Goal: Task Accomplishment & Management: Manage account settings

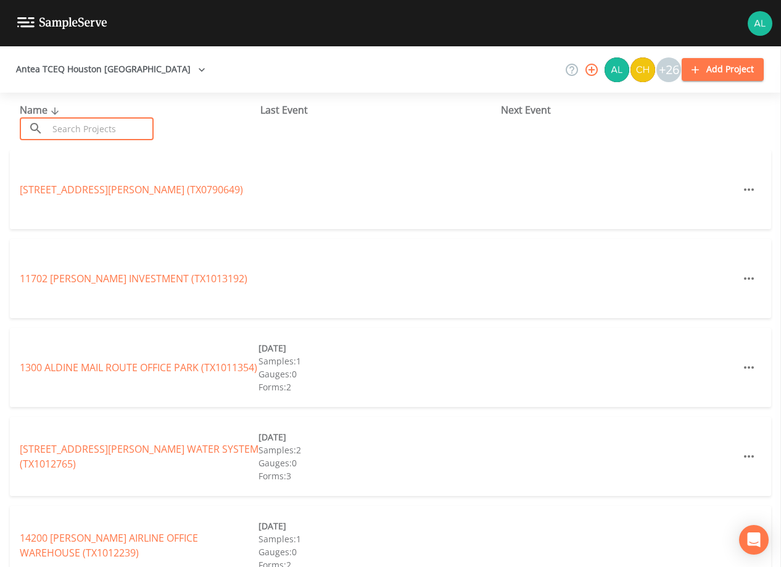
click at [79, 133] on input "text" at bounding box center [101, 128] width 106 height 23
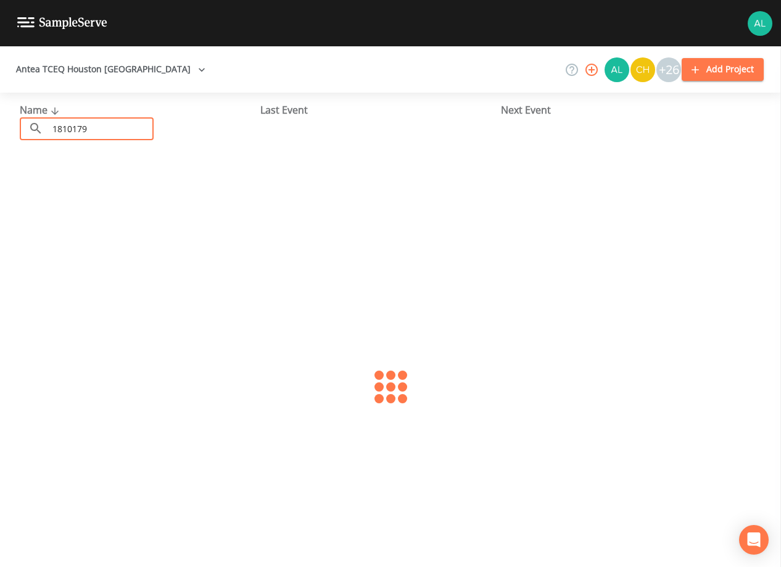
type input "1810179"
click at [133, 196] on link "[GEOGRAPHIC_DATA] (TX1810179)" at bounding box center [125, 190] width 211 height 14
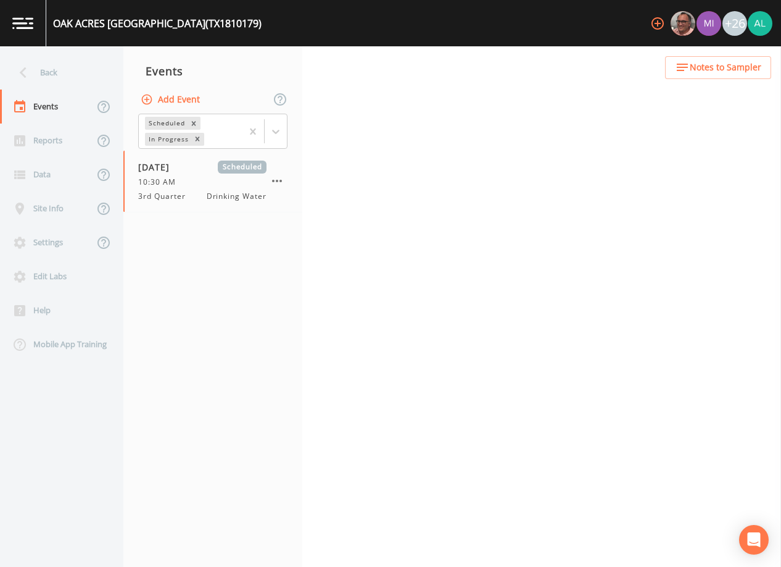
click at [722, 69] on span "Notes to Sampler" at bounding box center [726, 67] width 72 height 15
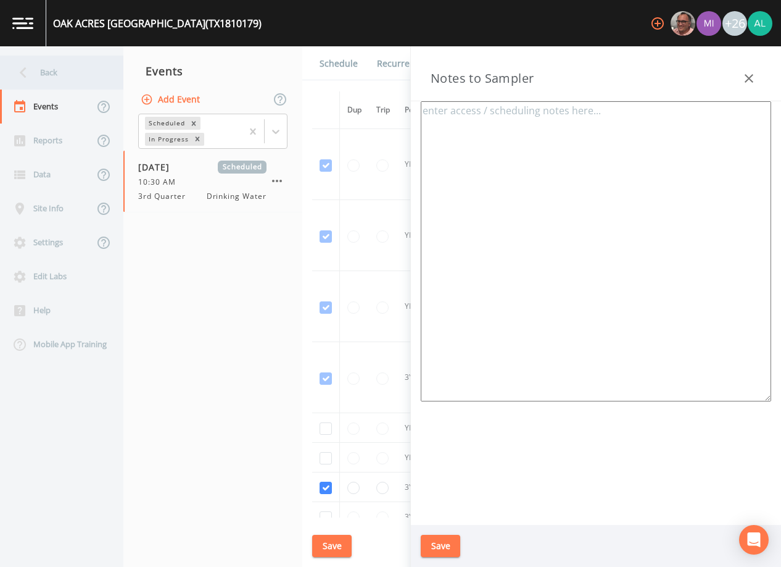
click at [51, 68] on div "Back" at bounding box center [55, 73] width 111 height 34
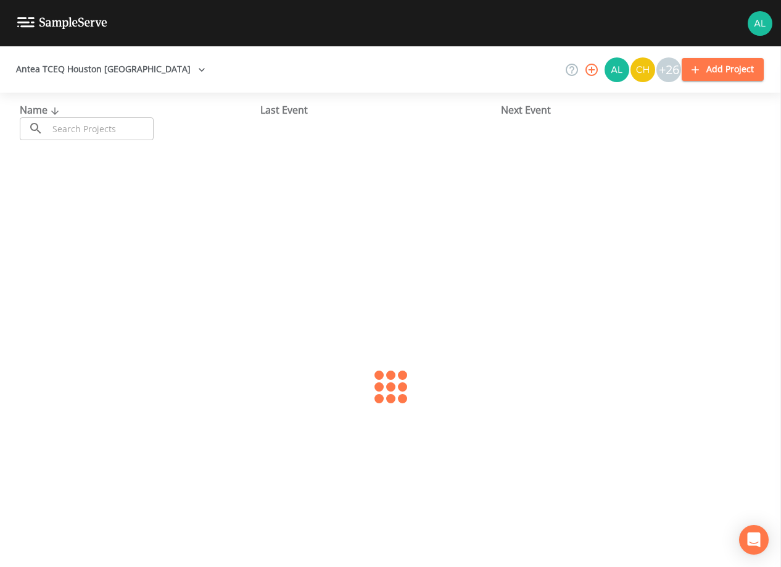
click at [98, 117] on div "Name ​ ​" at bounding box center [140, 121] width 241 height 38
click at [89, 138] on input "text" at bounding box center [101, 128] width 106 height 23
type input "1013286"
click at [85, 181] on div "[GEOGRAPHIC_DATA] (TX1013286) [DATE] Samples: 1 Gauges: 0 Forms: 2" at bounding box center [391, 189] width 762 height 79
click at [85, 186] on link "[GEOGRAPHIC_DATA] (TX1013286)" at bounding box center [98, 190] width 157 height 14
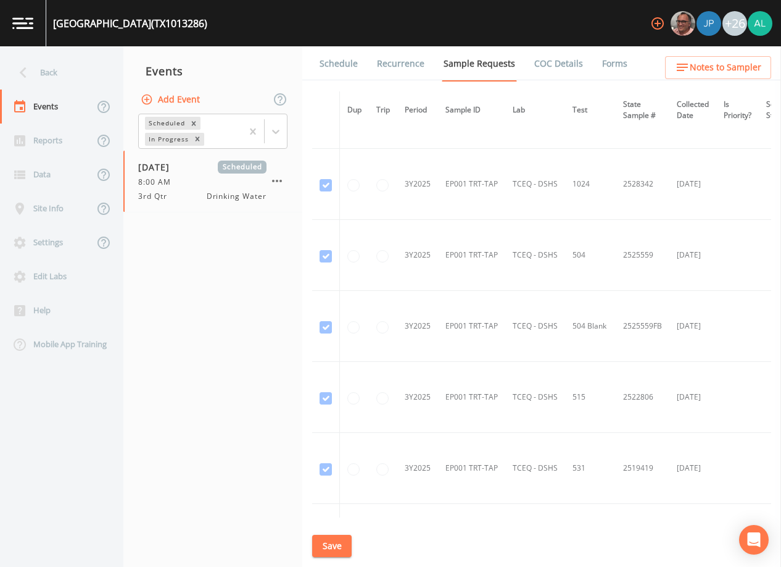
scroll to position [555, 0]
click at [333, 62] on link "Schedule" at bounding box center [339, 63] width 42 height 35
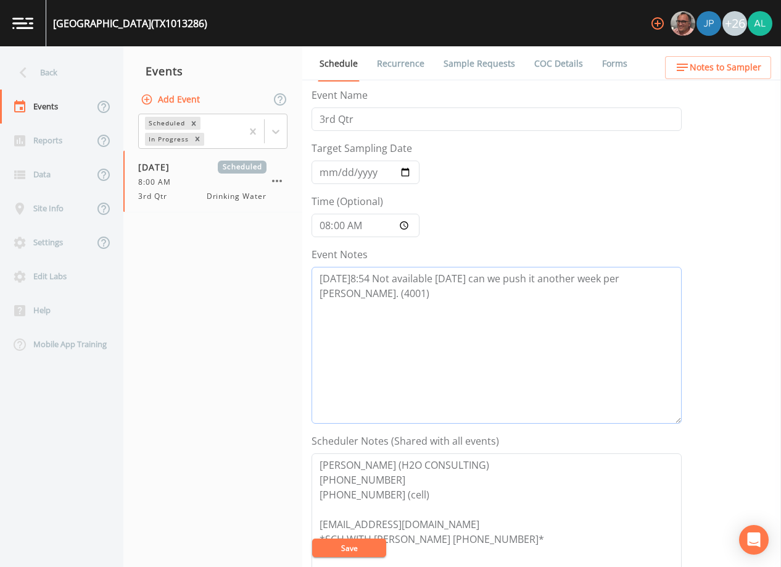
click at [430, 306] on textarea "[DATE]8:54 Not available [DATE] can we push it another week per [PERSON_NAME]. …" at bounding box center [497, 345] width 370 height 157
type textarea "[DATE]8:54 Not available [DATE] can we push it another week per [PERSON_NAME]. …"
click at [368, 542] on button "Save" at bounding box center [349, 547] width 74 height 19
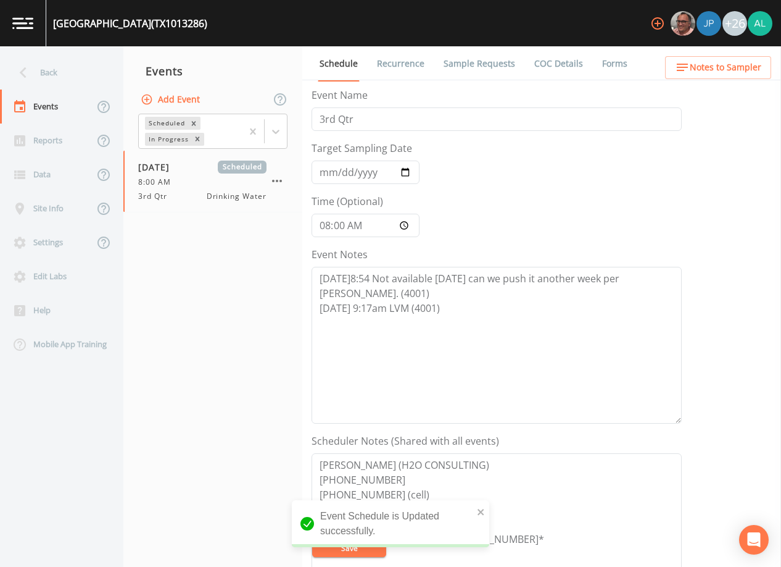
click at [467, 55] on link "Sample Requests" at bounding box center [479, 63] width 75 height 35
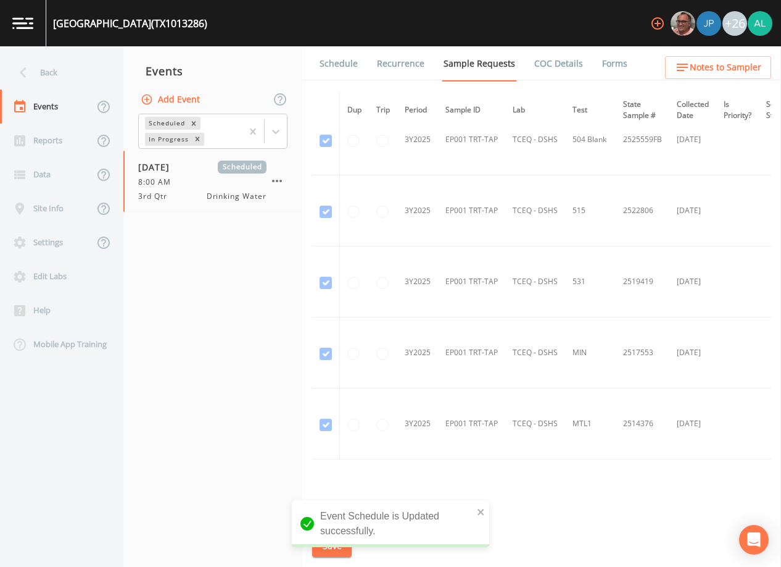
scroll to position [784, 0]
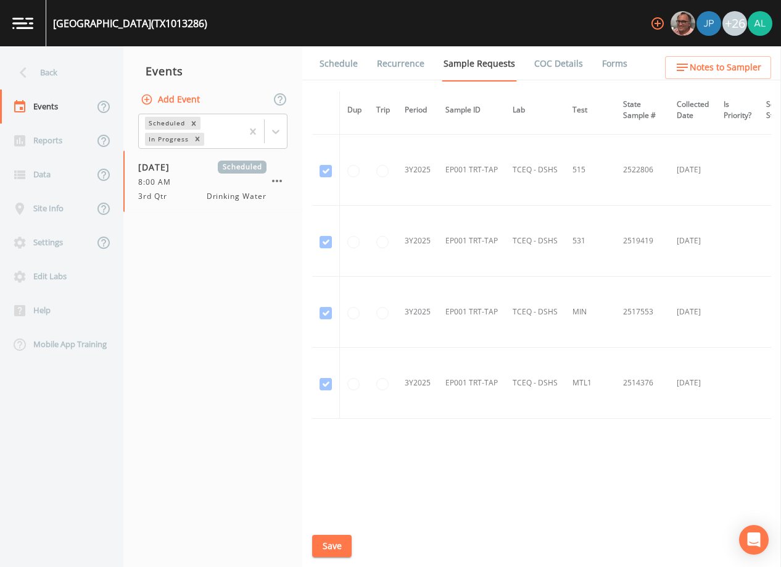
click at [31, 61] on div "Back" at bounding box center [55, 73] width 111 height 34
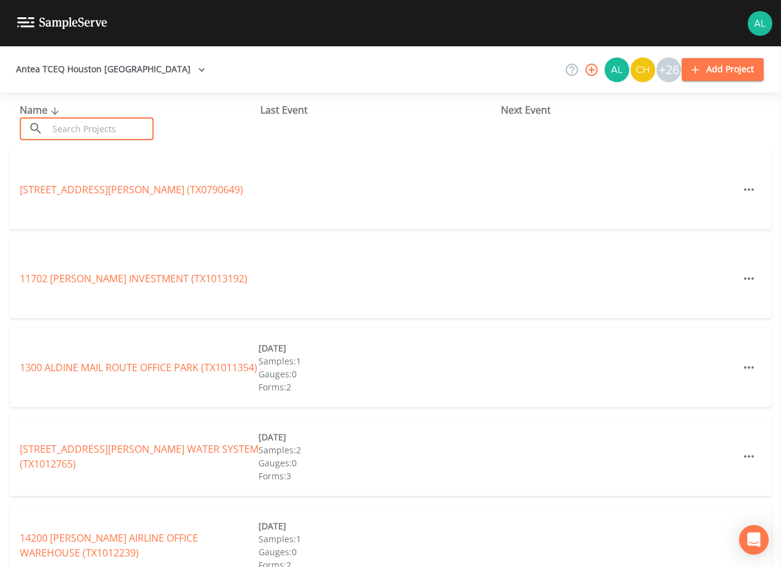
drag, startPoint x: 78, startPoint y: 128, endPoint x: 69, endPoint y: 112, distance: 18.5
click at [79, 128] on input "text" at bounding box center [101, 128] width 106 height 23
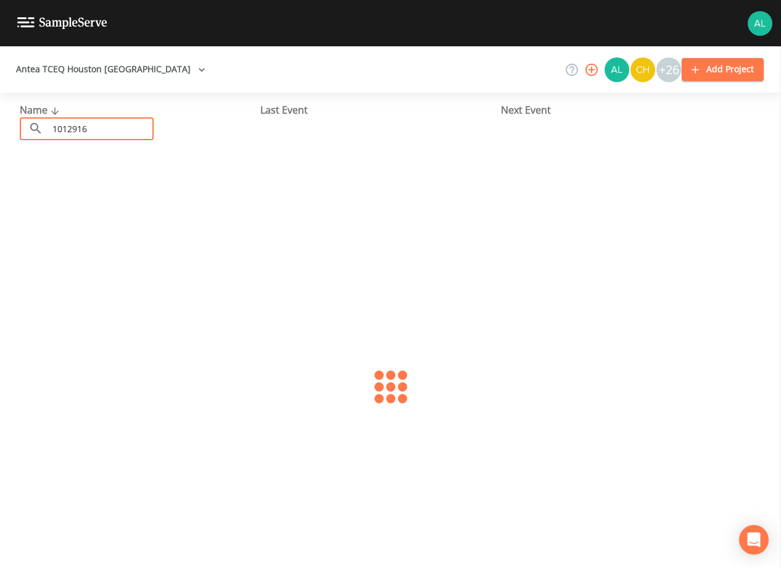
type input "1012916"
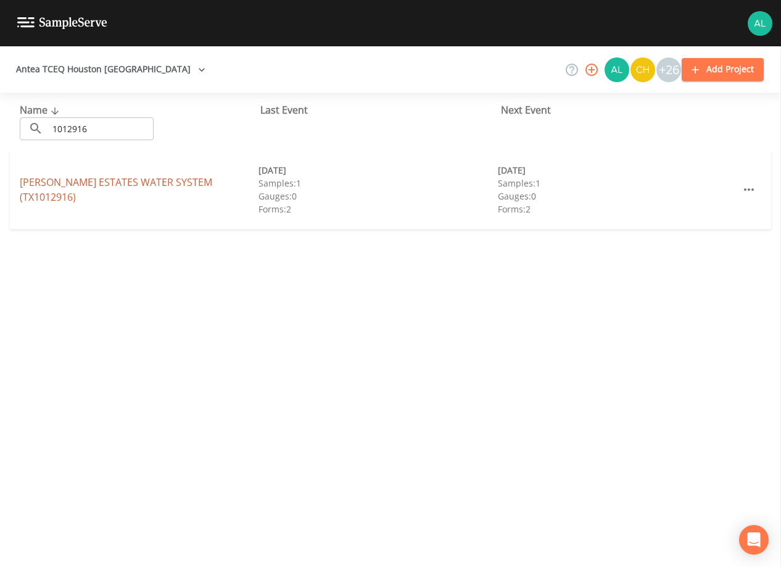
click at [97, 186] on link "[PERSON_NAME] ESTATES WATER SYSTEM (TX1012916)" at bounding box center [116, 189] width 193 height 28
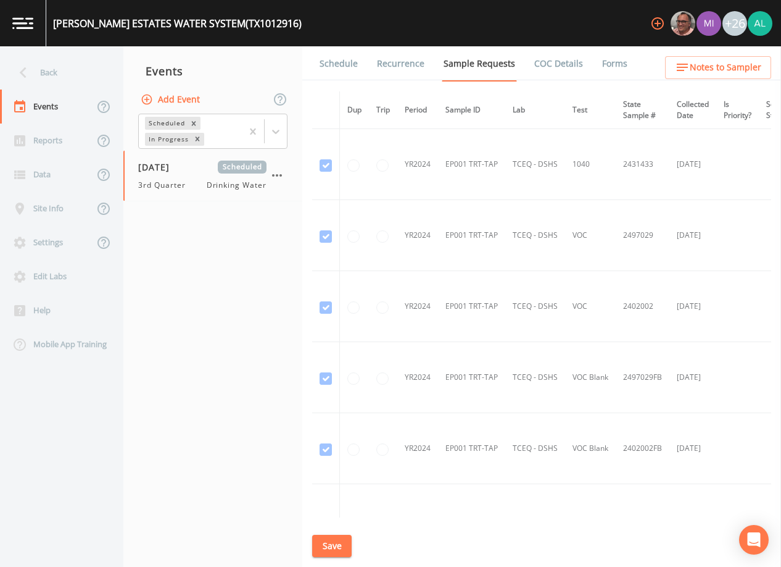
click at [350, 71] on link "Schedule" at bounding box center [339, 63] width 42 height 35
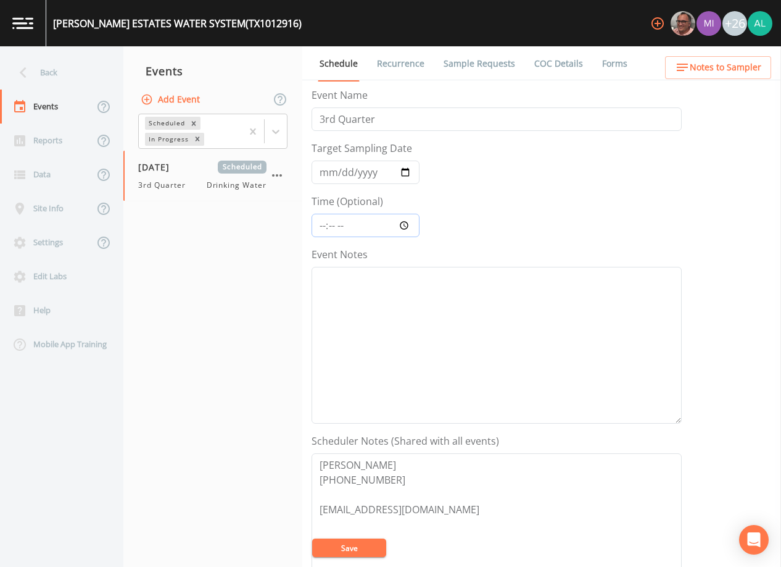
click at [332, 223] on input "Time (Optional)" at bounding box center [366, 225] width 108 height 23
click at [318, 225] on input "Time (Optional)" at bounding box center [366, 225] width 108 height 23
click at [319, 225] on input "Time (Optional)" at bounding box center [366, 225] width 108 height 23
type input "09:00"
click at [312, 538] on button "Save" at bounding box center [349, 547] width 74 height 19
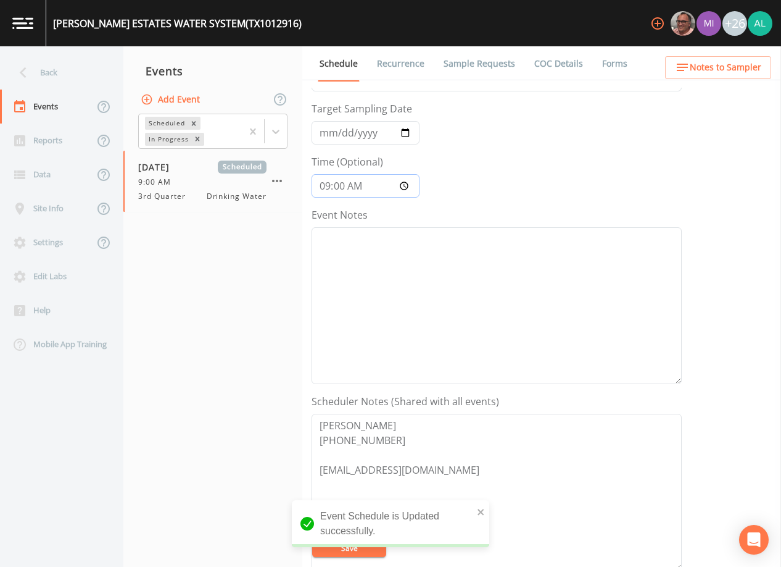
scroll to position [247, 0]
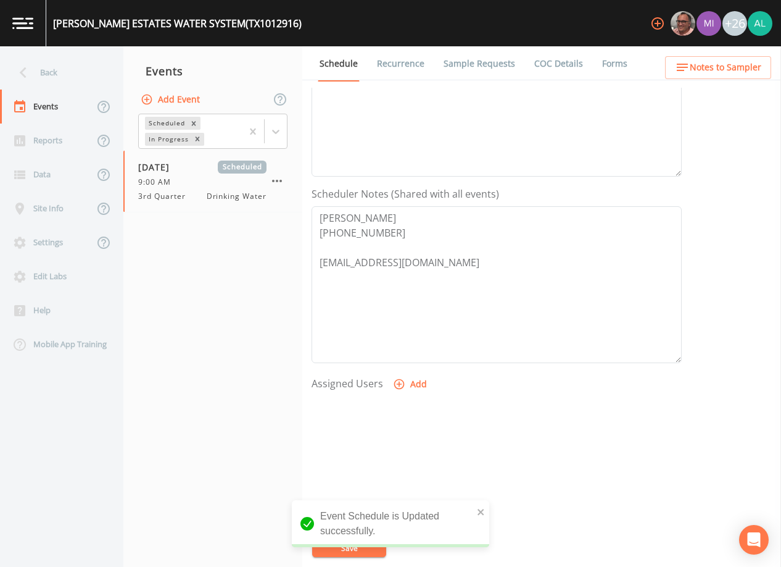
click at [498, 62] on link "Sample Requests" at bounding box center [479, 63] width 75 height 35
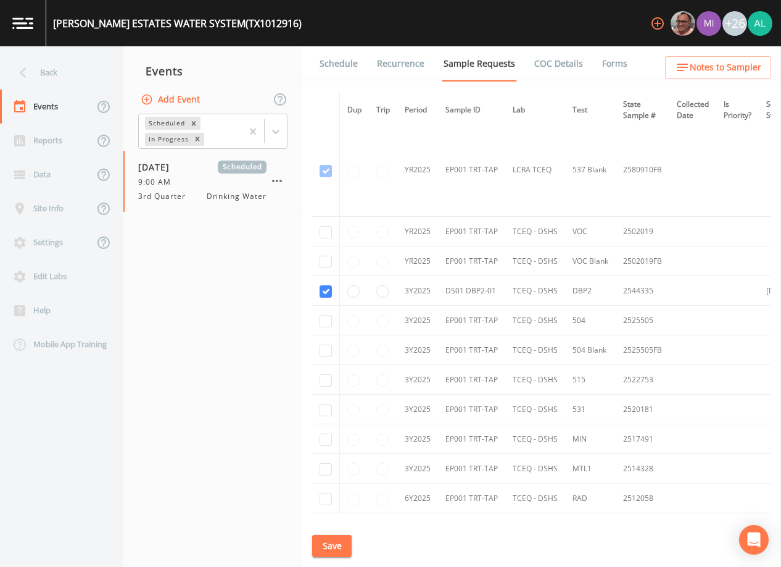
scroll to position [738, 0]
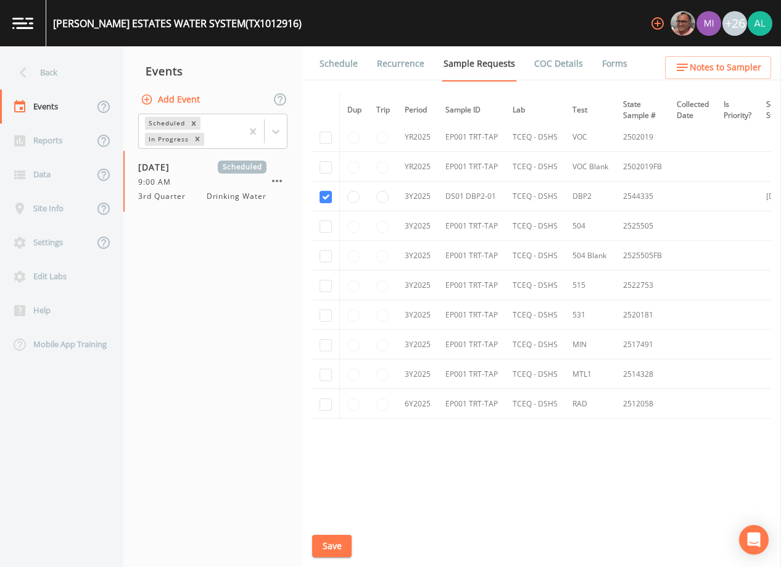
click at [339, 539] on button "Save" at bounding box center [332, 545] width 40 height 23
click at [336, 552] on button "Save" at bounding box center [332, 545] width 40 height 23
click at [312, 69] on li "Schedule" at bounding box center [330, 63] width 57 height 35
click at [322, 63] on link "Schedule" at bounding box center [339, 63] width 42 height 35
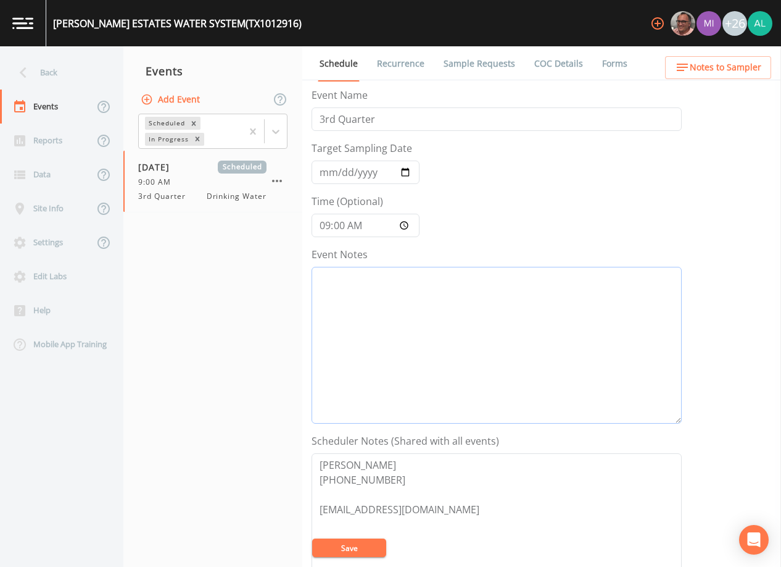
click at [365, 272] on textarea "Event Notes" at bounding box center [497, 345] width 370 height 157
type textarea "[DATE] 9:20am called/spoke w/ [PERSON_NAME], stated no longer over this system"
click at [370, 553] on button "Save" at bounding box center [349, 547] width 74 height 19
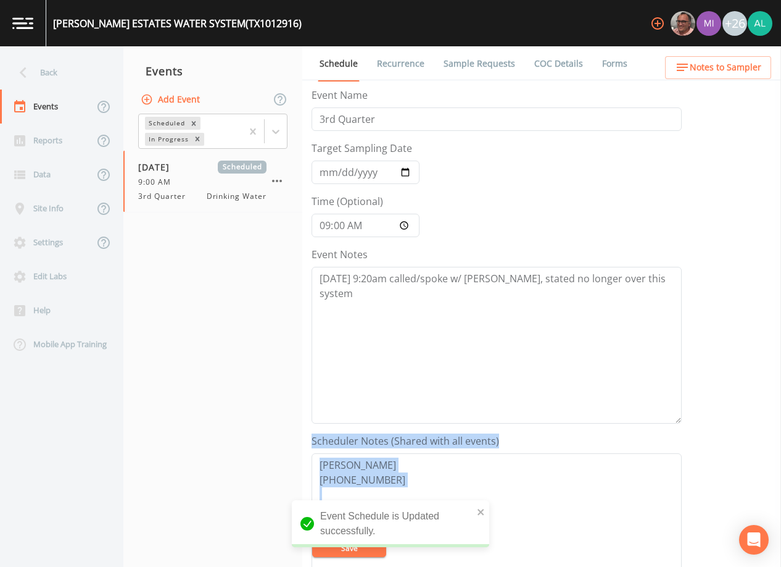
drag, startPoint x: 446, startPoint y: 518, endPoint x: 310, endPoint y: 487, distance: 139.8
click at [310, 487] on div "[PERSON_NAME] ESTATES WATER SYSTEM (TX1012916) +26 Back Events Reports Data Sit…" at bounding box center [390, 283] width 781 height 567
click at [509, 468] on textarea "[PERSON_NAME] [PHONE_NUMBER] [EMAIL_ADDRESS][DOMAIN_NAME]" at bounding box center [497, 531] width 370 height 157
click at [481, 509] on icon "close" at bounding box center [481, 512] width 9 height 10
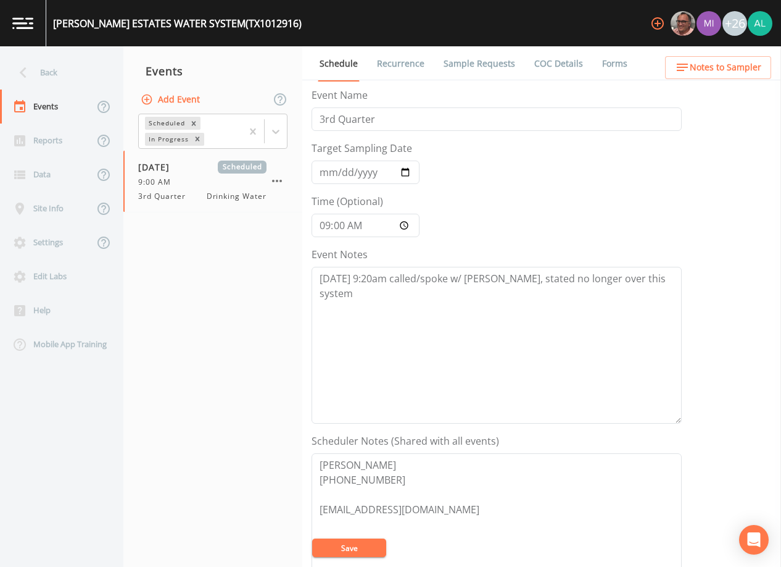
click at [480, 518] on div "[PERSON_NAME] ESTATES WATER SYSTEM (TX1012916) +26 Back Events Reports Data Sit…" at bounding box center [390, 283] width 781 height 567
drag, startPoint x: 368, startPoint y: 510, endPoint x: 168, endPoint y: 379, distance: 239.3
click at [171, 384] on div "Back Events Reports Data Site Info Settings Edit Labs Help Mobile App Training …" at bounding box center [390, 306] width 781 height 520
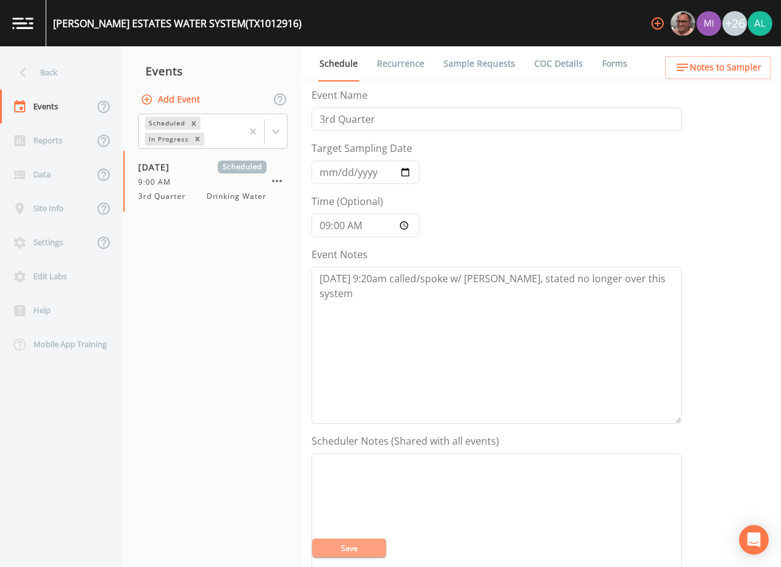
click at [346, 554] on button "Save" at bounding box center [349, 547] width 74 height 19
click at [709, 48] on ul "Schedule Recurrence Sample Requests COC Details Forms" at bounding box center [541, 63] width 479 height 34
click at [699, 75] on span "Notes to Sampler" at bounding box center [726, 67] width 72 height 15
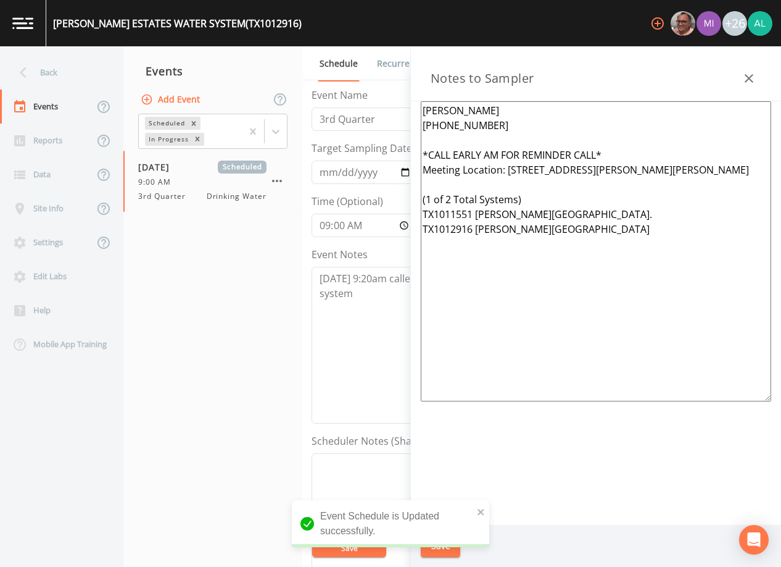
drag, startPoint x: 615, startPoint y: 152, endPoint x: 400, endPoint y: 105, distance: 220.0
click at [400, 105] on div "Back Events Reports Data Site Info Settings Edit Labs Help Mobile App Training …" at bounding box center [390, 306] width 781 height 520
type textarea "Meeting Location: [STREET_ADDRESS][PERSON_NAME][PERSON_NAME] (1 of 2 Total Syst…"
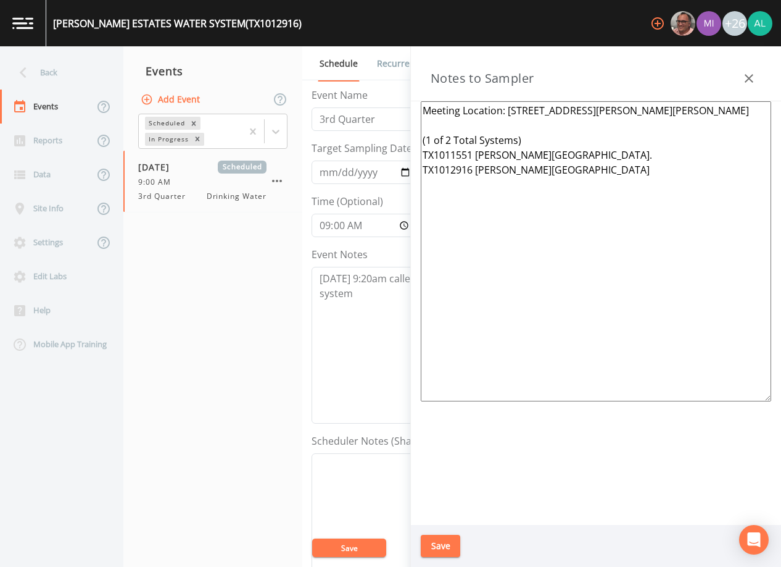
drag, startPoint x: 617, startPoint y: 204, endPoint x: 381, endPoint y: 123, distance: 249.2
click at [381, 123] on div "Back Events Reports Data Site Info Settings Edit Labs Help Mobile App Training …" at bounding box center [390, 306] width 781 height 520
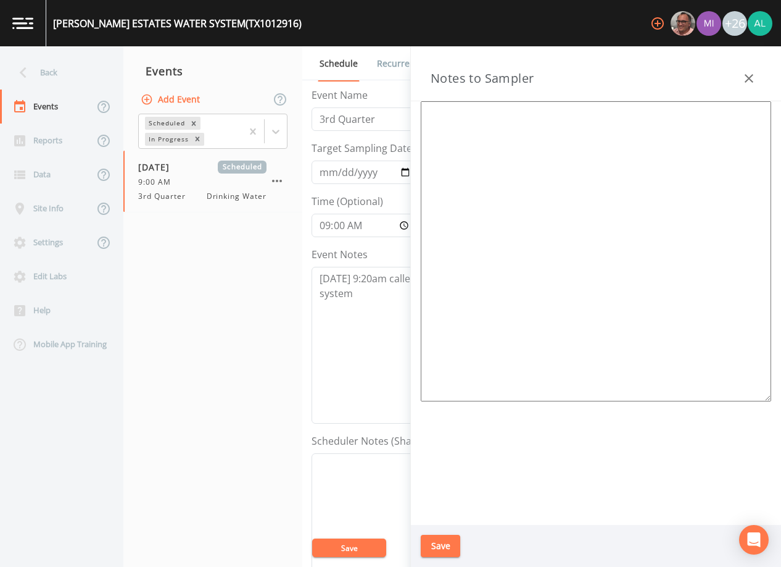
click at [450, 543] on button "Save" at bounding box center [441, 545] width 40 height 23
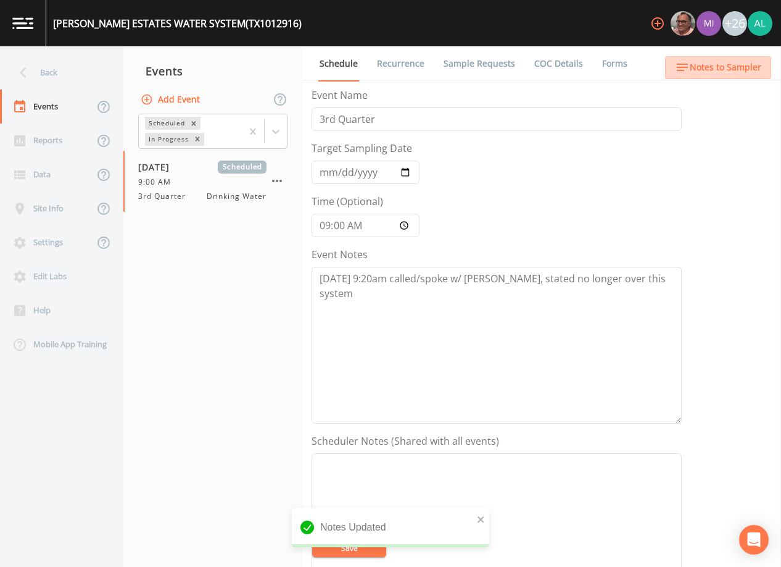
click at [738, 64] on span "Notes to Sampler" at bounding box center [726, 67] width 72 height 15
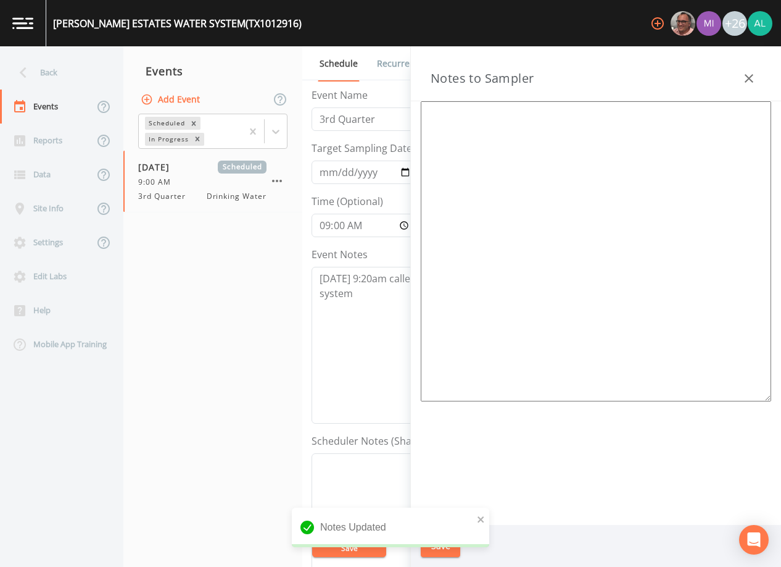
click at [593, 149] on textarea at bounding box center [596, 251] width 351 height 300
paste textarea "[STREET_ADDRESS][PERSON_NAME]"
drag, startPoint x: 634, startPoint y: 120, endPoint x: 299, endPoint y: 132, distance: 335.3
click at [299, 132] on div "Back Events Reports Data Site Info Settings Edit Labs Help Mobile App Training …" at bounding box center [390, 306] width 781 height 520
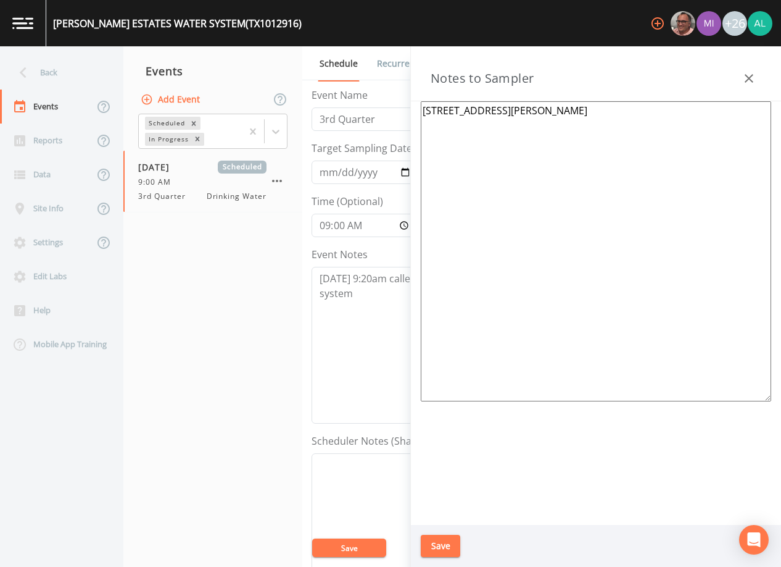
type textarea "[STREET_ADDRESS][PERSON_NAME]"
click at [431, 546] on button "Save" at bounding box center [441, 545] width 40 height 23
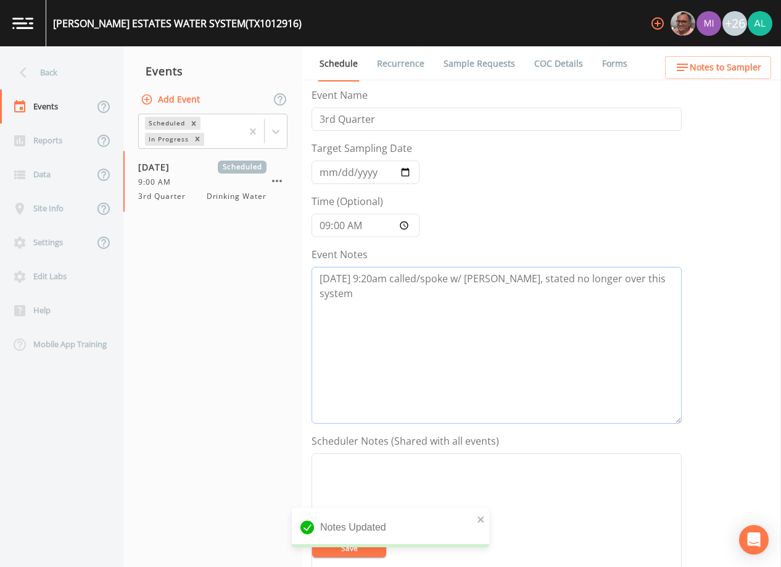
click at [650, 291] on textarea "[DATE] 9:20am called/spoke w/ [PERSON_NAME], stated no longer over this system" at bounding box center [497, 345] width 370 height 157
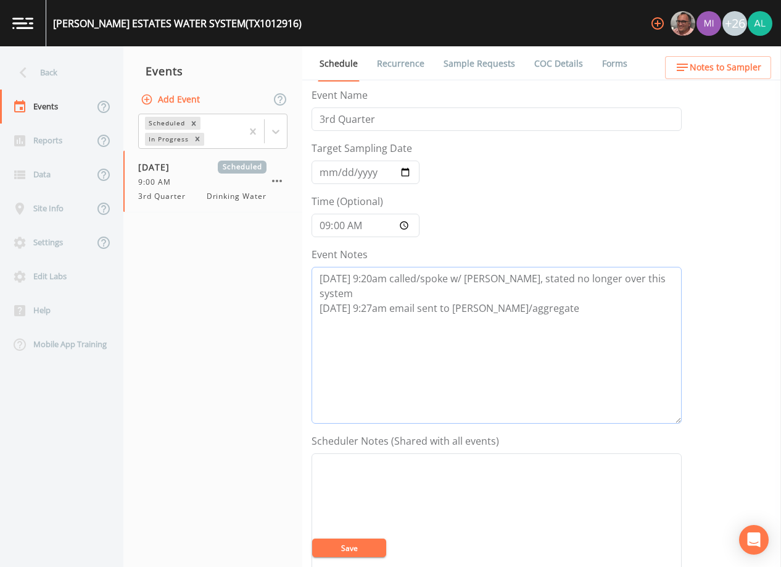
type textarea "[DATE] 9:20am called/spoke w/ [PERSON_NAME], stated no longer over this system …"
click at [368, 552] on button "Save" at bounding box center [349, 547] width 74 height 19
click at [330, 551] on button "Save" at bounding box center [349, 547] width 74 height 19
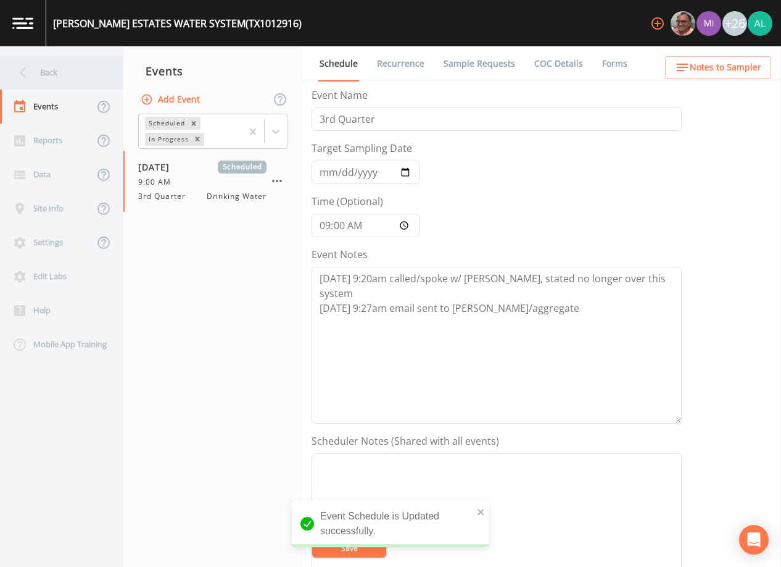
click at [59, 84] on div "Back" at bounding box center [55, 73] width 111 height 34
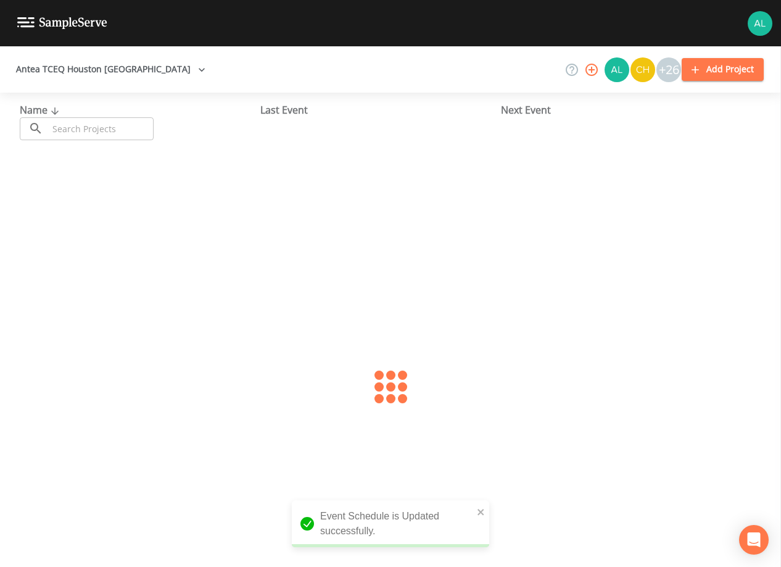
click at [65, 117] on input "text" at bounding box center [101, 128] width 106 height 23
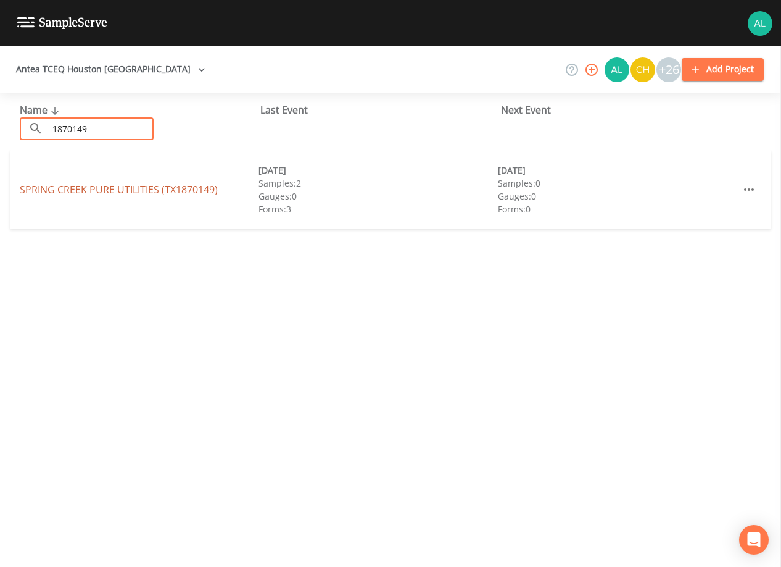
type input "1870149"
click at [71, 191] on link "SPRING CREEK PURE UTILITIES (TX1870149)" at bounding box center [119, 190] width 198 height 14
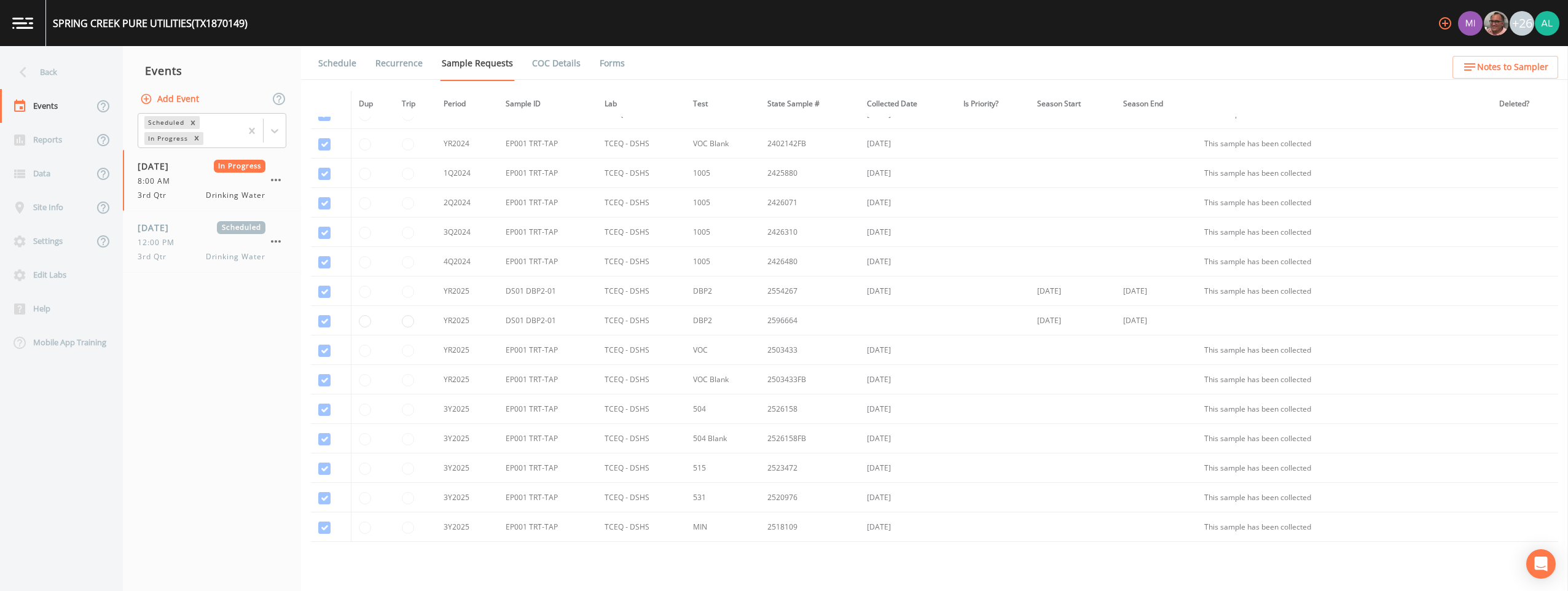
scroll to position [138, 0]
click at [172, 238] on span "12:00 PM" at bounding box center [159, 242] width 44 height 11
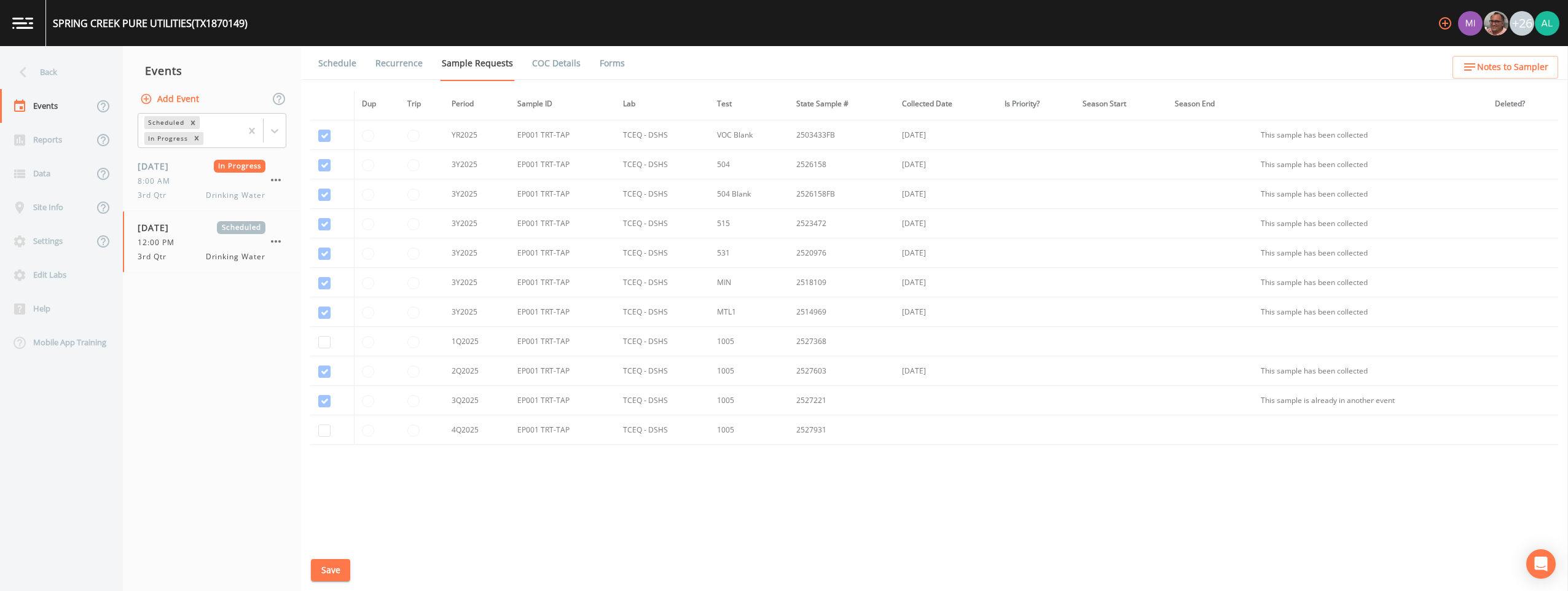
scroll to position [322, 0]
click at [184, 190] on div "3rd Qtr Drinking Water" at bounding box center [201, 195] width 127 height 11
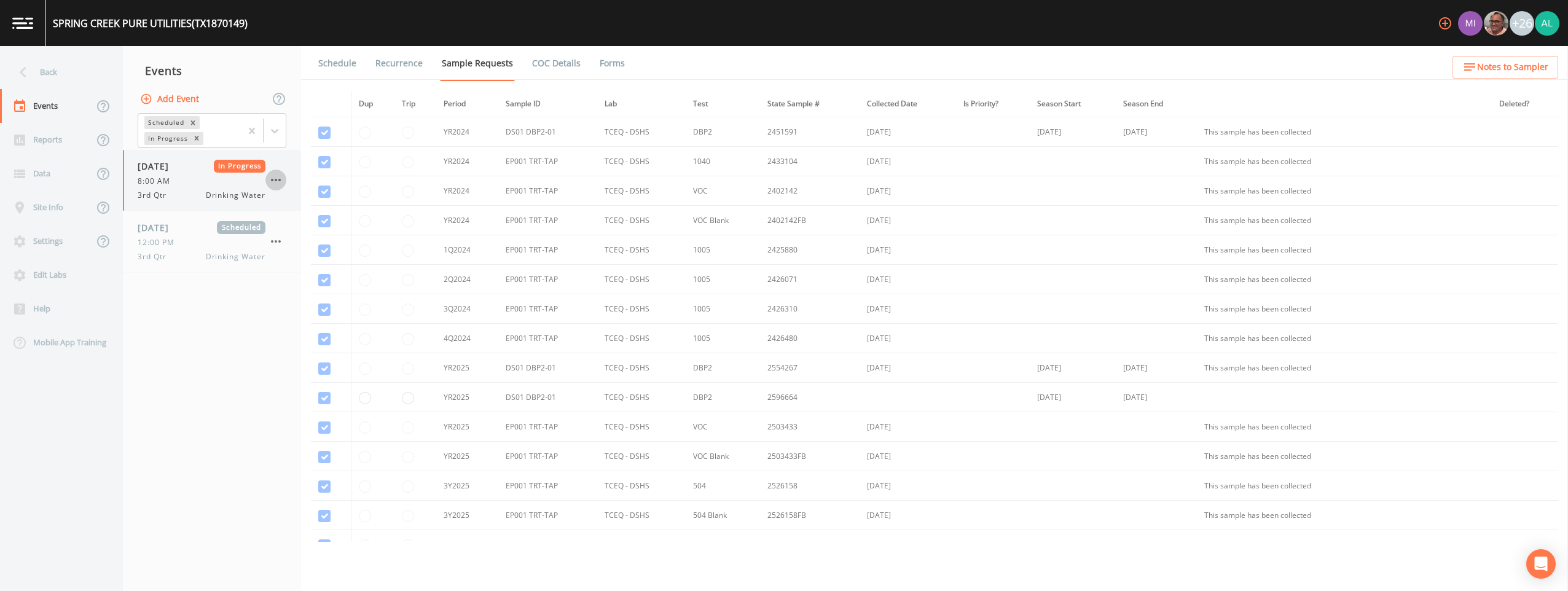
click at [280, 180] on icon "button" at bounding box center [276, 180] width 10 height 2
drag, startPoint x: 591, startPoint y: 69, endPoint x: 601, endPoint y: 63, distance: 11.7
click at [594, 65] on div at bounding box center [784, 296] width 1568 height 591
click at [602, 62] on div "Mark Schedulable Mark Complete Duplicate Delete" at bounding box center [784, 296] width 1568 height 591
click at [602, 62] on link "Forms" at bounding box center [612, 63] width 29 height 35
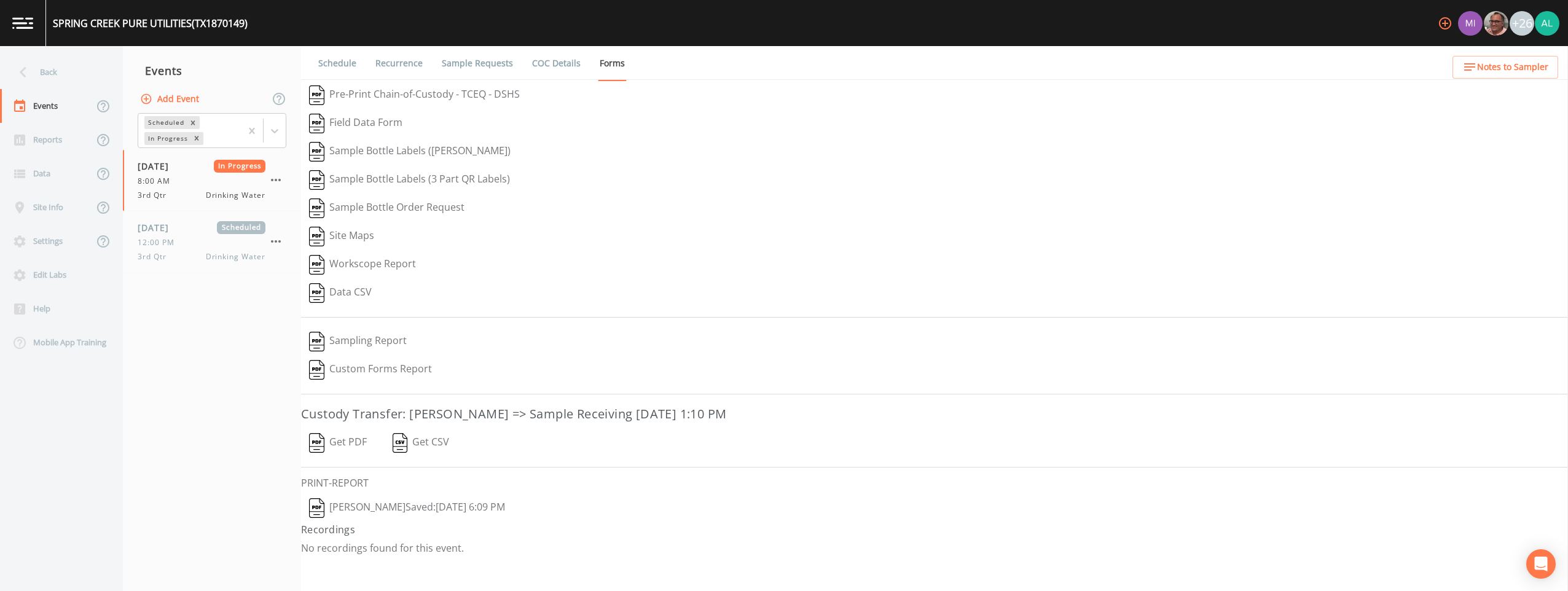
click at [487, 67] on link "Sample Requests" at bounding box center [477, 63] width 75 height 35
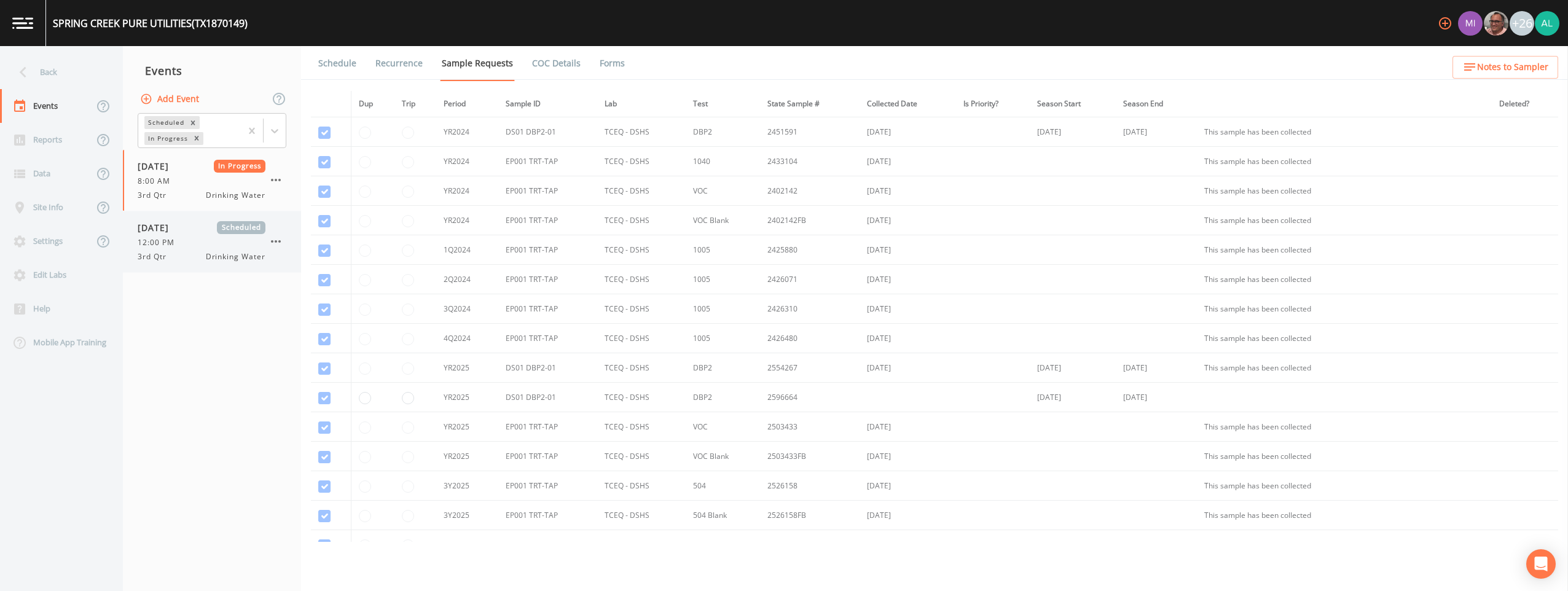
click at [193, 253] on div "3rd Qtr Drinking Water" at bounding box center [201, 256] width 127 height 11
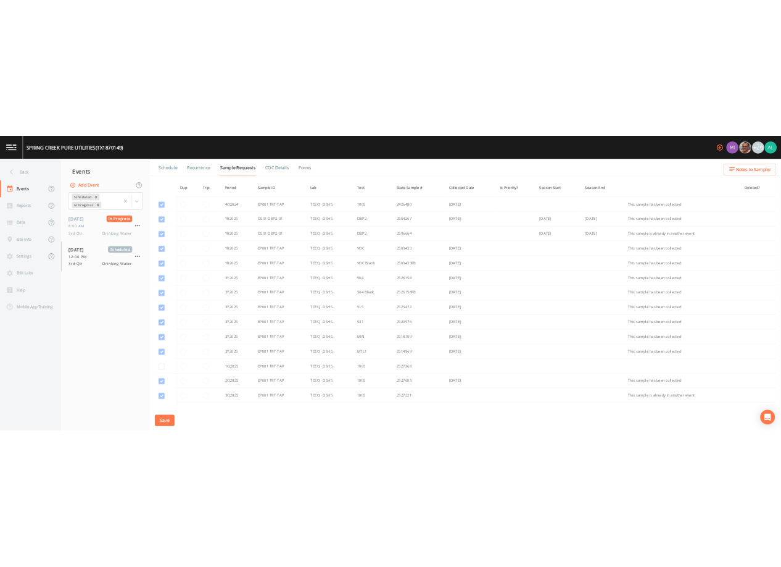
scroll to position [324, 0]
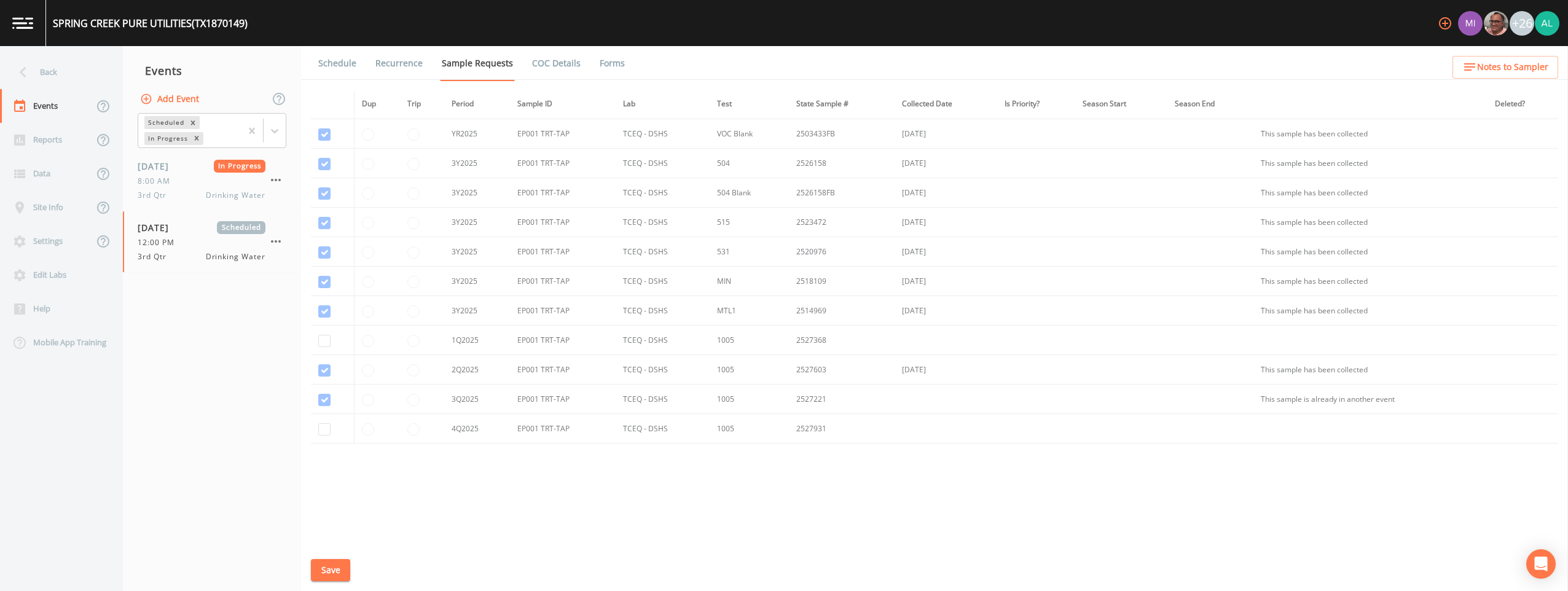
click at [598, 51] on link "Forms" at bounding box center [612, 63] width 29 height 35
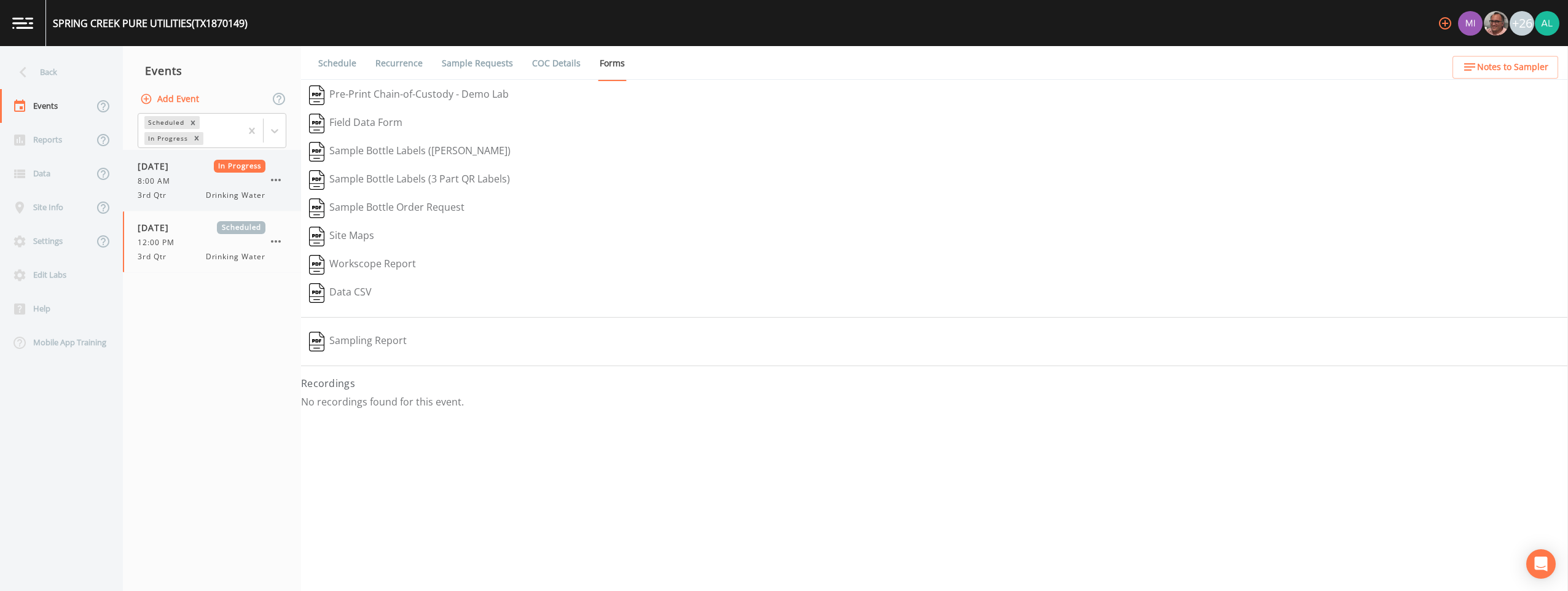
click at [235, 174] on div "[DATE] In Progress 8:00 AM 3rd Qtr Drinking Water" at bounding box center [201, 179] width 127 height 41
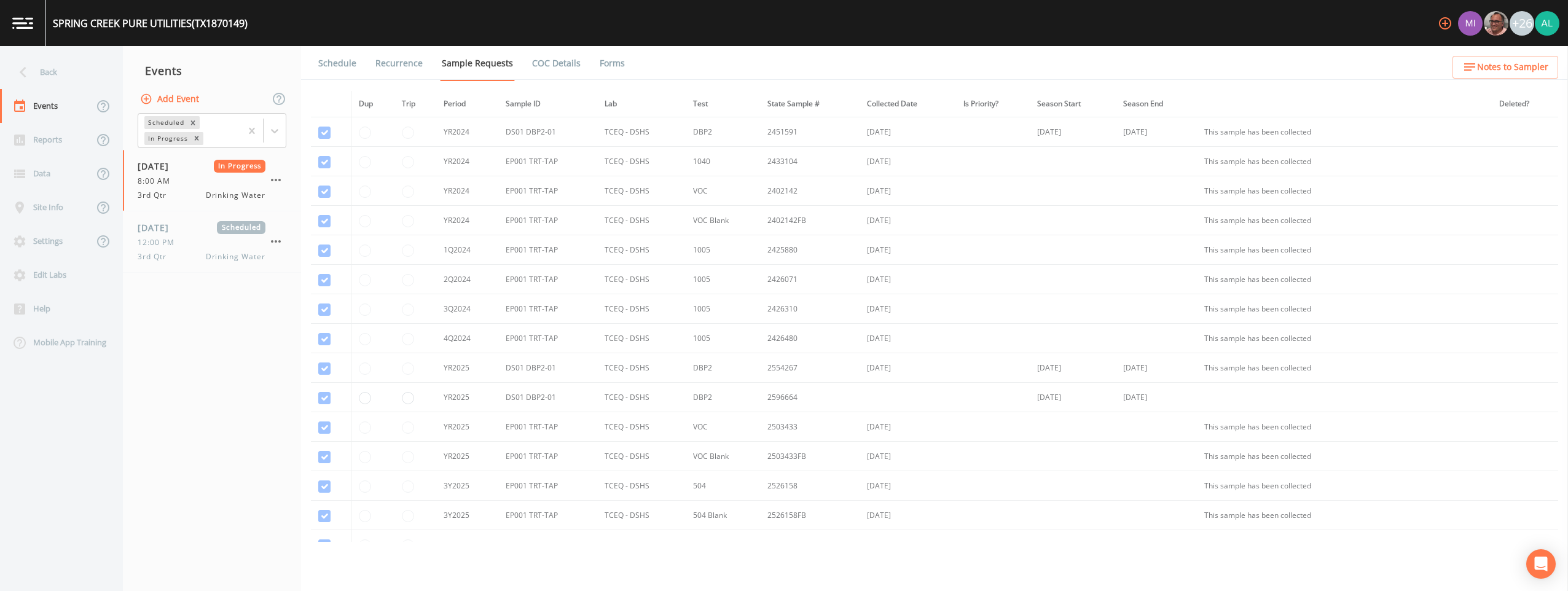
click at [624, 55] on ul "Schedule Recurrence Sample Requests COC Details Forms" at bounding box center [934, 63] width 1267 height 34
click at [612, 60] on link "Forms" at bounding box center [612, 63] width 29 height 35
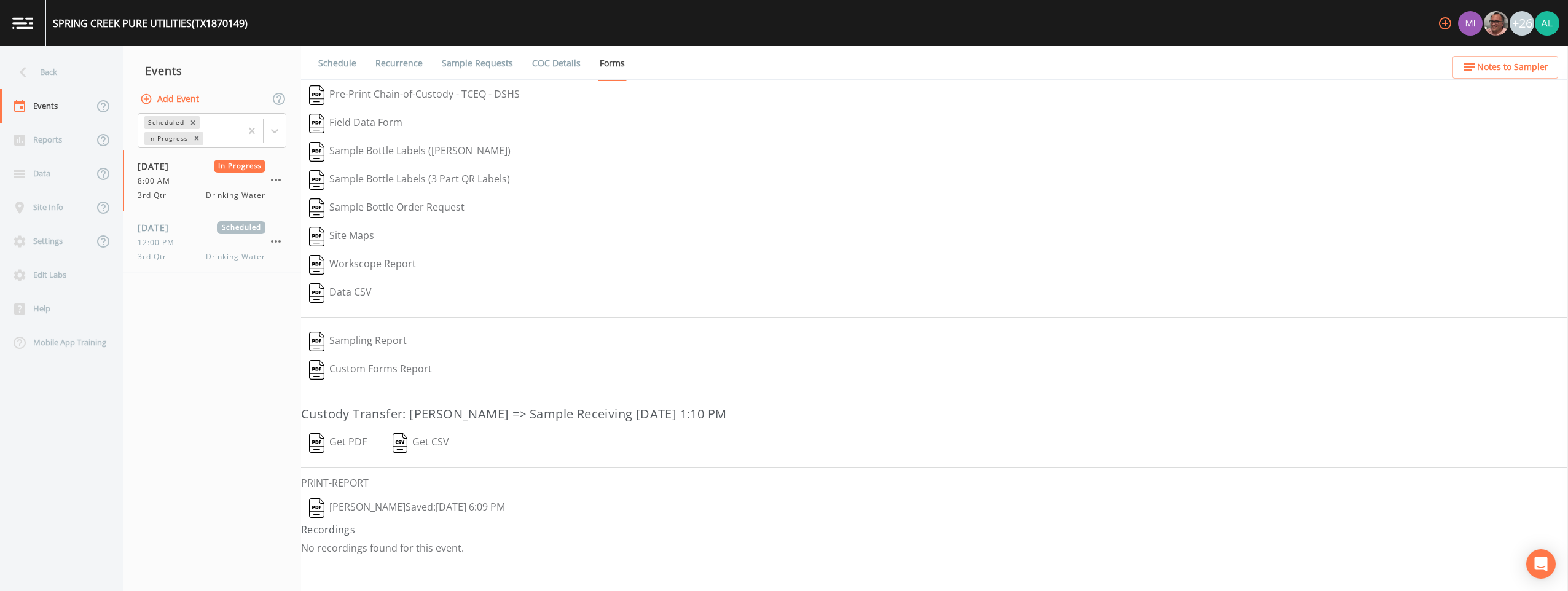
click at [337, 494] on button "[PERSON_NAME]  Saved: [DATE] 6:09 PM" at bounding box center [406, 507] width 212 height 28
click at [52, 80] on div "Back" at bounding box center [55, 73] width 111 height 34
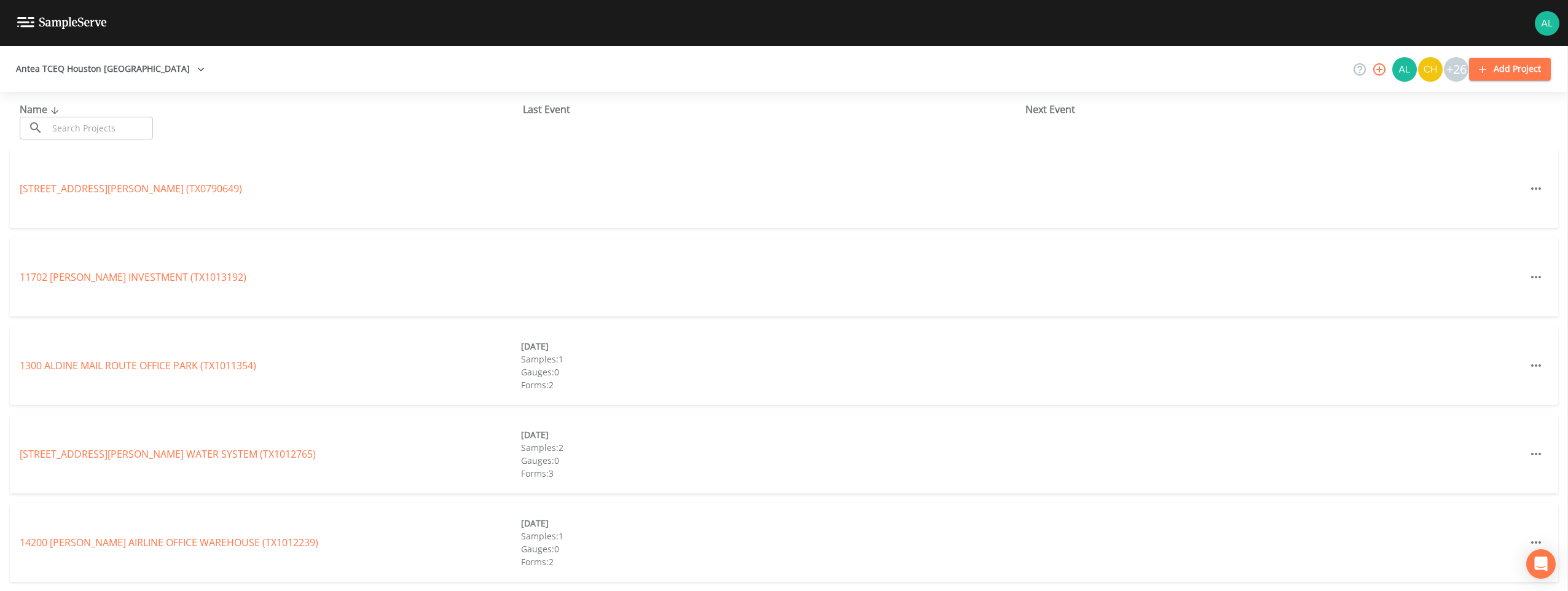
click at [140, 134] on input "text" at bounding box center [101, 127] width 106 height 23
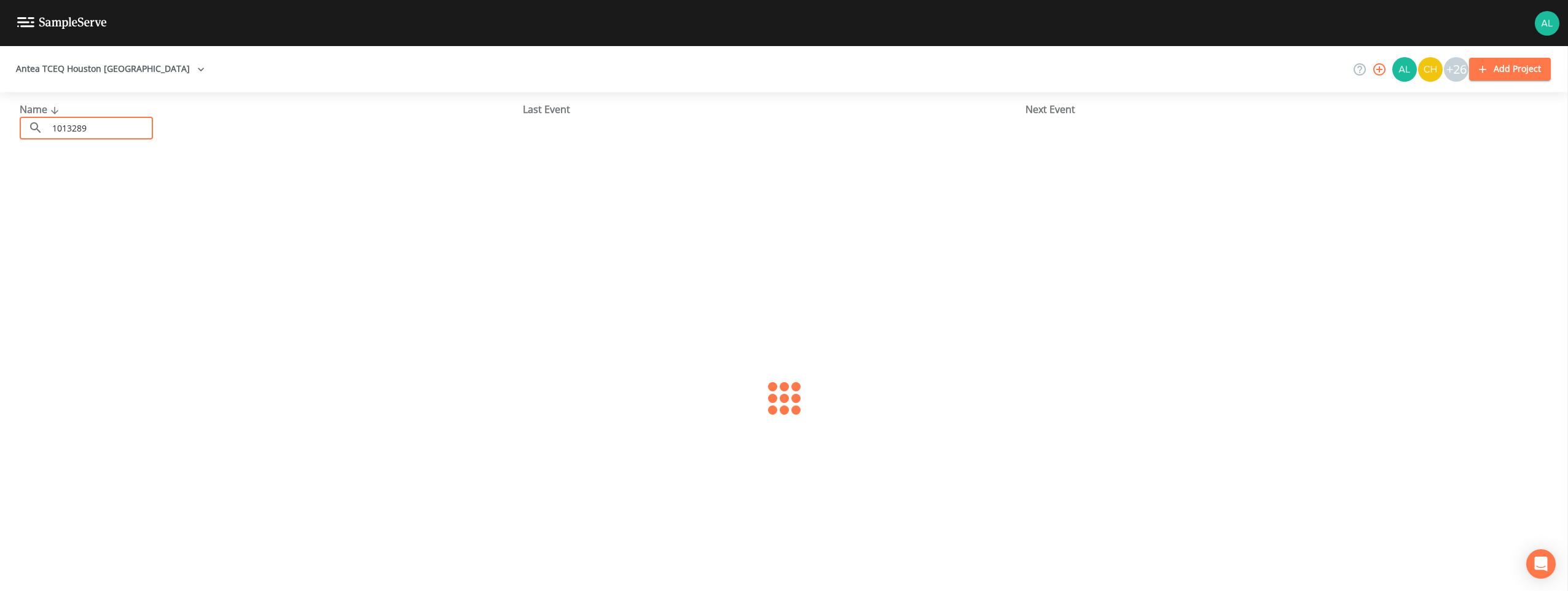
type input "1013289"
click at [126, 190] on link "[GEOGRAPHIC_DATA] 401 (TX1013289)" at bounding box center [110, 189] width 179 height 14
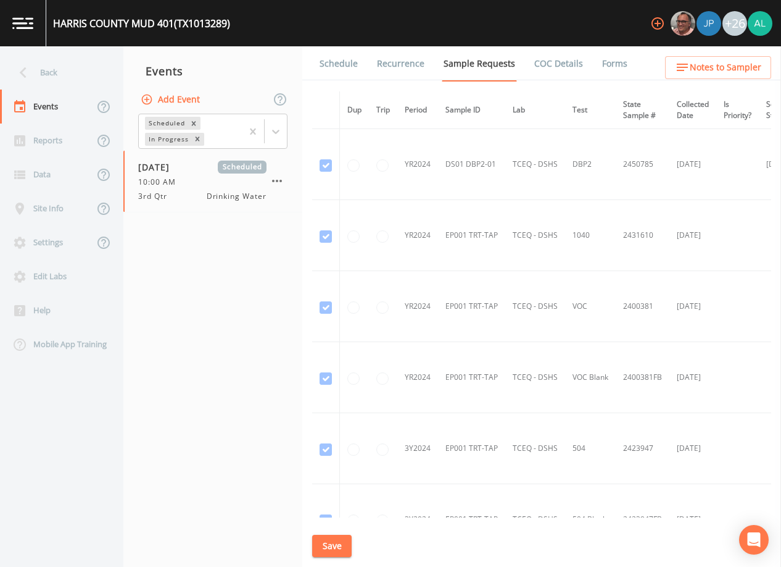
click at [698, 69] on span "Notes to Sampler" at bounding box center [726, 67] width 72 height 15
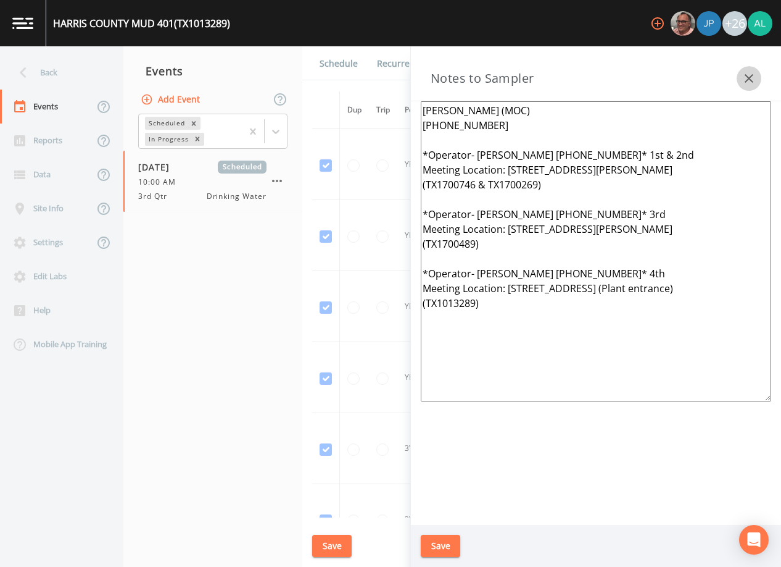
click at [748, 72] on icon "button" at bounding box center [749, 78] width 15 height 15
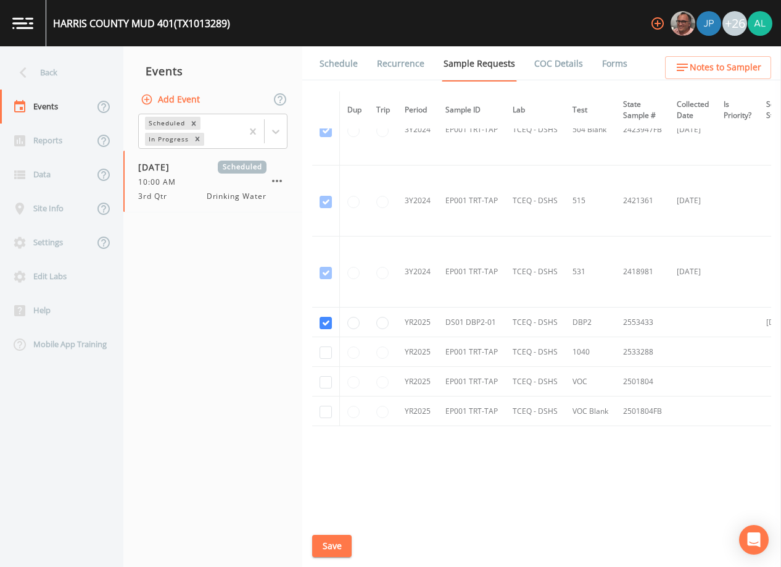
scroll to position [400, 0]
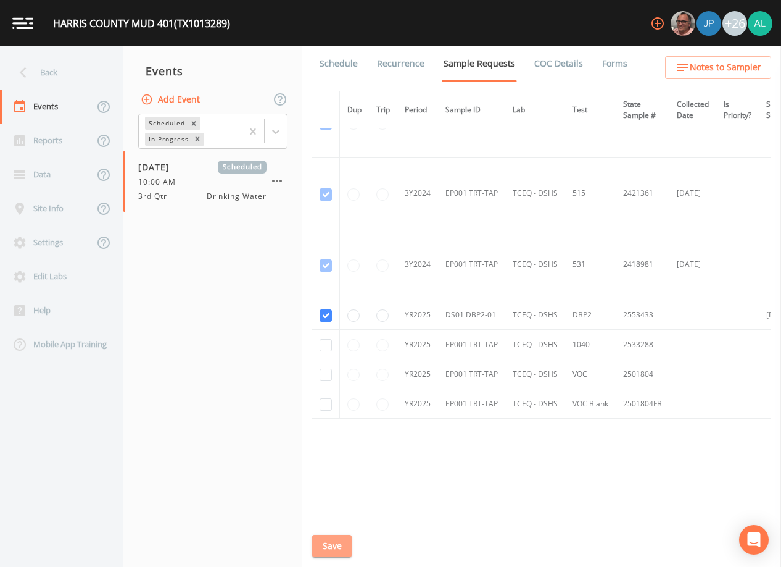
drag, startPoint x: 340, startPoint y: 539, endPoint x: 326, endPoint y: 446, distance: 93.6
click at [339, 537] on button "Save" at bounding box center [332, 545] width 40 height 23
click at [327, 71] on link "Schedule" at bounding box center [339, 63] width 42 height 35
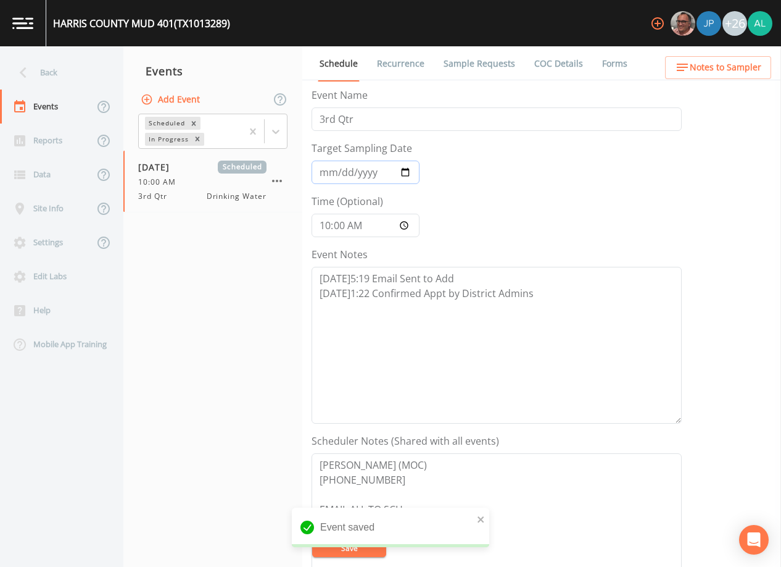
click at [338, 173] on input "[DATE]" at bounding box center [366, 171] width 108 height 23
type input "[DATE]"
click at [339, 175] on input "[DATE]" at bounding box center [366, 171] width 108 height 23
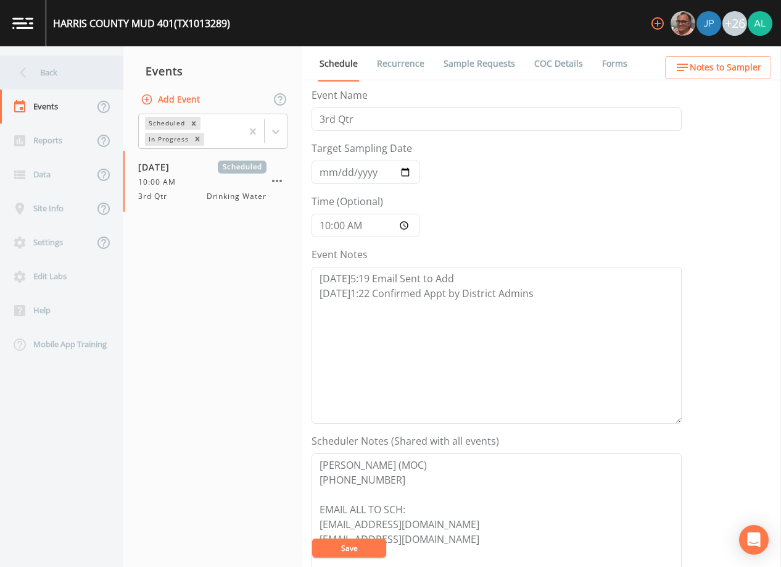
click at [96, 72] on div "Back" at bounding box center [55, 73] width 111 height 34
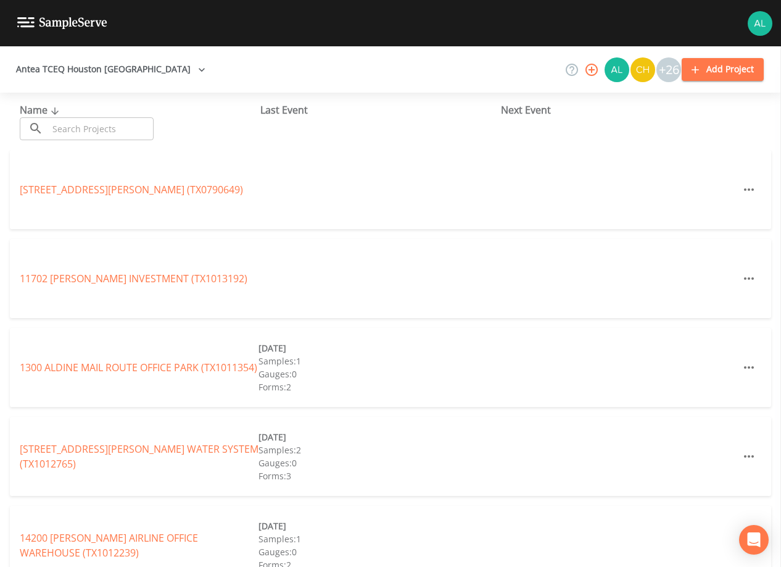
click at [96, 118] on input "text" at bounding box center [101, 128] width 106 height 23
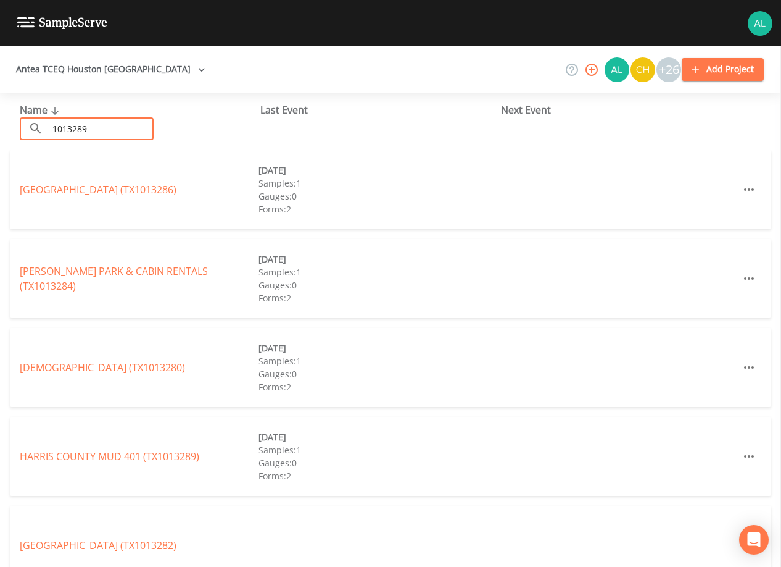
type input "1013289"
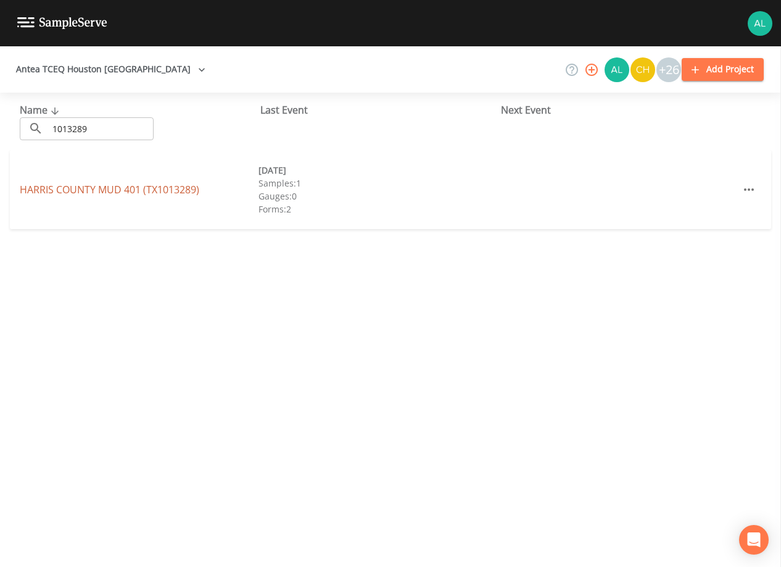
click at [112, 188] on link "[GEOGRAPHIC_DATA] 401 (TX1013289)" at bounding box center [110, 190] width 180 height 14
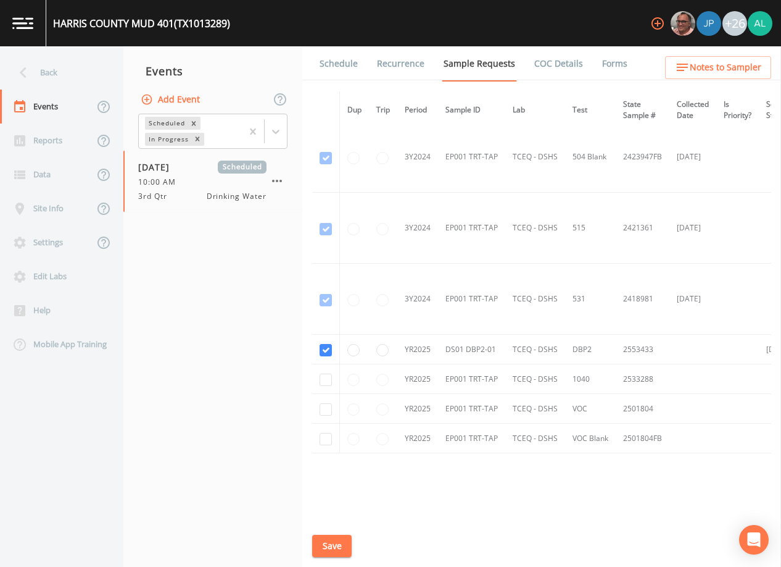
scroll to position [400, 0]
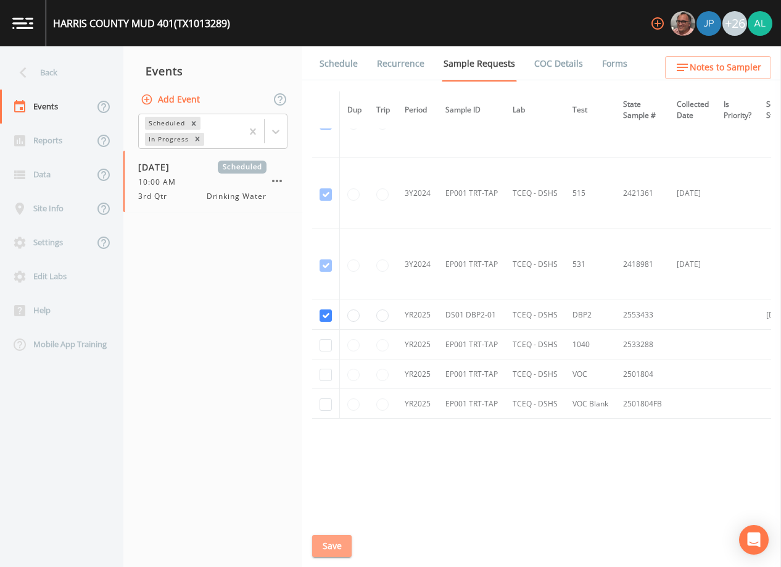
click at [337, 546] on button "Save" at bounding box center [332, 545] width 40 height 23
click at [336, 64] on link "Schedule" at bounding box center [339, 63] width 42 height 35
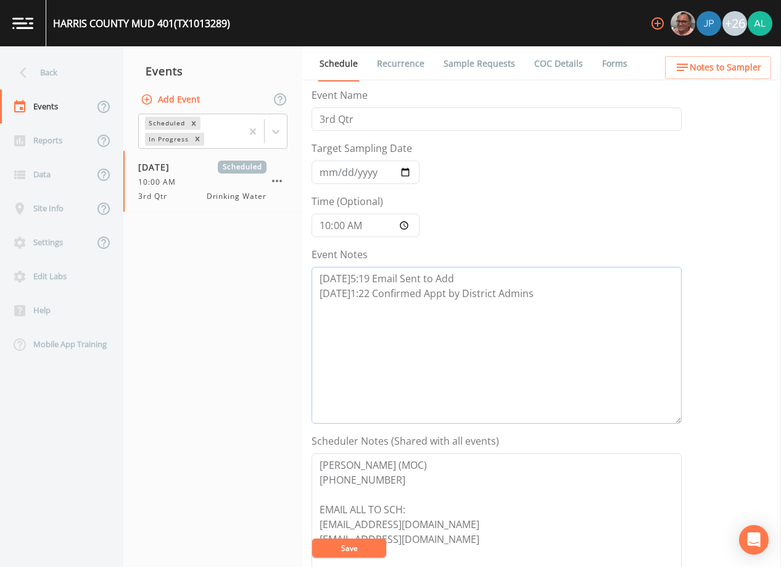
click at [604, 294] on textarea "[DATE]5:19 Email Sent to Add [DATE]1:22 Confirmed Appt by District Admins" at bounding box center [497, 345] width 370 height 157
click at [736, 70] on span "Notes to Sampler" at bounding box center [726, 67] width 72 height 15
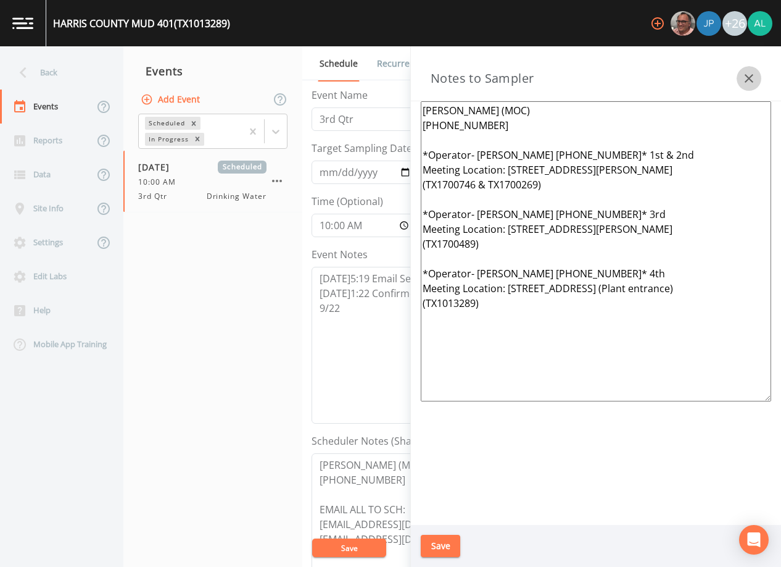
click at [745, 73] on icon "button" at bounding box center [749, 78] width 15 height 15
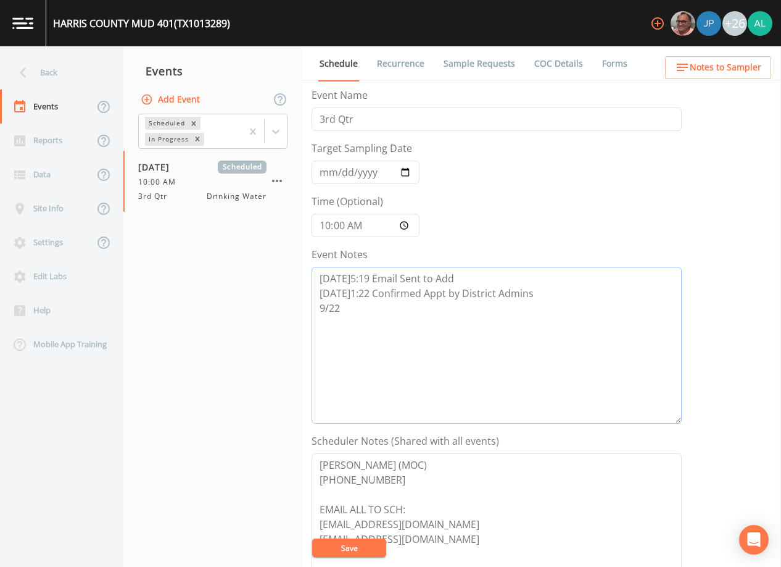
click at [341, 314] on textarea "[DATE]5:19 Email Sent to Add [DATE]1:22 Confirmed Appt by District Admins 9/22" at bounding box center [497, 345] width 370 height 157
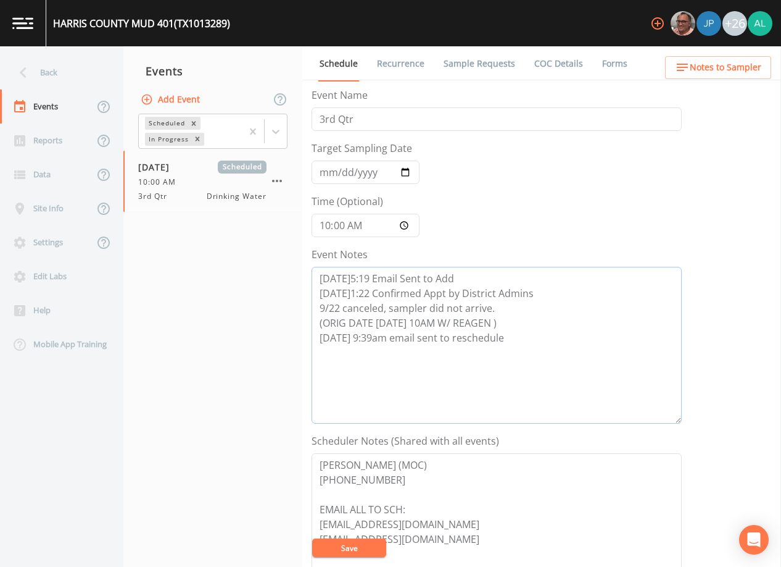
type textarea "[DATE]5:19 Email Sent to Add [DATE]1:22 Confirmed Appt by District Admins 9/22 …"
click at [331, 552] on button "Save" at bounding box center [349, 547] width 74 height 19
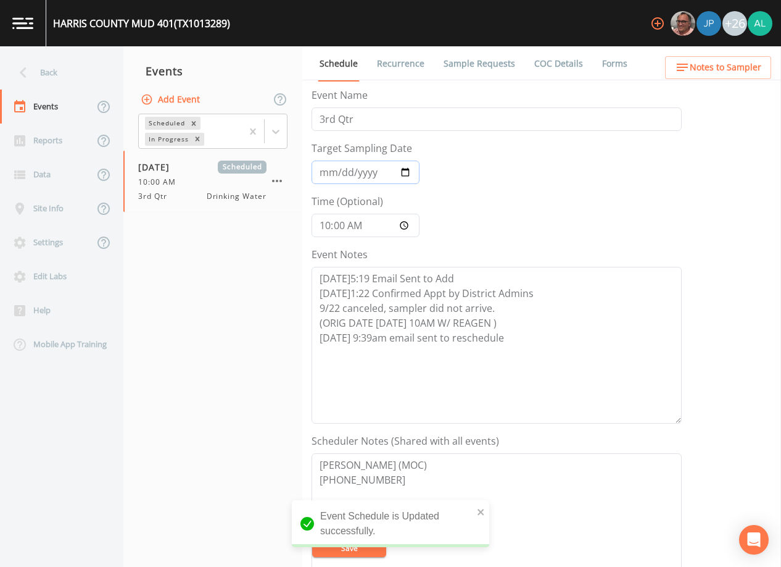
click at [346, 175] on input "[DATE]" at bounding box center [366, 171] width 108 height 23
click at [344, 173] on input "[DATE]" at bounding box center [366, 171] width 108 height 23
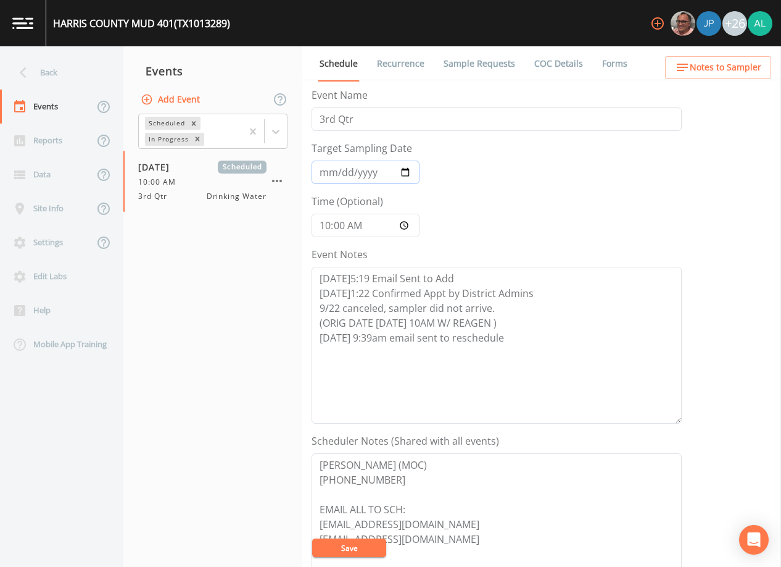
type input "[DATE]"
click at [372, 544] on button "Save" at bounding box center [349, 547] width 74 height 19
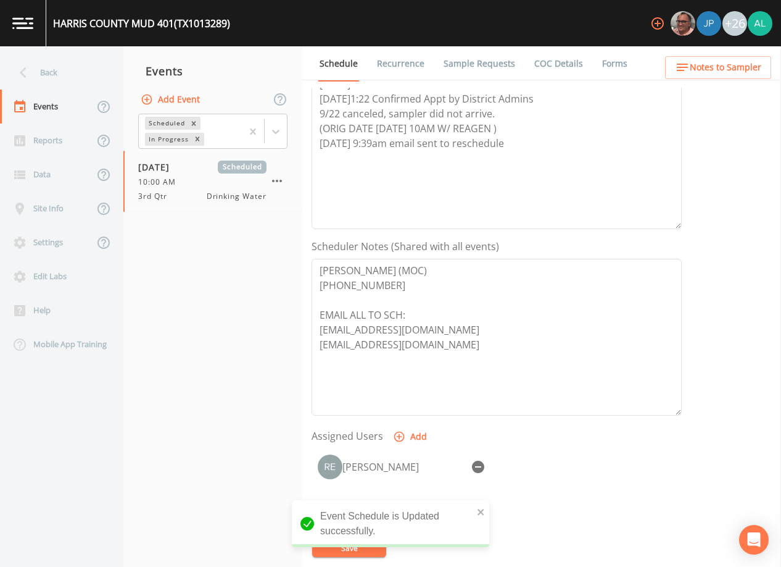
scroll to position [304, 0]
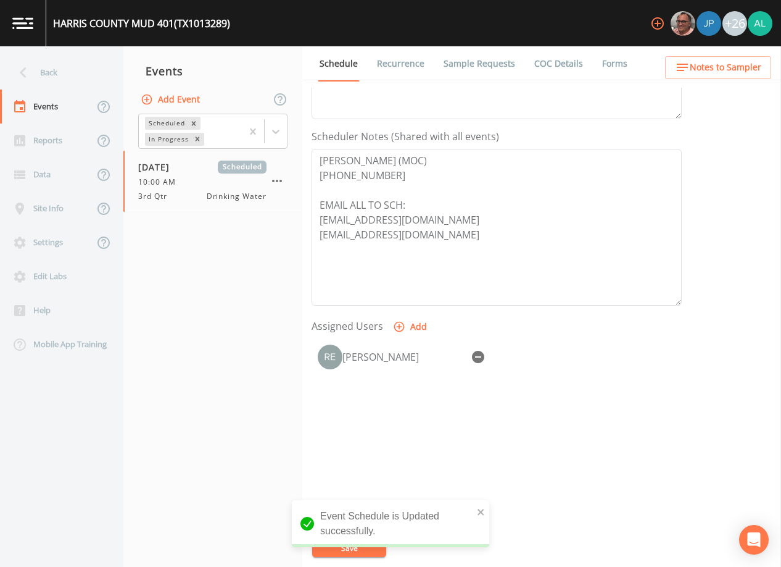
click at [480, 353] on icon "button" at bounding box center [478, 357] width 12 height 12
click at [483, 512] on icon "close" at bounding box center [481, 512] width 9 height 10
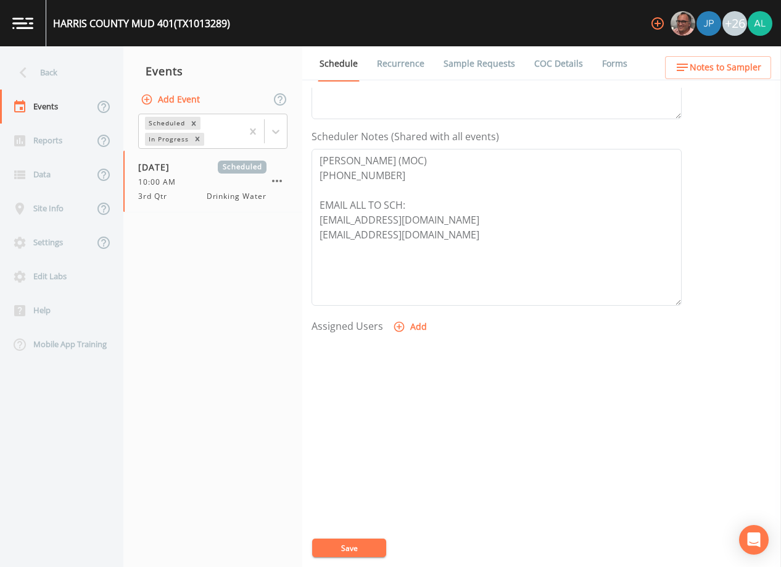
click at [358, 536] on div "[GEOGRAPHIC_DATA] 401 (TX1013289) +26 Back Events Reports Data Site Info Settin…" at bounding box center [390, 283] width 781 height 567
click at [362, 541] on button "Save" at bounding box center [349, 547] width 74 height 19
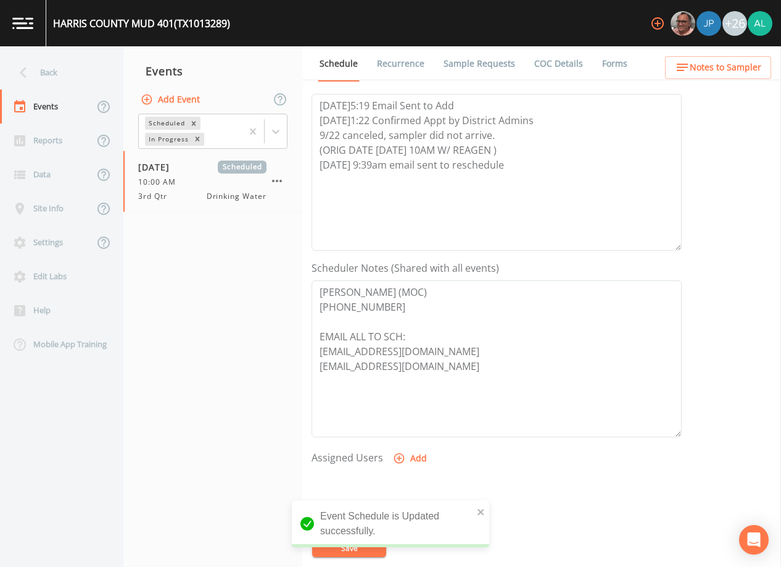
scroll to position [57, 0]
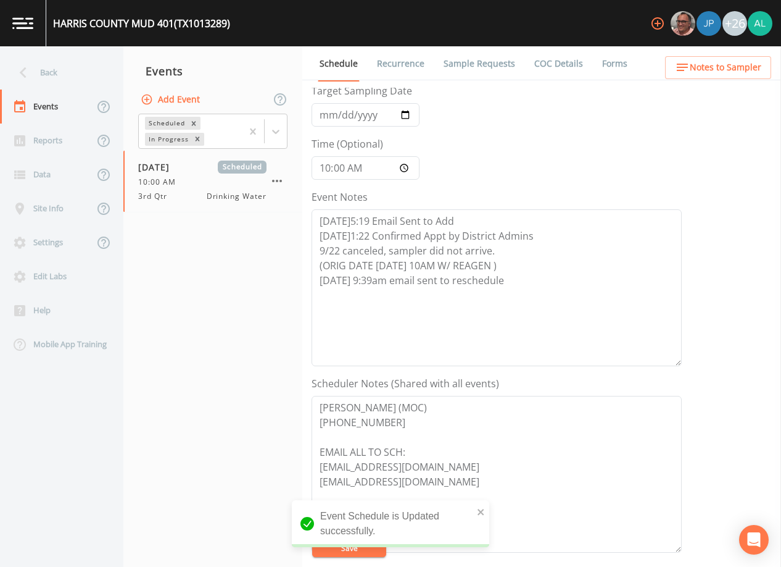
click at [705, 42] on div "+26" at bounding box center [709, 23] width 127 height 46
click at [35, 69] on div "Back" at bounding box center [55, 73] width 111 height 34
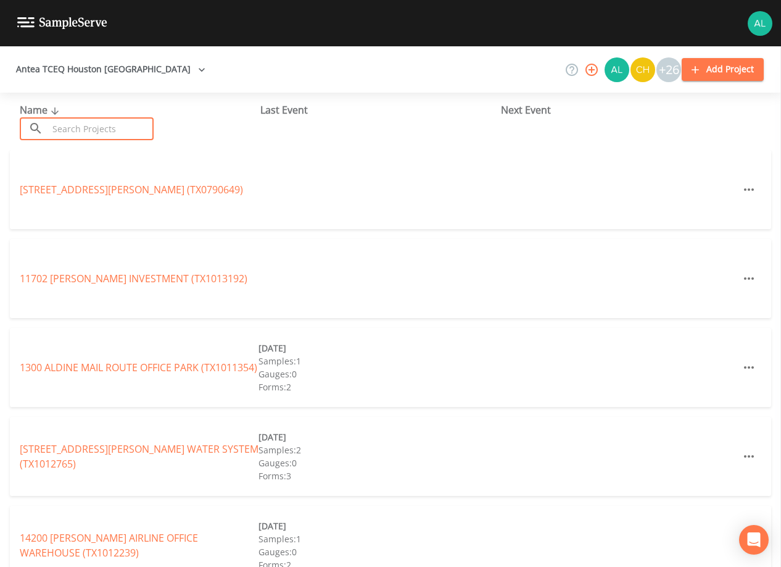
click at [120, 134] on input "text" at bounding box center [101, 128] width 106 height 23
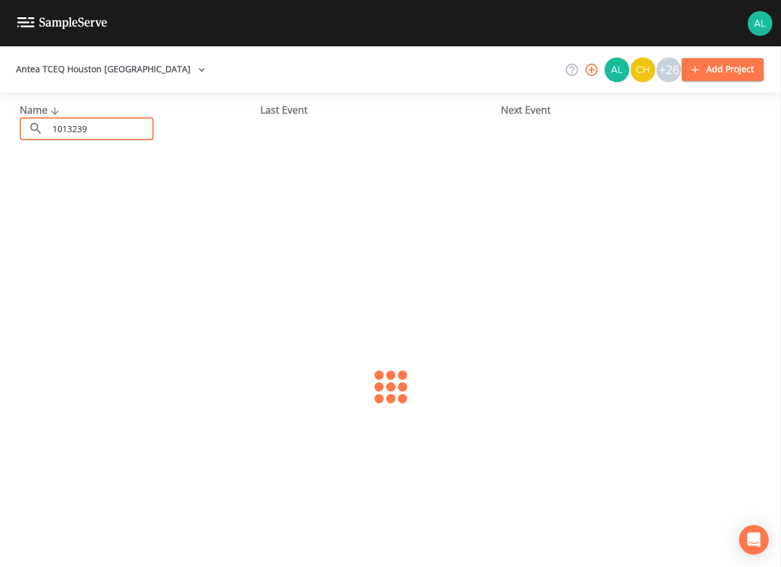
type input "1013239"
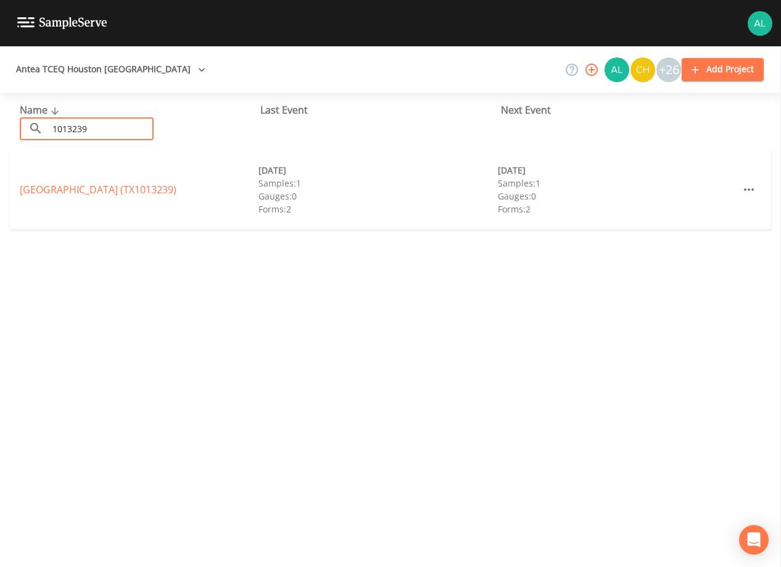
click at [154, 183] on link "[GEOGRAPHIC_DATA] (TX1013239)" at bounding box center [98, 190] width 157 height 14
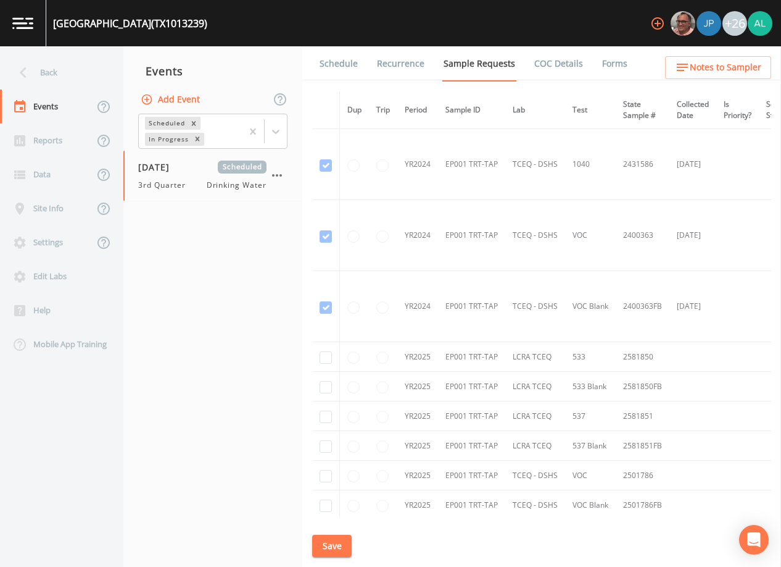
click at [344, 75] on link "Schedule" at bounding box center [339, 63] width 42 height 35
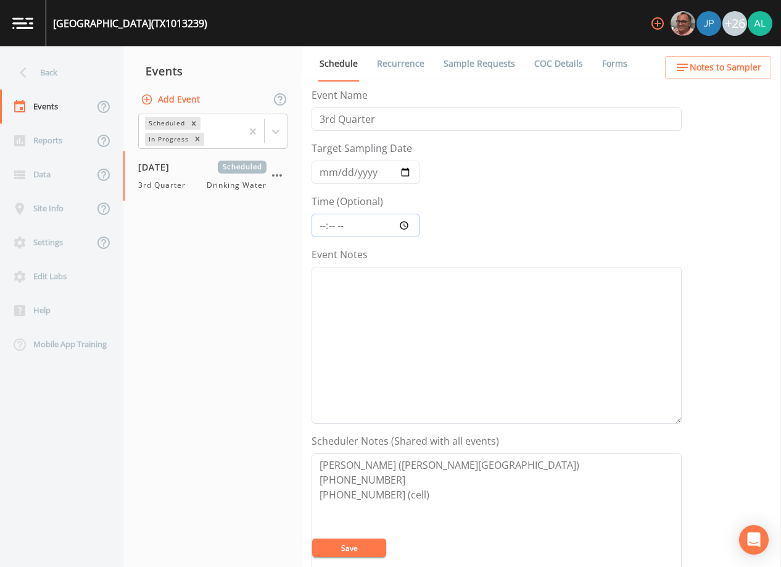
click at [320, 219] on input "Time (Optional)" at bounding box center [366, 225] width 108 height 23
type input "11:00"
click at [312, 538] on button "Save" at bounding box center [349, 547] width 74 height 19
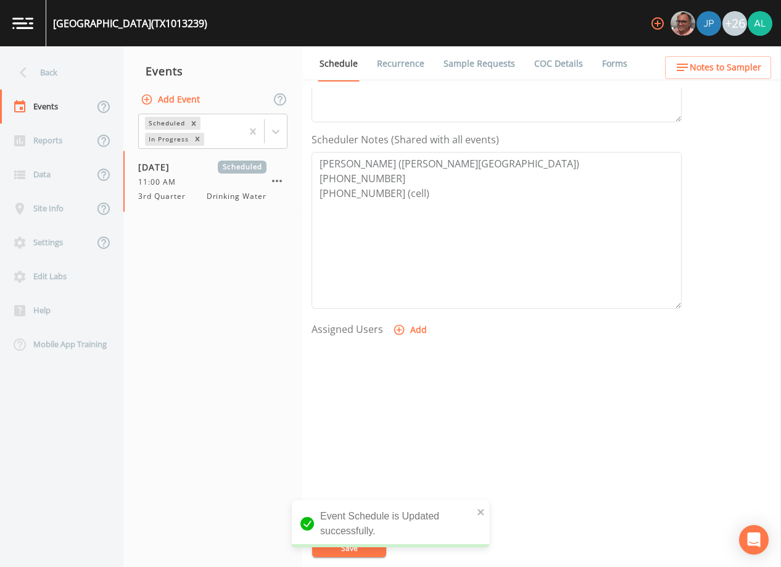
scroll to position [304, 0]
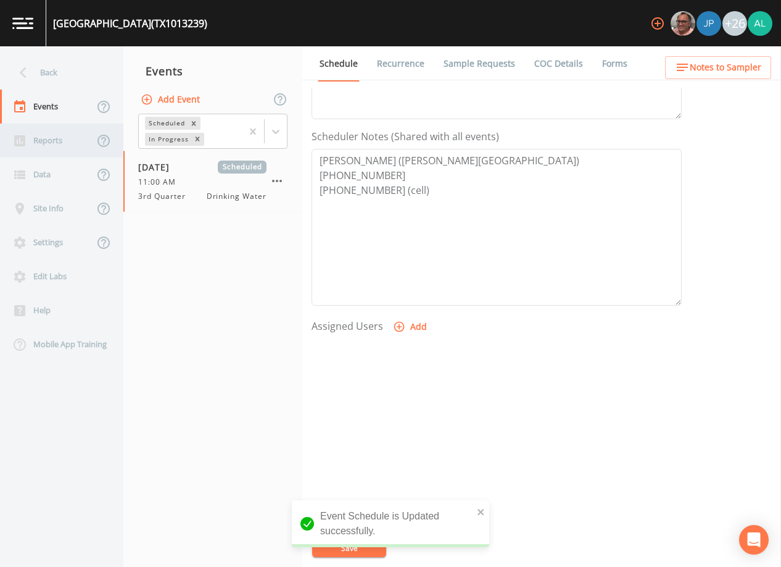
click at [49, 147] on div "Reports" at bounding box center [47, 140] width 94 height 34
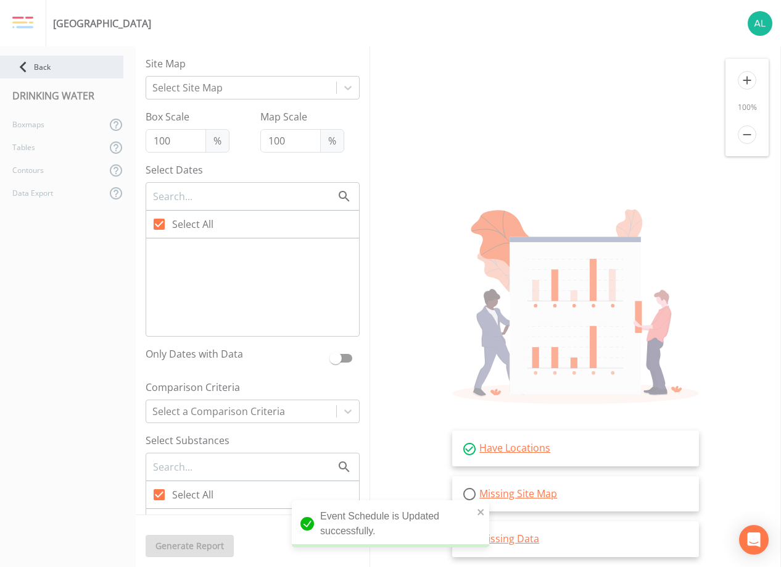
click at [42, 68] on div "Back" at bounding box center [61, 67] width 123 height 23
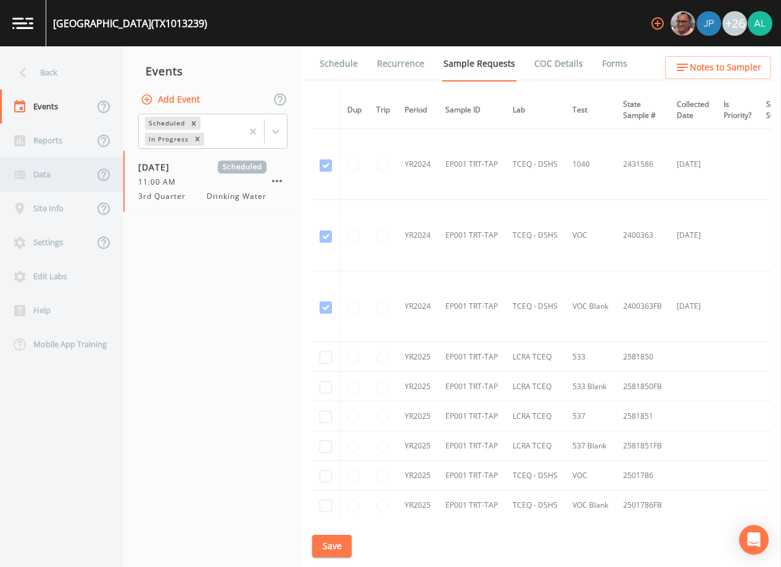
click at [42, 180] on div "Data" at bounding box center [47, 174] width 94 height 34
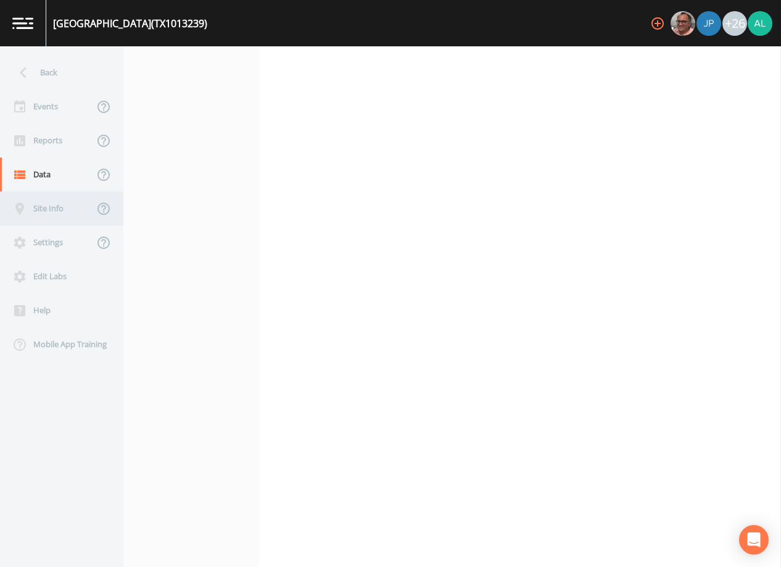
click at [31, 210] on div "Site Info" at bounding box center [47, 208] width 94 height 34
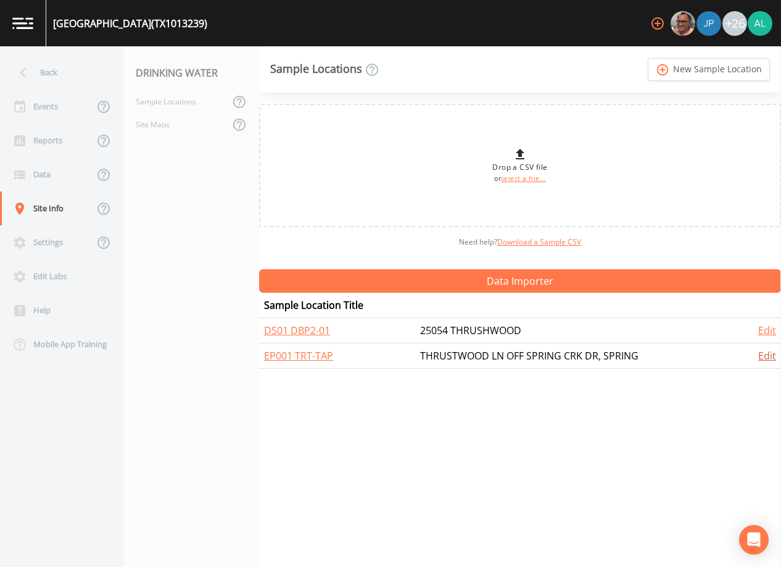
click at [759, 353] on link "Edit" at bounding box center [768, 356] width 18 height 14
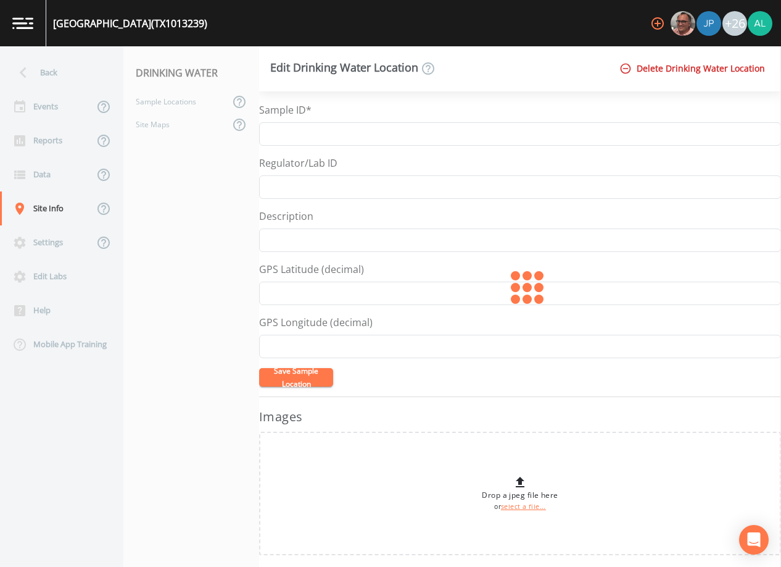
type input "EP001 TRT-TAP"
type input "THRUSTWOOD LN OFF SPRING CRK DR, SPRING"
type input "30.078007"
type input "-95.381998"
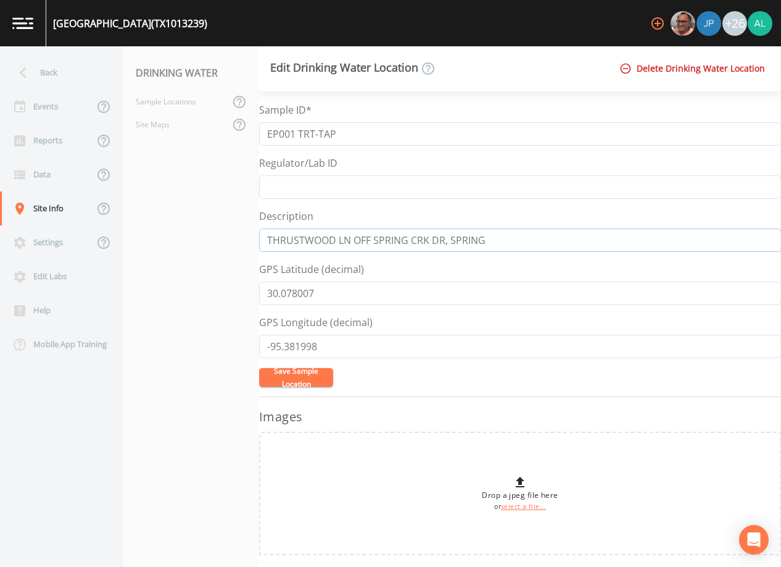
click at [301, 237] on input "THRUSTWOOD LN OFF SPRING CRK DR, SPRING" at bounding box center [520, 239] width 522 height 23
click at [307, 241] on input "THRUSTWOOD LN OFF SPRING CRK DR, SPRING" at bounding box center [520, 239] width 522 height 23
type input "THRUSHWOOD LN OFF SPRING CRK DR, SPRING"
click at [313, 381] on button "Save Sample Location" at bounding box center [296, 377] width 74 height 19
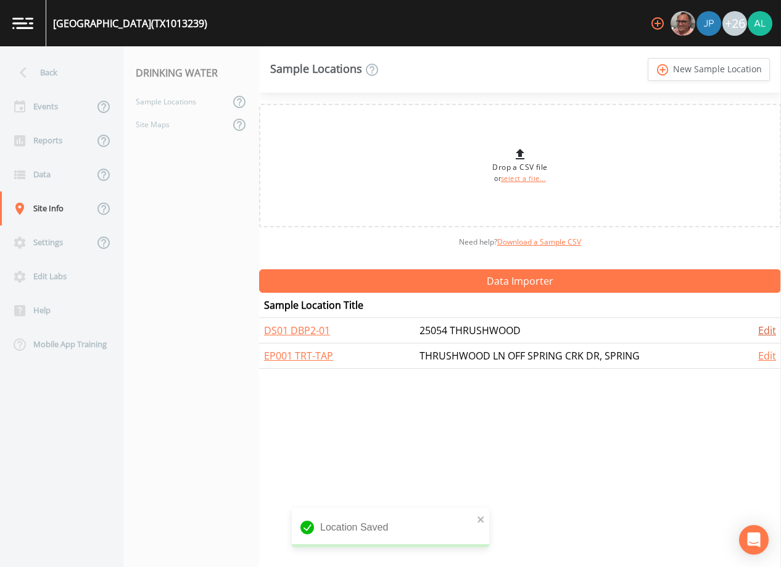
click at [759, 332] on link "Edit" at bounding box center [768, 330] width 18 height 14
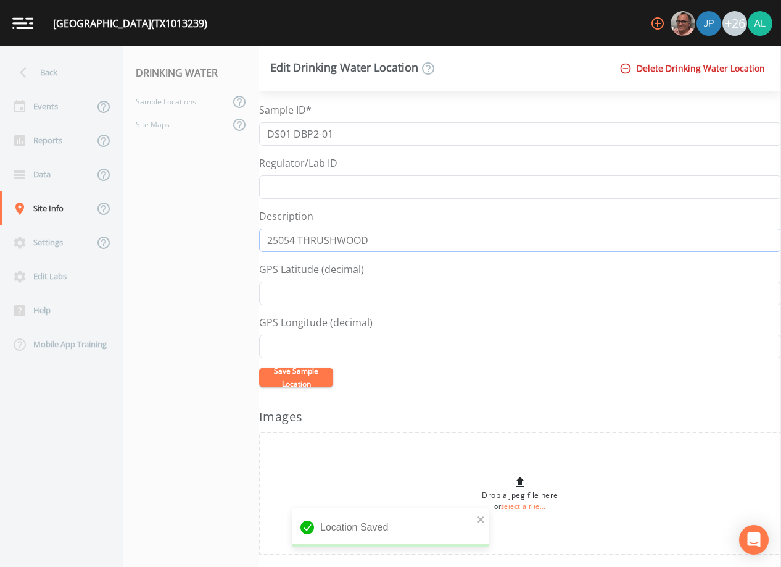
drag, startPoint x: 409, startPoint y: 245, endPoint x: 404, endPoint y: 239, distance: 7.0
click at [409, 244] on input "25054 THRUSHWOOD" at bounding box center [520, 239] width 522 height 23
type input "[STREET_ADDRESS]"
click at [283, 370] on button "Save Sample Location" at bounding box center [296, 377] width 74 height 19
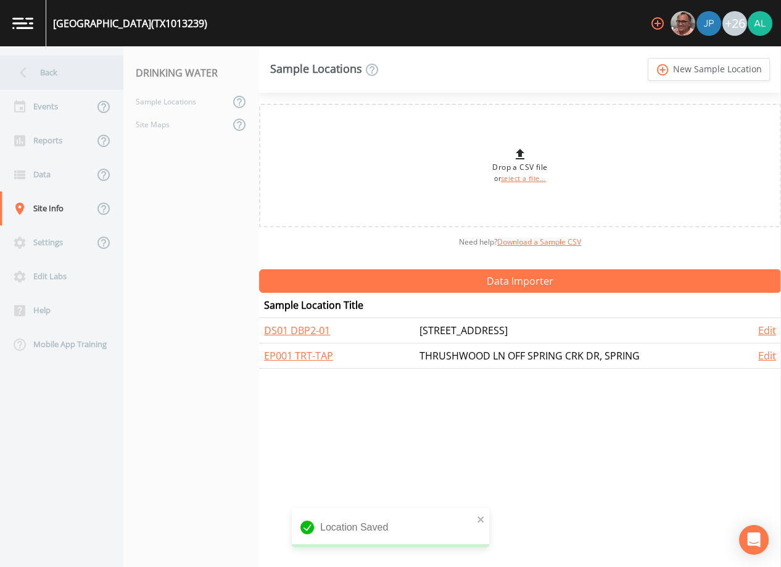
click at [33, 65] on icon at bounding box center [23, 73] width 22 height 22
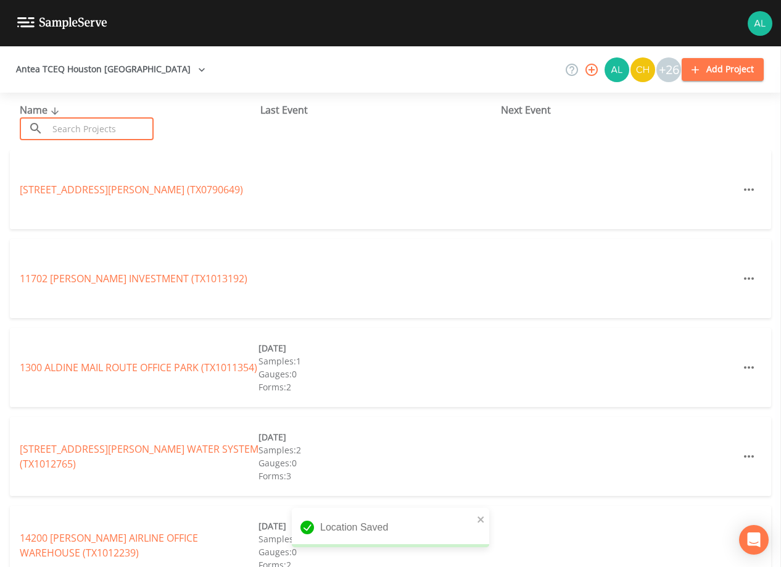
click at [121, 132] on input "text" at bounding box center [101, 128] width 106 height 23
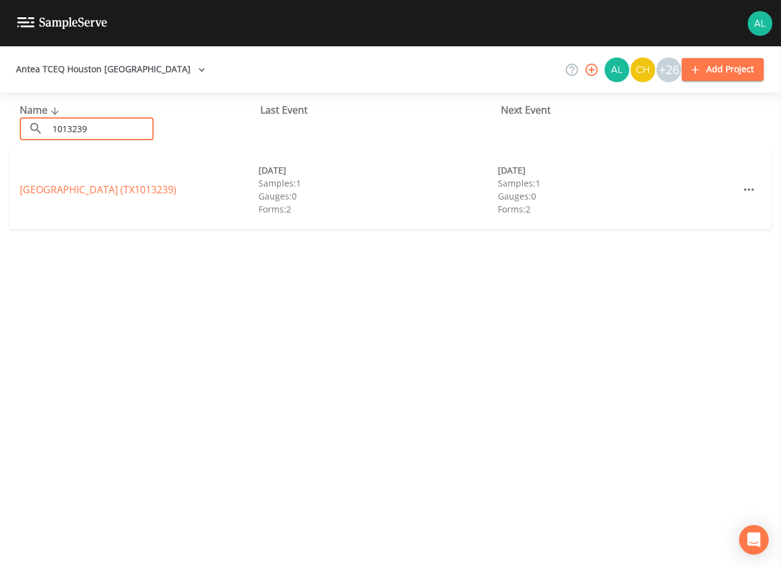
type input "1013239"
click at [114, 187] on link "[GEOGRAPHIC_DATA] (TX1013239)" at bounding box center [98, 190] width 157 height 14
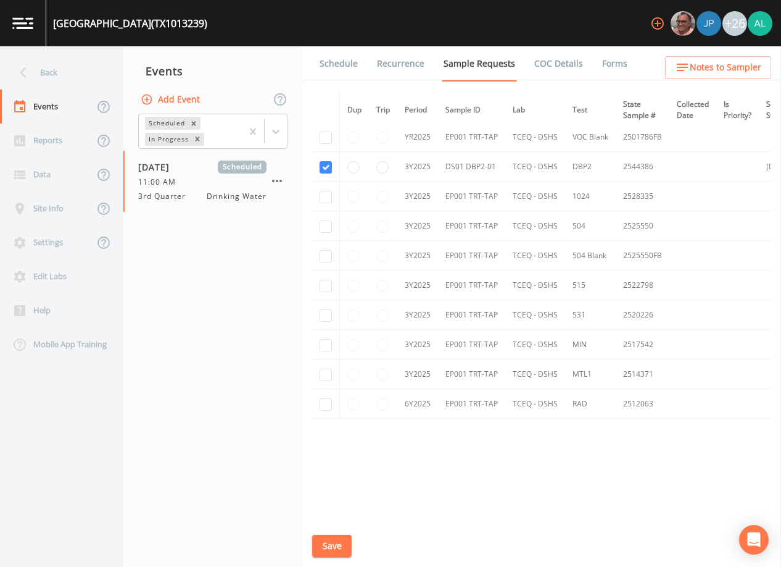
scroll to position [371, 0]
click at [344, 58] on link "Schedule" at bounding box center [339, 63] width 42 height 35
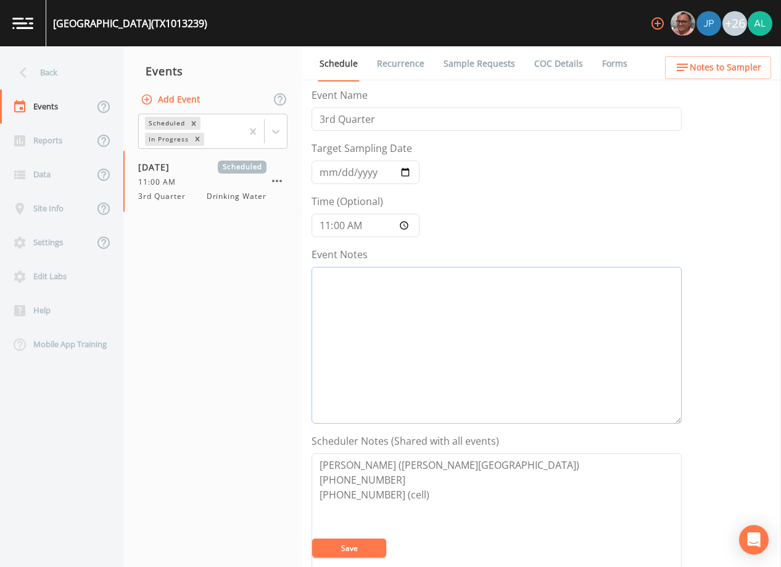
click at [397, 320] on textarea "Event Notes" at bounding box center [497, 345] width 370 height 157
type textarea "[DATE] 9:43am"
click at [264, 122] on div at bounding box center [264, 131] width 45 height 34
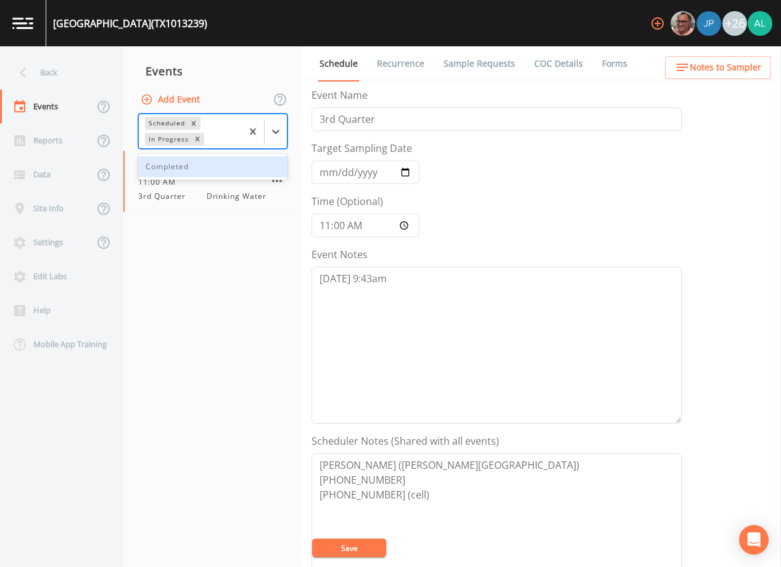
click at [261, 156] on div "Completed" at bounding box center [212, 166] width 149 height 21
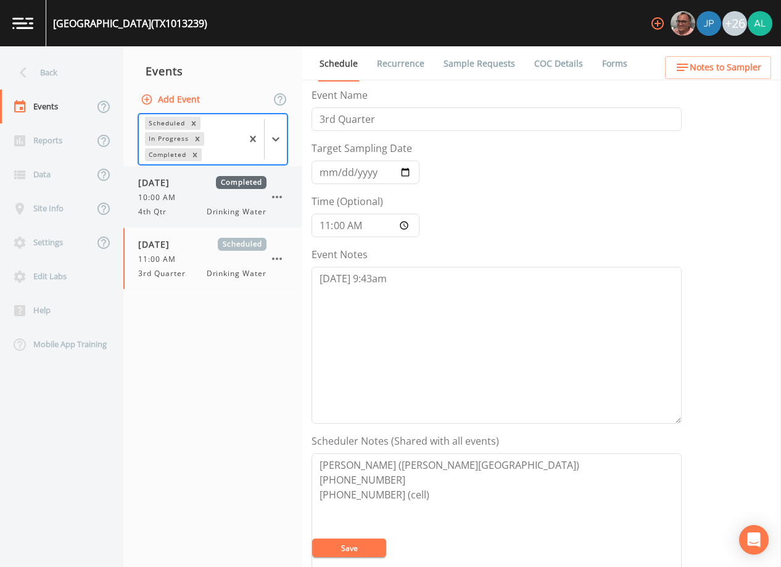
click at [189, 207] on div "4th Qtr Drinking Water" at bounding box center [202, 211] width 128 height 11
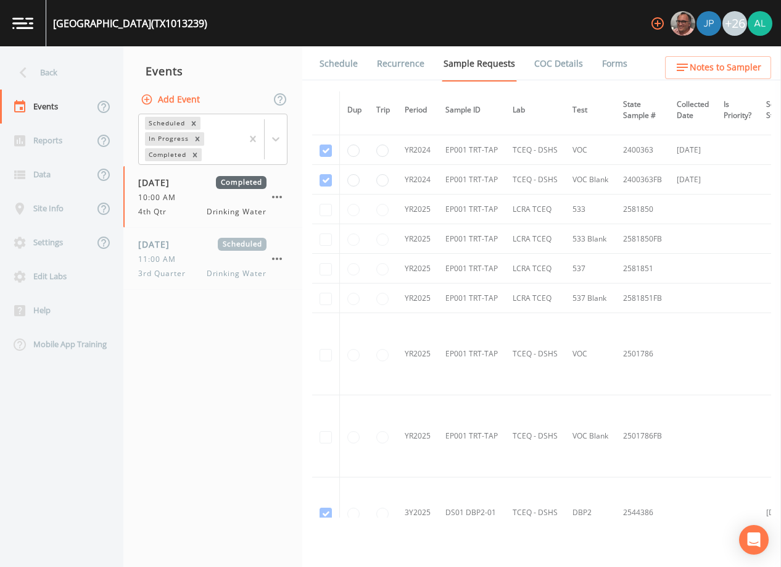
scroll to position [62, 0]
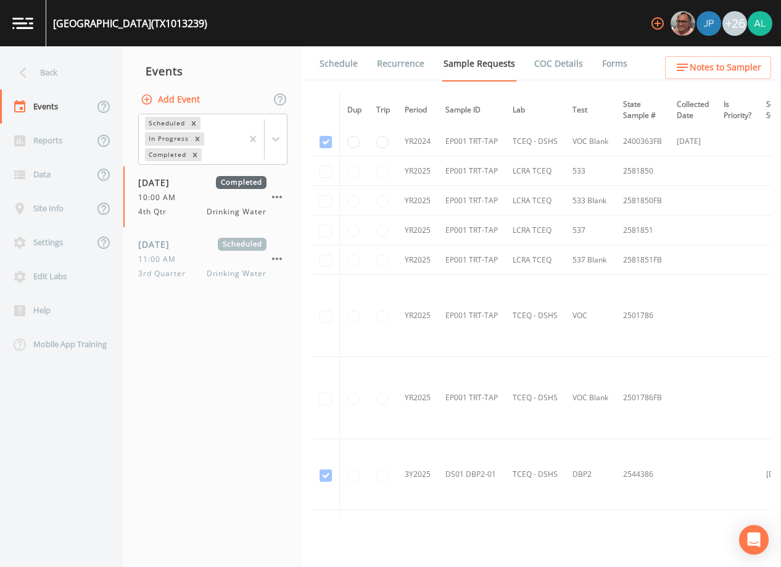
click at [357, 57] on link "Schedule" at bounding box center [339, 63] width 42 height 35
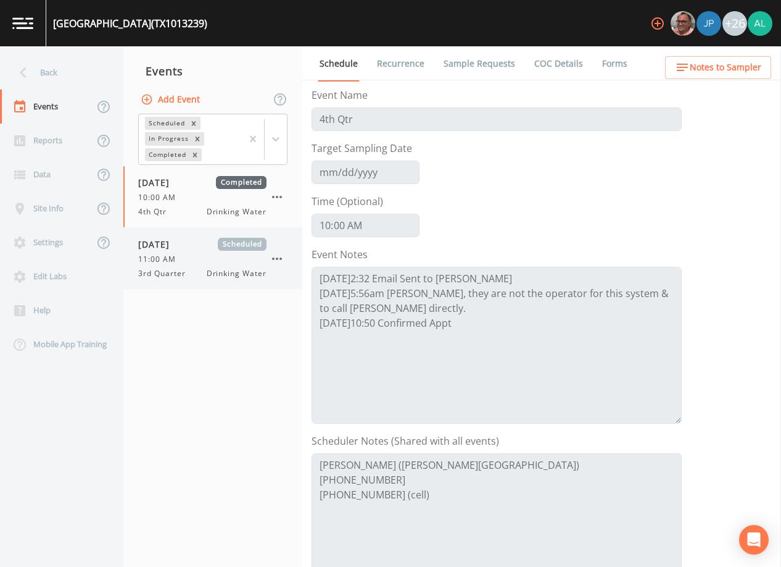
click at [201, 267] on div "[DATE] Scheduled 11:00 AM 3rd Quarter Drinking Water" at bounding box center [202, 258] width 128 height 41
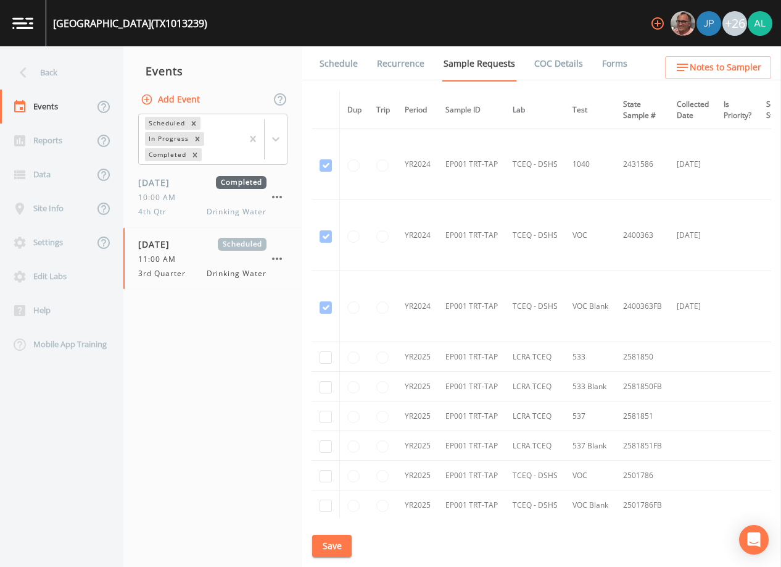
click at [345, 64] on link "Schedule" at bounding box center [339, 63] width 42 height 35
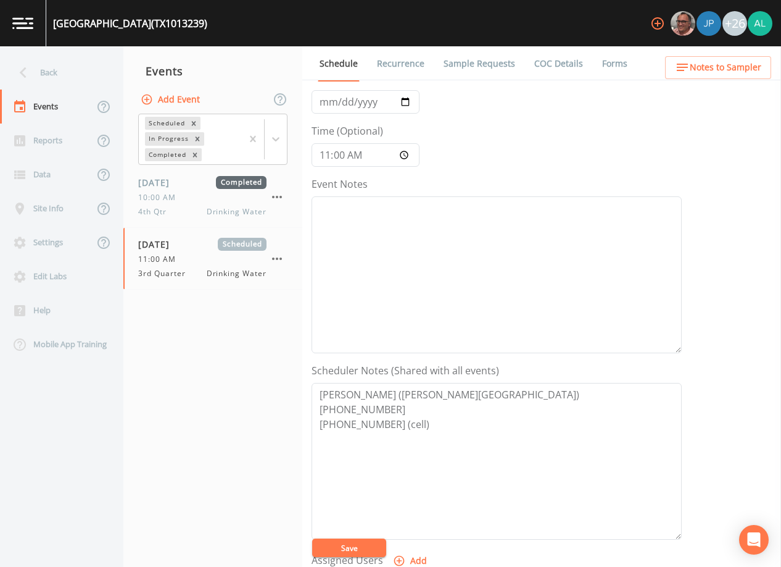
scroll to position [62, 0]
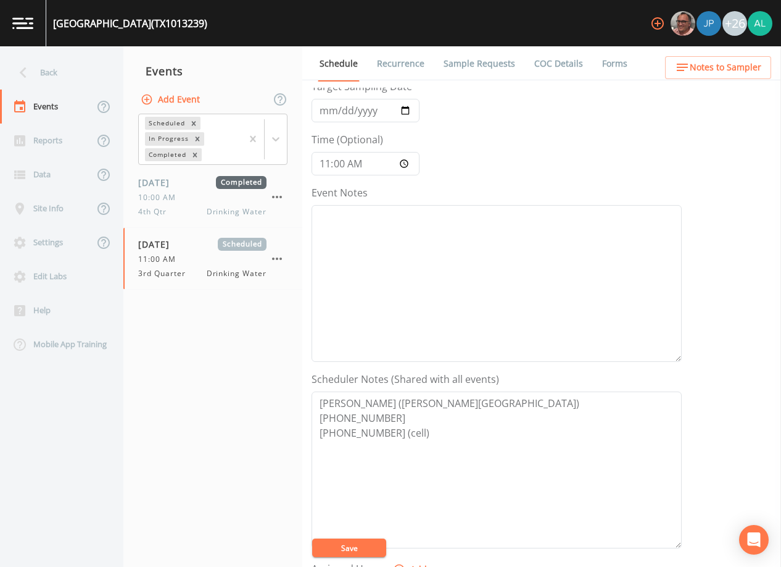
click at [367, 554] on button "Save" at bounding box center [349, 547] width 74 height 19
click at [412, 282] on textarea "Event Notes" at bounding box center [497, 283] width 370 height 157
type textarea "[DATE] 9:43am"
drag, startPoint x: 478, startPoint y: 441, endPoint x: 295, endPoint y: 393, distance: 188.8
click at [260, 402] on div "Back Events Reports Data Site Info Settings Edit Labs Help Mobile App Training …" at bounding box center [390, 306] width 781 height 520
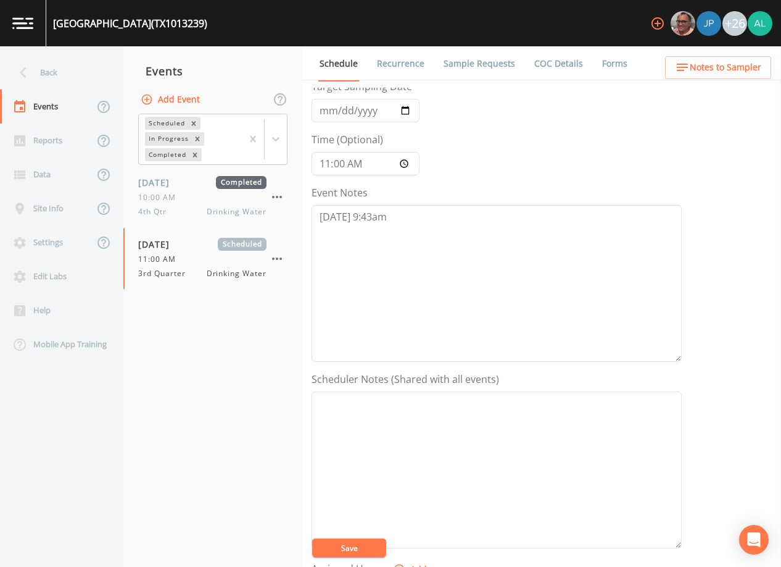
click at [344, 547] on button "Save" at bounding box center [349, 547] width 74 height 19
click at [744, 71] on span "Notes to Sampler" at bounding box center [726, 67] width 72 height 15
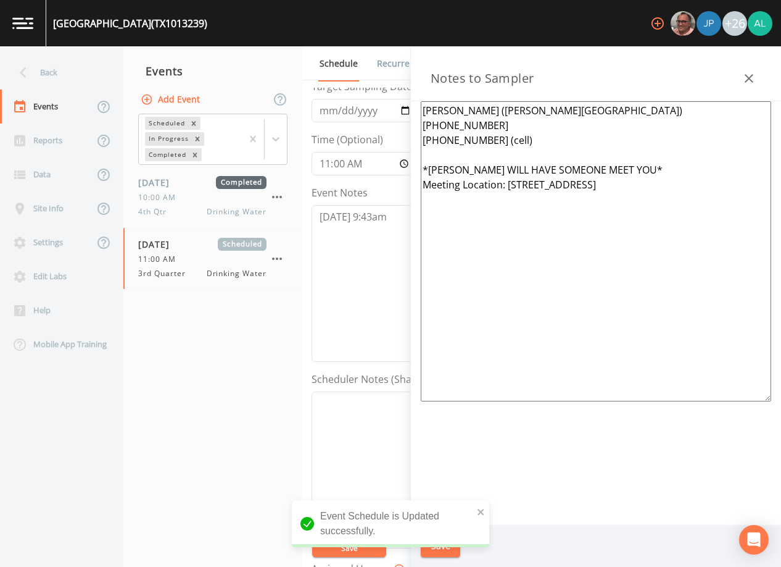
drag, startPoint x: 515, startPoint y: 139, endPoint x: 420, endPoint y: 93, distance: 105.7
click at [420, 96] on div "Notes to Sampler [PERSON_NAME] ([PERSON_NAME][GEOGRAPHIC_DATA]) [PHONE_NUMBER] …" at bounding box center [596, 306] width 370 height 520
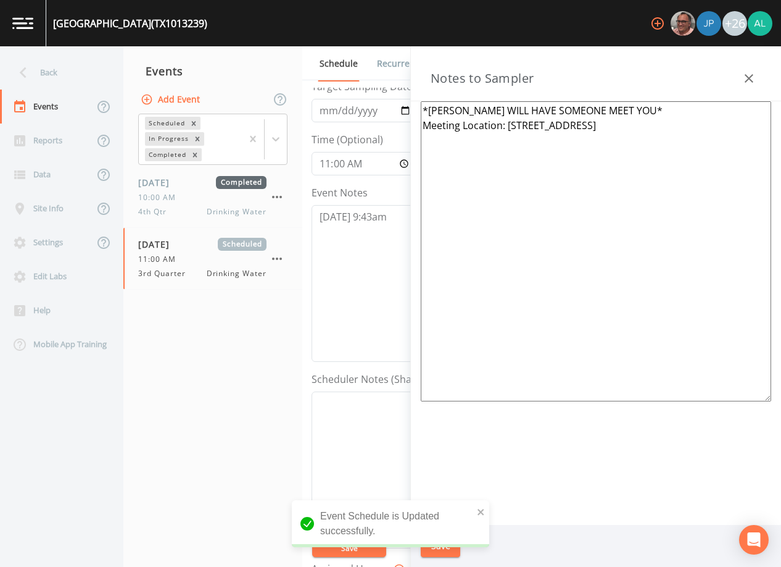
drag, startPoint x: 654, startPoint y: 135, endPoint x: 421, endPoint y: 146, distance: 232.9
click at [421, 146] on textarea "*[PERSON_NAME] WILL HAVE SOMEONE MEET YOU* Meeting Location: [STREET_ADDRESS]" at bounding box center [596, 251] width 351 height 300
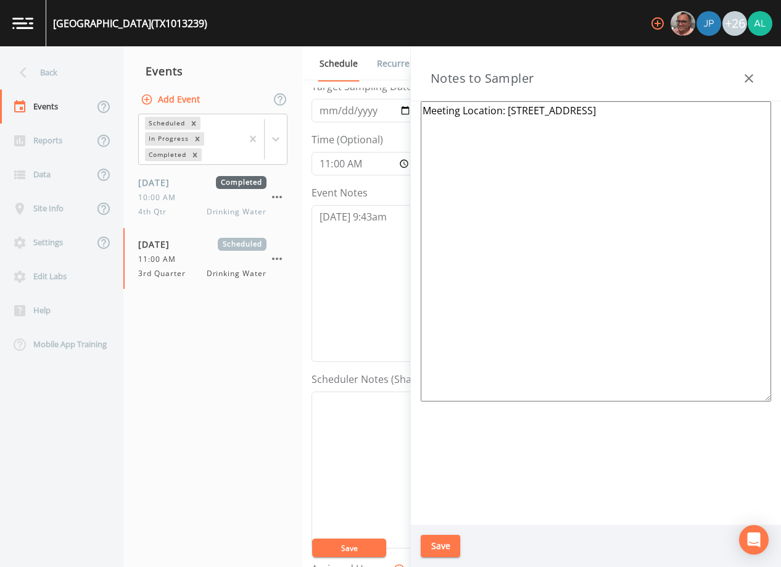
type textarea "Meeting Location: [STREET_ADDRESS]"
click at [439, 536] on button "Save" at bounding box center [441, 545] width 40 height 23
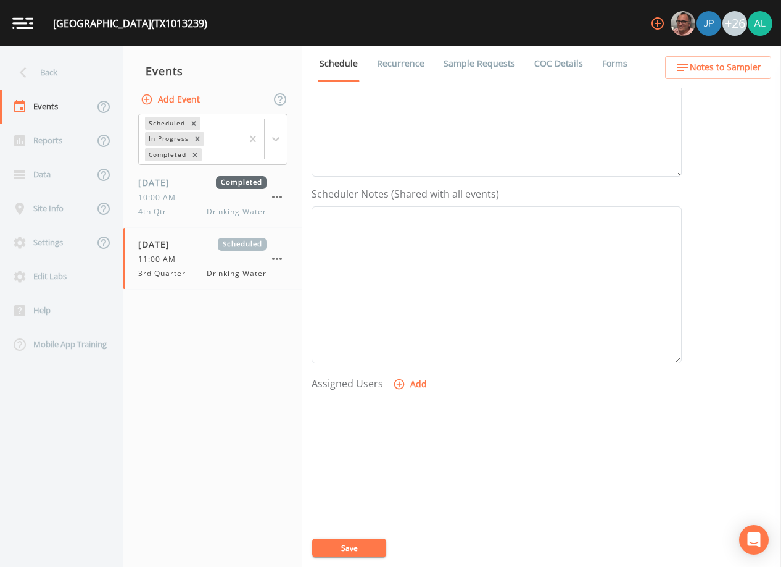
scroll to position [123, 0]
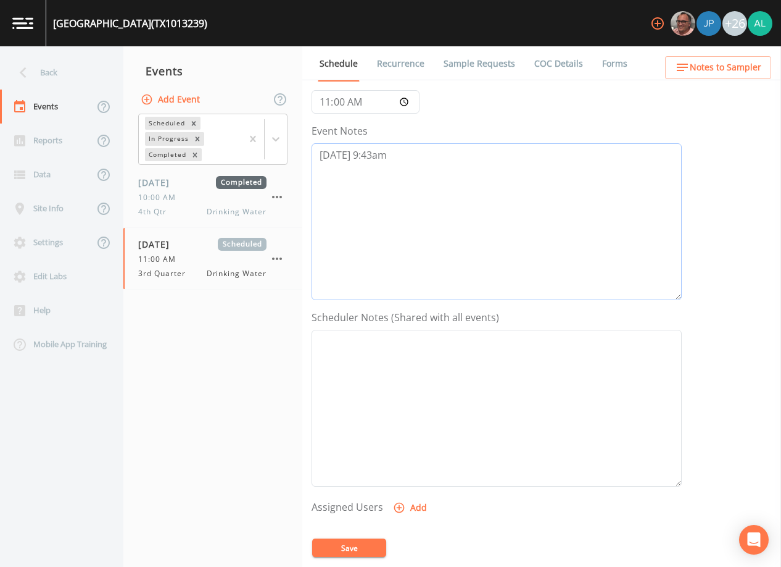
click at [458, 195] on textarea "[DATE] 9:43am" at bounding box center [497, 221] width 370 height 157
type textarea "[DATE] 9:43am called/spoke to [PERSON_NAME], no longer her system. directed to …"
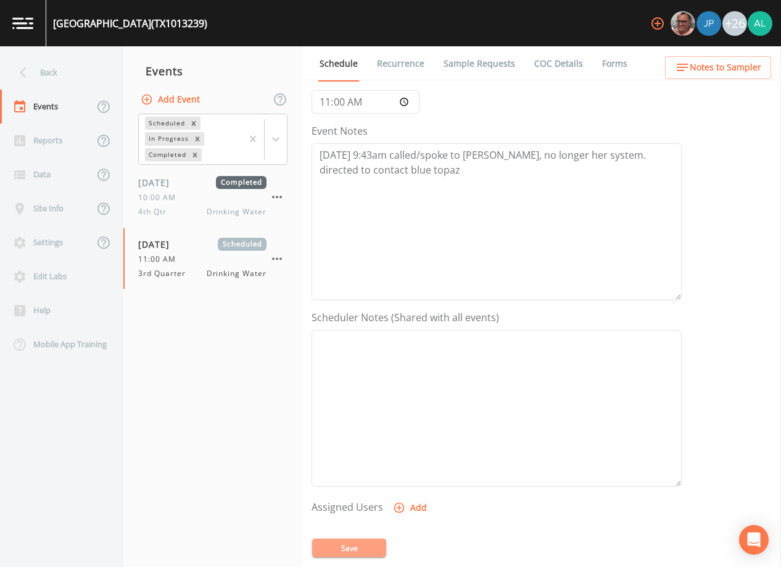
click at [372, 545] on button "Save" at bounding box center [349, 547] width 74 height 19
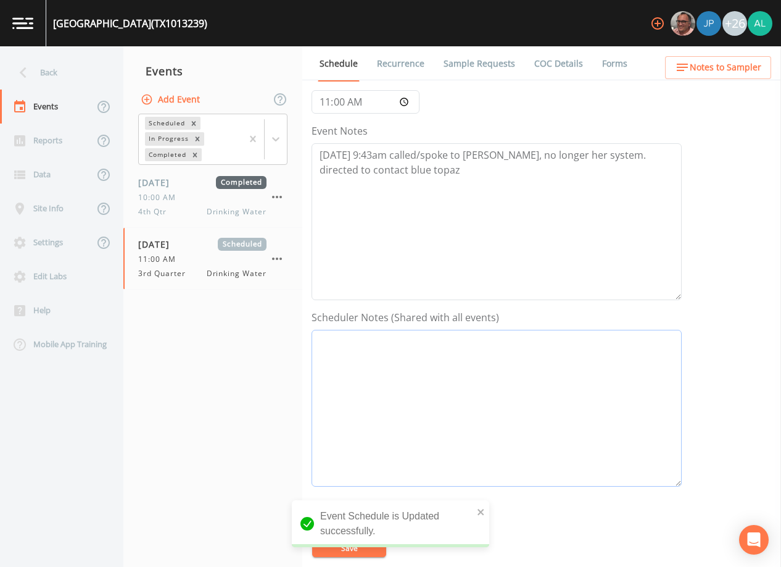
click at [364, 396] on textarea "Event Notes" at bounding box center [497, 408] width 370 height 157
paste textarea "[PERSON_NAME][EMAIL_ADDRESS][DOMAIN_NAME] [PERSON_NAME][EMAIL_ADDRESS][DOMAIN_N…"
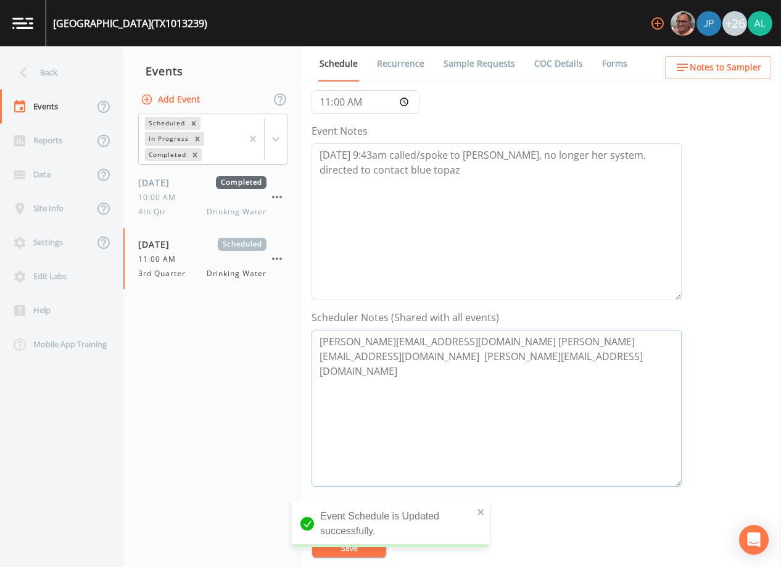
click at [314, 339] on textarea "[PERSON_NAME][EMAIL_ADDRESS][DOMAIN_NAME] [PERSON_NAME][EMAIL_ADDRESS][DOMAIN_N…" at bounding box center [497, 408] width 370 height 157
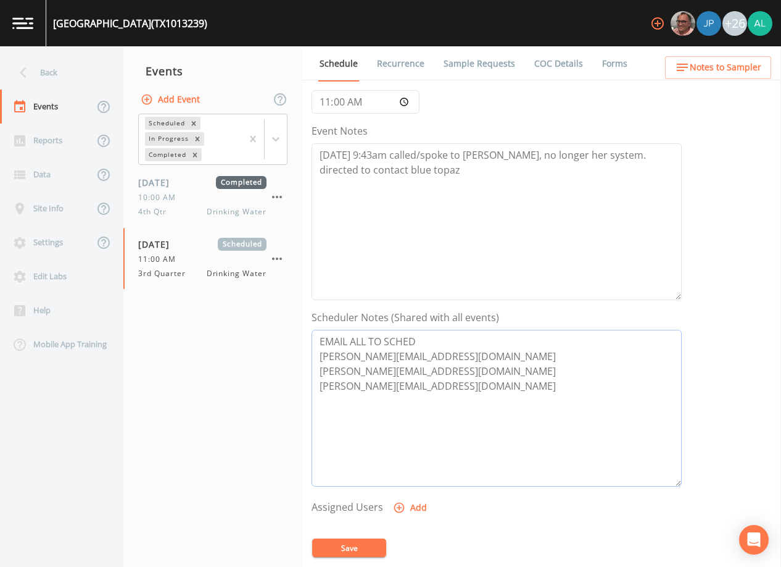
click at [318, 341] on textarea "EMAIL ALL TO SCHED [PERSON_NAME][EMAIL_ADDRESS][DOMAIN_NAME] [PERSON_NAME][EMAI…" at bounding box center [497, 408] width 370 height 157
type textarea "EMAIL ALL TO SCHED [PERSON_NAME][EMAIL_ADDRESS][DOMAIN_NAME] [PERSON_NAME][EMAI…"
click at [357, 546] on button "Save" at bounding box center [349, 547] width 74 height 19
drag, startPoint x: 497, startPoint y: 396, endPoint x: 295, endPoint y: 389, distance: 202.6
click at [295, 389] on div "Back Events Reports Data Site Info Settings Edit Labs Help Mobile App Training …" at bounding box center [390, 306] width 781 height 520
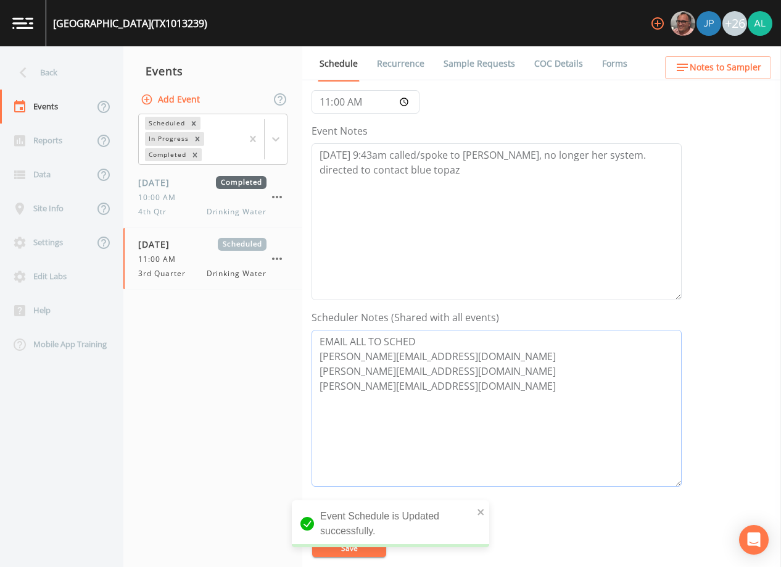
click at [457, 389] on textarea "EMAIL ALL TO SCHED [PERSON_NAME][EMAIL_ADDRESS][DOMAIN_NAME] [PERSON_NAME][EMAI…" at bounding box center [497, 408] width 370 height 157
drag, startPoint x: 489, startPoint y: 387, endPoint x: 291, endPoint y: 389, distance: 198.1
click at [273, 389] on div "Back Events Reports Data Site Info Settings Edit Labs Help Mobile App Training …" at bounding box center [390, 306] width 781 height 520
drag, startPoint x: 455, startPoint y: 400, endPoint x: 243, endPoint y: 400, distance: 212.3
click at [243, 400] on div "Back Events Reports Data Site Info Settings Edit Labs Help Mobile App Training …" at bounding box center [390, 306] width 781 height 520
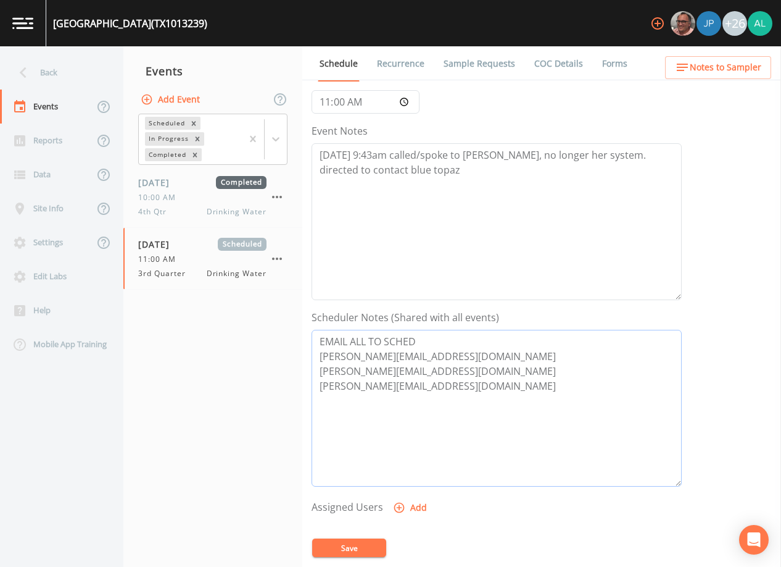
drag, startPoint x: 462, startPoint y: 417, endPoint x: 268, endPoint y: 417, distance: 193.8
click at [268, 417] on div "Back Events Reports Data Site Info Settings Edit Labs Help Mobile App Training …" at bounding box center [390, 306] width 781 height 520
click at [699, 72] on span "Notes to Sampler" at bounding box center [726, 67] width 72 height 15
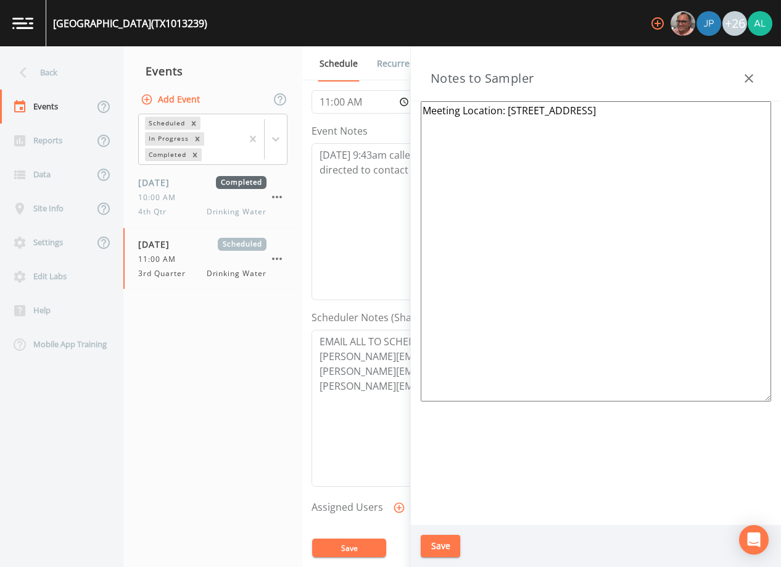
drag, startPoint x: 710, startPoint y: 160, endPoint x: 507, endPoint y: 156, distance: 203.7
click at [507, 156] on textarea "Meeting Location: [STREET_ADDRESS]" at bounding box center [596, 251] width 351 height 300
drag, startPoint x: 438, startPoint y: 546, endPoint x: 391, endPoint y: 453, distance: 104.6
click at [438, 545] on button "Save" at bounding box center [441, 545] width 40 height 23
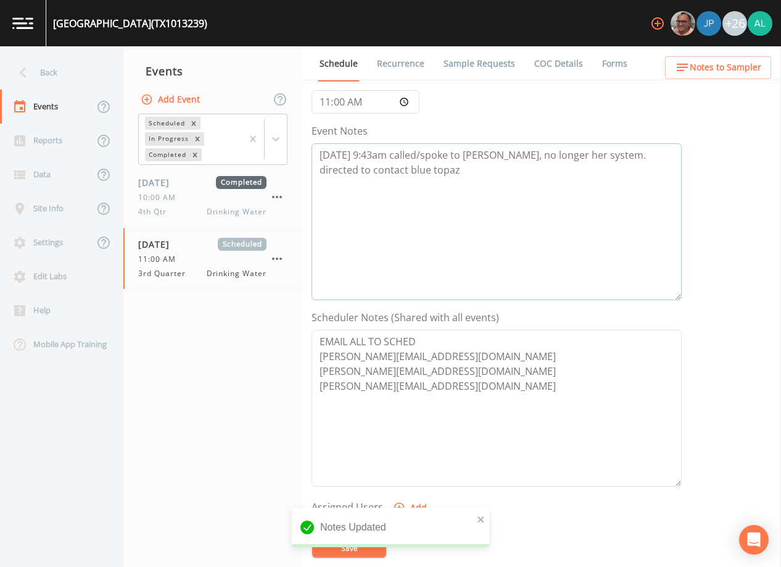
click at [420, 196] on textarea "[DATE] 9:43am called/spoke to [PERSON_NAME], no longer her system. directed to …" at bounding box center [497, 221] width 370 height 157
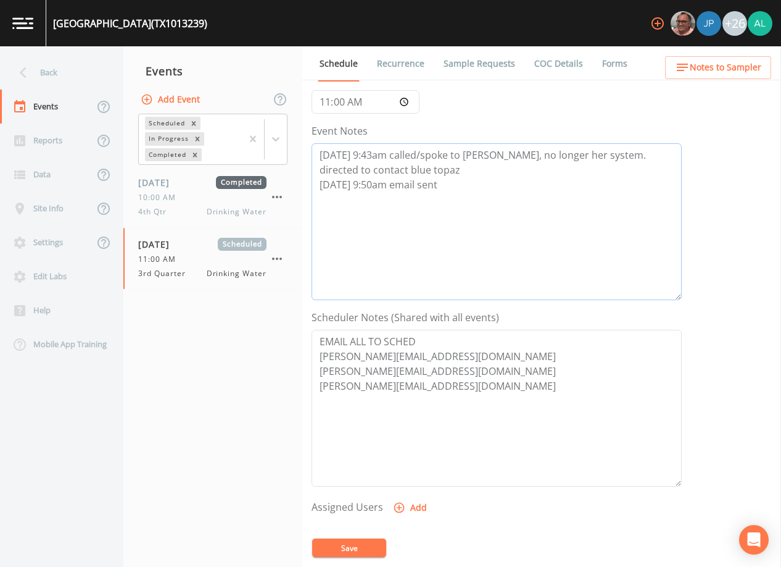
type textarea "[DATE] 9:43am called/spoke to [PERSON_NAME], no longer her system. directed to …"
click at [336, 543] on button "Save" at bounding box center [349, 547] width 74 height 19
click at [367, 541] on button "Save" at bounding box center [349, 547] width 74 height 19
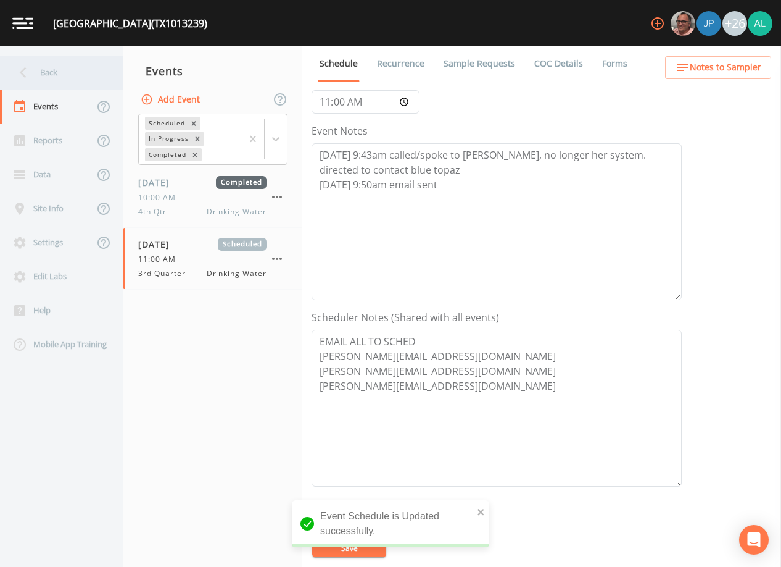
click at [54, 71] on div "Back" at bounding box center [55, 73] width 111 height 34
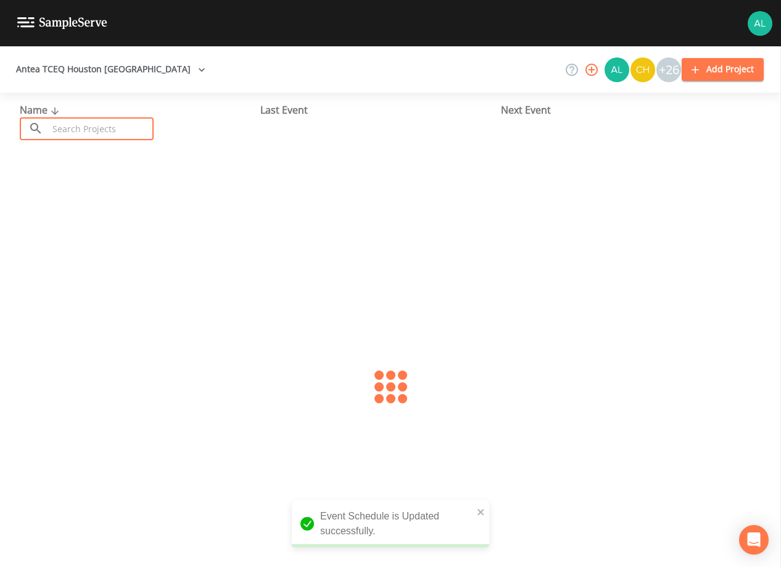
click at [83, 121] on input "text" at bounding box center [101, 128] width 106 height 23
type input "1012970"
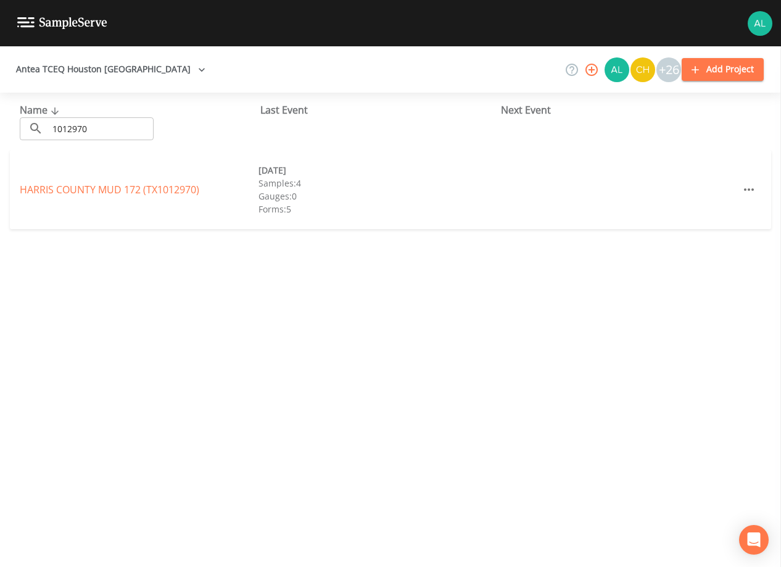
click at [79, 201] on div "HARRIS COUNTY MUD 172 (TX1012970) [DATE] Samples: 4 Gauges: 0 Forms: 5" at bounding box center [391, 189] width 762 height 79
click at [94, 186] on link "[GEOGRAPHIC_DATA] 172 (TX1012970)" at bounding box center [110, 190] width 180 height 14
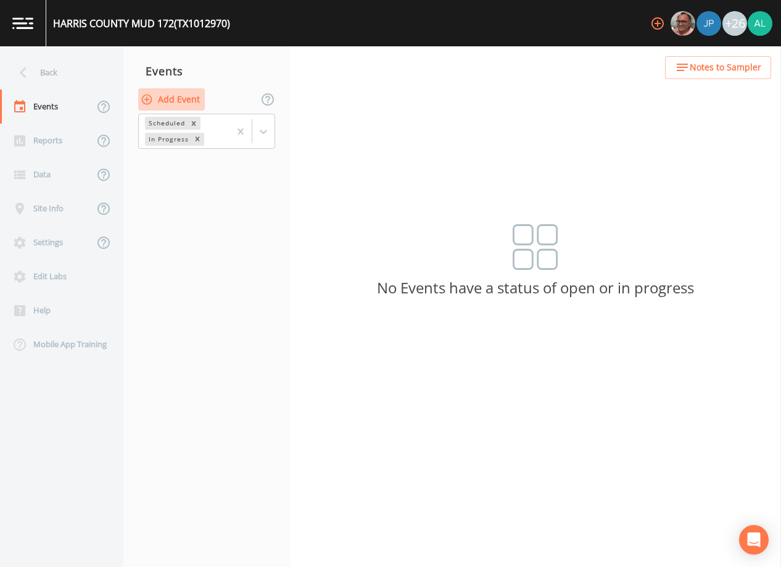
click at [196, 88] on button "Add Event" at bounding box center [171, 99] width 67 height 23
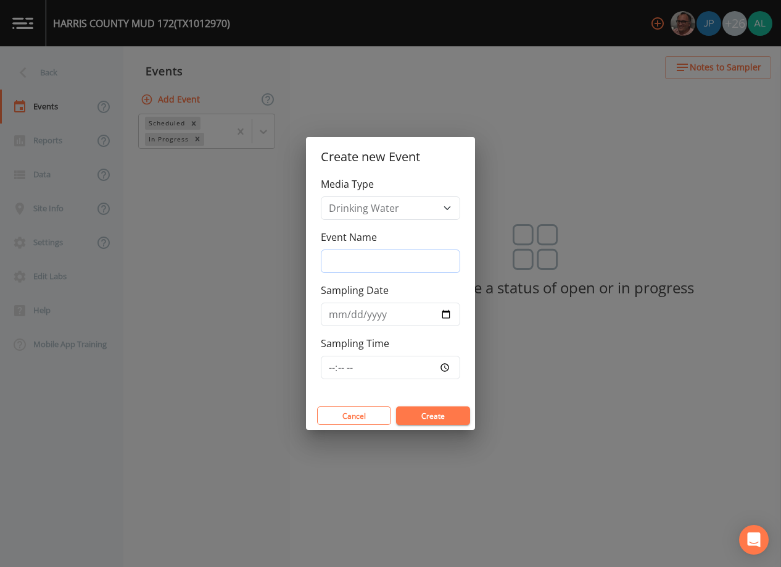
click at [363, 260] on input "Event Name" at bounding box center [390, 260] width 139 height 23
type input "3rd Quarter"
type input "[DATE]"
click at [320, 368] on div "Media Type Drinking Water Event Name 3rd Quarter Sampling Date [DATE] Sampling …" at bounding box center [390, 289] width 169 height 225
click at [346, 365] on input "Sampling Time" at bounding box center [390, 367] width 139 height 23
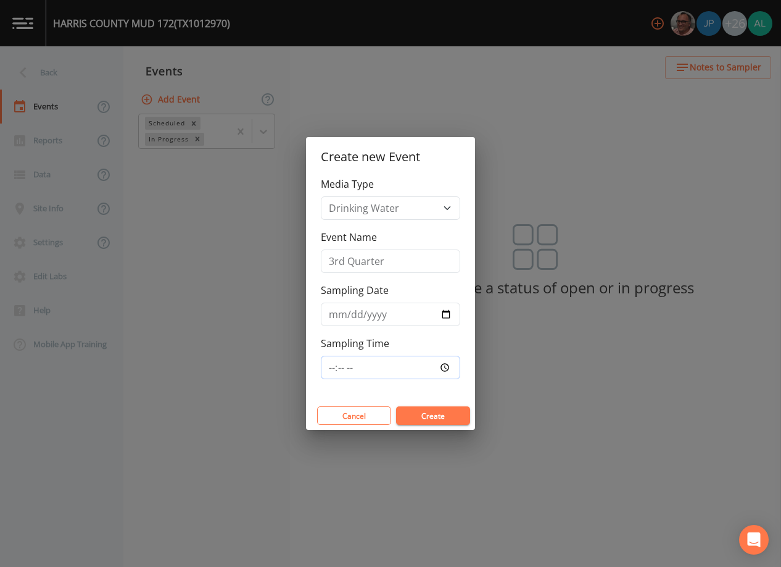
type input "11:30"
click at [396, 406] on button "Create" at bounding box center [433, 415] width 74 height 19
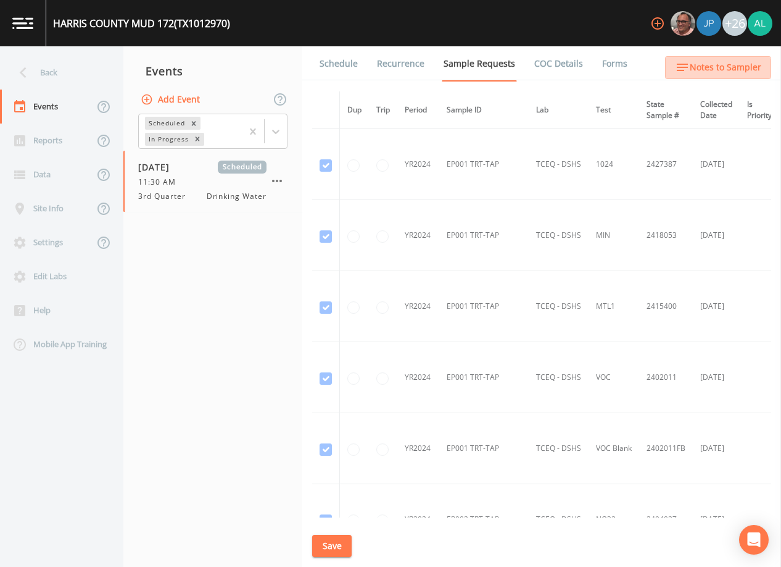
click at [715, 72] on span "Notes to Sampler" at bounding box center [726, 67] width 72 height 15
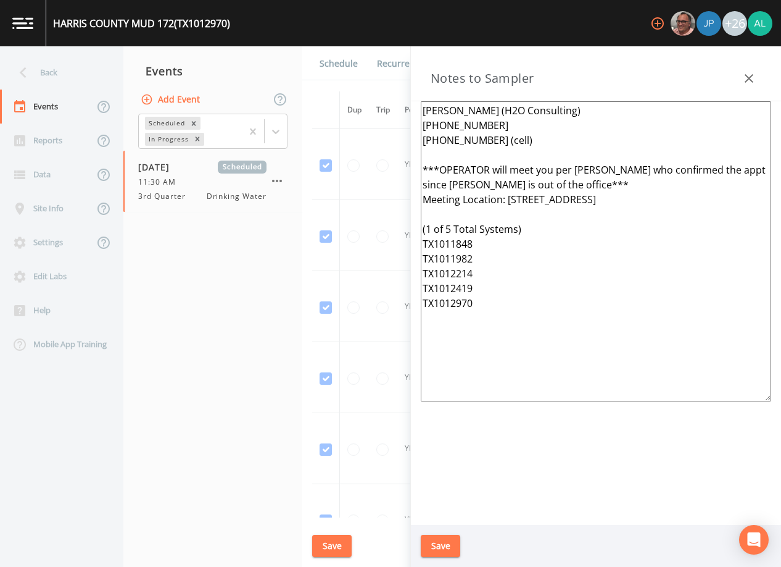
drag, startPoint x: 507, startPoint y: 293, endPoint x: 420, endPoint y: 170, distance: 150.5
click at [420, 170] on div "[PERSON_NAME] (H2O Consulting) [PHONE_NUMBER] [PHONE_NUMBER] (cell) ***OPERATOR…" at bounding box center [596, 312] width 370 height 423
drag, startPoint x: 509, startPoint y: 302, endPoint x: 409, endPoint y: 175, distance: 161.9
click at [409, 175] on div "Back Events Reports Data Site Info Settings Edit Labs Help Mobile App Training …" at bounding box center [390, 306] width 781 height 520
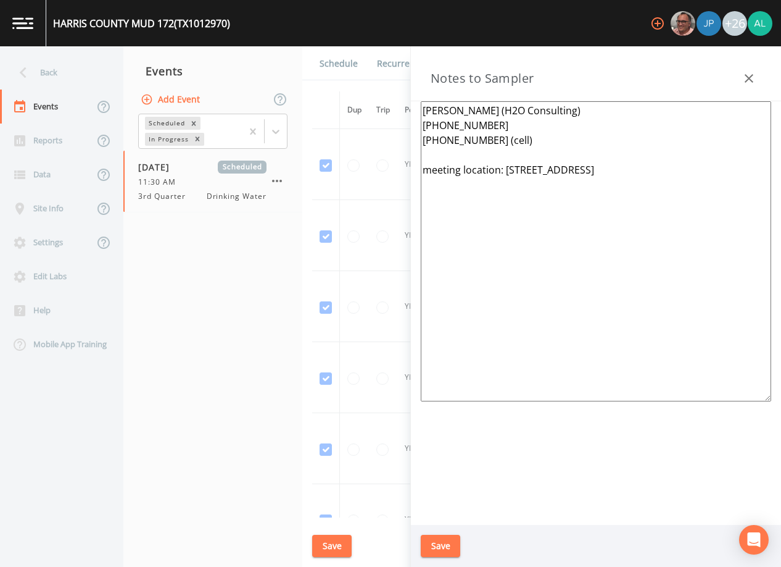
drag, startPoint x: 695, startPoint y: 181, endPoint x: 507, endPoint y: 176, distance: 188.3
click at [507, 176] on textarea "[PERSON_NAME] (H2O Consulting) [PHONE_NUMBER] [PHONE_NUMBER] (cell) meeting loc…" at bounding box center [596, 251] width 351 height 300
click at [622, 170] on textarea "[PERSON_NAME] (H2O Consulting) [PHONE_NUMBER] [PHONE_NUMBER] (cell) meeting loc…" at bounding box center [596, 251] width 351 height 300
type textarea "[PERSON_NAME] (H2O Consulting) [PHONE_NUMBER] [PHONE_NUMBER] (cell) meeting loc…"
click at [451, 540] on button "Save" at bounding box center [441, 545] width 40 height 23
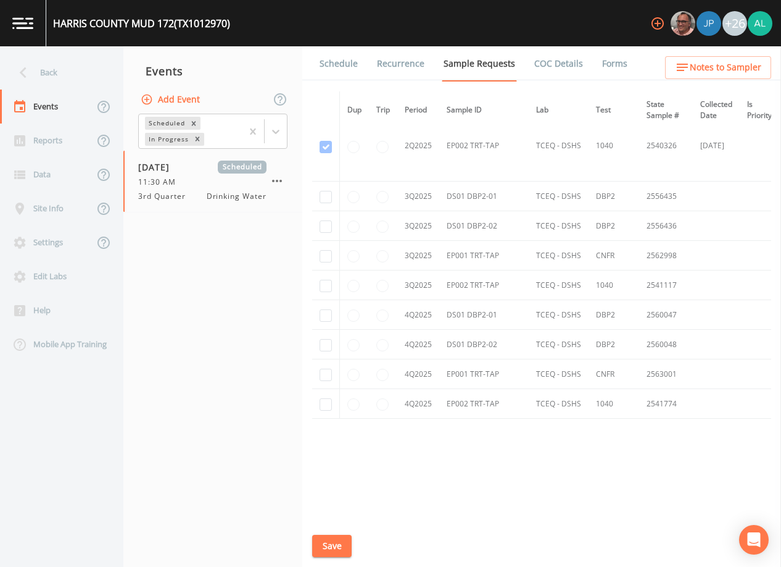
scroll to position [3216, 0]
click at [330, 193] on input "checkbox" at bounding box center [326, 197] width 12 height 12
checkbox input "true"
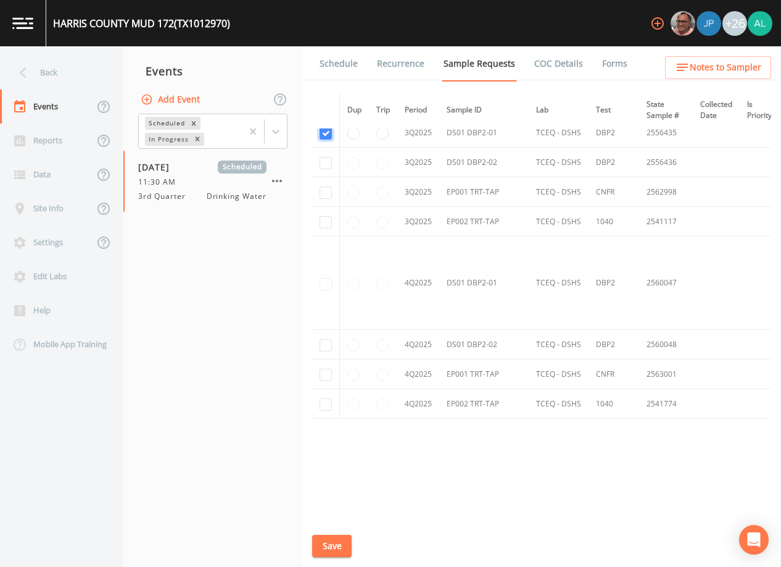
scroll to position [2727, 0]
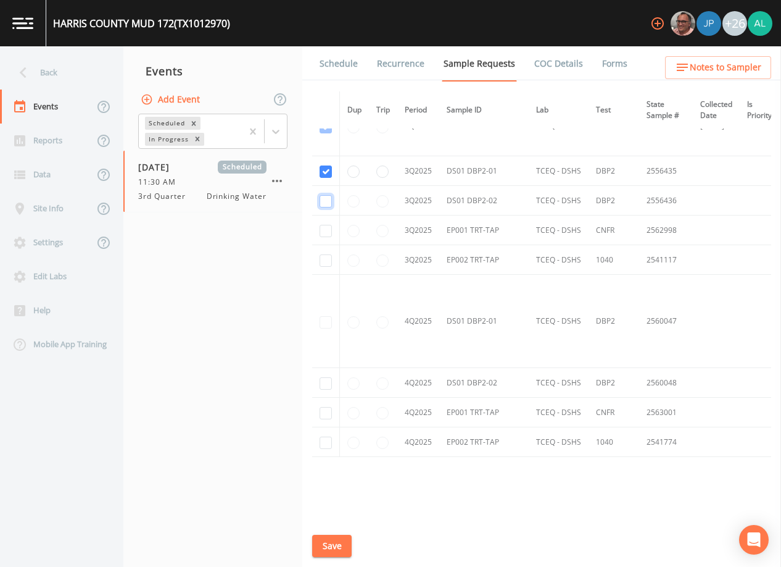
click at [329, 202] on input "checkbox" at bounding box center [326, 201] width 12 height 12
checkbox input "true"
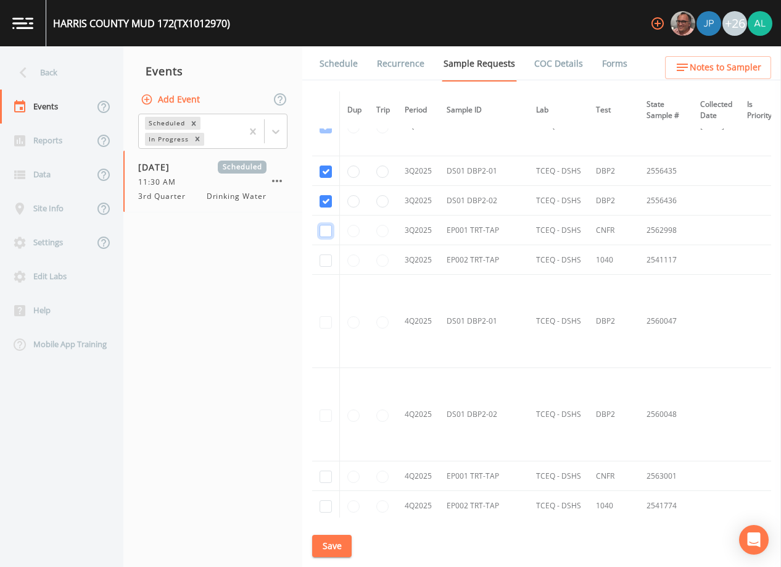
click at [325, 227] on input "checkbox" at bounding box center [326, 231] width 12 height 12
checkbox input "true"
click at [326, 259] on input "checkbox" at bounding box center [326, 260] width 12 height 12
checkbox input "true"
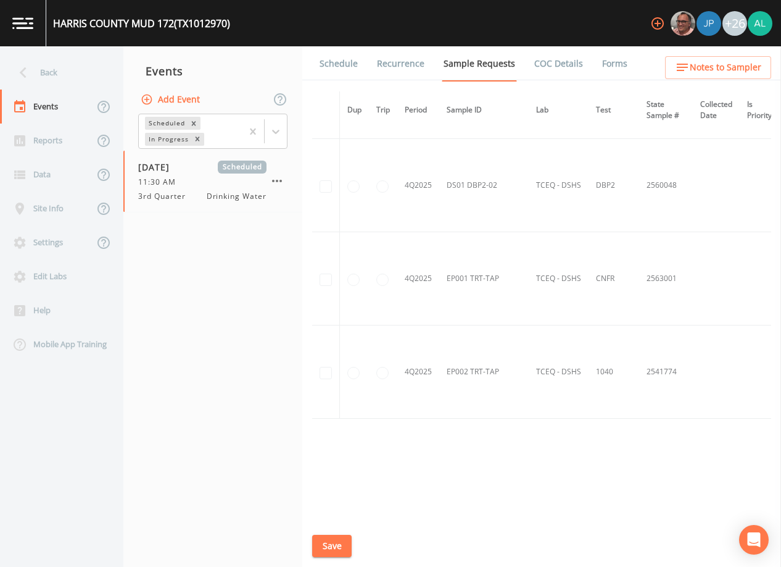
scroll to position [2650, 0]
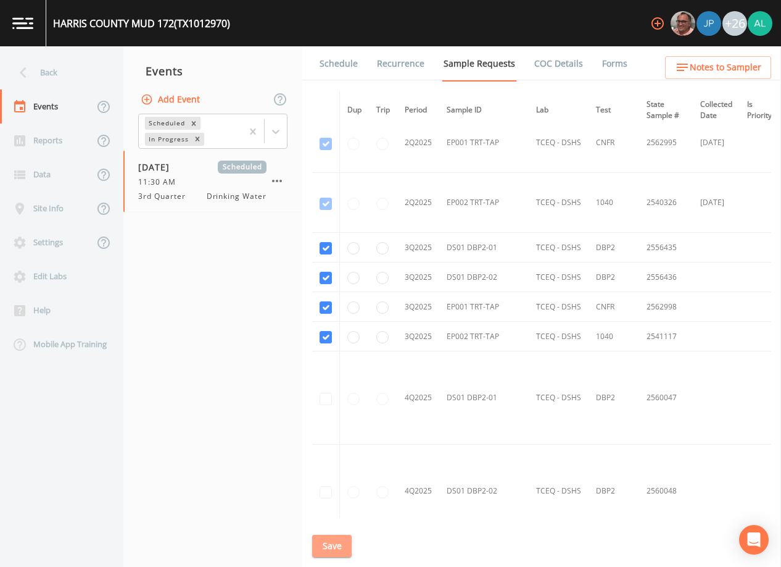
click at [333, 545] on button "Save" at bounding box center [332, 545] width 40 height 23
click at [332, 61] on link "Schedule" at bounding box center [339, 63] width 42 height 35
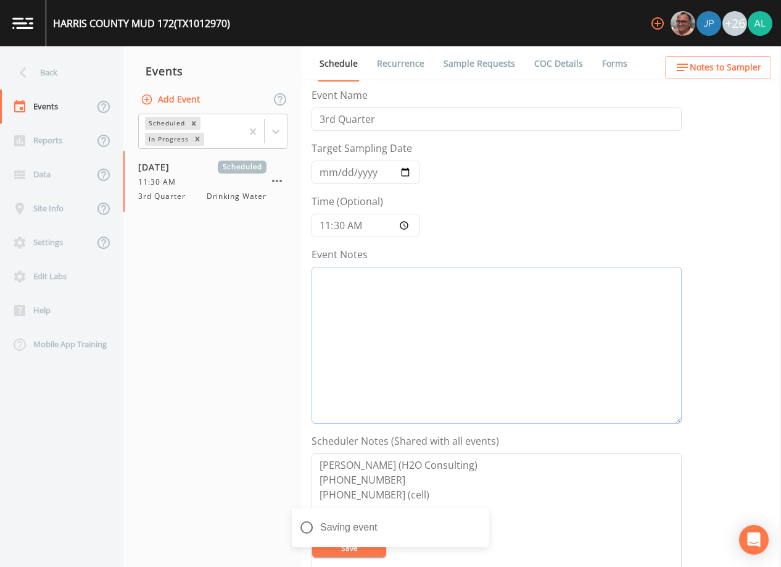
click at [406, 423] on textarea "Event Notes" at bounding box center [497, 345] width 370 height 157
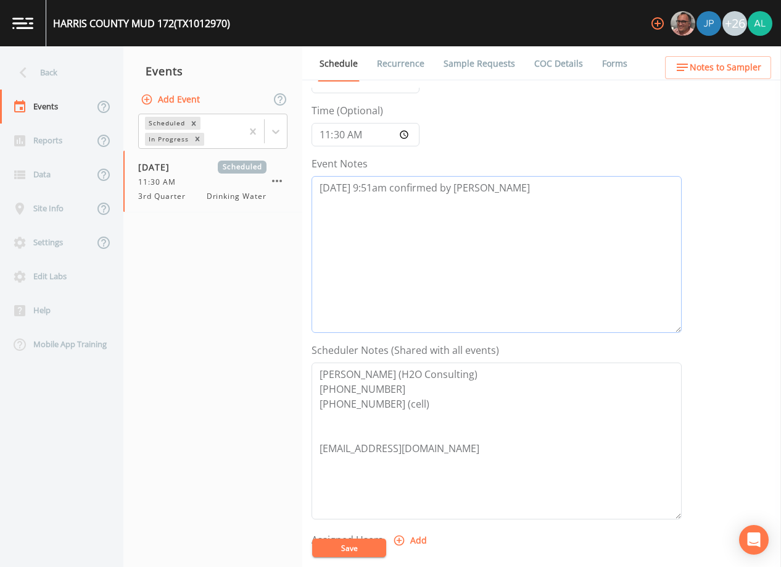
scroll to position [185, 0]
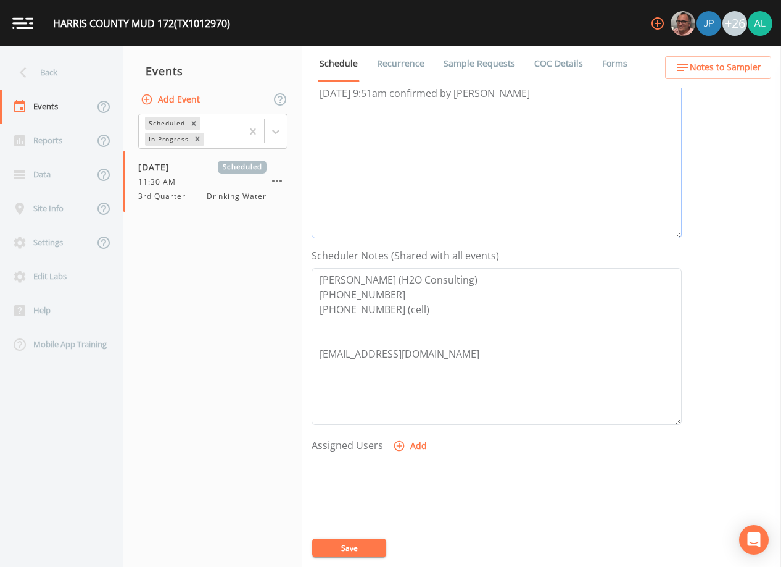
type textarea "[DATE] 9:51am confirmed by [PERSON_NAME]"
click at [413, 449] on button "Add" at bounding box center [411, 446] width 41 height 23
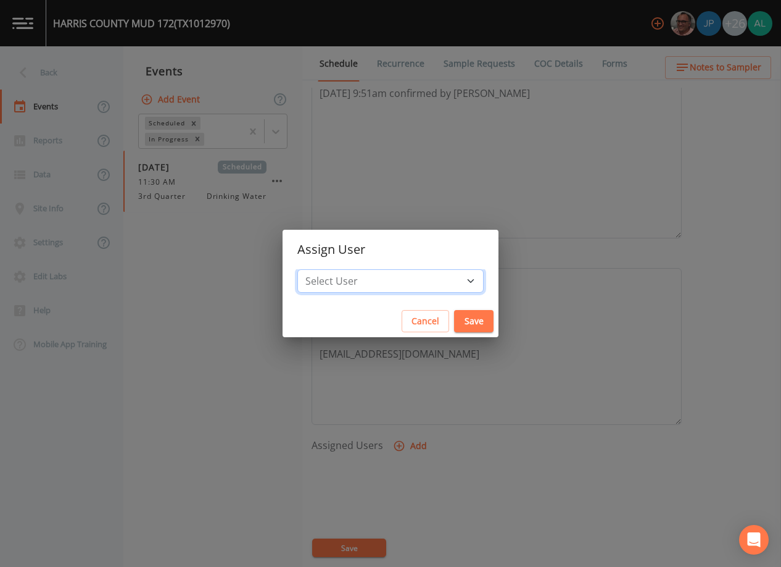
click at [388, 288] on select "Select User [PERSON_NAME] [PERSON_NAME] [PERSON_NAME] [PERSON_NAME] [PERSON_NAM…" at bounding box center [390, 280] width 186 height 23
select select "af93318b-11dc-4776-bee1-f4056f560a61"
click at [325, 269] on select "Select User [PERSON_NAME] [PERSON_NAME] [PERSON_NAME] [PERSON_NAME] [PERSON_NAM…" at bounding box center [390, 280] width 186 height 23
click at [454, 331] on button "Save" at bounding box center [474, 321] width 40 height 23
select select
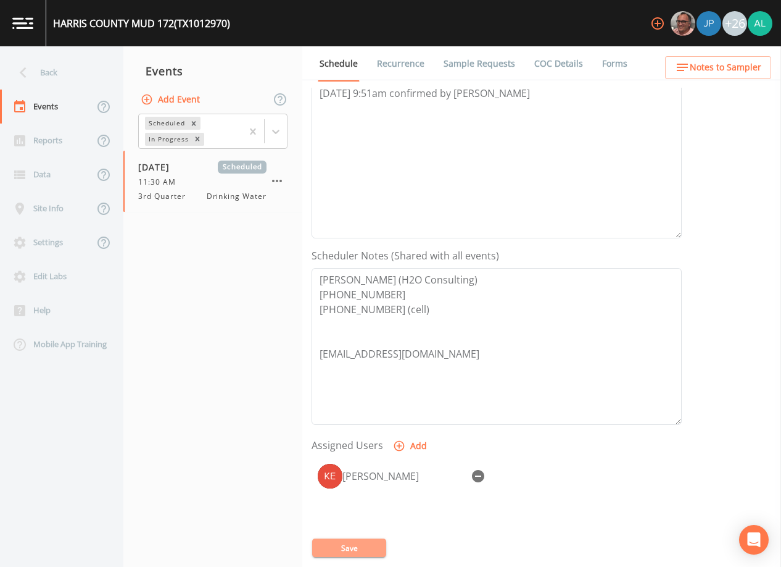
click at [334, 548] on button "Save" at bounding box center [349, 547] width 74 height 19
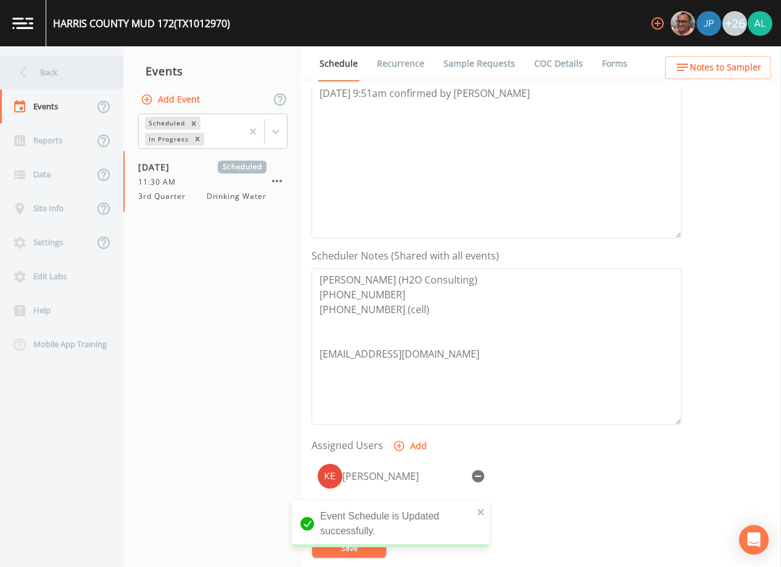
click at [59, 75] on div "Back" at bounding box center [55, 73] width 111 height 34
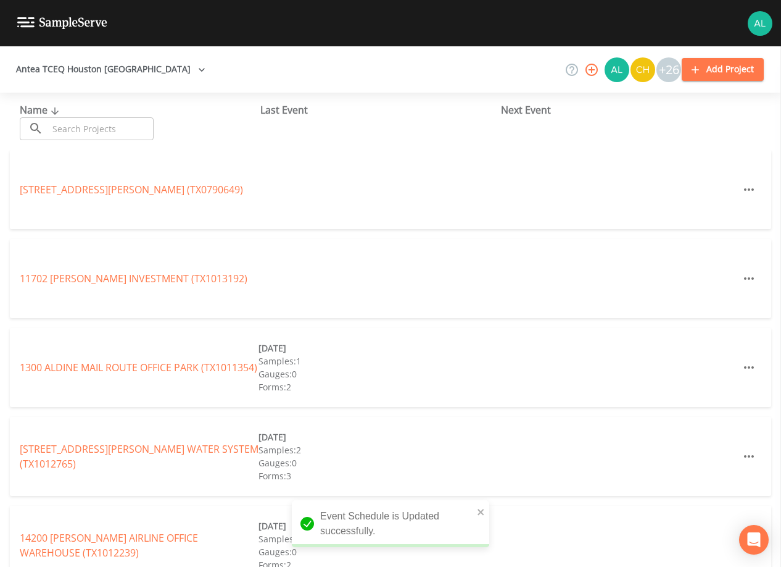
click at [97, 130] on input "text" at bounding box center [101, 128] width 106 height 23
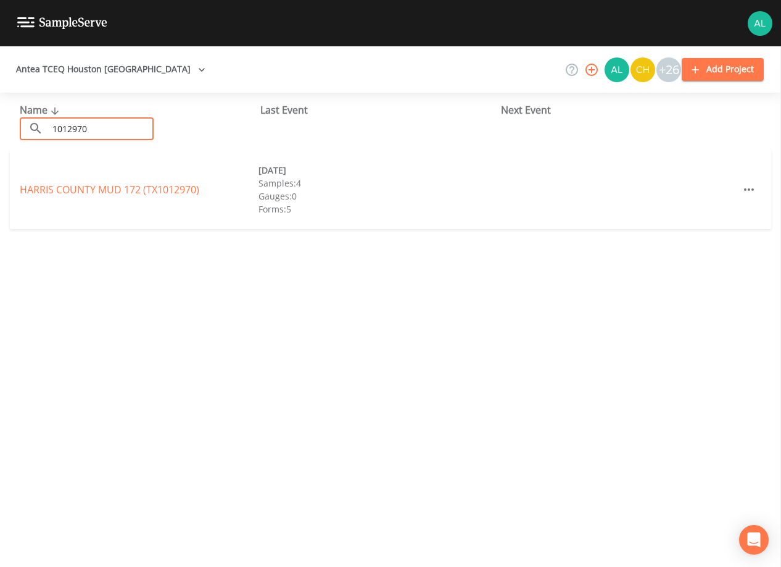
type input "1012970"
click at [93, 196] on link "[GEOGRAPHIC_DATA] 172 (TX1012970)" at bounding box center [110, 190] width 180 height 14
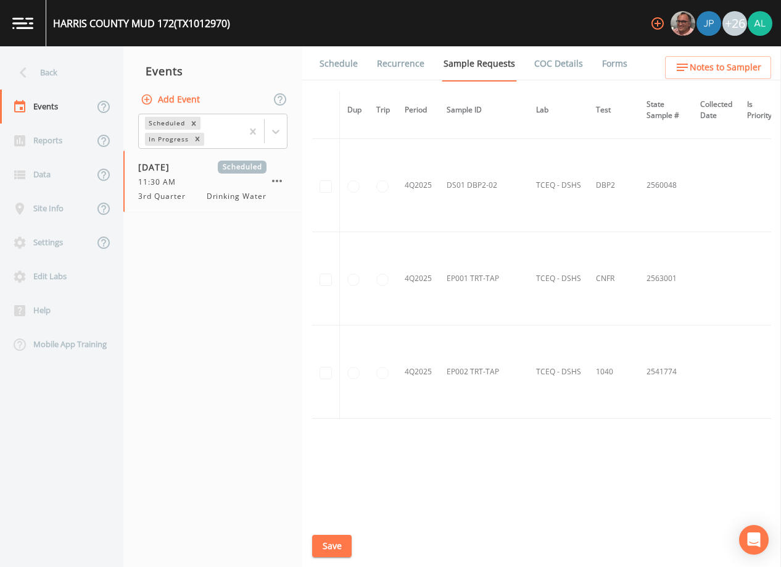
scroll to position [2712, 0]
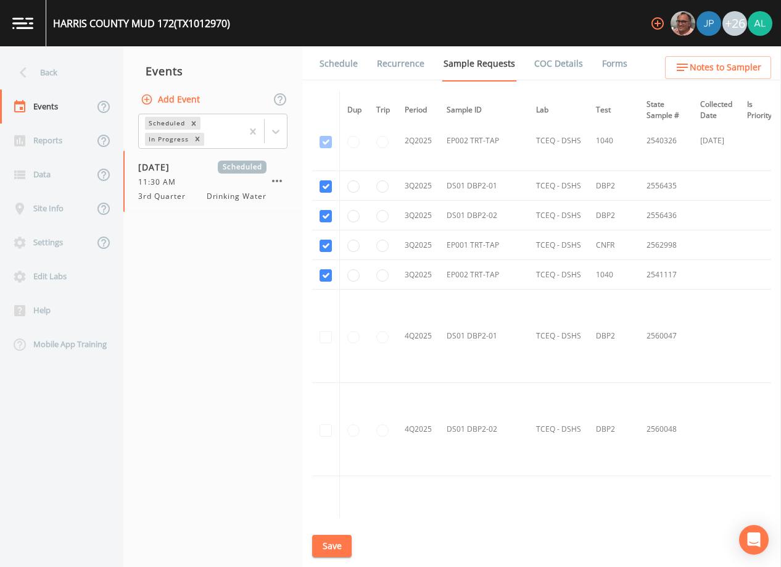
click at [344, 63] on link "Schedule" at bounding box center [339, 63] width 42 height 35
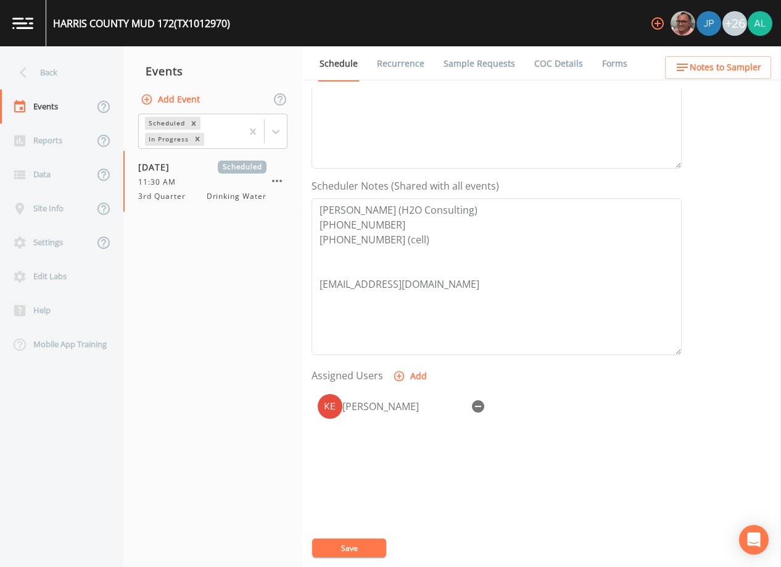
scroll to position [57, 0]
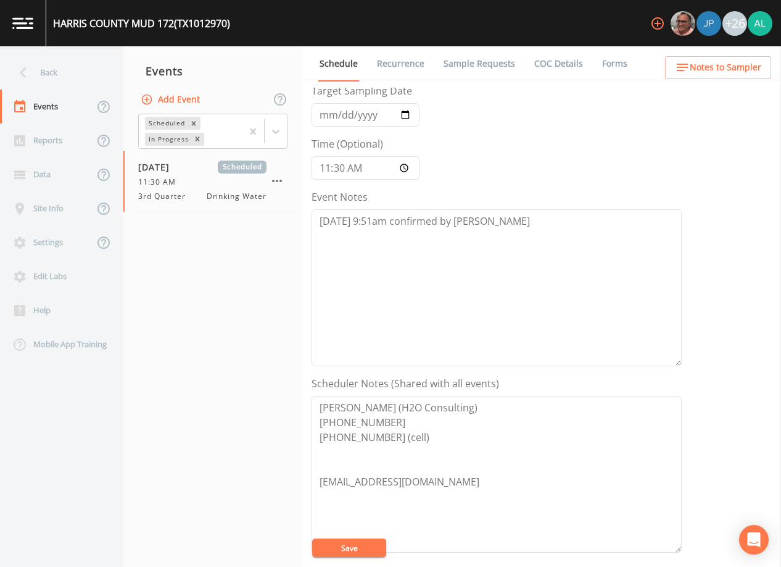
click at [728, 60] on span "Notes to Sampler" at bounding box center [726, 67] width 72 height 15
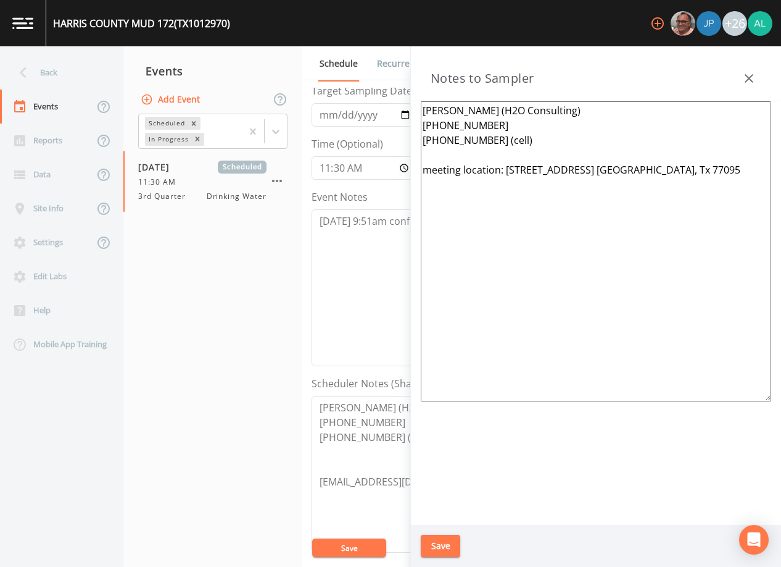
click at [758, 91] on div "Notes to Sampler" at bounding box center [596, 73] width 370 height 55
click at [755, 85] on button "button" at bounding box center [749, 78] width 25 height 25
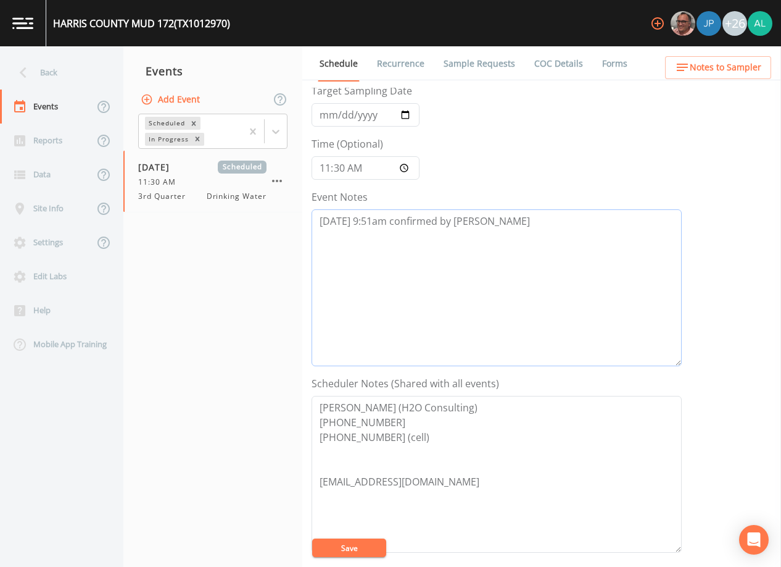
click at [507, 227] on textarea "[DATE] 9:51am confirmed by [PERSON_NAME]" at bounding box center [497, 287] width 370 height 157
drag, startPoint x: 472, startPoint y: 475, endPoint x: 307, endPoint y: 484, distance: 165.7
click at [307, 484] on div "Schedule Recurrence Sample Requests COC Details Forms Event Name 3rd Quarter Ta…" at bounding box center [541, 306] width 479 height 520
click at [718, 63] on span "Notes to Sampler" at bounding box center [726, 67] width 72 height 15
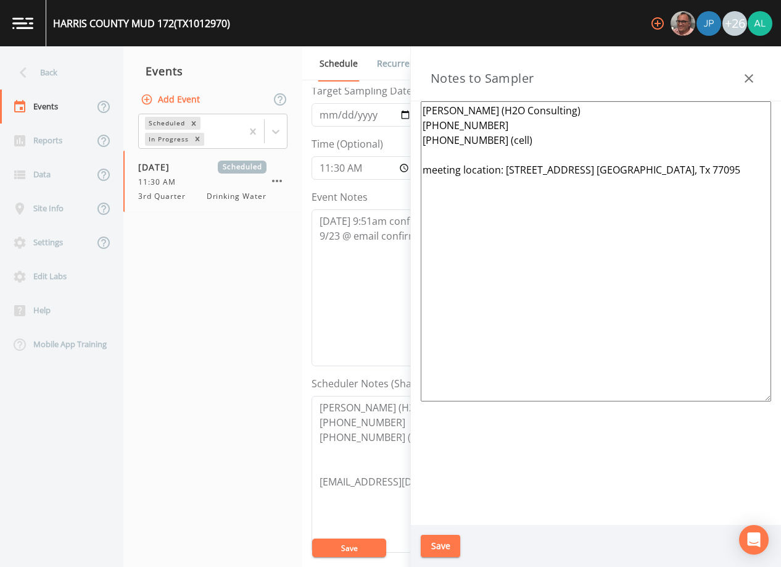
drag, startPoint x: 715, startPoint y: 168, endPoint x: 506, endPoint y: 175, distance: 208.7
click at [506, 175] on textarea "[PERSON_NAME] (H2O Consulting) [PHONE_NUMBER] [PHONE_NUMBER] (cell) meeting loc…" at bounding box center [596, 251] width 351 height 300
click at [446, 551] on button "Save" at bounding box center [441, 545] width 40 height 23
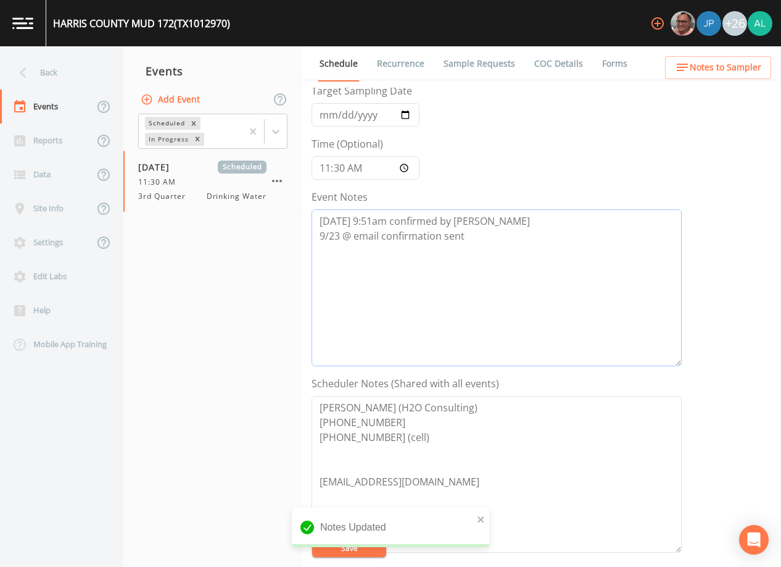
drag, startPoint x: 350, startPoint y: 238, endPoint x: 359, endPoint y: 238, distance: 9.3
click at [352, 238] on textarea "[DATE] 9:51am confirmed by [PERSON_NAME] 9/23 @ email confirmation sent" at bounding box center [497, 287] width 370 height 157
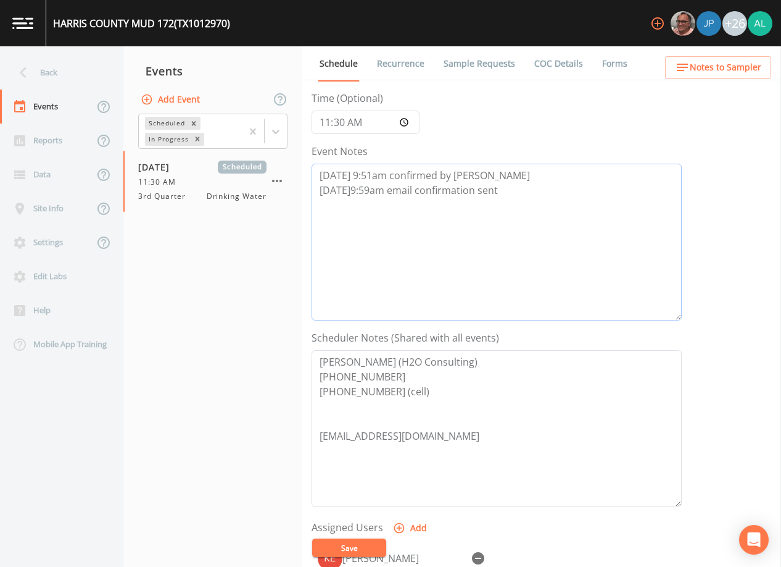
scroll to position [181, 0]
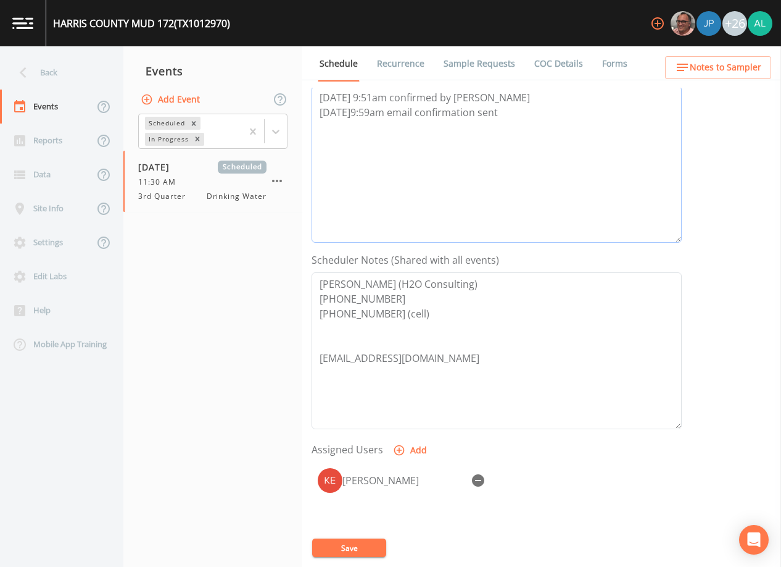
type textarea "[DATE] 9:51am confirmed by [PERSON_NAME] [DATE]9:59am email confirmation sent"
click at [357, 548] on button "Save" at bounding box center [349, 547] width 74 height 19
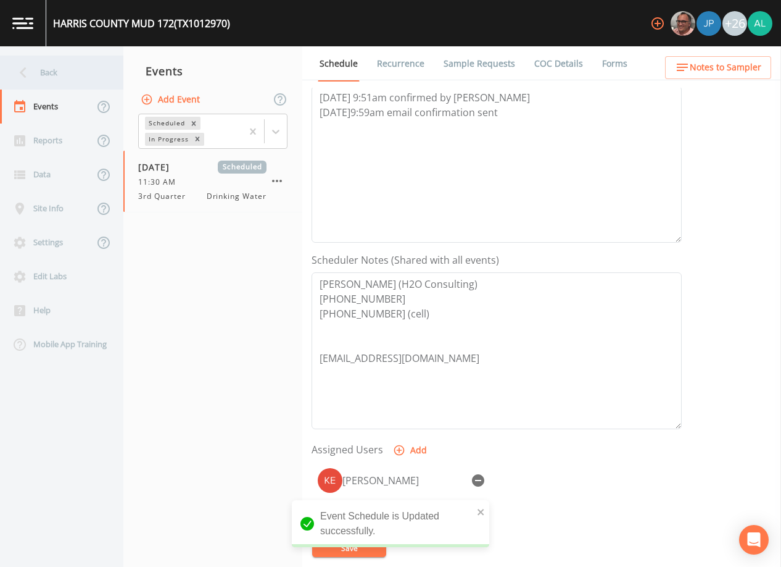
click at [72, 83] on div "Back" at bounding box center [55, 73] width 111 height 34
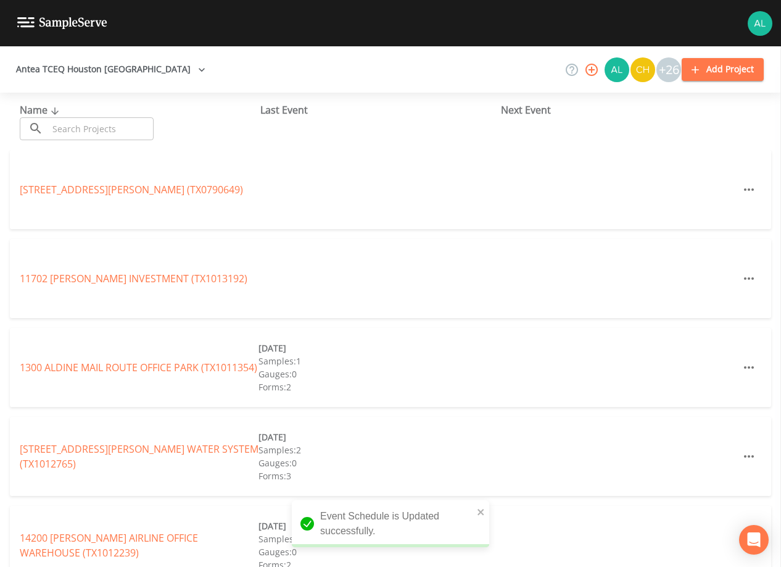
drag, startPoint x: 114, startPoint y: 103, endPoint x: 104, endPoint y: 115, distance: 16.2
click at [114, 103] on div "Name ​ ​" at bounding box center [140, 121] width 241 height 38
click at [104, 115] on div "Name ​ ​" at bounding box center [140, 121] width 241 height 38
click at [96, 129] on input "text" at bounding box center [101, 128] width 106 height 23
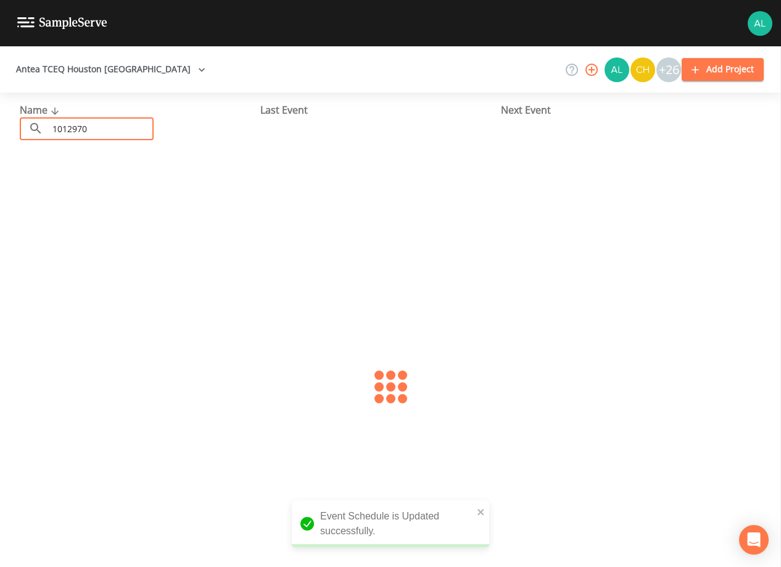
type input "1012970"
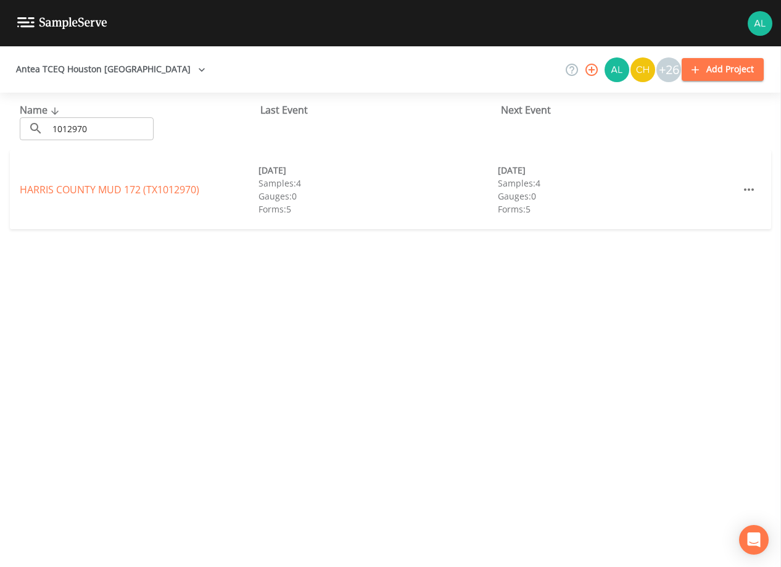
click at [100, 182] on div "[GEOGRAPHIC_DATA] 172 (TX1012970)" at bounding box center [139, 189] width 239 height 15
click at [100, 185] on link "[GEOGRAPHIC_DATA] 172 (TX1012970)" at bounding box center [110, 190] width 180 height 14
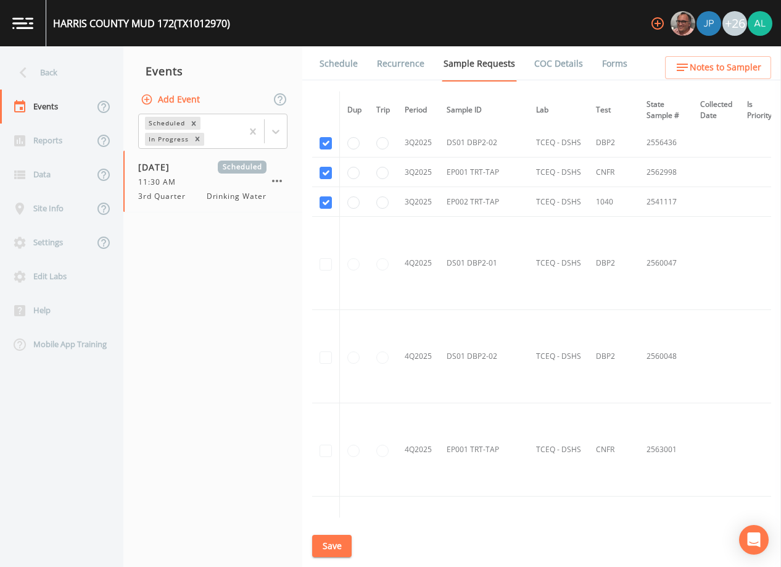
scroll to position [2959, 0]
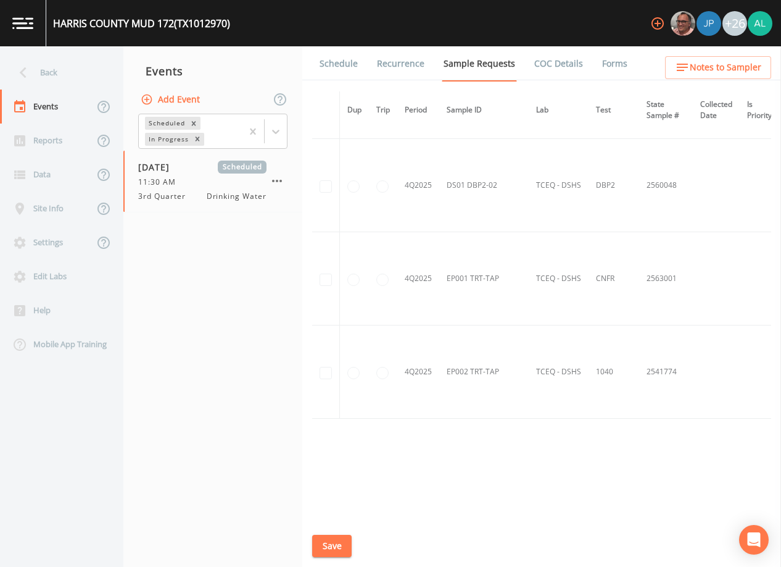
drag, startPoint x: 339, startPoint y: 67, endPoint x: 345, endPoint y: 79, distance: 13.5
click at [339, 67] on link "Schedule" at bounding box center [339, 63] width 42 height 35
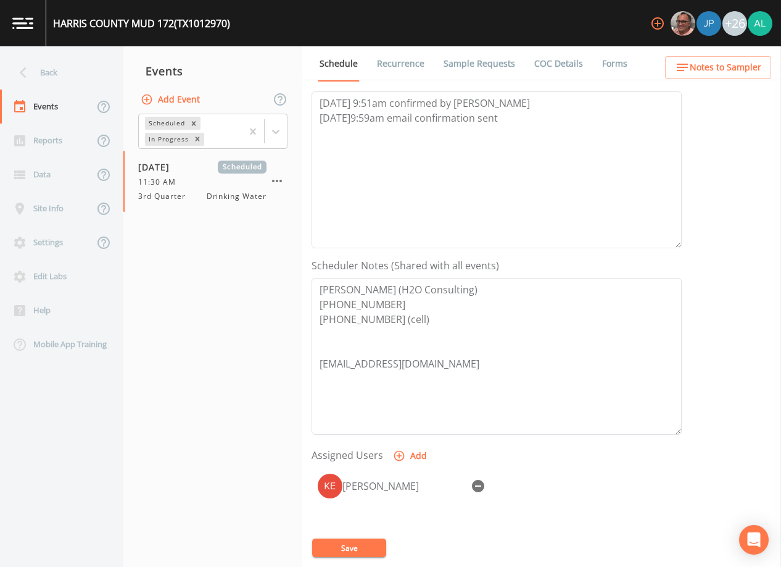
scroll to position [304, 0]
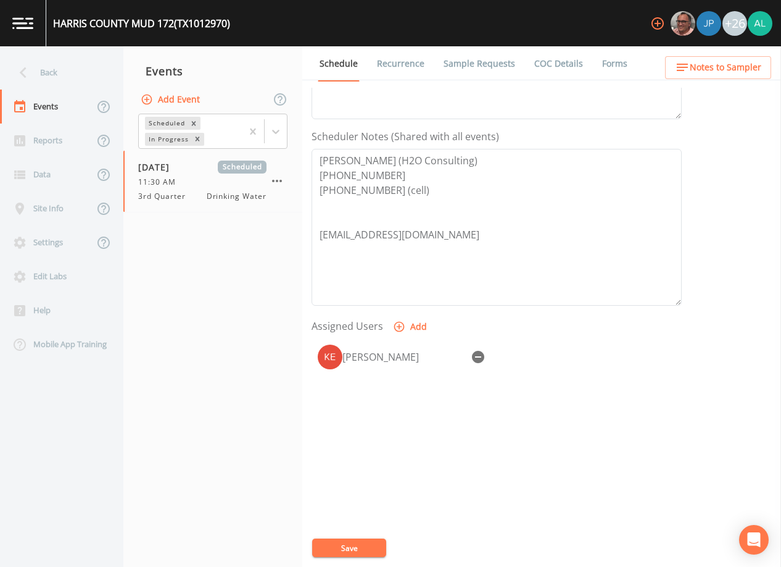
click at [718, 58] on button "Notes to Sampler" at bounding box center [718, 67] width 106 height 23
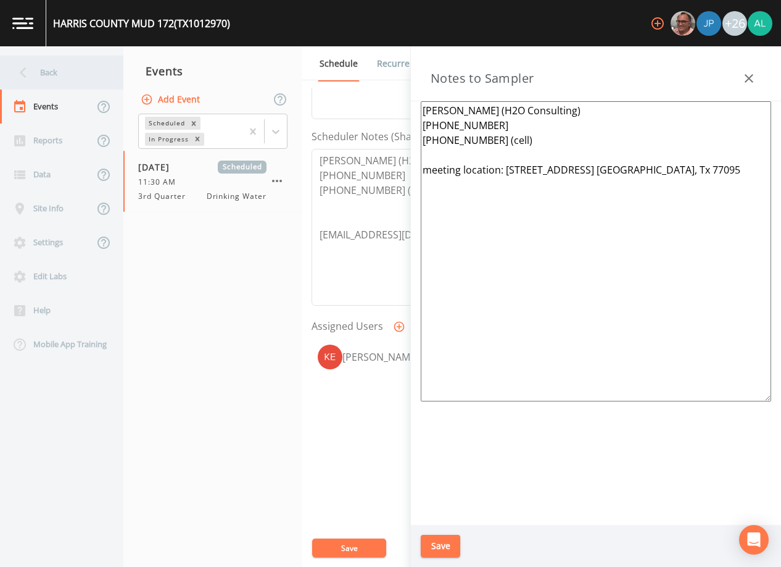
click at [90, 77] on div "Back" at bounding box center [55, 73] width 111 height 34
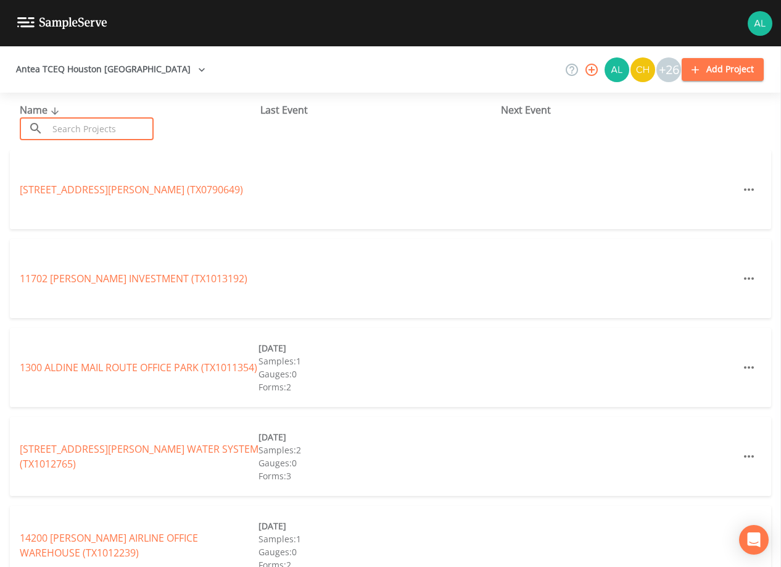
click at [96, 130] on input "text" at bounding box center [101, 128] width 106 height 23
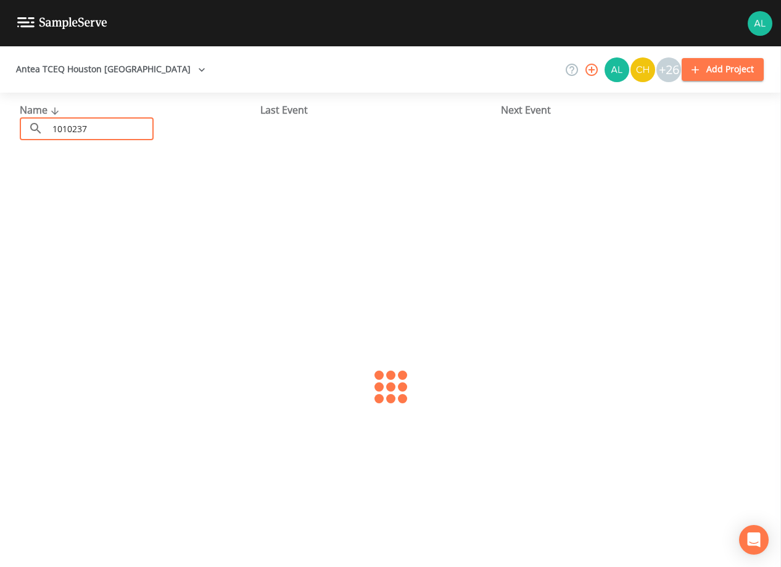
type input "1010237"
click at [72, 185] on link "HARRIS COUNTY FWSD 61 (TX1010237)" at bounding box center [109, 190] width 178 height 14
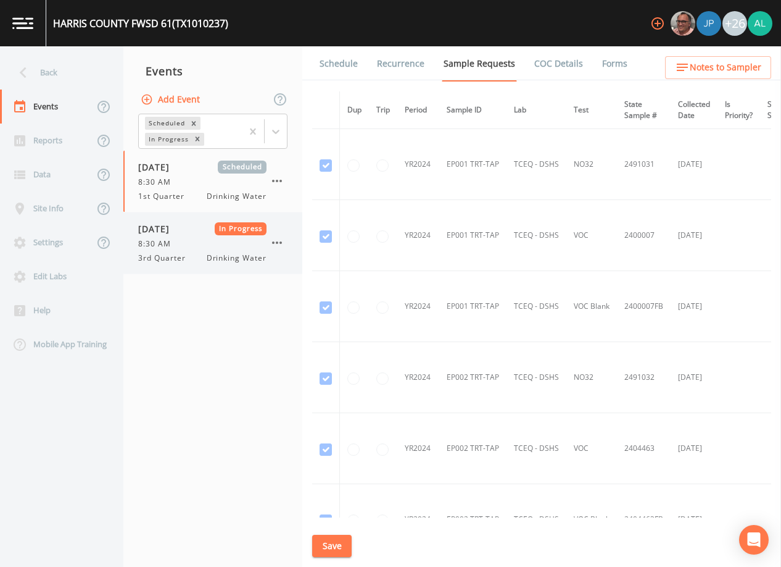
click at [233, 246] on div "8:30 AM" at bounding box center [202, 243] width 128 height 11
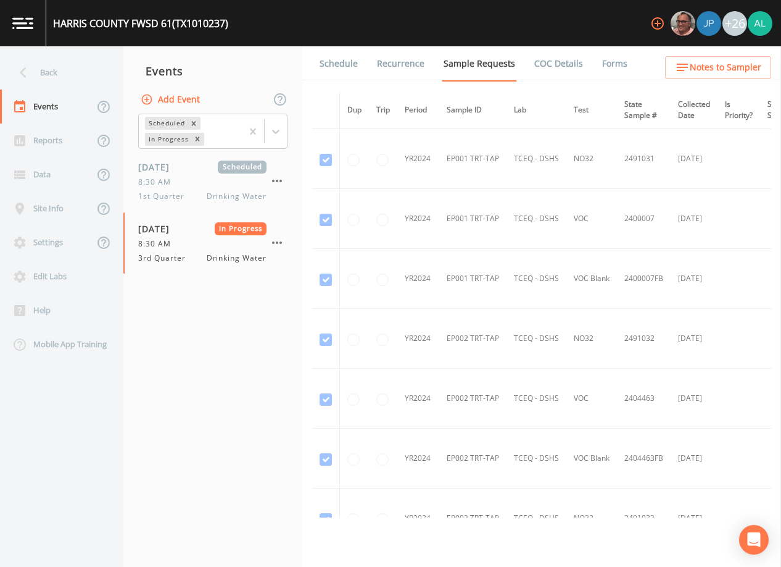
click at [610, 65] on link "Forms" at bounding box center [615, 63] width 29 height 35
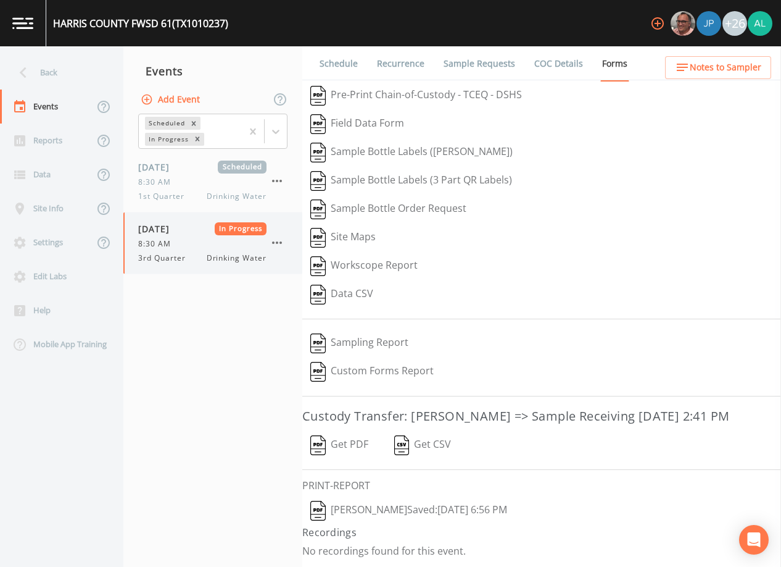
click at [286, 241] on div "[DATE] In Progress 8:30 AM 3rd Quarter Drinking Water" at bounding box center [212, 242] width 179 height 61
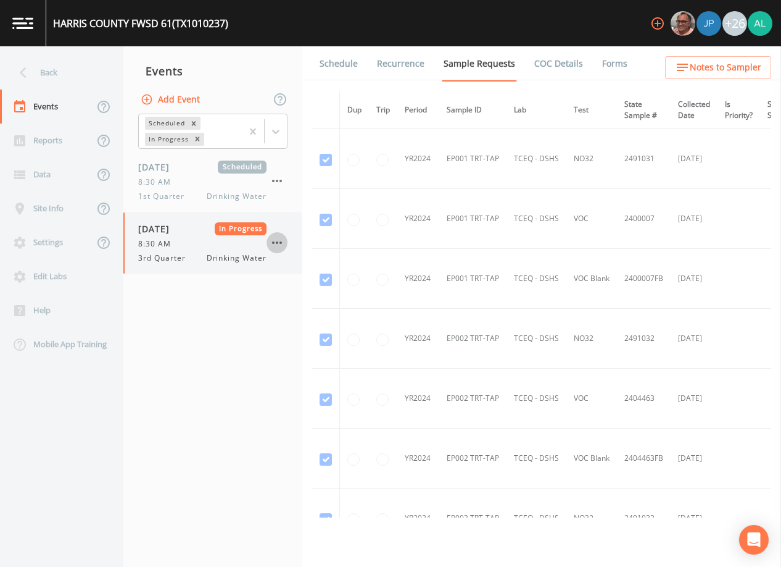
click at [269, 242] on button "button" at bounding box center [277, 242] width 21 height 21
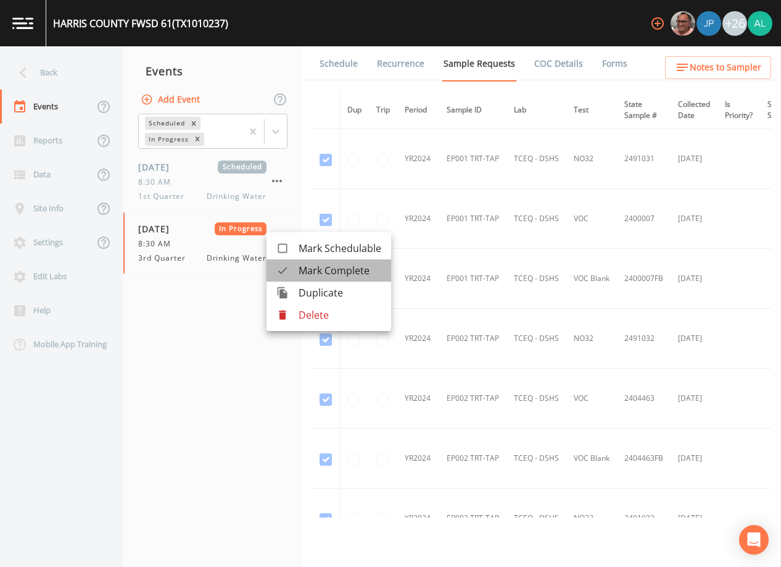
click at [321, 277] on span "Mark Complete" at bounding box center [340, 270] width 83 height 15
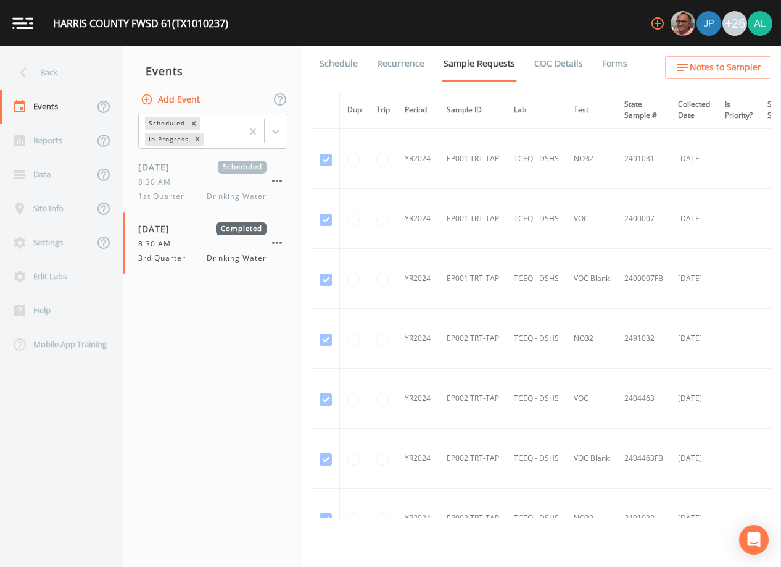
click at [176, 97] on button "Add Event" at bounding box center [171, 99] width 67 height 23
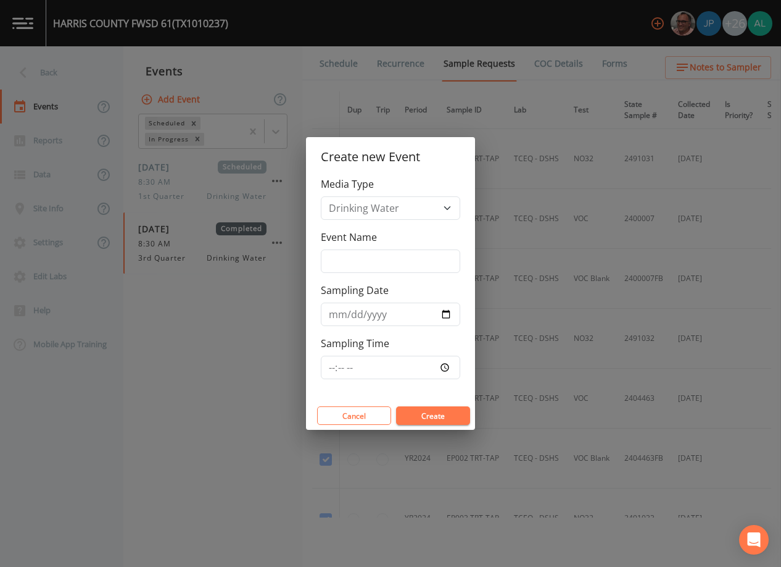
click at [378, 273] on div "Media Type Drinking Water Event Name Sampling Date Sampling Time" at bounding box center [390, 289] width 169 height 225
click at [382, 276] on div "Media Type Drinking Water Event Name Sampling Date Sampling Time" at bounding box center [390, 289] width 169 height 225
click at [391, 264] on input "Event Name" at bounding box center [390, 260] width 139 height 23
type input "3rd Quarter"
type input "[DATE]"
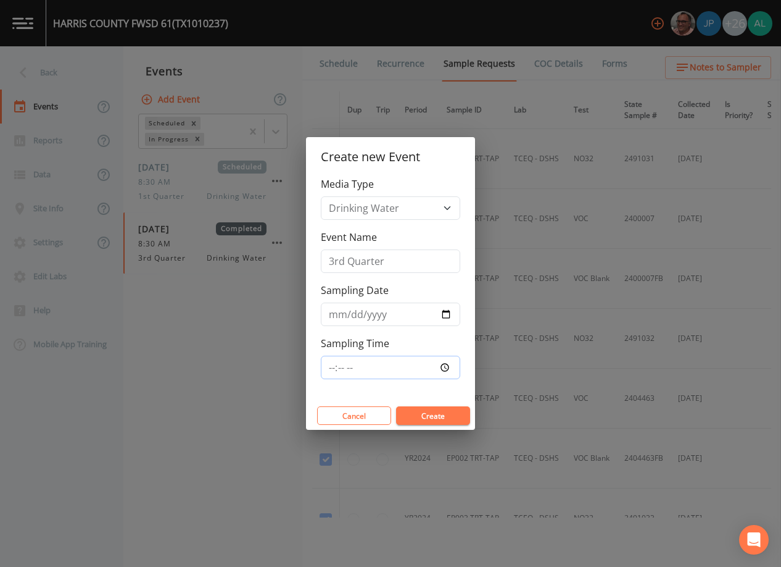
click at [330, 361] on input "Sampling Time" at bounding box center [390, 367] width 139 height 23
type input "12:30"
click at [396, 406] on button "Create" at bounding box center [433, 415] width 74 height 19
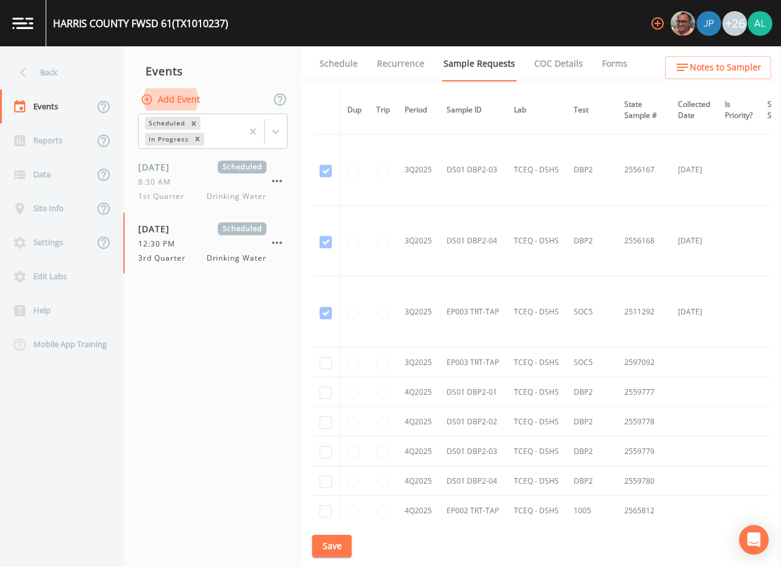
scroll to position [5031, 0]
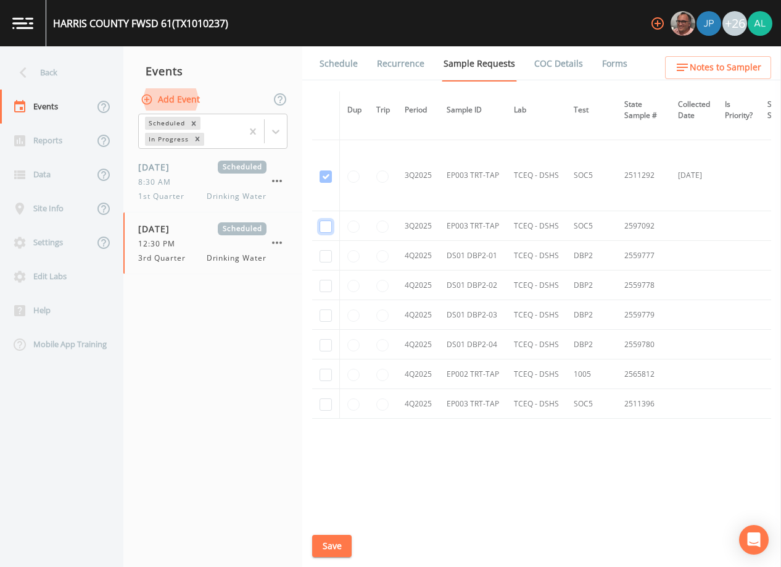
click at [328, 220] on input "checkbox" at bounding box center [326, 226] width 12 height 12
checkbox input "true"
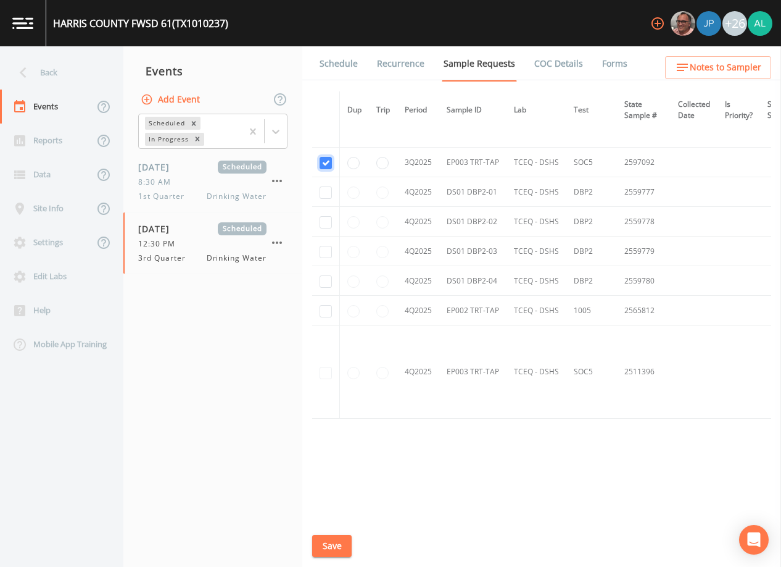
scroll to position [4248, 0]
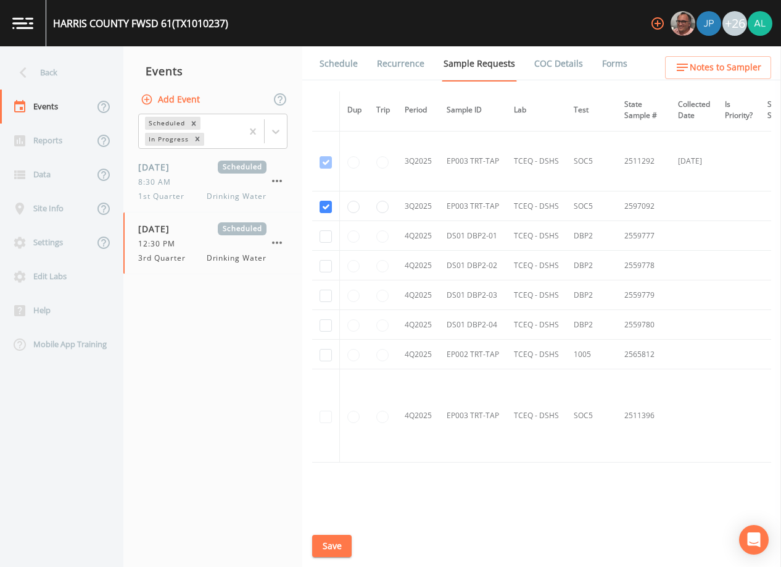
click at [342, 552] on button "Save" at bounding box center [332, 545] width 40 height 23
click at [340, 541] on button "Save" at bounding box center [332, 545] width 40 height 23
click at [700, 70] on span "Notes to Sampler" at bounding box center [726, 67] width 72 height 15
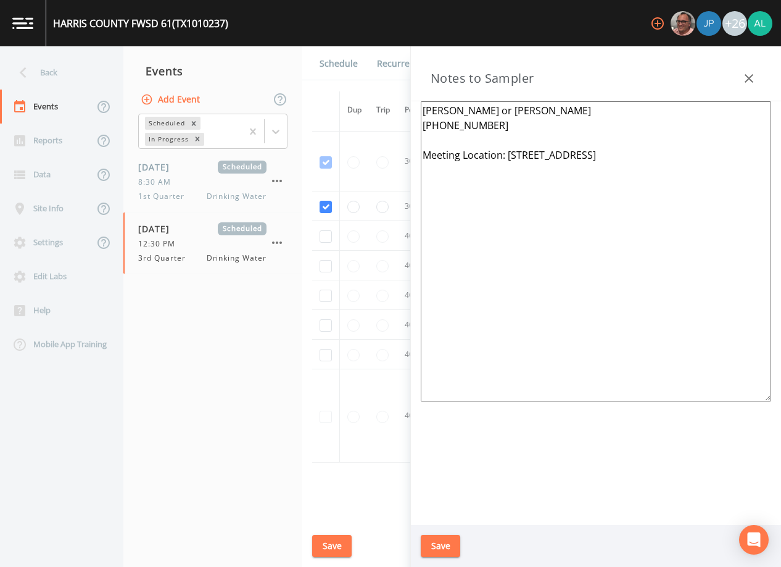
click at [452, 539] on button "Save" at bounding box center [441, 545] width 40 height 23
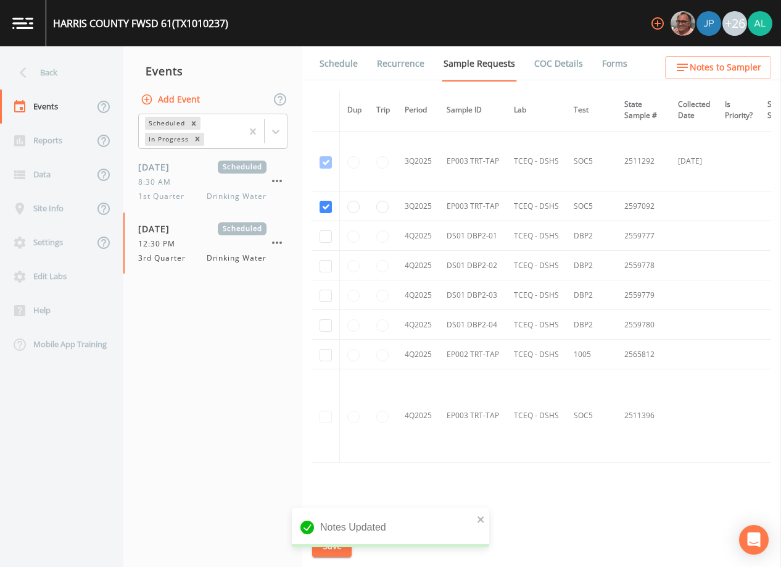
click at [347, 59] on link "Schedule" at bounding box center [339, 63] width 42 height 35
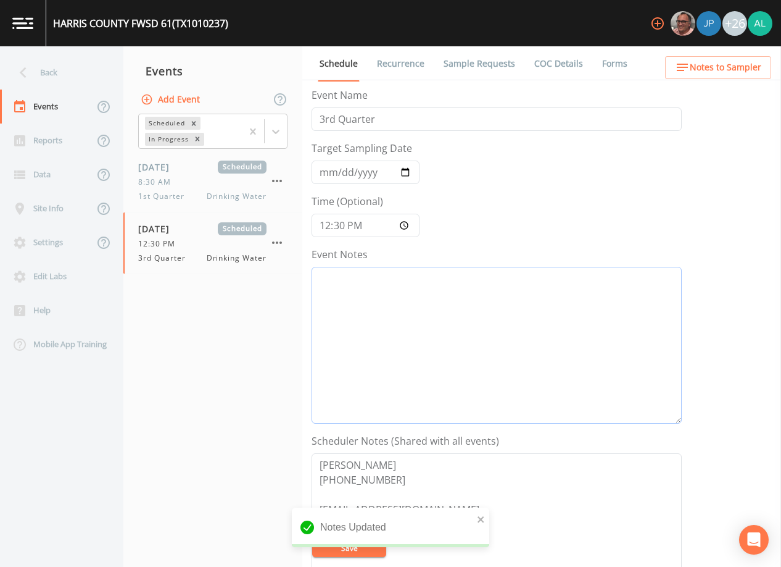
click at [341, 299] on textarea "Event Notes" at bounding box center [497, 345] width 370 height 157
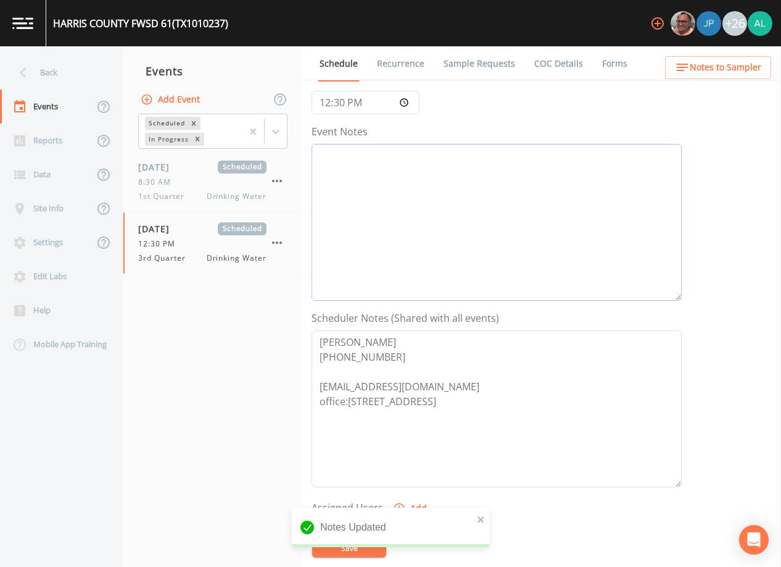
scroll to position [123, 0]
click at [471, 60] on link "Sample Requests" at bounding box center [479, 63] width 75 height 35
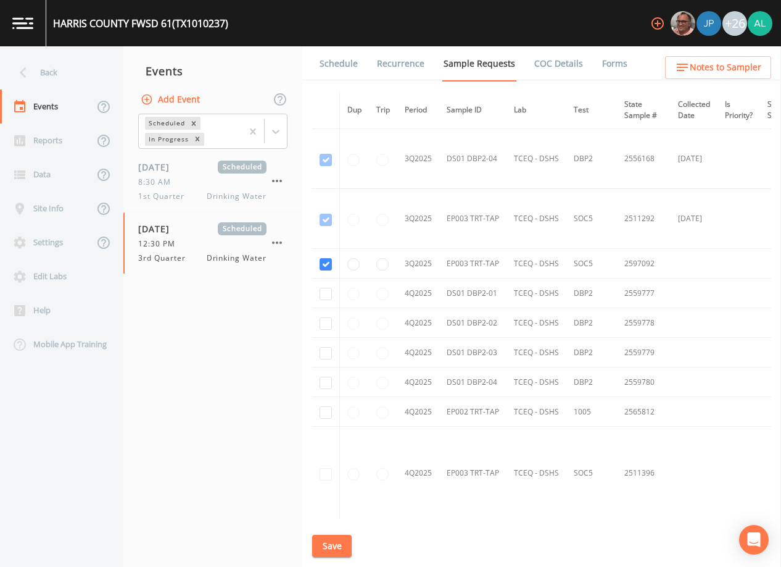
scroll to position [4172, 0]
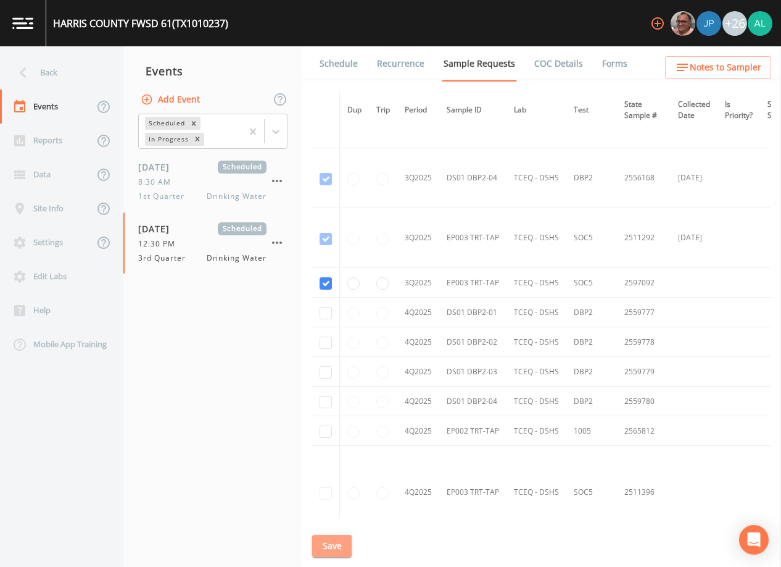
click at [325, 544] on button "Save" at bounding box center [332, 545] width 40 height 23
click at [345, 62] on link "Schedule" at bounding box center [339, 63] width 42 height 35
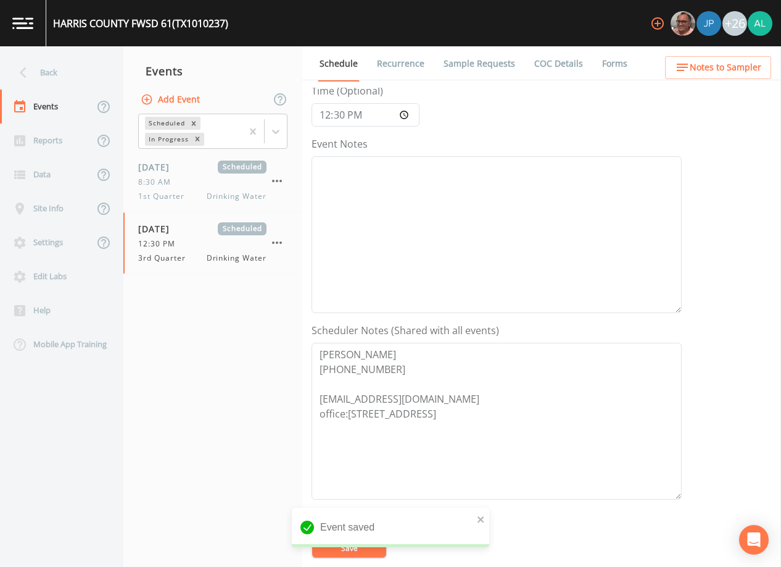
scroll to position [123, 0]
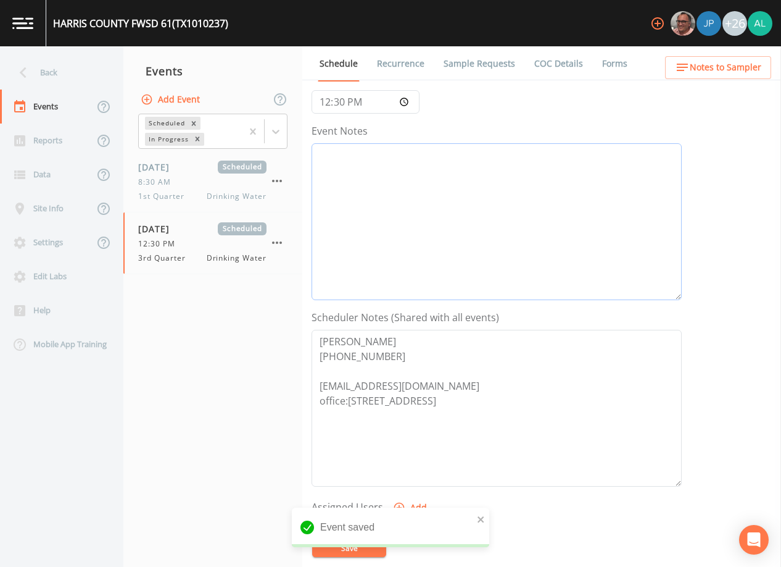
click at [425, 239] on textarea "Event Notes" at bounding box center [497, 221] width 370 height 157
click at [356, 541] on button "Save" at bounding box center [349, 547] width 74 height 19
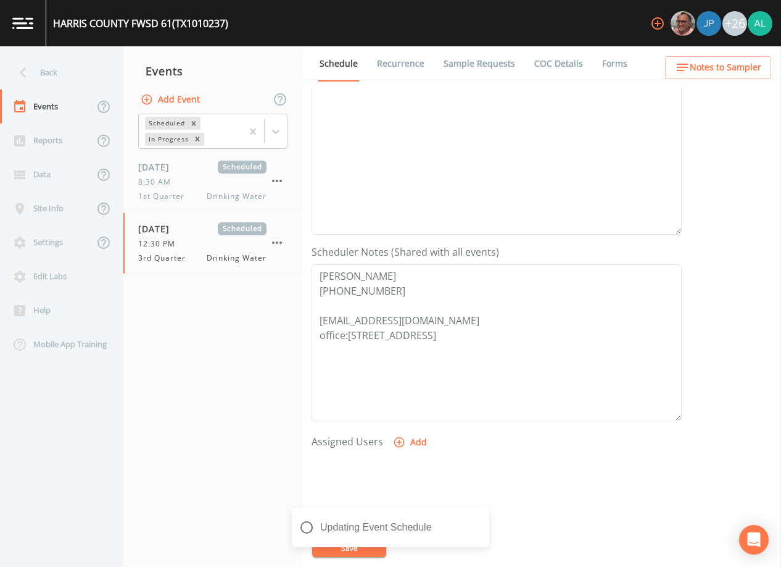
scroll to position [247, 0]
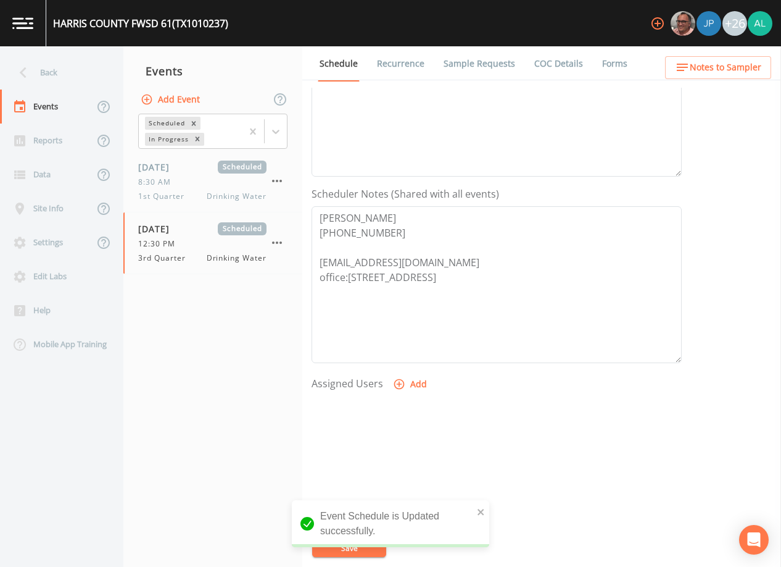
click at [412, 388] on button "Add" at bounding box center [411, 384] width 41 height 23
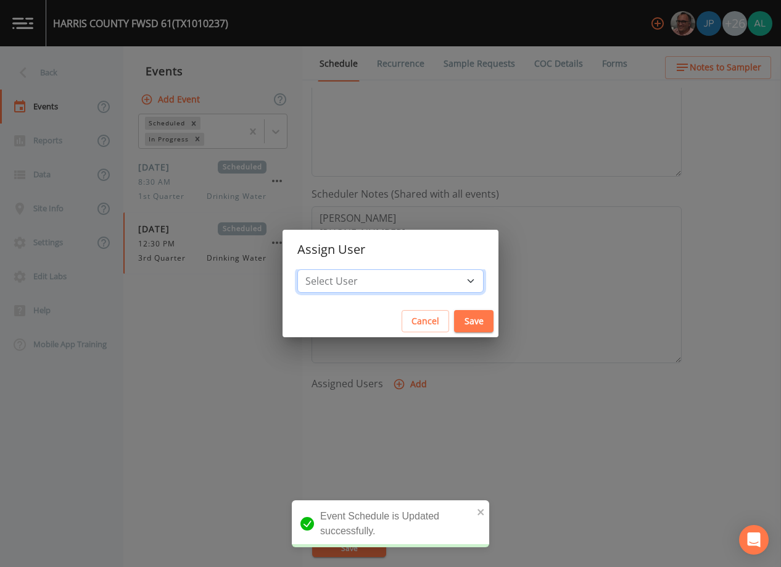
click at [387, 281] on select "Select User [PERSON_NAME] [PERSON_NAME] [PERSON_NAME] [PERSON_NAME] [PERSON_NAM…" at bounding box center [390, 280] width 186 height 23
select select "af93318b-11dc-4776-bee1-f4056f560a61"
click at [325, 269] on select "Select User [PERSON_NAME] [PERSON_NAME] [PERSON_NAME] [PERSON_NAME] [PERSON_NAM…" at bounding box center [390, 280] width 186 height 23
click at [454, 323] on button "Save" at bounding box center [474, 321] width 40 height 23
select select
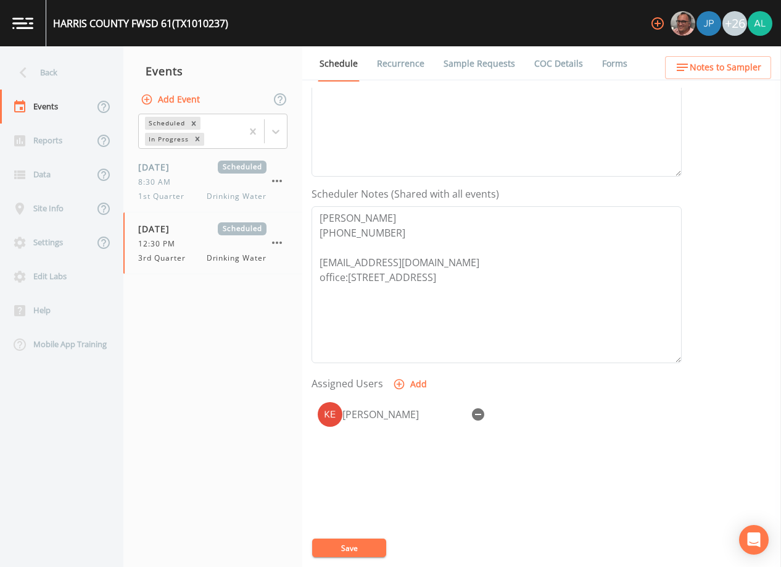
click at [378, 538] on div "Event Name 3rd Quarter Target Sampling Date [DATE] Time (Optional) 12:30:00 Eve…" at bounding box center [547, 327] width 470 height 479
click at [375, 544] on button "Save" at bounding box center [349, 547] width 74 height 19
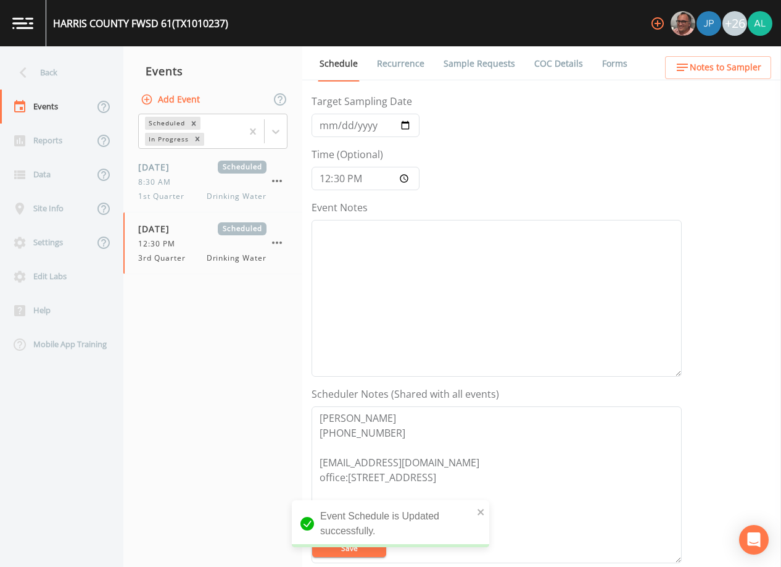
scroll to position [0, 0]
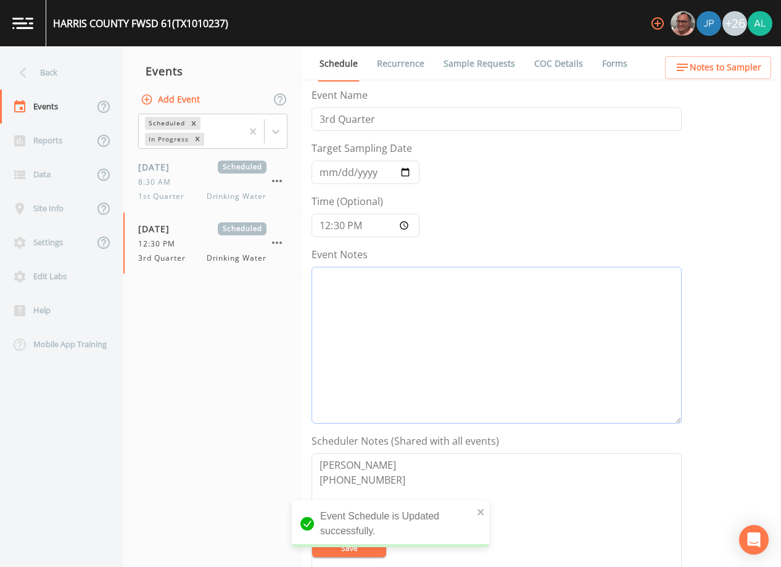
click at [364, 370] on textarea "Event Notes" at bounding box center [497, 345] width 370 height 157
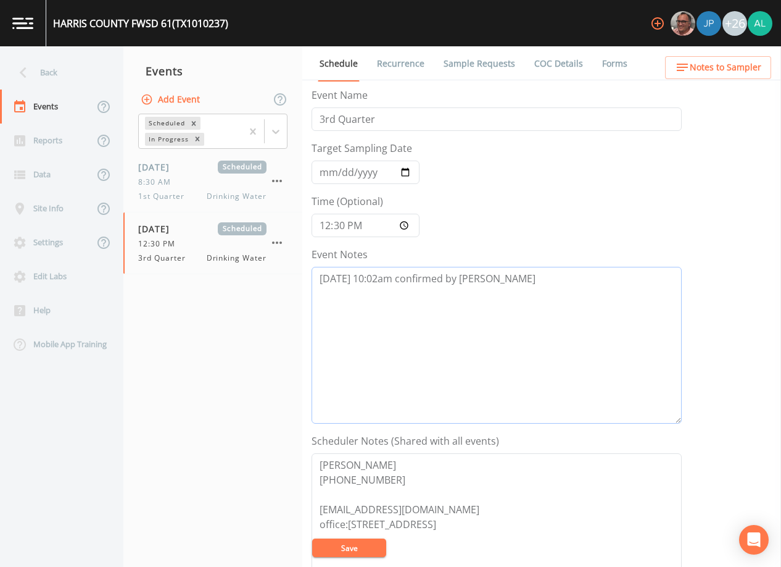
type textarea "[DATE] 10:02am confirmed by [PERSON_NAME]"
click at [345, 542] on button "Save" at bounding box center [349, 547] width 74 height 19
click at [725, 55] on ul "Schedule Recurrence Sample Requests COC Details Forms" at bounding box center [541, 63] width 479 height 34
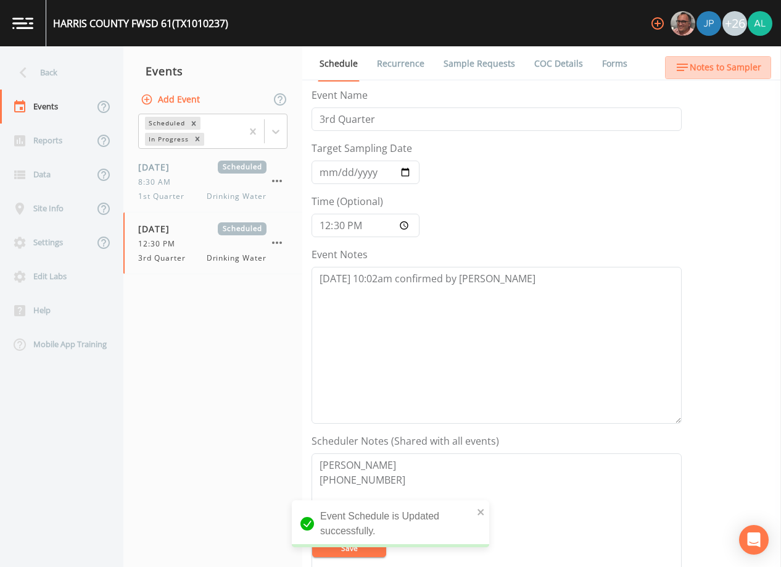
click at [723, 59] on button "Notes to Sampler" at bounding box center [718, 67] width 106 height 23
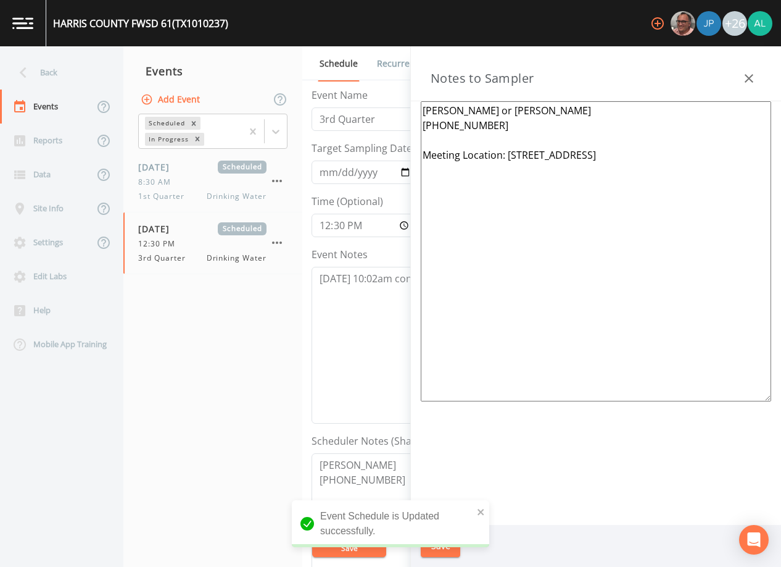
click at [757, 87] on button "button" at bounding box center [749, 78] width 25 height 25
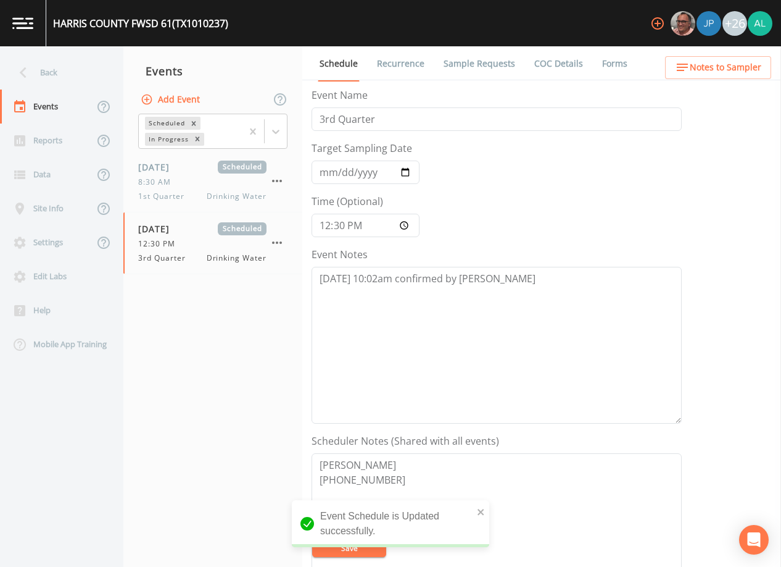
scroll to position [247, 0]
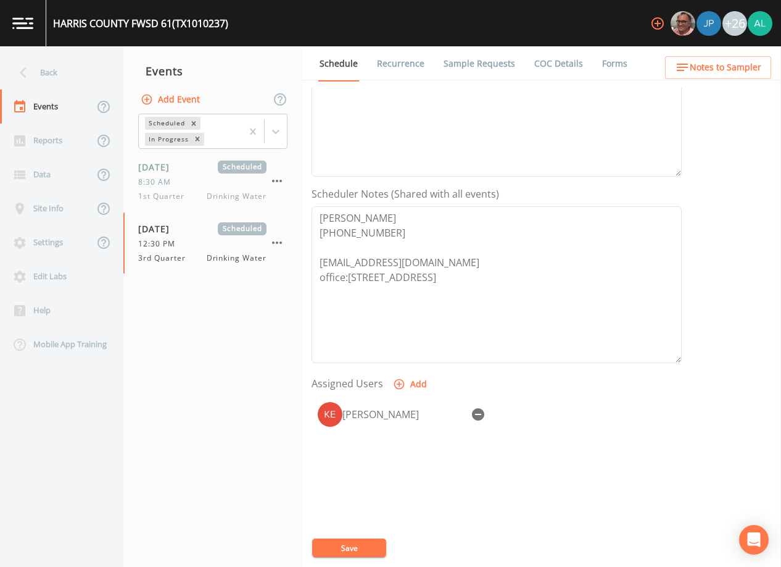
click at [62, 76] on div "Back" at bounding box center [55, 73] width 111 height 34
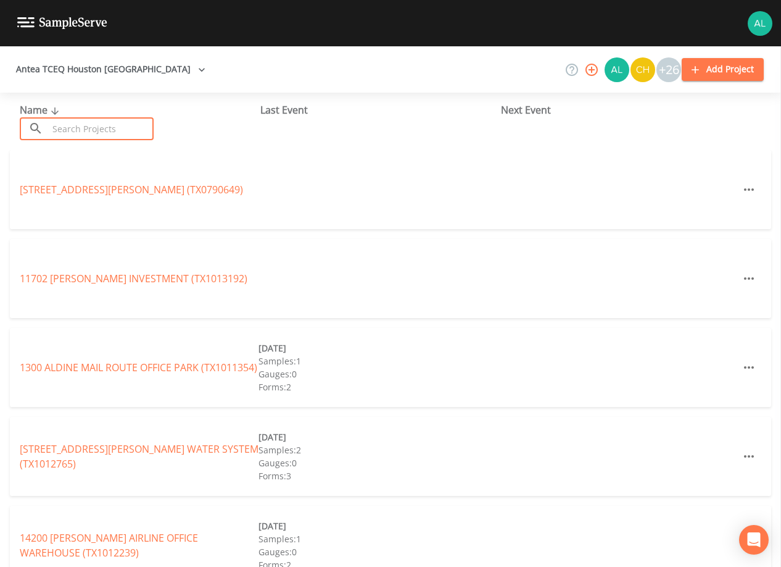
click at [94, 136] on input "text" at bounding box center [101, 128] width 106 height 23
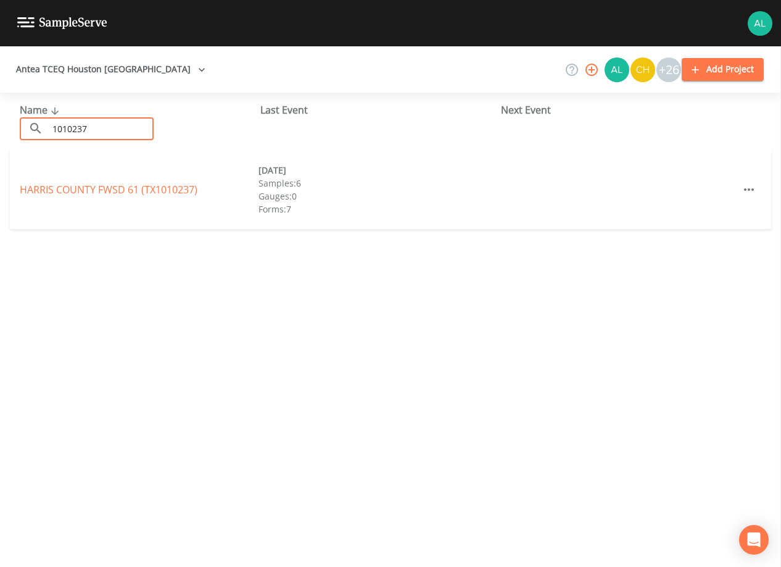
type input "1010237"
click at [70, 186] on link "HARRIS COUNTY FWSD 61 (TX1010237)" at bounding box center [109, 190] width 178 height 14
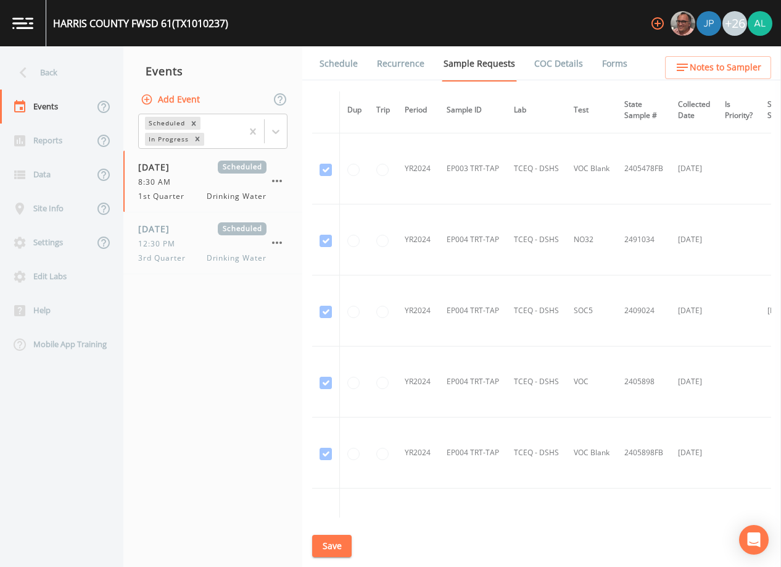
scroll to position [802, 0]
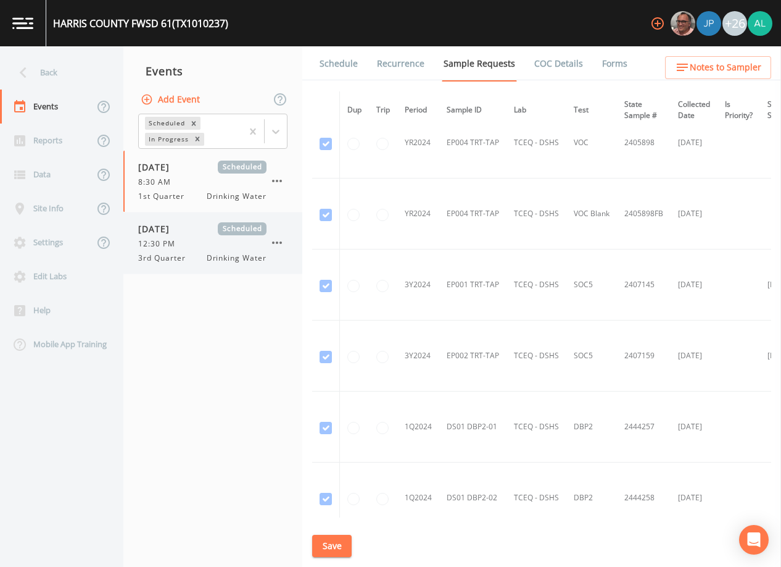
click at [189, 254] on span "3rd Quarter" at bounding box center [165, 257] width 55 height 11
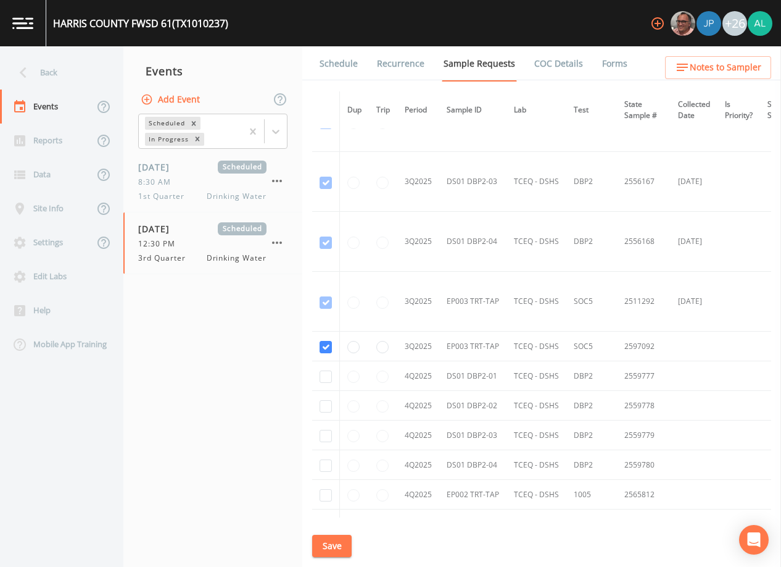
scroll to position [3986, 0]
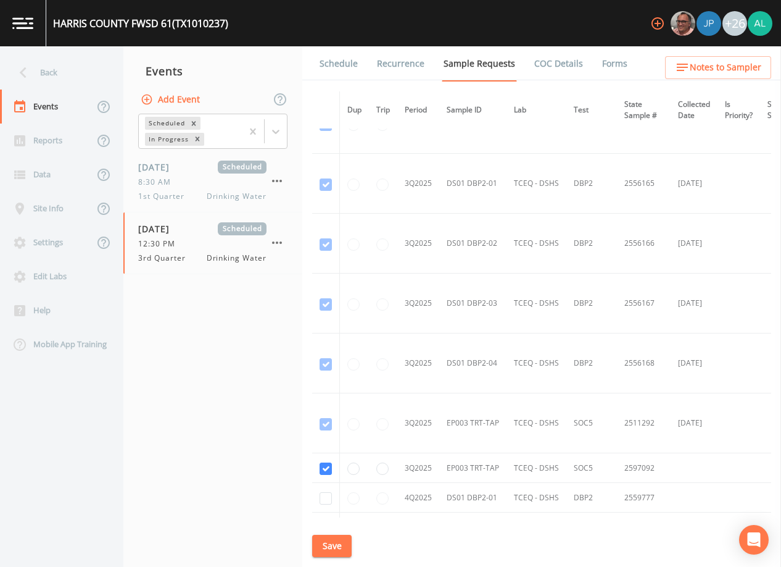
click at [341, 60] on link "Schedule" at bounding box center [339, 63] width 42 height 35
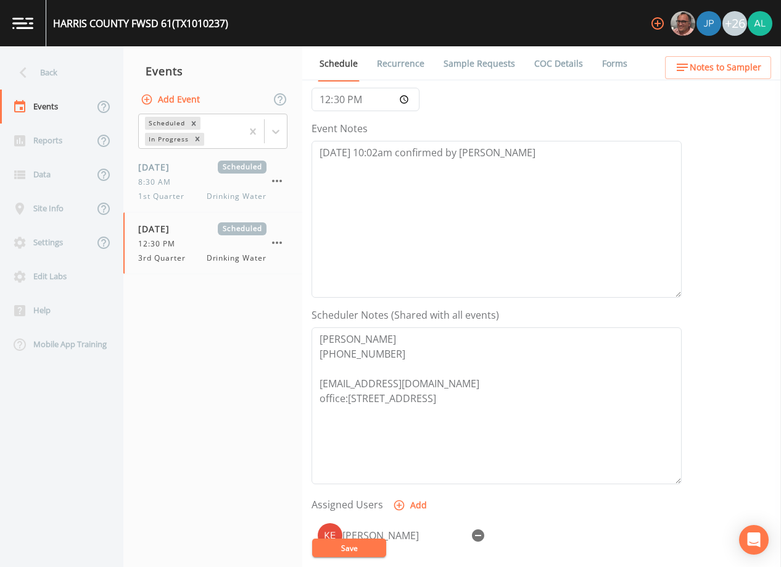
scroll to position [304, 0]
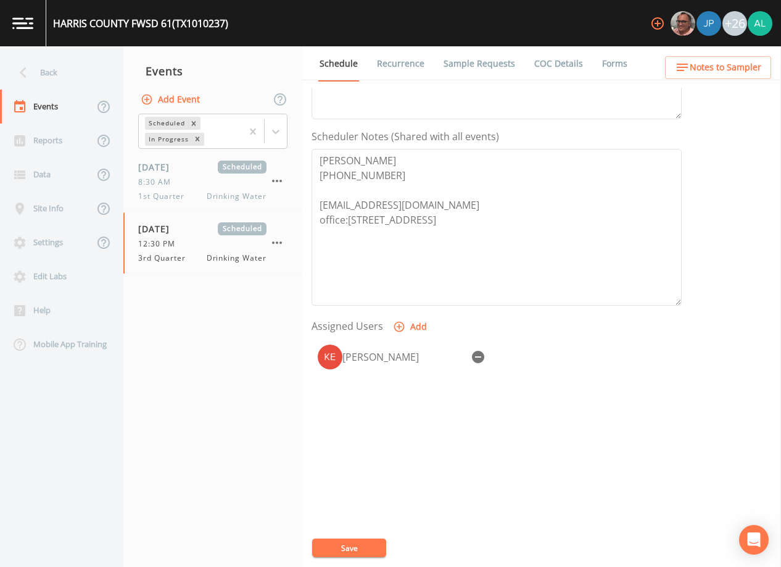
click at [717, 62] on span "Notes to Sampler" at bounding box center [726, 67] width 72 height 15
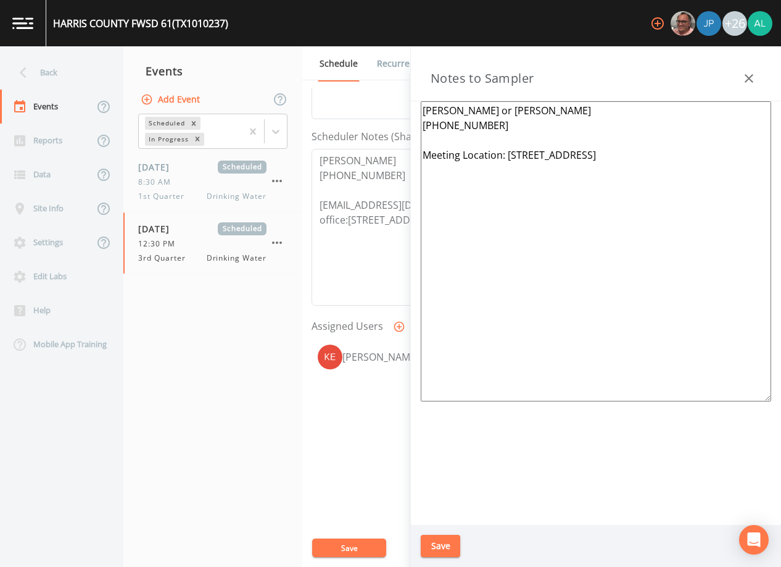
click at [356, 546] on button "Save" at bounding box center [349, 547] width 74 height 19
click at [446, 542] on div "Updating Event Schedule" at bounding box center [391, 531] width 198 height 49
click at [448, 538] on button "Save" at bounding box center [441, 545] width 40 height 23
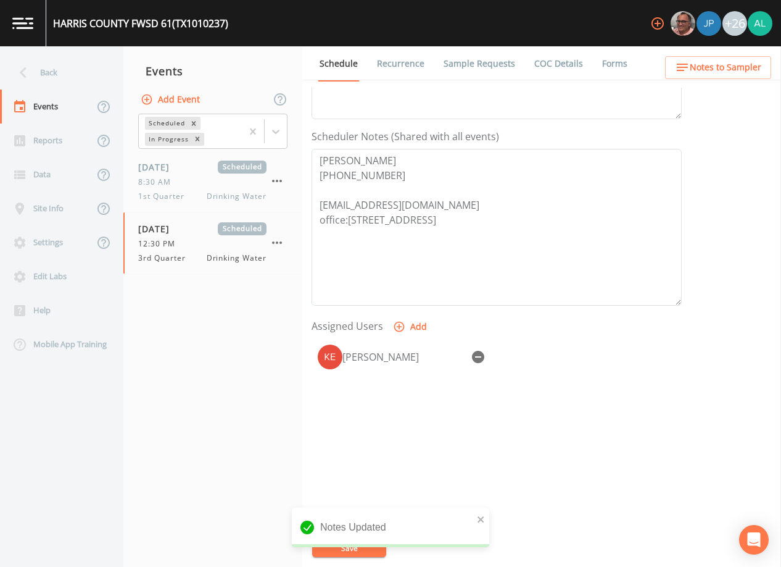
click at [292, 546] on div "notification timer" at bounding box center [292, 545] width 0 height 3
click at [476, 517] on div "Notes Updated" at bounding box center [391, 527] width 198 height 40
click at [482, 517] on icon "close" at bounding box center [481, 519] width 6 height 6
click at [361, 557] on div "Notes Updated" at bounding box center [391, 557] width 198 height 0
click at [361, 547] on button "Save" at bounding box center [349, 547] width 74 height 19
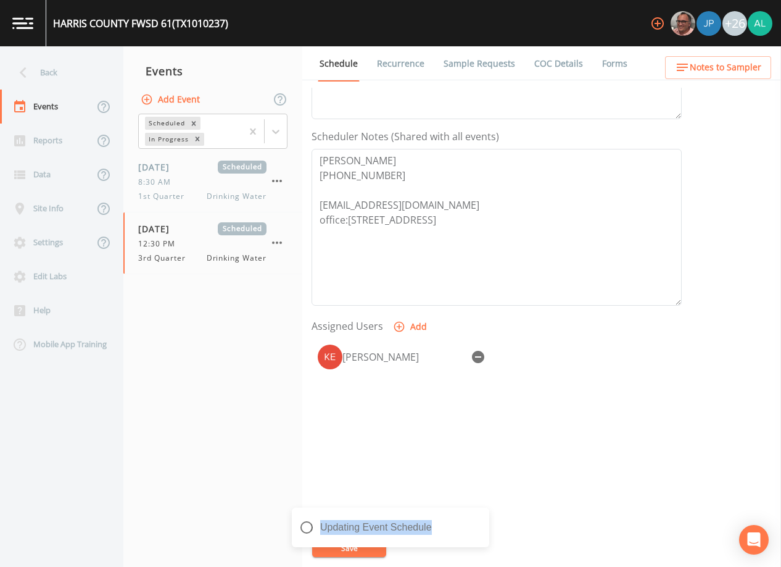
click at [361, 547] on div "Updating Event Schedule" at bounding box center [391, 531] width 198 height 49
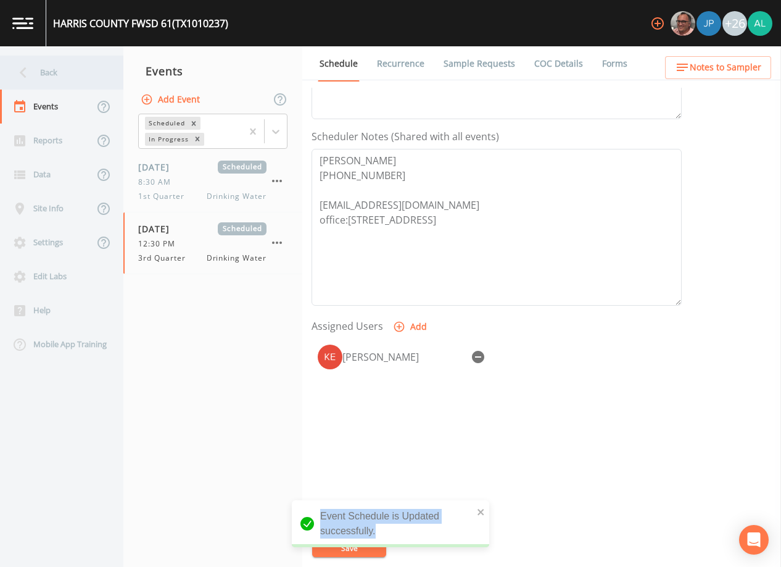
click at [46, 67] on div "Back" at bounding box center [55, 73] width 111 height 34
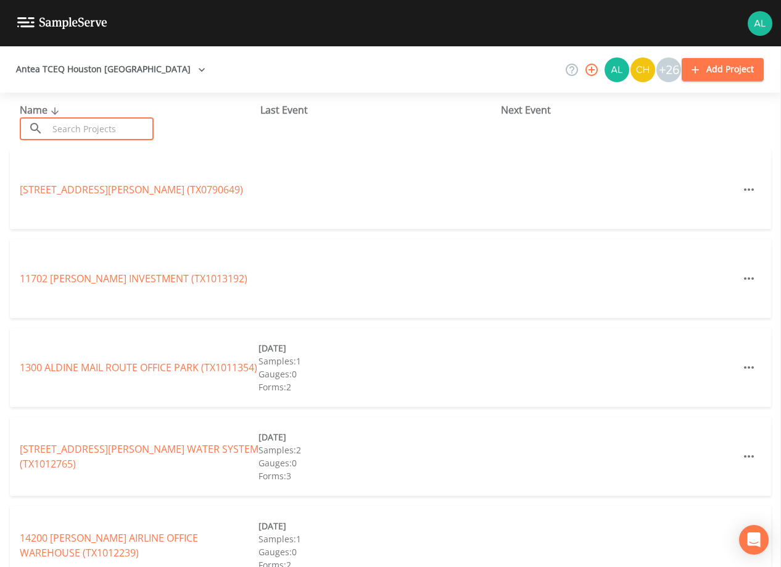
click at [99, 129] on input "text" at bounding box center [101, 128] width 106 height 23
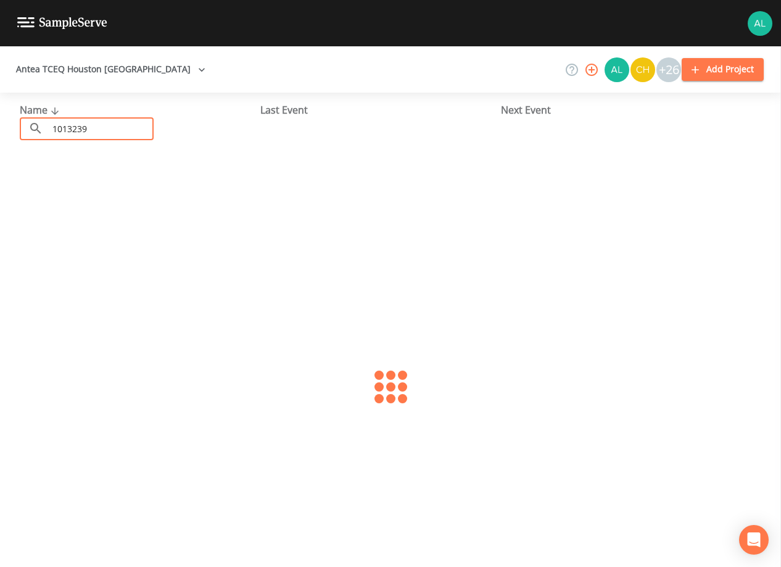
type input "1013239"
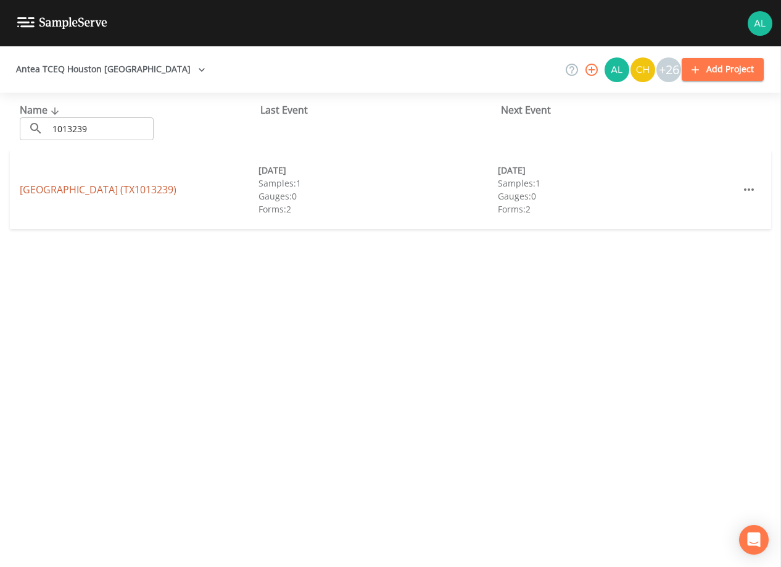
click at [104, 194] on link "[GEOGRAPHIC_DATA] (TX1013239)" at bounding box center [98, 190] width 157 height 14
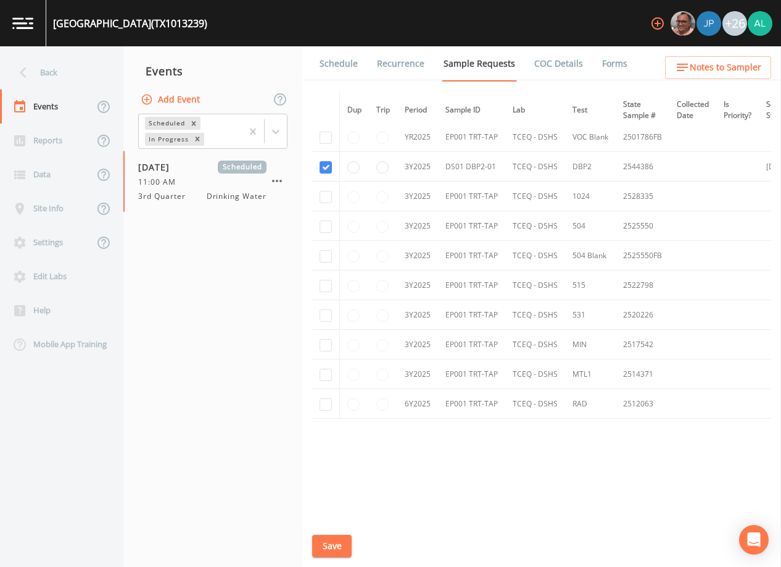
scroll to position [371, 0]
drag, startPoint x: 334, startPoint y: 547, endPoint x: 333, endPoint y: 496, distance: 51.2
click at [334, 547] on button "Save" at bounding box center [332, 545] width 40 height 23
click at [348, 57] on link "Schedule" at bounding box center [339, 63] width 42 height 35
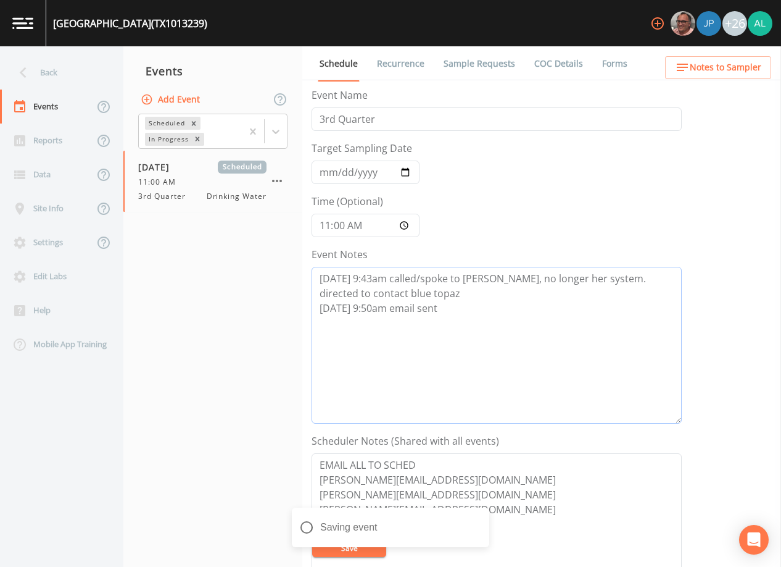
click at [511, 320] on textarea "[DATE] 9:43am called/spoke to [PERSON_NAME], no longer her system. directed to …" at bounding box center [497, 345] width 370 height 157
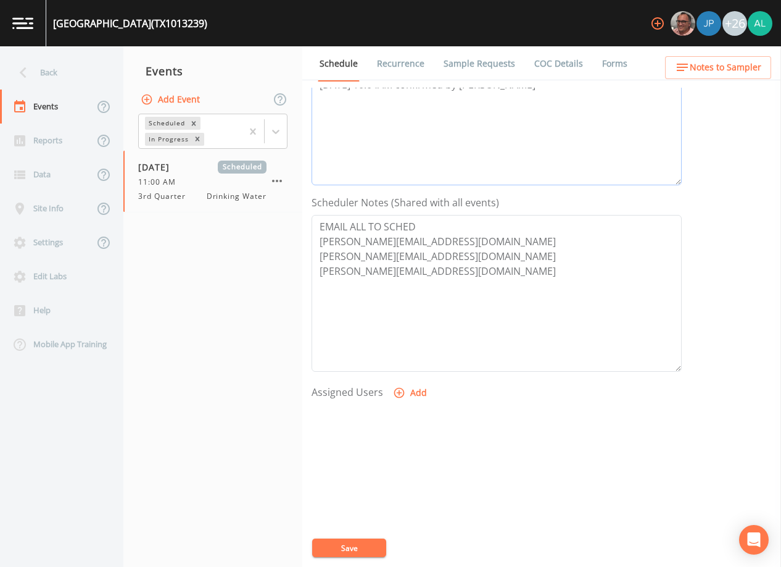
scroll to position [247, 0]
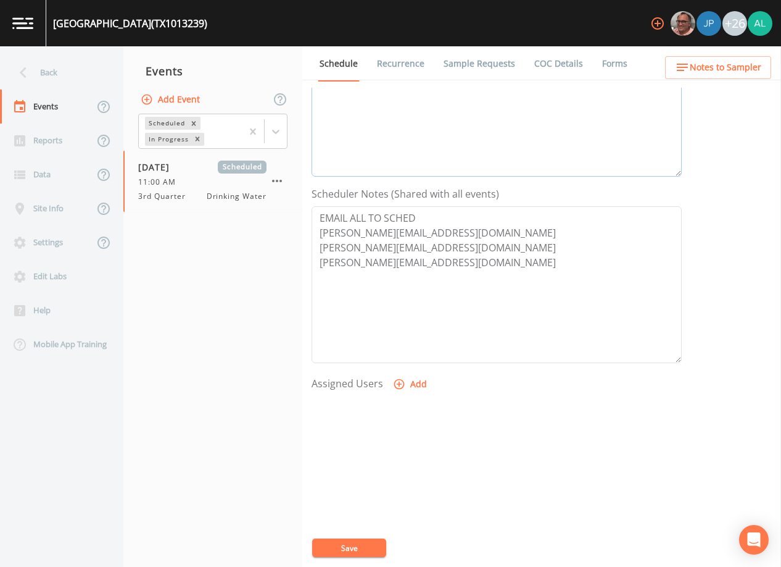
type textarea "[DATE] 9:43am called/spoke to [PERSON_NAME], no longer her system. directed to …"
click at [402, 391] on button "Add" at bounding box center [411, 384] width 41 height 23
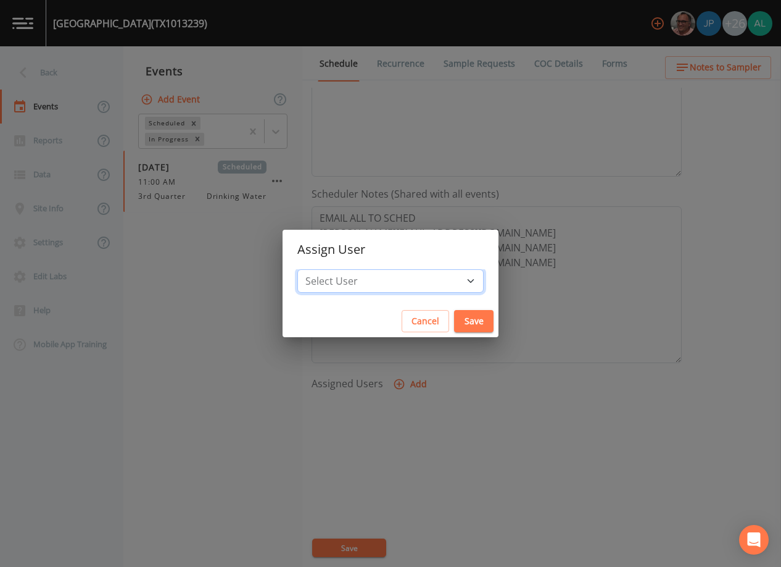
click at [394, 269] on select "Select User [PERSON_NAME] [PERSON_NAME] [PERSON_NAME] [PERSON_NAME] [PERSON_NAM…" at bounding box center [390, 280] width 186 height 23
select select "af93318b-11dc-4776-bee1-f4056f560a61"
click at [325, 269] on select "Select User [PERSON_NAME] [PERSON_NAME] [PERSON_NAME] [PERSON_NAME] [PERSON_NAM…" at bounding box center [390, 280] width 186 height 23
click at [440, 306] on div "Cancel Save" at bounding box center [391, 321] width 216 height 33
drag, startPoint x: 450, startPoint y: 321, endPoint x: 380, endPoint y: 462, distance: 157.9
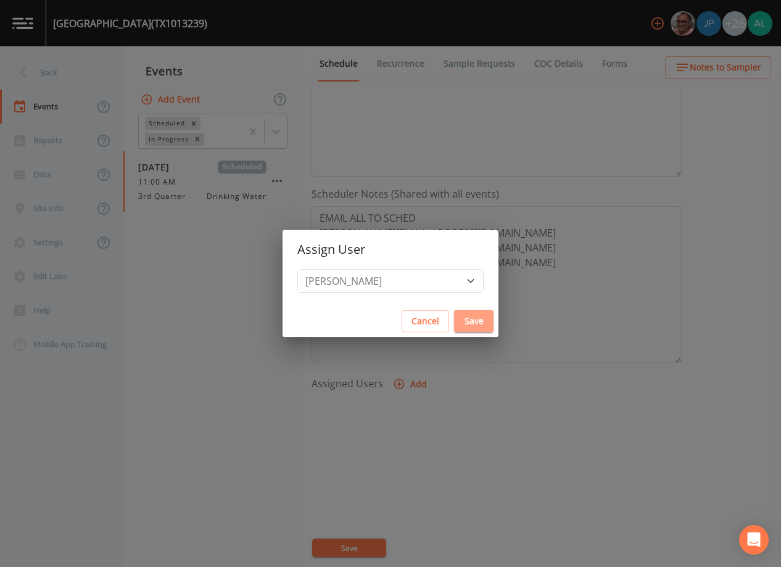
click at [454, 322] on button "Save" at bounding box center [474, 321] width 40 height 23
select select
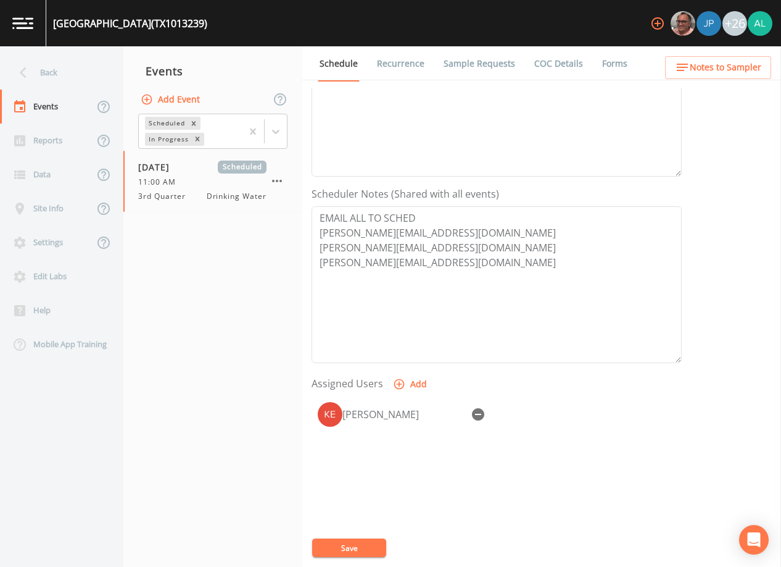
click at [346, 558] on div "Event Name 3rd Quarter Target Sampling Date [DATE] Time (Optional) 11:00:00 Eve…" at bounding box center [547, 327] width 470 height 479
click at [345, 555] on button "Save" at bounding box center [349, 547] width 74 height 19
click at [717, 52] on ul "Schedule Recurrence Sample Requests COC Details Forms" at bounding box center [541, 63] width 479 height 34
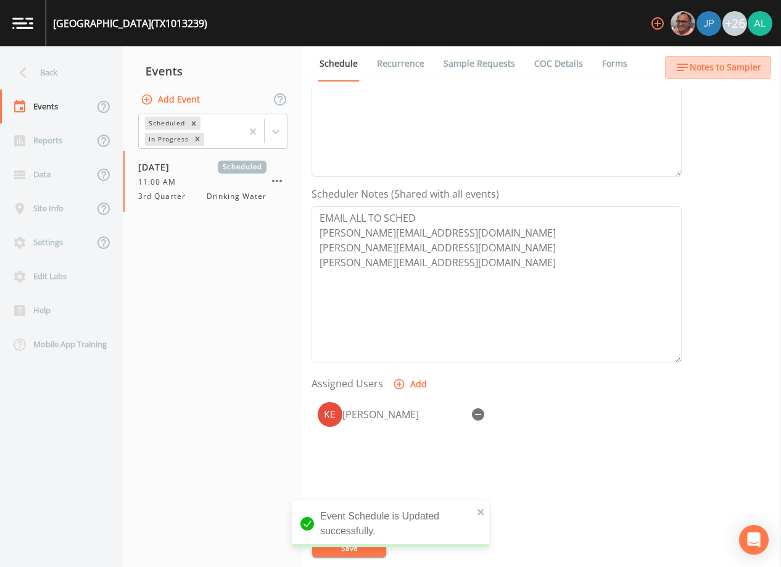
click at [717, 64] on span "Notes to Sampler" at bounding box center [726, 67] width 72 height 15
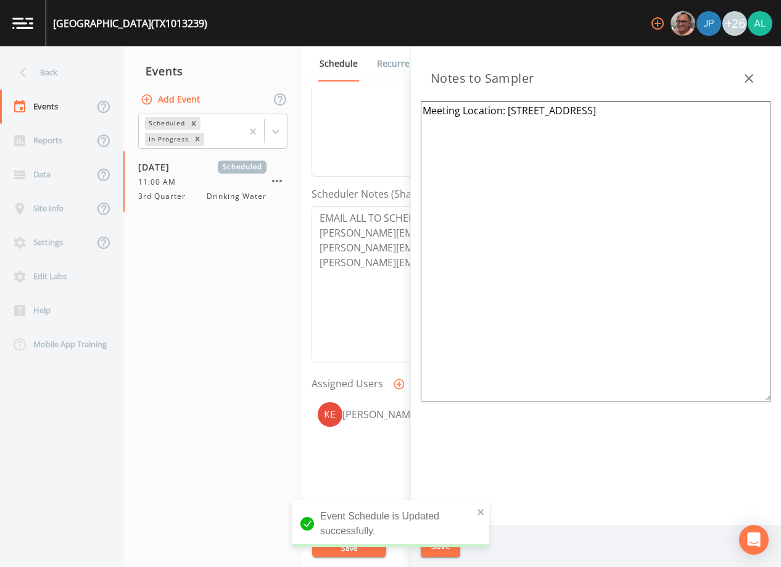
click at [491, 110] on textarea "Meeting Location: [STREET_ADDRESS]" at bounding box center [596, 251] width 351 height 300
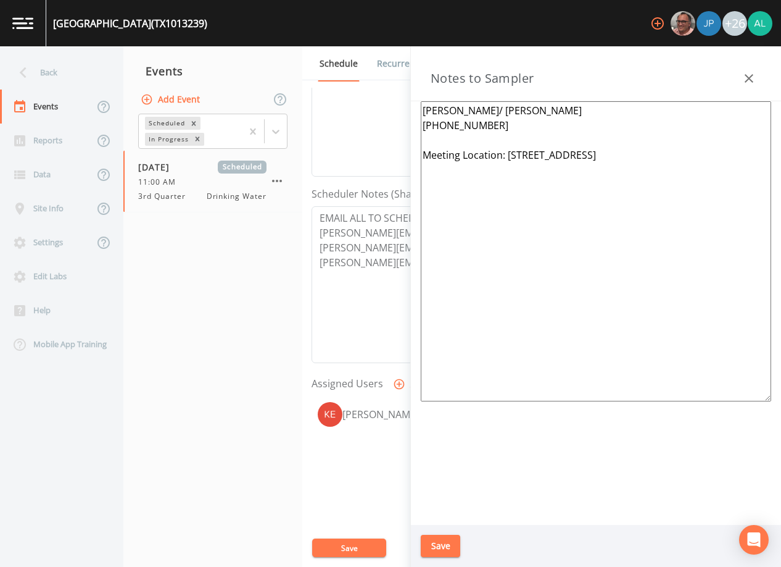
drag, startPoint x: 569, startPoint y: 125, endPoint x: 373, endPoint y: 98, distance: 197.5
click at [373, 98] on div "Back Events Reports Data Site Info Settings Edit Labs Help Mobile App Training …" at bounding box center [390, 306] width 781 height 520
type textarea "[PERSON_NAME]/ [PERSON_NAME] [PHONE_NUMBER] Meeting Location: [STREET_ADDRESS]"
click at [342, 219] on textarea "EMAIL ALL TO SCHED [PERSON_NAME][EMAIL_ADDRESS][DOMAIN_NAME] [PERSON_NAME][EMAI…" at bounding box center [497, 284] width 370 height 157
click at [444, 536] on button "Save" at bounding box center [441, 545] width 40 height 23
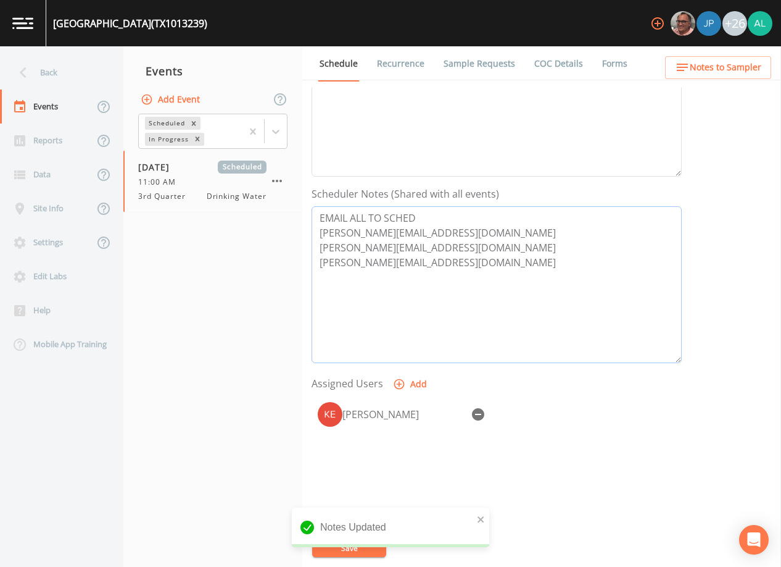
click at [336, 212] on textarea "EMAIL ALL TO SCHED [PERSON_NAME][EMAIL_ADDRESS][DOMAIN_NAME] [PERSON_NAME][EMAI…" at bounding box center [497, 284] width 370 height 157
paste textarea "[PERSON_NAME]/ [PERSON_NAME] [PHONE_NUMBER]"
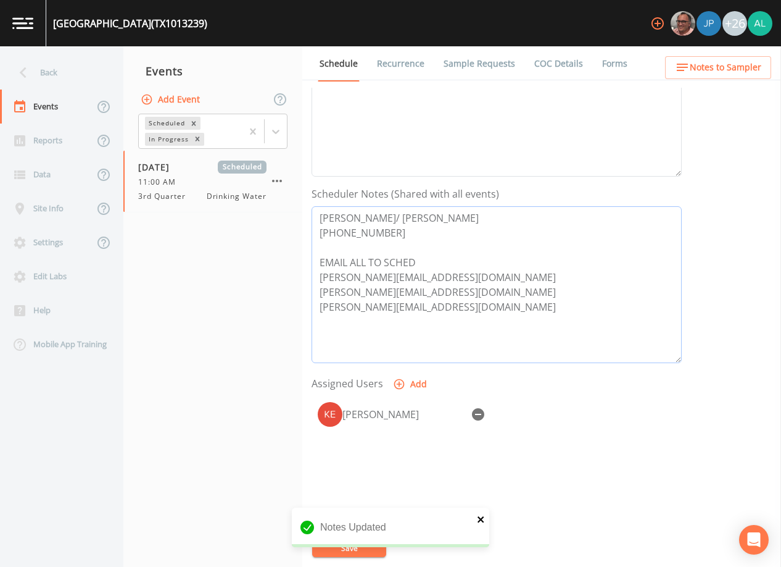
type textarea "[PERSON_NAME]/ [PERSON_NAME] [PHONE_NUMBER] EMAIL ALL TO SCHED [PERSON_NAME][EM…"
click at [481, 517] on icon "close" at bounding box center [481, 519] width 9 height 10
click at [341, 544] on div "Notes Updated" at bounding box center [391, 531] width 198 height 49
click at [341, 557] on div "Notes Updated" at bounding box center [391, 557] width 198 height 0
click at [341, 544] on button "Save" at bounding box center [349, 547] width 74 height 19
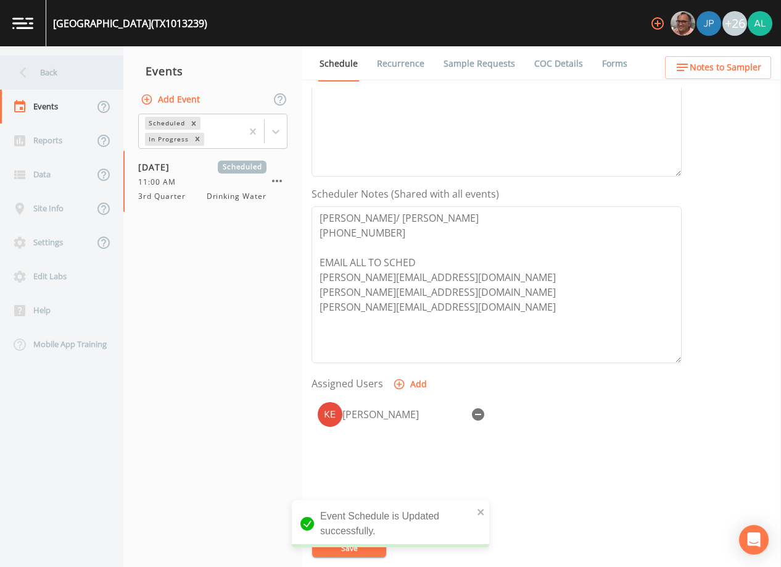
click at [60, 63] on div "Back" at bounding box center [55, 73] width 111 height 34
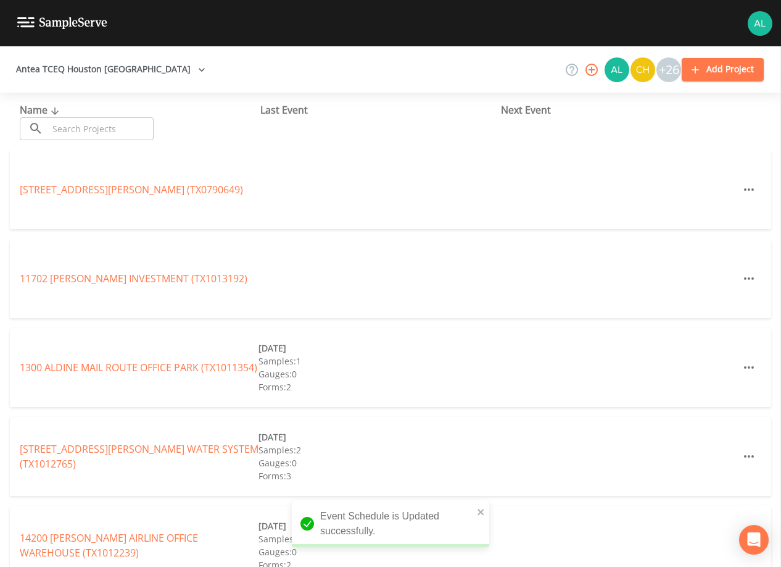
drag, startPoint x: 77, startPoint y: 109, endPoint x: 77, endPoint y: 123, distance: 13.6
click at [77, 111] on div "Name ​ ​" at bounding box center [140, 121] width 241 height 38
click at [77, 123] on input "text" at bounding box center [101, 128] width 106 height 23
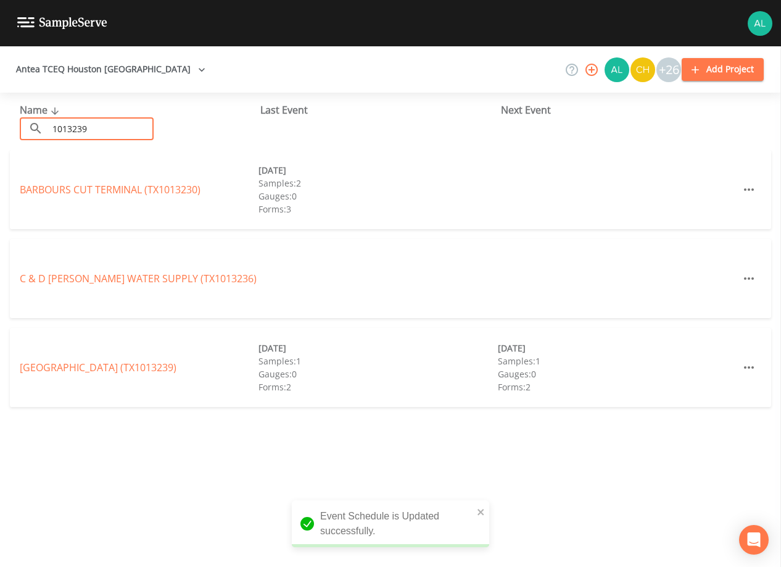
type input "1013239"
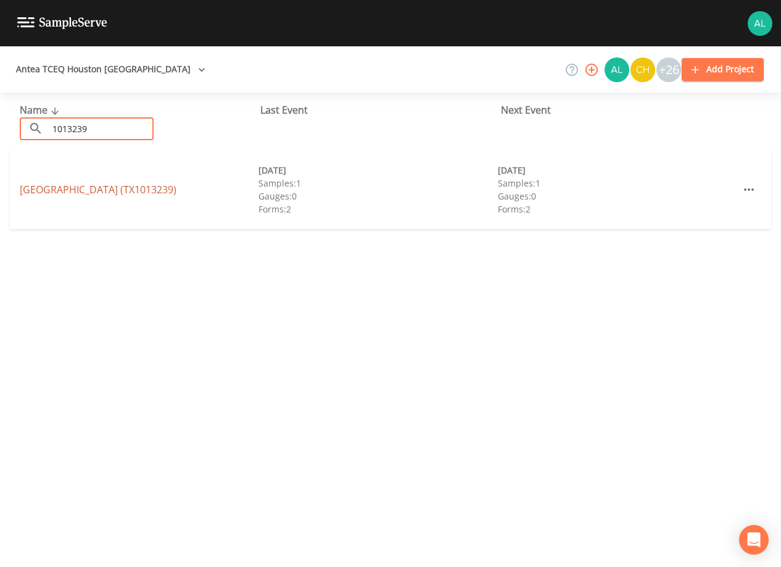
click at [177, 186] on link "[GEOGRAPHIC_DATA] (TX1013239)" at bounding box center [98, 190] width 157 height 14
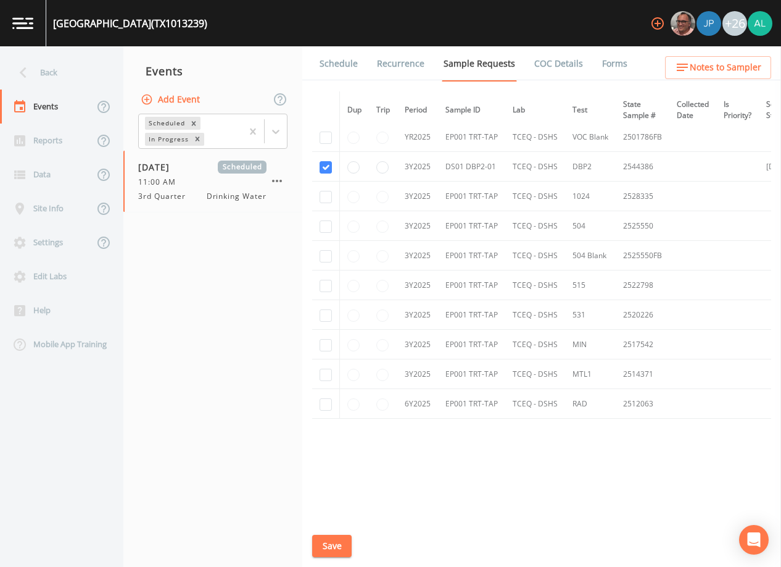
scroll to position [371, 0]
click at [343, 72] on link "Schedule" at bounding box center [339, 63] width 42 height 35
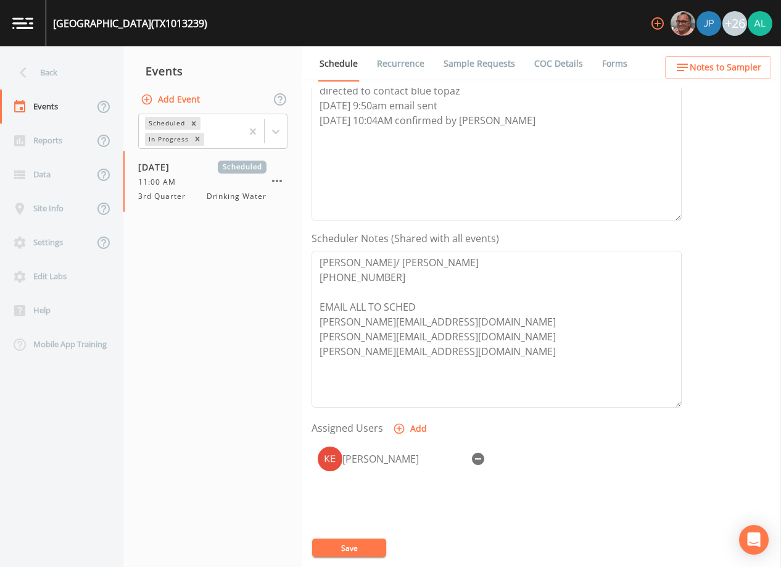
scroll to position [304, 0]
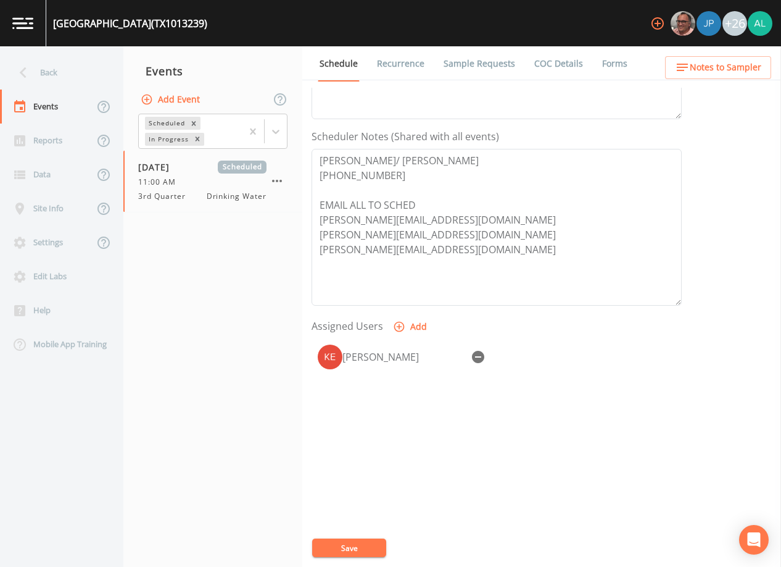
click at [757, 83] on div "Schedule Recurrence Sample Requests COC Details Forms Event Name 3rd Quarter Ta…" at bounding box center [541, 306] width 479 height 520
click at [749, 71] on span "Notes to Sampler" at bounding box center [726, 67] width 72 height 15
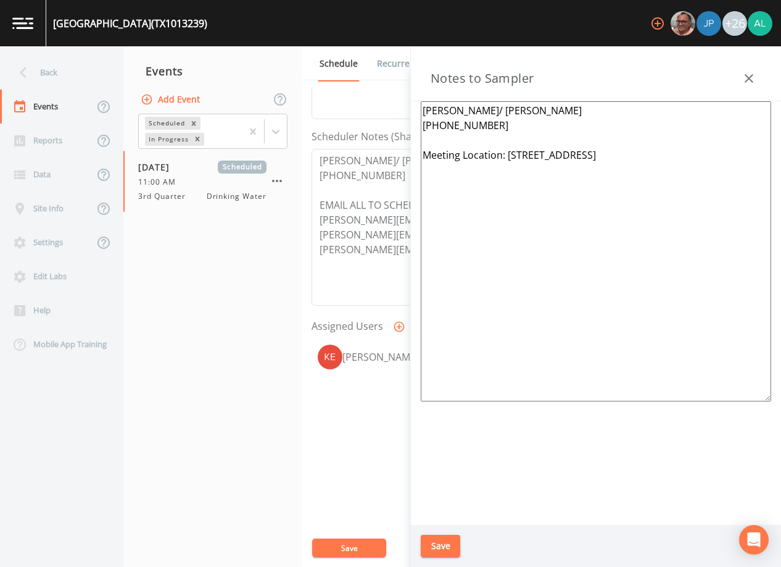
click at [422, 144] on textarea "[PERSON_NAME]/ [PERSON_NAME] [PHONE_NUMBER] Meeting Location: [STREET_ADDRESS]" at bounding box center [596, 251] width 351 height 300
paste textarea "[PERSON_NAME] (936 331-8886)"
type textarea "[PERSON_NAME]/ [PERSON_NAME] [PHONE_NUMBER] *Operator: [PERSON_NAME] (936 331-8…"
click at [441, 533] on div "Save" at bounding box center [596, 546] width 370 height 43
click at [441, 547] on button "Save" at bounding box center [441, 545] width 40 height 23
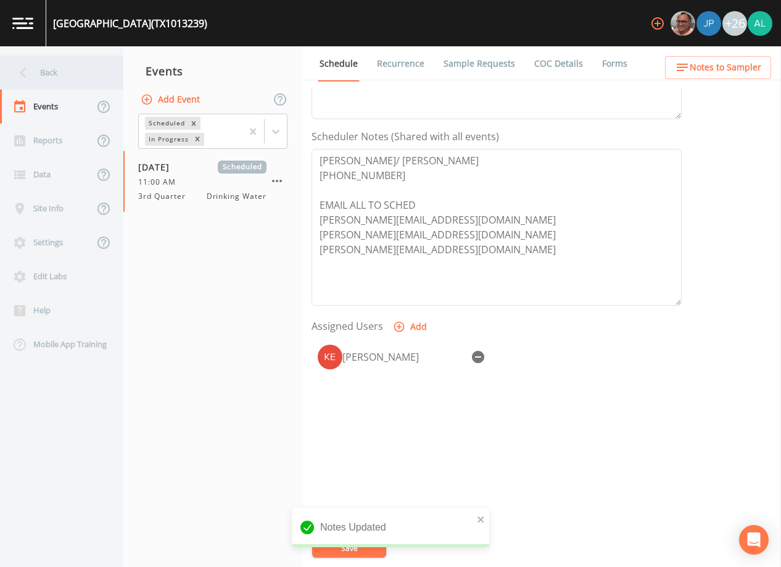
click at [56, 78] on div "Back" at bounding box center [55, 73] width 111 height 34
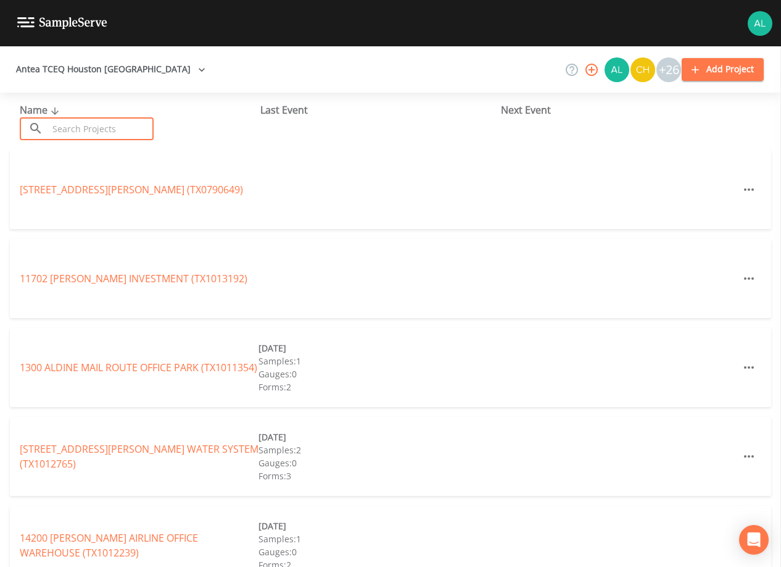
click at [81, 129] on input "text" at bounding box center [101, 128] width 106 height 23
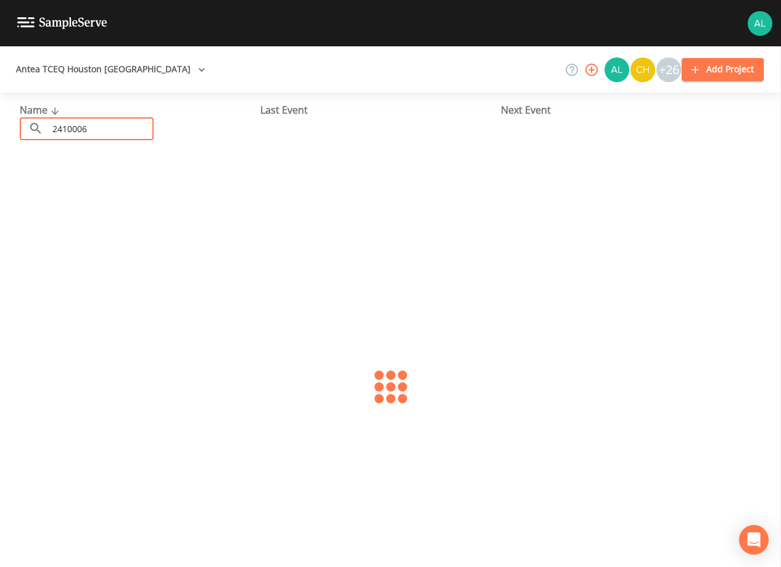
type input "2410006"
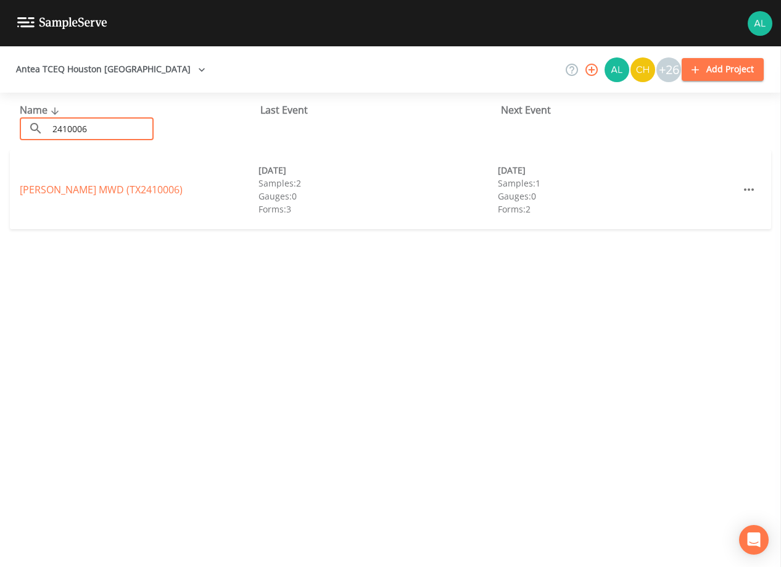
click at [70, 186] on link "[PERSON_NAME] MWD (TX2410006)" at bounding box center [101, 190] width 163 height 14
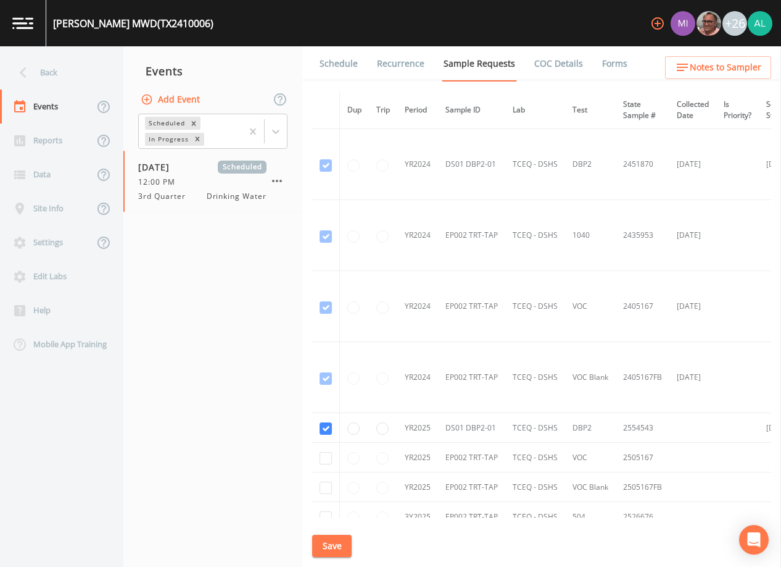
click at [331, 68] on link "Schedule" at bounding box center [339, 63] width 42 height 35
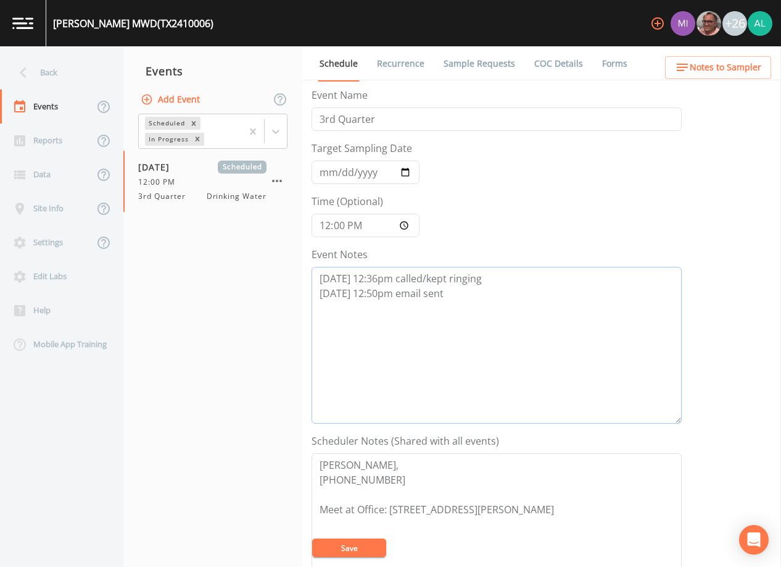
click at [448, 297] on textarea "[DATE] 12:36pm called/kept ringing [DATE] 12:50pm email sent" at bounding box center [497, 345] width 370 height 157
click at [349, 318] on textarea "[DATE] 12:36pm called/kept ringing [DATE] 12:50pm email sent [DATE] 2:28pm call…" at bounding box center [497, 345] width 370 height 157
drag, startPoint x: 436, startPoint y: 324, endPoint x: 356, endPoint y: 322, distance: 80.3
click at [356, 322] on textarea "[DATE] 12:36pm called/kept ringing [DATE] 12:50pm email sent [DATE] 2:28pm call…" at bounding box center [497, 345] width 370 height 157
drag, startPoint x: 437, startPoint y: 340, endPoint x: 396, endPoint y: 337, distance: 41.5
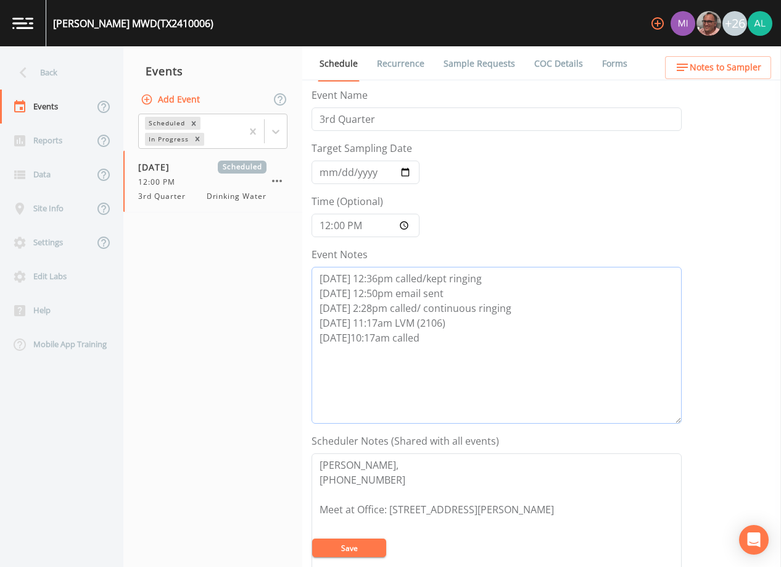
click at [396, 337] on textarea "[DATE] 12:36pm called/kept ringing [DATE] 12:50pm email sent [DATE] 2:28pm call…" at bounding box center [497, 345] width 370 height 157
type textarea "[DATE] 12:36pm called/kept ringing [DATE] 12:50pm email sent [DATE] 2:28pm call…"
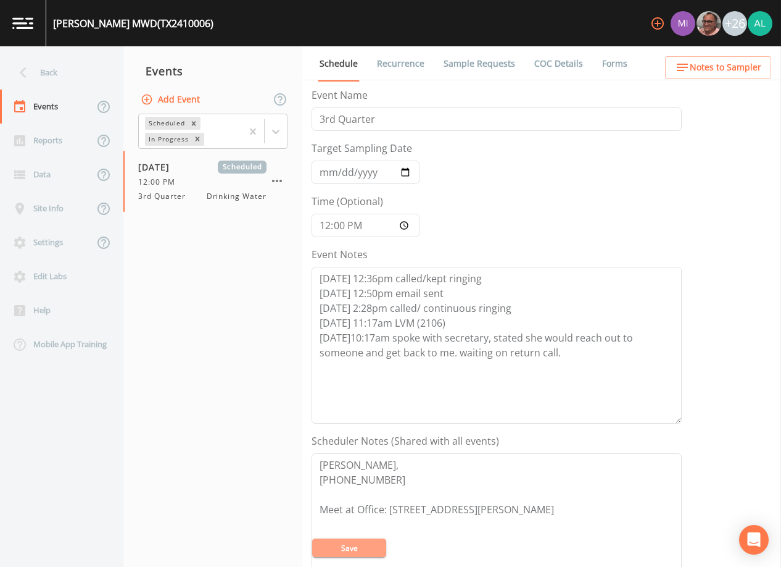
click at [352, 546] on button "Save" at bounding box center [349, 547] width 74 height 19
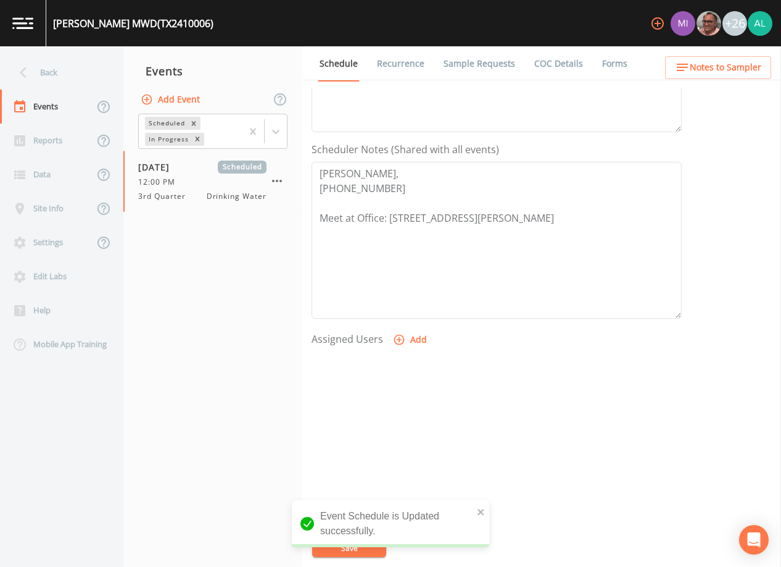
scroll to position [304, 0]
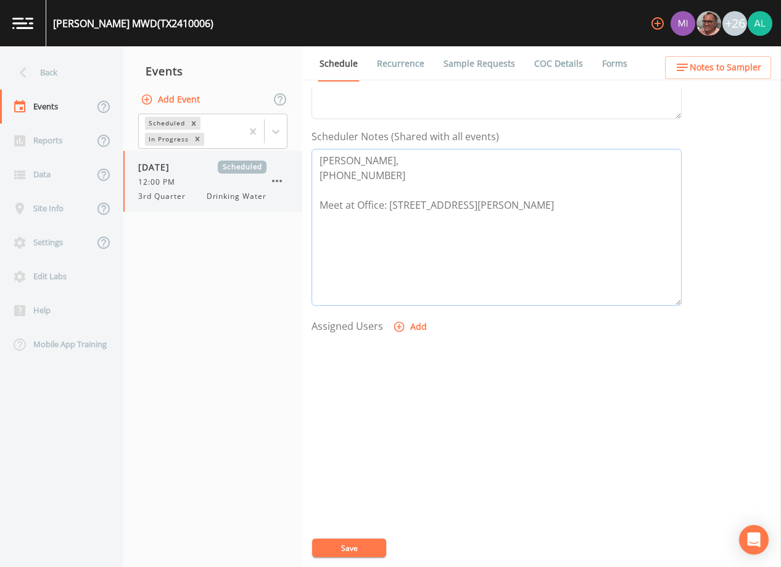
drag, startPoint x: 381, startPoint y: 174, endPoint x: 262, endPoint y: 157, distance: 119.7
click at [262, 157] on div "Back Events Reports Data Site Info Settings Edit Labs Help Mobile App Training …" at bounding box center [390, 306] width 781 height 520
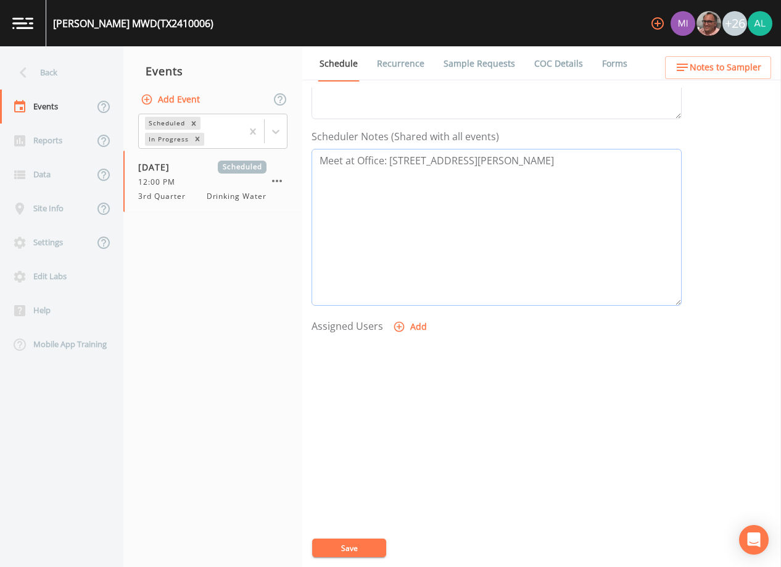
type textarea "Meet at Office: [STREET_ADDRESS][PERSON_NAME]"
click at [692, 64] on span "Notes to Sampler" at bounding box center [726, 67] width 72 height 15
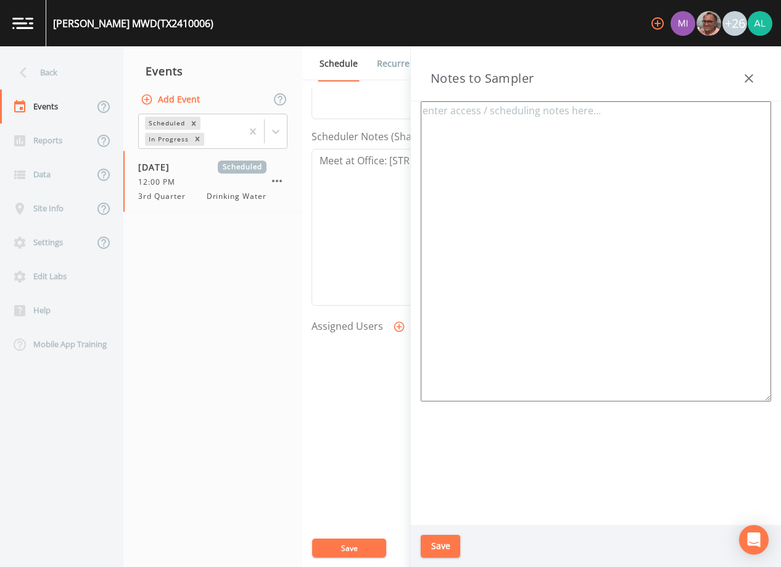
click at [369, 552] on button "Save" at bounding box center [349, 547] width 74 height 19
click at [446, 552] on div "Event Schedule is Updated successfully." at bounding box center [391, 528] width 198 height 57
click at [483, 515] on icon "close" at bounding box center [481, 512] width 6 height 6
click at [449, 541] on div "Event Schedule is Updated successfully." at bounding box center [391, 528] width 198 height 57
click at [448, 541] on button "Save" at bounding box center [441, 545] width 40 height 23
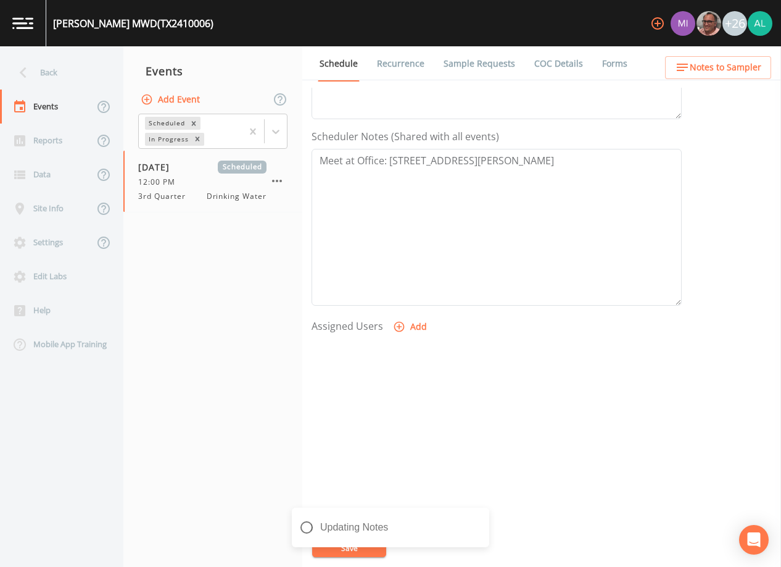
click at [448, 541] on div "Updating Notes" at bounding box center [391, 531] width 198 height 49
click at [351, 535] on div "Event Name 3rd Quarter Target Sampling Date [DATE] Time (Optional) 12:00:00 Eve…" at bounding box center [547, 327] width 470 height 479
drag, startPoint x: 357, startPoint y: 550, endPoint x: 349, endPoint y: 495, distance: 55.4
click at [357, 551] on button "Save" at bounding box center [349, 547] width 74 height 19
click at [70, 67] on div "Back" at bounding box center [55, 73] width 111 height 34
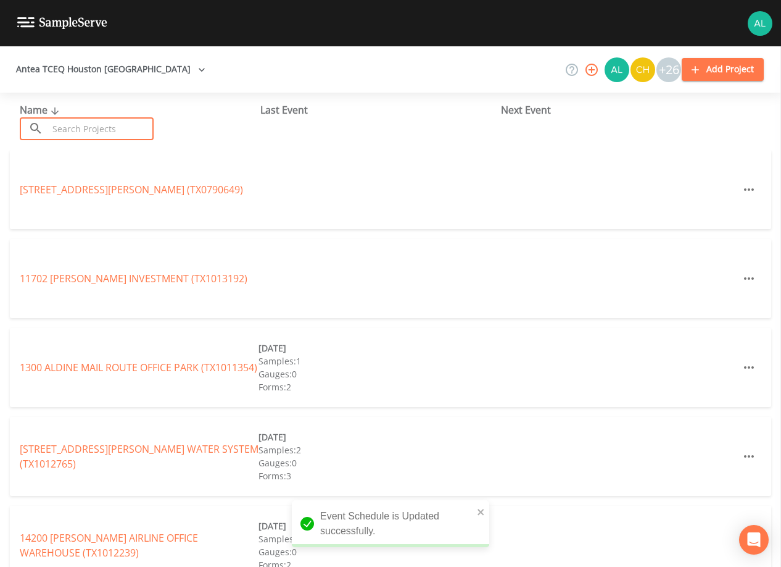
click at [104, 130] on input "text" at bounding box center [101, 128] width 106 height 23
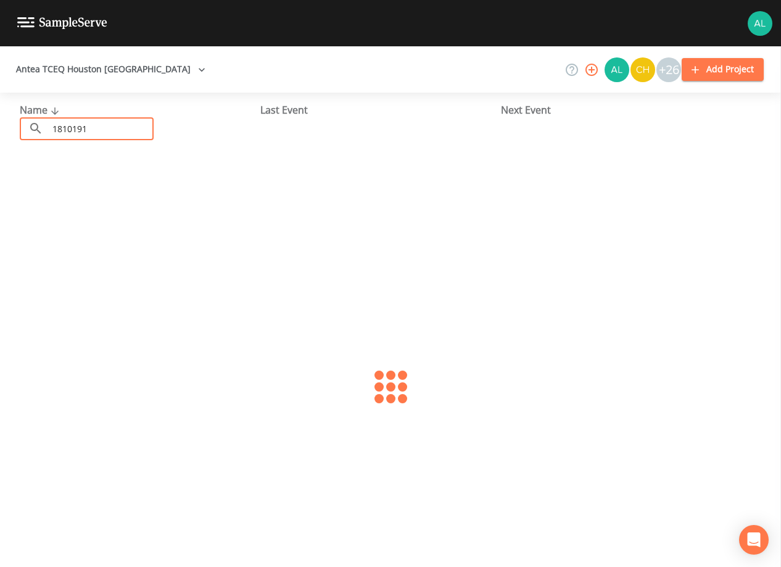
type input "1810191"
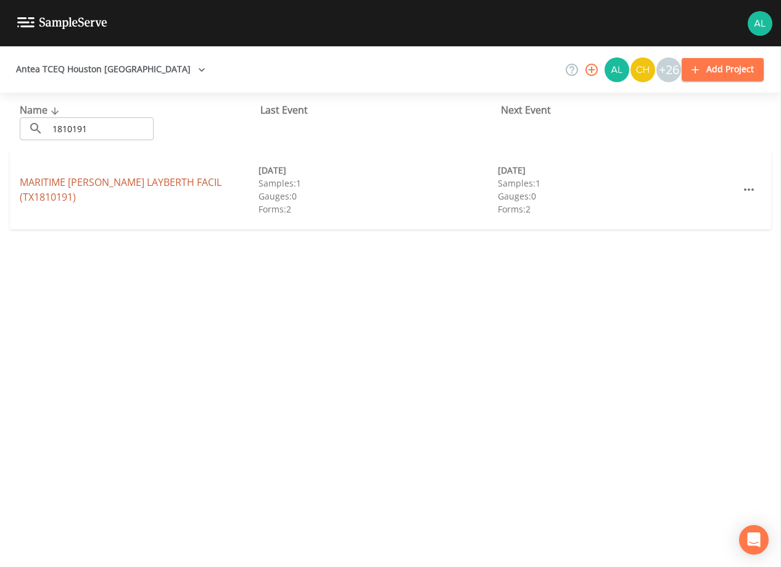
click at [90, 178] on link "MARITIME ADMIN BEAUMONT LAYBERTH FACIL (TX1810191)" at bounding box center [121, 189] width 202 height 28
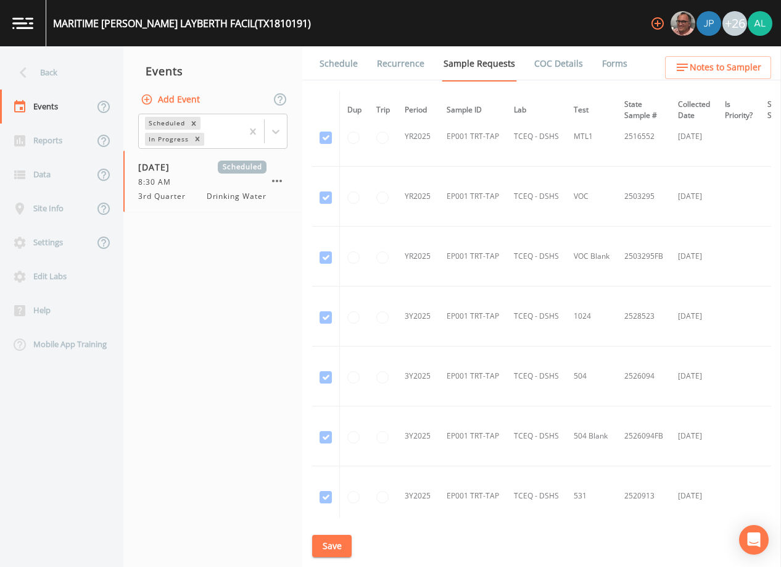
scroll to position [1049, 0]
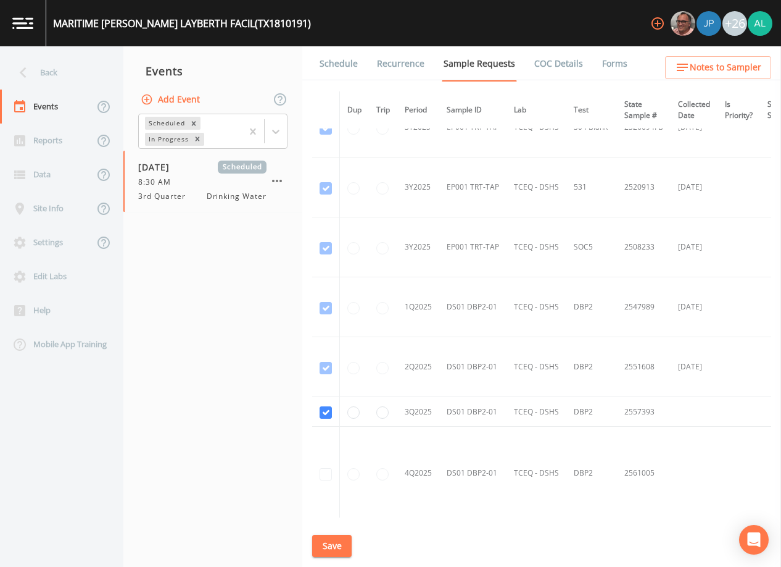
click at [335, 59] on link "Schedule" at bounding box center [339, 63] width 42 height 35
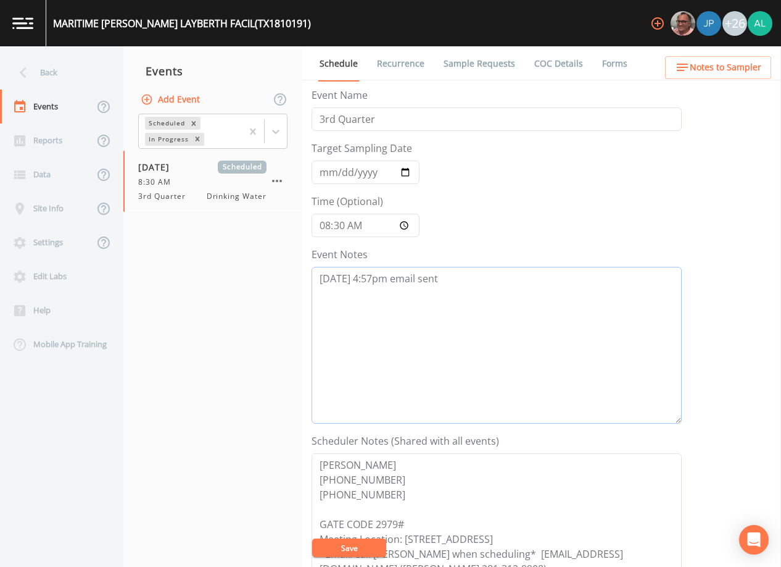
click at [438, 274] on textarea "[DATE] 4:57pm email sent" at bounding box center [497, 345] width 370 height 157
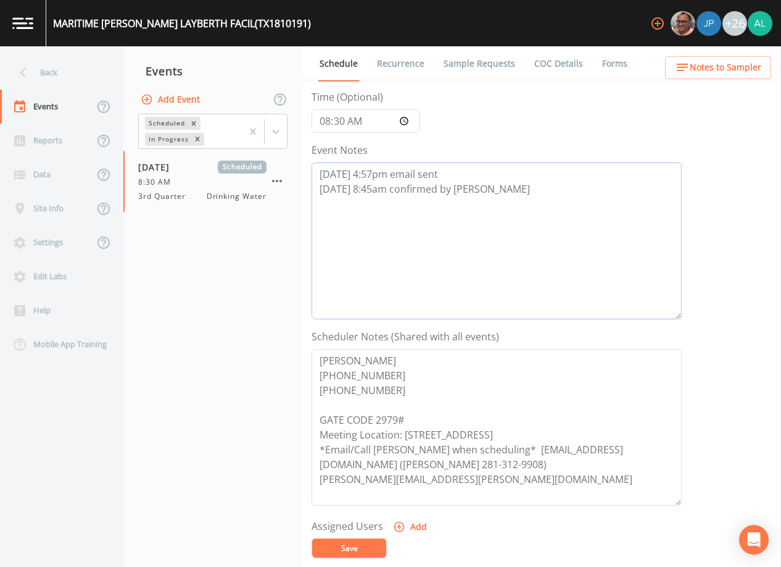
scroll to position [123, 0]
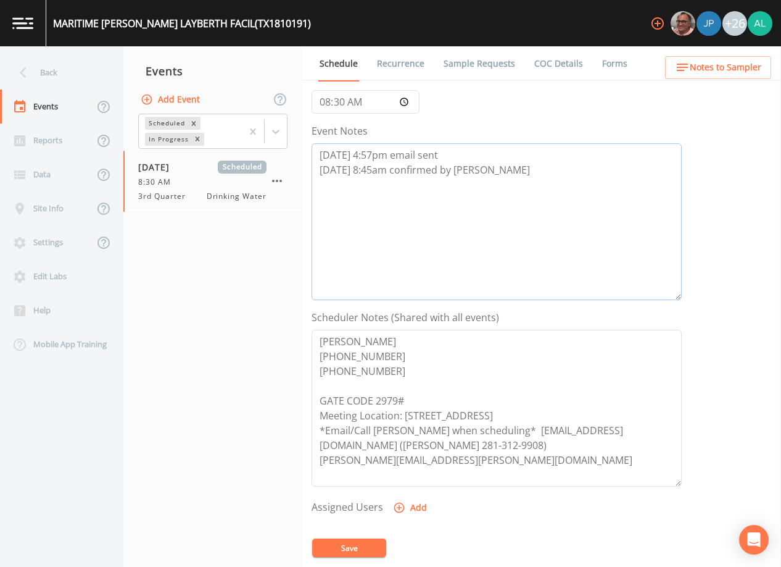
type textarea "[DATE] 4:57pm email sent [DATE] 8:45am confirmed by [PERSON_NAME]"
click at [394, 507] on icon "button" at bounding box center [399, 507] width 12 height 12
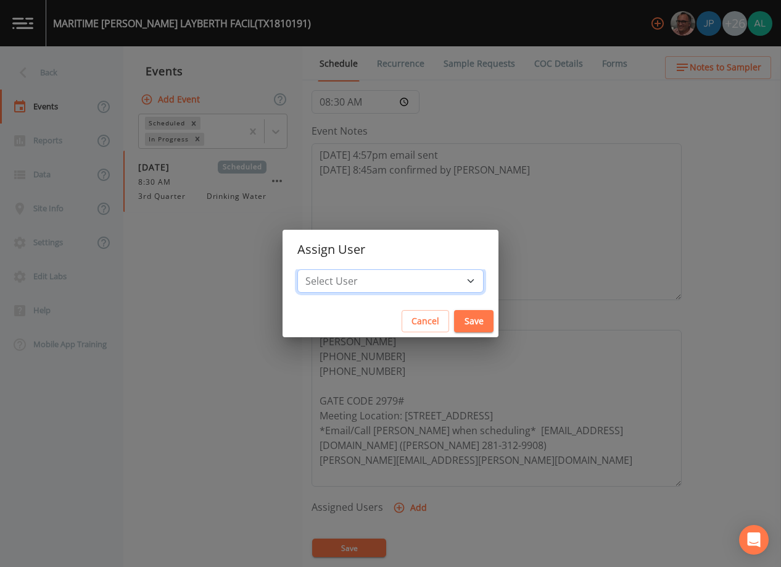
click at [360, 278] on select "Select User [PERSON_NAME] [PERSON_NAME] [PERSON_NAME] [PERSON_NAME] [PERSON_NAM…" at bounding box center [390, 280] width 186 height 23
select select "1051c3a1-6c84-4a22-a0dd-c999b59f2b39"
click at [325, 269] on select "Select User [PERSON_NAME] [PERSON_NAME] [PERSON_NAME] [PERSON_NAME] [PERSON_NAM…" at bounding box center [390, 280] width 186 height 23
click at [454, 323] on button "Save" at bounding box center [474, 321] width 40 height 23
select select
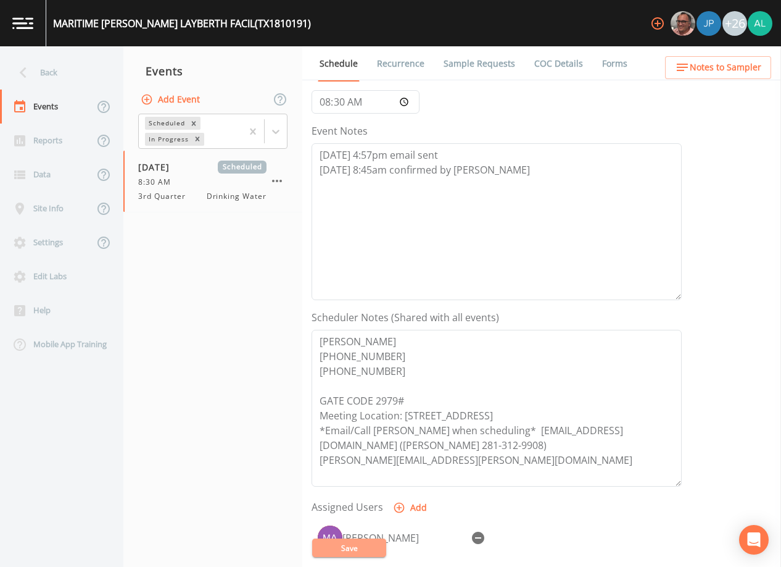
click at [354, 555] on button "Save" at bounding box center [349, 547] width 74 height 19
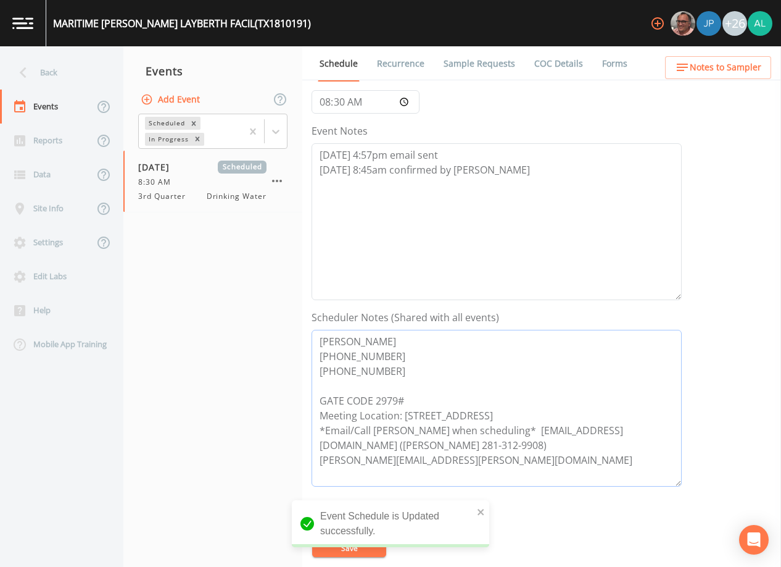
drag, startPoint x: 373, startPoint y: 402, endPoint x: 265, endPoint y: 382, distance: 109.9
click at [298, 398] on div "Back Events Reports Data Site Info Settings Edit Labs Help Mobile App Training …" at bounding box center [390, 306] width 781 height 520
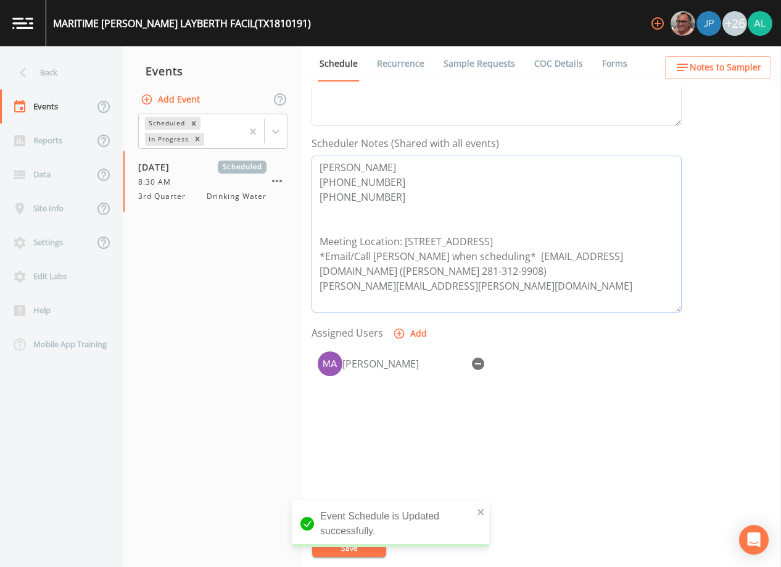
scroll to position [304, 0]
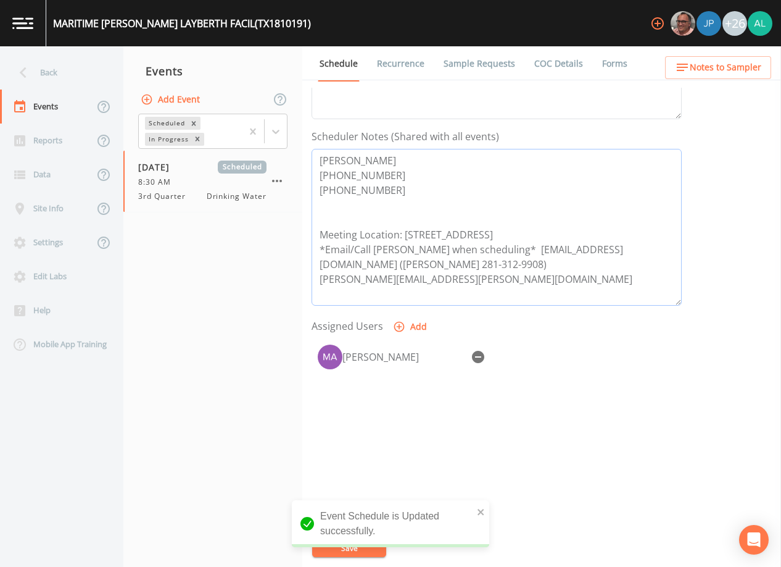
type textarea "[PERSON_NAME] [PHONE_NUMBER] [PHONE_NUMBER] Meeting Location: [STREET_ADDRESS] …"
click at [473, 510] on div "Event Schedule is Updated successfully." at bounding box center [391, 523] width 198 height 47
click at [475, 510] on div "Event Schedule is Updated successfully." at bounding box center [391, 523] width 198 height 47
click at [481, 509] on icon "close" at bounding box center [481, 512] width 9 height 10
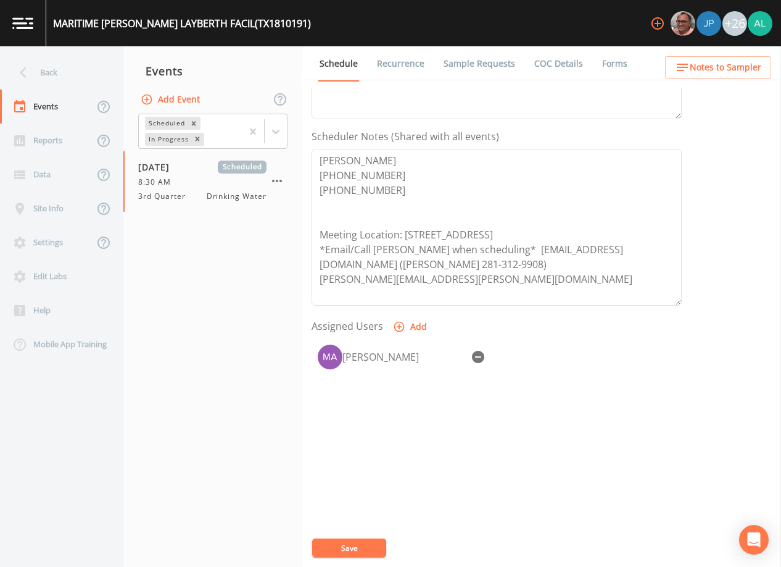
click at [362, 547] on div "Event Schedule is Updated successfully." at bounding box center [391, 528] width 198 height 57
click at [361, 546] on div "MARITIME ADMIN BEAUMONT LAYBERTH FACIL (TX1810191) +26 Back Events Reports Data…" at bounding box center [390, 283] width 781 height 567
click at [360, 547] on button "Save" at bounding box center [349, 547] width 74 height 19
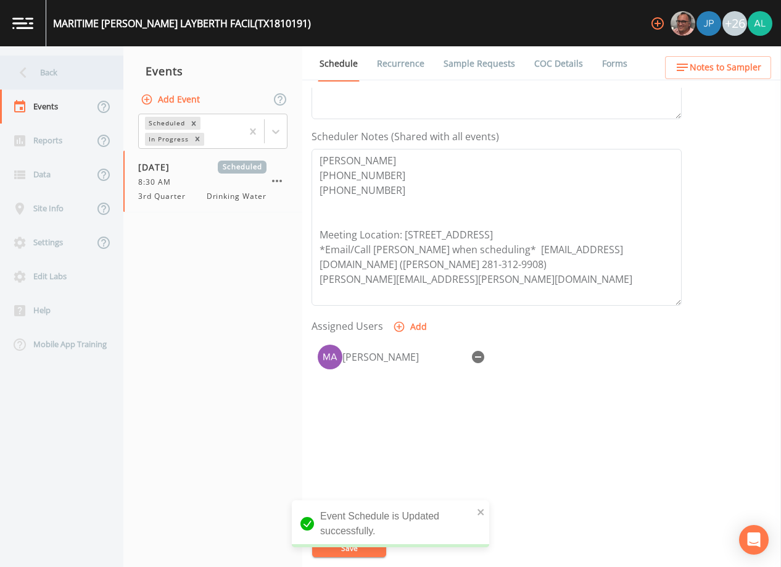
click at [77, 86] on div "Back" at bounding box center [55, 73] width 111 height 34
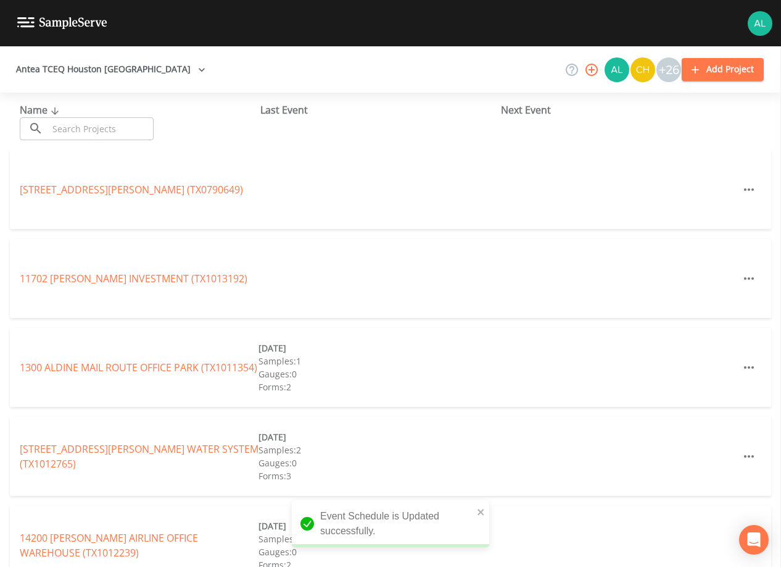
click at [89, 139] on input "text" at bounding box center [101, 128] width 106 height 23
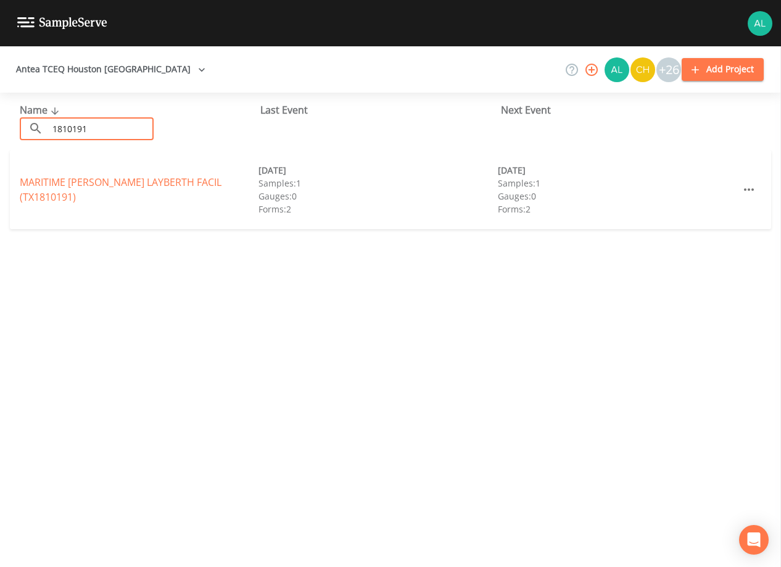
type input "1810191"
click at [54, 179] on link "MARITIME ADMIN BEAUMONT LAYBERTH FACIL (TX1810191)" at bounding box center [121, 189] width 202 height 28
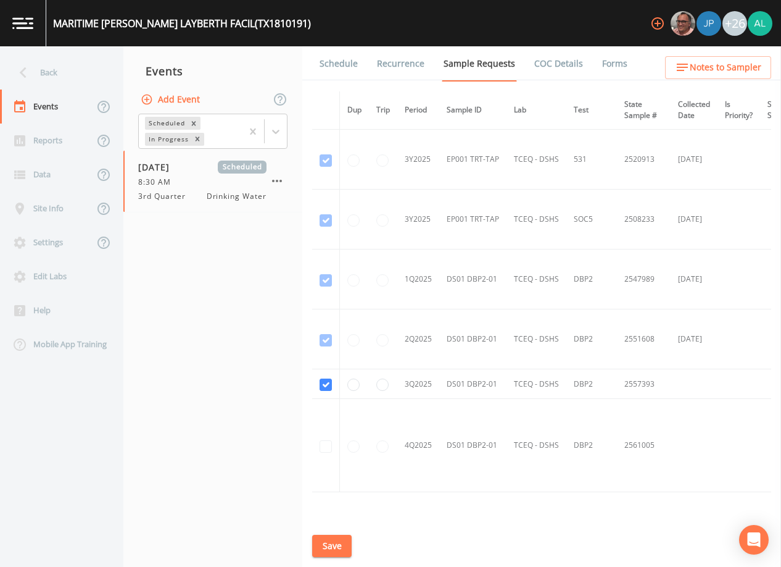
scroll to position [1154, 0]
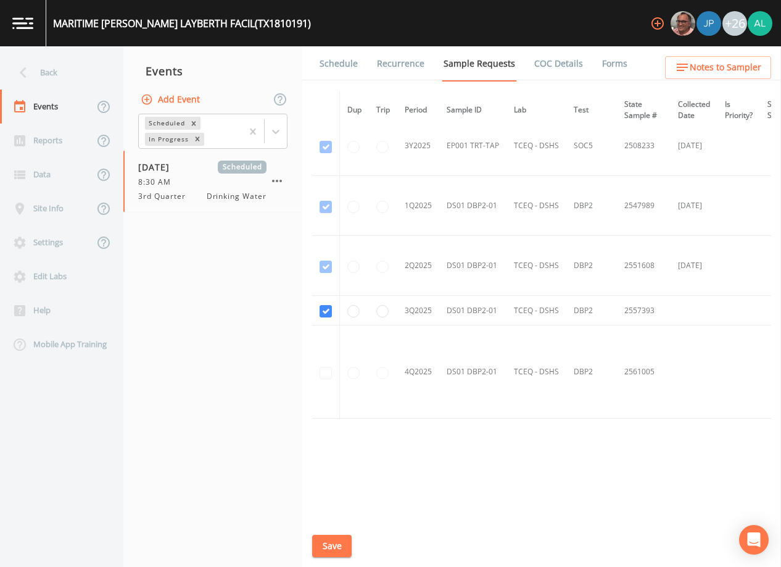
click at [343, 59] on link "Schedule" at bounding box center [339, 63] width 42 height 35
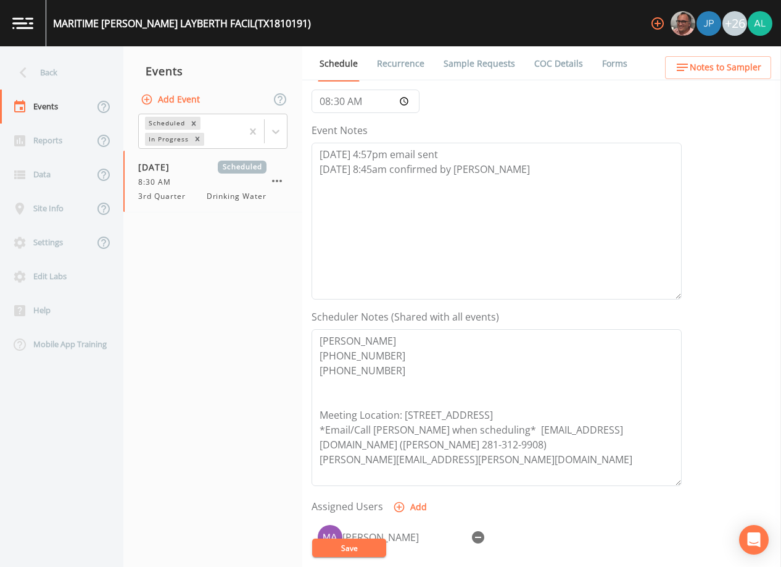
scroll to position [123, 0]
click at [751, 67] on span "Notes to Sampler" at bounding box center [726, 67] width 72 height 15
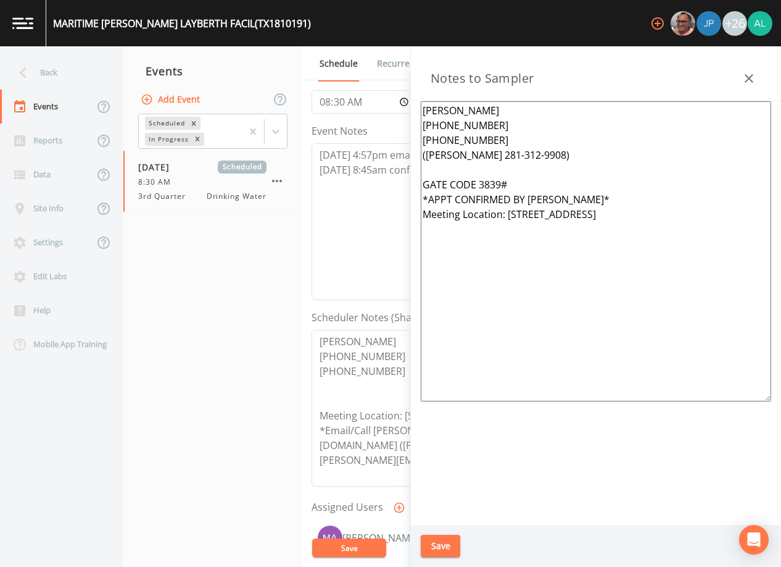
drag, startPoint x: 570, startPoint y: 198, endPoint x: 342, endPoint y: 195, distance: 228.4
click at [342, 195] on div "Back Events Reports Data Site Info Settings Edit Labs Help Mobile App Training …" at bounding box center [390, 306] width 781 height 520
type textarea "[PERSON_NAME] [PHONE_NUMBER] [PHONE_NUMBER] ([PERSON_NAME] 281-312-9908) GATE C…"
click at [451, 544] on button "Save" at bounding box center [441, 545] width 40 height 23
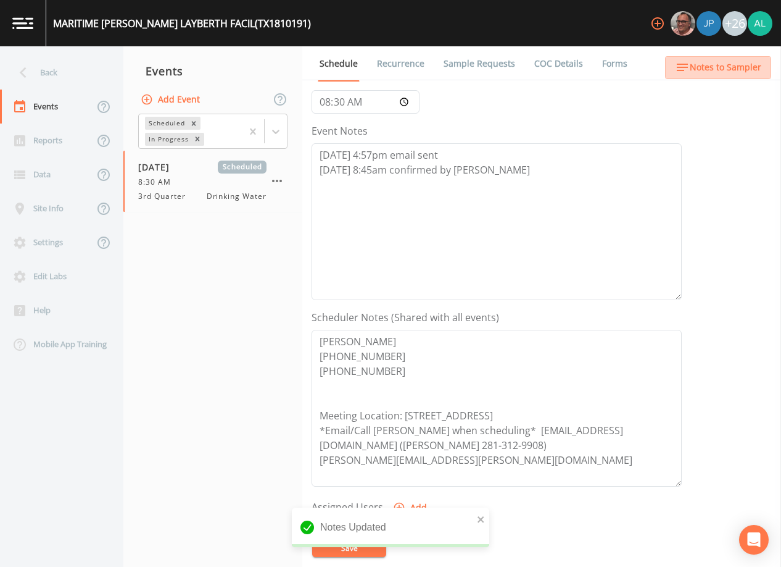
click at [738, 67] on span "Notes to Sampler" at bounding box center [726, 67] width 72 height 15
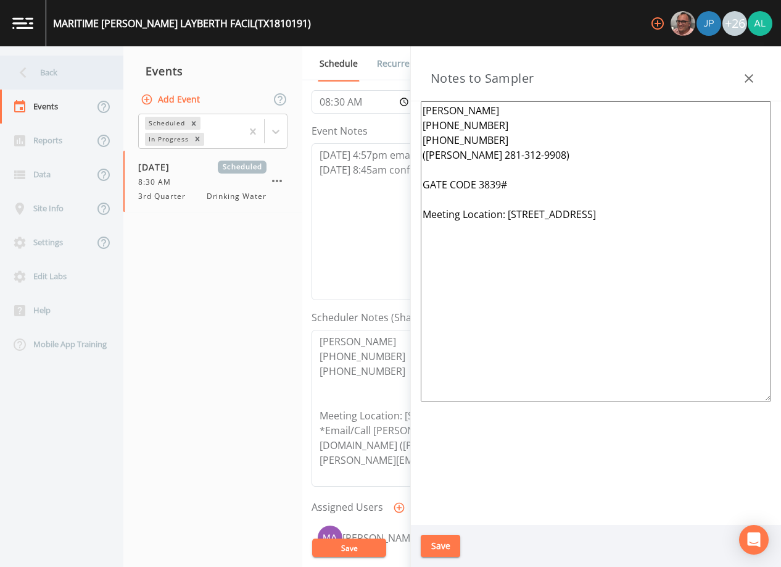
click at [91, 77] on div "Back" at bounding box center [55, 73] width 111 height 34
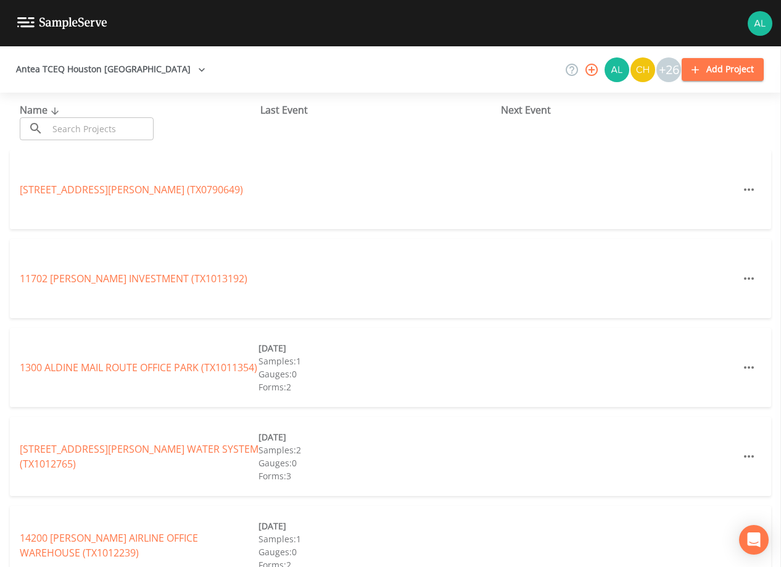
click at [91, 139] on input "text" at bounding box center [101, 128] width 106 height 23
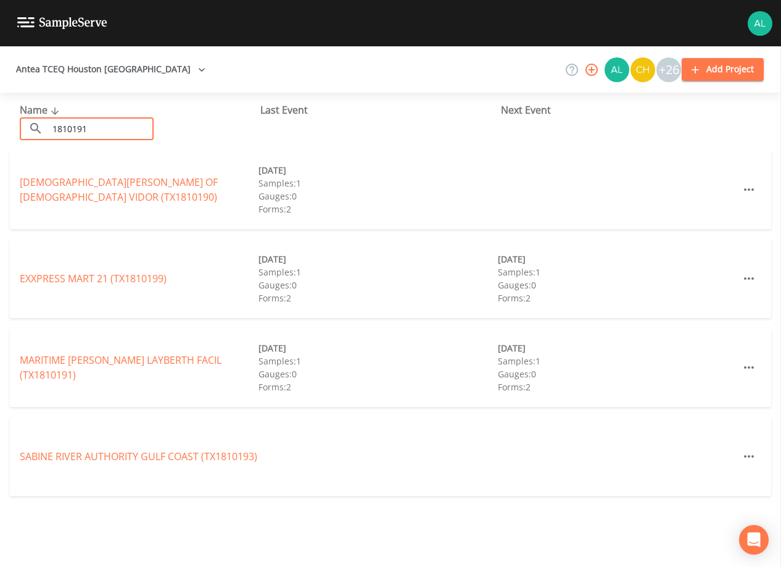
type input "1810191"
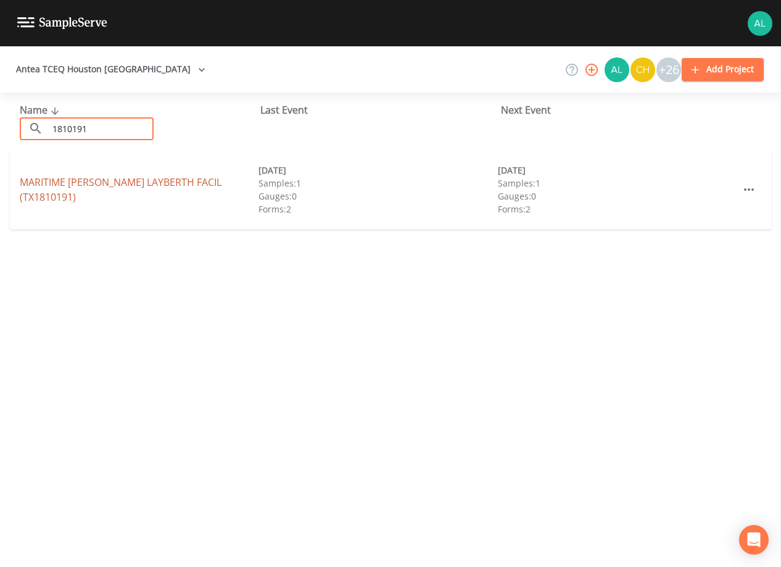
click at [182, 176] on link "MARITIME ADMIN BEAUMONT LAYBERTH FACIL (TX1810191)" at bounding box center [121, 189] width 202 height 28
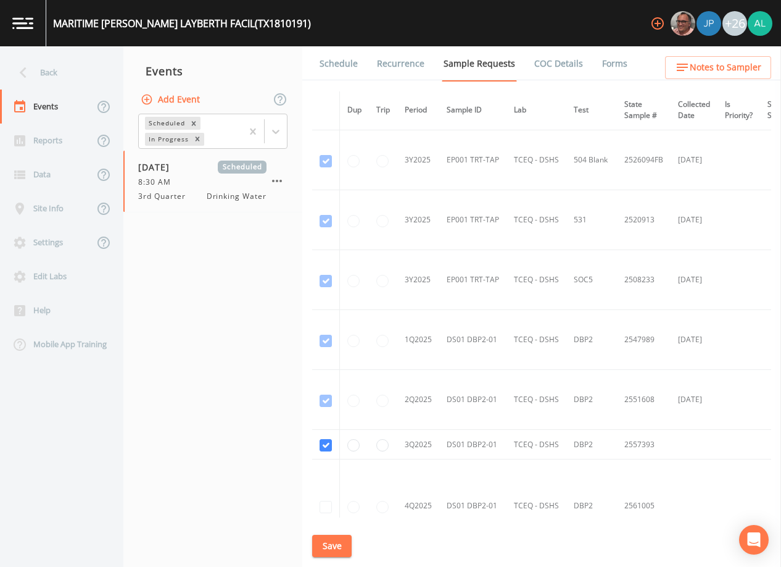
scroll to position [1154, 0]
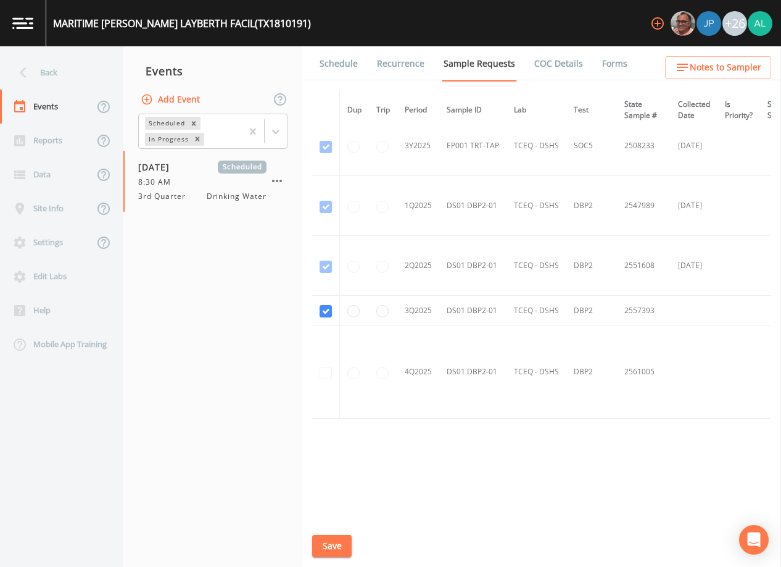
click at [346, 48] on link "Schedule" at bounding box center [339, 63] width 42 height 35
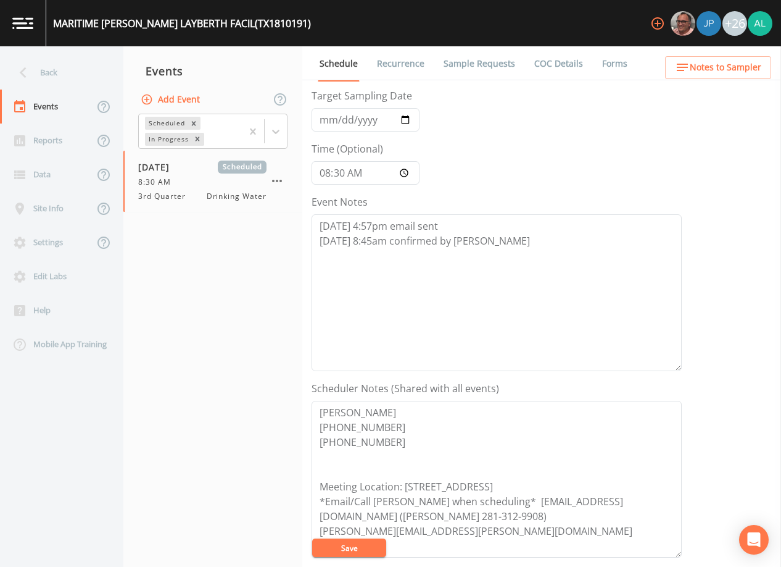
scroll to position [304, 0]
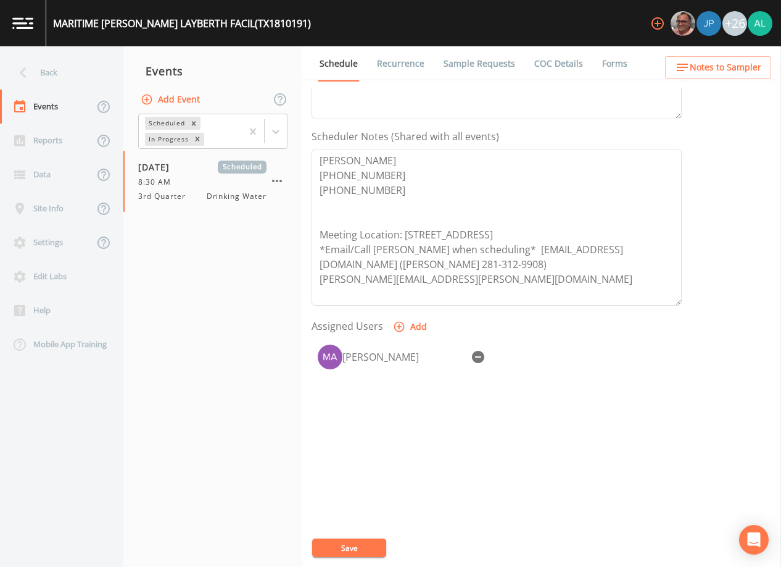
click at [731, 60] on span "Notes to Sampler" at bounding box center [726, 67] width 72 height 15
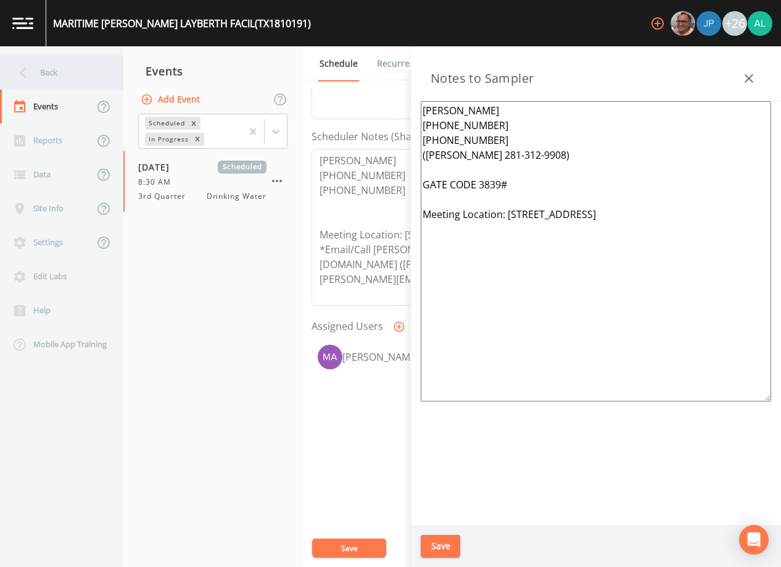
click at [37, 73] on div "Back" at bounding box center [55, 73] width 111 height 34
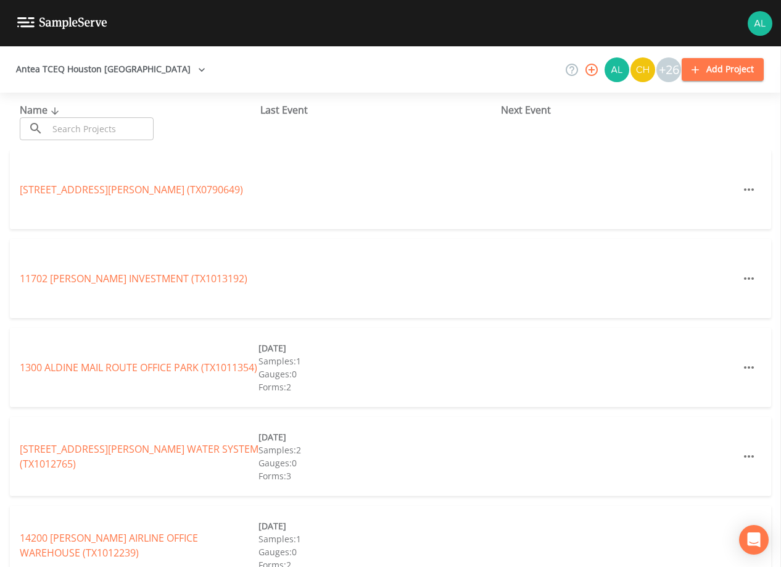
click at [143, 119] on input "text" at bounding box center [101, 128] width 106 height 23
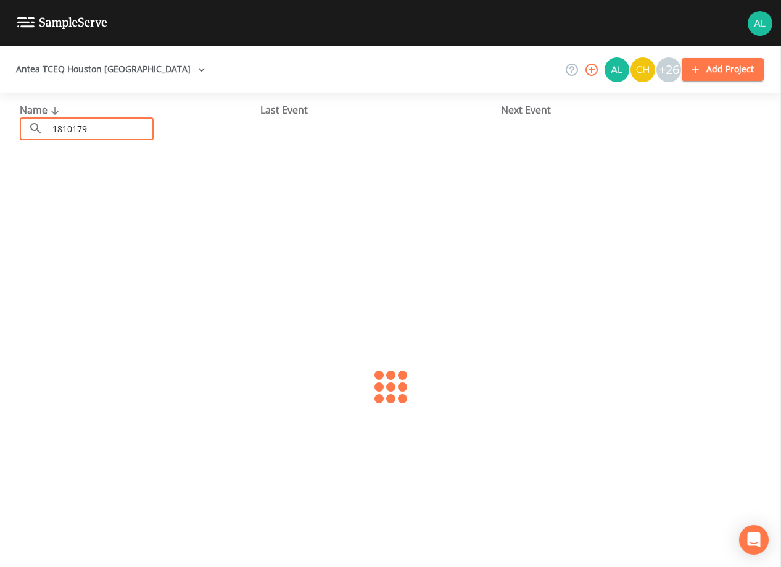
type input "1810179"
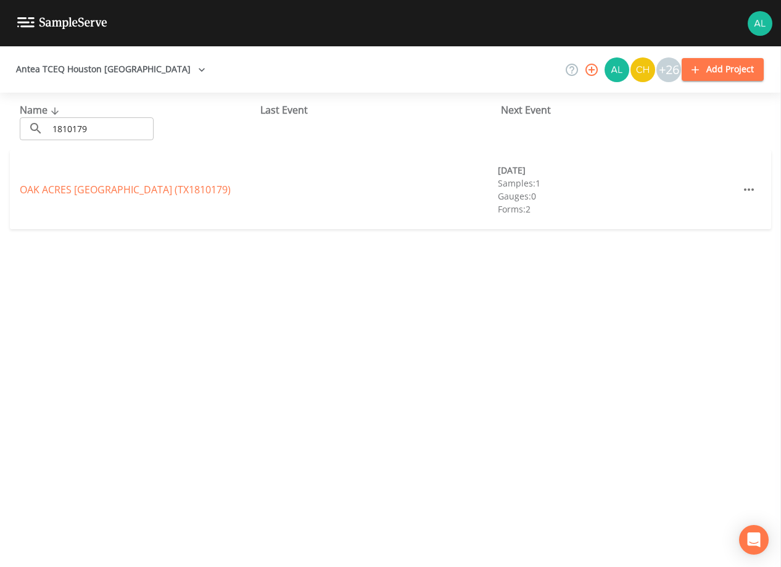
click at [80, 199] on div "[GEOGRAPHIC_DATA] (TX1810179) [DATE] Samples: 1 Gauges: 0 Forms: 2" at bounding box center [391, 189] width 762 height 79
click at [83, 190] on link "[GEOGRAPHIC_DATA] (TX1810179)" at bounding box center [125, 190] width 211 height 14
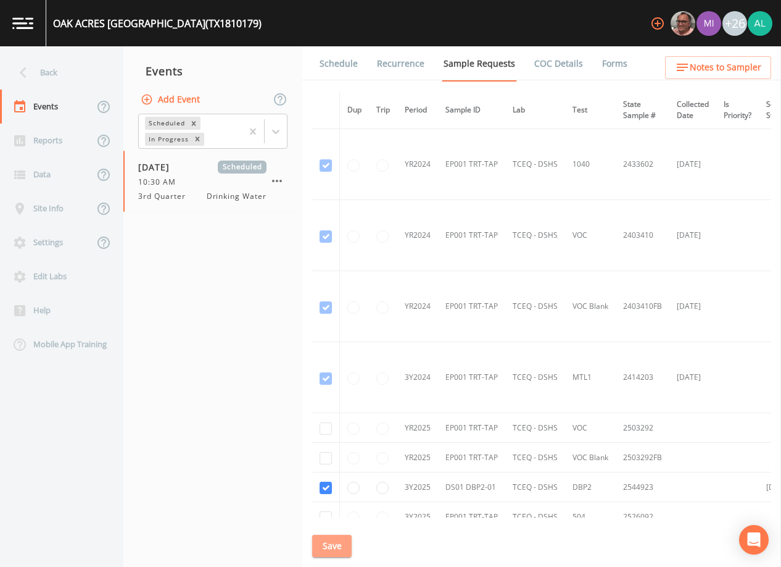
click at [320, 539] on button "Save" at bounding box center [332, 545] width 40 height 23
click at [27, 85] on div "Back" at bounding box center [55, 73] width 111 height 34
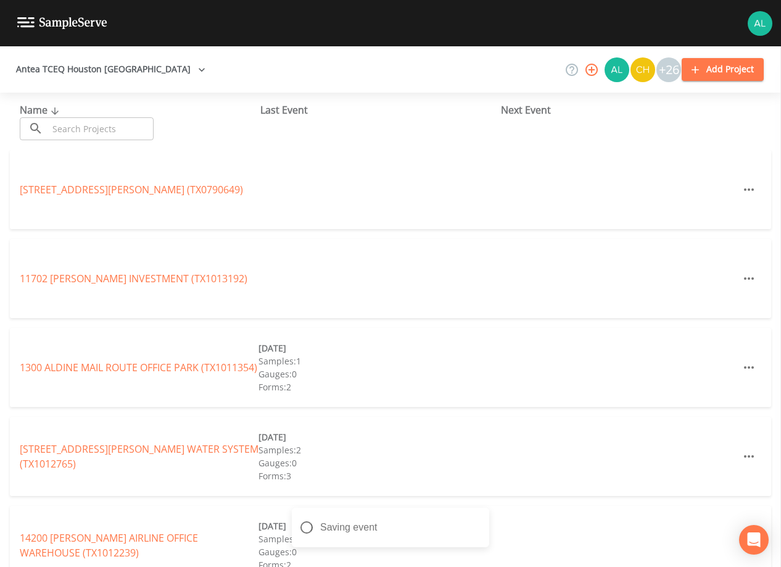
click at [92, 132] on input "text" at bounding box center [101, 128] width 106 height 23
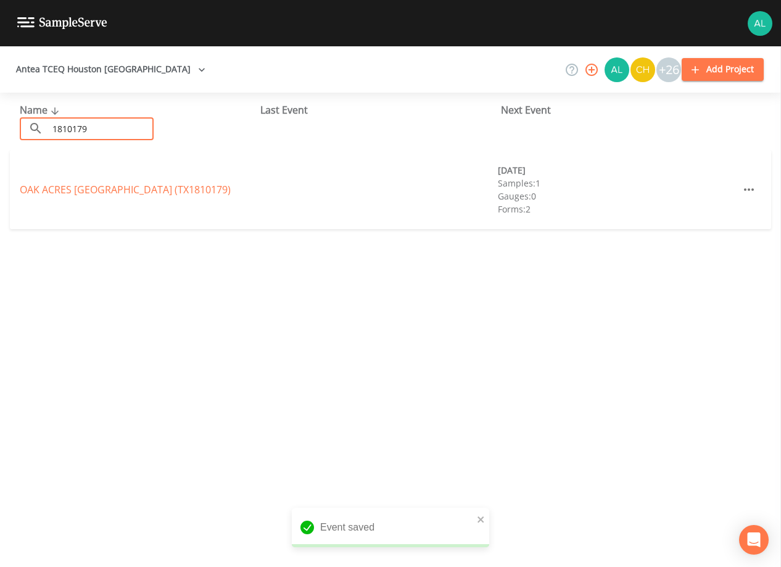
type input "1810179"
click at [203, 180] on div "[GEOGRAPHIC_DATA] (TX1810179) [DATE] Samples: 1 Gauges: 0 Forms: 2" at bounding box center [391, 189] width 762 height 79
click at [201, 186] on link "[GEOGRAPHIC_DATA] (TX1810179)" at bounding box center [125, 190] width 211 height 14
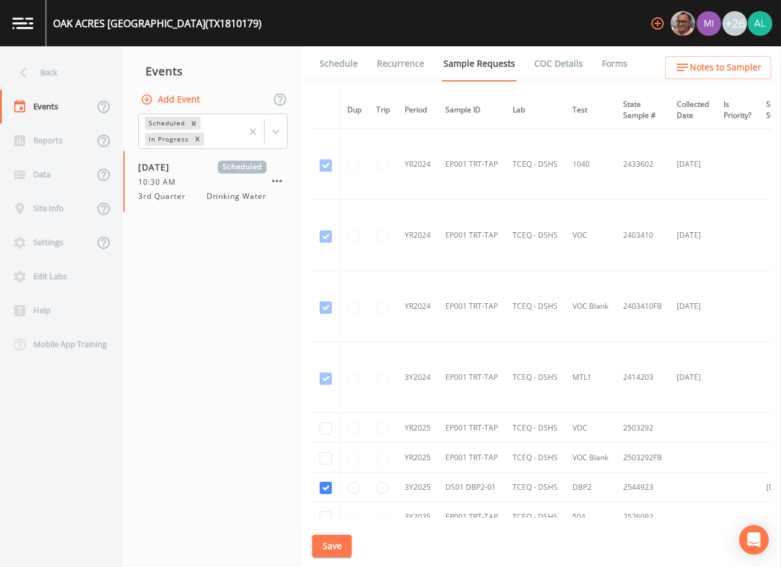
scroll to position [235, 0]
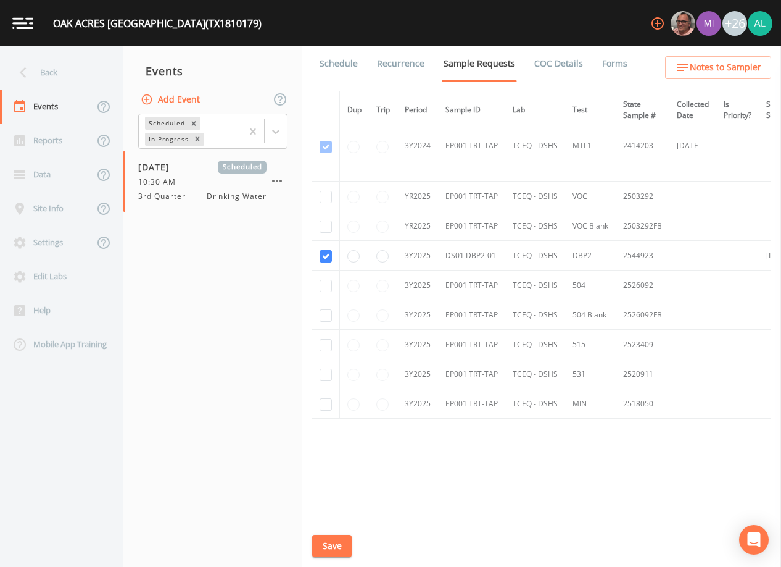
click at [344, 77] on link "Schedule" at bounding box center [339, 63] width 42 height 35
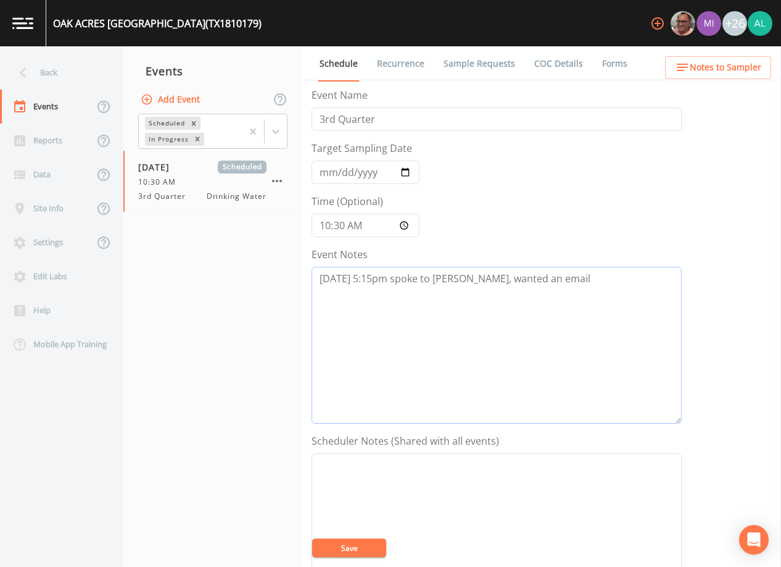
click at [586, 272] on textarea "[DATE] 5:15pm spoke to [PERSON_NAME], wanted an email" at bounding box center [497, 345] width 370 height 157
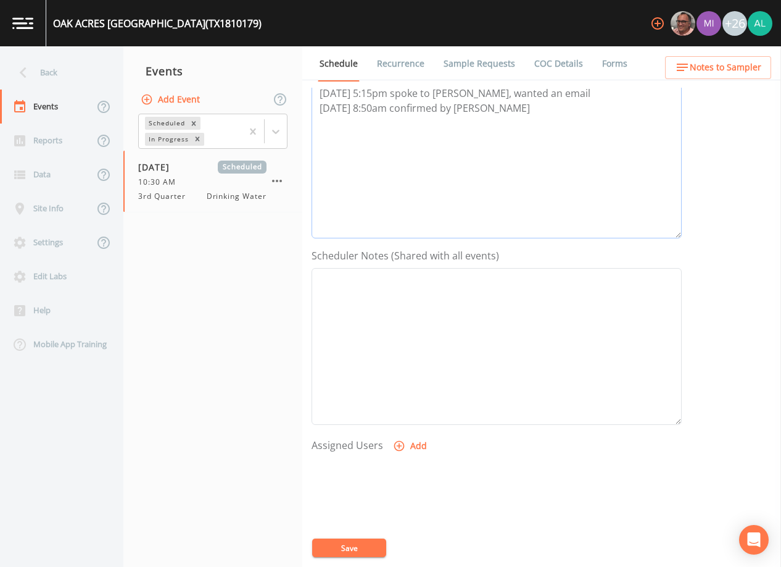
type textarea "[DATE] 5:15pm spoke to [PERSON_NAME], wanted an email [DATE] 8:50am confirmed b…"
click at [421, 447] on button "Add" at bounding box center [411, 446] width 41 height 23
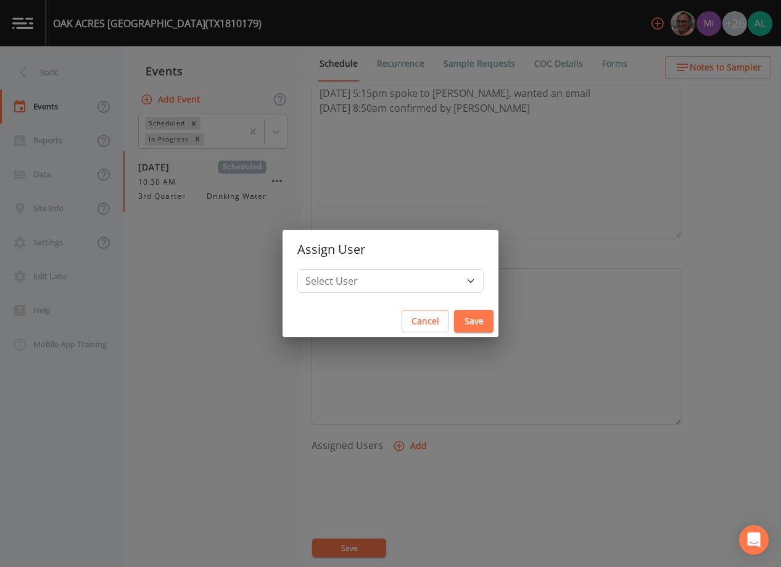
click at [379, 265] on h2 "Assign User" at bounding box center [391, 250] width 216 height 40
click at [378, 278] on select "Select User [PERSON_NAME] [PERSON_NAME] [PERSON_NAME] [PERSON_NAME] [PERSON_NAM…" at bounding box center [390, 280] width 186 height 23
select select "1051c3a1-6c84-4a22-a0dd-c999b59f2b39"
click at [325, 269] on select "Select User [PERSON_NAME] [PERSON_NAME] [PERSON_NAME] [PERSON_NAME] [PERSON_NAM…" at bounding box center [390, 280] width 186 height 23
click at [454, 320] on button "Save" at bounding box center [474, 321] width 40 height 23
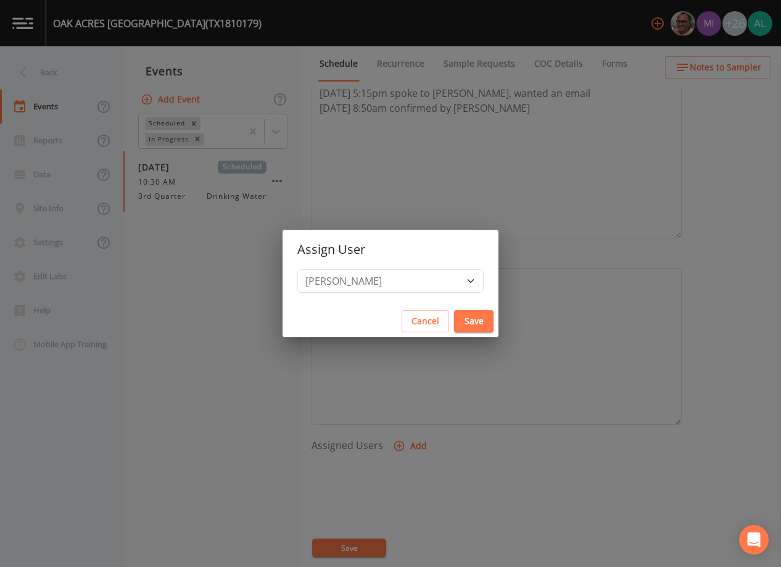
select select
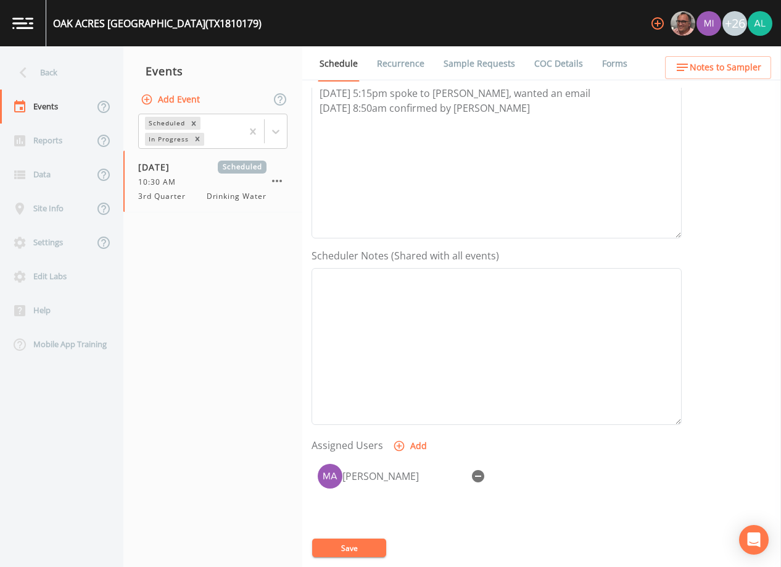
click at [336, 548] on button "Save" at bounding box center [349, 547] width 74 height 19
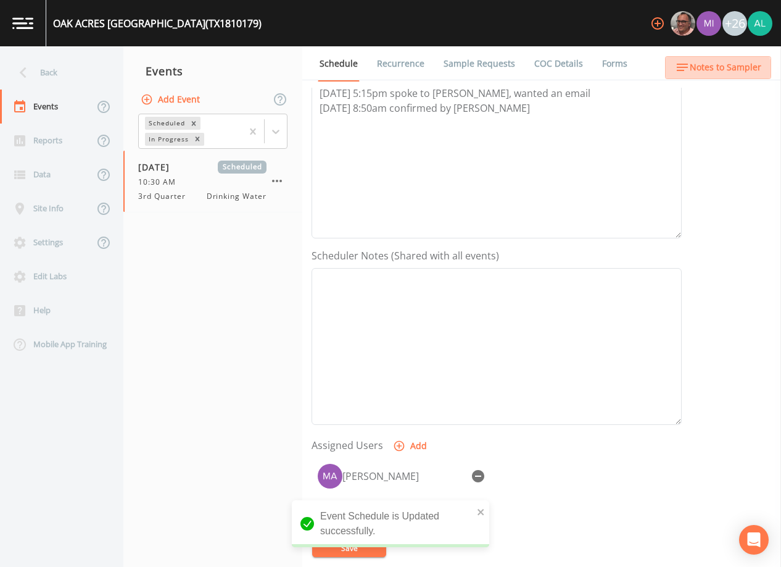
click at [707, 76] on button "Notes to Sampler" at bounding box center [718, 67] width 106 height 23
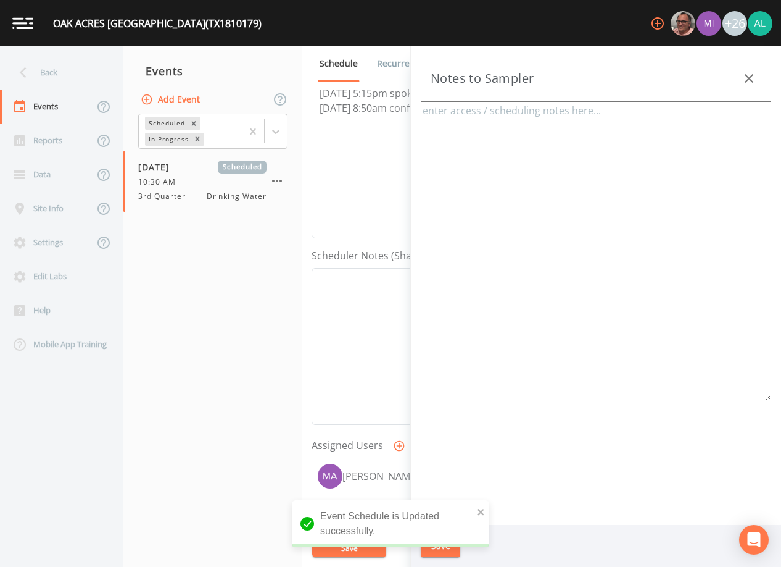
click at [497, 126] on textarea at bounding box center [596, 251] width 351 height 300
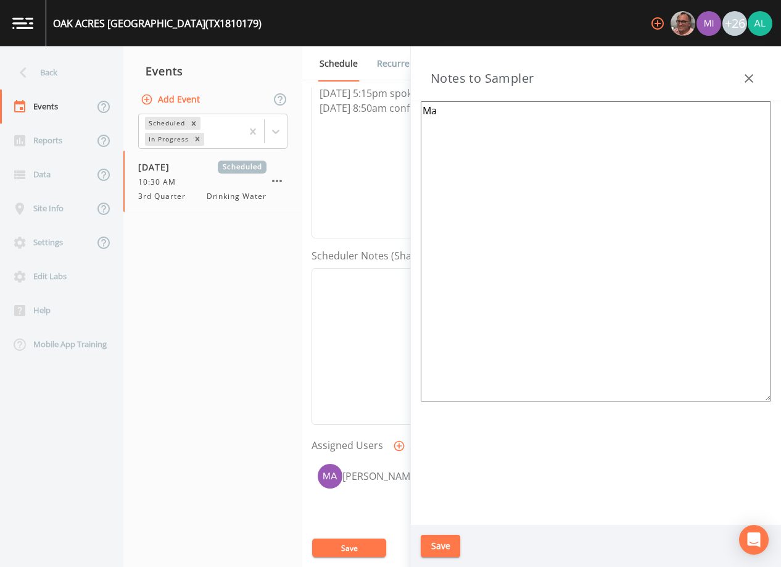
type textarea "M"
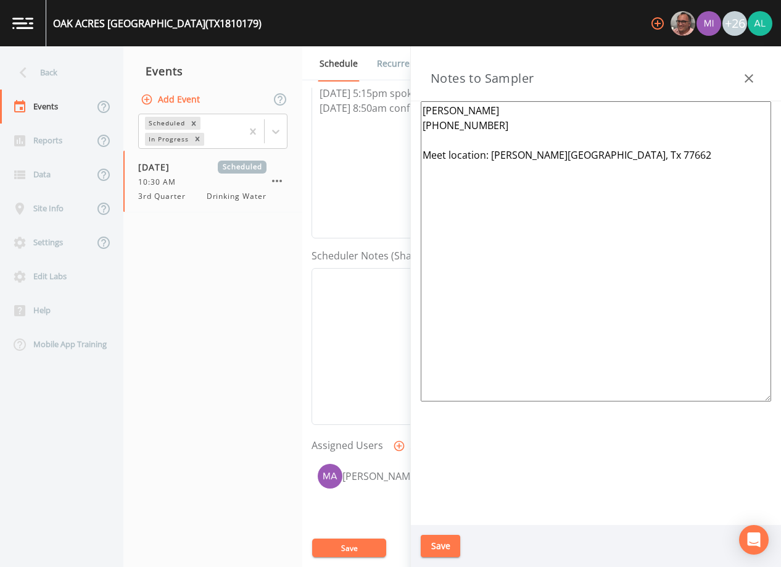
type textarea "[PERSON_NAME] [PHONE_NUMBER] Meet location: [PERSON_NAME][GEOGRAPHIC_DATA], Tx …"
drag, startPoint x: 449, startPoint y: 544, endPoint x: 415, endPoint y: 494, distance: 60.4
click at [449, 544] on button "Save" at bounding box center [441, 545] width 40 height 23
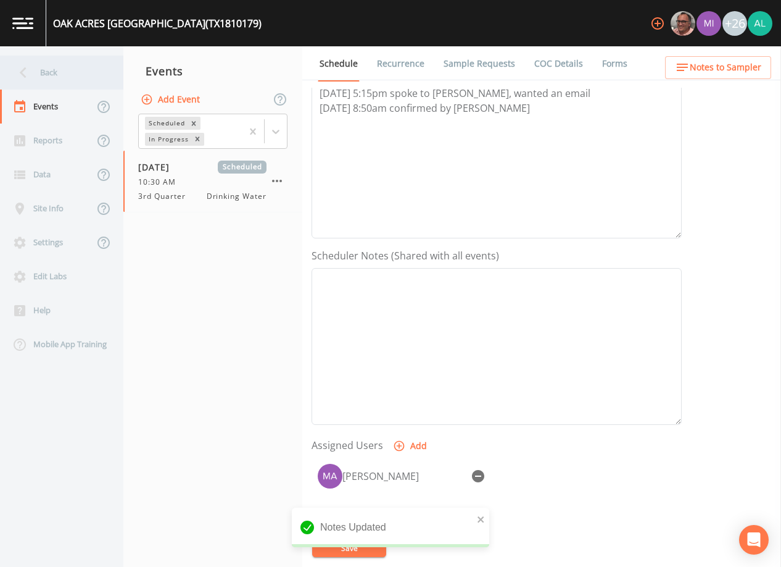
click at [61, 69] on div "Back" at bounding box center [55, 73] width 111 height 34
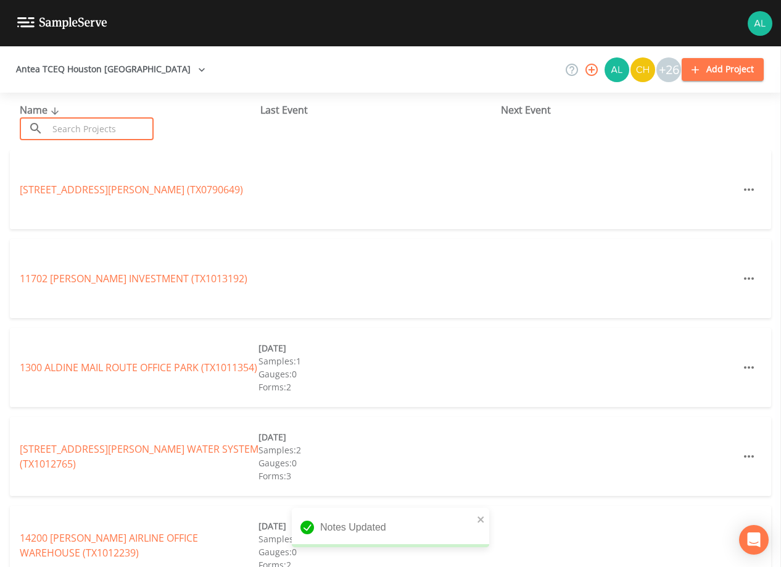
click at [89, 131] on input "text" at bounding box center [101, 128] width 106 height 23
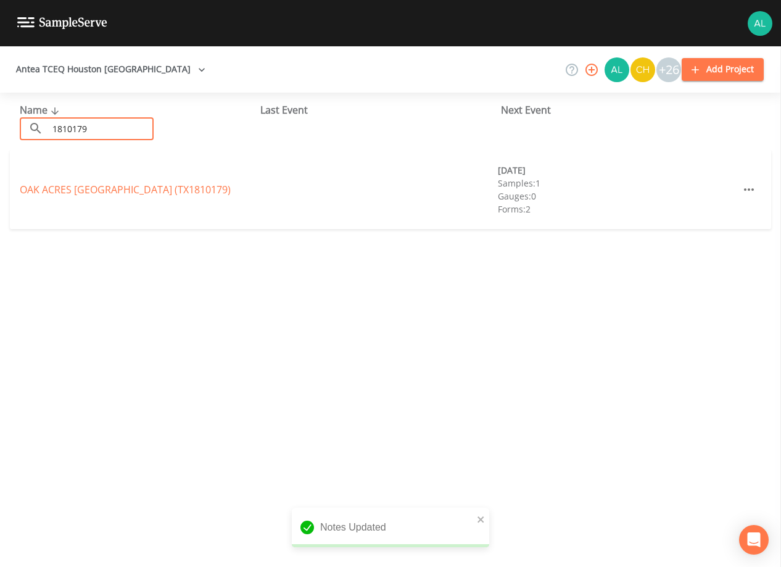
type input "1810179"
click at [168, 185] on link "[GEOGRAPHIC_DATA] (TX1810179)" at bounding box center [125, 190] width 211 height 14
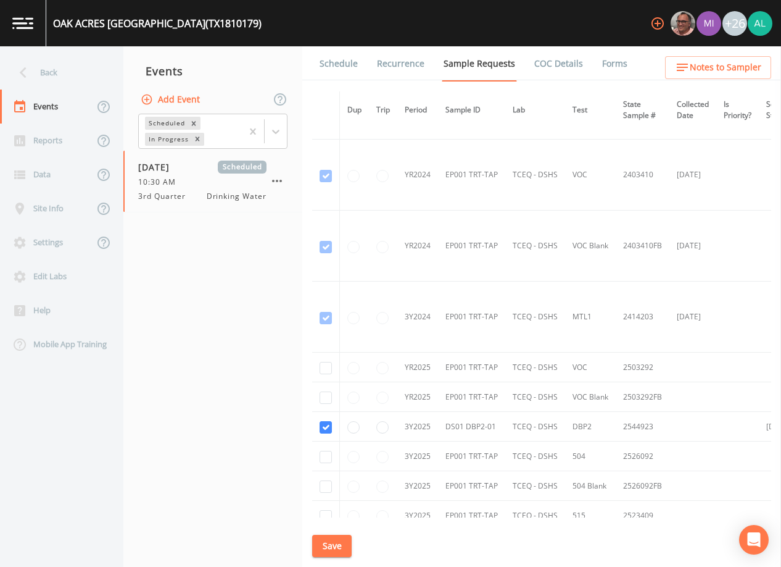
scroll to position [235, 0]
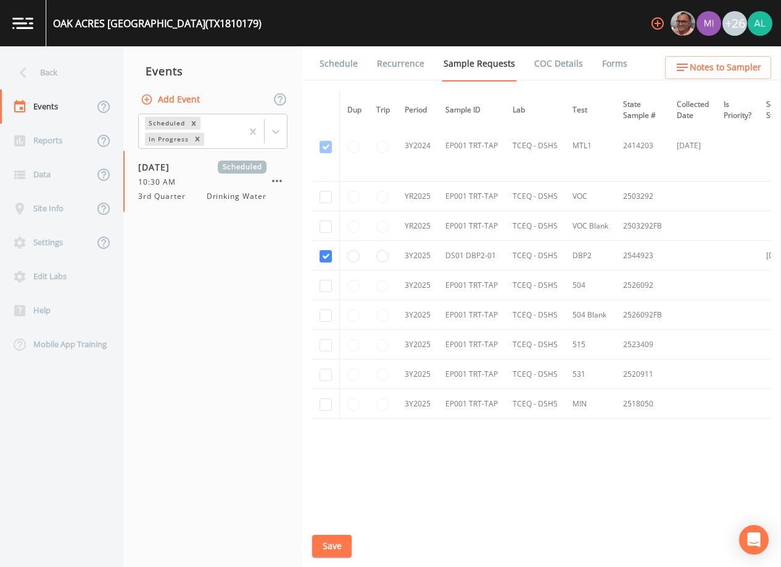
click at [350, 57] on link "Schedule" at bounding box center [339, 63] width 42 height 35
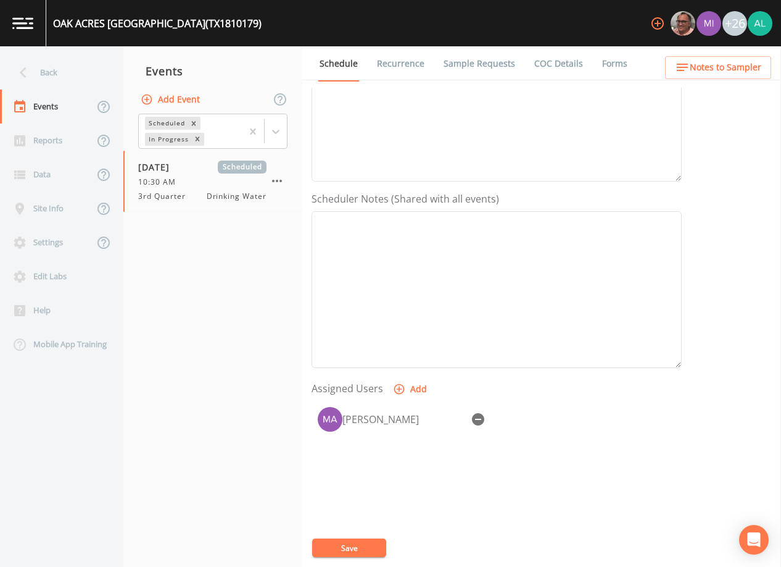
scroll to position [247, 0]
click at [715, 63] on span "Notes to Sampler" at bounding box center [726, 67] width 72 height 15
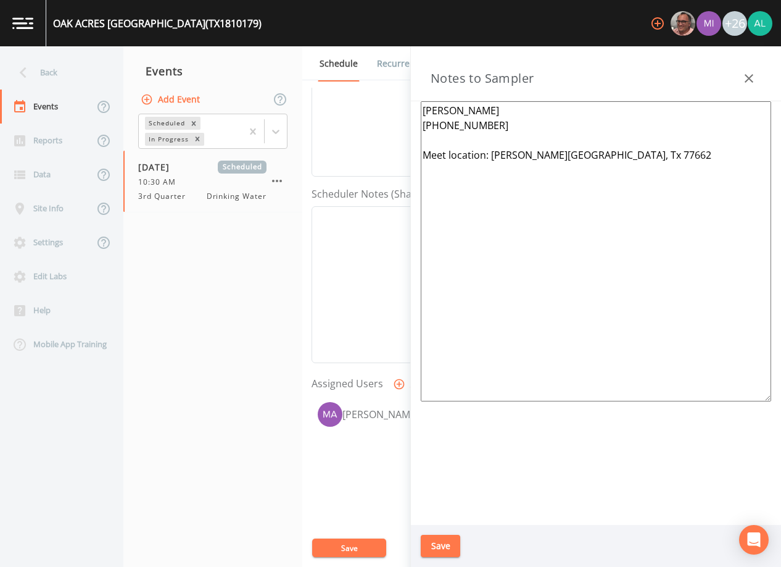
drag, startPoint x: 431, startPoint y: 560, endPoint x: 444, endPoint y: 546, distance: 18.4
click at [435, 555] on div "Save" at bounding box center [596, 546] width 370 height 43
click at [444, 546] on button "Save" at bounding box center [441, 545] width 40 height 23
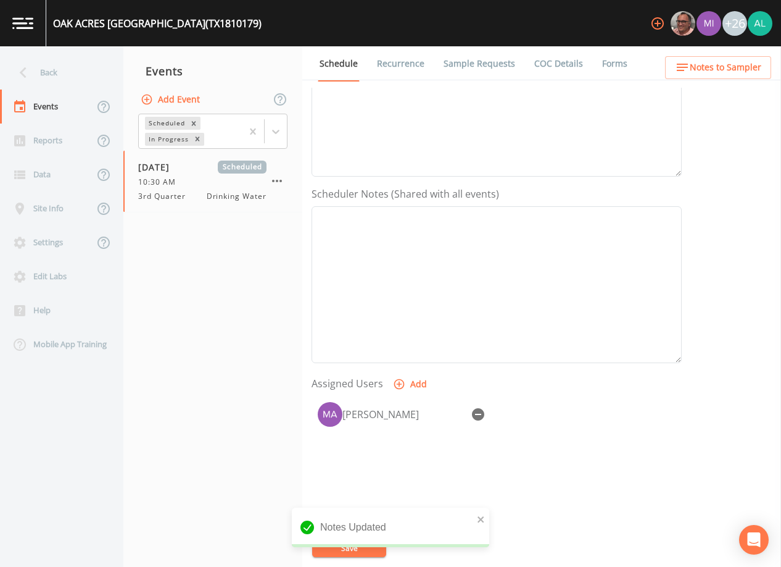
click at [342, 551] on div "Notes Updated" at bounding box center [391, 531] width 198 height 49
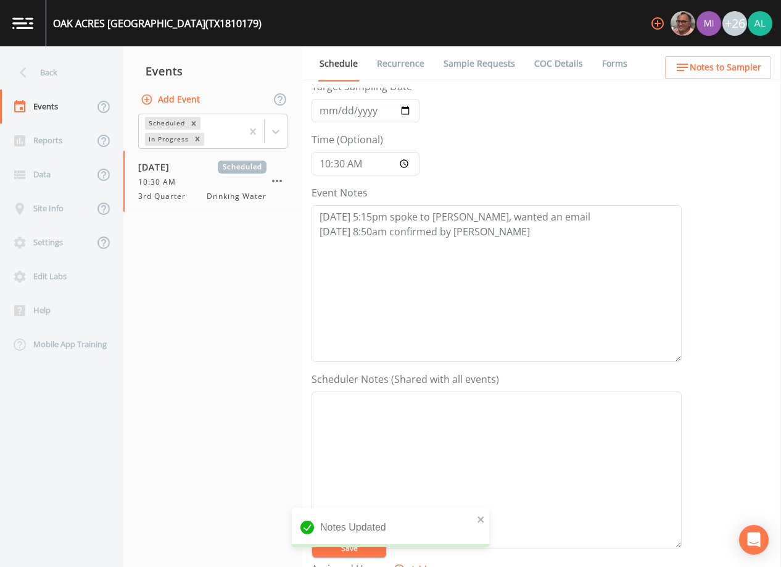
scroll to position [0, 0]
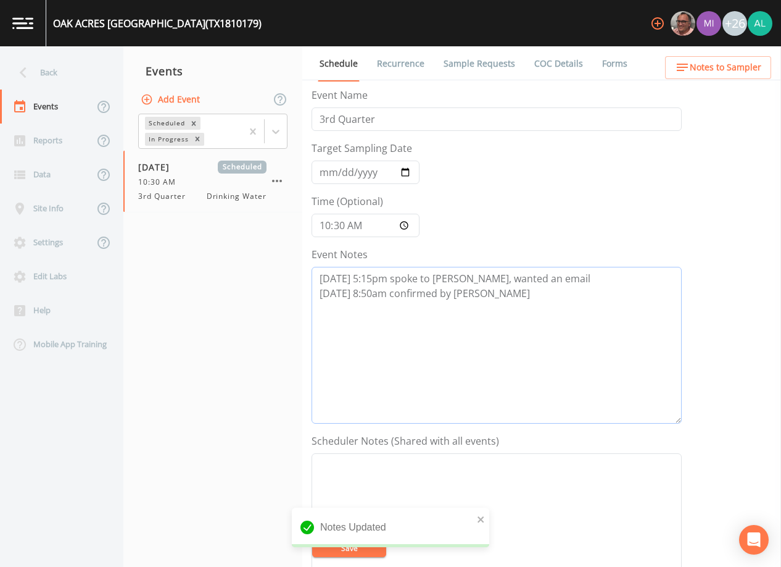
click at [511, 309] on textarea "[DATE] 5:15pm spoke to [PERSON_NAME], wanted an email [DATE] 8:50am confirmed b…" at bounding box center [497, 345] width 370 height 157
click at [366, 315] on textarea "[DATE] 5:15pm spoke to [PERSON_NAME], wanted an email [DATE] 8:50am confirmed b…" at bounding box center [497, 345] width 370 height 157
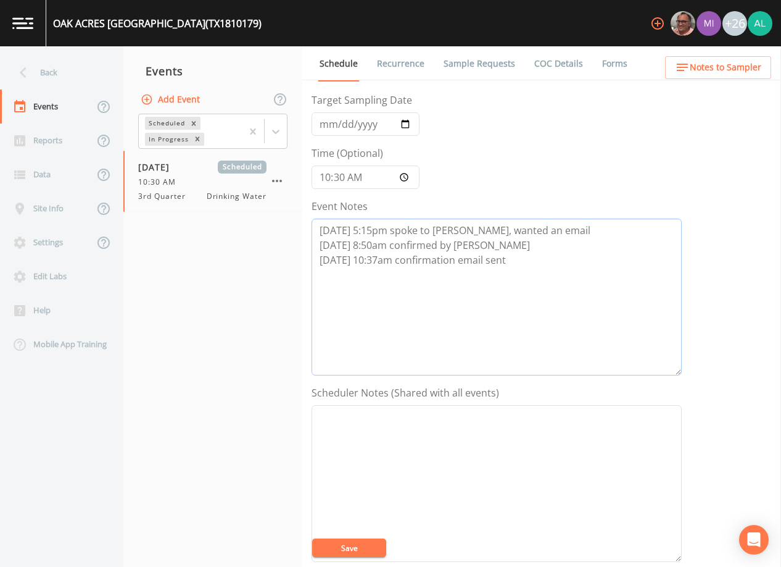
scroll to position [304, 0]
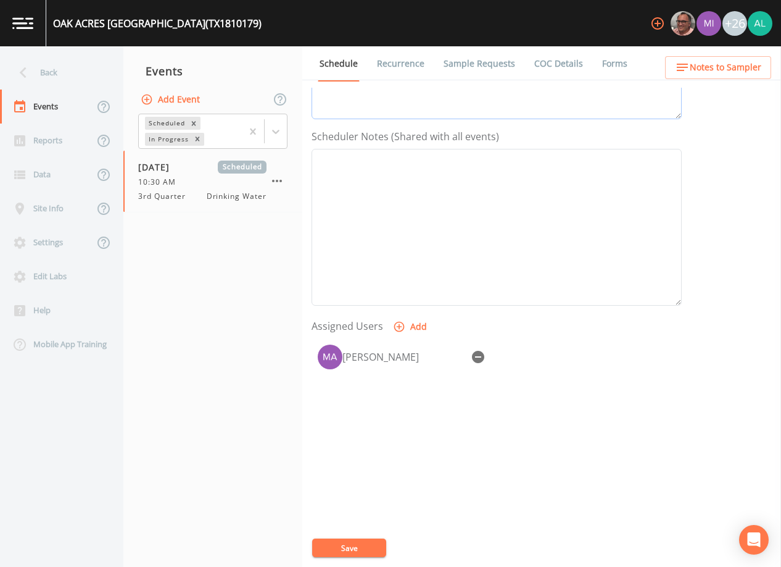
type textarea "[DATE] 5:15pm spoke to [PERSON_NAME], wanted an email [DATE] 8:50am confirmed b…"
click at [374, 550] on button "Save" at bounding box center [349, 547] width 74 height 19
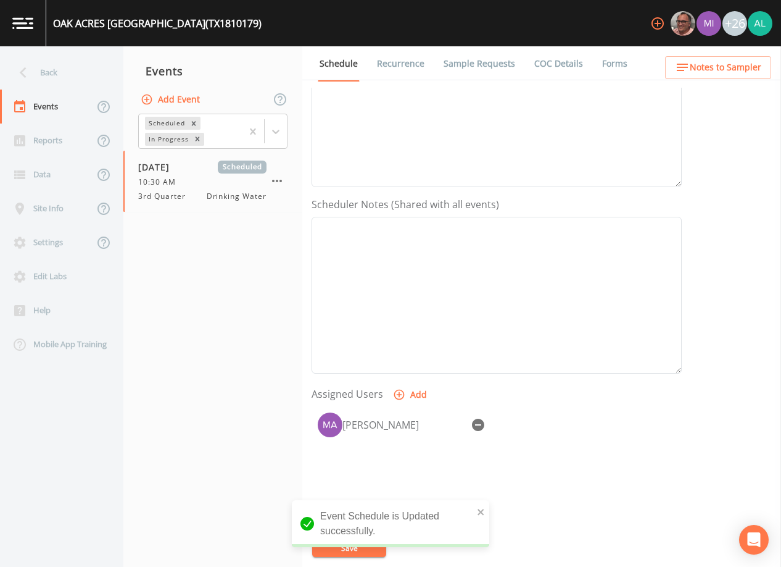
scroll to position [119, 0]
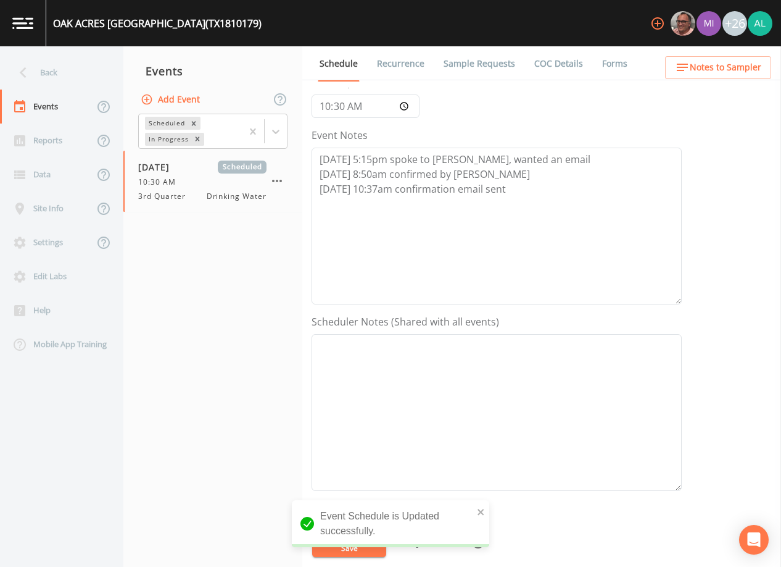
click at [738, 71] on span "Notes to Sampler" at bounding box center [726, 67] width 72 height 15
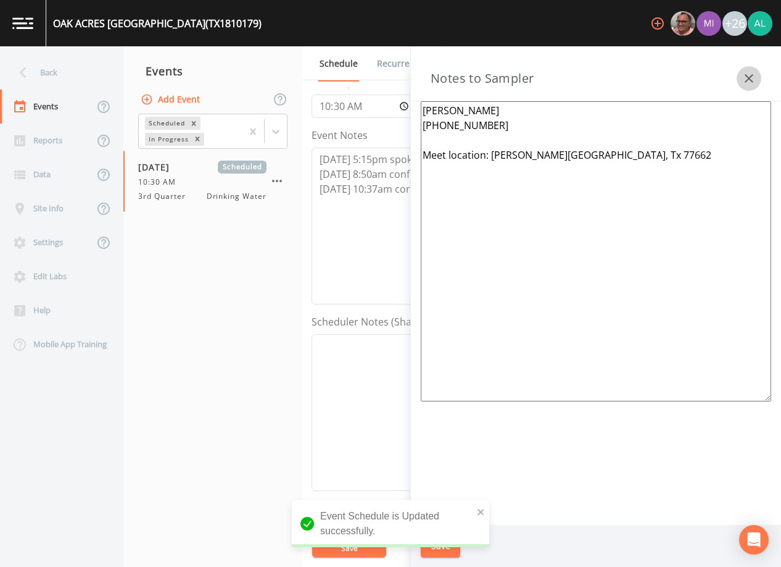
click at [749, 68] on button "button" at bounding box center [749, 78] width 25 height 25
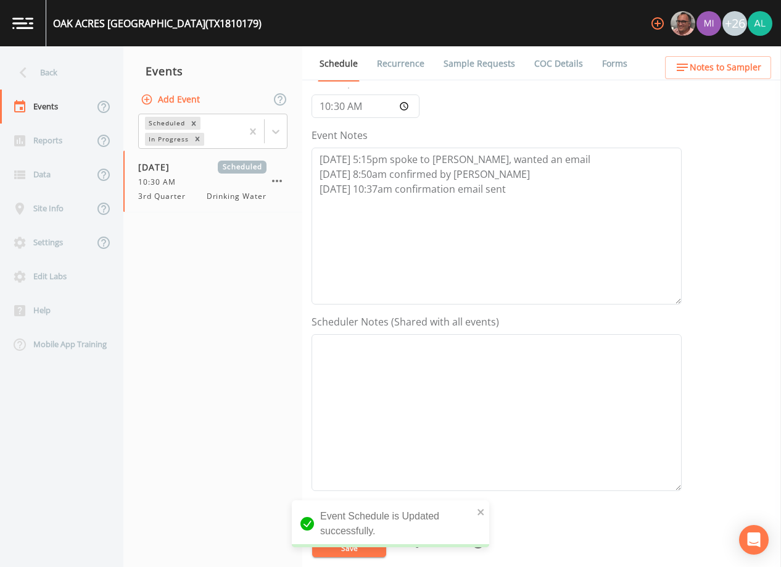
click at [495, 54] on link "Sample Requests" at bounding box center [479, 63] width 75 height 35
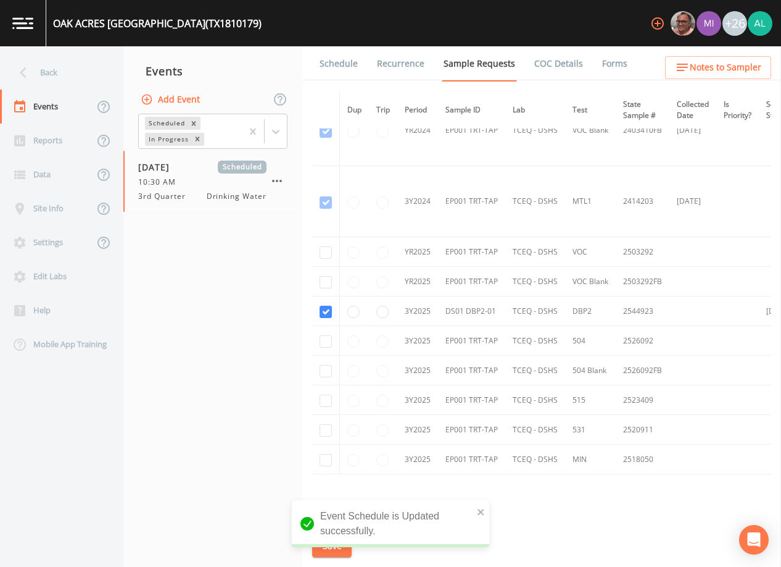
scroll to position [235, 0]
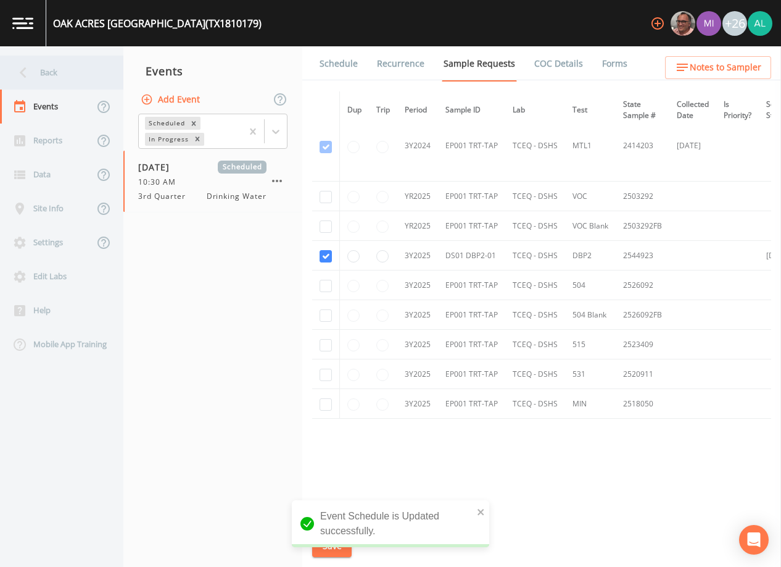
click at [60, 73] on div "Back" at bounding box center [55, 73] width 111 height 34
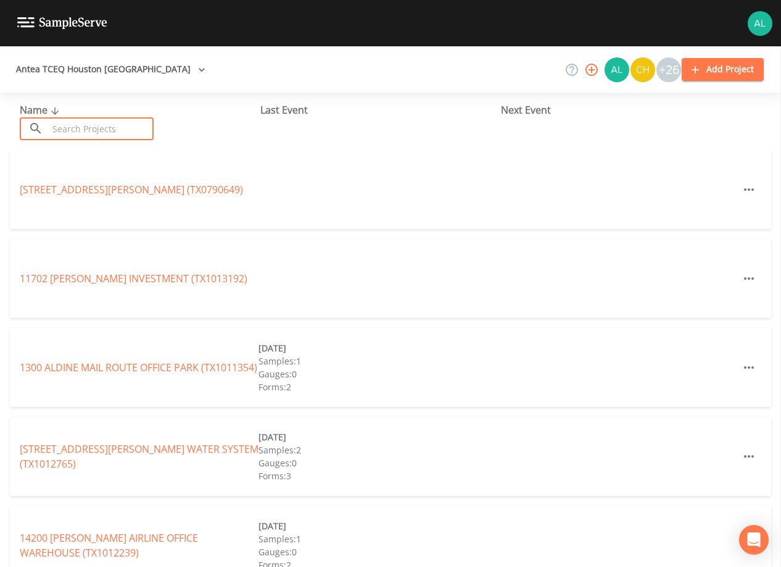
click at [103, 130] on input "text" at bounding box center [101, 128] width 106 height 23
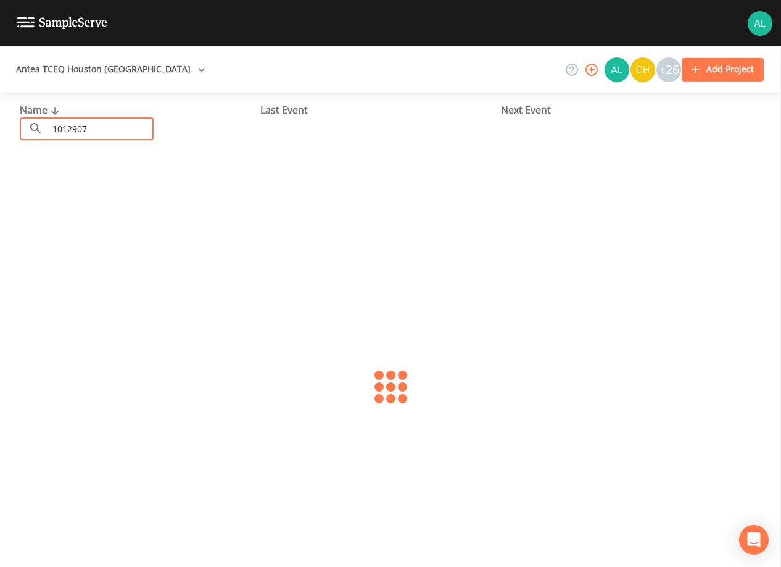
type input "1012907"
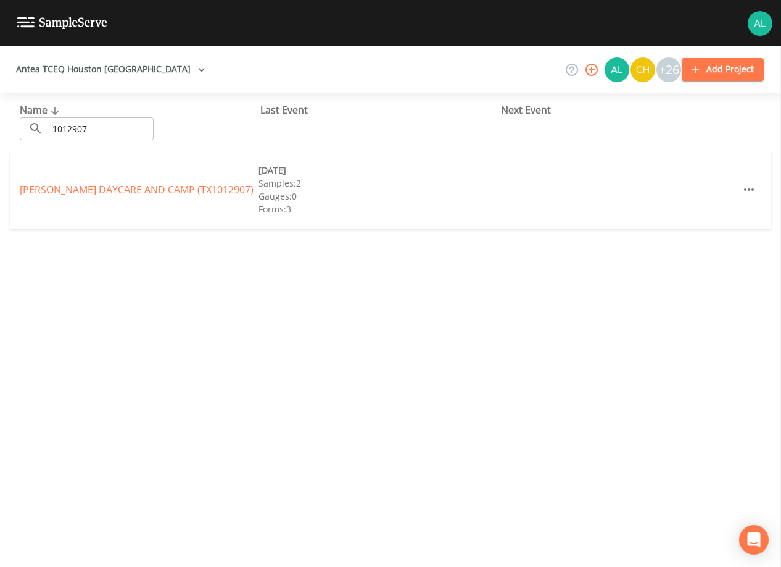
click at [67, 182] on div "[PERSON_NAME] DAYCARE AND CAMP (TX1012907)" at bounding box center [139, 189] width 239 height 15
click at [67, 188] on link "[PERSON_NAME] DAYCARE AND CAMP (TX1012907)" at bounding box center [137, 190] width 234 height 14
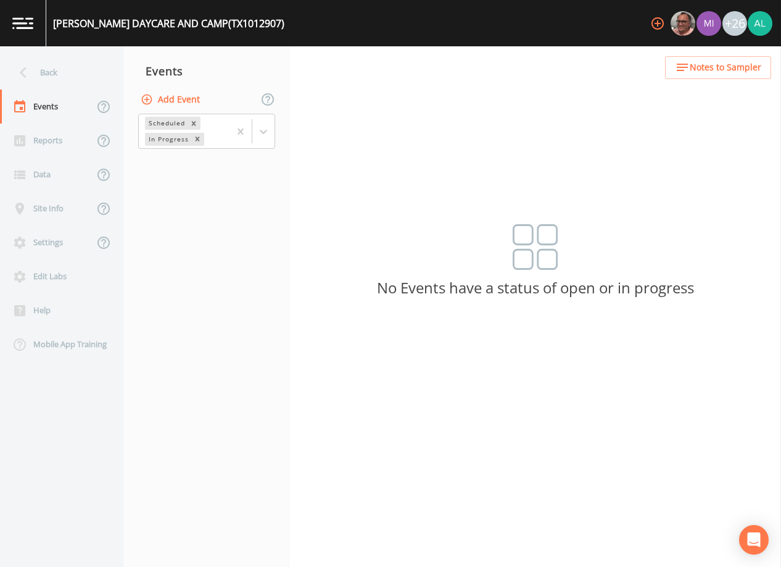
click at [179, 90] on button "Add Event" at bounding box center [171, 99] width 67 height 23
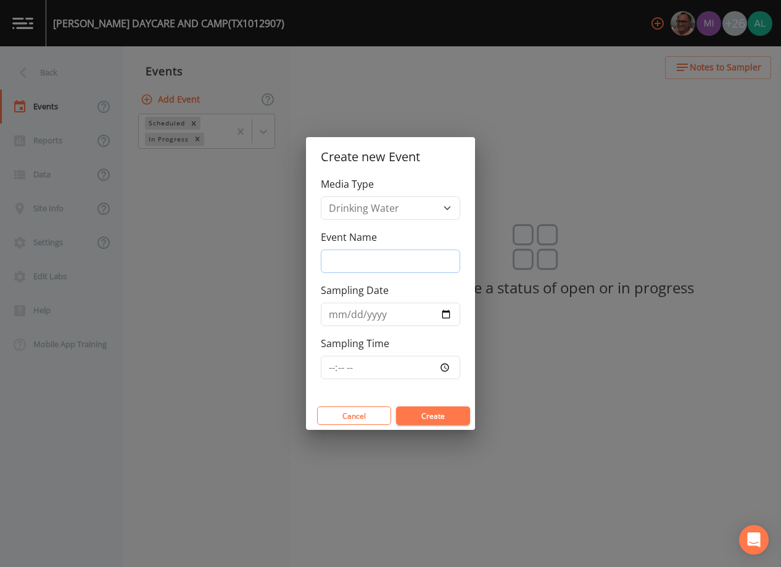
click at [365, 261] on input "Event Name" at bounding box center [390, 260] width 139 height 23
type input "3rd Quarter"
type input "[DATE]"
click at [333, 374] on input "Sampling Time" at bounding box center [390, 367] width 139 height 23
type input "13:00"
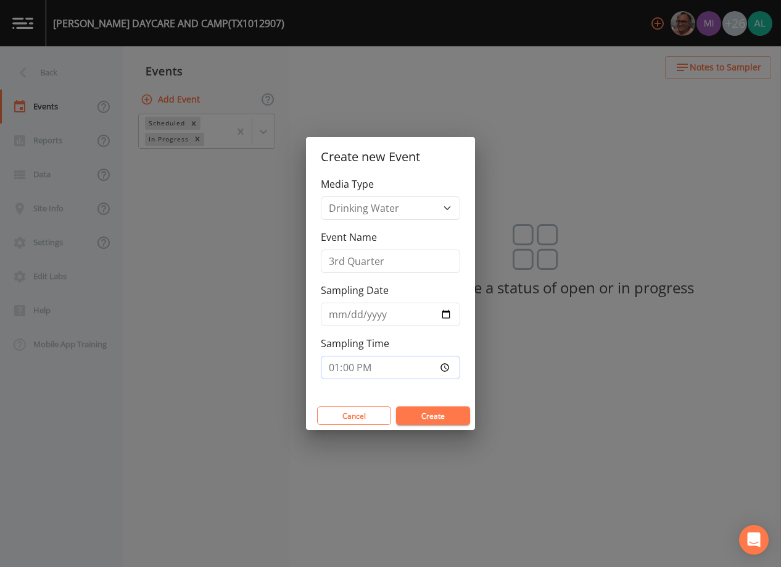
click at [396, 406] on button "Create" at bounding box center [433, 415] width 74 height 19
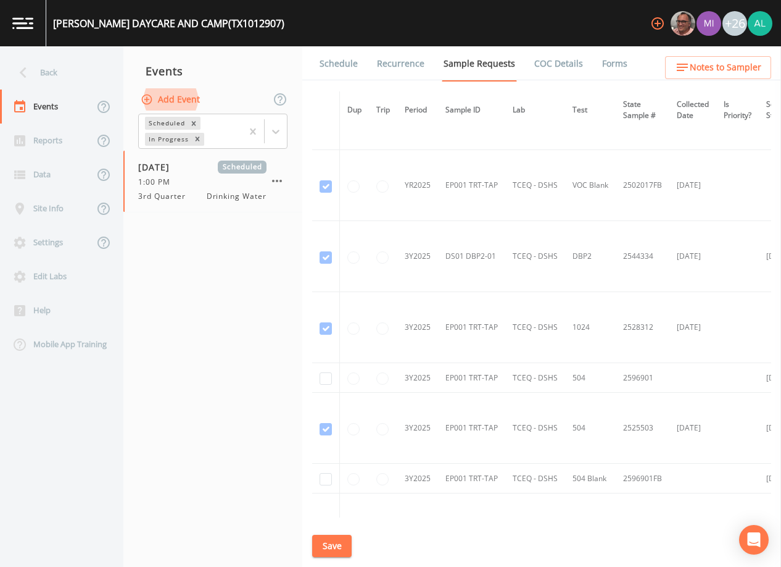
scroll to position [636, 0]
click at [326, 370] on td at bounding box center [326, 377] width 28 height 30
click at [333, 378] on td at bounding box center [326, 377] width 28 height 30
click at [326, 378] on input "checkbox" at bounding box center [326, 378] width 12 height 12
checkbox input "true"
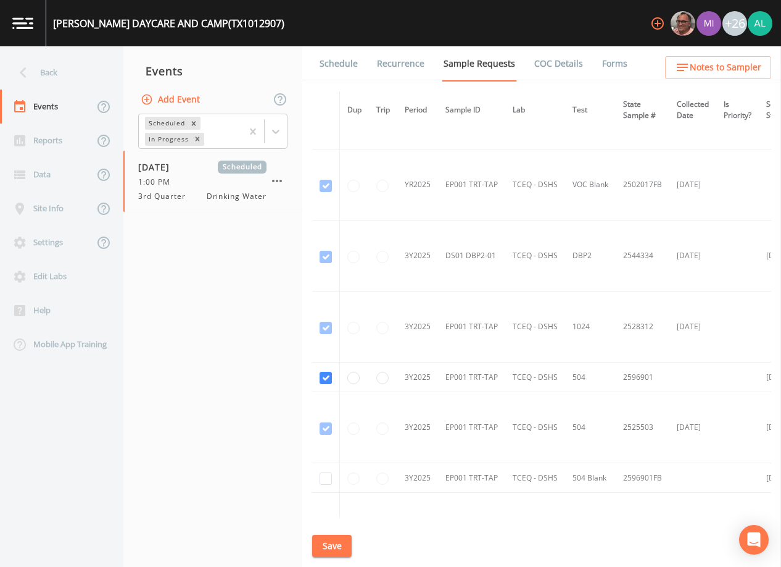
drag, startPoint x: 317, startPoint y: 481, endPoint x: 333, endPoint y: 478, distance: 16.9
click at [320, 479] on td at bounding box center [326, 478] width 28 height 30
click at [333, 478] on td at bounding box center [326, 478] width 28 height 30
click at [318, 479] on td at bounding box center [326, 478] width 28 height 30
click at [323, 479] on input "checkbox" at bounding box center [326, 478] width 12 height 12
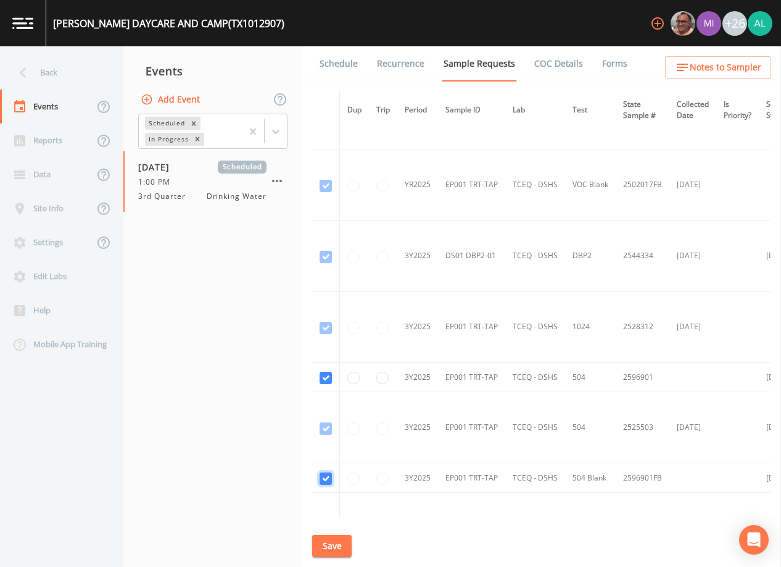
checkbox input "true"
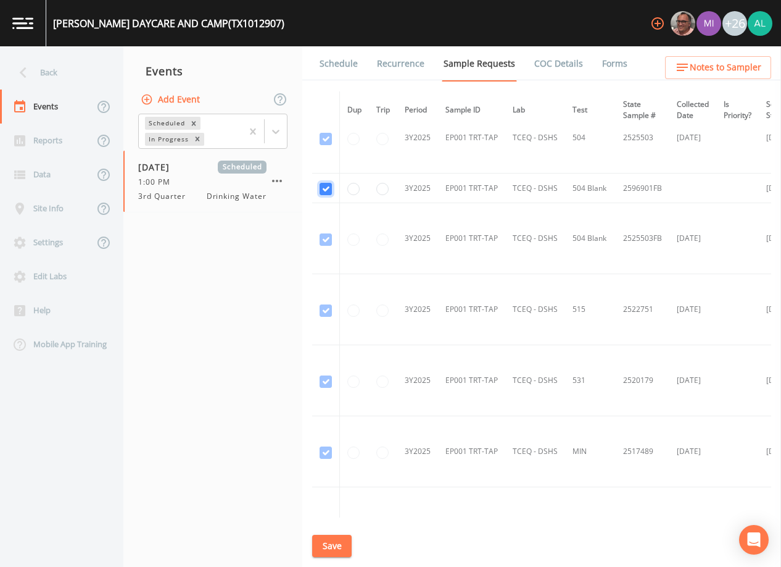
scroll to position [1068, 0]
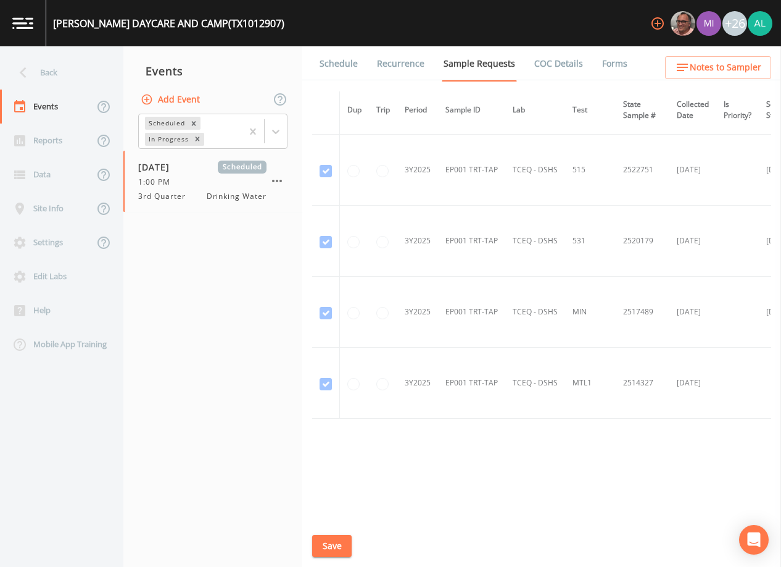
click at [339, 547] on button "Save" at bounding box center [332, 545] width 40 height 23
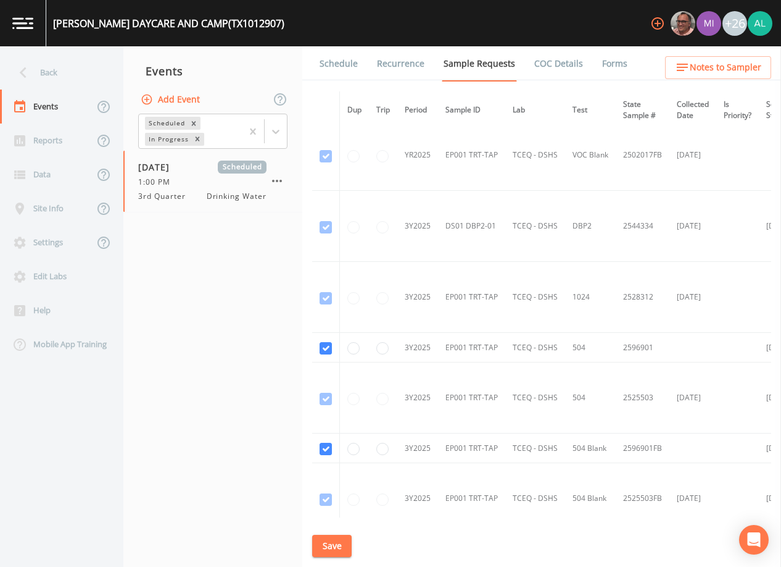
scroll to position [575, 0]
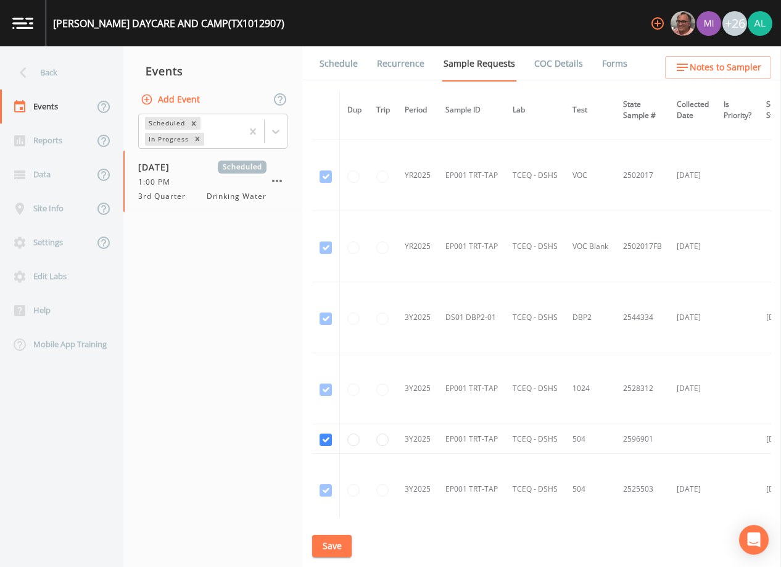
click at [329, 554] on button "Save" at bounding box center [332, 545] width 40 height 23
drag, startPoint x: 324, startPoint y: 530, endPoint x: 326, endPoint y: 539, distance: 9.4
click at [326, 539] on div "Schedule Recurrence Sample Requests COC Details Forms Dup Trip Period Sample ID…" at bounding box center [541, 306] width 479 height 520
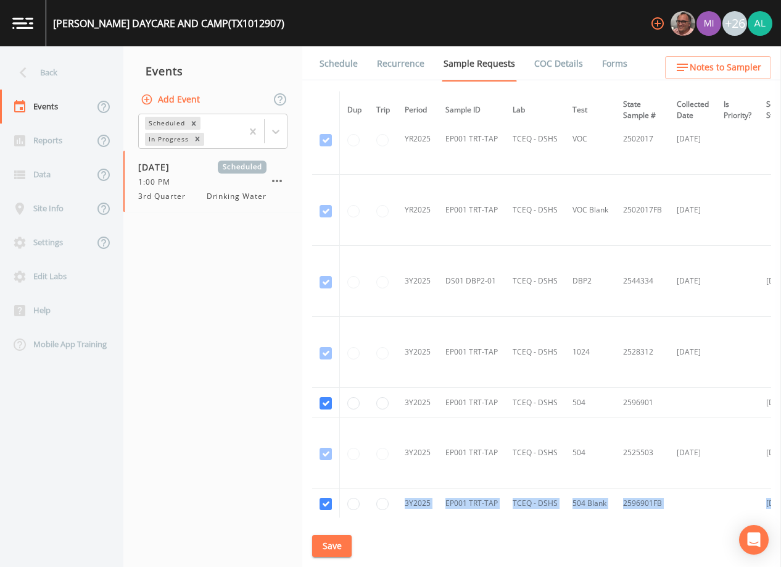
click at [328, 542] on button "Save" at bounding box center [332, 545] width 40 height 23
click at [697, 67] on span "Notes to Sampler" at bounding box center [726, 67] width 72 height 15
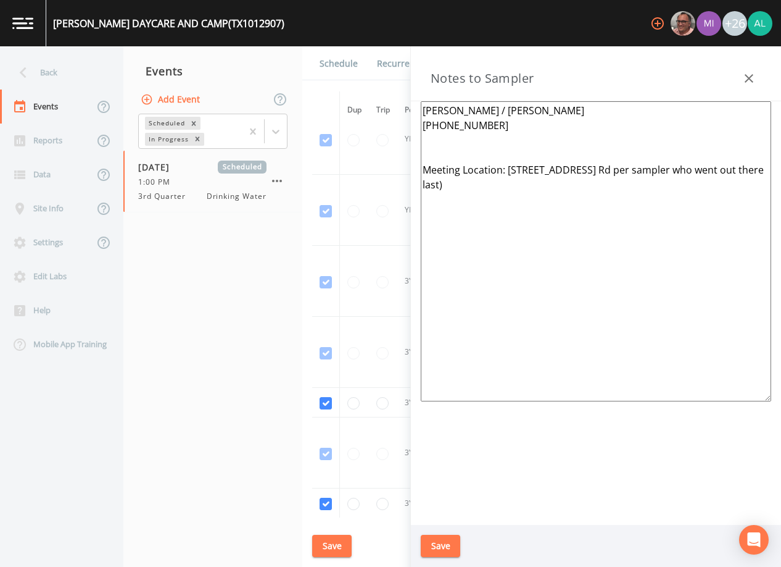
drag, startPoint x: 659, startPoint y: 188, endPoint x: 381, endPoint y: 179, distance: 277.9
click at [381, 179] on div "Back Events Reports Data Site Info Settings Edit Labs Help Mobile App Training …" at bounding box center [390, 306] width 781 height 520
type textarea "[PERSON_NAME] / [PERSON_NAME] [PHONE_NUMBER] Meeting Location: [STREET_ADDRESS]"
click at [454, 539] on button "Save" at bounding box center [441, 545] width 40 height 23
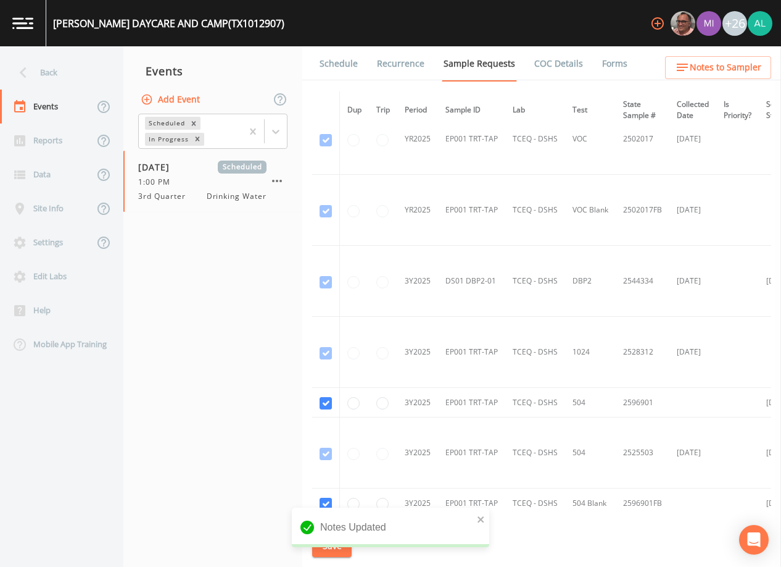
click at [323, 71] on link "Schedule" at bounding box center [339, 63] width 42 height 35
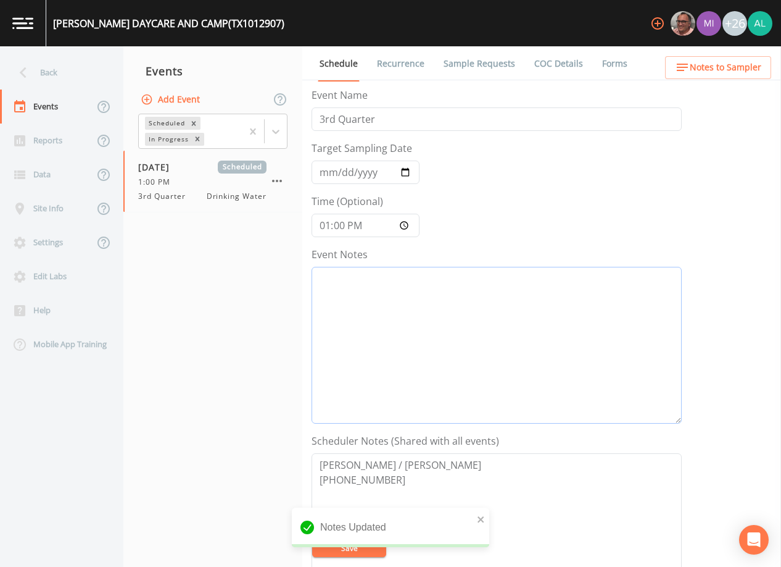
click at [383, 318] on textarea "Event Notes" at bounding box center [497, 345] width 370 height 157
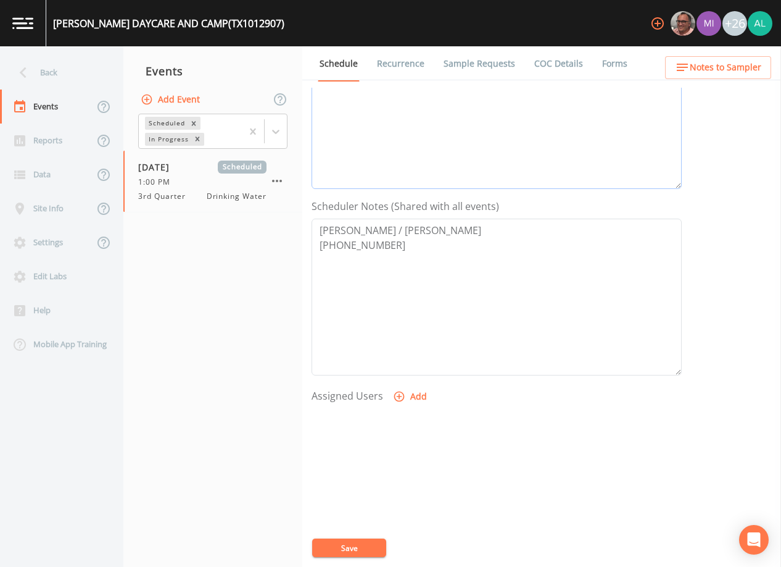
scroll to position [304, 0]
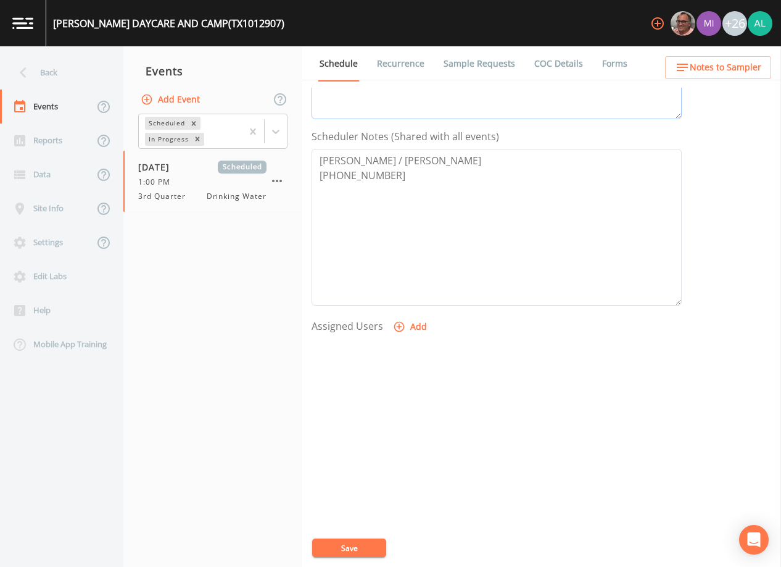
type textarea "[DATE] 10:48am confirmed by [PERSON_NAME]"
drag, startPoint x: 402, startPoint y: 346, endPoint x: 408, endPoint y: 333, distance: 13.5
click at [404, 339] on div at bounding box center [497, 403] width 370 height 130
click at [408, 332] on button "Add" at bounding box center [411, 326] width 41 height 23
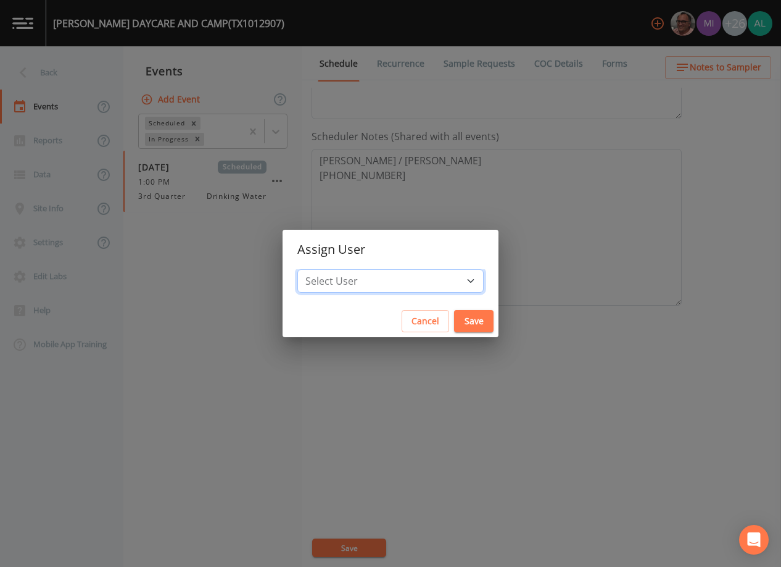
click at [388, 289] on select "Select User [PERSON_NAME] [PERSON_NAME] [PERSON_NAME] [PERSON_NAME] [PERSON_NAM…" at bounding box center [390, 280] width 186 height 23
select select "1051c3a1-6c84-4a22-a0dd-c999b59f2b39"
click at [325, 269] on select "Select User [PERSON_NAME] [PERSON_NAME] [PERSON_NAME] [PERSON_NAME] [PERSON_NAM…" at bounding box center [390, 280] width 186 height 23
click at [465, 314] on button "Save" at bounding box center [474, 321] width 40 height 23
select select
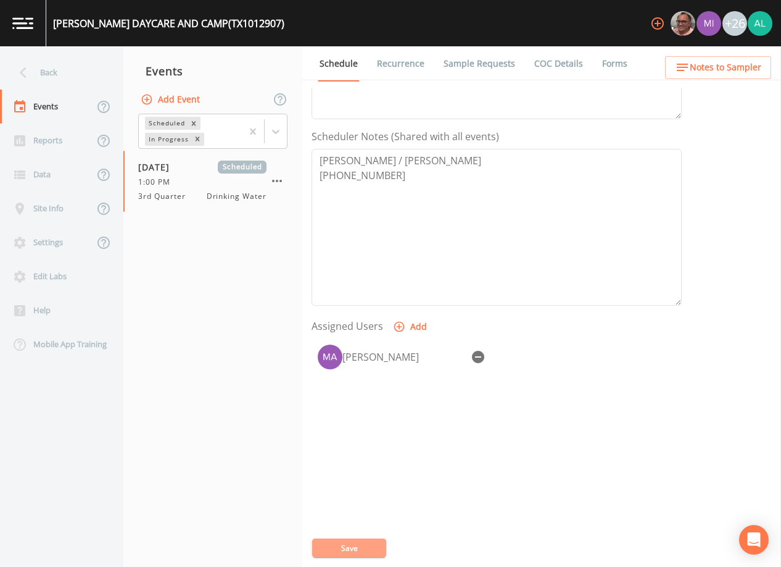
click at [360, 549] on button "Save" at bounding box center [349, 547] width 74 height 19
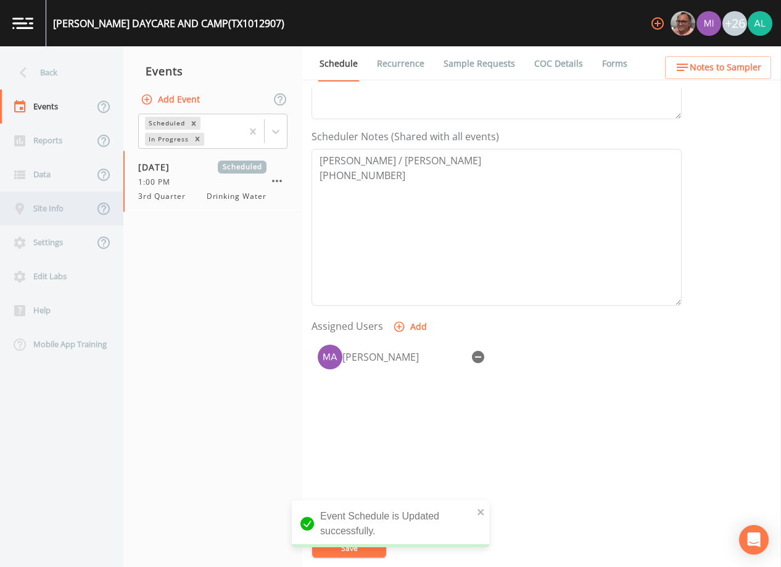
click at [52, 209] on div "Site Info" at bounding box center [47, 208] width 94 height 34
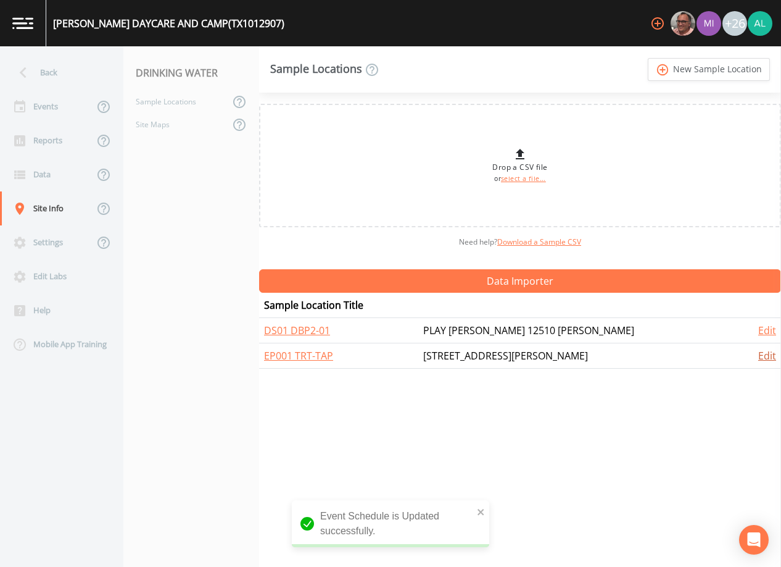
click at [762, 357] on link "Edit" at bounding box center [768, 356] width 18 height 14
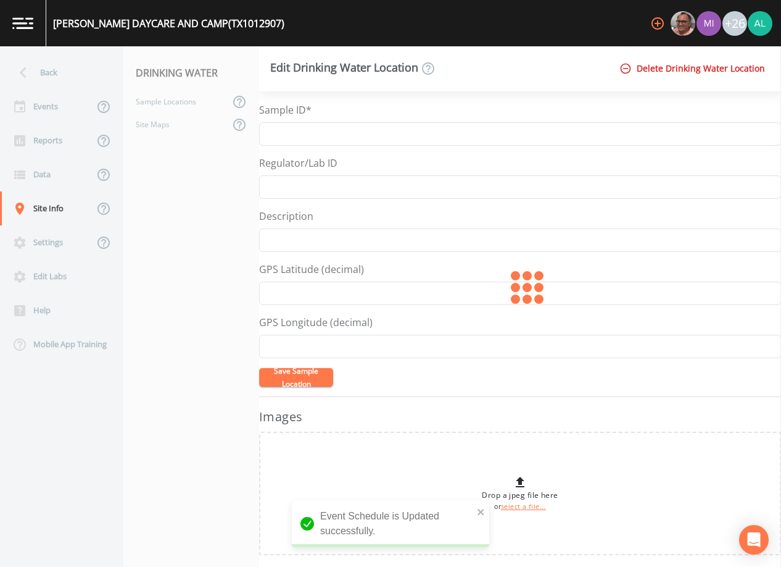
type input "EP001 TRT-TAP"
type input "[STREET_ADDRESS][PERSON_NAME]"
type input "29.8423"
type input "-95.2108"
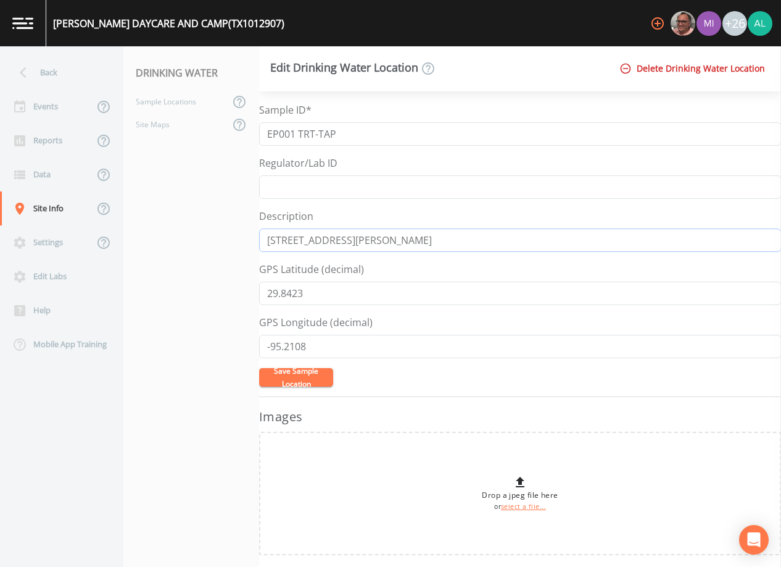
drag, startPoint x: 359, startPoint y: 237, endPoint x: 300, endPoint y: 236, distance: 59.3
click at [300, 236] on input "[STREET_ADDRESS][PERSON_NAME]" at bounding box center [520, 239] width 522 height 23
type input "[STREET_ADDRESS]"
click at [291, 377] on button "Save Sample Location" at bounding box center [296, 377] width 74 height 19
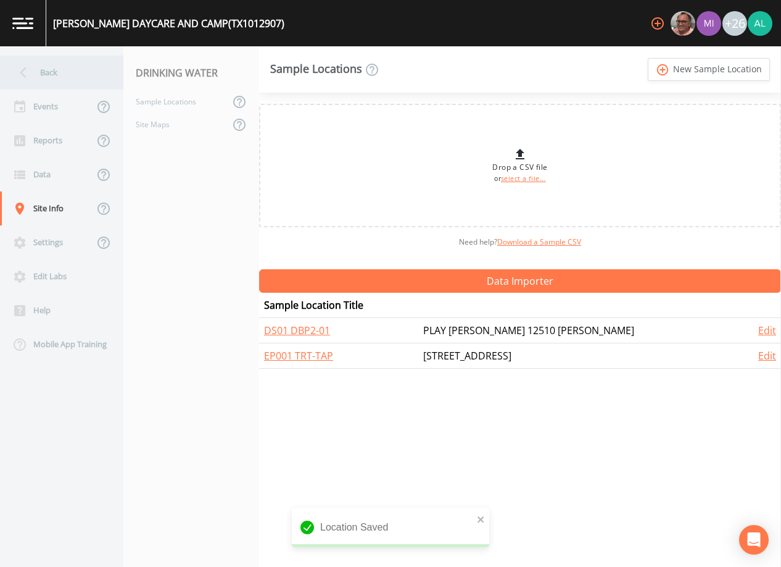
click at [57, 85] on div "Back" at bounding box center [55, 73] width 111 height 34
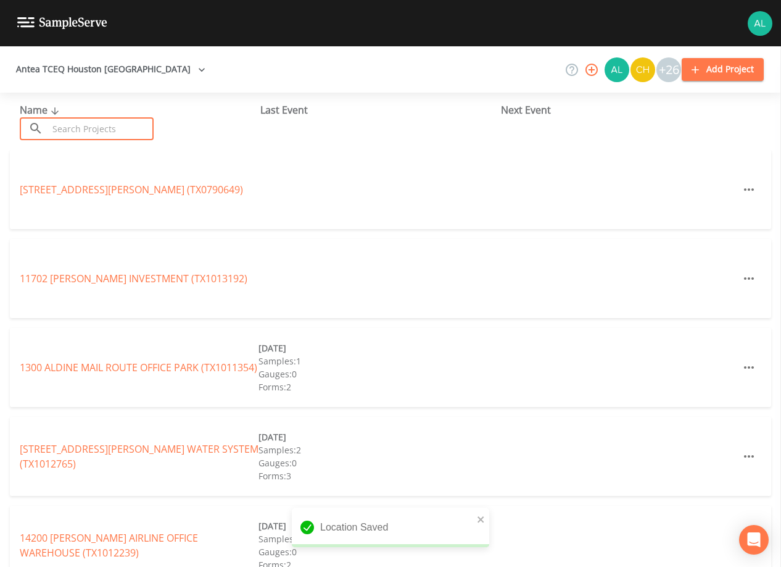
click at [105, 125] on input "text" at bounding box center [101, 128] width 106 height 23
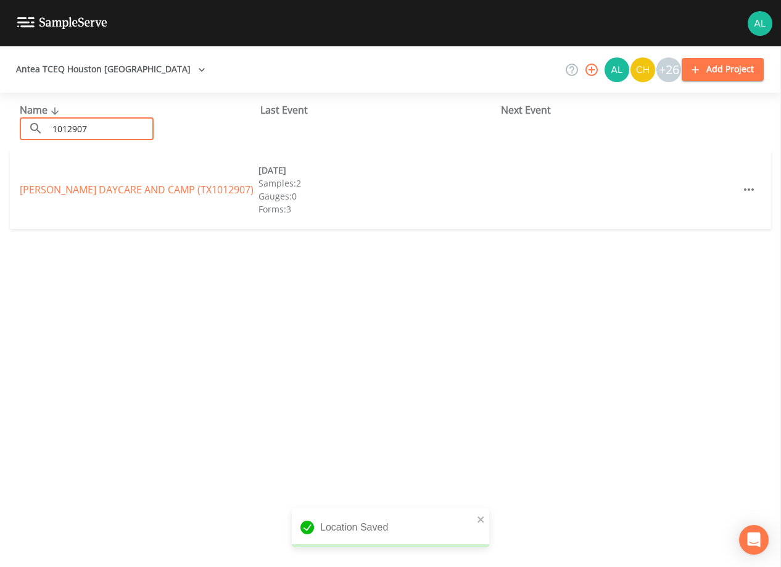
type input "1012907"
click at [115, 177] on div "[PERSON_NAME] DAYCARE AND CAMP (TX1012907) [DATE] Samples: 2 Gauges: 0 Forms: 3" at bounding box center [391, 189] width 762 height 79
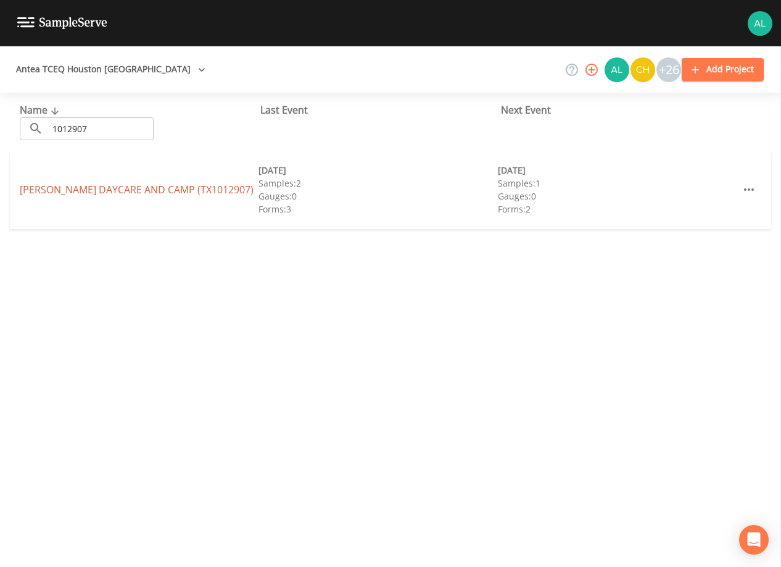
click at [116, 191] on link "[PERSON_NAME] DAYCARE AND CAMP (TX1012907)" at bounding box center [137, 190] width 234 height 14
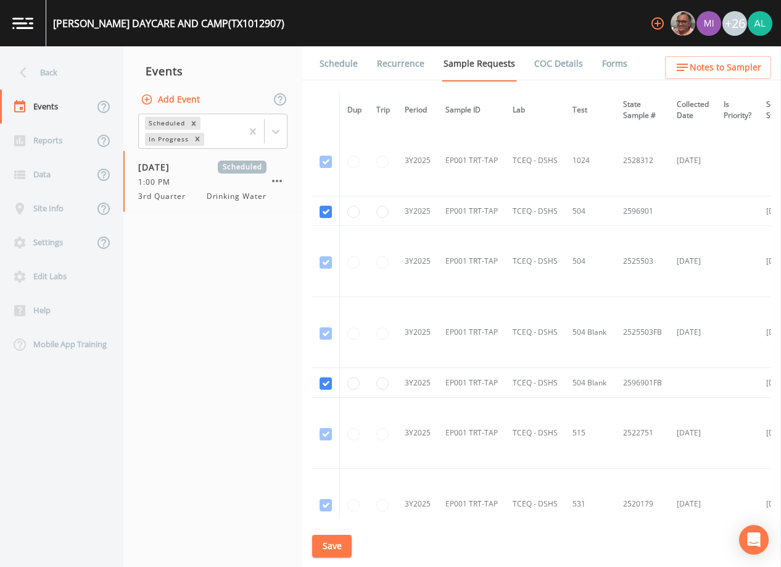
scroll to position [1068, 0]
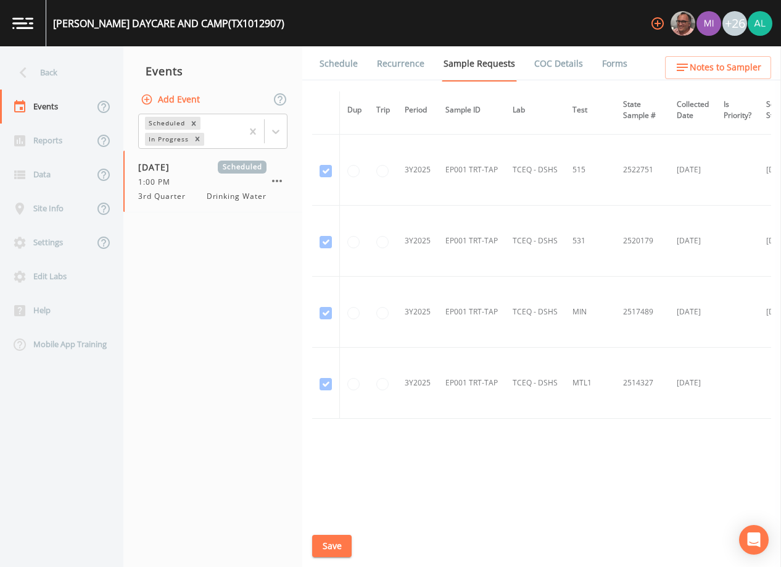
click at [343, 54] on link "Schedule" at bounding box center [339, 63] width 42 height 35
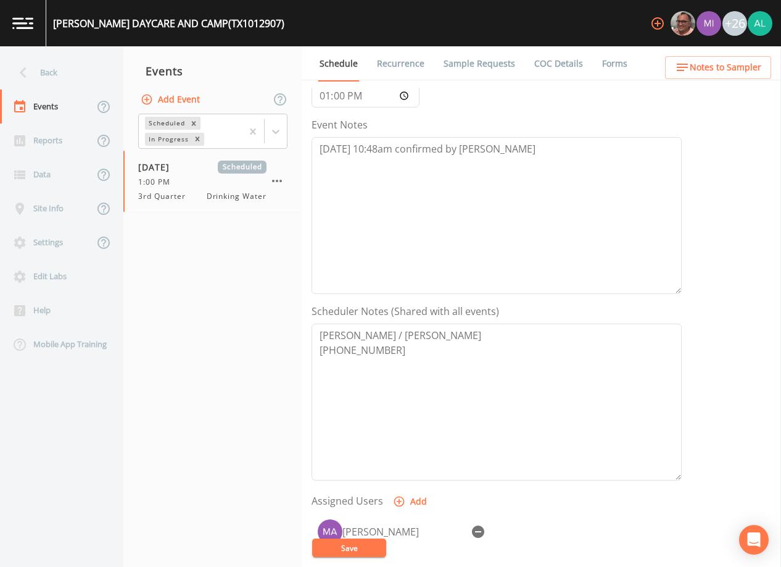
scroll to position [247, 0]
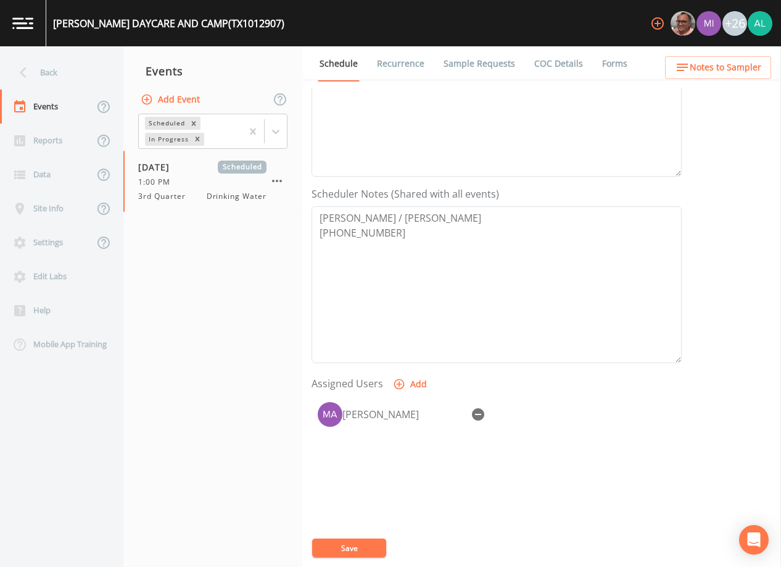
click at [718, 65] on span "Notes to Sampler" at bounding box center [726, 67] width 72 height 15
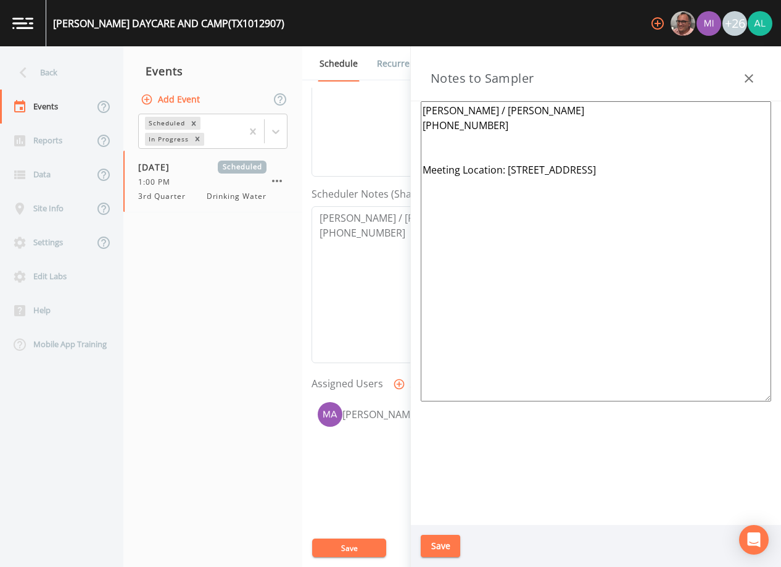
click at [462, 546] on div "Save" at bounding box center [596, 546] width 370 height 43
click at [447, 545] on button "Save" at bounding box center [441, 545] width 40 height 23
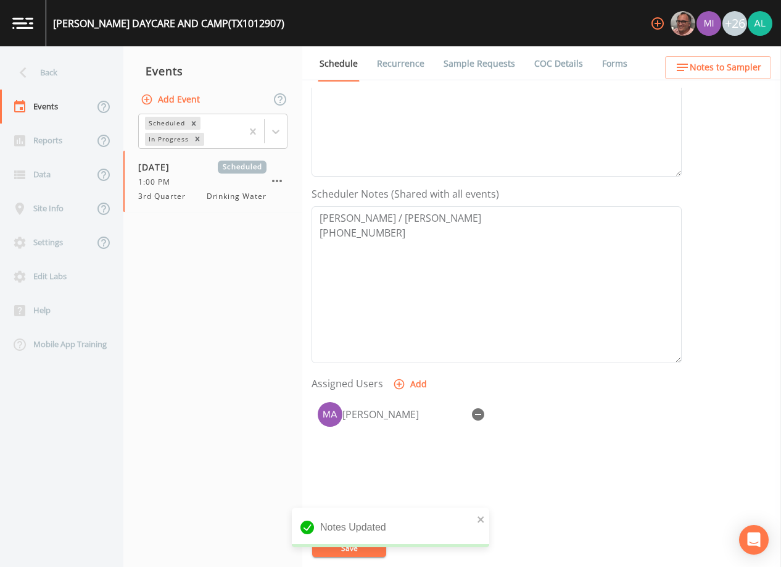
click at [335, 543] on div "Notes Updated" at bounding box center [391, 527] width 198 height 40
click at [64, 80] on div "Back" at bounding box center [55, 73] width 111 height 34
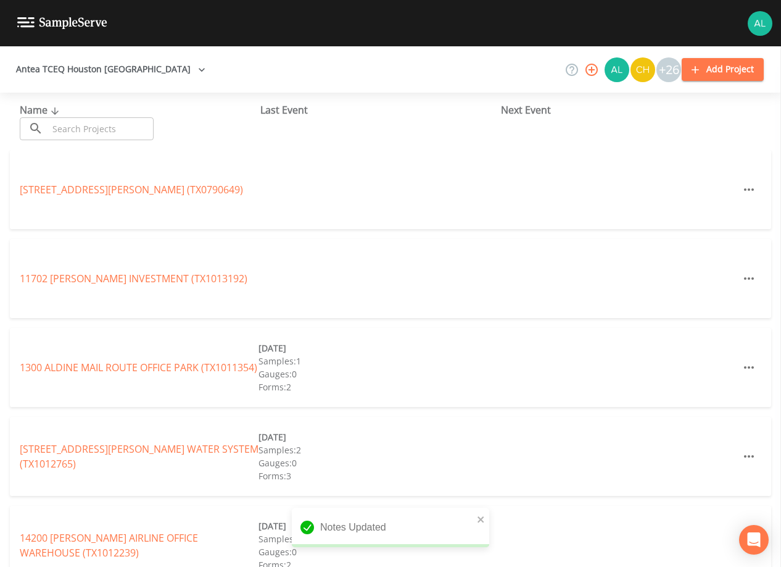
click at [75, 128] on input "text" at bounding box center [101, 128] width 106 height 23
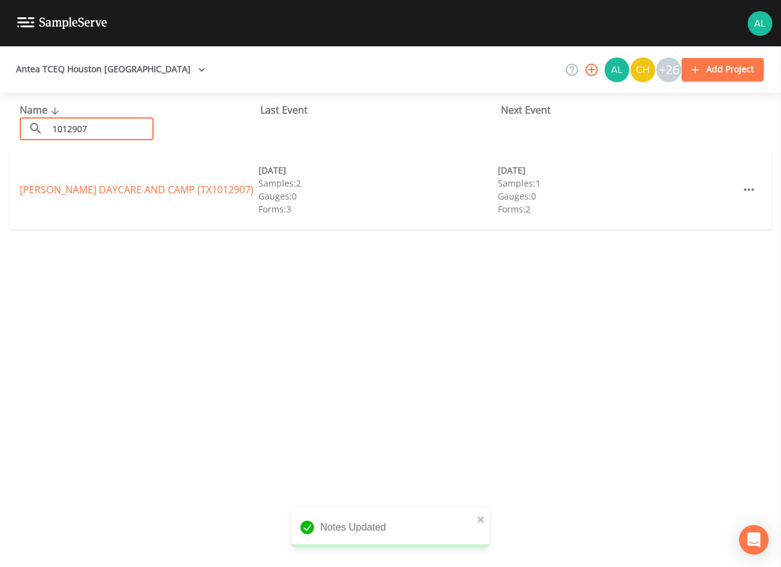
type input "1012907"
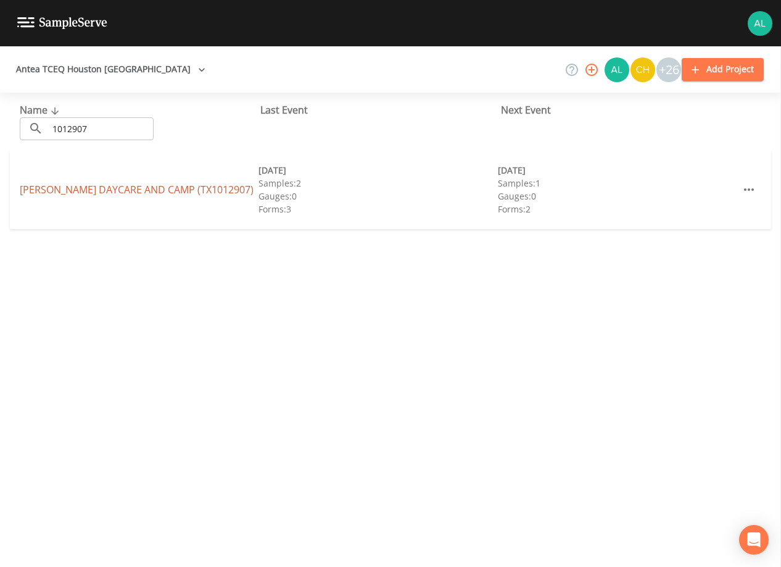
click at [60, 183] on link "[PERSON_NAME] DAYCARE AND CAMP (TX1012907)" at bounding box center [137, 190] width 234 height 14
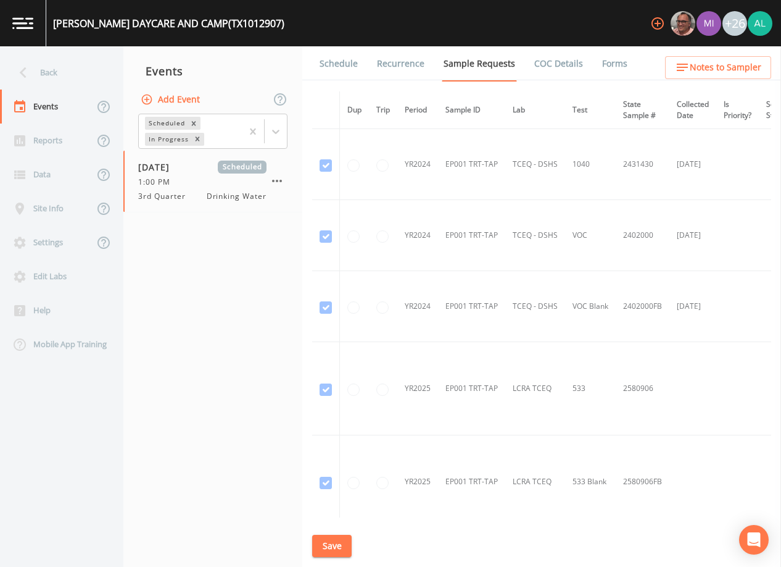
click at [348, 51] on link "Schedule" at bounding box center [339, 63] width 42 height 35
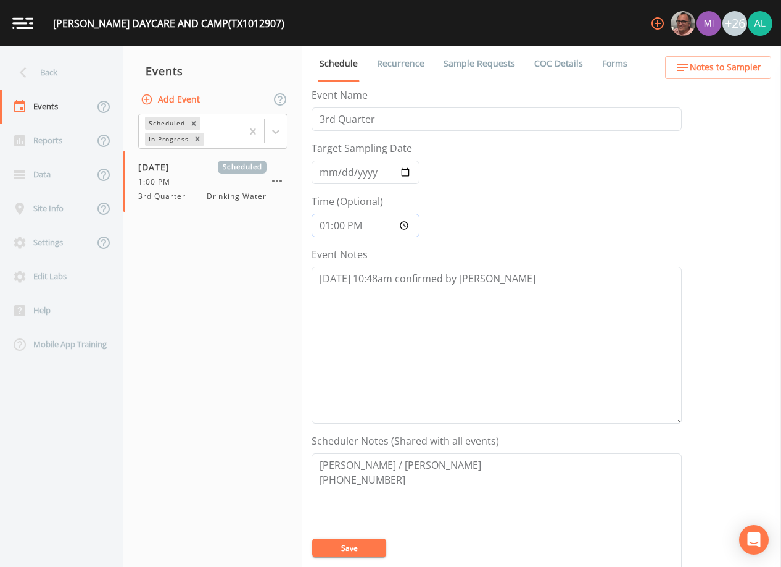
click at [344, 226] on input "13:00:00" at bounding box center [366, 225] width 108 height 23
type input "13:30"
click at [312, 538] on button "Save" at bounding box center [349, 547] width 74 height 19
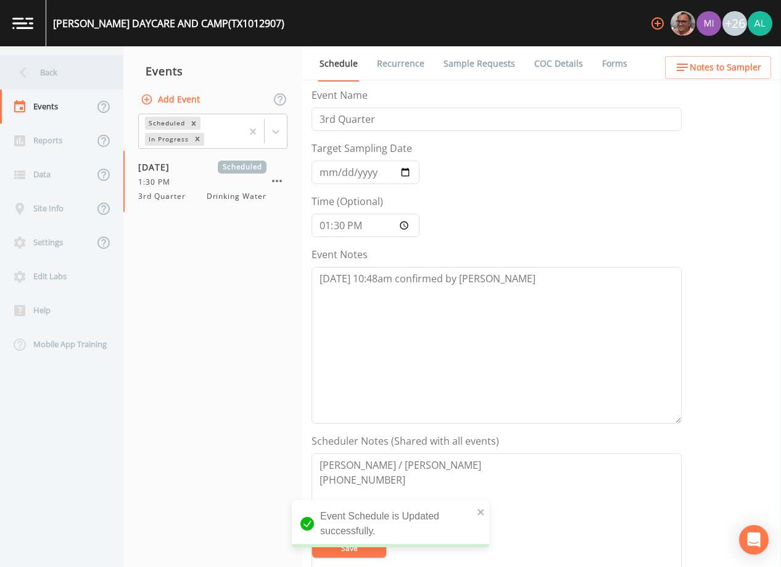
click at [52, 69] on div "Back" at bounding box center [55, 73] width 111 height 34
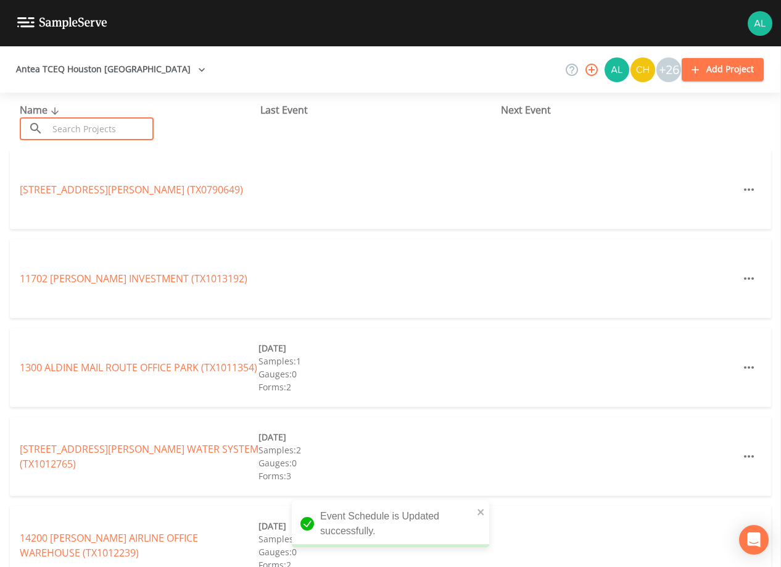
click at [77, 126] on input "text" at bounding box center [101, 128] width 106 height 23
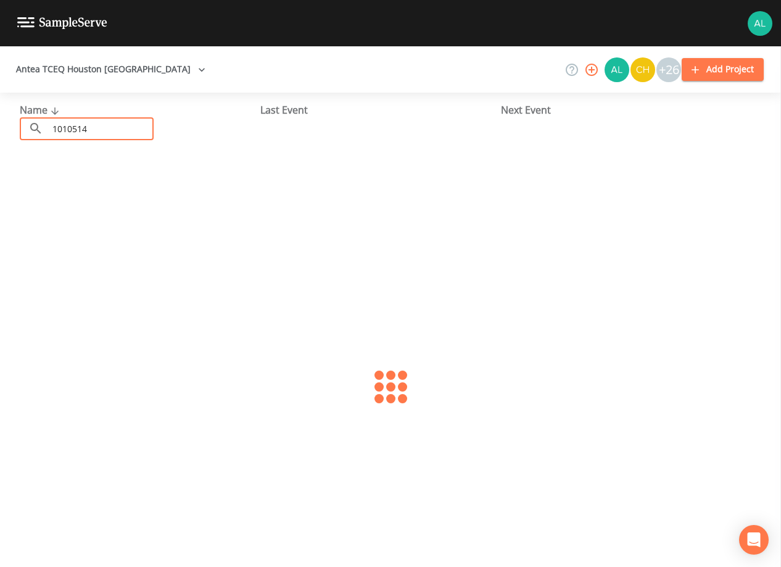
type input "1010514"
click at [77, 187] on link "[PERSON_NAME] HEIGHTS MOBILE HOME SUBDIVISION (TX1010514)" at bounding box center [114, 189] width 189 height 28
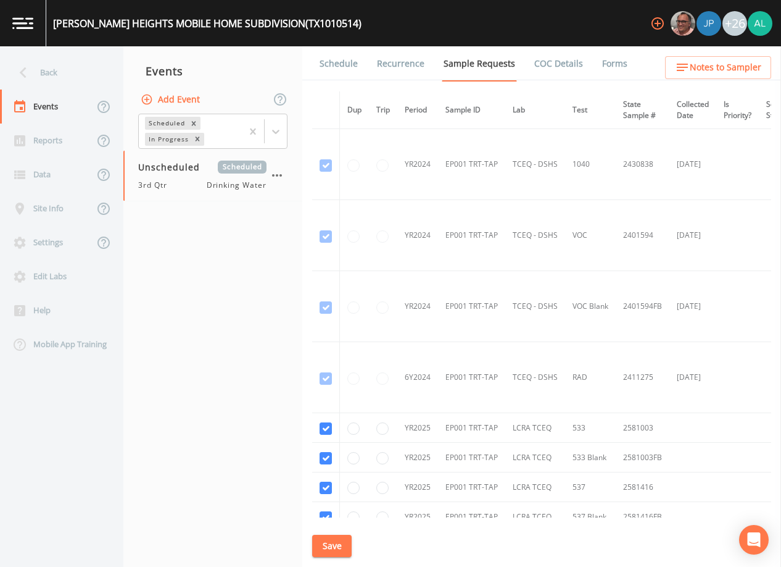
click at [333, 542] on button "Save" at bounding box center [332, 545] width 40 height 23
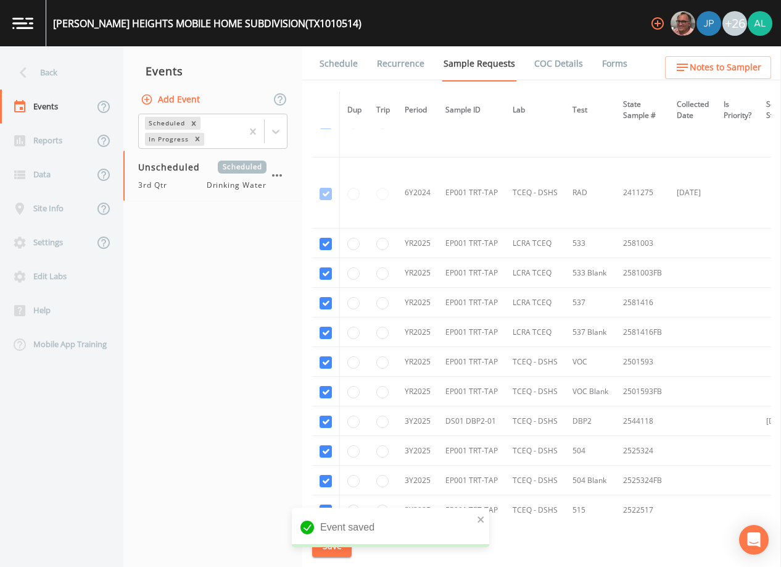
scroll to position [185, 0]
click at [318, 233] on td at bounding box center [326, 243] width 28 height 30
click at [326, 275] on input "checkbox" at bounding box center [326, 273] width 12 height 12
checkbox input "false"
click at [334, 226] on td at bounding box center [326, 192] width 28 height 71
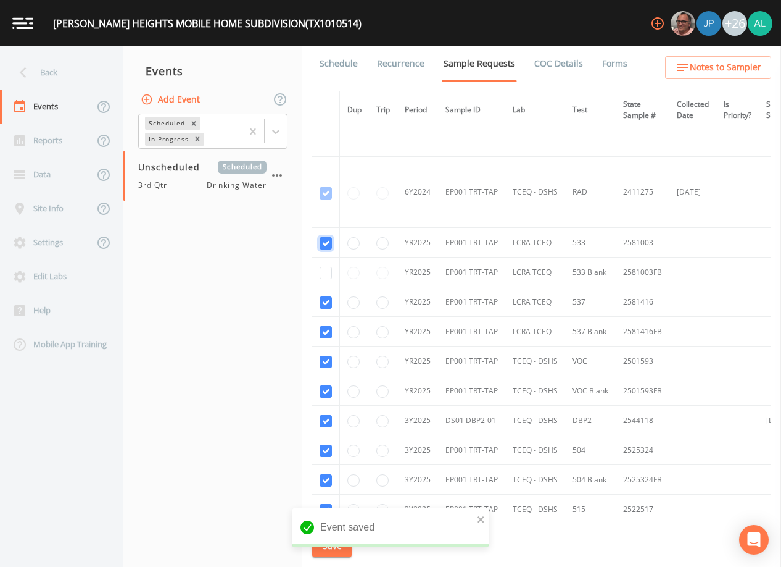
click at [322, 243] on input "checkbox" at bounding box center [326, 243] width 12 height 12
checkbox input "false"
click at [324, 302] on input "checkbox" at bounding box center [326, 302] width 12 height 12
checkbox input "false"
click at [323, 333] on input "checkbox" at bounding box center [326, 332] width 12 height 12
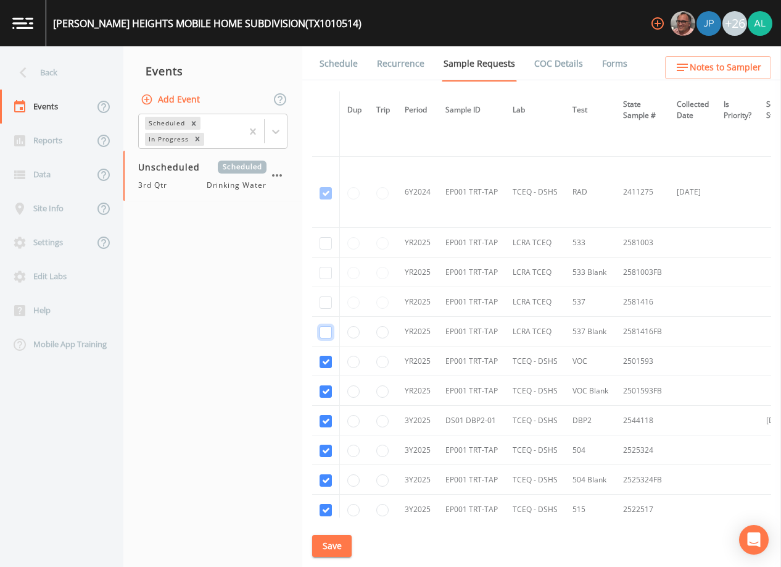
checkbox input "false"
click at [322, 362] on input "checkbox" at bounding box center [326, 362] width 12 height 12
checkbox input "false"
click at [329, 394] on input "checkbox" at bounding box center [326, 391] width 12 height 12
checkbox input "false"
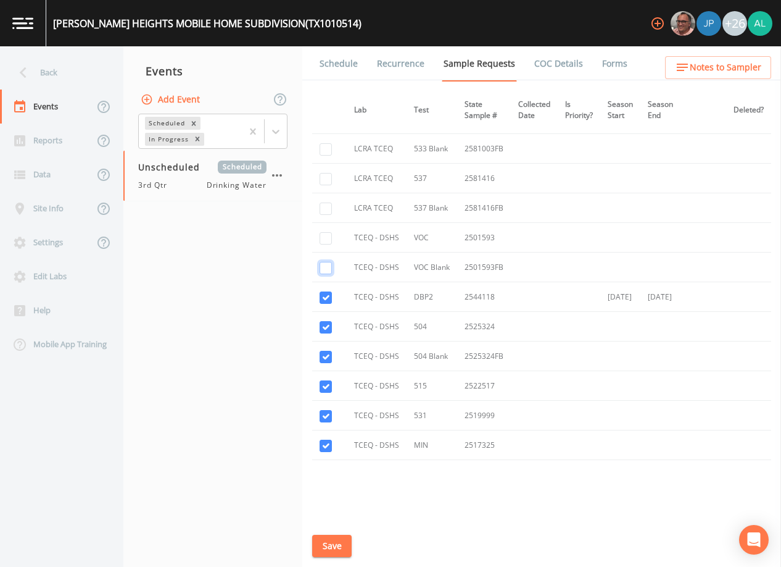
scroll to position [309, 0]
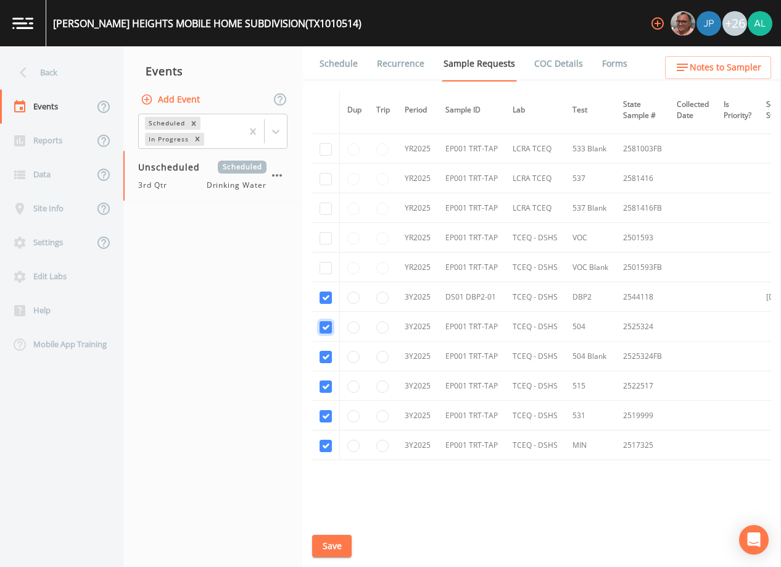
click at [328, 325] on input "checkbox" at bounding box center [326, 327] width 12 height 12
checkbox input "false"
click at [326, 360] on input "checkbox" at bounding box center [326, 357] width 12 height 12
checkbox input "false"
click at [326, 378] on td at bounding box center [326, 386] width 28 height 30
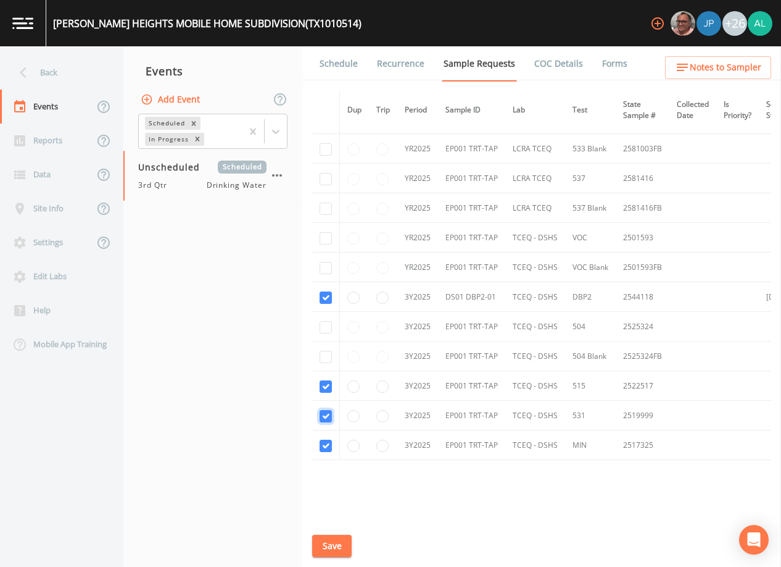
click at [327, 417] on input "checkbox" at bounding box center [326, 416] width 12 height 12
checkbox input "false"
click at [329, 388] on input "checkbox" at bounding box center [326, 386] width 12 height 12
checkbox input "false"
click at [326, 444] on input "checkbox" at bounding box center [326, 445] width 12 height 12
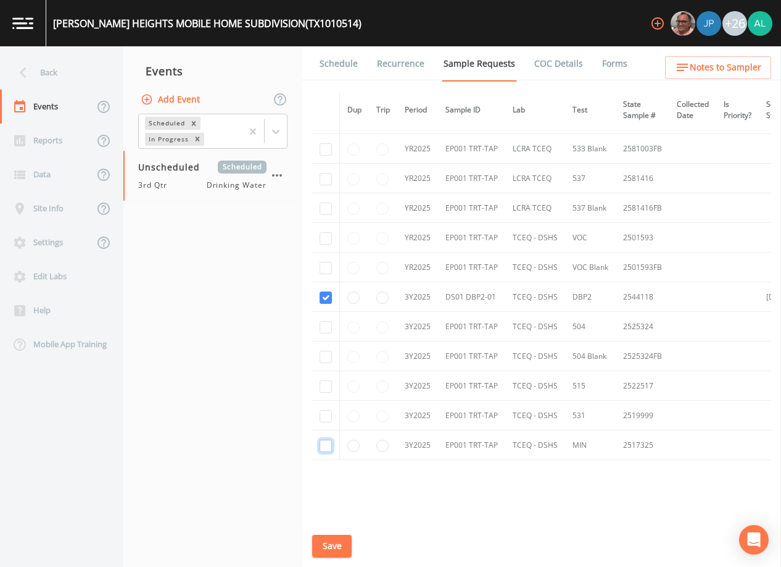
checkbox input "false"
drag, startPoint x: 331, startPoint y: 545, endPoint x: 322, endPoint y: 558, distance: 15.6
click at [331, 545] on button "Save" at bounding box center [332, 545] width 40 height 23
click at [339, 66] on link "Schedule" at bounding box center [339, 63] width 42 height 35
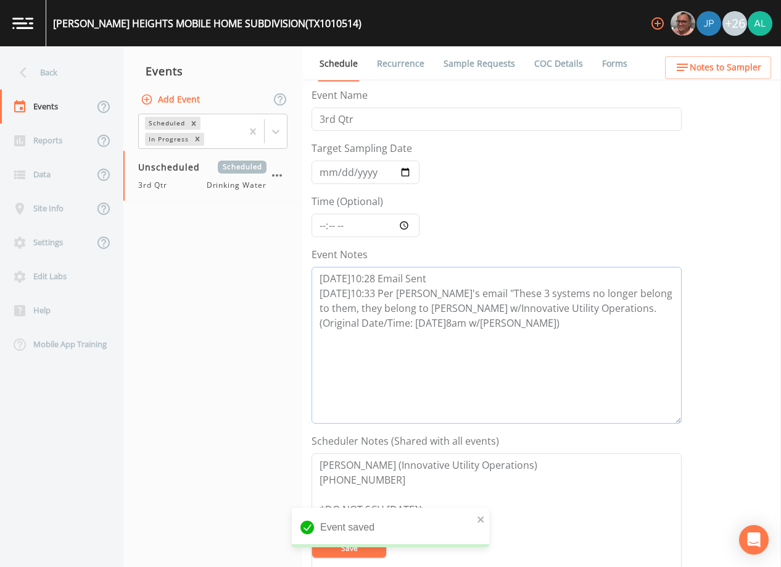
click at [536, 323] on textarea "[DATE]10:28 Email Sent [DATE]10:33 Per [PERSON_NAME]'s email "These 3 systems n…" at bounding box center [497, 345] width 370 height 157
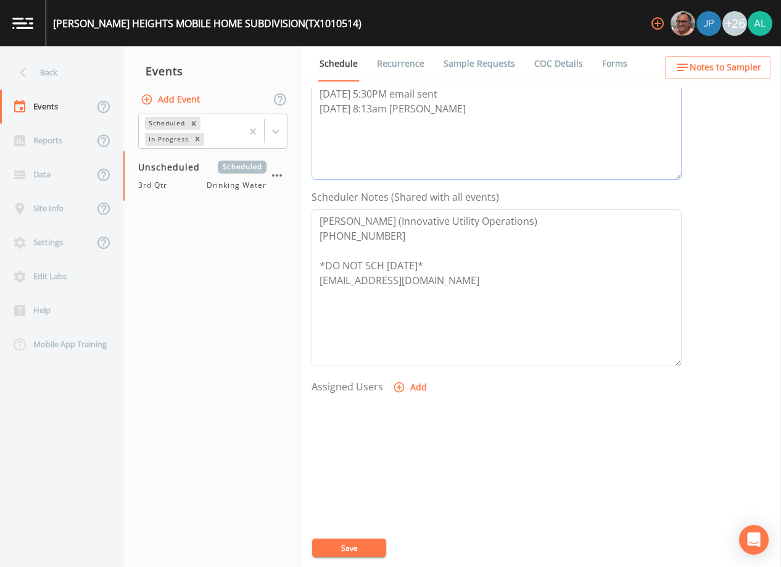
scroll to position [304, 0]
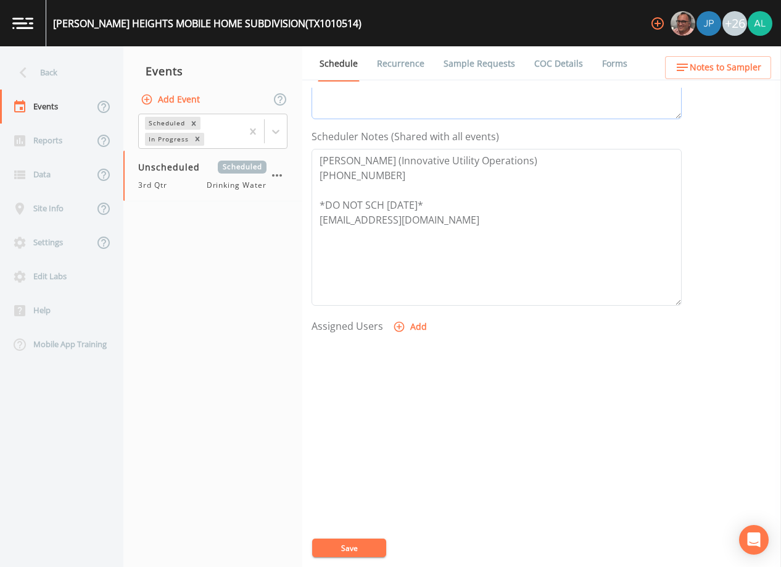
type textarea "[DATE]10:28 Email Sent [DATE]10:33 Per [PERSON_NAME]'s email "These 3 systems n…"
click at [410, 321] on button "Add" at bounding box center [411, 326] width 41 height 23
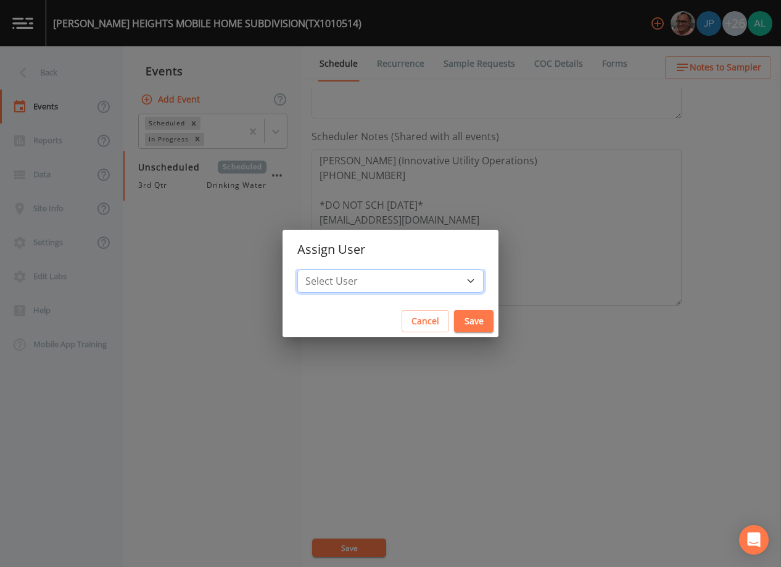
click at [386, 269] on select "Select User [PERSON_NAME] [PERSON_NAME] [PERSON_NAME] [PERSON_NAME] [PERSON_NAM…" at bounding box center [390, 280] width 186 height 23
select select "1051c3a1-6c84-4a22-a0dd-c999b59f2b39"
click at [325, 269] on select "Select User [PERSON_NAME] [PERSON_NAME] [PERSON_NAME] [PERSON_NAME] [PERSON_NAM…" at bounding box center [390, 280] width 186 height 23
click at [454, 313] on button "Save" at bounding box center [474, 321] width 40 height 23
select select
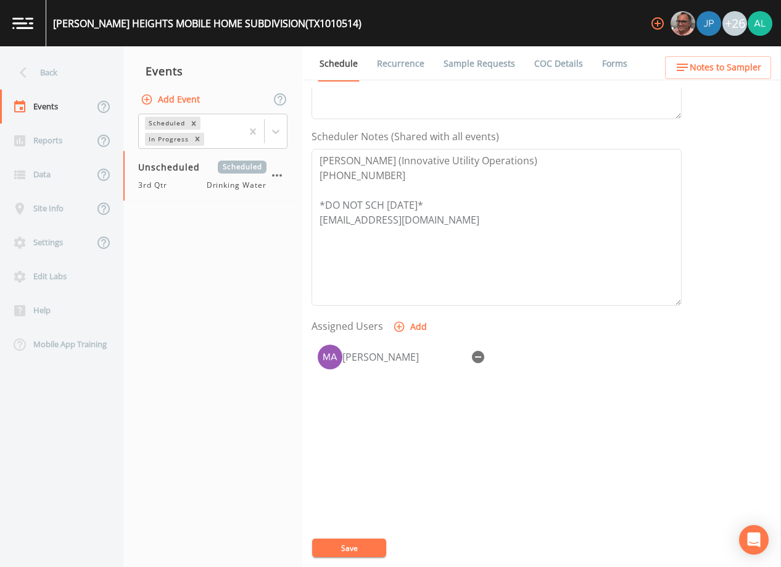
click at [371, 544] on button "Save" at bounding box center [349, 547] width 74 height 19
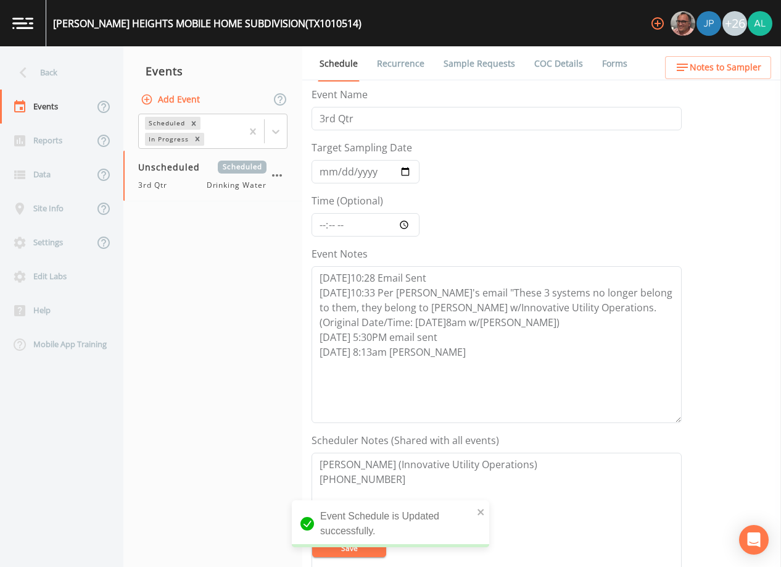
scroll to position [0, 0]
click at [326, 227] on input "Time (Optional)" at bounding box center [366, 225] width 108 height 23
type input "12:00"
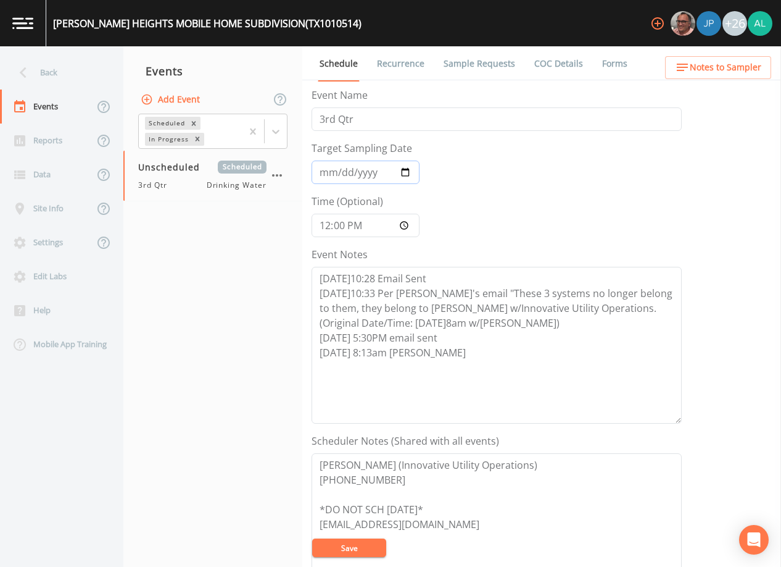
click at [330, 180] on input "Target Sampling Date" at bounding box center [366, 171] width 108 height 23
type input "[DATE]"
click at [369, 547] on button "Save" at bounding box center [349, 547] width 74 height 19
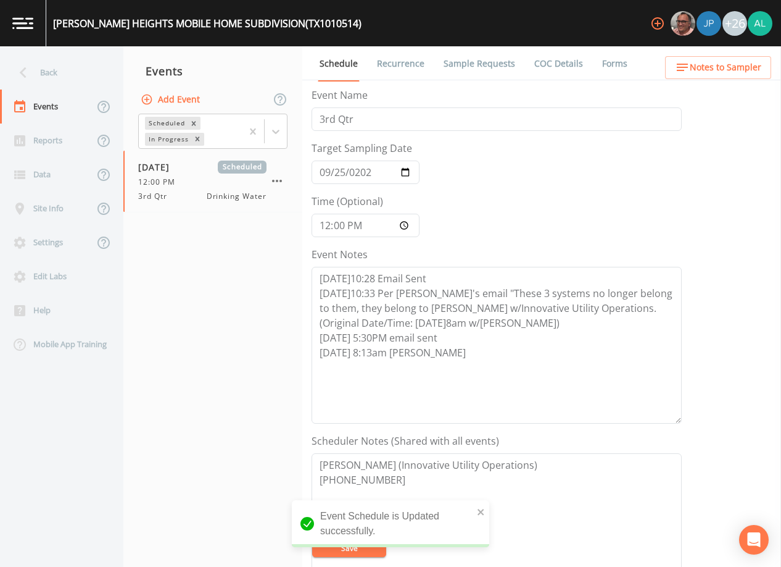
click at [482, 65] on link "Sample Requests" at bounding box center [479, 63] width 75 height 35
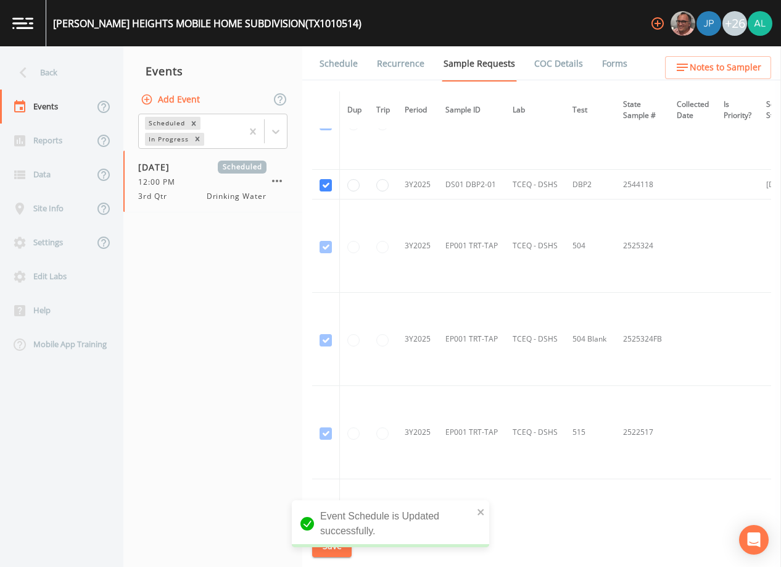
scroll to position [1052, 0]
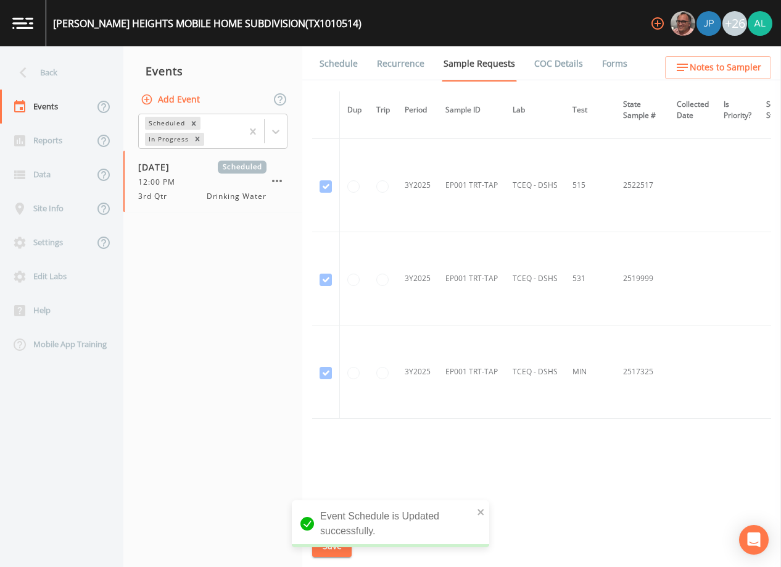
click at [699, 68] on span "Notes to Sampler" at bounding box center [726, 67] width 72 height 15
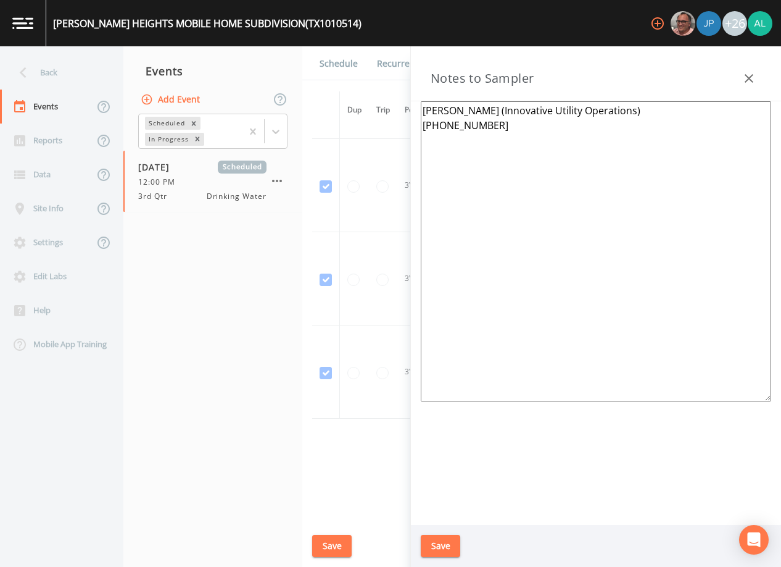
click at [507, 139] on textarea "[PERSON_NAME] (Innovative Utility Operations) [PHONE_NUMBER]" at bounding box center [596, 251] width 351 height 300
click at [514, 165] on textarea "[PERSON_NAME] (Innovative Utility Operations) [PHONE_NUMBER] meeting location: …" at bounding box center [596, 251] width 351 height 300
drag, startPoint x: 482, startPoint y: 288, endPoint x: 381, endPoint y: 57, distance: 251.5
click at [381, 57] on div "Back Events Reports Data Site Info Settings Edit Labs Help Mobile App Training …" at bounding box center [390, 306] width 781 height 520
type textarea "[PERSON_NAME] (Innovative Utility Operations) [PHONE_NUMBER] meeting location: …"
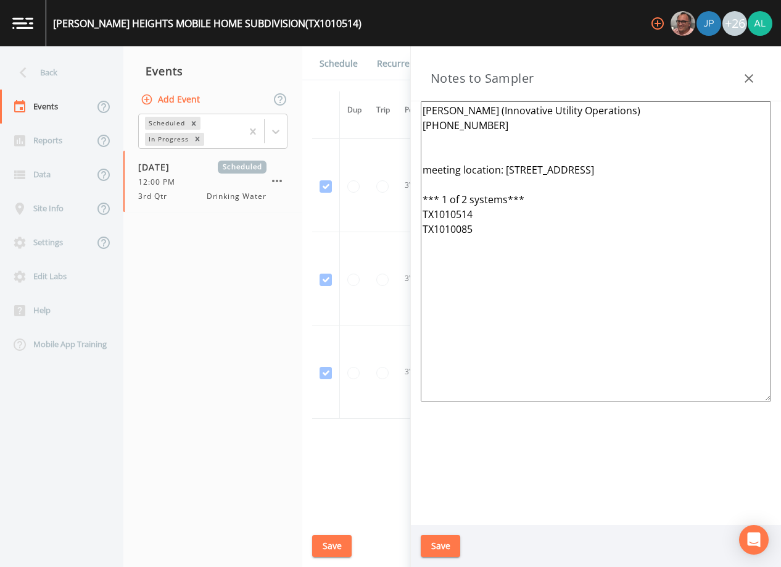
click at [436, 546] on button "Save" at bounding box center [441, 545] width 40 height 23
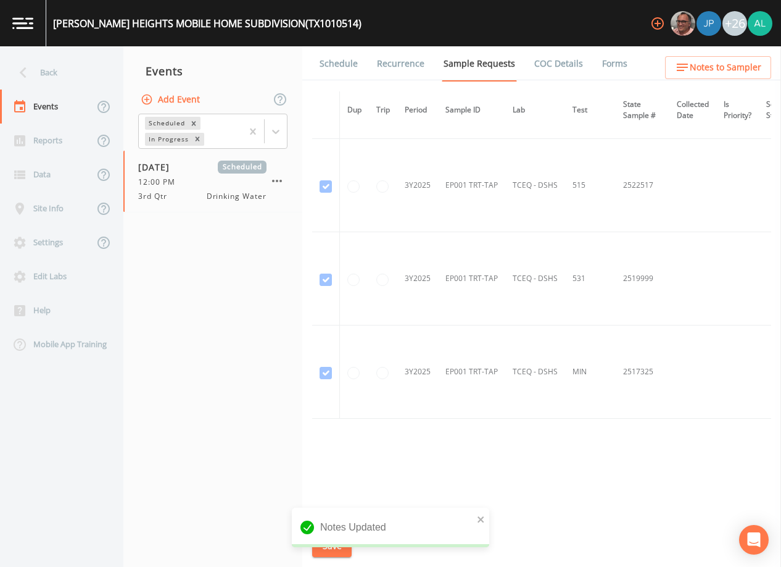
click at [351, 539] on div "Notes Updated" at bounding box center [391, 527] width 198 height 40
click at [482, 520] on icon "close" at bounding box center [481, 519] width 6 height 6
click at [346, 547] on button "Save" at bounding box center [332, 545] width 40 height 23
click at [88, 77] on div "Back" at bounding box center [55, 73] width 111 height 34
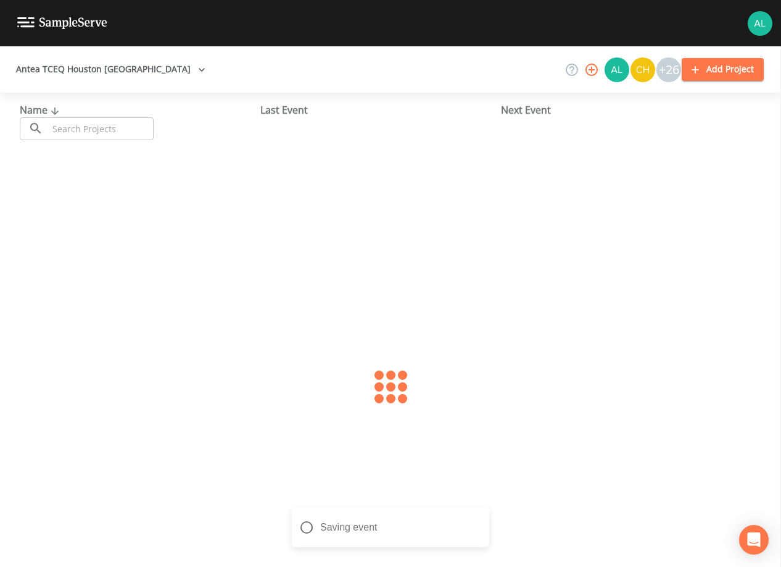
drag, startPoint x: 88, startPoint y: 77, endPoint x: 108, endPoint y: 131, distance: 58.4
click at [108, 131] on input "text" at bounding box center [101, 128] width 106 height 23
type input "1010085"
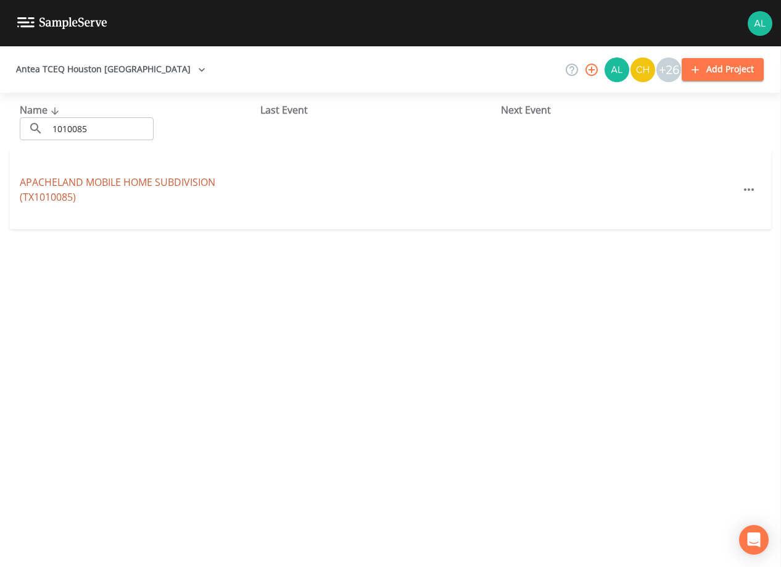
click at [73, 181] on link "APACHELAND MOBILE HOME SUBDIVISION (TX1010085)" at bounding box center [118, 189] width 196 height 28
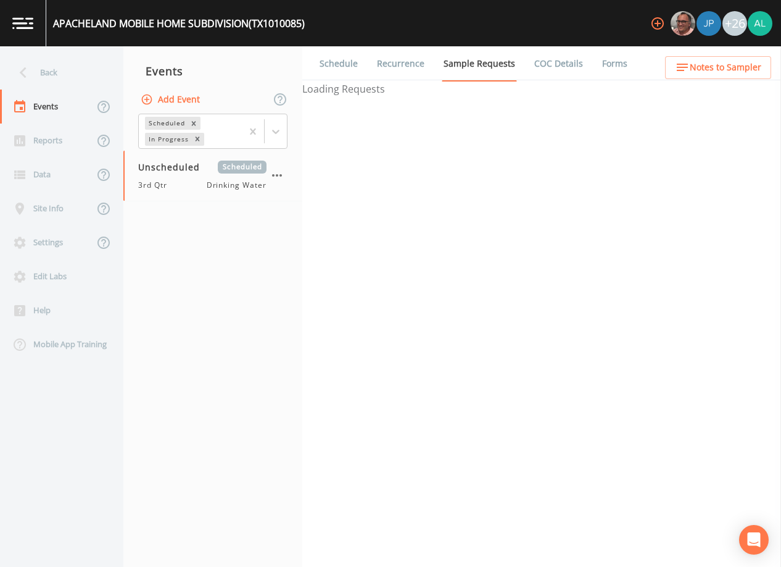
click at [705, 59] on button "Notes to Sampler" at bounding box center [718, 67] width 106 height 23
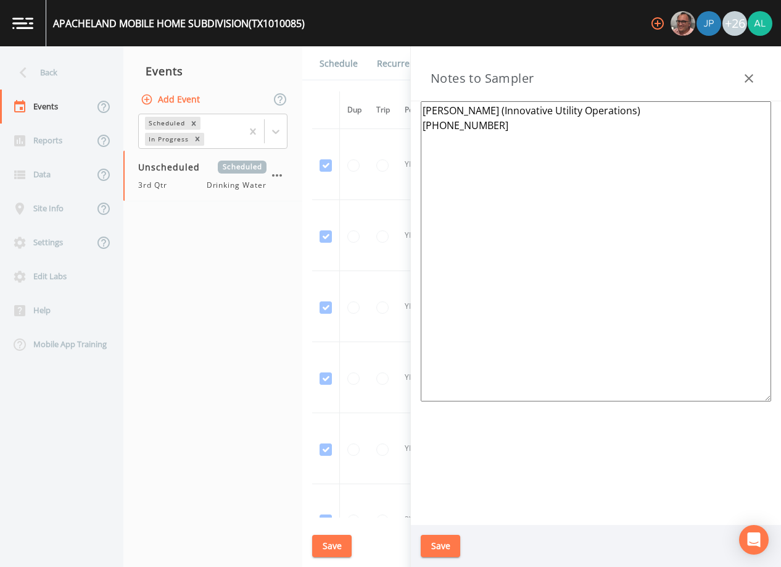
click at [705, 60] on div "Notes to Sampler" at bounding box center [596, 73] width 370 height 55
drag, startPoint x: 562, startPoint y: 158, endPoint x: 262, endPoint y: 73, distance: 311.6
click at [262, 73] on div "Back Events Reports Data Site Info Settings Edit Labs Help Mobile App Training …" at bounding box center [390, 306] width 781 height 520
paste textarea "meeting location: [STREET_ADDRESS] *** 1 of 2 systems*** TX1010514 TX1010085"
type textarea "[PERSON_NAME] (Innovative Utility Operations) [PHONE_NUMBER] meeting location: …"
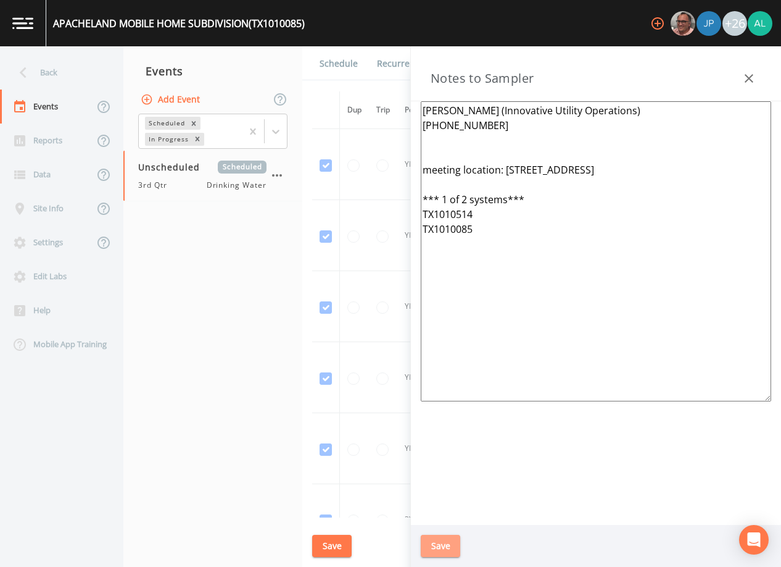
click at [445, 541] on button "Save" at bounding box center [441, 545] width 40 height 23
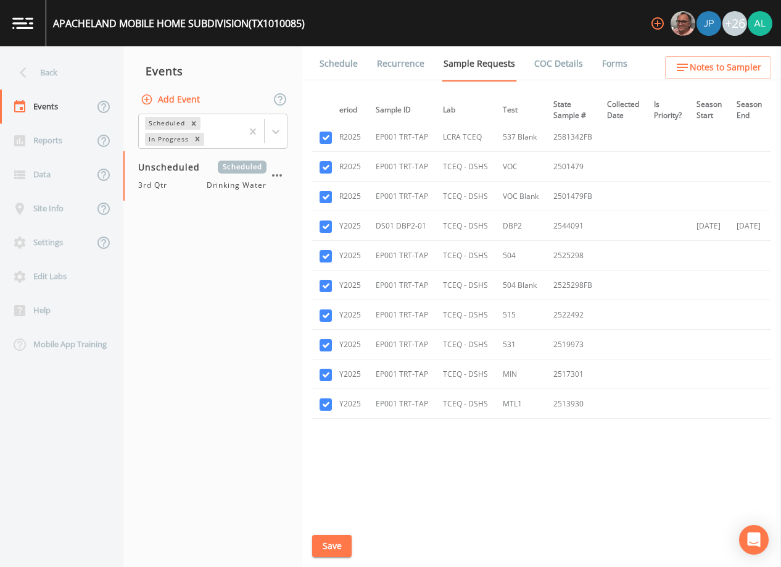
scroll to position [525, 180]
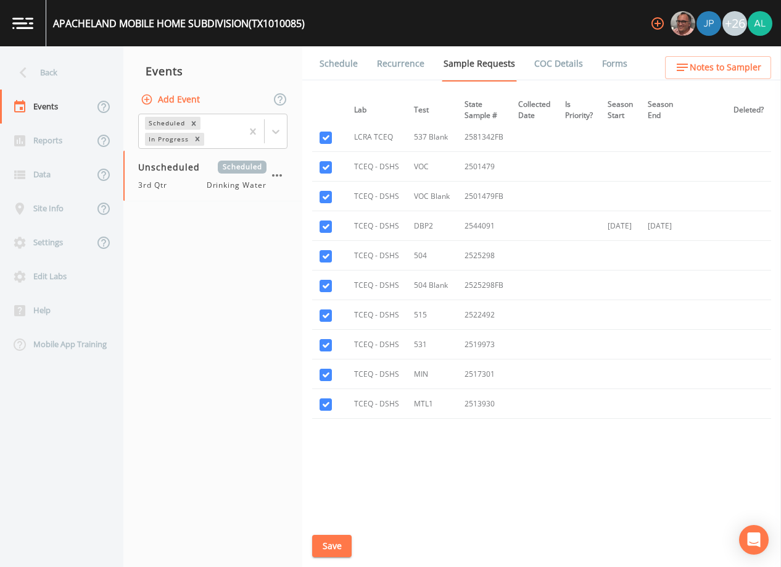
click at [332, 399] on td at bounding box center [326, 404] width 28 height 30
click at [326, 399] on input "checkbox" at bounding box center [326, 404] width 12 height 12
checkbox input "false"
click at [328, 365] on td at bounding box center [326, 374] width 28 height 30
click at [332, 343] on td at bounding box center [326, 345] width 28 height 30
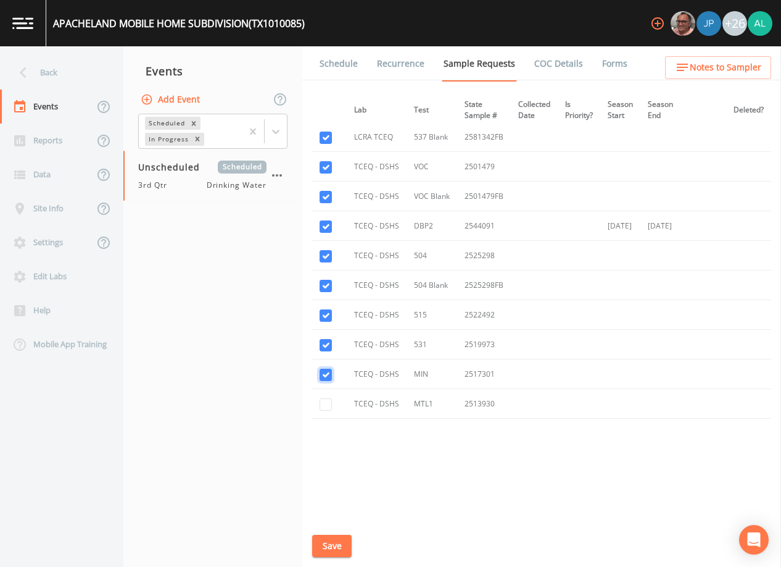
click at [328, 377] on input "checkbox" at bounding box center [326, 374] width 12 height 12
checkbox input "false"
drag, startPoint x: 326, startPoint y: 341, endPoint x: 313, endPoint y: 395, distance: 56.0
click at [322, 346] on input "checkbox" at bounding box center [326, 345] width 12 height 12
checkbox input "false"
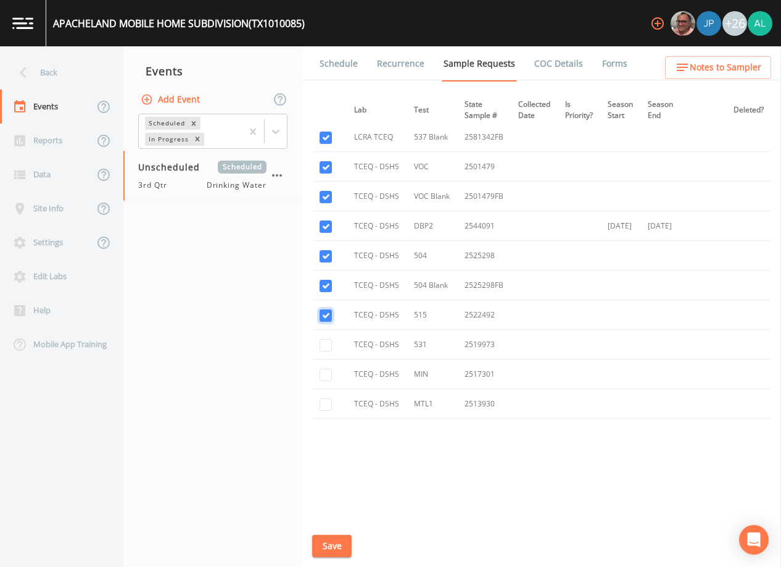
click at [324, 309] on input "checkbox" at bounding box center [326, 315] width 12 height 12
checkbox input "false"
click at [328, 291] on td at bounding box center [326, 285] width 28 height 30
click at [328, 276] on td at bounding box center [326, 285] width 28 height 30
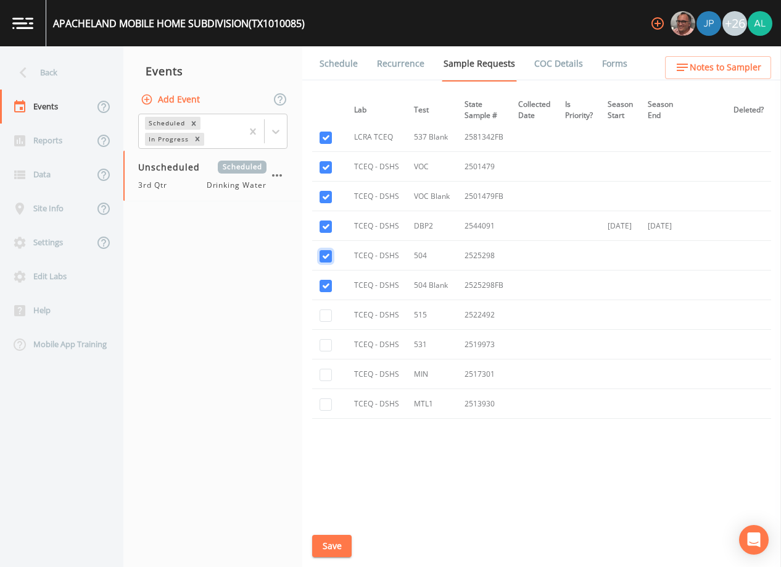
drag, startPoint x: 328, startPoint y: 276, endPoint x: 326, endPoint y: 252, distance: 23.5
click at [326, 252] on input "checkbox" at bounding box center [326, 256] width 12 height 12
checkbox input "false"
click at [325, 281] on input "checkbox" at bounding box center [326, 286] width 12 height 12
checkbox input "false"
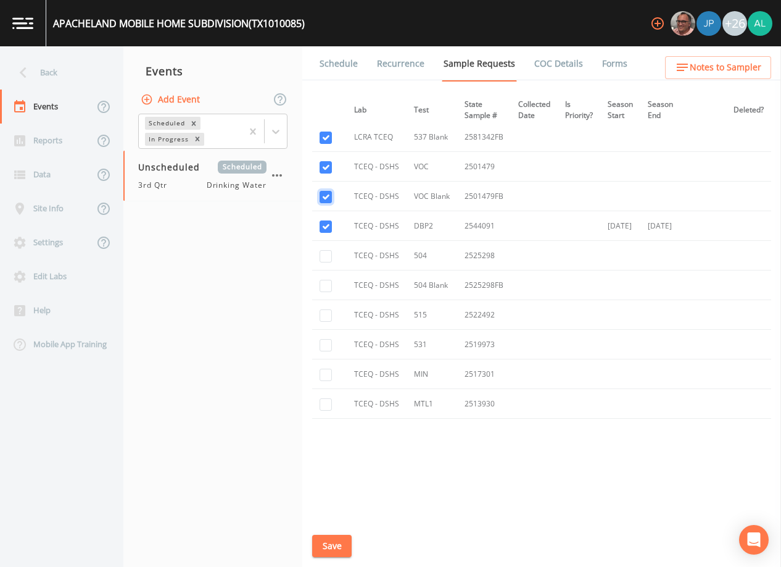
click at [322, 196] on input "checkbox" at bounding box center [326, 197] width 12 height 12
checkbox input "false"
click at [330, 165] on input "checkbox" at bounding box center [326, 167] width 12 height 12
checkbox input "false"
click at [328, 133] on input "checkbox" at bounding box center [326, 137] width 12 height 12
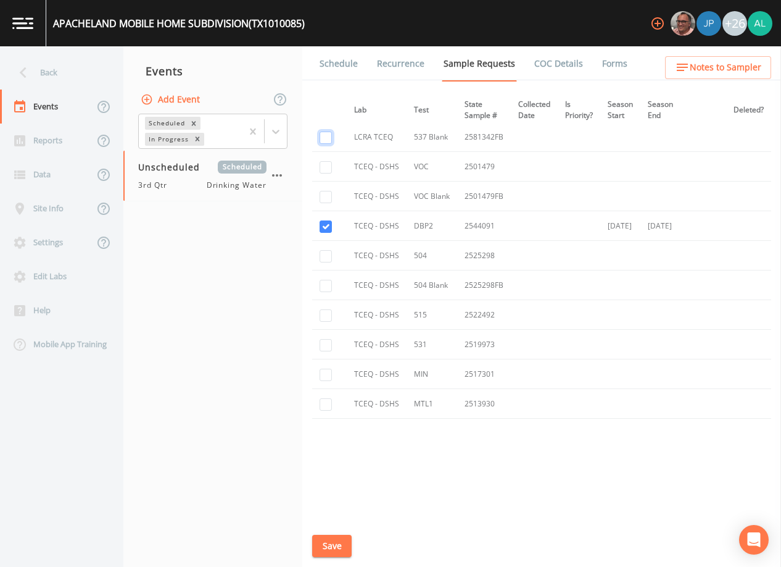
checkbox input "false"
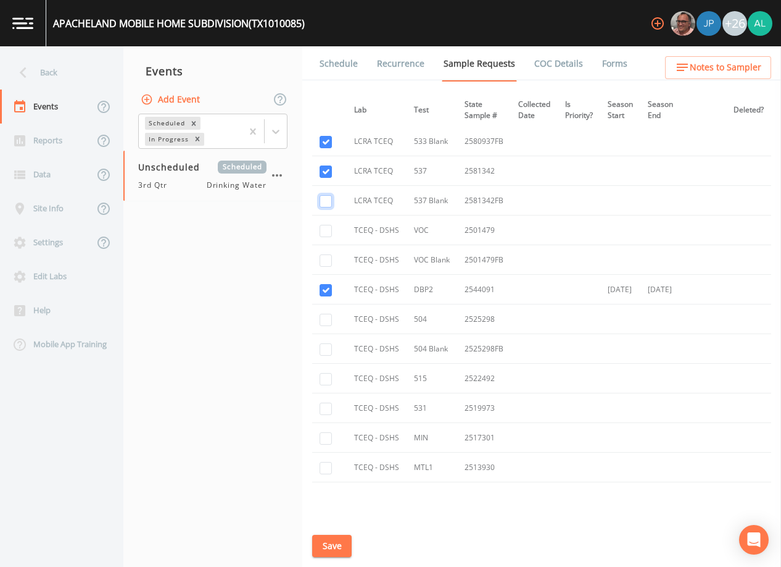
scroll to position [401, 180]
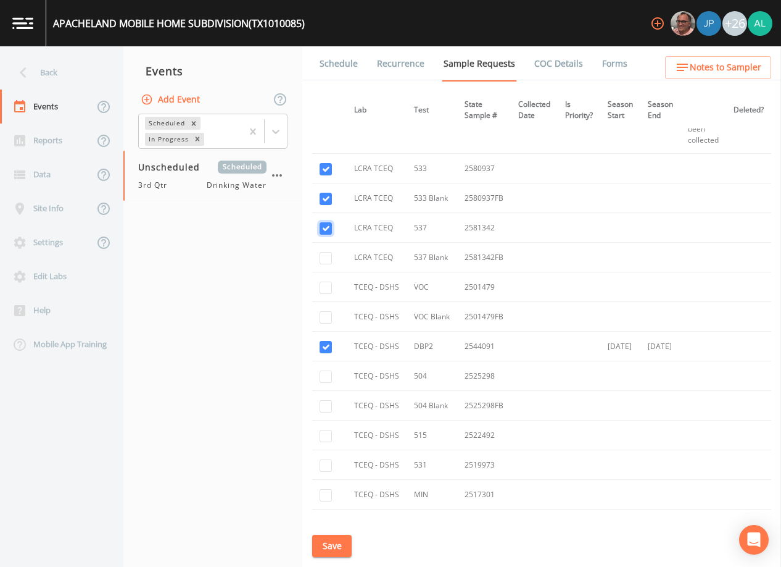
click at [330, 230] on input "checkbox" at bounding box center [326, 228] width 12 height 12
checkbox input "false"
click at [328, 204] on td at bounding box center [326, 198] width 28 height 30
drag, startPoint x: 328, startPoint y: 204, endPoint x: 329, endPoint y: 196, distance: 8.7
click at [329, 198] on input "checkbox" at bounding box center [326, 199] width 12 height 12
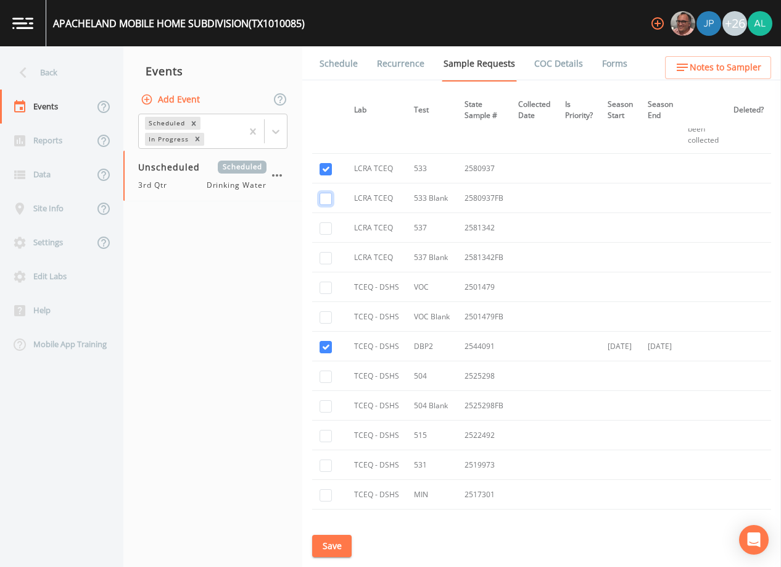
checkbox input "false"
click at [327, 170] on input "checkbox" at bounding box center [326, 169] width 12 height 12
checkbox input "false"
drag, startPoint x: 357, startPoint y: 554, endPoint x: 352, endPoint y: 547, distance: 8.4
click at [356, 552] on div "Schedule Recurrence Sample Requests COC Details Forms Dup Trip Period Sample ID…" at bounding box center [541, 306] width 479 height 520
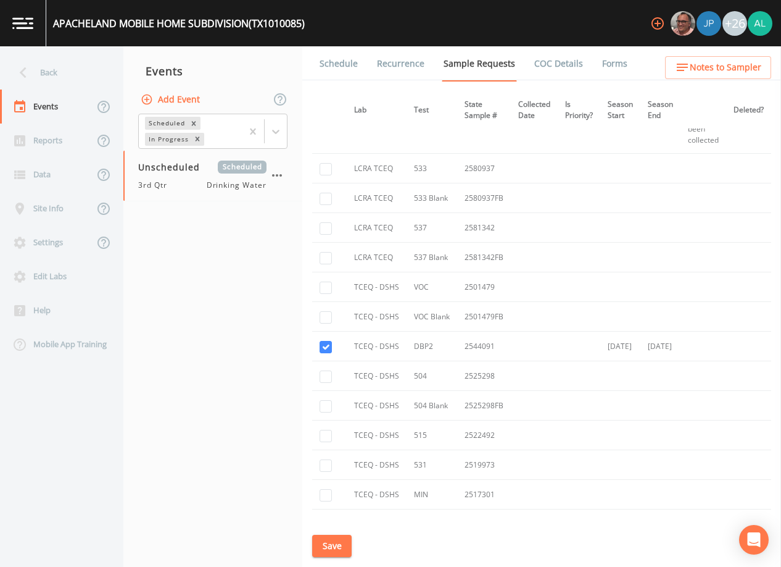
click at [348, 544] on button "Save" at bounding box center [332, 545] width 40 height 23
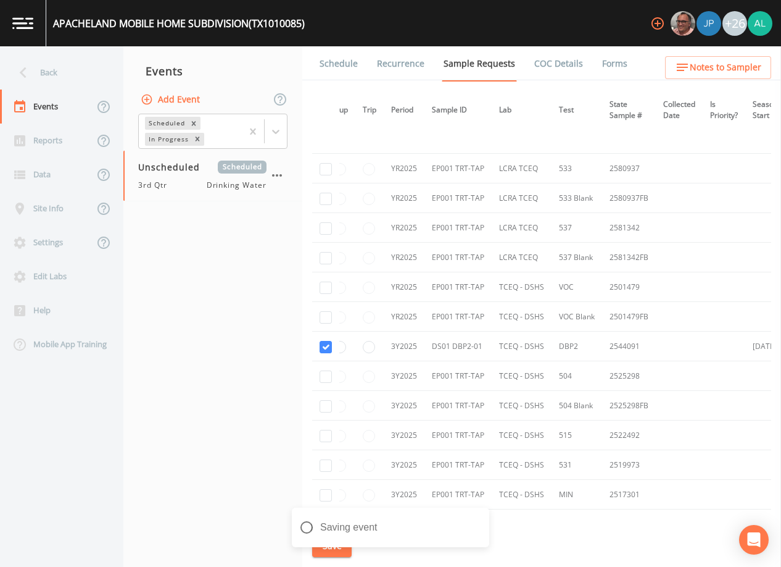
scroll to position [401, 0]
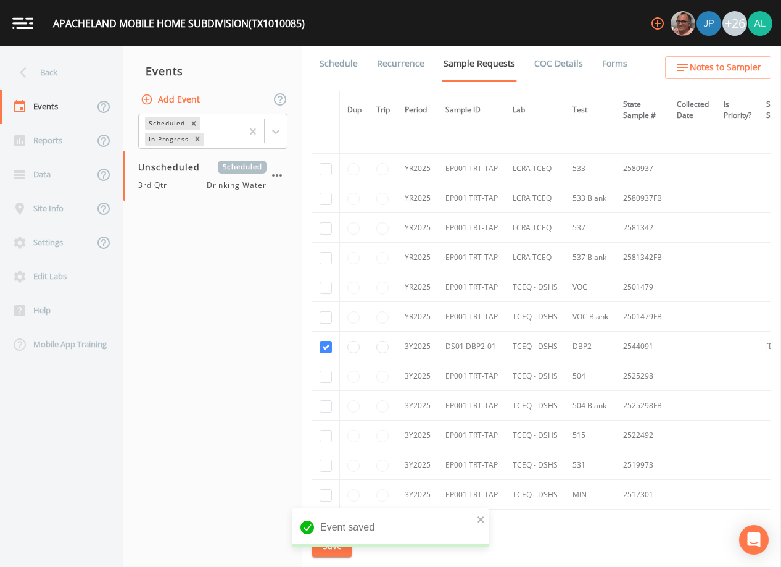
click at [343, 65] on link "Schedule" at bounding box center [339, 63] width 42 height 35
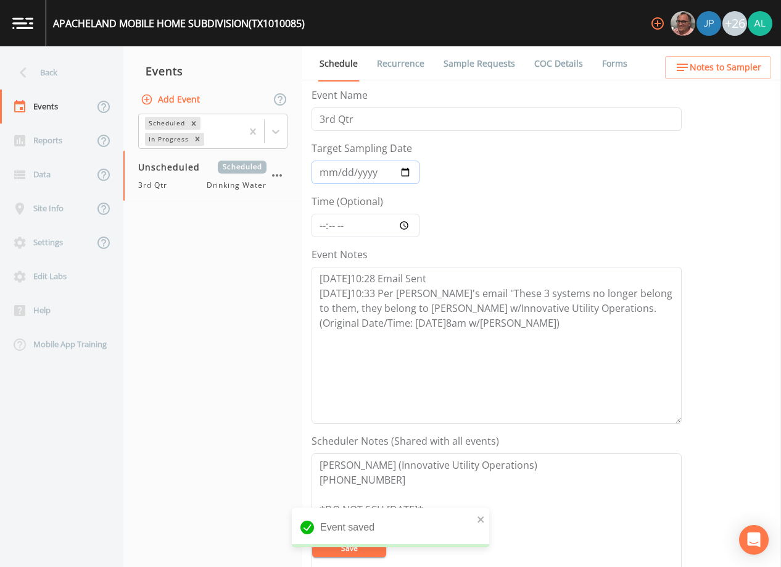
click at [330, 162] on input "Target Sampling Date" at bounding box center [366, 171] width 108 height 23
type input "[DATE]"
click at [327, 223] on input "Time (Optional)" at bounding box center [366, 225] width 108 height 23
type input "12:00"
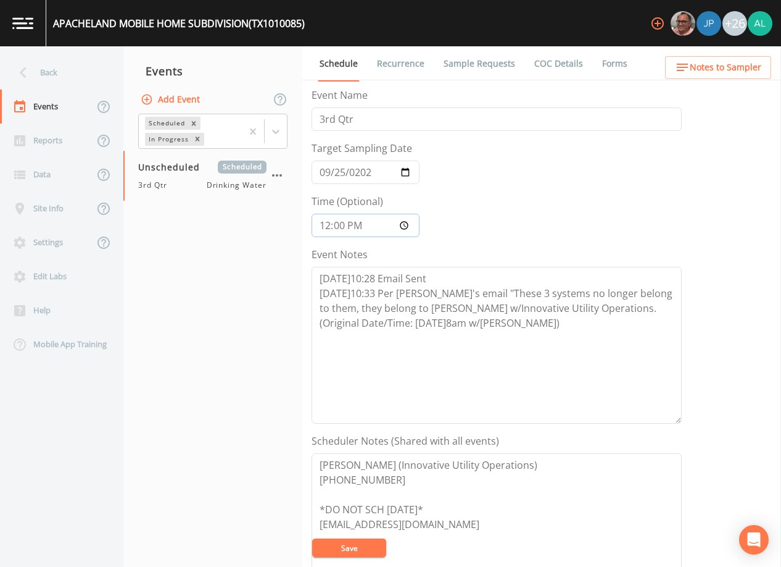
click at [312, 538] on button "Save" at bounding box center [349, 547] width 74 height 19
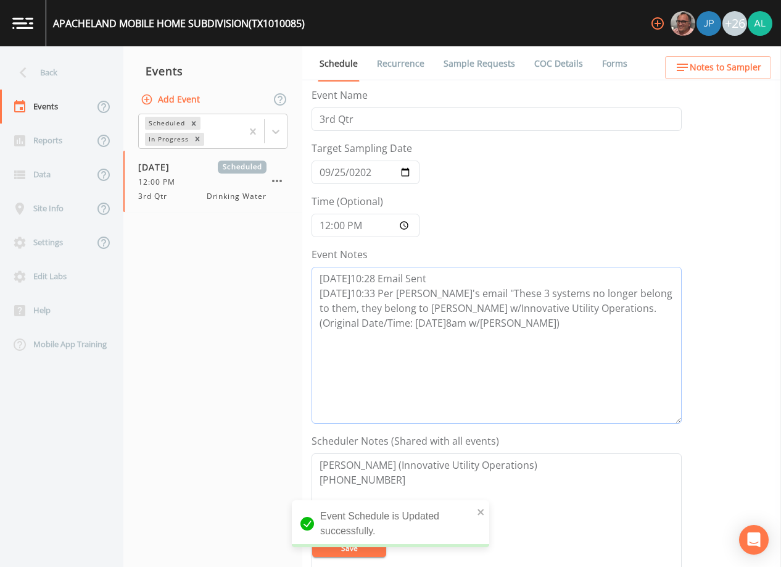
click at [545, 330] on textarea "[DATE]10:28 Email Sent [DATE]10:33 Per [PERSON_NAME]'s email "These 3 systems n…" at bounding box center [497, 345] width 370 height 157
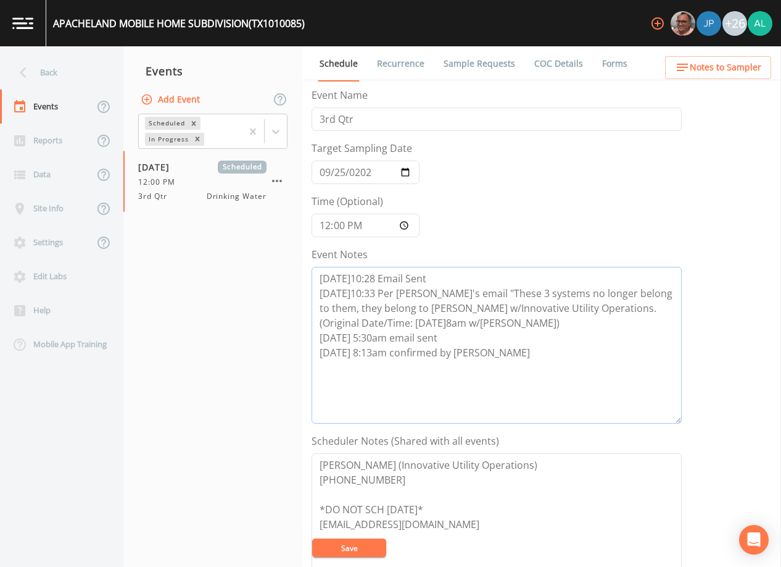
drag, startPoint x: 542, startPoint y: 364, endPoint x: 293, endPoint y: 344, distance: 250.1
click at [293, 344] on div "Back Events Reports Data Site Info Settings Edit Labs Help Mobile App Training …" at bounding box center [390, 306] width 781 height 520
type textarea "[DATE]10:28 Email Sent [DATE]10:33 Per [PERSON_NAME]'s email "These 3 systems n…"
click at [364, 544] on button "Save" at bounding box center [349, 547] width 74 height 19
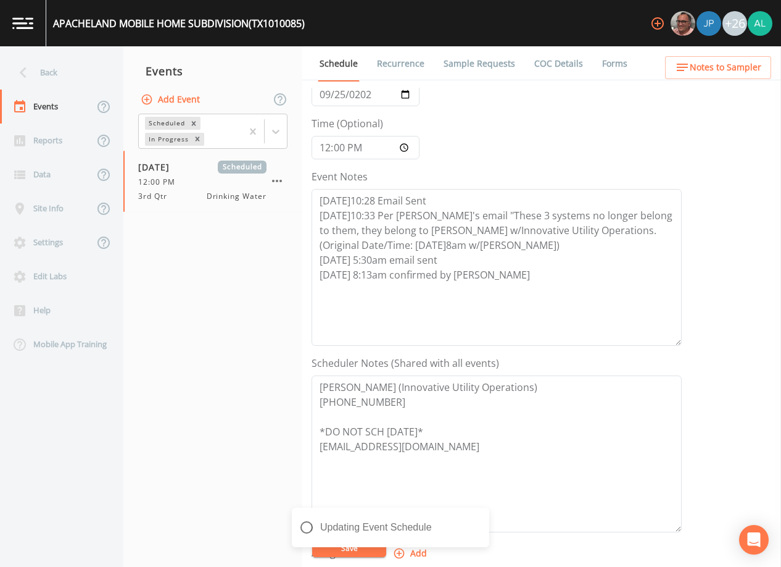
scroll to position [185, 0]
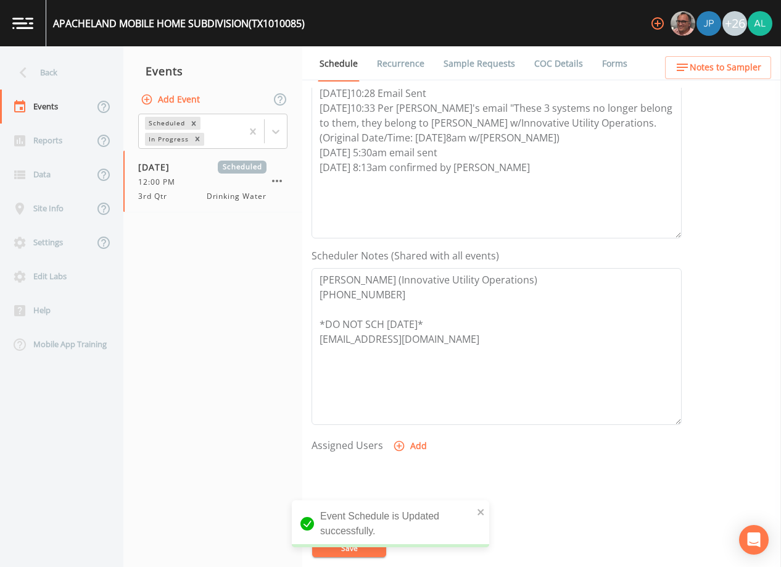
click at [411, 445] on button "Add" at bounding box center [411, 446] width 41 height 23
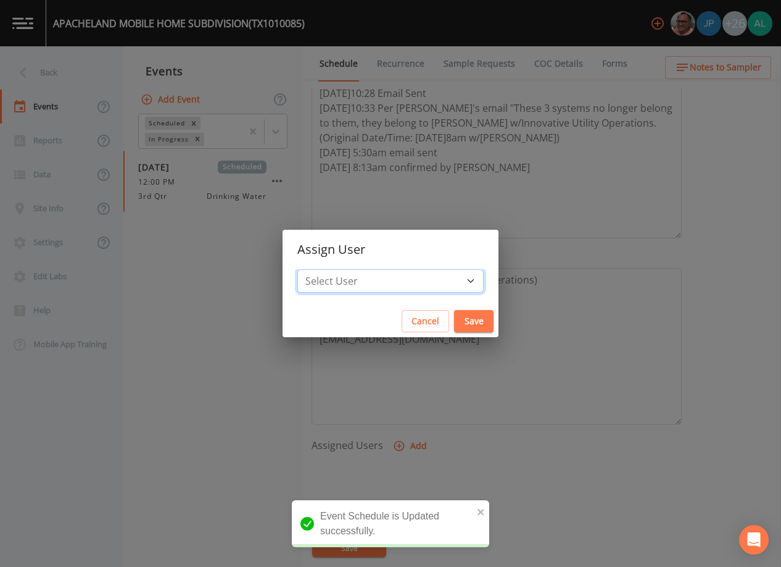
click at [386, 275] on select "Select User [PERSON_NAME] [PERSON_NAME] [PERSON_NAME] [PERSON_NAME] [PERSON_NAM…" at bounding box center [390, 280] width 186 height 23
select select "1051c3a1-6c84-4a22-a0dd-c999b59f2b39"
click at [325, 269] on select "Select User [PERSON_NAME] [PERSON_NAME] [PERSON_NAME] [PERSON_NAME] [PERSON_NAM…" at bounding box center [390, 280] width 186 height 23
click at [454, 310] on button "Save" at bounding box center [474, 321] width 40 height 23
select select
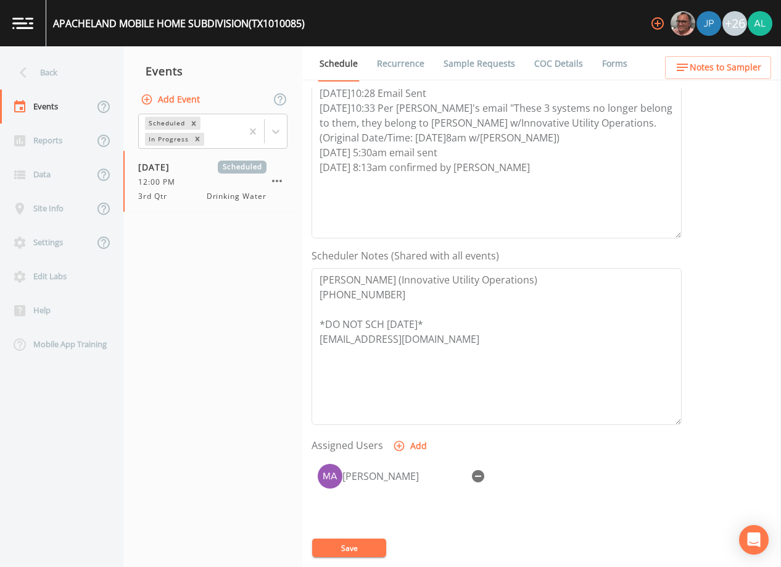
click at [345, 552] on button "Save" at bounding box center [349, 547] width 74 height 19
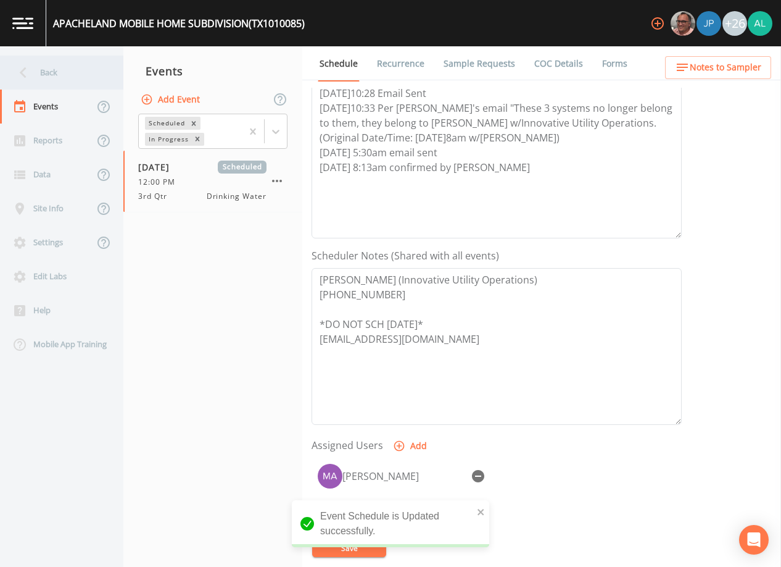
click at [103, 75] on div "Back" at bounding box center [55, 73] width 111 height 34
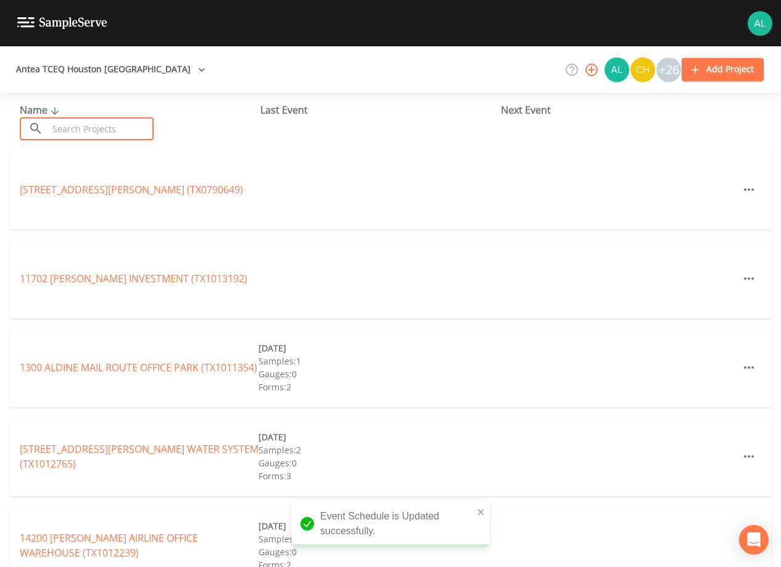
drag, startPoint x: 99, startPoint y: 129, endPoint x: 93, endPoint y: 121, distance: 9.8
click at [98, 126] on input "text" at bounding box center [101, 128] width 106 height 23
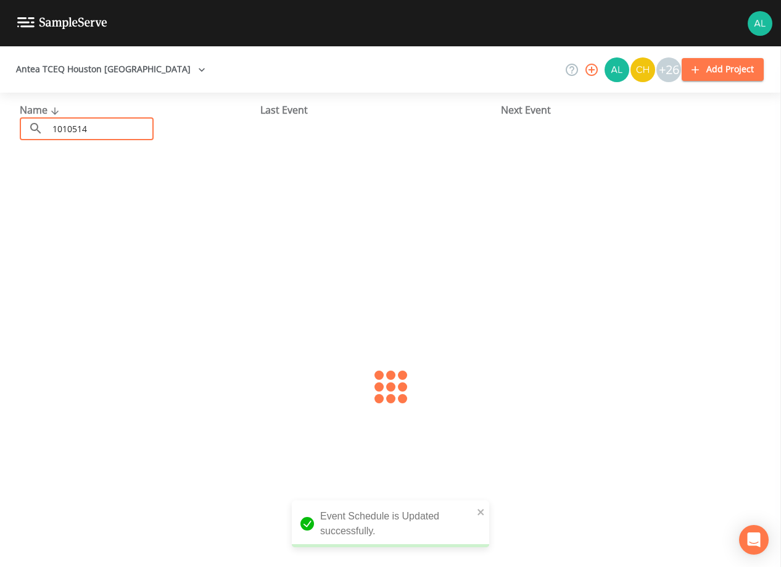
type input "1010514"
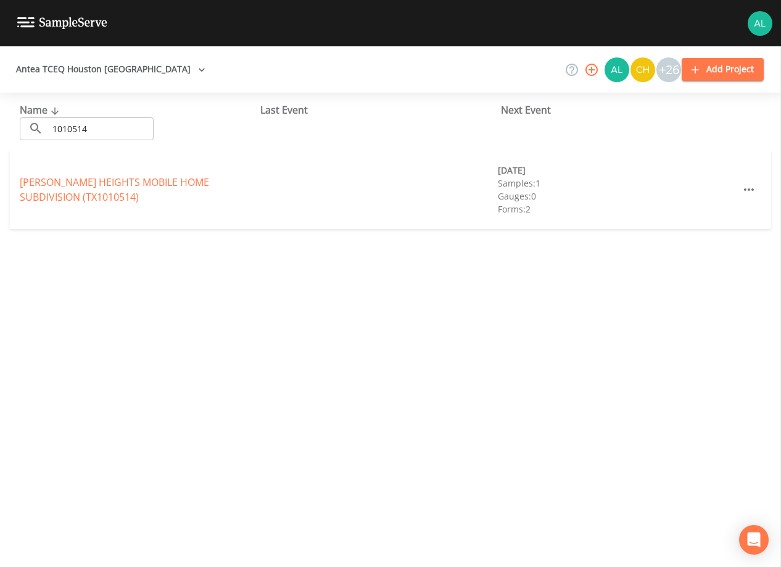
click at [75, 173] on div "[PERSON_NAME] HEIGHTS MOBILE HOME SUBDIVISION (TX1010514) [DATE] Samples: 1 Gau…" at bounding box center [391, 189] width 762 height 79
click at [54, 181] on link "[PERSON_NAME] HEIGHTS MOBILE HOME SUBDIVISION (TX1010514)" at bounding box center [114, 189] width 189 height 28
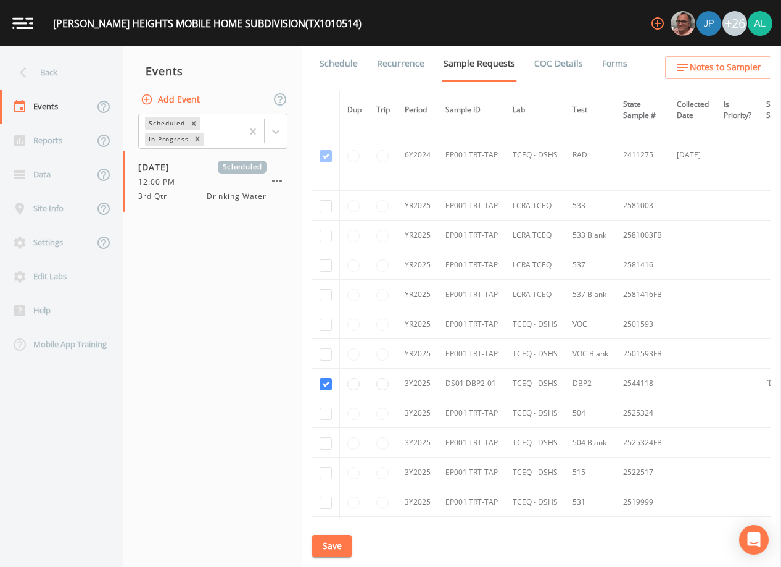
scroll to position [353, 0]
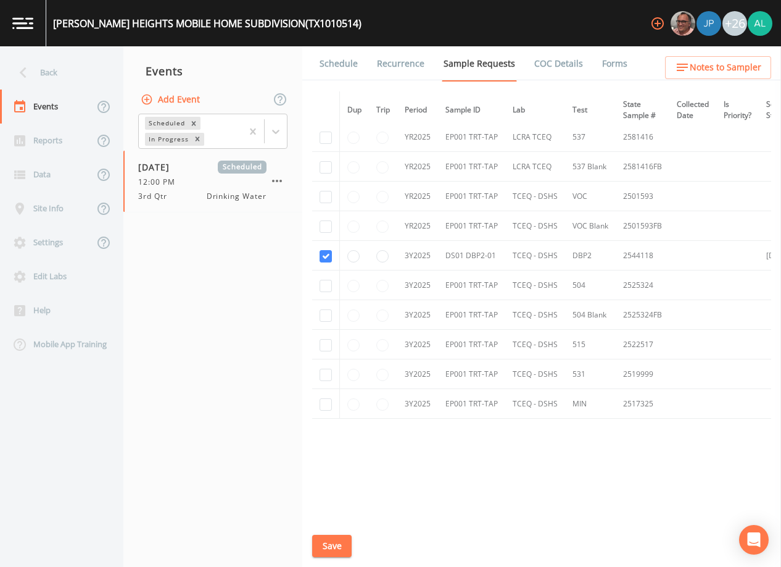
click at [335, 71] on link "Schedule" at bounding box center [339, 63] width 42 height 35
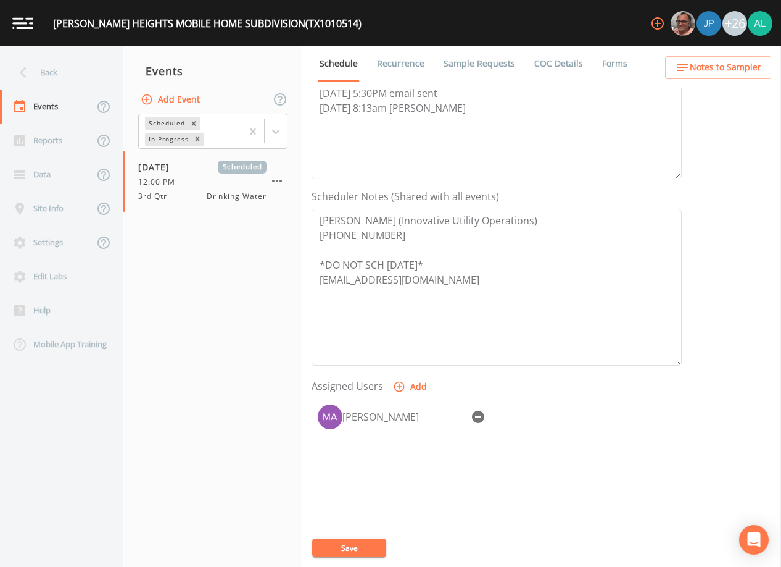
scroll to position [247, 0]
click at [720, 58] on button "Notes to Sampler" at bounding box center [718, 67] width 106 height 23
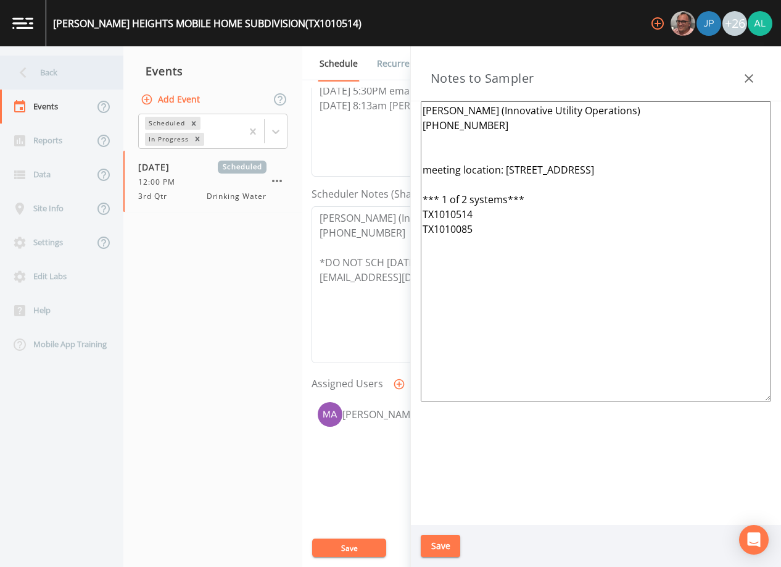
click at [85, 65] on div "Back" at bounding box center [55, 73] width 111 height 34
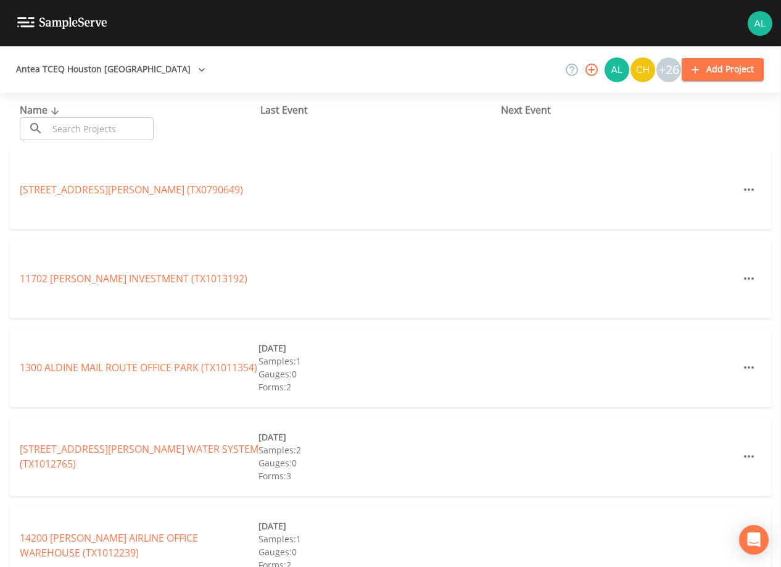
click at [67, 123] on input "text" at bounding box center [101, 128] width 106 height 23
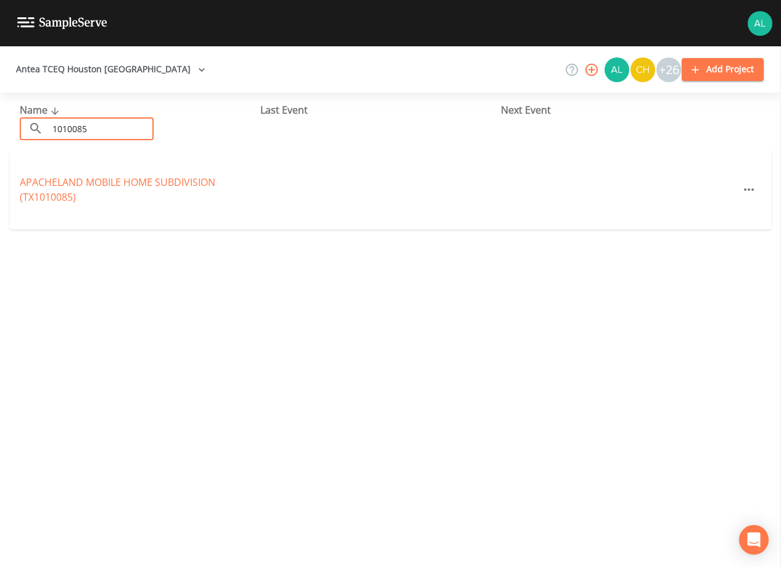
type input "1010085"
click at [54, 181] on link "APACHELAND MOBILE HOME SUBDIVISION (TX1010085)" at bounding box center [118, 189] width 196 height 28
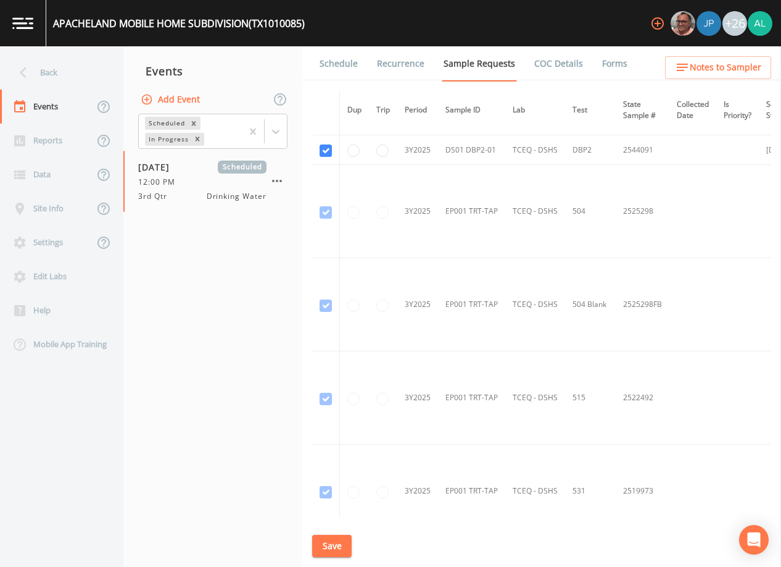
scroll to position [855, 0]
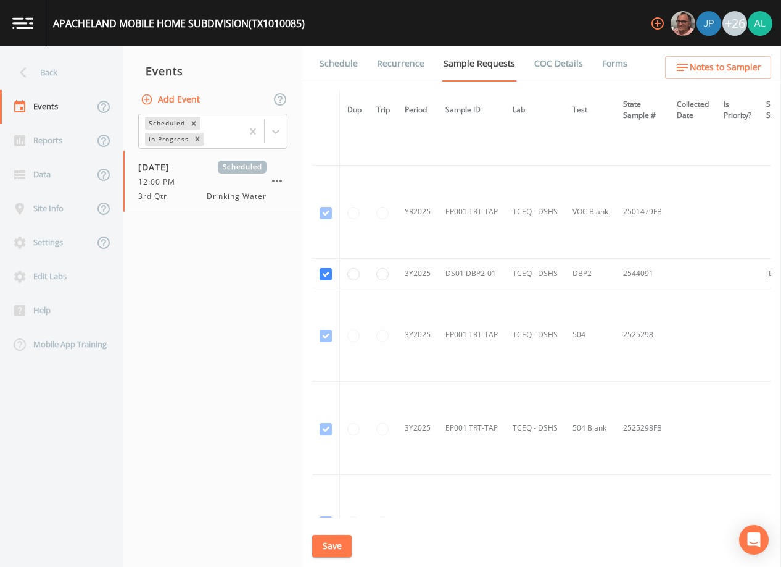
click at [338, 73] on link "Schedule" at bounding box center [339, 63] width 42 height 35
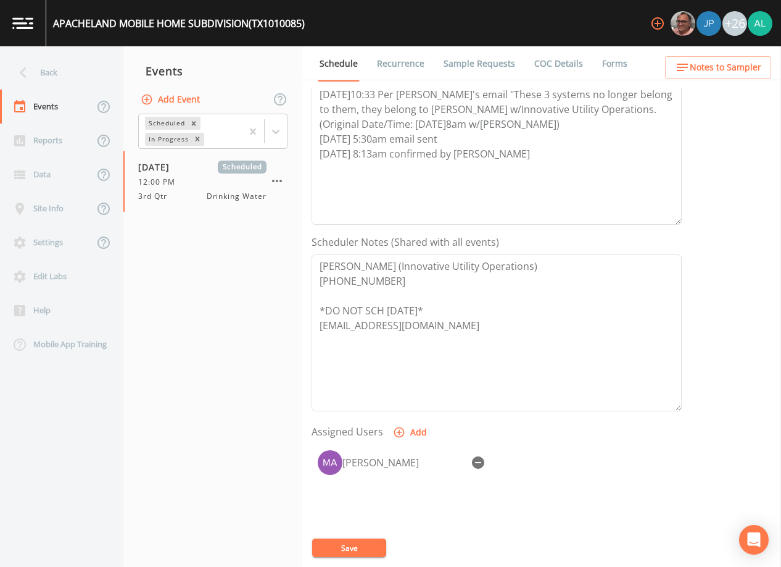
scroll to position [247, 0]
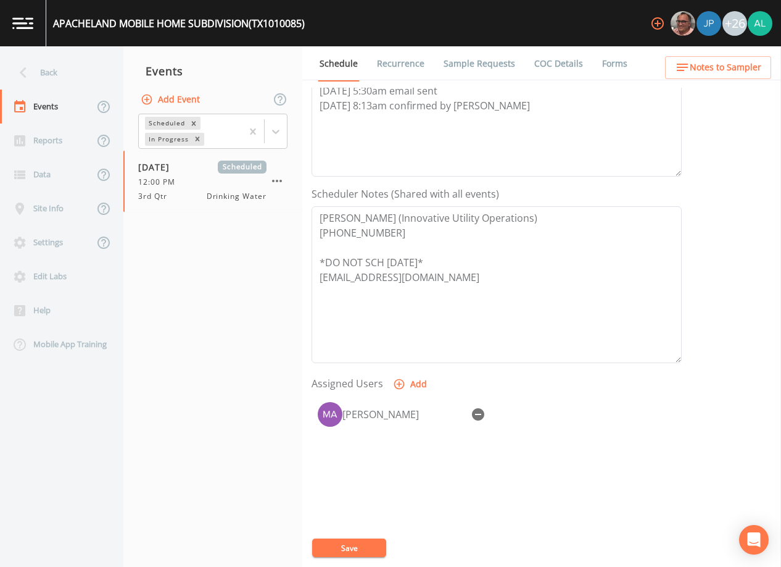
click at [728, 65] on span "Notes to Sampler" at bounding box center [726, 67] width 72 height 15
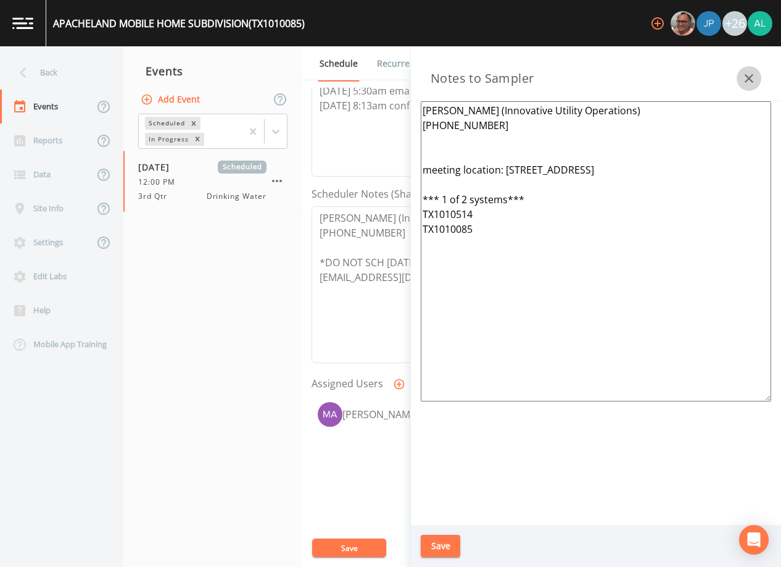
click at [749, 76] on icon "button" at bounding box center [749, 78] width 15 height 15
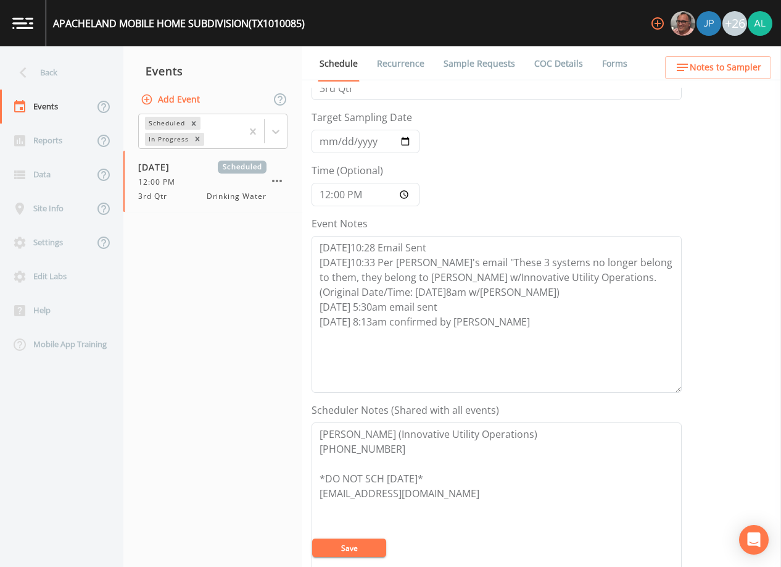
scroll to position [0, 0]
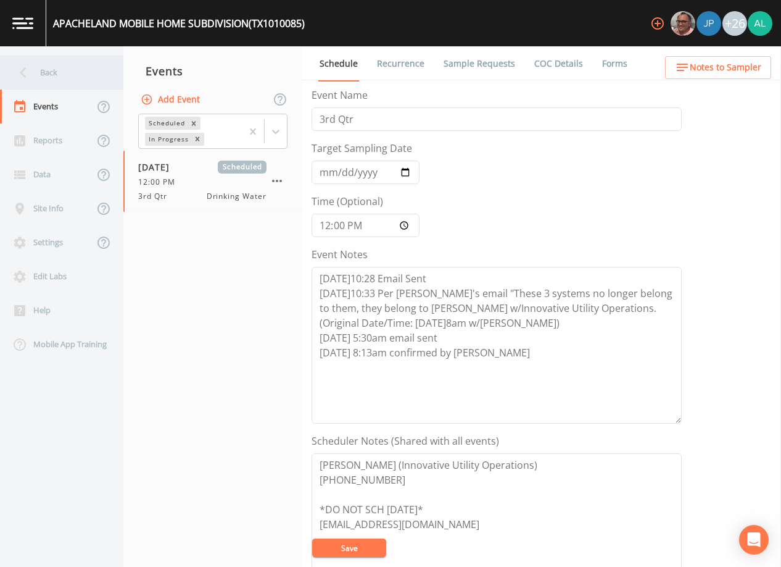
click at [93, 80] on div "Back" at bounding box center [55, 73] width 111 height 34
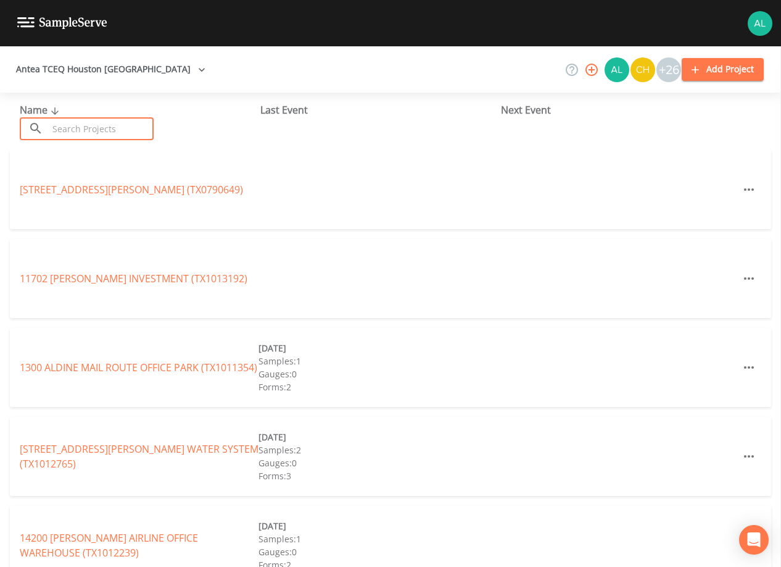
click at [94, 124] on input "text" at bounding box center [101, 128] width 106 height 23
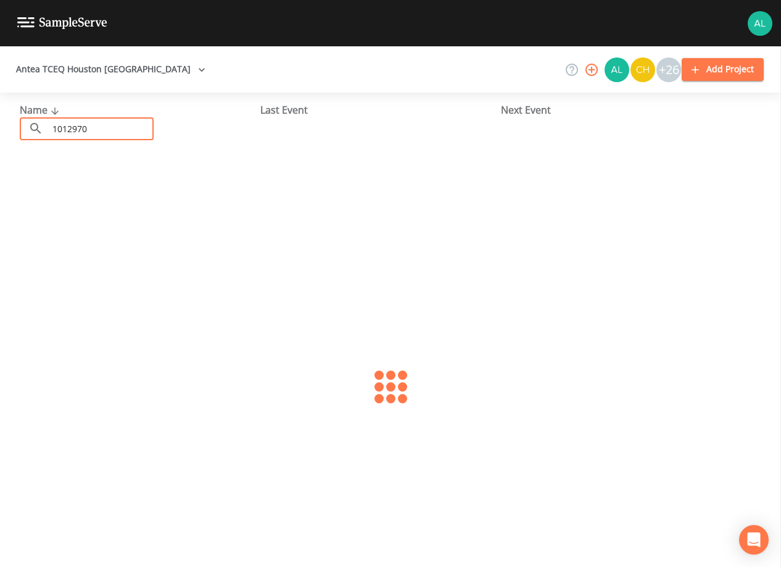
type input "1012970"
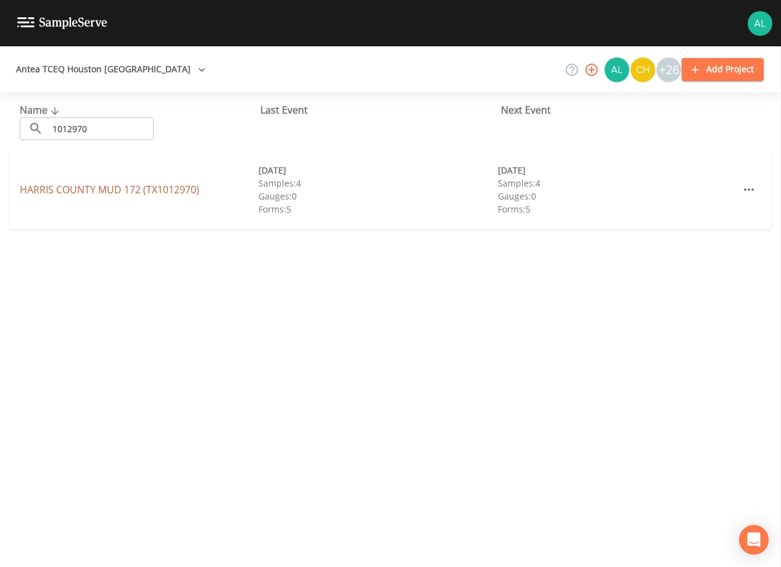
click at [60, 191] on link "[GEOGRAPHIC_DATA] 172 (TX1012970)" at bounding box center [110, 190] width 180 height 14
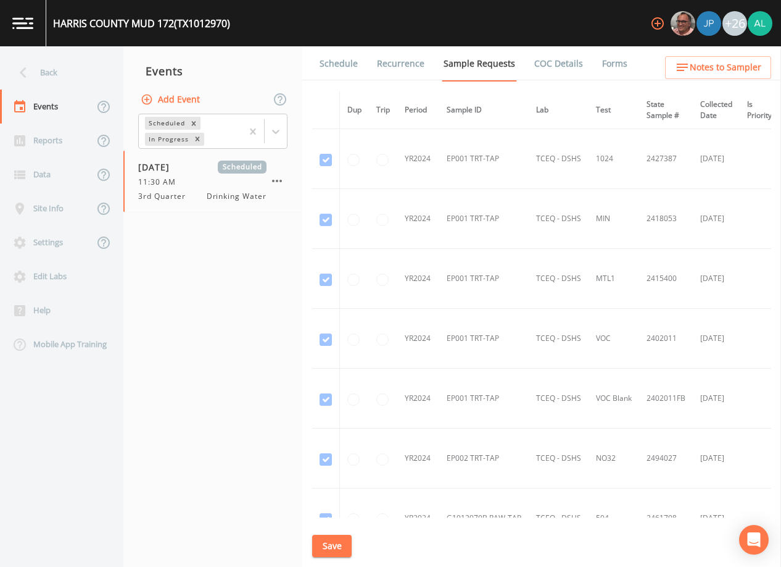
click at [339, 71] on link "Schedule" at bounding box center [339, 63] width 42 height 35
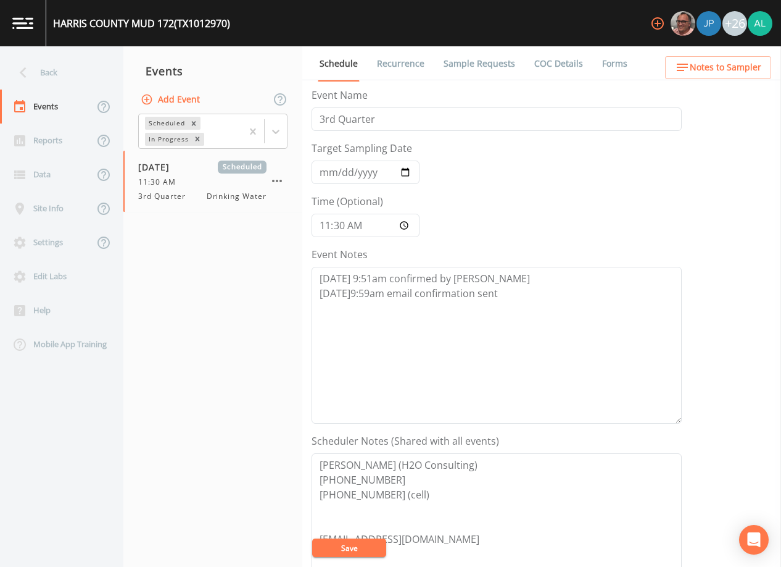
click at [730, 81] on div "Schedule Recurrence Sample Requests COC Details Forms Event Name 3rd Quarter Ta…" at bounding box center [541, 306] width 479 height 520
click at [730, 78] on button "Notes to Sampler" at bounding box center [718, 67] width 106 height 23
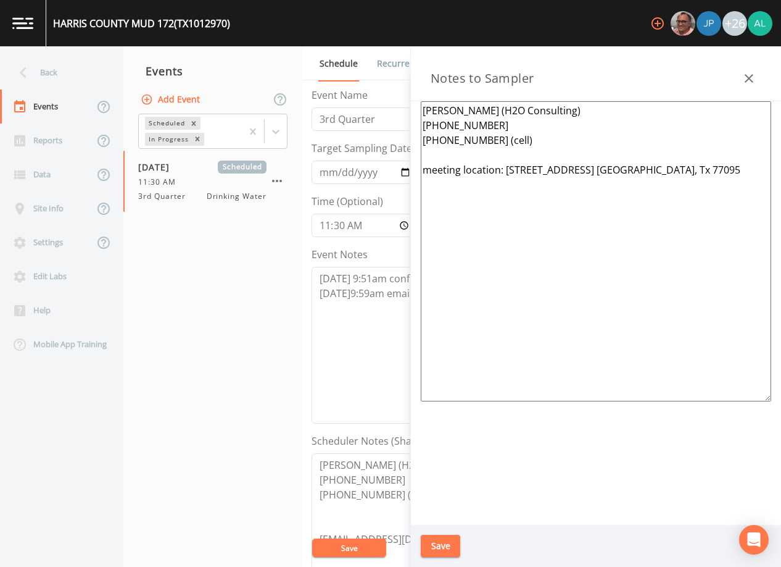
click at [457, 158] on textarea "[PERSON_NAME] (H2O Consulting) [PHONE_NUMBER] [PHONE_NUMBER] (cell) meeting loc…" at bounding box center [596, 251] width 351 height 300
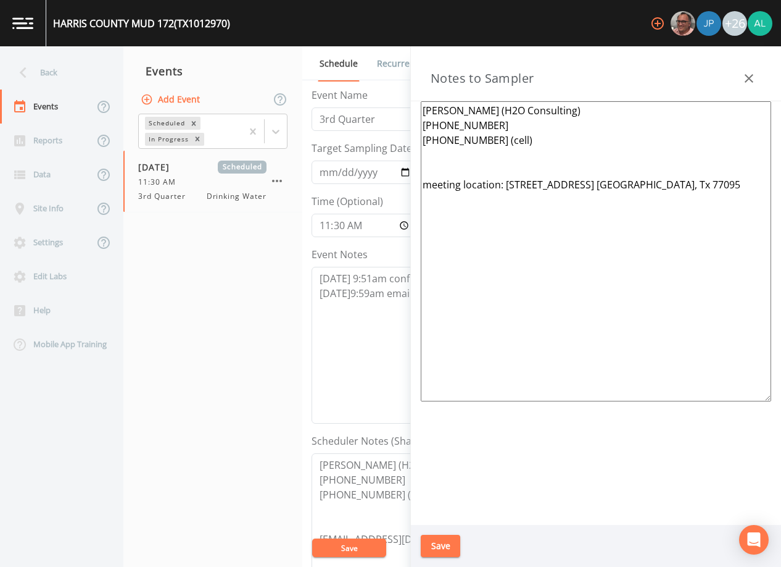
paste textarea "[PERSON_NAME] [PHONE_NUMBER]"
type textarea "[PERSON_NAME] (H2O Consulting) [PHONE_NUMBER] [PHONE_NUMBER] (cell) [PERSON_NAM…"
click at [455, 543] on button "Save" at bounding box center [441, 545] width 40 height 23
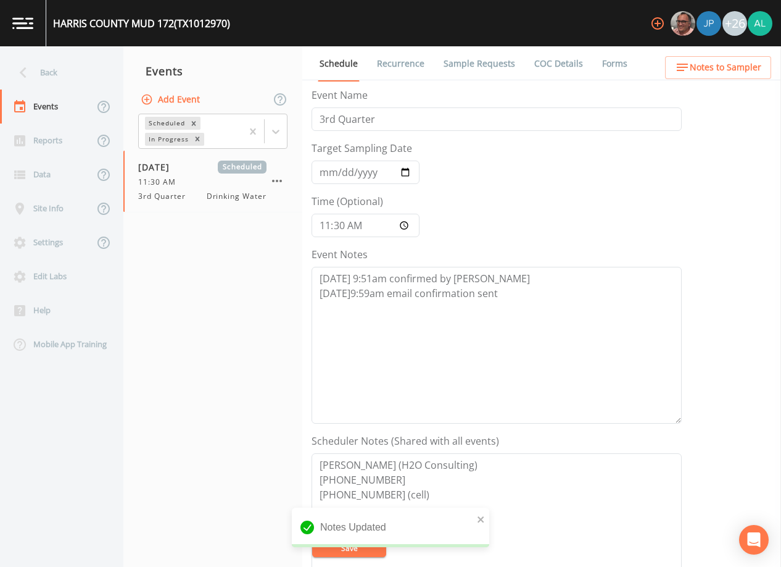
click at [682, 78] on button "Notes to Sampler" at bounding box center [718, 67] width 106 height 23
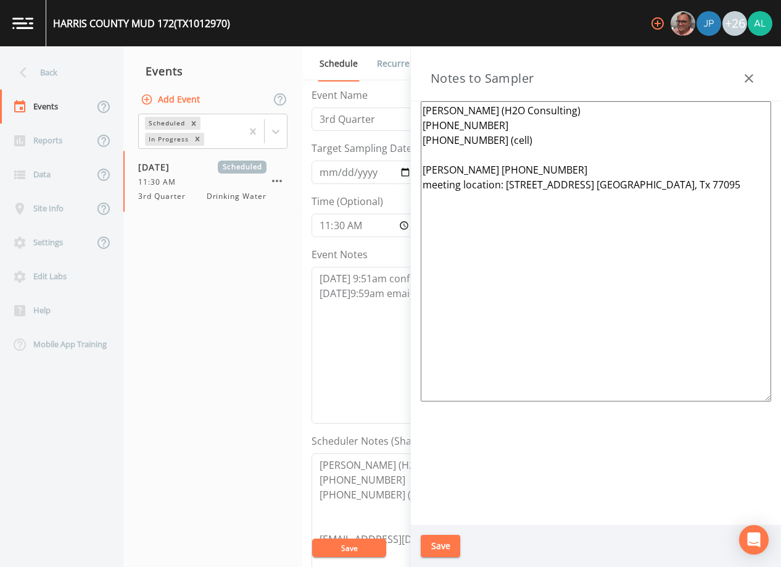
click at [432, 546] on button "Save" at bounding box center [441, 545] width 40 height 23
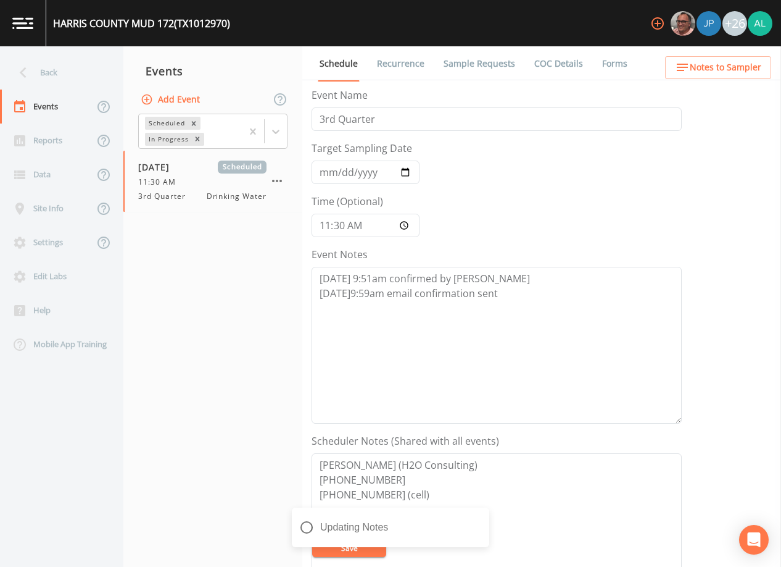
click at [346, 547] on div "Updating Notes" at bounding box center [391, 531] width 198 height 49
click at [478, 520] on icon "close" at bounding box center [481, 519] width 9 height 10
click at [366, 546] on div "[GEOGRAPHIC_DATA] 172 (TX1012970) +26 Back Events Reports Data Site Info Settin…" at bounding box center [390, 283] width 781 height 567
click at [366, 546] on button "Save" at bounding box center [349, 547] width 74 height 19
click at [81, 80] on div "Back" at bounding box center [55, 73] width 111 height 34
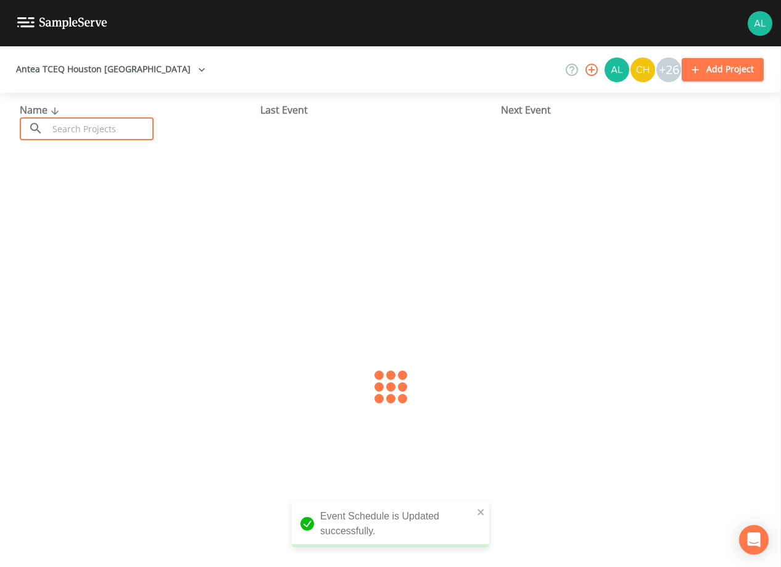
click at [81, 127] on input "text" at bounding box center [101, 128] width 106 height 23
type input "1700958"
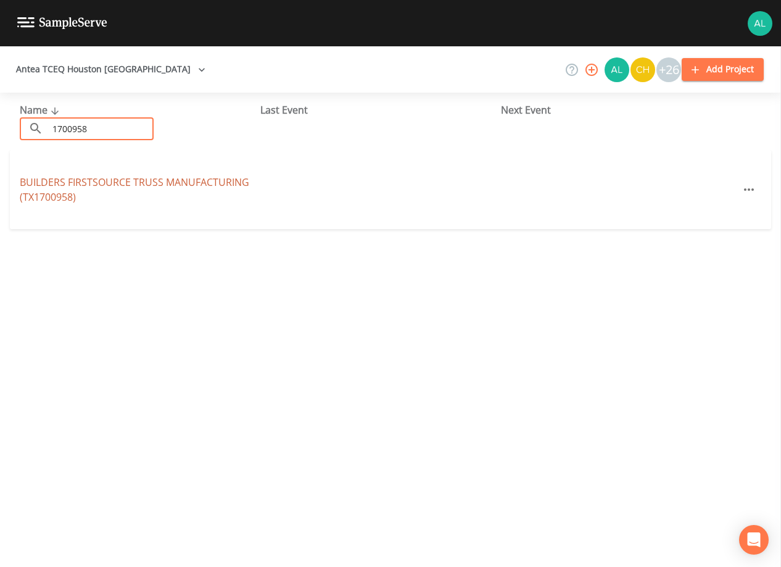
click at [32, 185] on link "BUILDERS FIRSTSOURCE TRUSS MANUFACTURING (TX1700958)" at bounding box center [135, 189] width 230 height 28
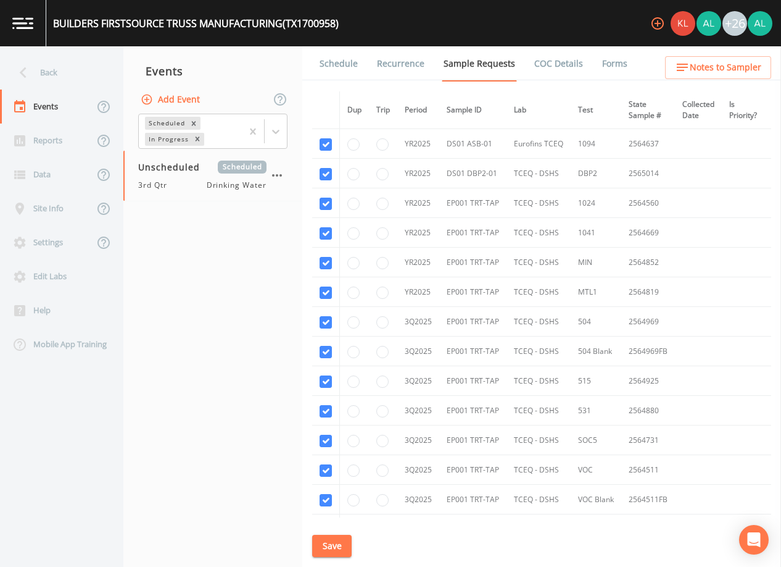
click at [339, 60] on link "Schedule" at bounding box center [339, 63] width 42 height 35
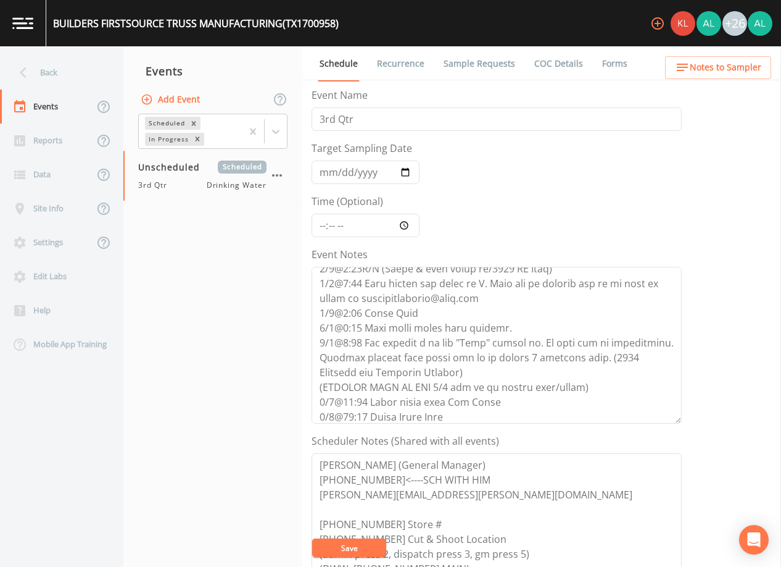
scroll to position [252, 0]
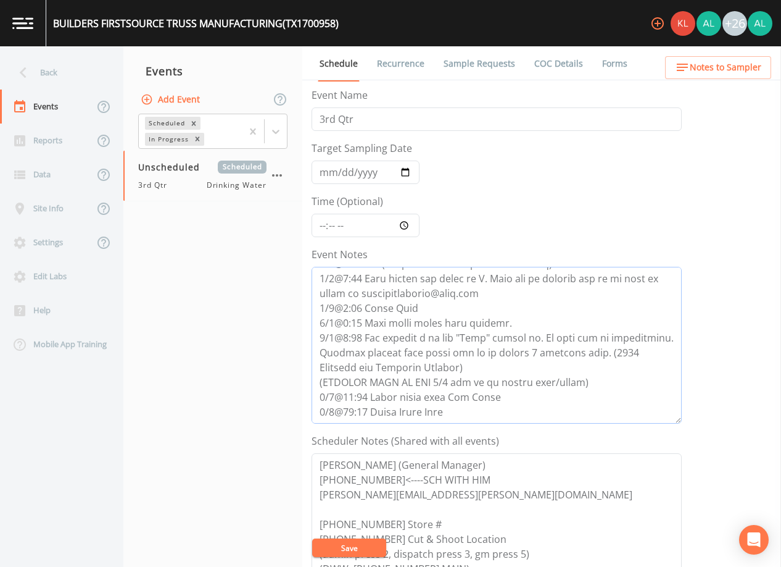
click at [357, 411] on textarea "Event Notes" at bounding box center [497, 345] width 370 height 157
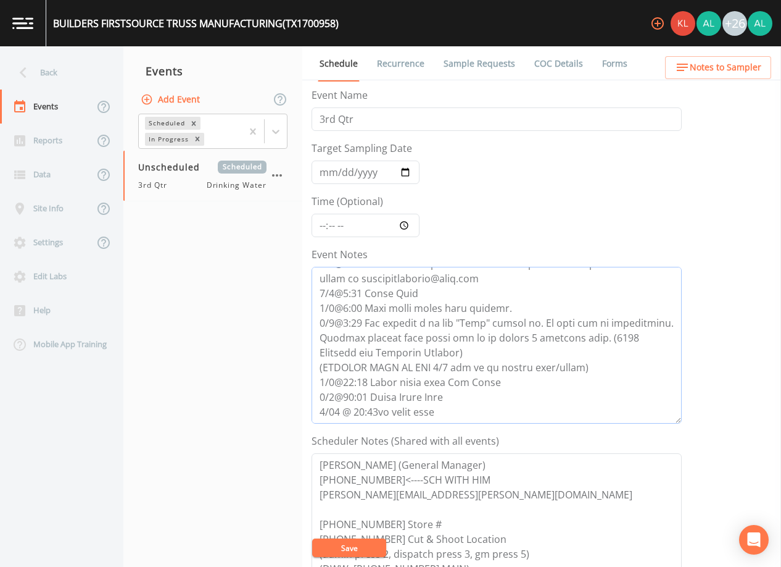
type textarea "[DATE]2:41 Per reception [PERSON_NAME], [PERSON_NAME] is the CEO & I cant talk …"
click at [325, 178] on input "Target Sampling Date" at bounding box center [366, 171] width 108 height 23
type input "[DATE]"
click at [323, 225] on input "Time (Optional)" at bounding box center [366, 225] width 108 height 23
type input "08:00"
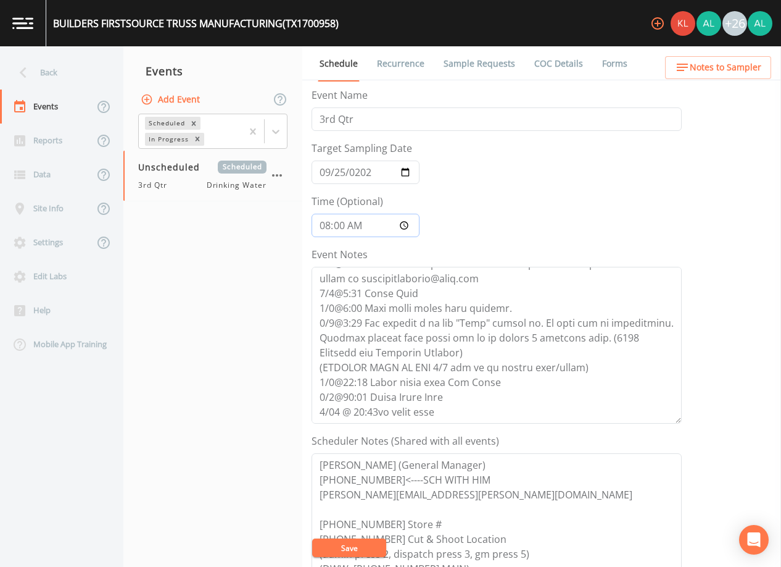
click at [312, 538] on button "Save" at bounding box center [349, 547] width 74 height 19
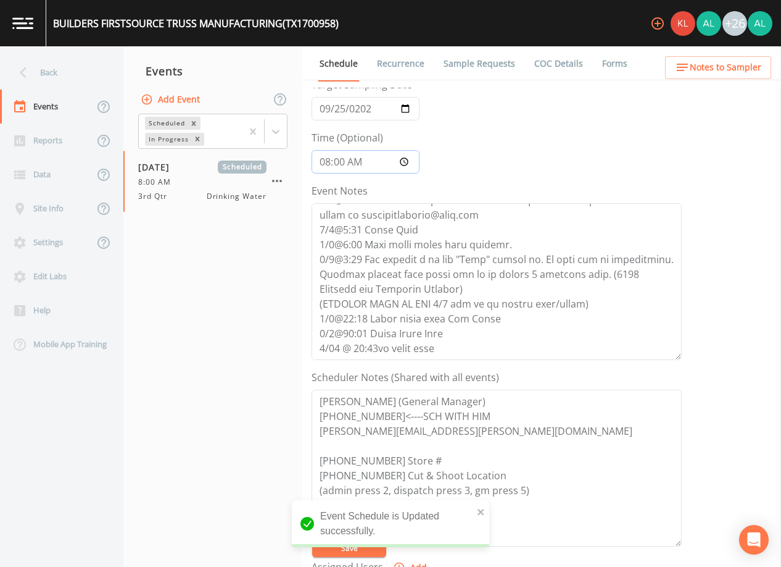
scroll to position [185, 0]
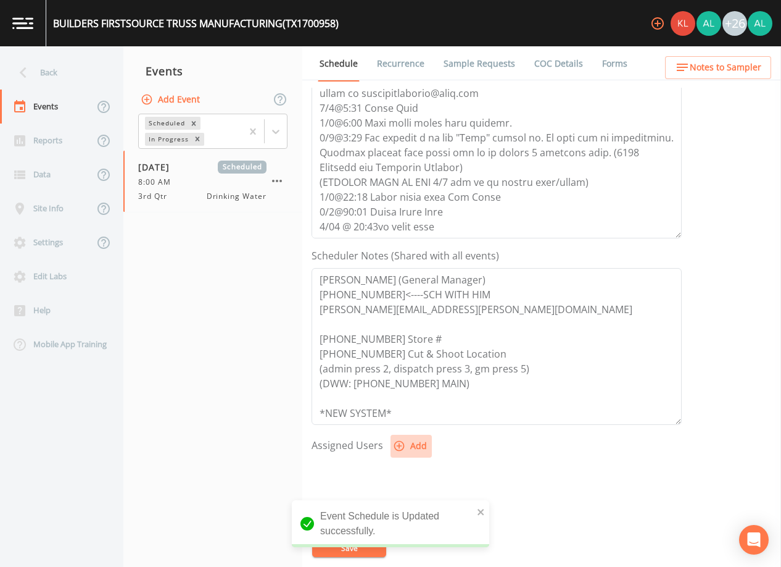
click at [407, 444] on button "Add" at bounding box center [411, 446] width 41 height 23
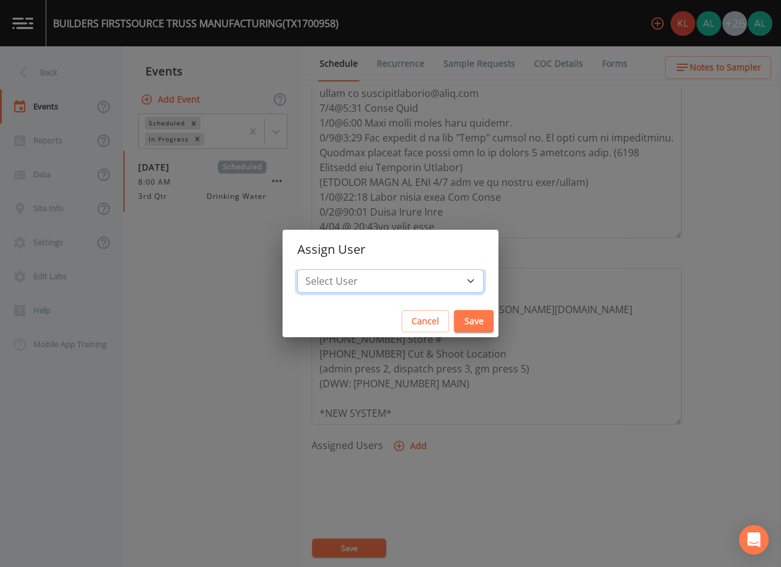
click at [365, 283] on select "Select User [PERSON_NAME] [PERSON_NAME] [PERSON_NAME] [PERSON_NAME] [PERSON_NAM…" at bounding box center [390, 280] width 186 height 23
click at [406, 323] on button "Cancel" at bounding box center [426, 321] width 48 height 23
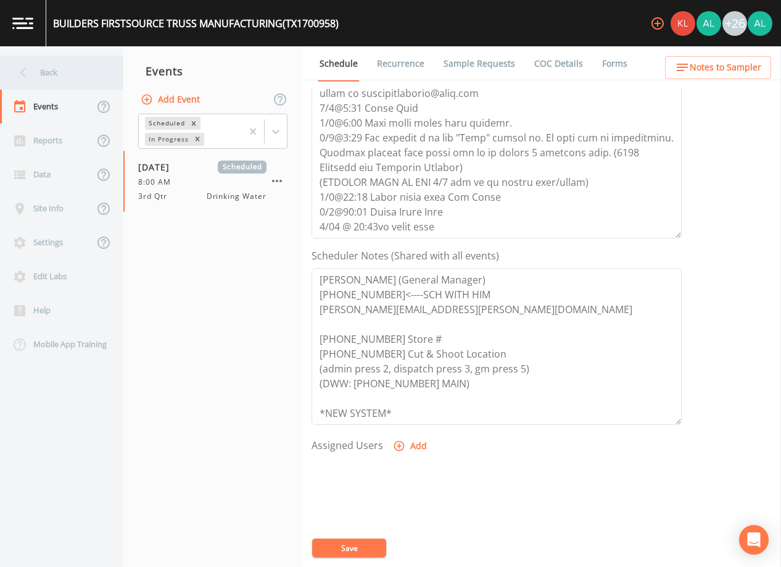
click at [60, 70] on div "Back" at bounding box center [55, 73] width 111 height 34
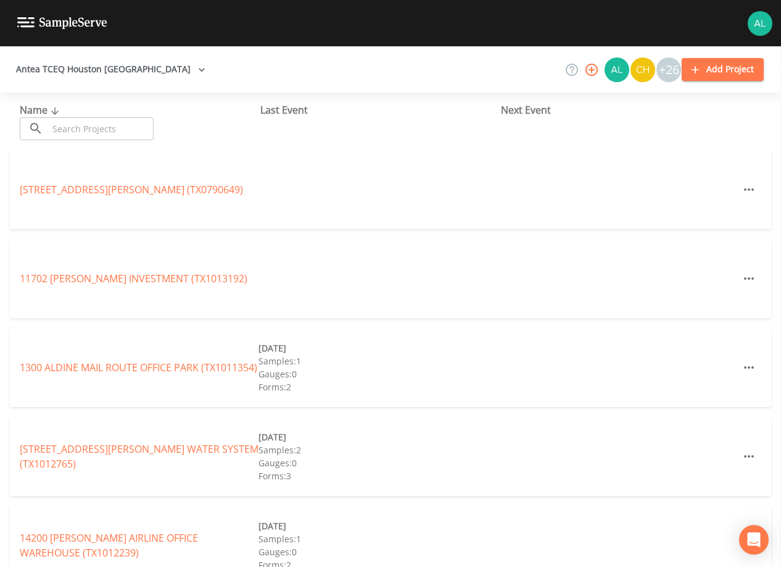
click at [76, 124] on input "text" at bounding box center [101, 128] width 106 height 23
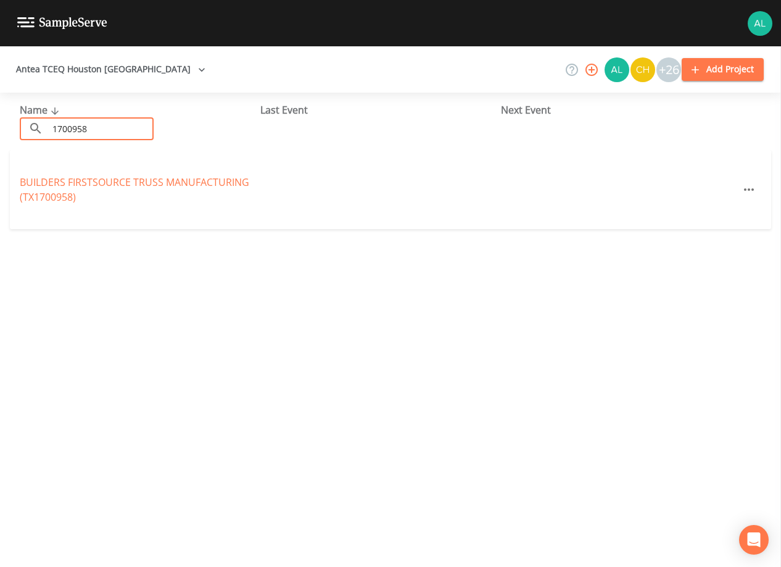
type input "1700958"
click at [35, 193] on link "BUILDERS FIRSTSOURCE TRUSS MANUFACTURING (TX1700958)" at bounding box center [135, 189] width 230 height 28
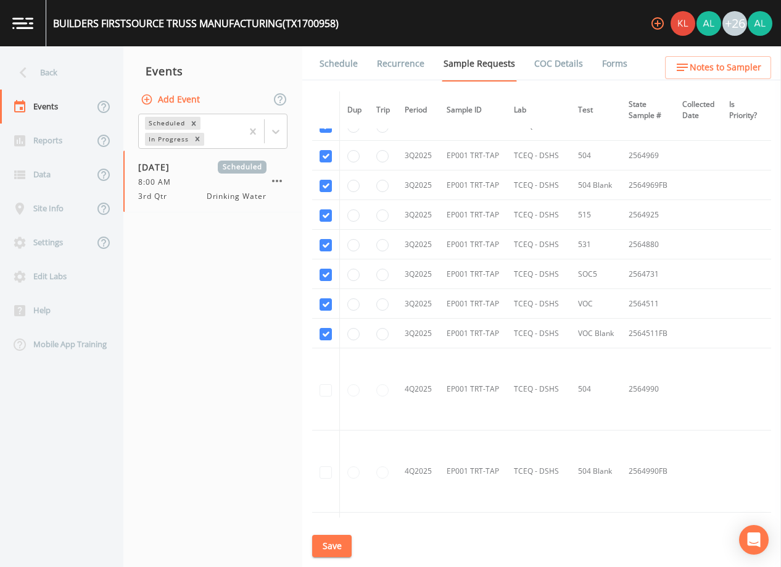
scroll to position [370, 0]
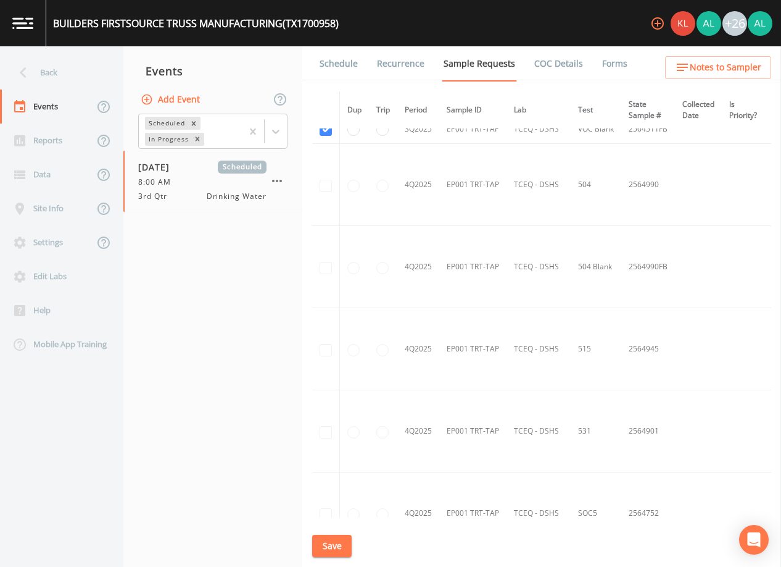
click at [326, 77] on link "Schedule" at bounding box center [339, 63] width 42 height 35
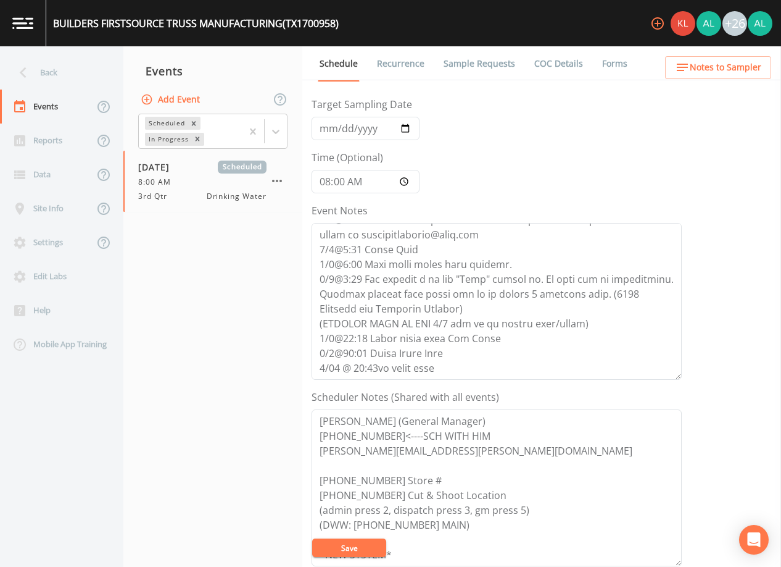
scroll to position [185, 0]
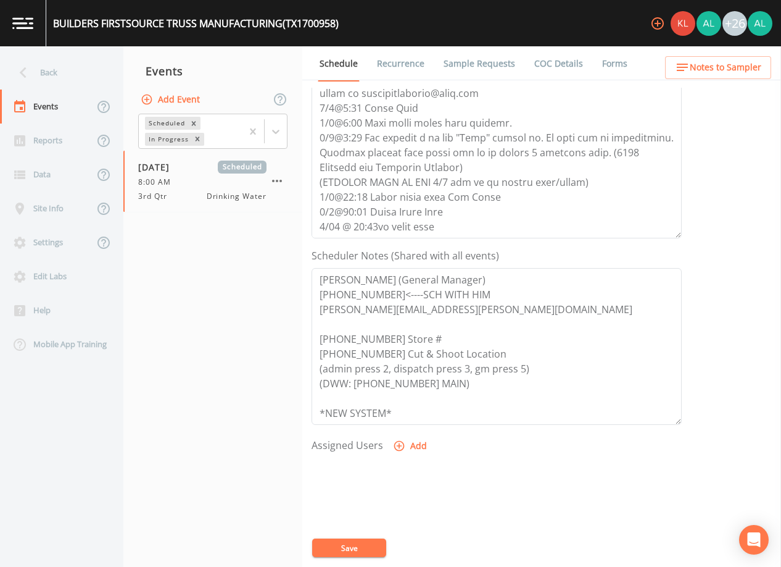
click at [464, 77] on link "Sample Requests" at bounding box center [479, 63] width 75 height 35
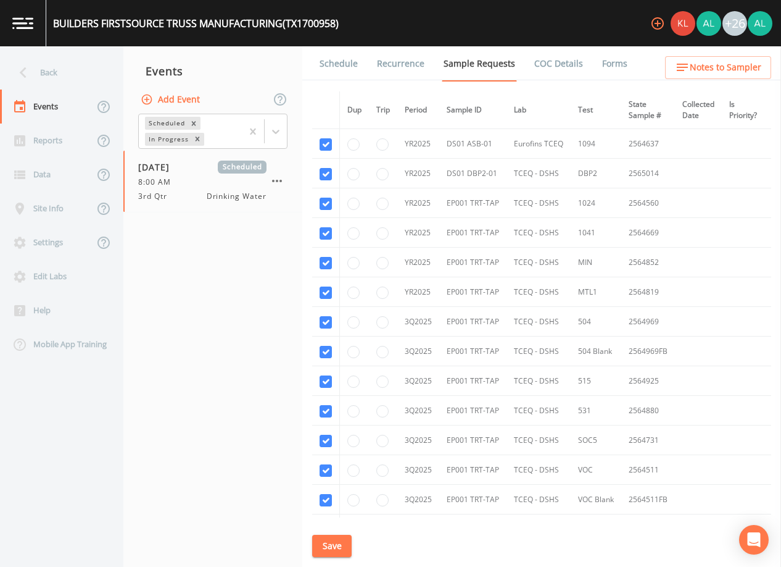
click at [346, 543] on button "Save" at bounding box center [332, 545] width 40 height 23
click at [702, 59] on button "Notes to Sampler" at bounding box center [718, 67] width 106 height 23
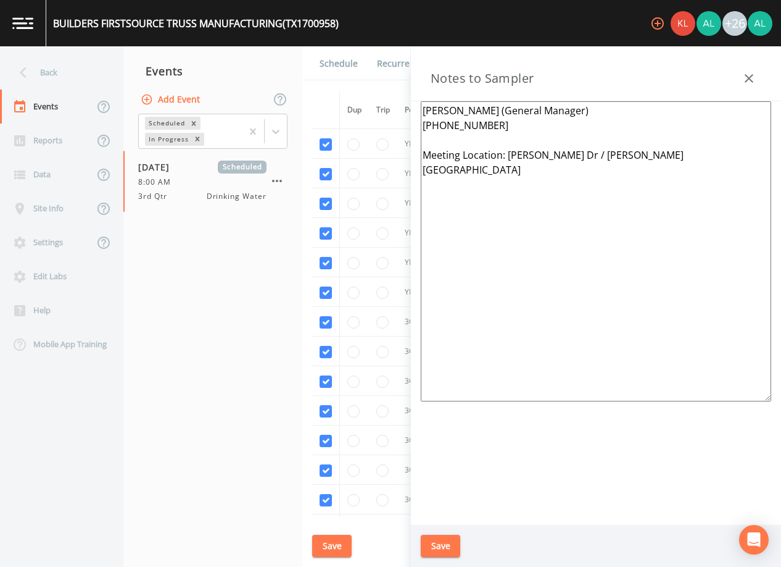
drag, startPoint x: 633, startPoint y: 157, endPoint x: 506, endPoint y: 159, distance: 127.2
click at [506, 159] on textarea "[PERSON_NAME] (General Manager) [PHONE_NUMBER] Meeting Location: [PERSON_NAME] …" at bounding box center [596, 251] width 351 height 300
click at [435, 544] on button "Save" at bounding box center [441, 545] width 40 height 23
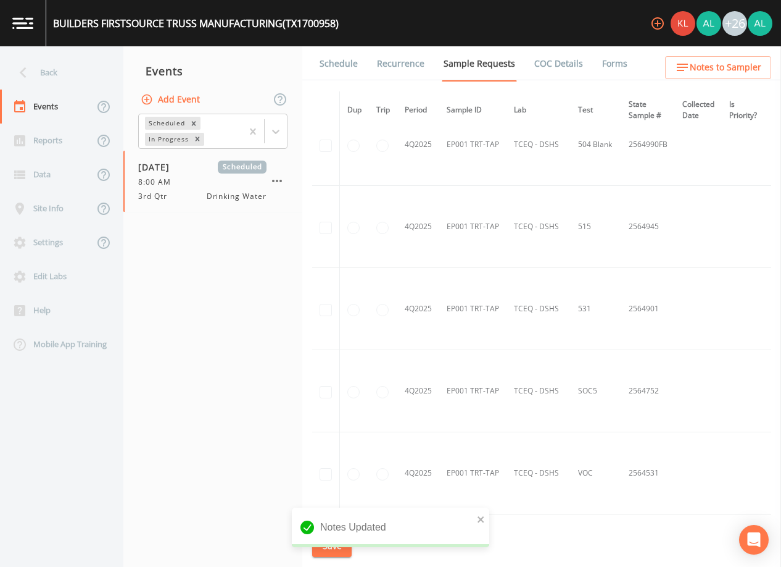
scroll to position [494, 0]
click at [481, 514] on icon "close" at bounding box center [481, 519] width 9 height 10
click at [329, 545] on button "Save" at bounding box center [332, 545] width 40 height 23
click at [332, 533] on div "Saving event" at bounding box center [391, 531] width 198 height 49
click at [322, 51] on link "Schedule" at bounding box center [339, 63] width 42 height 35
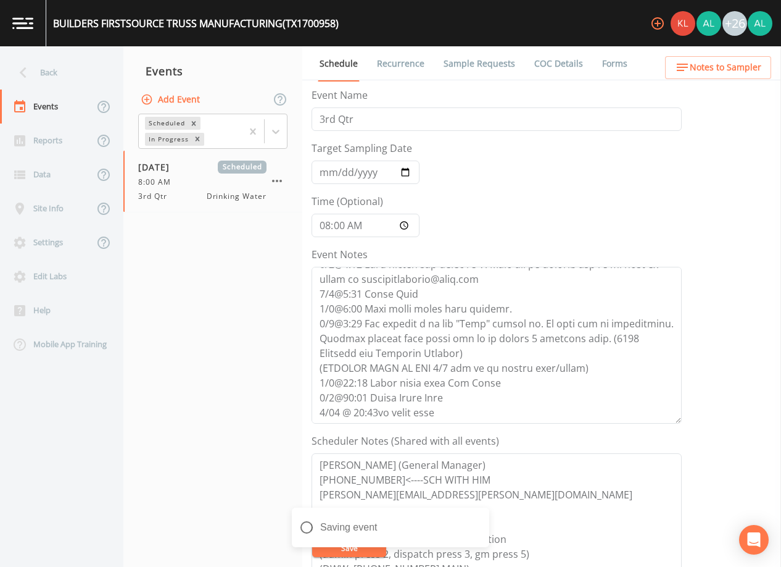
scroll to position [252, 0]
click at [464, 415] on textarea "Event Notes" at bounding box center [497, 345] width 370 height 157
click at [380, 415] on textarea "Event Notes" at bounding box center [497, 345] width 370 height 157
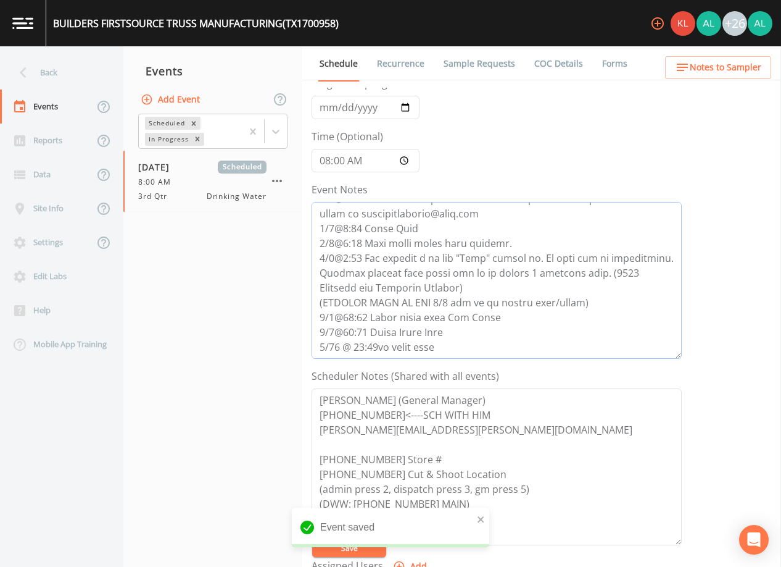
scroll to position [123, 0]
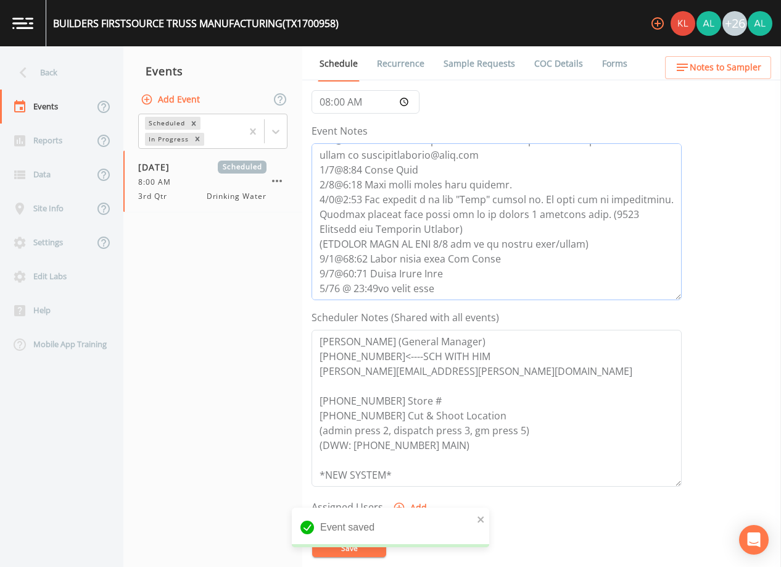
type textarea "[DATE]2:41 Per reception [PERSON_NAME], [PERSON_NAME] is the CEO & I cant talk …"
click at [489, 521] on div "Event saved" at bounding box center [391, 527] width 198 height 40
click at [483, 517] on icon "close" at bounding box center [481, 519] width 6 height 6
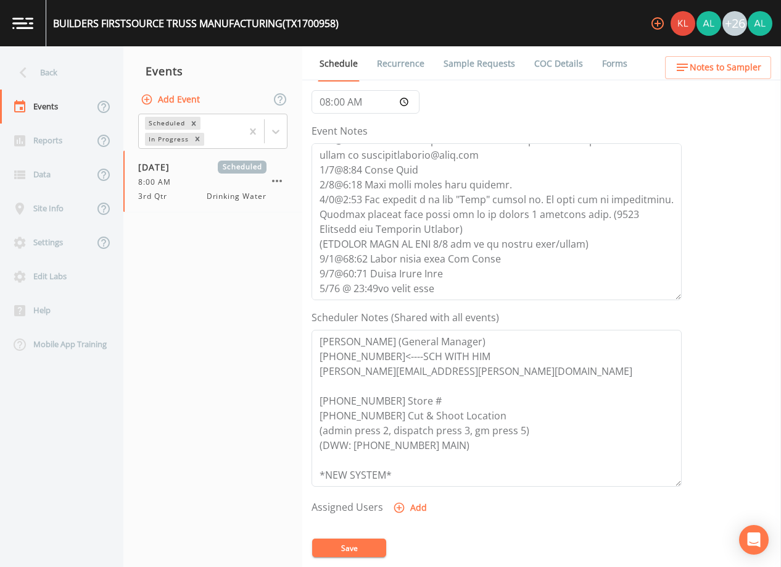
drag, startPoint x: 351, startPoint y: 557, endPoint x: 350, endPoint y: 551, distance: 6.8
click at [350, 551] on form "Event Name 3rd Qtr Target Sampling Date [DATE] Time (Optional) 08:00:00 Event N…" at bounding box center [497, 306] width 370 height 684
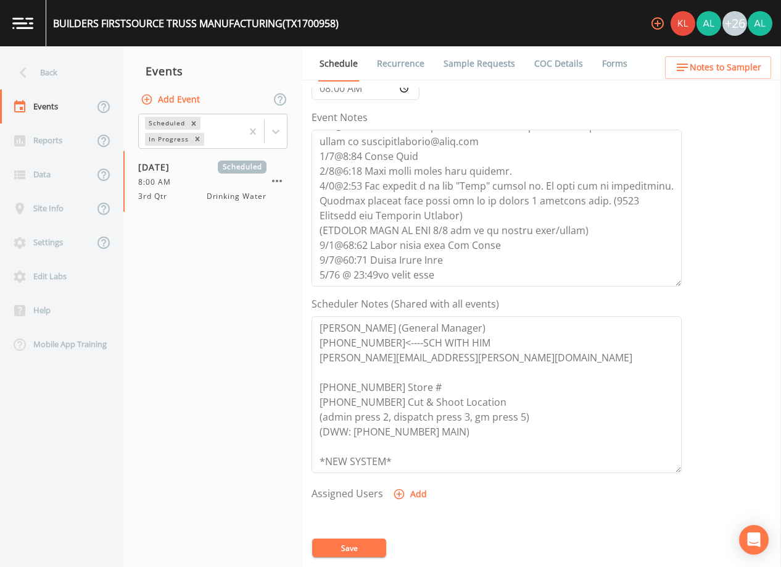
click at [350, 550] on button "Save" at bounding box center [349, 547] width 74 height 19
click at [357, 554] on button "Save" at bounding box center [349, 547] width 74 height 19
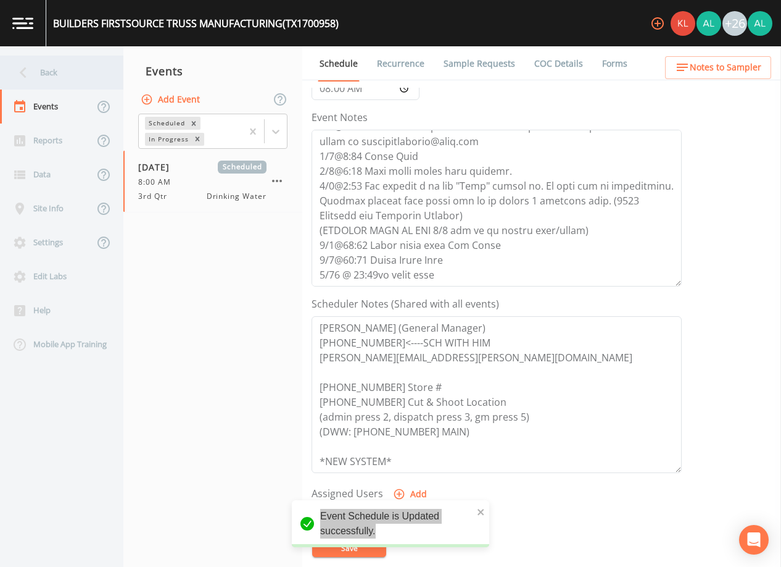
click at [56, 83] on div "Back" at bounding box center [55, 73] width 111 height 34
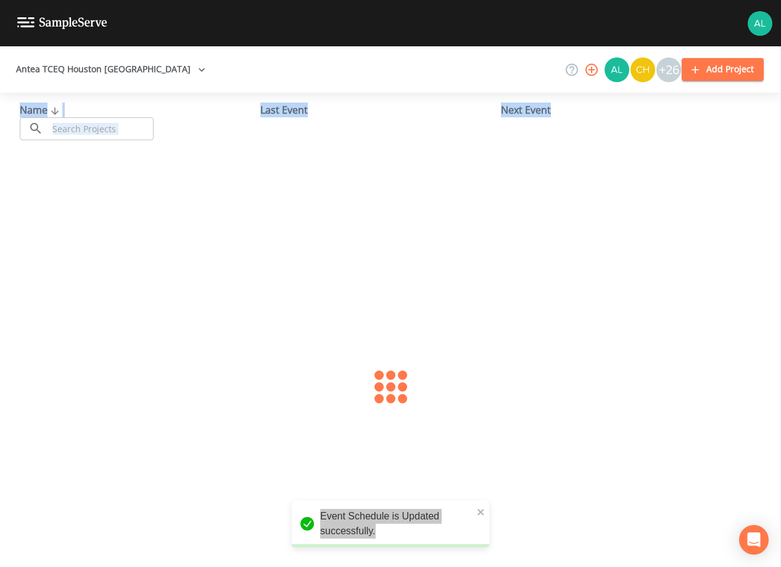
click at [89, 123] on input "text" at bounding box center [101, 128] width 106 height 23
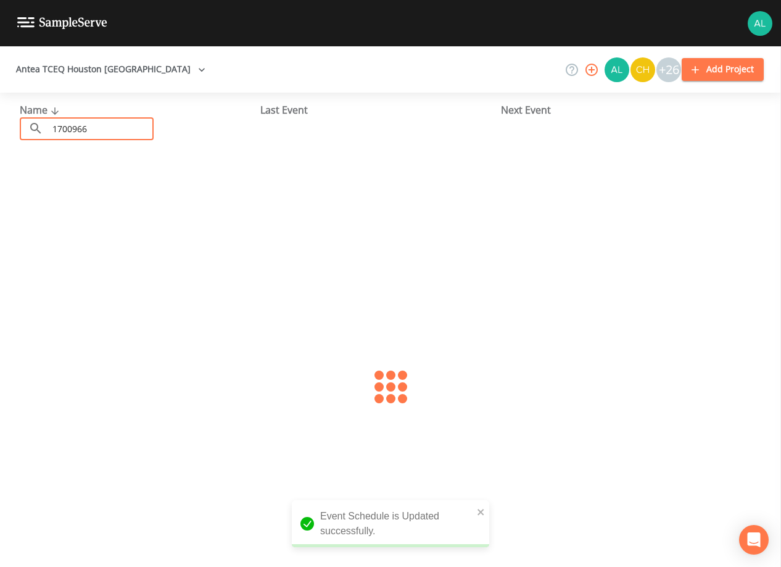
type input "1700966"
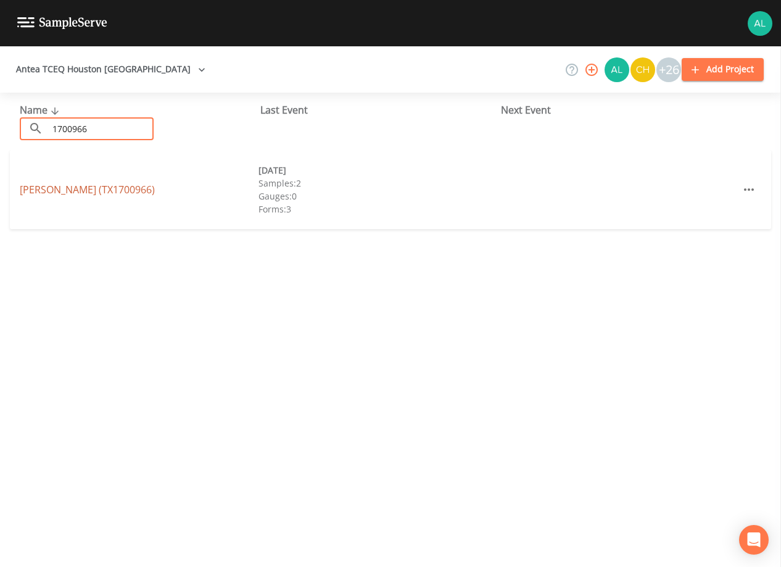
click at [81, 186] on link "[PERSON_NAME] (TX1700966)" at bounding box center [87, 190] width 135 height 14
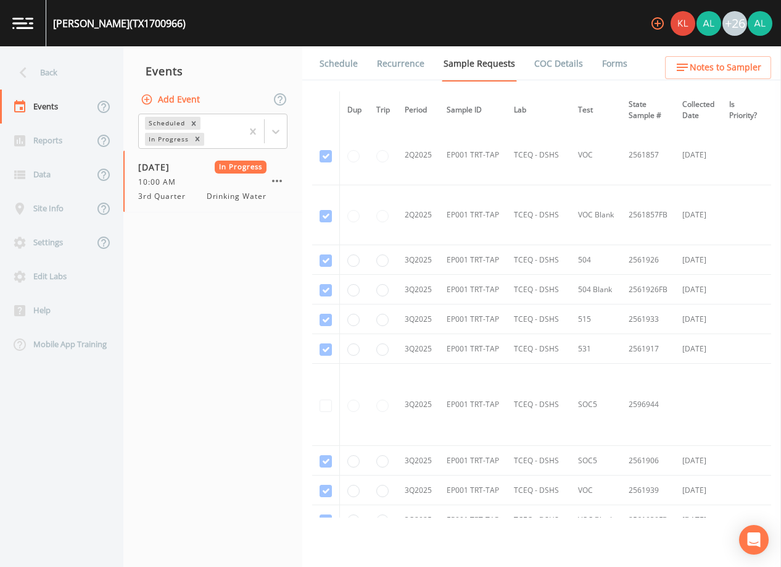
scroll to position [1481, 0]
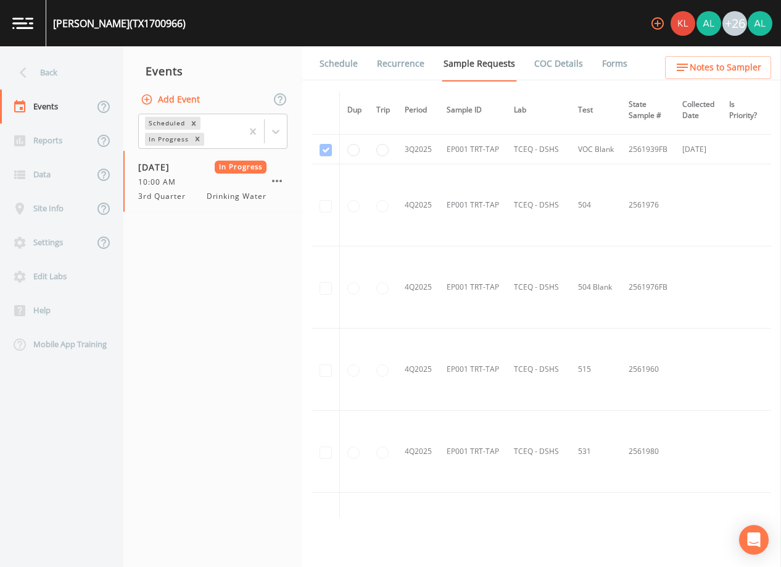
click at [601, 69] on link "Forms" at bounding box center [615, 63] width 29 height 35
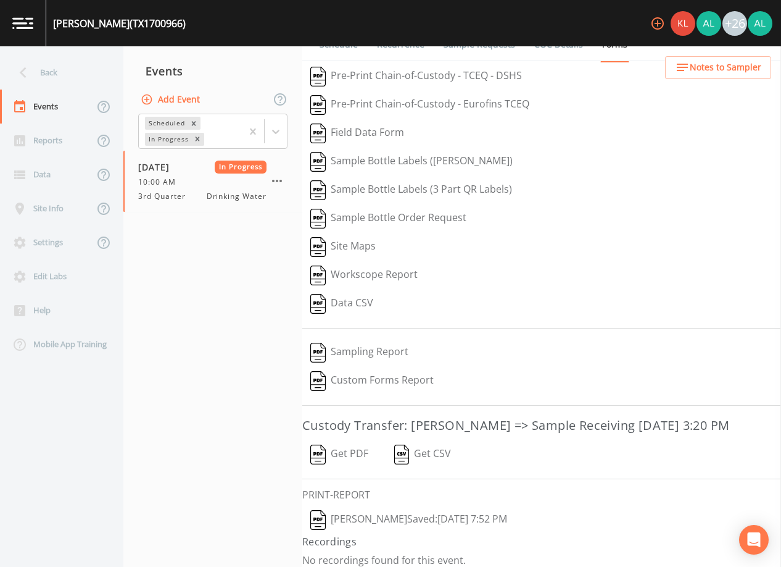
scroll to position [28, 0]
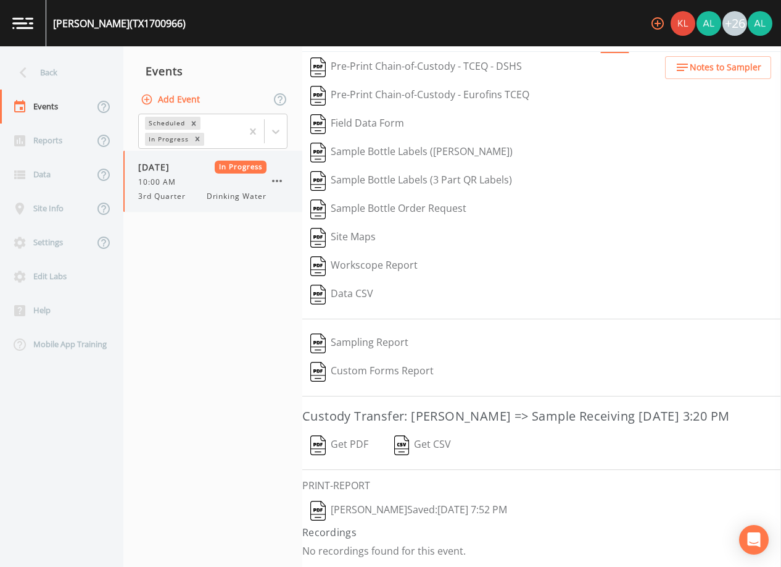
click at [291, 177] on div "[DATE] In Progress 10:00 AM 3rd Quarter Drinking Water" at bounding box center [212, 181] width 179 height 61
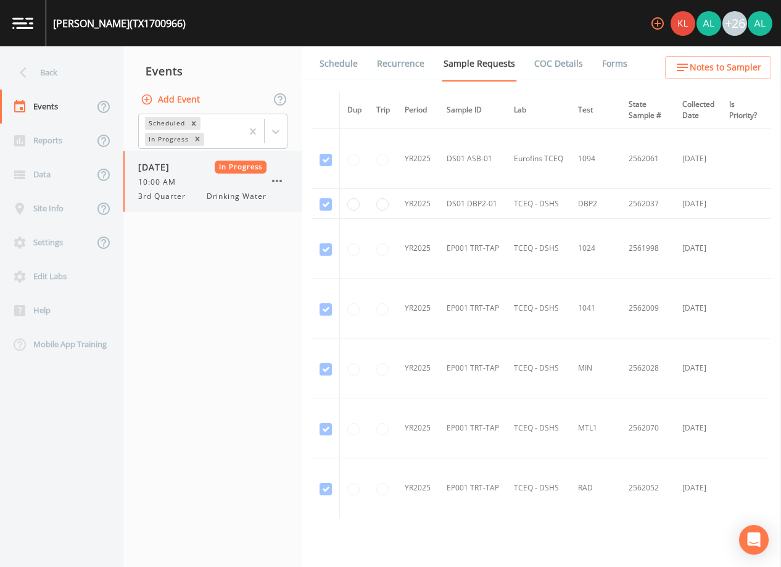
click at [285, 177] on button "button" at bounding box center [277, 180] width 21 height 21
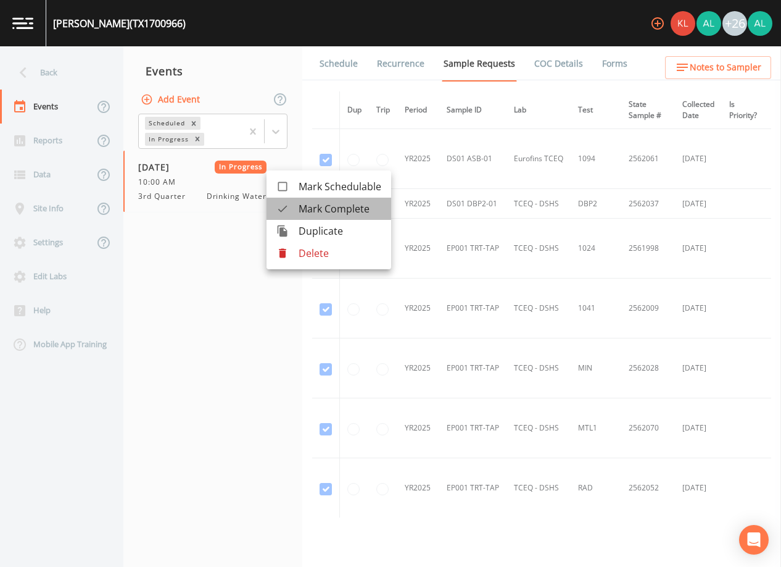
click at [356, 211] on span "Mark Complete" at bounding box center [340, 208] width 83 height 15
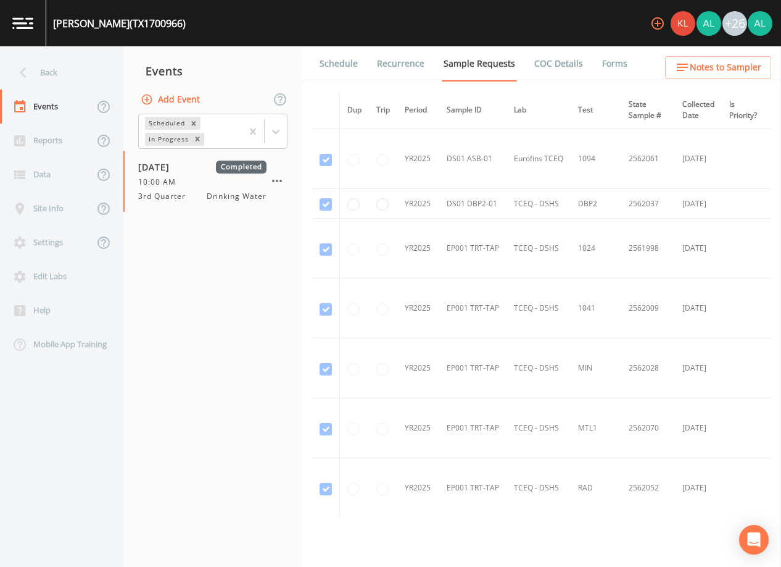
click at [191, 102] on button "Add Event" at bounding box center [171, 99] width 67 height 23
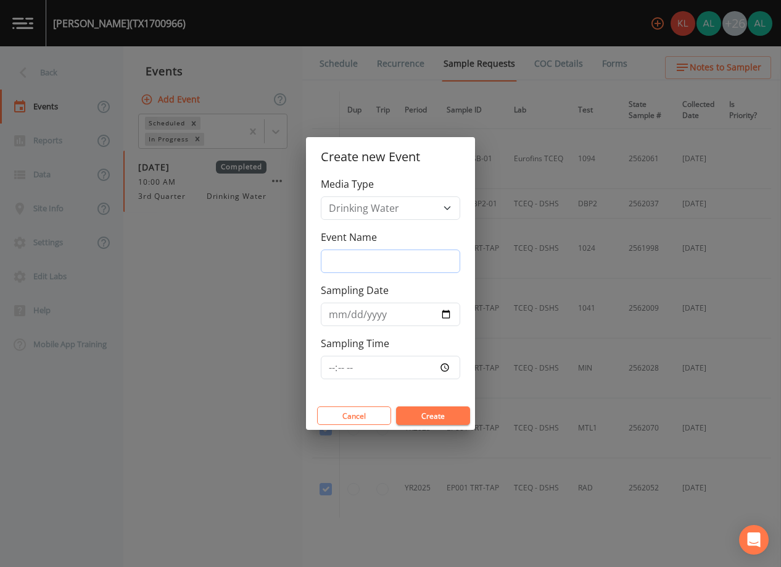
click at [330, 251] on input "Event Name" at bounding box center [390, 260] width 139 height 23
type input "3rd Quarter"
type input "[DATE]"
click at [329, 363] on input "Sampling Time" at bounding box center [390, 367] width 139 height 23
type input "09:30"
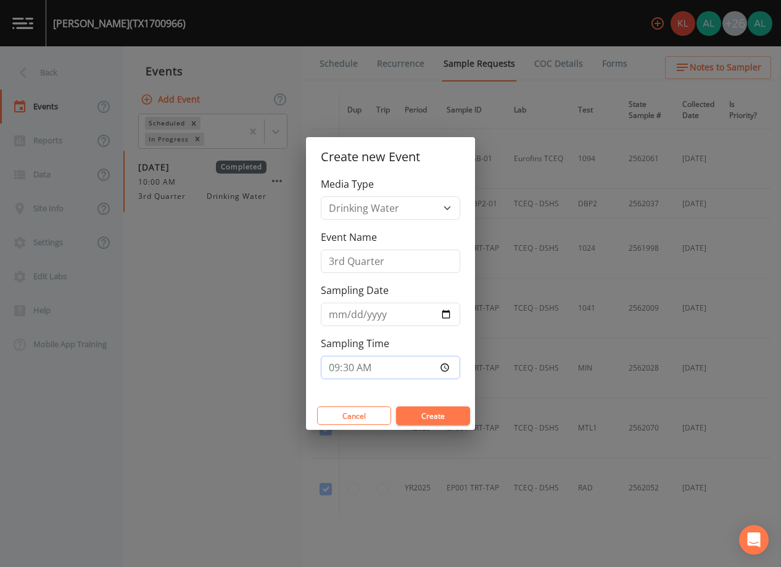
click at [396, 406] on button "Create" at bounding box center [433, 415] width 74 height 19
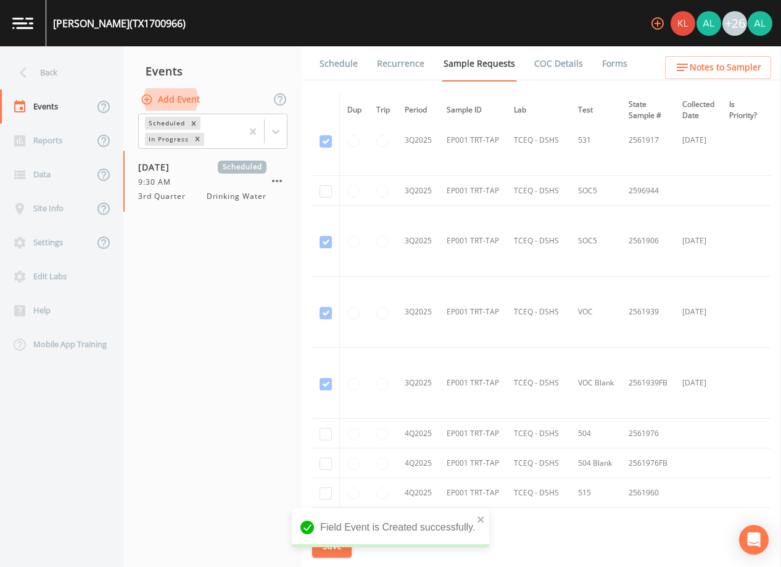
scroll to position [1728, 0]
click at [329, 185] on input "checkbox" at bounding box center [326, 191] width 12 height 12
checkbox input "true"
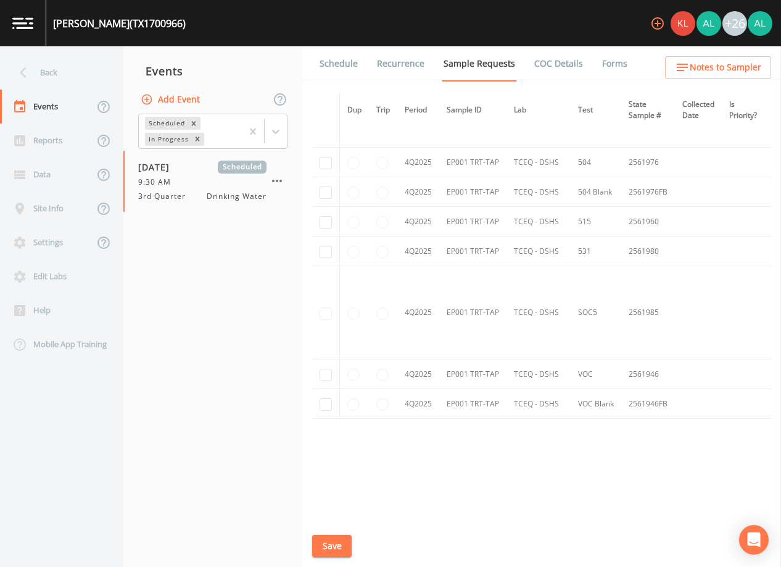
scroll to position [1473, 0]
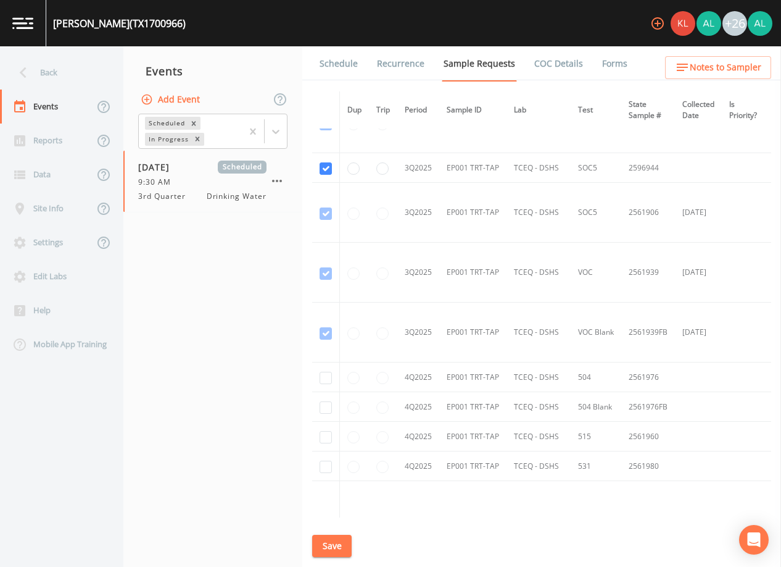
click at [345, 549] on button "Save" at bounding box center [332, 545] width 40 height 23
click at [349, 64] on link "Schedule" at bounding box center [339, 63] width 42 height 35
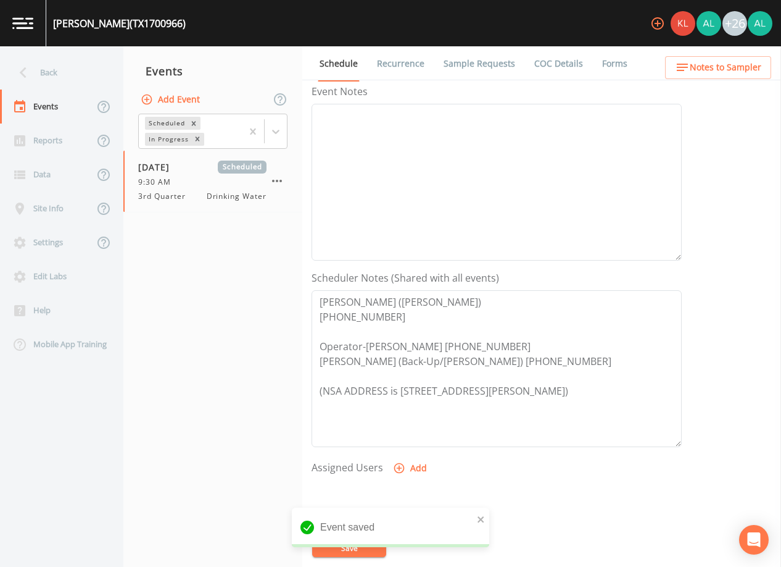
scroll to position [123, 0]
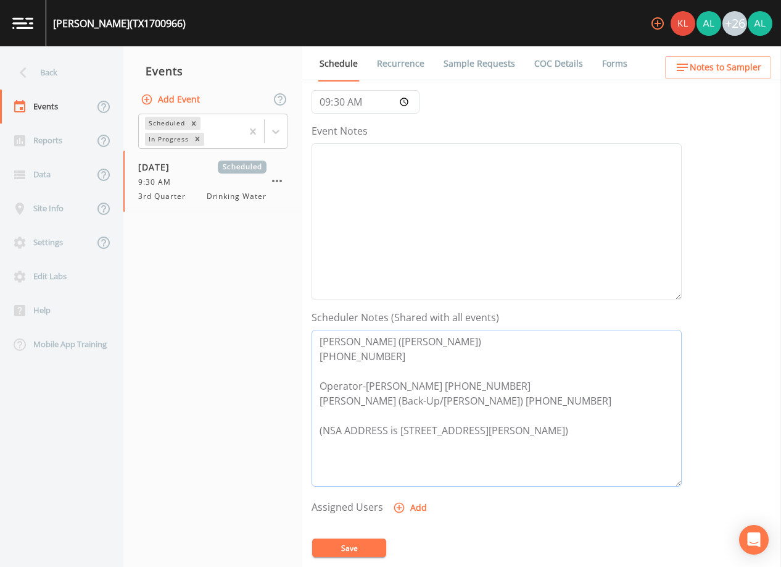
drag, startPoint x: 555, startPoint y: 429, endPoint x: 401, endPoint y: 426, distance: 154.3
click at [401, 426] on textarea "[PERSON_NAME] ([PERSON_NAME]) [PHONE_NUMBER] Operator-[PERSON_NAME] [PHONE_NUMB…" at bounding box center [497, 408] width 370 height 157
click at [47, 205] on div "Site Info" at bounding box center [47, 208] width 94 height 34
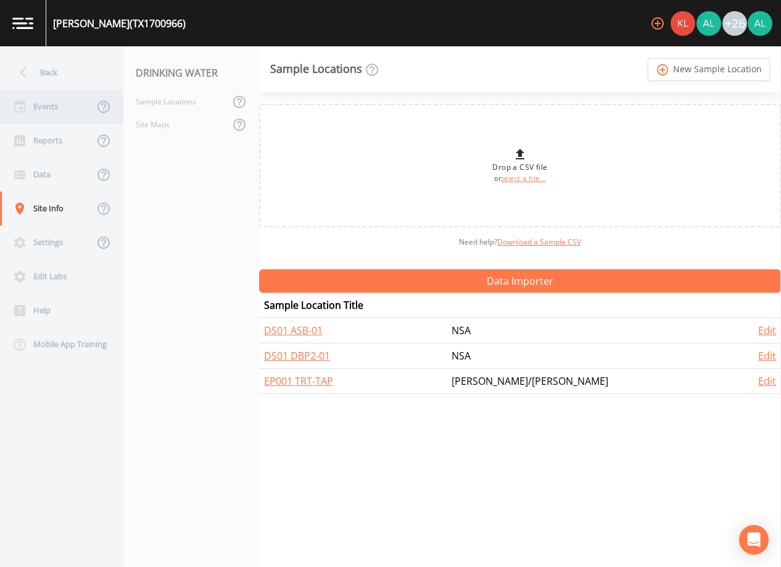
click at [30, 109] on div "Events" at bounding box center [47, 106] width 94 height 34
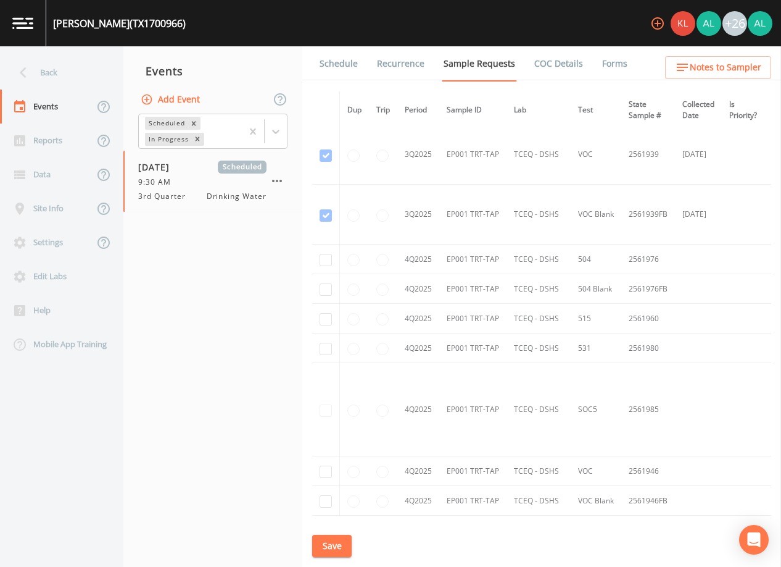
scroll to position [1691, 0]
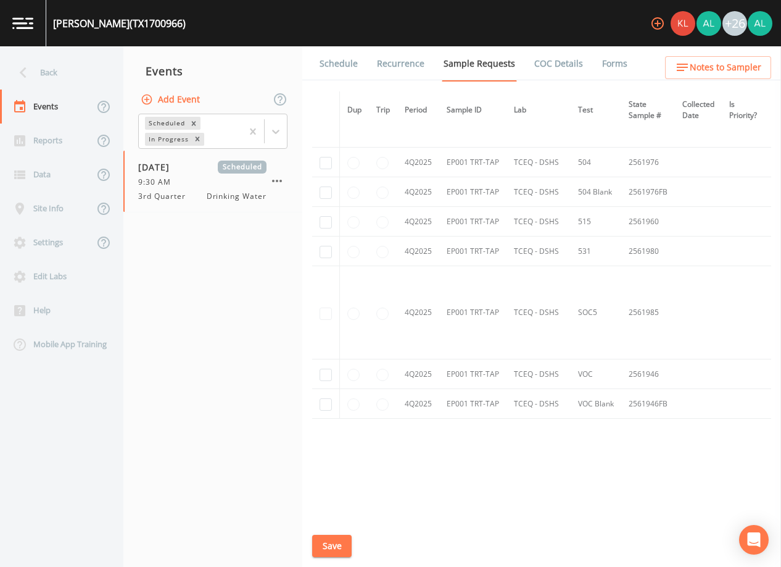
click at [335, 549] on button "Save" at bounding box center [332, 545] width 40 height 23
click at [340, 68] on link "Schedule" at bounding box center [339, 63] width 42 height 35
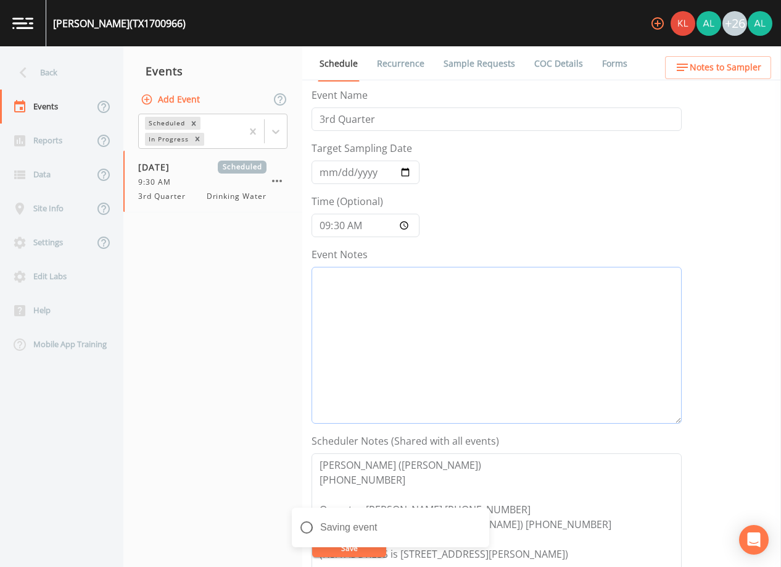
click at [378, 319] on textarea "Event Notes" at bounding box center [497, 345] width 370 height 157
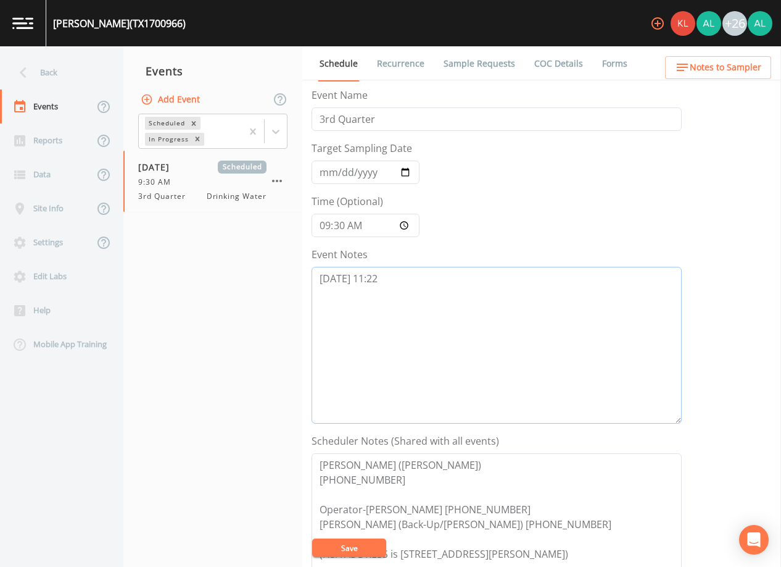
click at [386, 281] on textarea "[DATE] 11:22" at bounding box center [497, 345] width 370 height 157
type textarea "[DATE] 11:21am confirmed by [PERSON_NAME]"
click at [335, 545] on button "Save" at bounding box center [349, 547] width 74 height 19
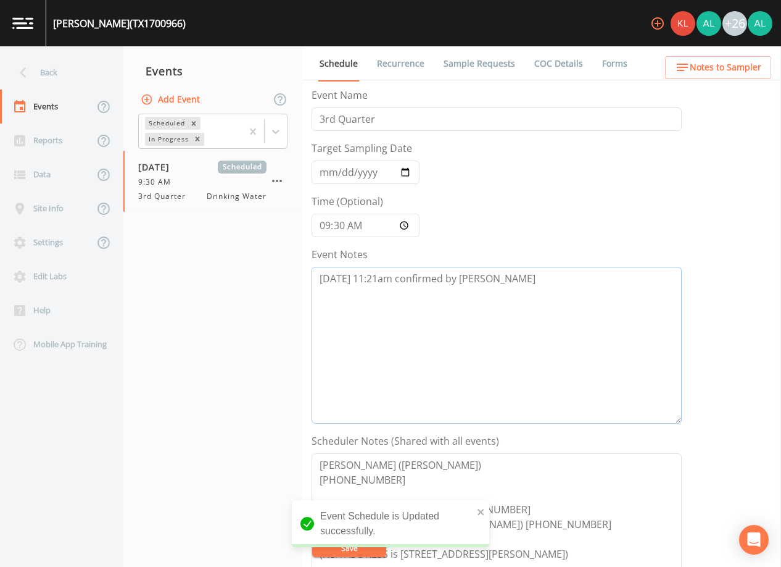
click at [534, 281] on textarea "[DATE] 11:21am confirmed by [PERSON_NAME]" at bounding box center [497, 345] width 370 height 157
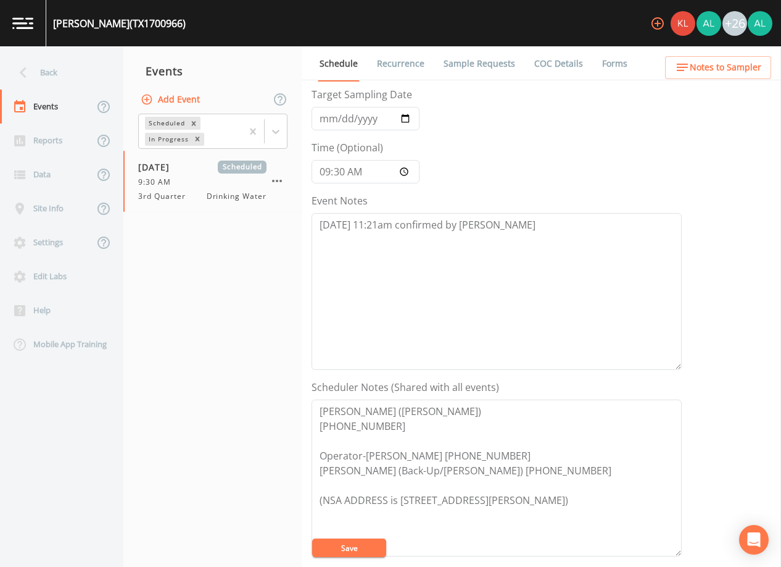
scroll to position [123, 0]
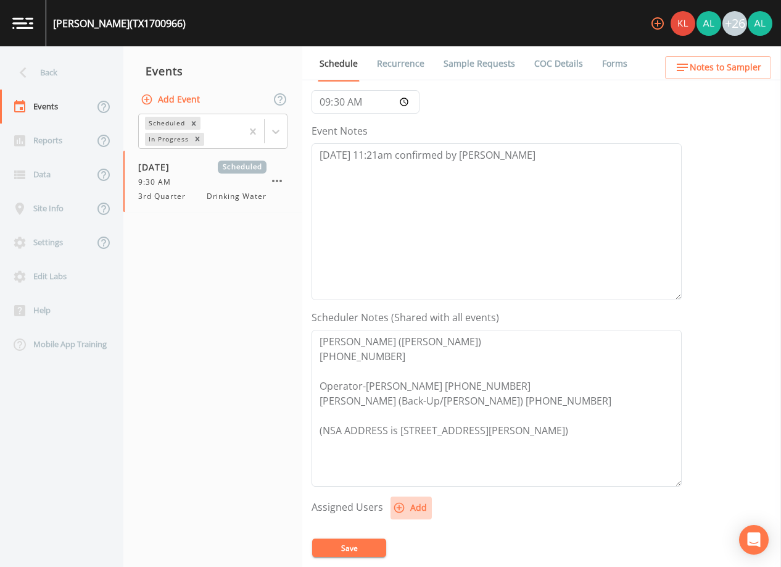
click at [415, 512] on button "Add" at bounding box center [411, 507] width 41 height 23
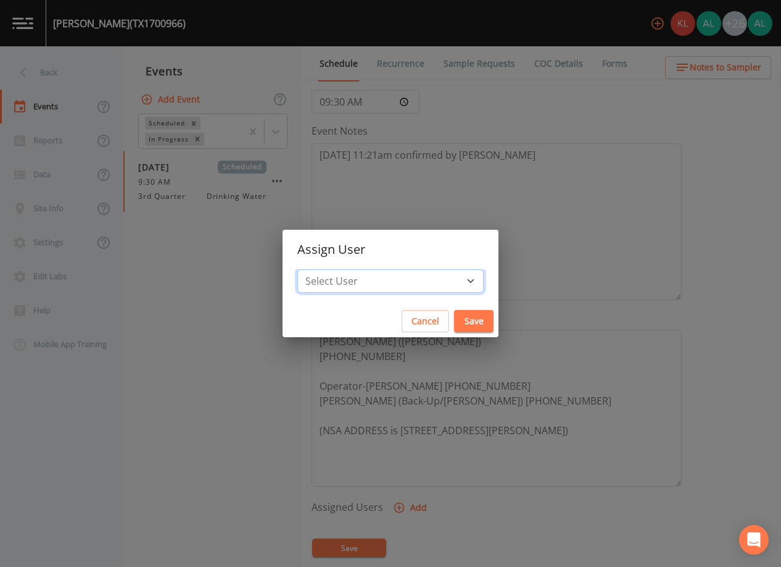
click at [361, 277] on select "Select User [PERSON_NAME] [PERSON_NAME] [PERSON_NAME] [PERSON_NAME] [PERSON_NAM…" at bounding box center [390, 280] width 186 height 23
select select "914a0f29-56c2-4065-8e52-23905ef40f2e"
click at [325, 269] on select "Select User [PERSON_NAME] [PERSON_NAME] [PERSON_NAME] [PERSON_NAME] [PERSON_NAM…" at bounding box center [390, 280] width 186 height 23
click at [446, 309] on div "Cancel Save" at bounding box center [391, 321] width 216 height 33
click at [454, 318] on button "Save" at bounding box center [474, 321] width 40 height 23
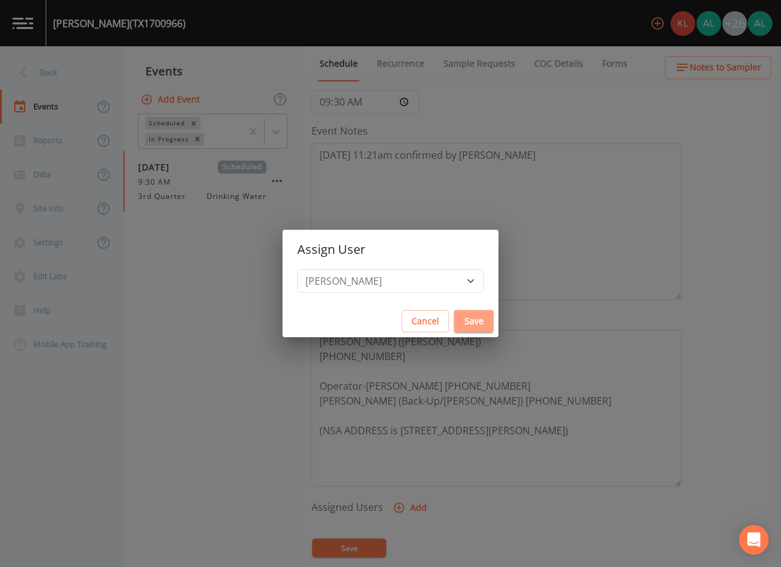
select select
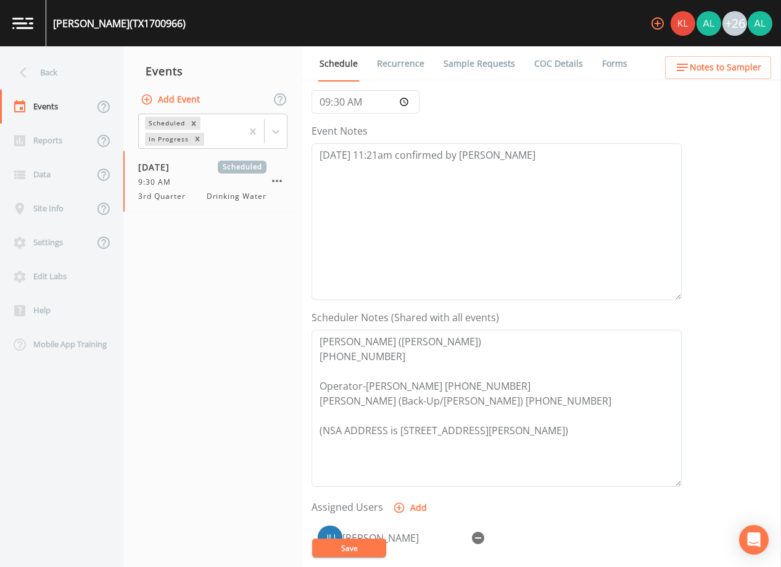
click at [360, 537] on div "[PERSON_NAME]" at bounding box center [404, 537] width 123 height 15
click at [357, 544] on button "Save" at bounding box center [349, 547] width 74 height 19
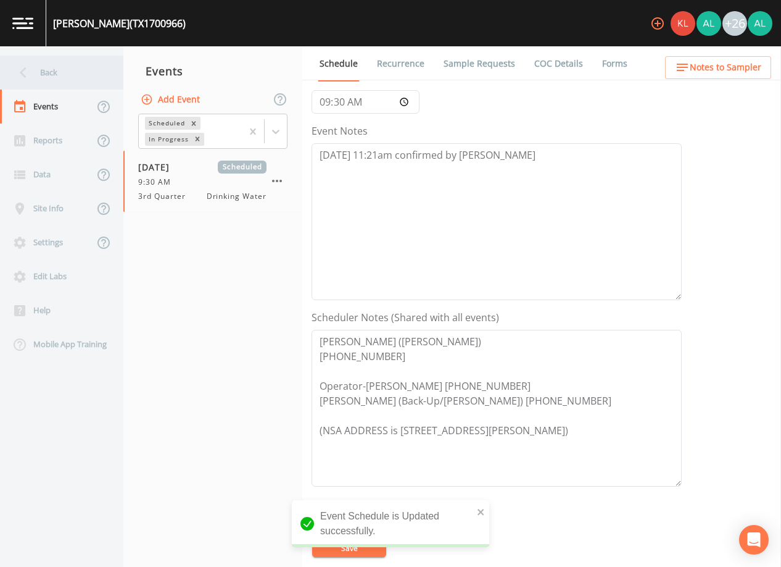
click at [52, 65] on div "Back" at bounding box center [55, 73] width 111 height 34
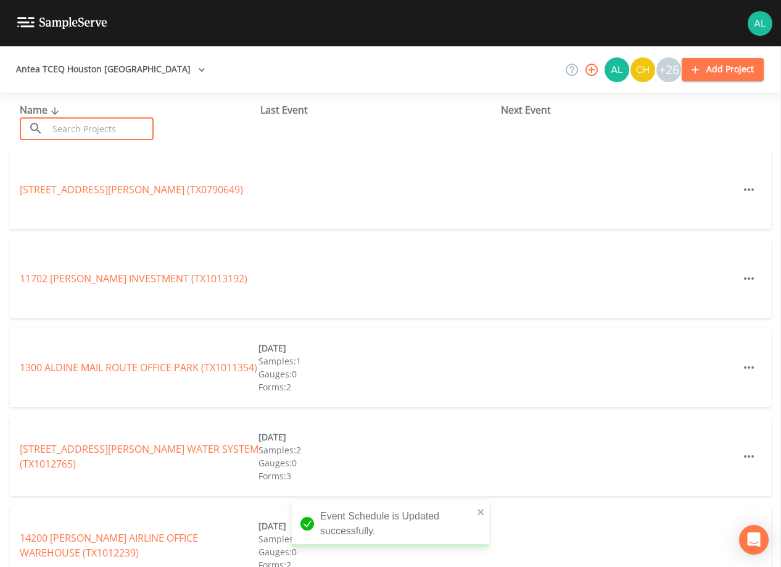
click at [64, 125] on input "text" at bounding box center [101, 128] width 106 height 23
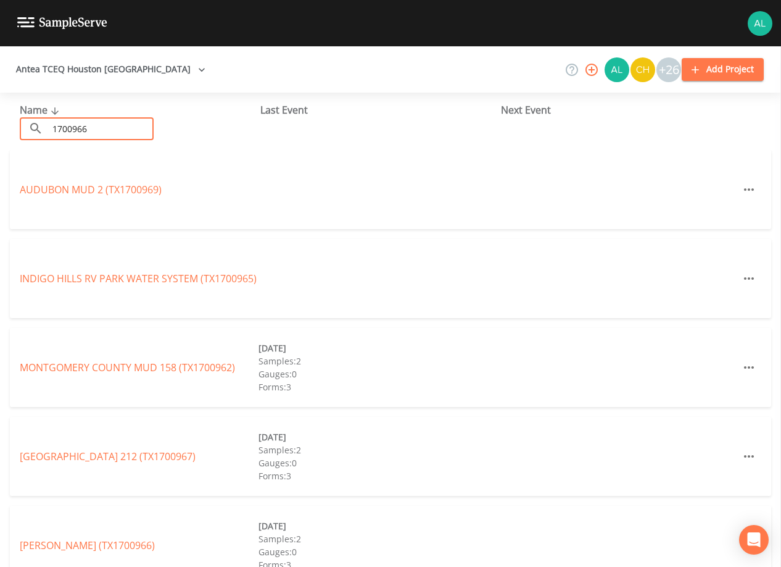
type input "1700966"
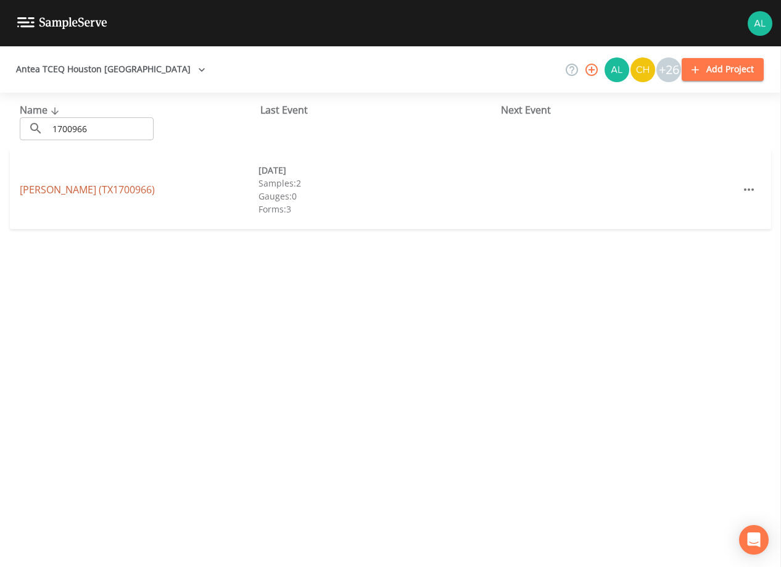
click at [65, 186] on link "[PERSON_NAME] (TX1700966)" at bounding box center [87, 190] width 135 height 14
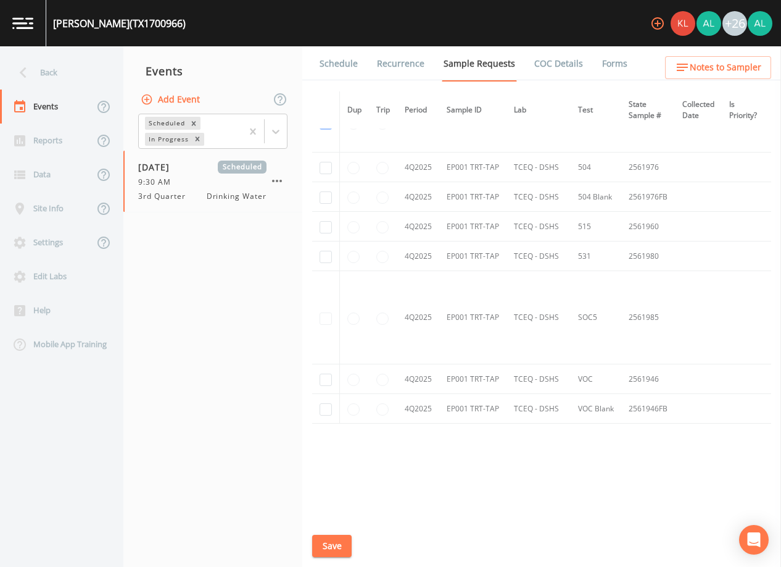
scroll to position [1691, 0]
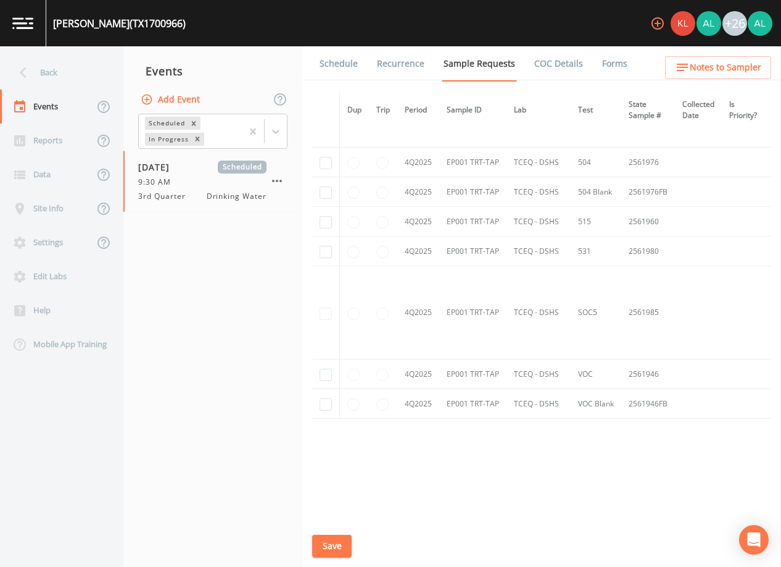
click at [335, 65] on link "Schedule" at bounding box center [339, 63] width 42 height 35
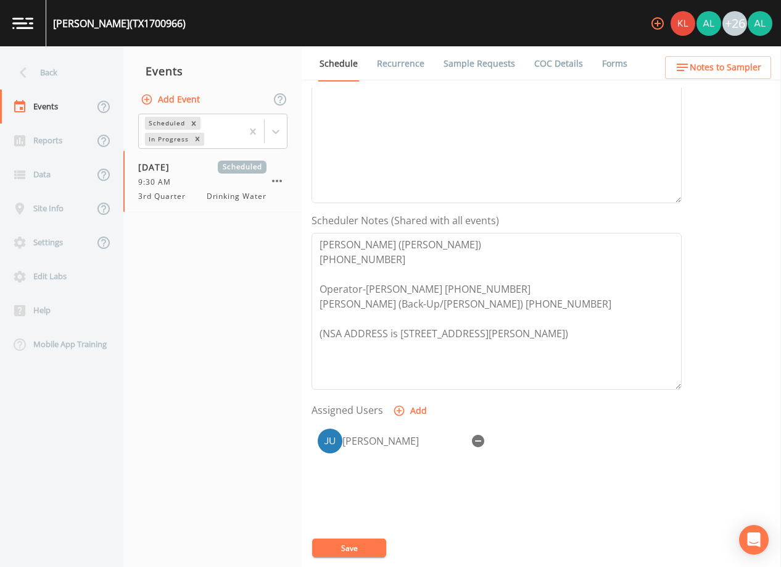
scroll to position [247, 0]
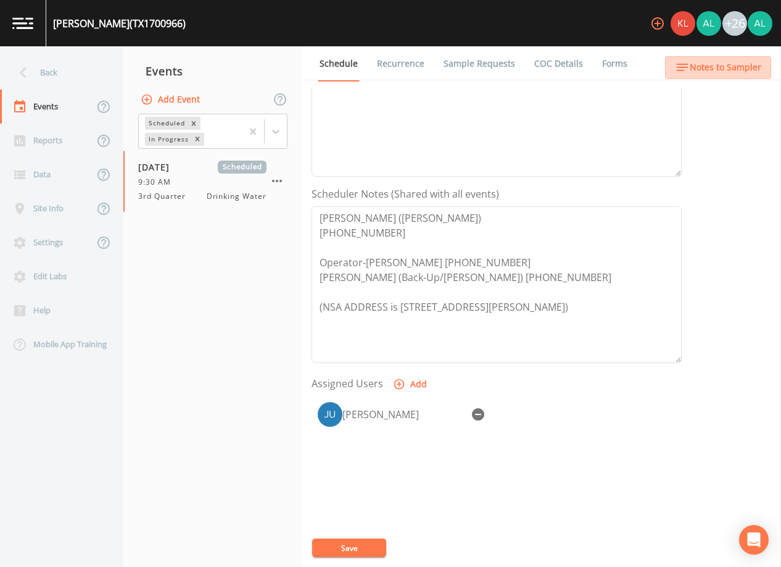
click at [737, 72] on span "Notes to Sampler" at bounding box center [726, 67] width 72 height 15
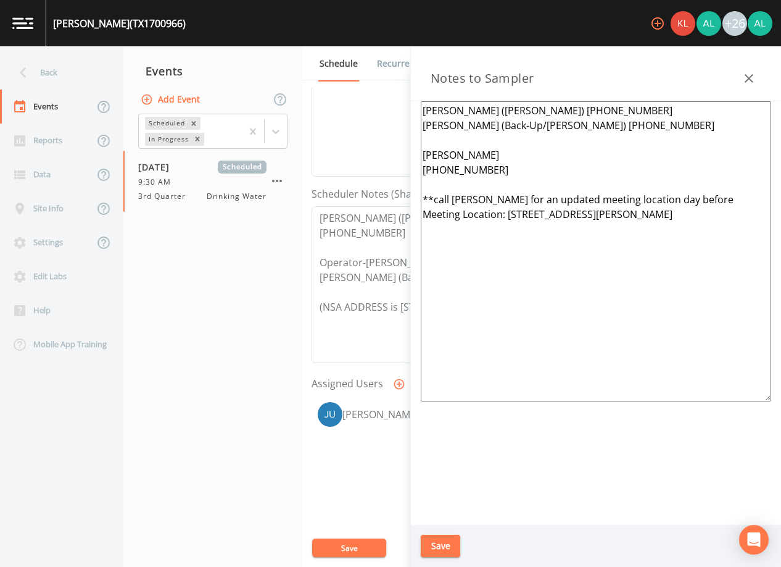
click at [443, 549] on button "Save" at bounding box center [441, 545] width 40 height 23
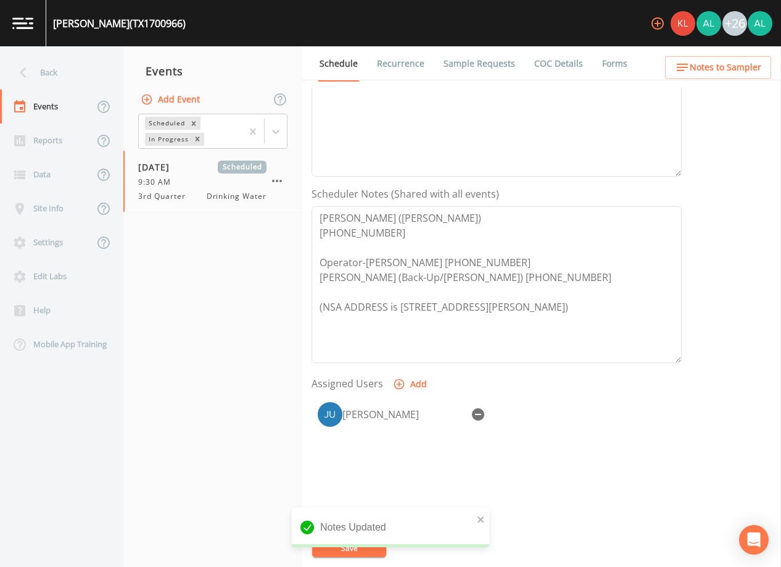
click at [351, 551] on div "Notes Updated" at bounding box center [391, 531] width 198 height 49
click at [480, 520] on icon "close" at bounding box center [481, 519] width 6 height 6
click at [360, 552] on button "Save" at bounding box center [349, 547] width 74 height 19
click at [360, 552] on div "Event Schedule is Updated successfully." at bounding box center [391, 528] width 198 height 57
click at [464, 60] on link "Sample Requests" at bounding box center [479, 63] width 75 height 35
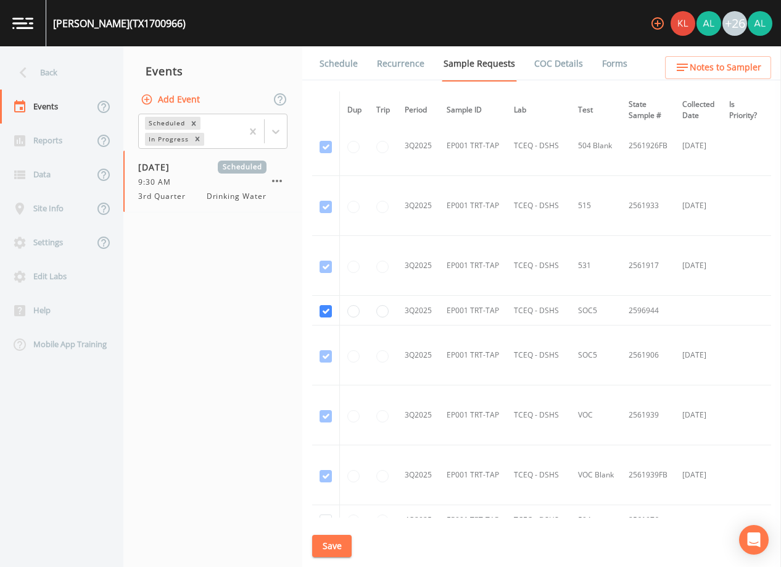
scroll to position [1543, 0]
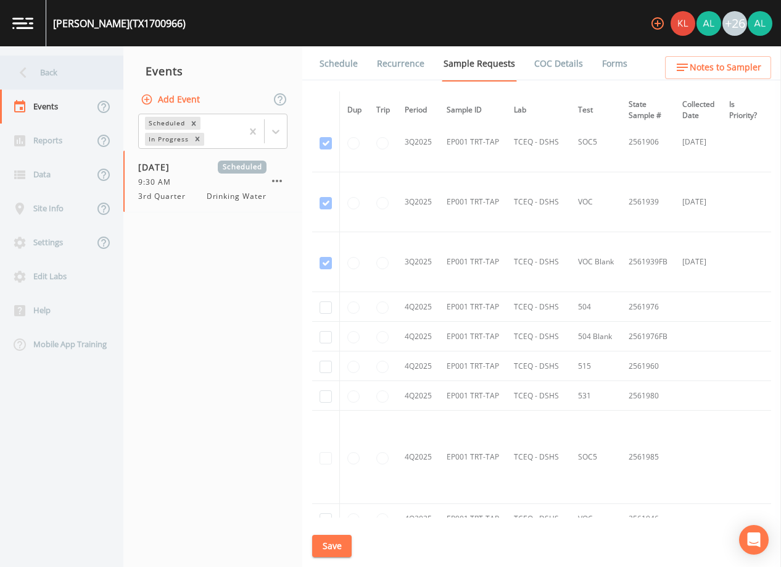
click at [28, 76] on icon at bounding box center [23, 73] width 22 height 22
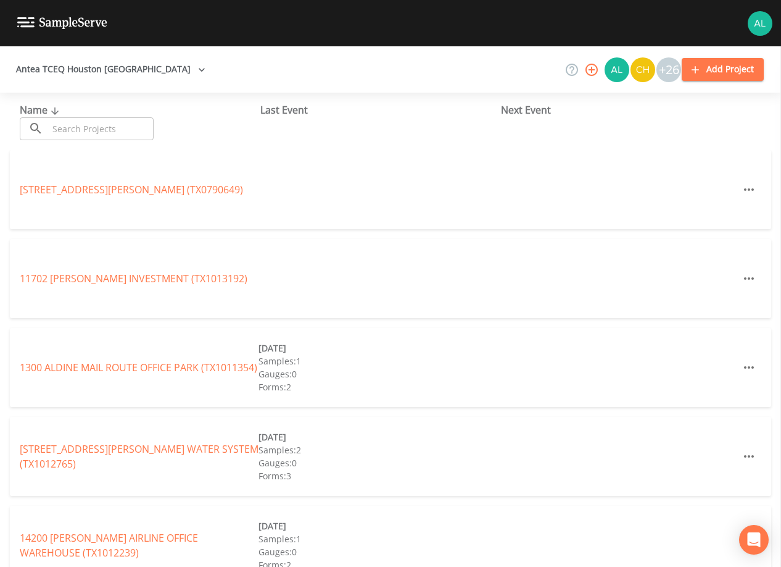
drag, startPoint x: 67, startPoint y: 112, endPoint x: 68, endPoint y: 121, distance: 8.7
click at [68, 119] on div "Name ​ ​" at bounding box center [140, 121] width 241 height 38
click at [68, 121] on input "text" at bounding box center [101, 128] width 106 height 23
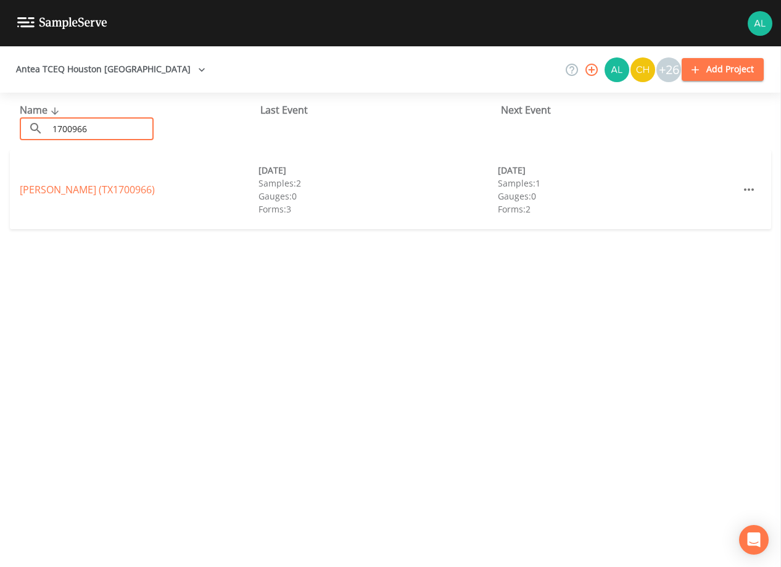
type input "1700966"
click at [57, 193] on link "[PERSON_NAME] (TX1700966)" at bounding box center [87, 190] width 135 height 14
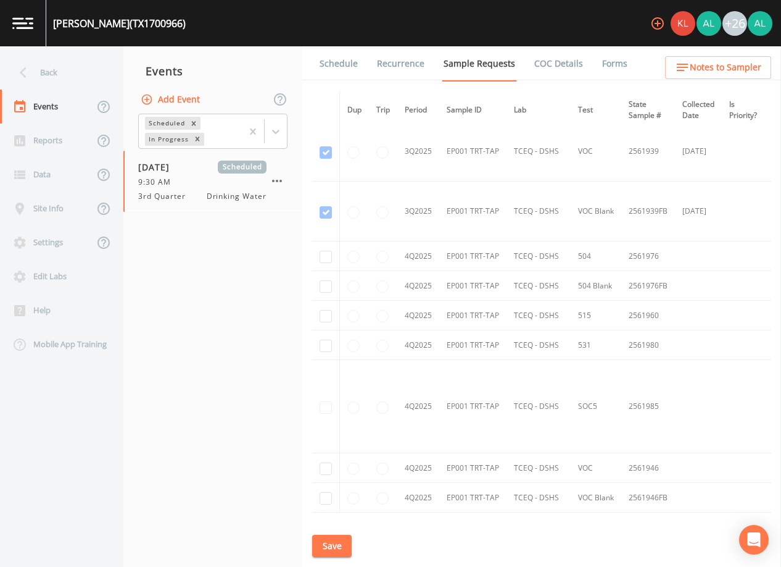
scroll to position [1691, 0]
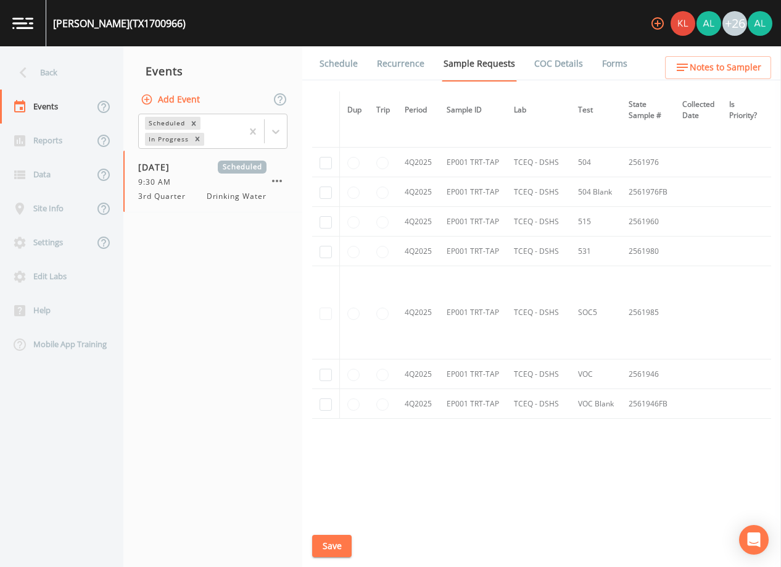
click at [338, 68] on link "Schedule" at bounding box center [339, 63] width 42 height 35
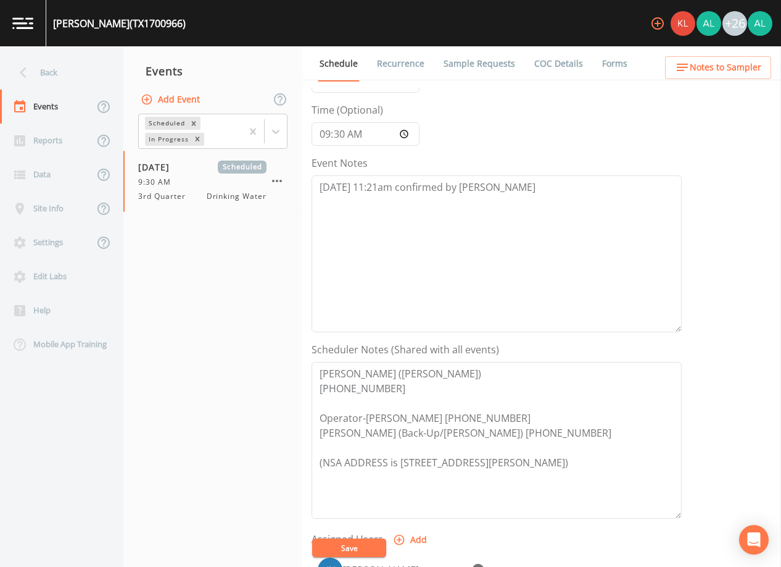
scroll to position [247, 0]
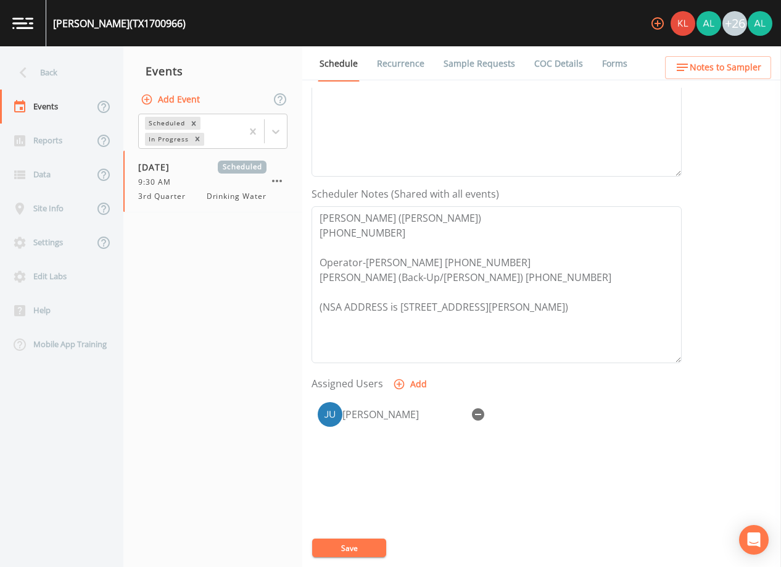
click at [722, 64] on span "Notes to Sampler" at bounding box center [726, 67] width 72 height 15
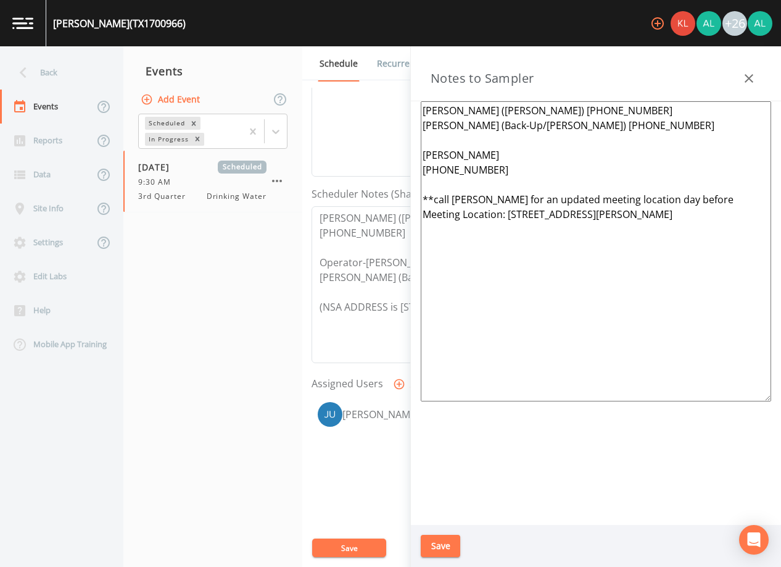
click at [442, 552] on button "Save" at bounding box center [441, 545] width 40 height 23
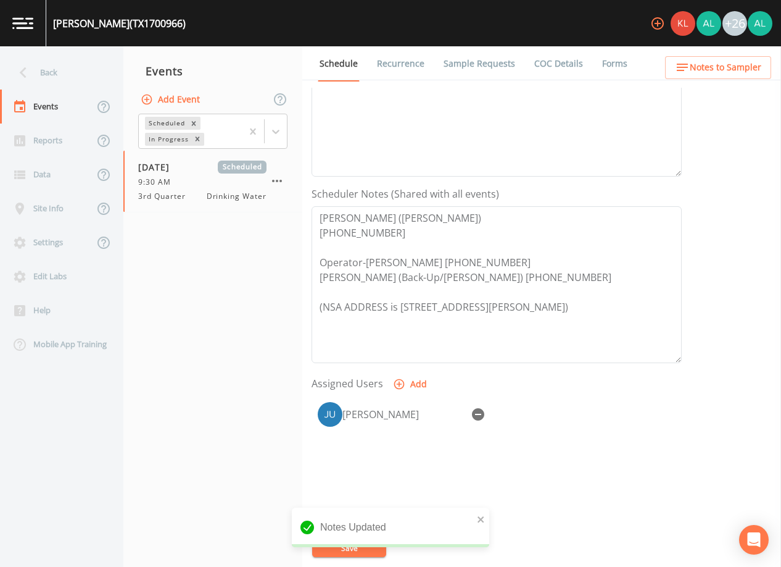
click at [351, 543] on div "Notes Updated" at bounding box center [391, 527] width 198 height 40
click at [489, 520] on div "Notes Updated" at bounding box center [391, 527] width 198 height 40
click at [477, 522] on div "Notes Updated" at bounding box center [391, 527] width 198 height 40
drag, startPoint x: 477, startPoint y: 522, endPoint x: 485, endPoint y: 521, distance: 8.0
click at [485, 521] on icon "close" at bounding box center [481, 519] width 9 height 10
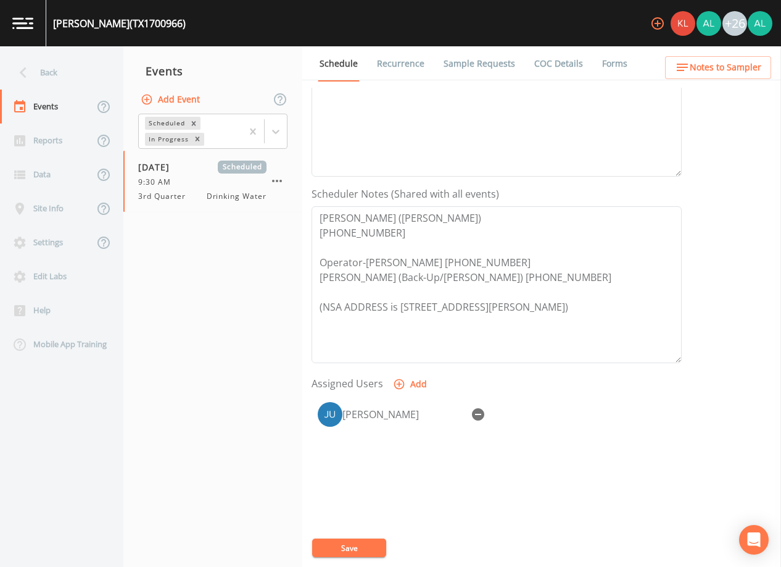
click at [340, 538] on button "Save" at bounding box center [349, 547] width 74 height 19
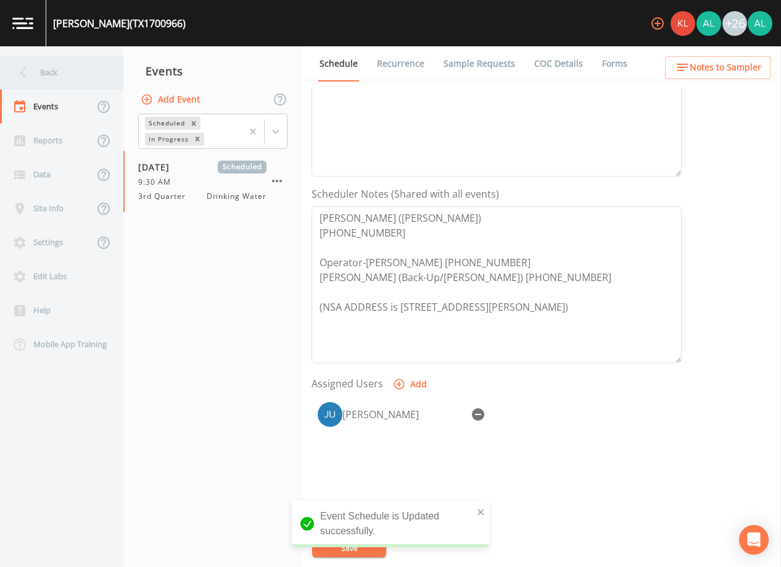
click at [48, 57] on div "Back" at bounding box center [55, 73] width 111 height 34
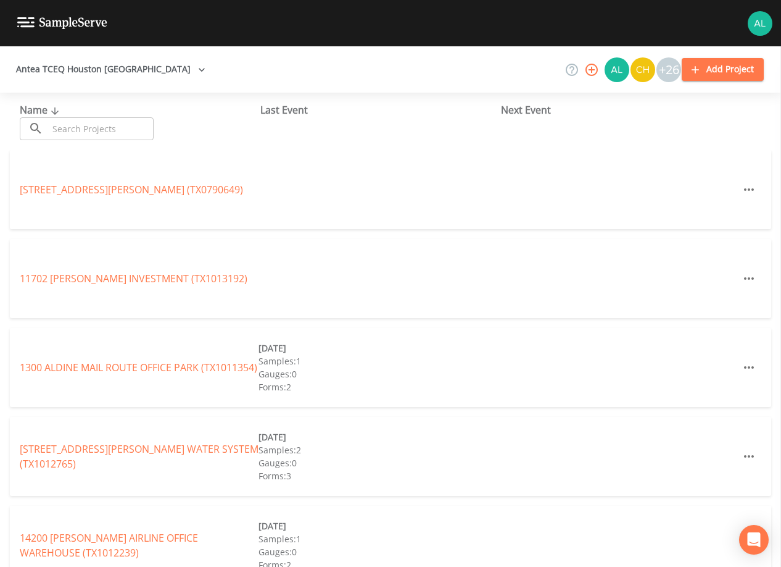
click at [93, 136] on input "text" at bounding box center [101, 128] width 106 height 23
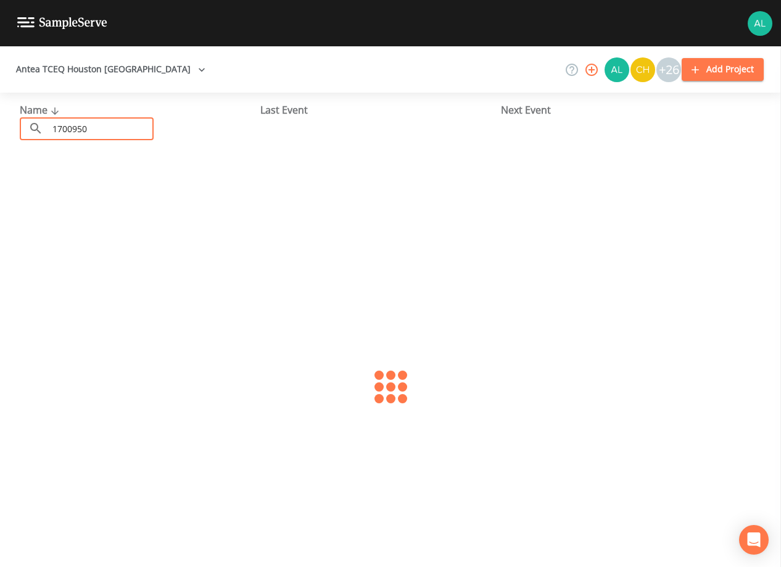
type input "1700950"
click at [72, 177] on div "[GEOGRAPHIC_DATA] 170 (TX1700950) [DATE] Samples: 2 Gauges: 0 Forms: 3" at bounding box center [391, 189] width 762 height 79
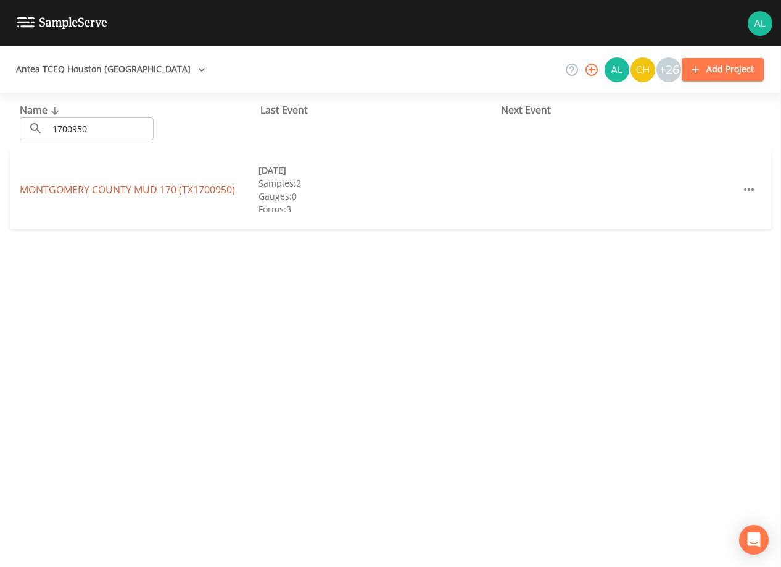
click at [66, 190] on link "[GEOGRAPHIC_DATA] 170 (TX1700950)" at bounding box center [127, 190] width 215 height 14
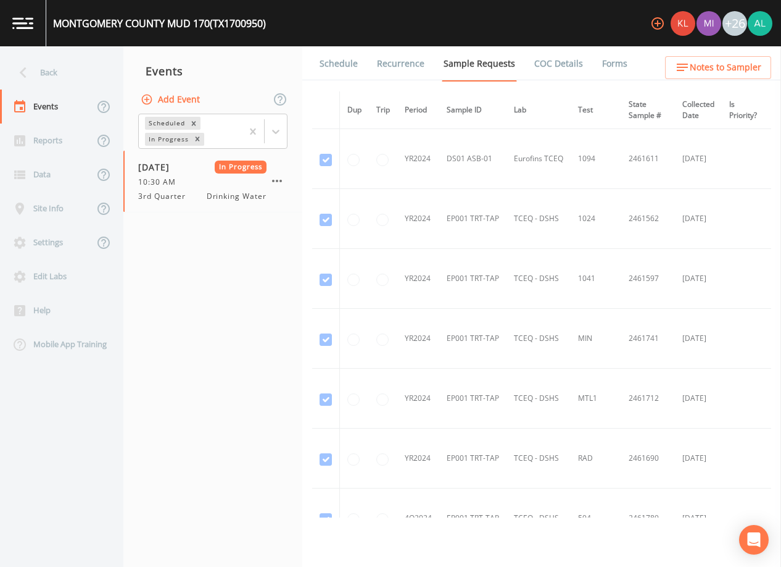
click at [608, 71] on link "Forms" at bounding box center [615, 63] width 29 height 35
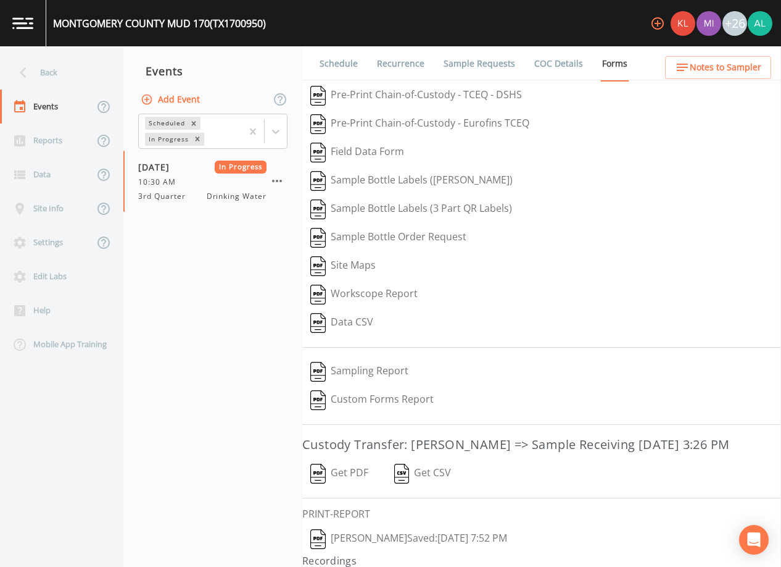
scroll to position [28, 0]
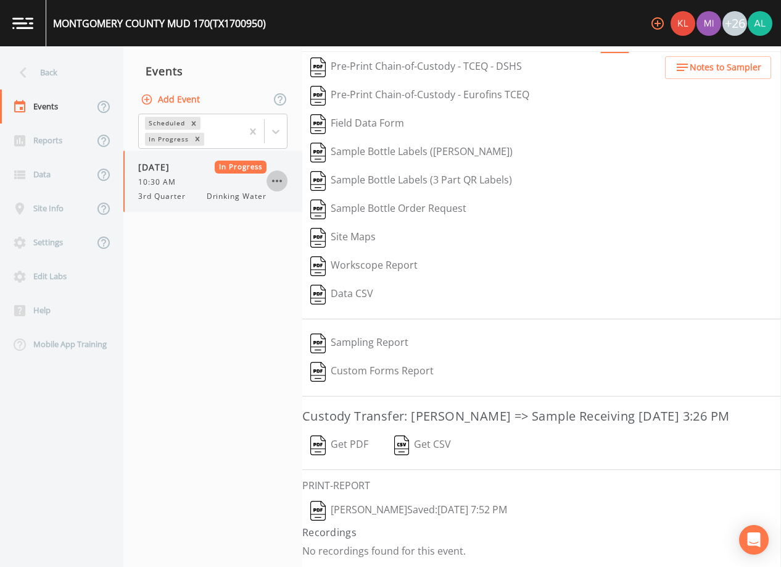
click at [278, 178] on icon "button" at bounding box center [277, 180] width 15 height 15
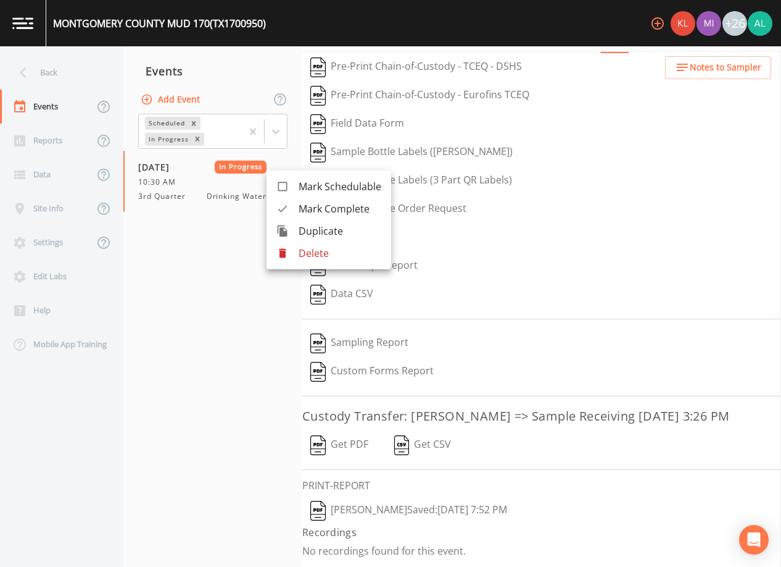
click at [351, 213] on span "Mark Complete" at bounding box center [340, 208] width 83 height 15
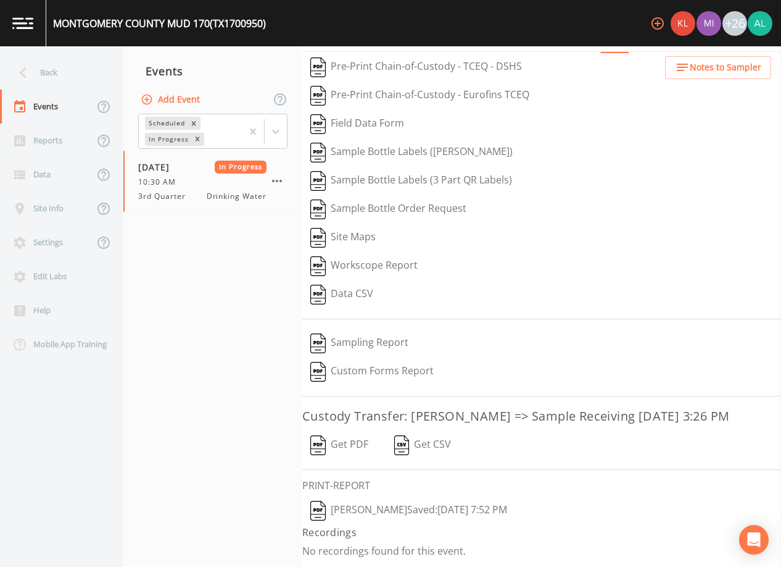
click at [205, 98] on div "Add Event" at bounding box center [212, 99] width 179 height 26
click at [185, 96] on button "Add Event" at bounding box center [171, 99] width 67 height 23
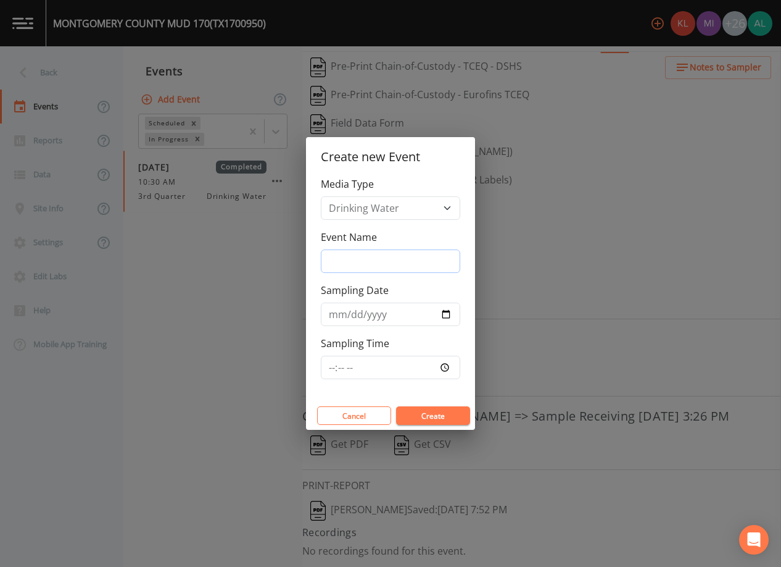
click at [347, 263] on input "Event Name" at bounding box center [390, 260] width 139 height 23
type input "3rd Quarter"
type input "[DATE]"
click at [334, 363] on input "Sampling Time" at bounding box center [390, 367] width 139 height 23
type input "10:00"
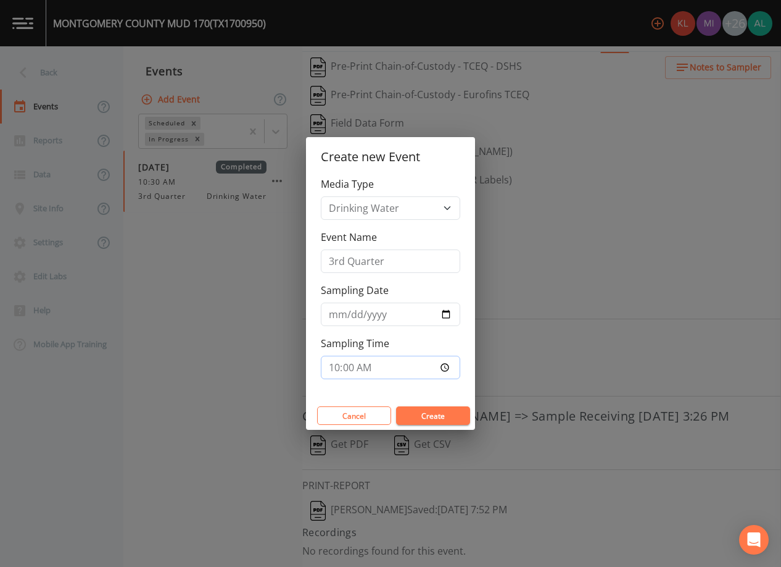
click at [396, 406] on button "Create" at bounding box center [433, 415] width 74 height 19
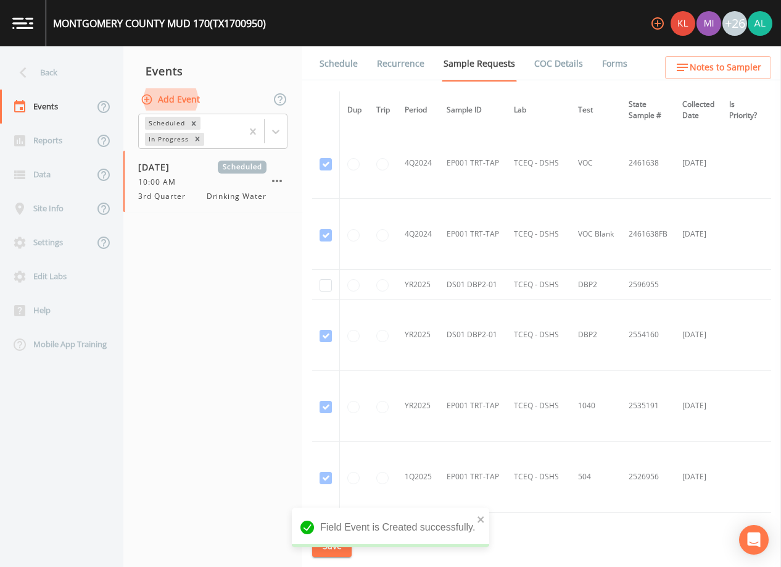
scroll to position [802, 0]
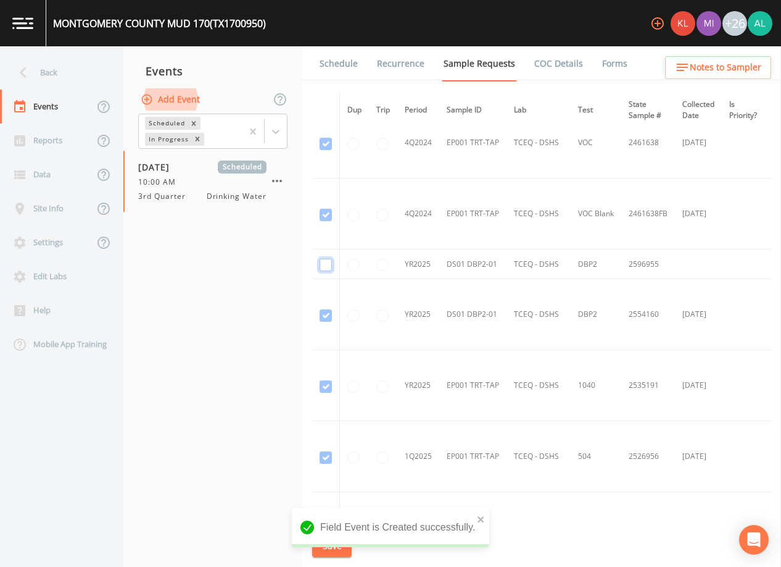
click at [325, 268] on input "checkbox" at bounding box center [326, 265] width 12 height 12
checkbox input "true"
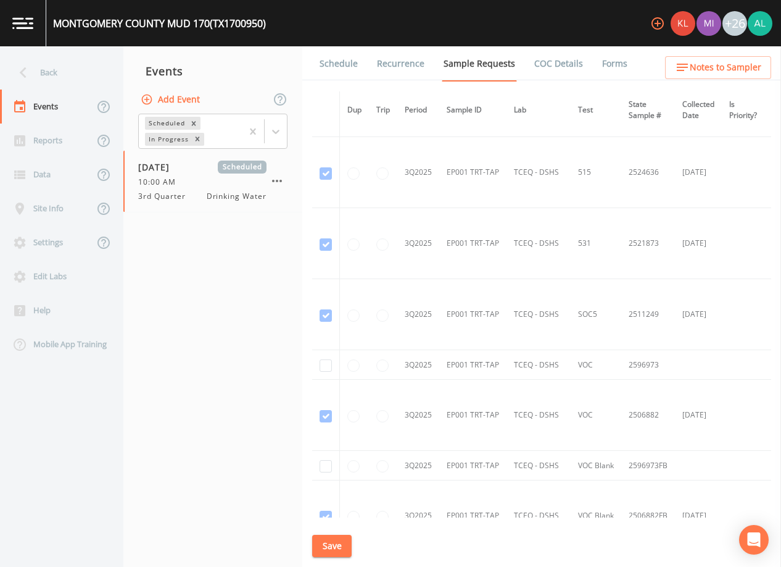
scroll to position [2358, 0]
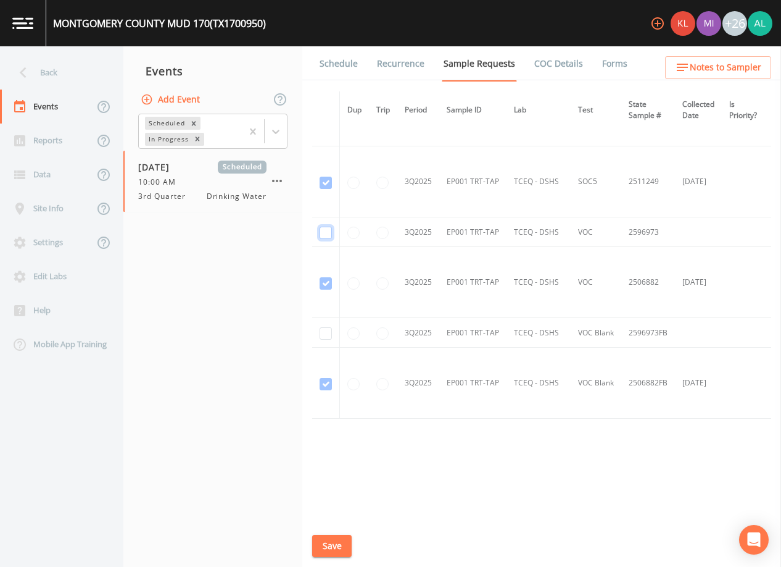
click at [324, 231] on input "checkbox" at bounding box center [326, 233] width 12 height 12
checkbox input "true"
click at [319, 336] on td at bounding box center [326, 333] width 28 height 30
click at [321, 334] on input "checkbox" at bounding box center [326, 333] width 12 height 12
checkbox input "true"
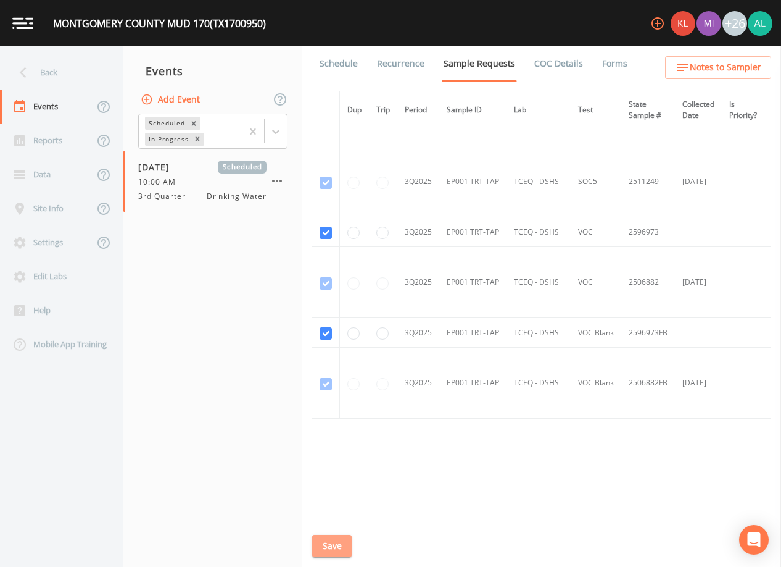
click at [338, 552] on button "Save" at bounding box center [332, 545] width 40 height 23
click at [347, 70] on link "Schedule" at bounding box center [339, 63] width 42 height 35
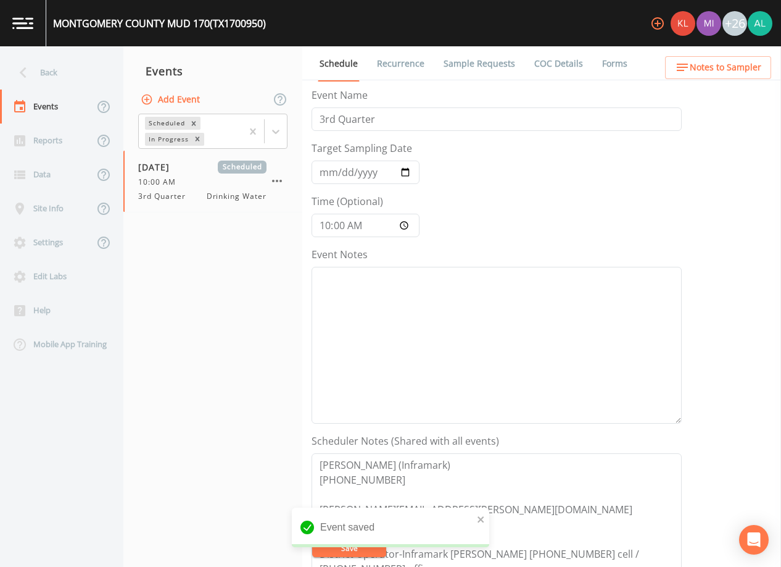
click at [711, 79] on ul "Schedule Recurrence Sample Requests COC Details Forms" at bounding box center [541, 63] width 479 height 34
click at [713, 70] on span "Notes to Sampler" at bounding box center [726, 67] width 72 height 15
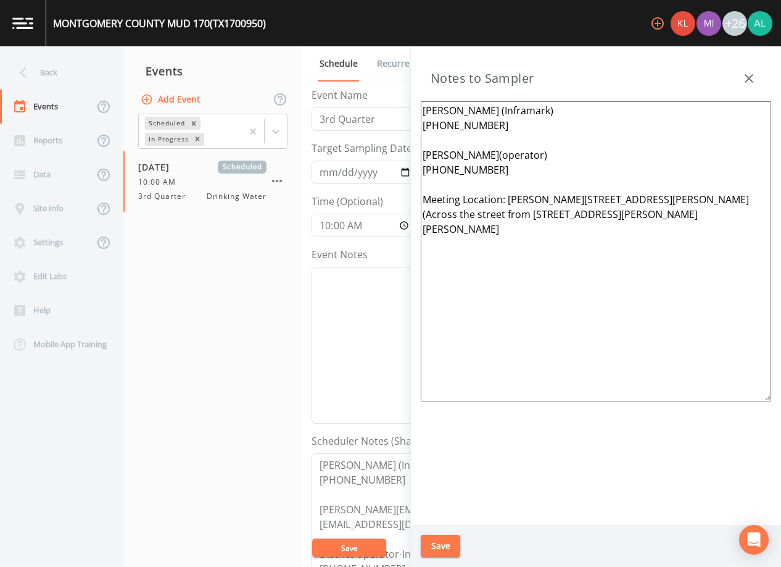
drag, startPoint x: 684, startPoint y: 199, endPoint x: 509, endPoint y: 194, distance: 175.4
click at [509, 194] on textarea "[PERSON_NAME] (Inframark) [PHONE_NUMBER] [PERSON_NAME](operator) [PHONE_NUMBER]…" at bounding box center [596, 251] width 351 height 300
click at [420, 546] on div "Save" at bounding box center [596, 546] width 370 height 43
click at [428, 544] on button "Save" at bounding box center [441, 545] width 40 height 23
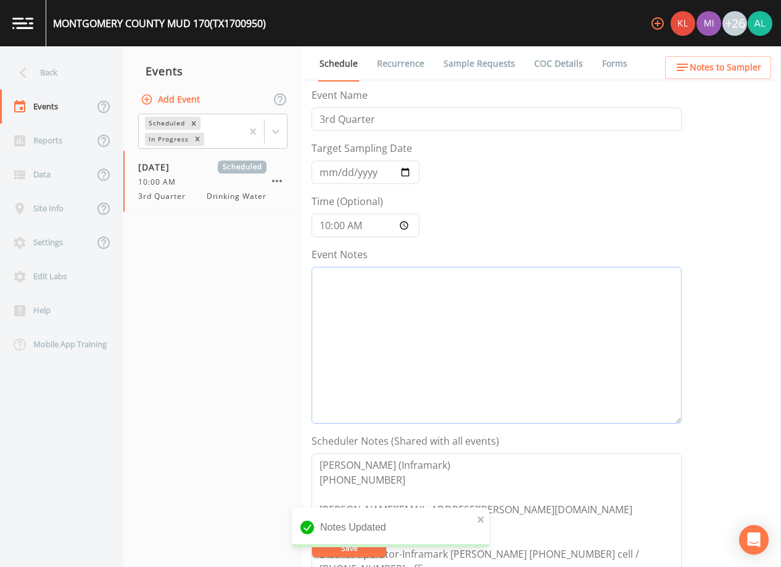
click at [364, 336] on textarea "Event Notes" at bounding box center [497, 345] width 370 height 157
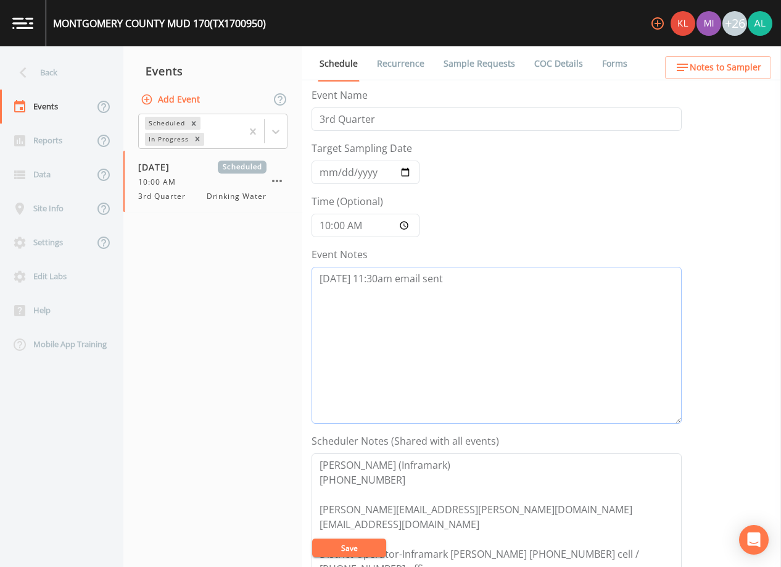
type textarea "[DATE] 11:30am email sent"
click at [357, 549] on button "Save" at bounding box center [349, 547] width 74 height 19
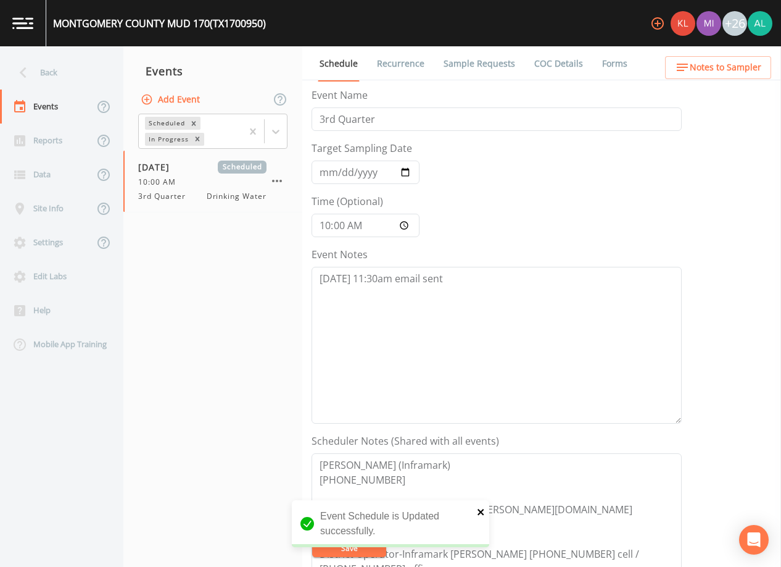
click at [479, 516] on icon "close" at bounding box center [481, 512] width 9 height 10
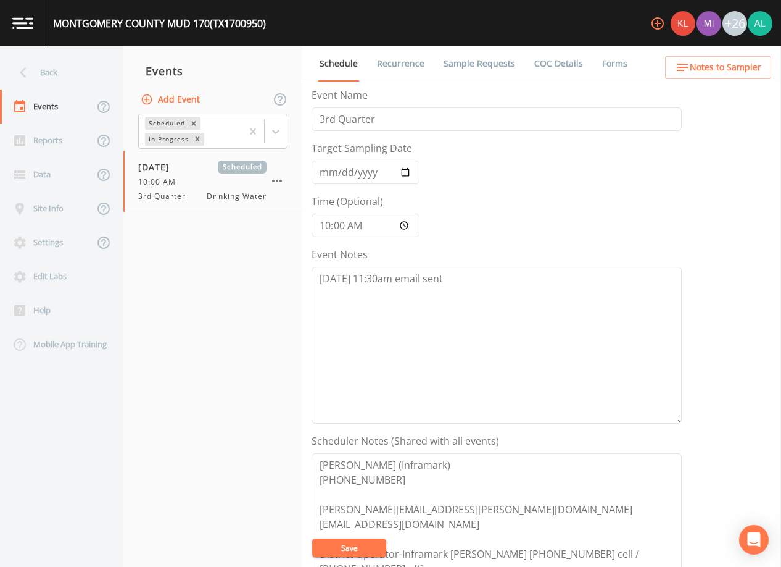
click at [343, 546] on div "Event Schedule is Updated successfully." at bounding box center [391, 528] width 198 height 57
click at [343, 546] on button "Save" at bounding box center [349, 547] width 74 height 19
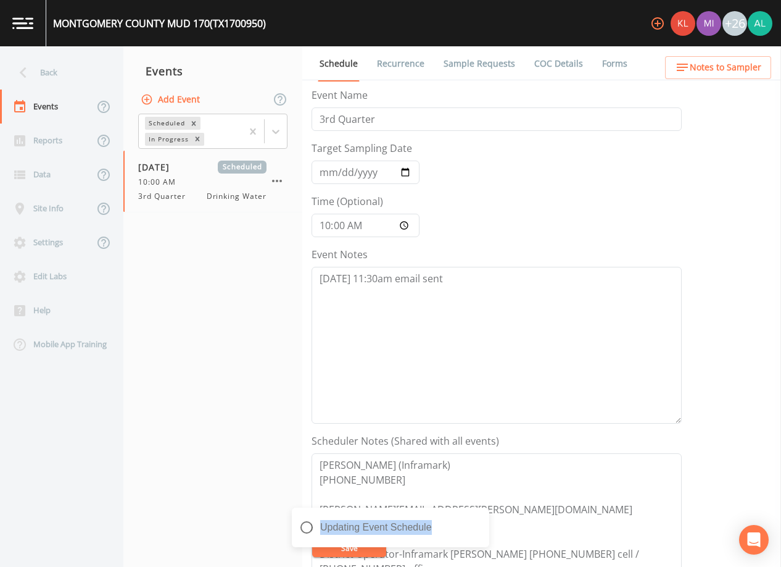
click at [343, 546] on div "Updating Event Schedule" at bounding box center [391, 531] width 198 height 49
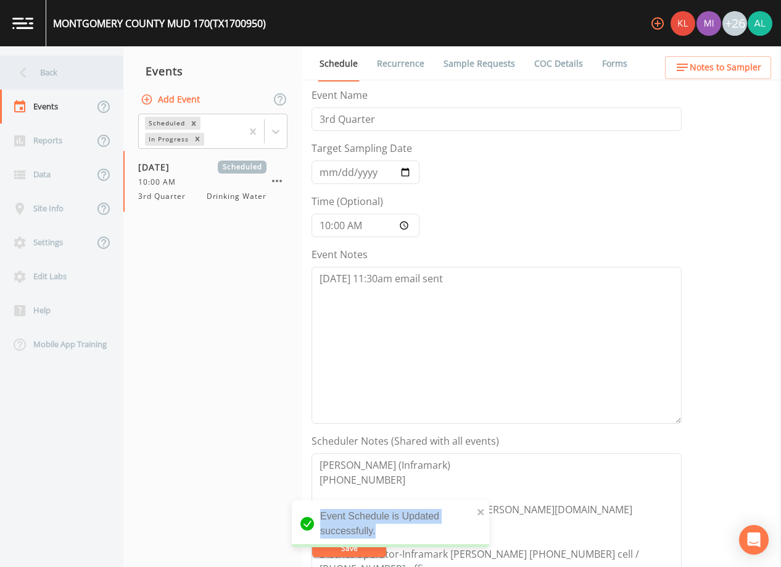
click at [43, 60] on div "Back" at bounding box center [55, 73] width 111 height 34
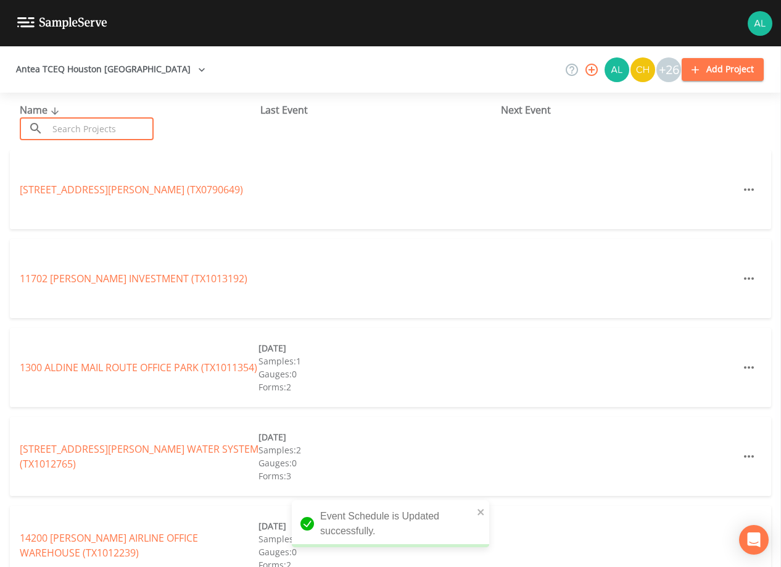
click at [75, 127] on input "text" at bounding box center [101, 128] width 106 height 23
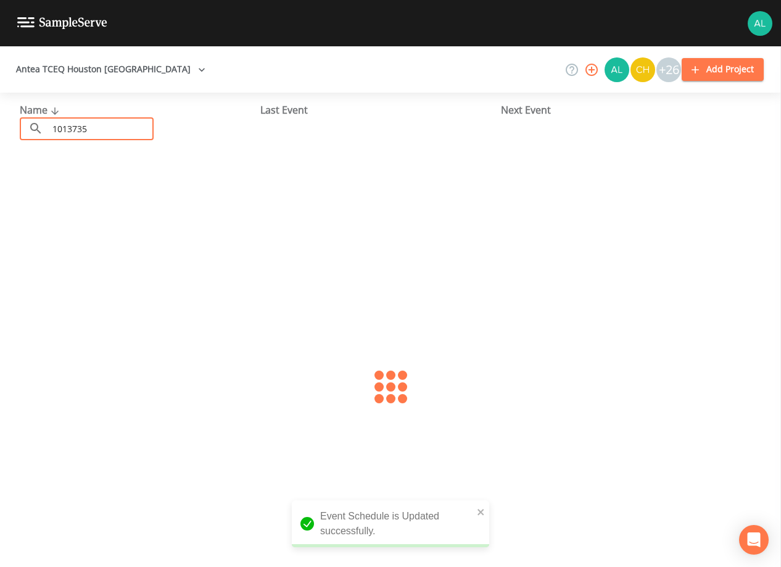
type input "1013735"
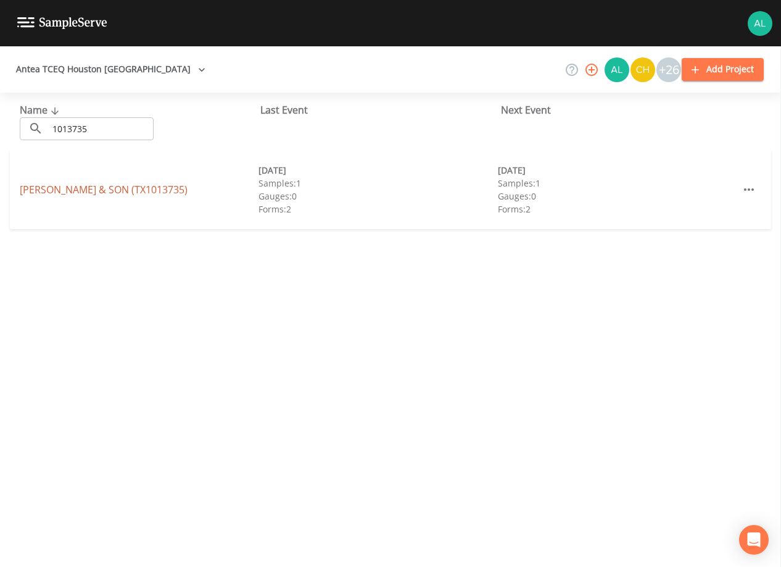
click at [74, 189] on link "[PERSON_NAME] & SON (TX1013735)" at bounding box center [104, 190] width 168 height 14
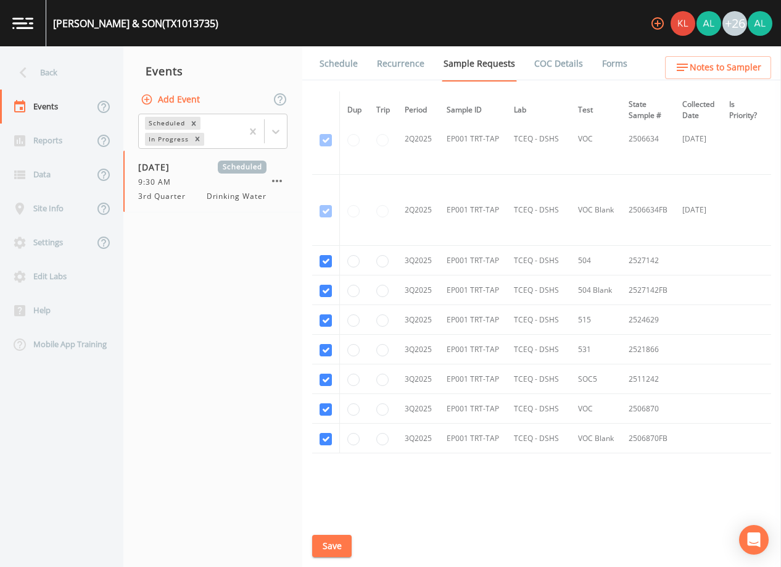
scroll to position [1867, 0]
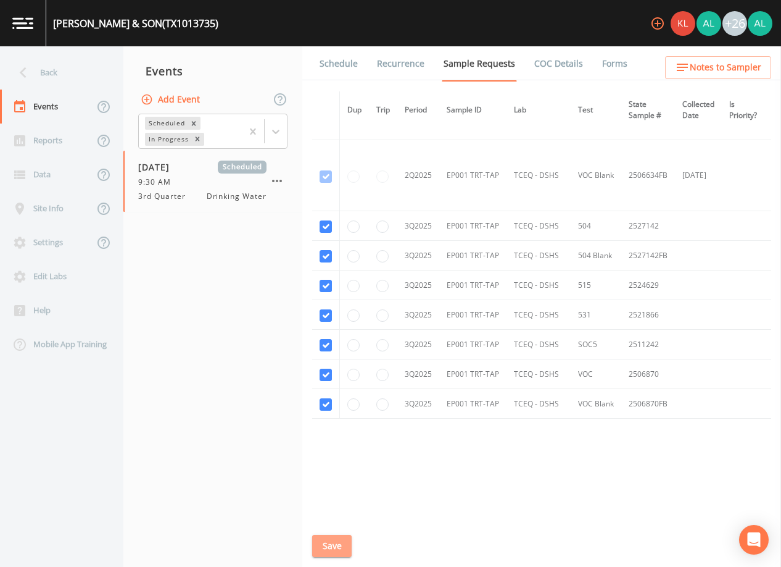
click at [336, 543] on button "Save" at bounding box center [332, 545] width 40 height 23
click at [349, 69] on link "Schedule" at bounding box center [339, 63] width 42 height 35
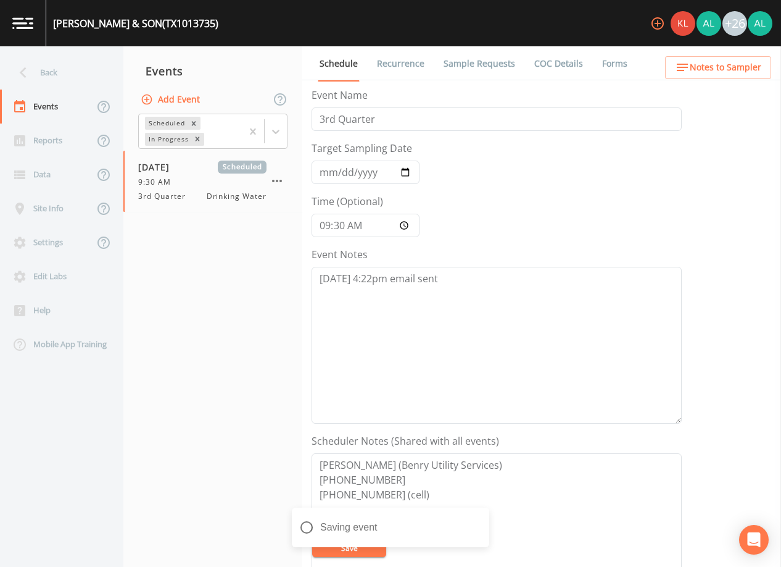
click at [722, 65] on span "Notes to Sampler" at bounding box center [726, 67] width 72 height 15
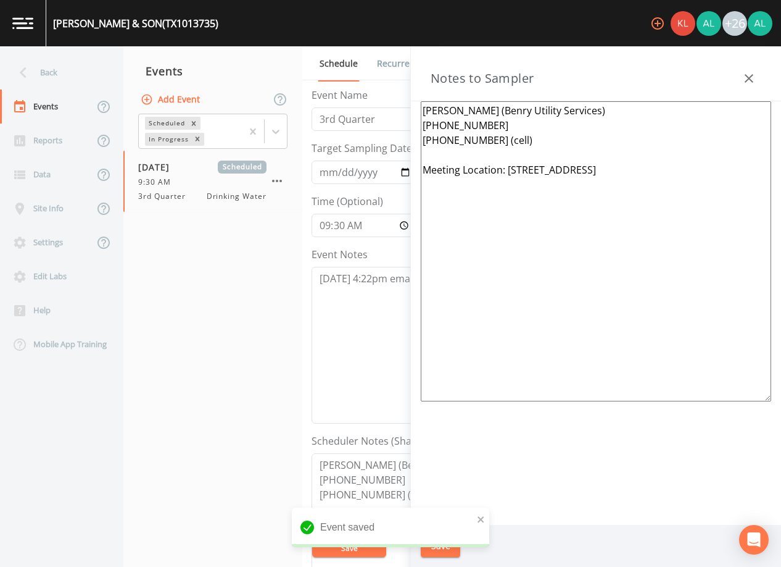
click at [751, 78] on icon "button" at bounding box center [749, 78] width 15 height 15
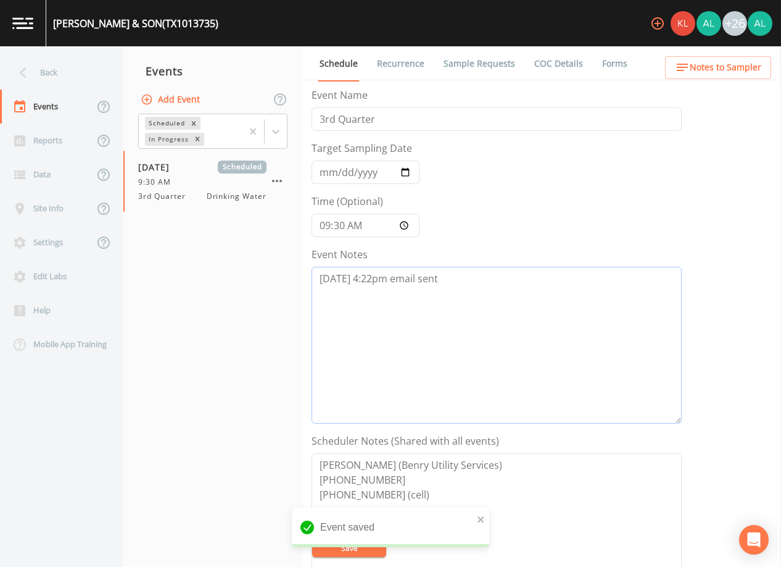
click at [471, 293] on textarea "[DATE] 4:22pm email sent" at bounding box center [497, 345] width 370 height 157
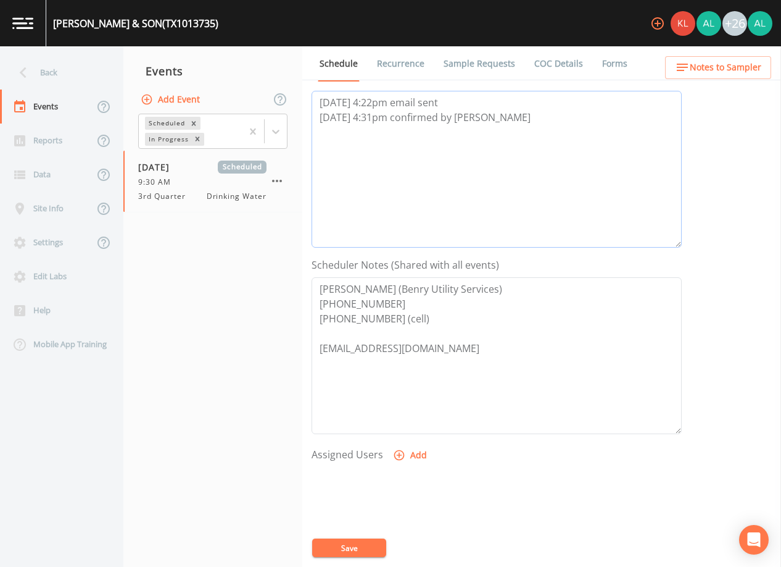
scroll to position [304, 0]
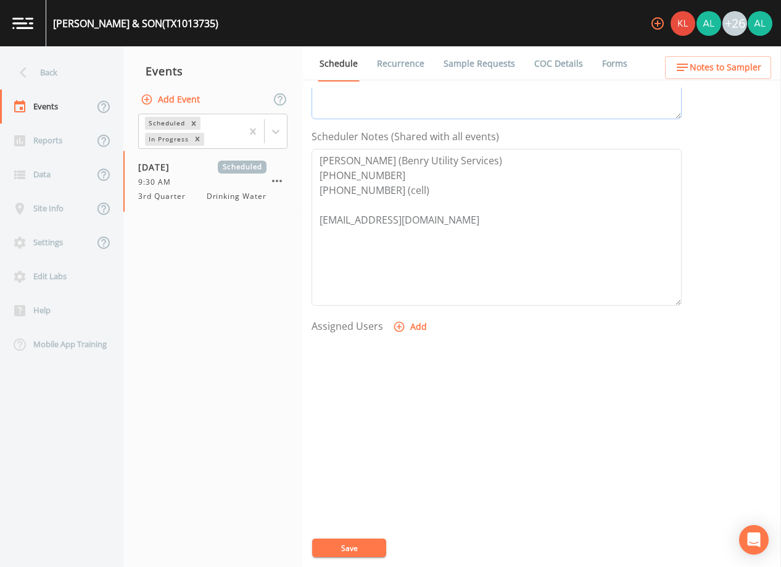
type textarea "[DATE] 4:22pm email sent [DATE] 4:31pm confirmed by [PERSON_NAME]"
click at [401, 338] on button "Add" at bounding box center [411, 326] width 41 height 23
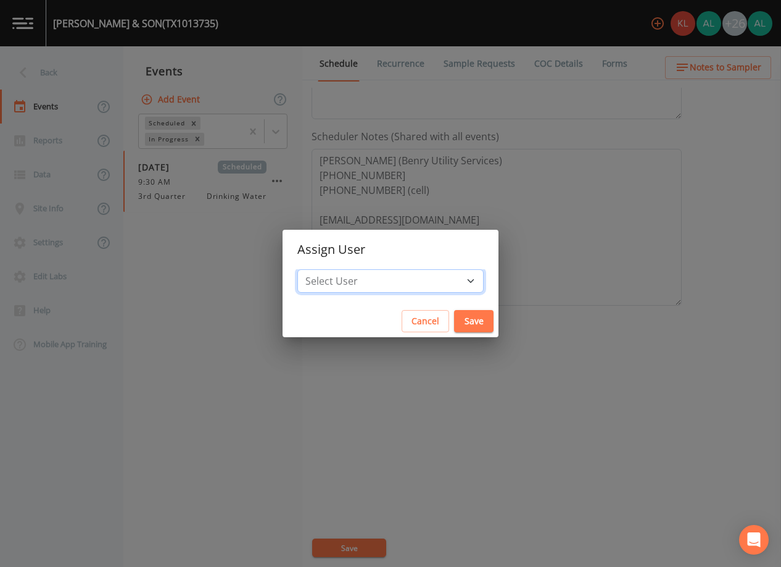
click at [386, 286] on select "Select User [PERSON_NAME] [PERSON_NAME] [PERSON_NAME] [PERSON_NAME] [PERSON_NAM…" at bounding box center [390, 280] width 186 height 23
select select "df97561e-4ac3-438c-9578-61bd91748e08"
click at [325, 269] on select "Select User [PERSON_NAME] [PERSON_NAME] [PERSON_NAME] [PERSON_NAME] [PERSON_NAM…" at bounding box center [390, 280] width 186 height 23
click at [454, 313] on button "Save" at bounding box center [474, 321] width 40 height 23
select select
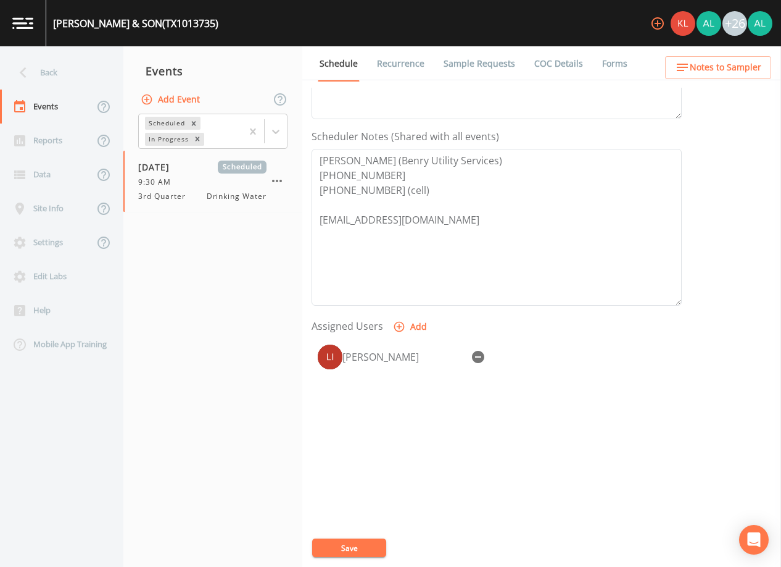
drag, startPoint x: 350, startPoint y: 561, endPoint x: 348, endPoint y: 554, distance: 7.6
click at [348, 554] on div "Event Name 3rd Quarter Target Sampling Date [DATE] Time (Optional) 09:30:00 Eve…" at bounding box center [547, 327] width 470 height 479
drag, startPoint x: 348, startPoint y: 554, endPoint x: 348, endPoint y: 544, distance: 9.9
click at [348, 544] on button "Save" at bounding box center [349, 547] width 74 height 19
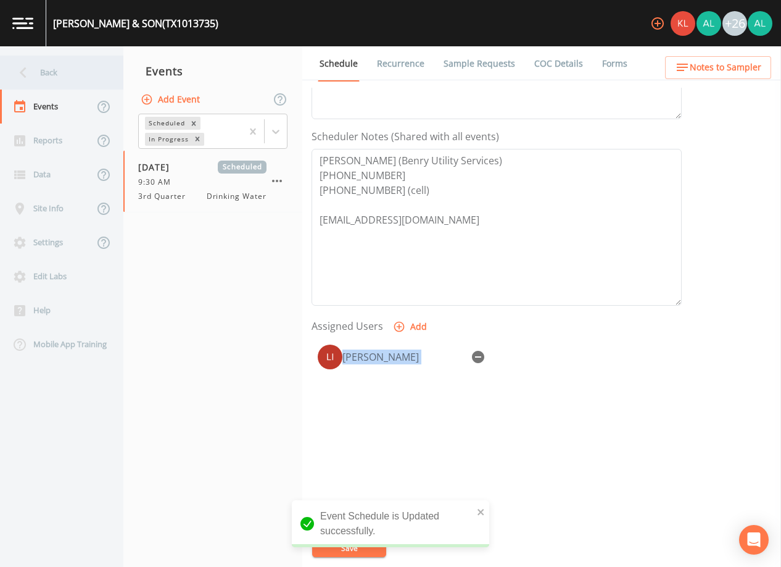
click at [64, 61] on div "Back" at bounding box center [55, 73] width 111 height 34
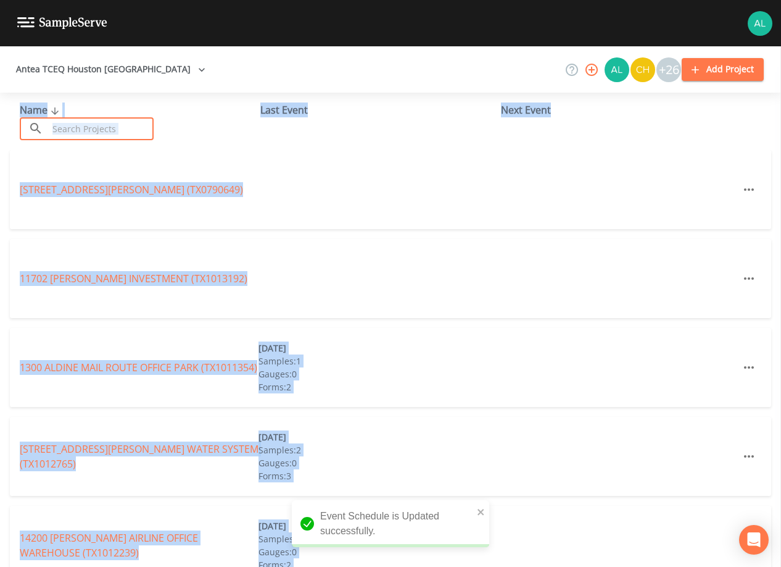
click at [85, 131] on input "text" at bounding box center [101, 128] width 106 height 23
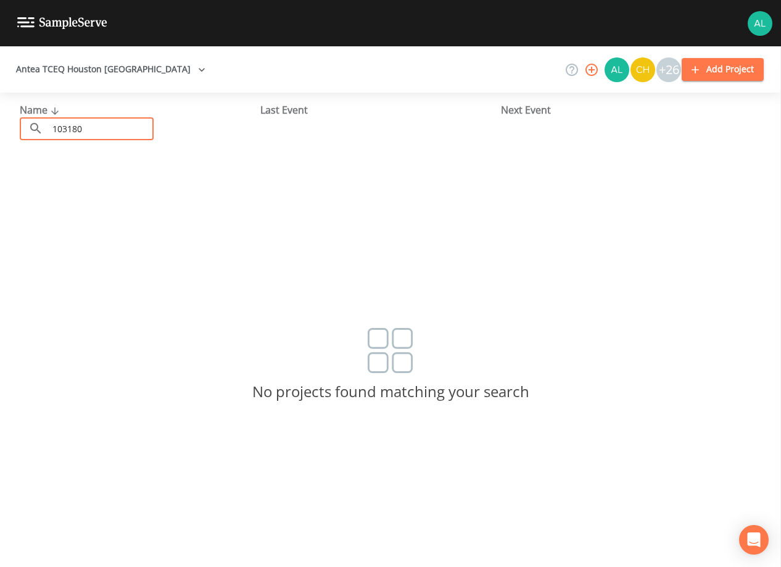
drag, startPoint x: 65, startPoint y: 126, endPoint x: 91, endPoint y: 129, distance: 26.1
click at [65, 127] on input "103180" at bounding box center [101, 128] width 106 height 23
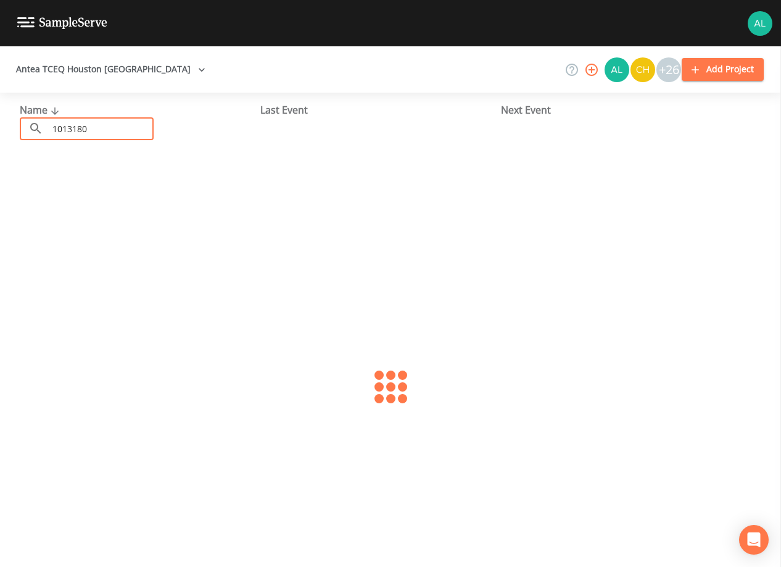
type input "1013180"
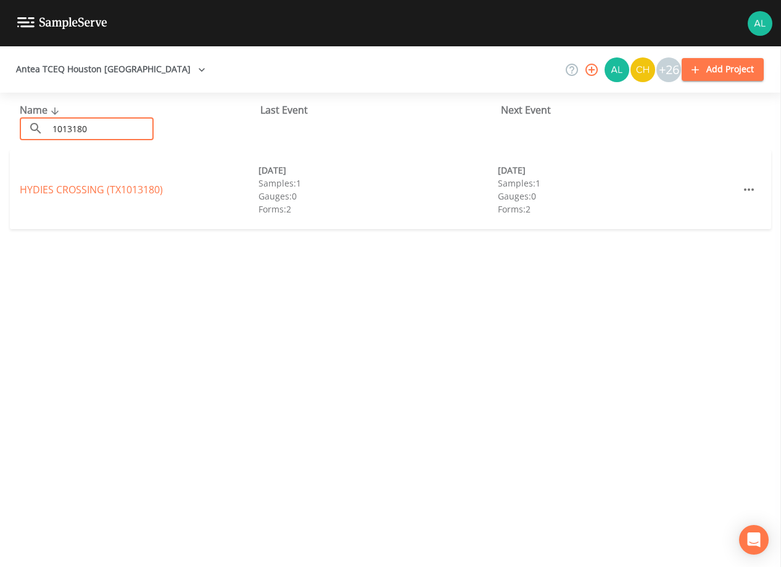
click at [46, 191] on link "HYDIES CROSSING (TX1013180)" at bounding box center [91, 190] width 143 height 14
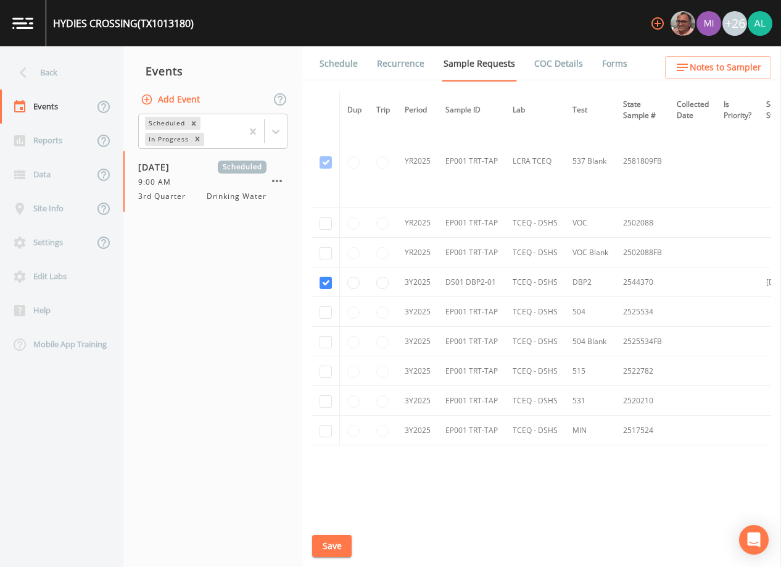
scroll to position [678, 0]
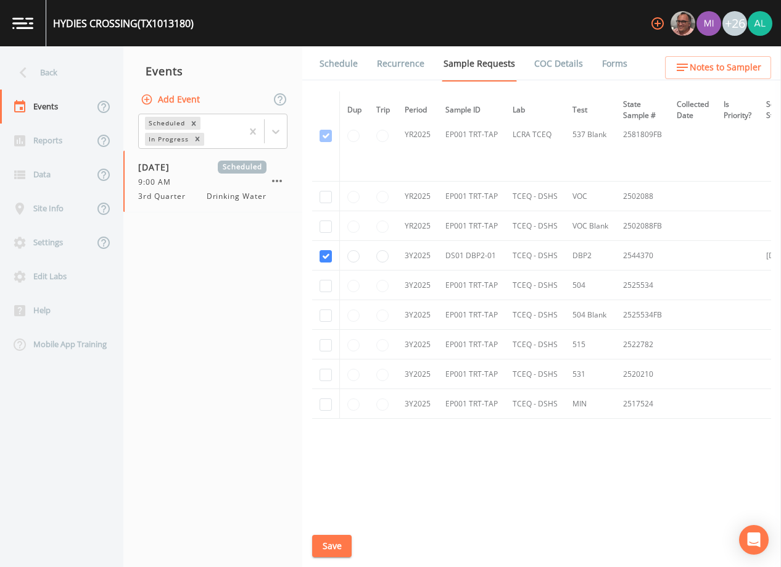
click at [354, 64] on link "Schedule" at bounding box center [339, 63] width 42 height 35
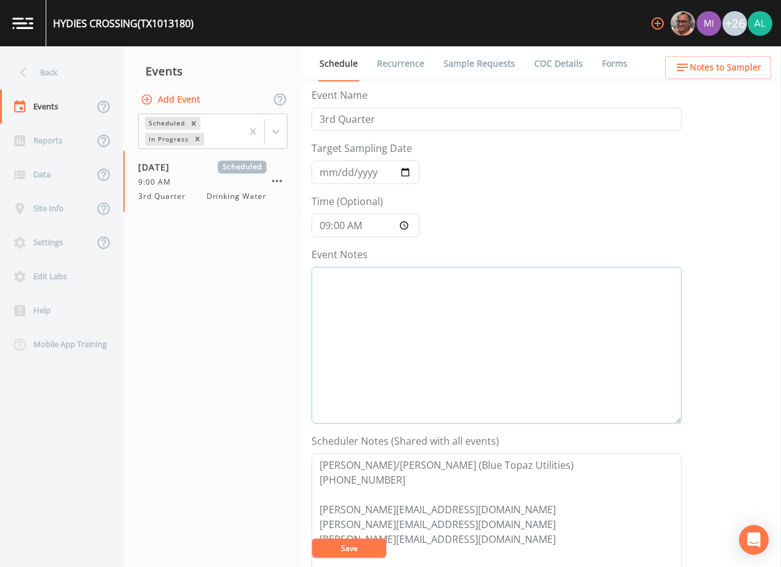
click at [407, 328] on textarea "Event Notes" at bounding box center [497, 345] width 370 height 157
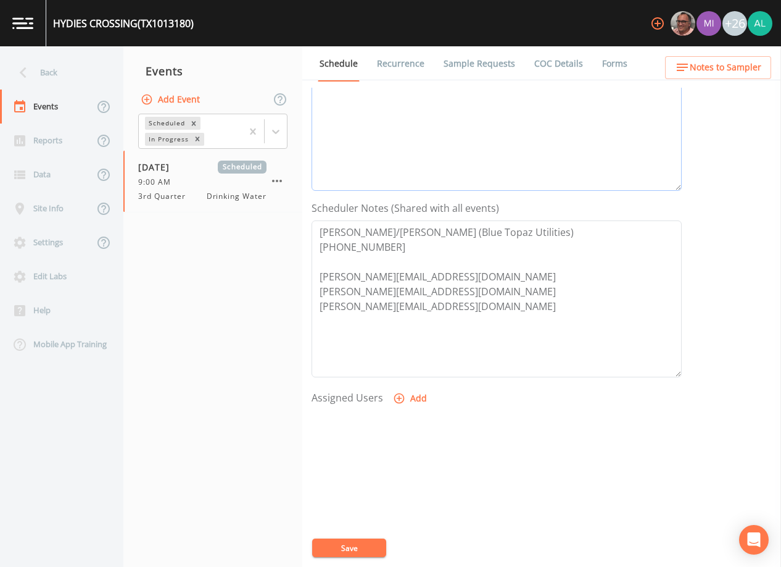
scroll to position [247, 0]
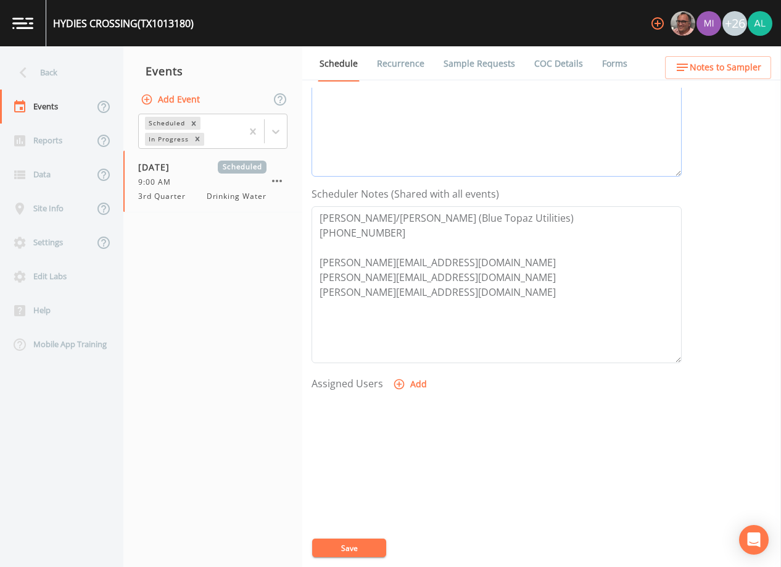
type textarea "[DATE] 4:32pm email sent"
click at [424, 380] on button "Add" at bounding box center [411, 384] width 41 height 23
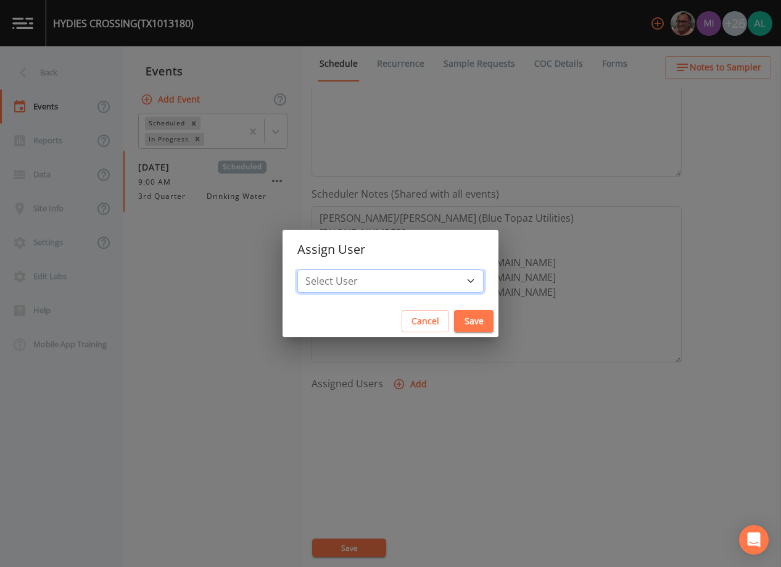
click at [368, 290] on select "Select User [PERSON_NAME] [PERSON_NAME] [PERSON_NAME] [PERSON_NAME] [PERSON_NAM…" at bounding box center [390, 280] width 186 height 23
select select "df97561e-4ac3-438c-9578-61bd91748e08"
click at [325, 269] on select "Select User [PERSON_NAME] [PERSON_NAME] [PERSON_NAME] [PERSON_NAME] [PERSON_NAM…" at bounding box center [390, 280] width 186 height 23
click at [454, 313] on button "Save" at bounding box center [474, 321] width 40 height 23
select select
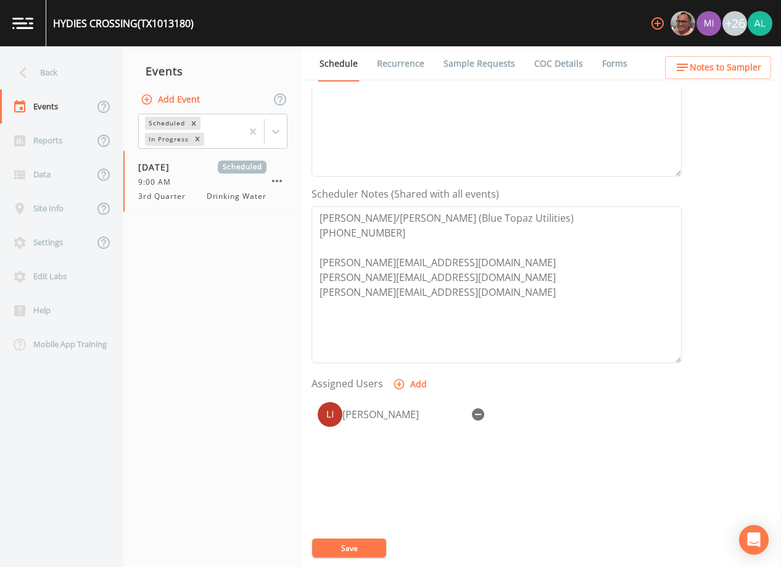
click at [364, 534] on div "Event Name 3rd Quarter Target Sampling Date [DATE] Time (Optional) 09:00:00 Eve…" at bounding box center [547, 327] width 470 height 479
click at [357, 546] on button "Save" at bounding box center [349, 547] width 74 height 19
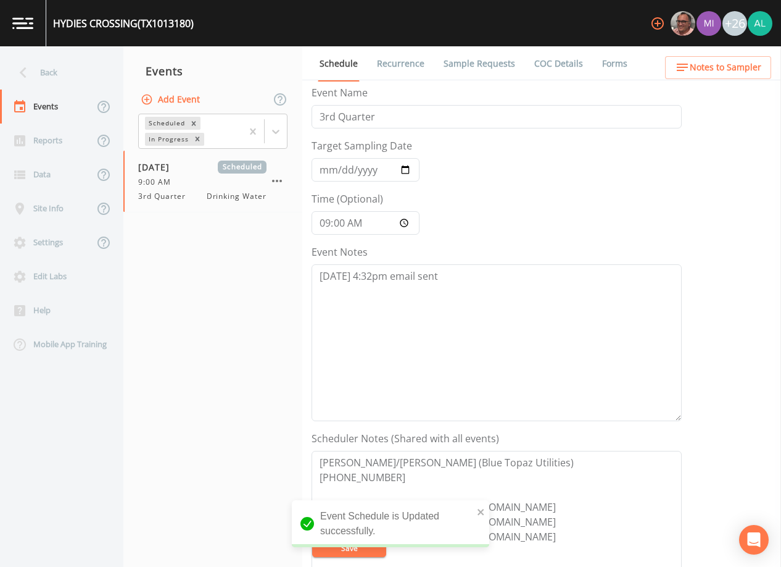
scroll to position [0, 0]
click at [458, 277] on textarea "[DATE] 4:32pm email sent" at bounding box center [497, 345] width 370 height 157
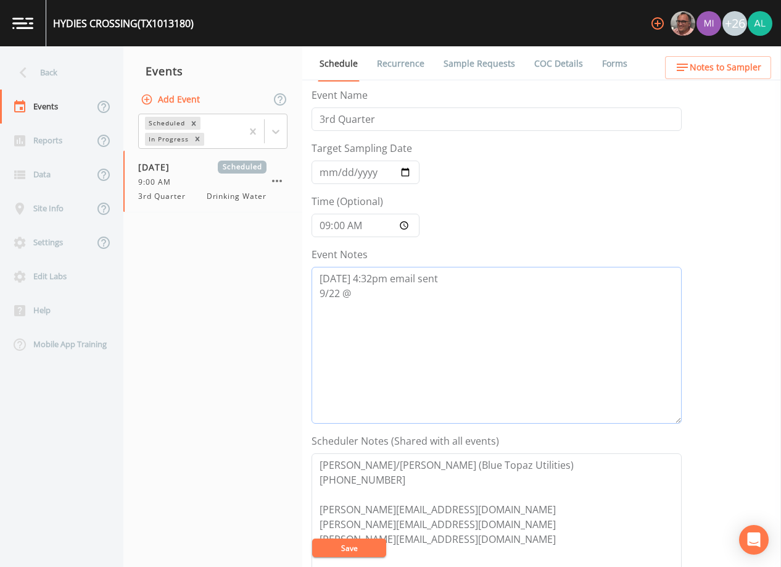
click at [368, 280] on textarea "[DATE] 4:32pm email sent 9/22 @" at bounding box center [497, 345] width 370 height 157
click at [353, 293] on textarea "[DATE] 4:22pm email sent 9/22 @" at bounding box center [497, 345] width 370 height 157
type textarea "[DATE] 4:22pm email sent [DATE] 4:31pm confirmed by [PERSON_NAME]"
click at [354, 560] on textarea "[PERSON_NAME]/[PERSON_NAME] (Blue Topaz Utilities) [PHONE_NUMBER] [PERSON_NAME]…" at bounding box center [497, 531] width 370 height 157
click at [352, 552] on button "Save" at bounding box center [349, 547] width 74 height 19
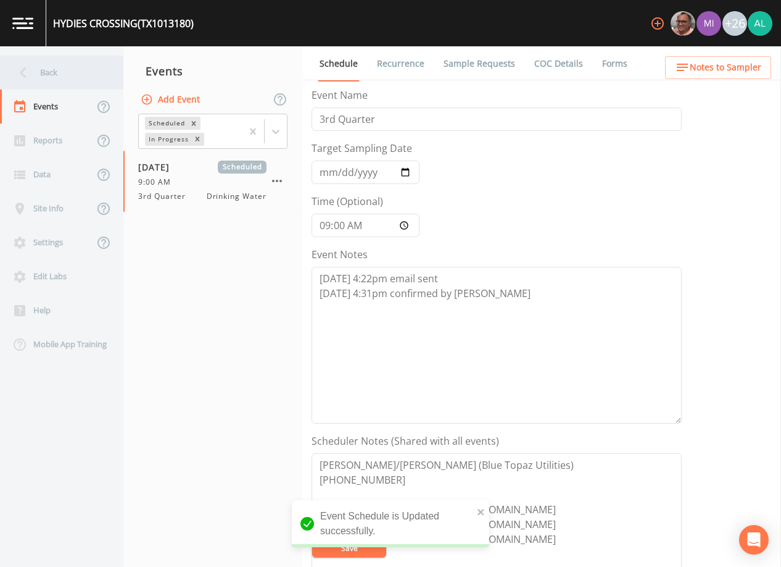
click at [85, 73] on div "Back" at bounding box center [55, 73] width 111 height 34
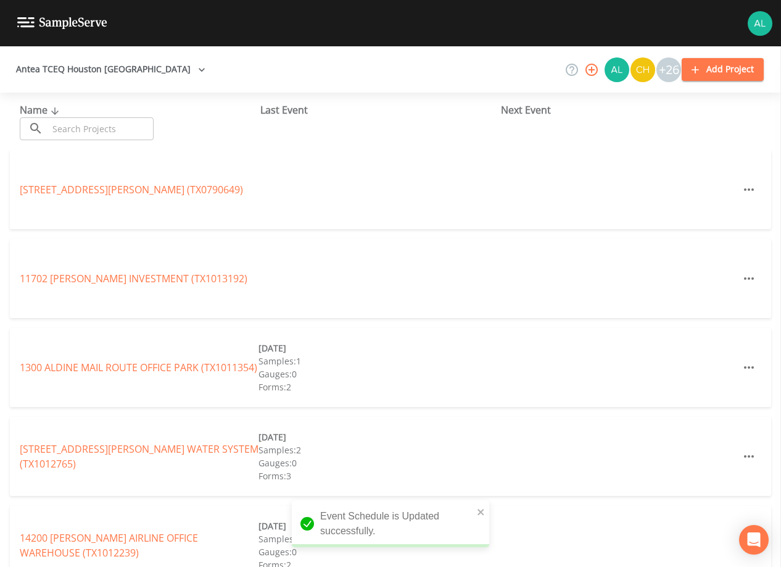
drag, startPoint x: 91, startPoint y: 123, endPoint x: 87, endPoint y: 130, distance: 8.0
click at [91, 123] on input "text" at bounding box center [101, 128] width 106 height 23
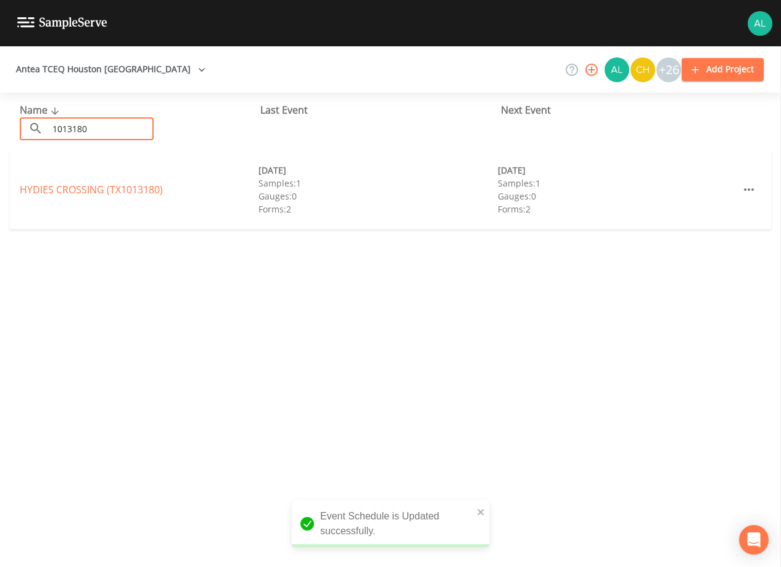
type input "1013180"
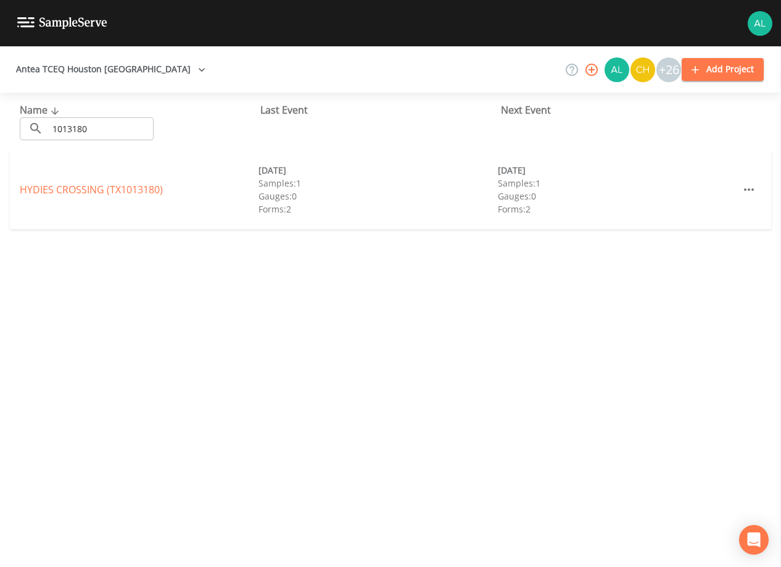
click at [116, 176] on div "HYDIES CROSSING (TX1013180) [DATE] Samples: 1 Gauges: 0 Forms: 2 [DATE] Samples…" at bounding box center [391, 189] width 762 height 79
click at [110, 195] on link "HYDIES CROSSING (TX1013180)" at bounding box center [91, 190] width 143 height 14
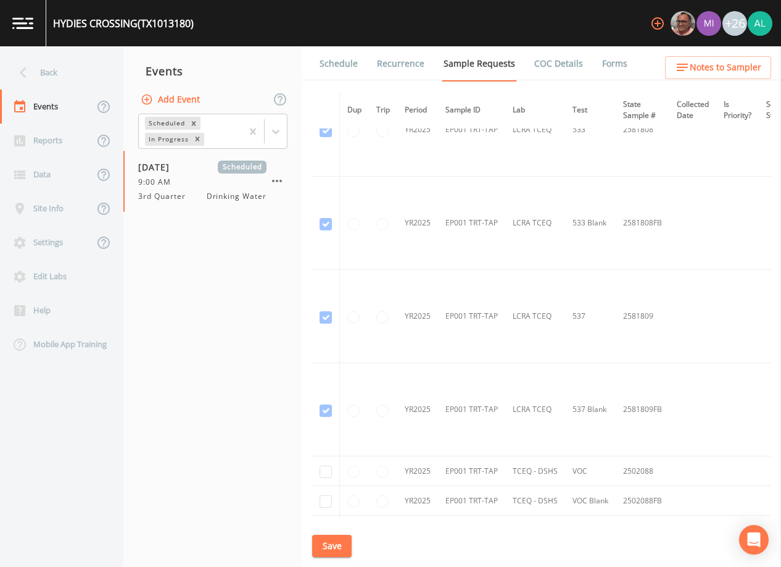
scroll to position [678, 0]
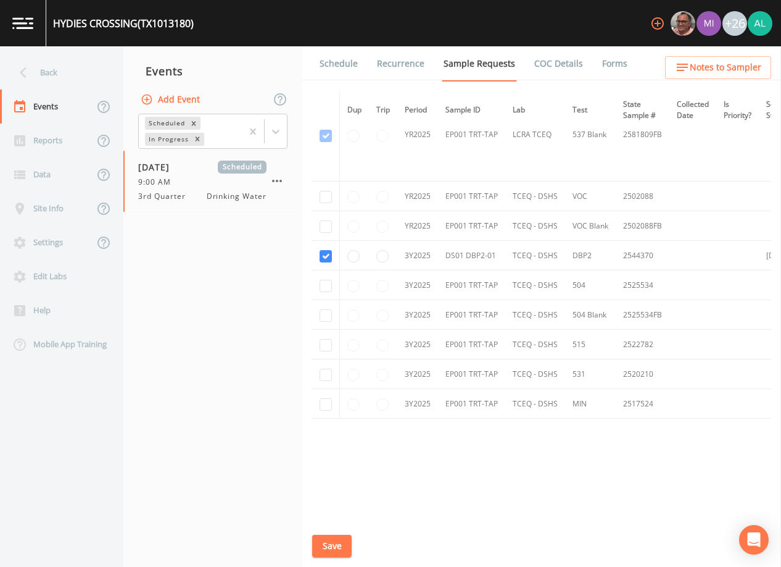
click at [331, 72] on link "Schedule" at bounding box center [339, 63] width 42 height 35
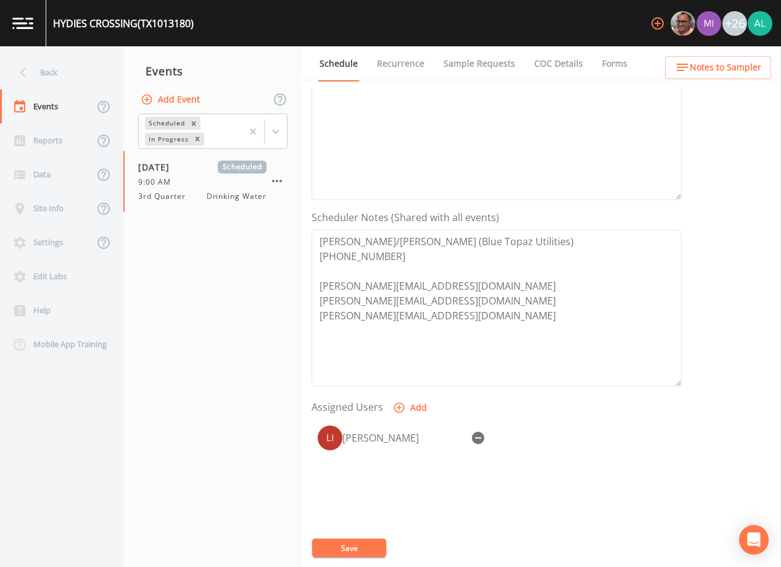
scroll to position [304, 0]
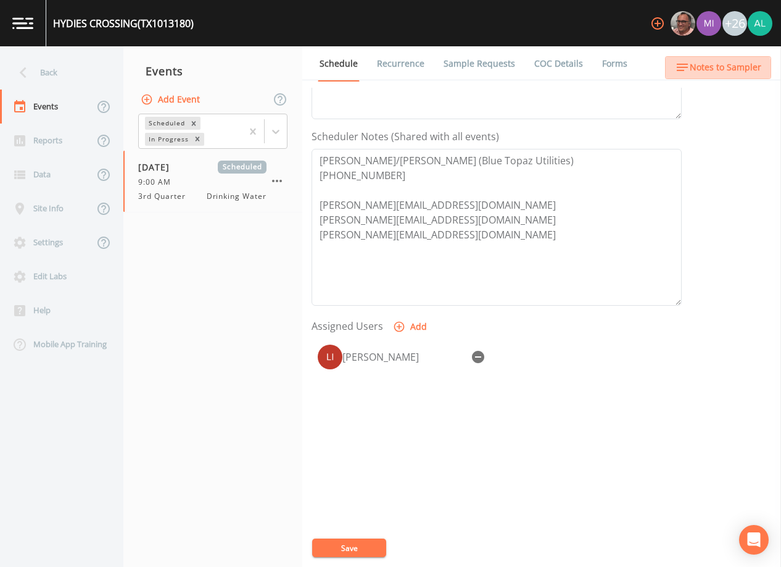
click at [709, 73] on span "Notes to Sampler" at bounding box center [726, 67] width 72 height 15
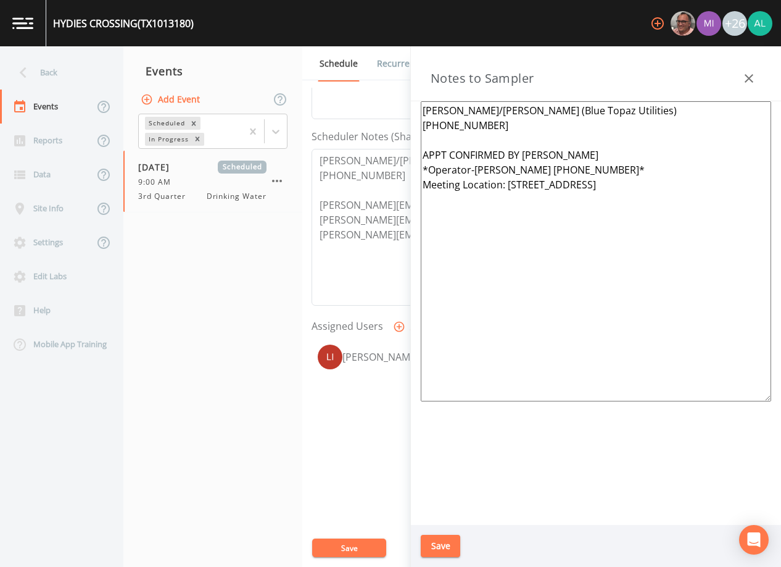
drag, startPoint x: 548, startPoint y: 153, endPoint x: 412, endPoint y: 156, distance: 136.4
click at [411, 146] on div "[PERSON_NAME]/[PERSON_NAME] (Blue Topaz Utilities) [PHONE_NUMBER] APPT CONFIRME…" at bounding box center [596, 312] width 370 height 423
click at [591, 155] on textarea "[PERSON_NAME]/[PERSON_NAME] (Blue Topaz Utilities) [PHONE_NUMBER] *Operator-[PE…" at bounding box center [596, 251] width 351 height 300
drag, startPoint x: 589, startPoint y: 155, endPoint x: 475, endPoint y: 152, distance: 114.8
click at [475, 152] on textarea "[PERSON_NAME]/[PERSON_NAME] (Blue Topaz Utilities) [PHONE_NUMBER] *Operator-[PE…" at bounding box center [596, 251] width 351 height 300
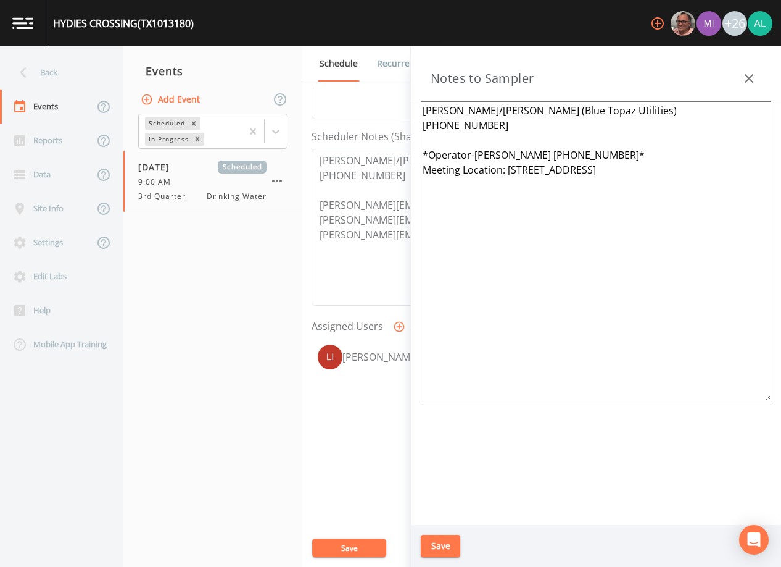
paste textarea "[PERSON_NAME] (936 331-8886)"
drag, startPoint x: 659, startPoint y: 173, endPoint x: 506, endPoint y: 173, distance: 152.4
click at [506, 173] on textarea "[PERSON_NAME]/[PERSON_NAME] (Blue Topaz Utilities) [PHONE_NUMBER] *Operator-[PE…" at bounding box center [596, 251] width 351 height 300
paste textarea "[STREET_ADDRESS][PERSON_NAME] Spring, [GEOGRAPHIC_DATA] 77389."
type textarea "[PERSON_NAME]/[PERSON_NAME] (Blue Topaz Utilities) [PHONE_NUMBER] *Operator-[PE…"
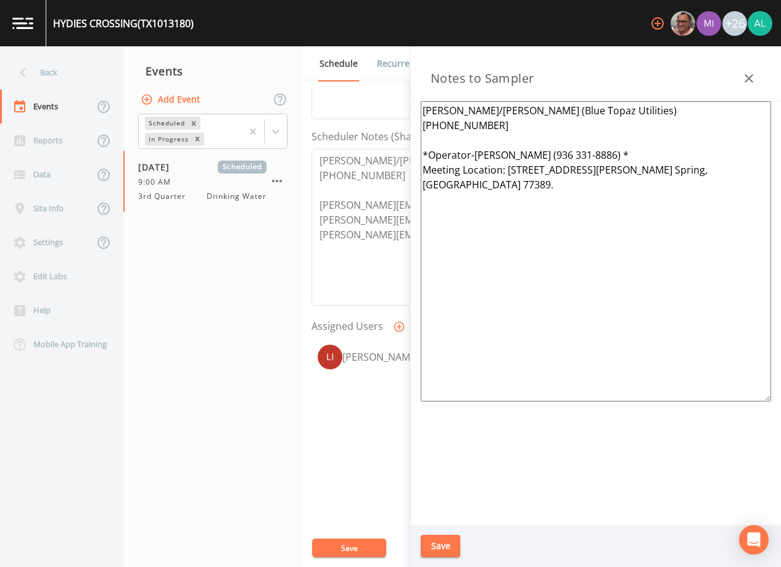
click at [442, 541] on button "Save" at bounding box center [441, 545] width 40 height 23
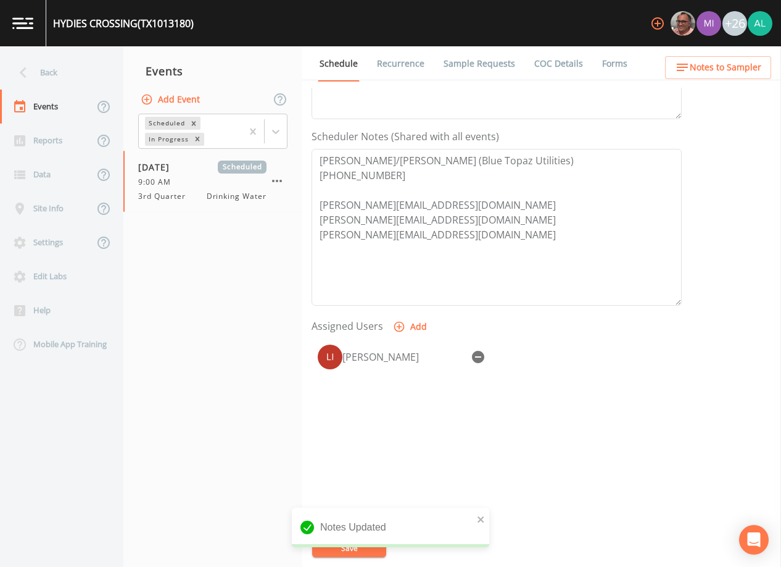
click at [725, 62] on span "Notes to Sampler" at bounding box center [726, 67] width 72 height 15
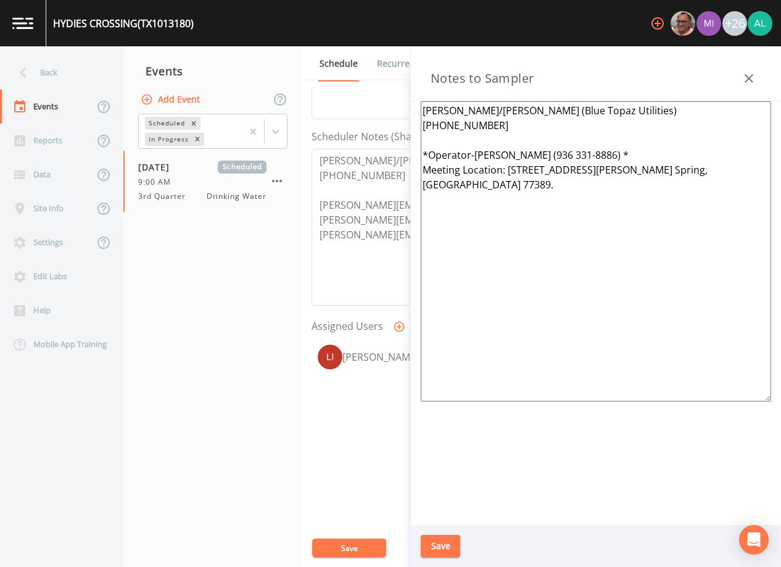
click at [438, 539] on button "Save" at bounding box center [441, 545] width 40 height 23
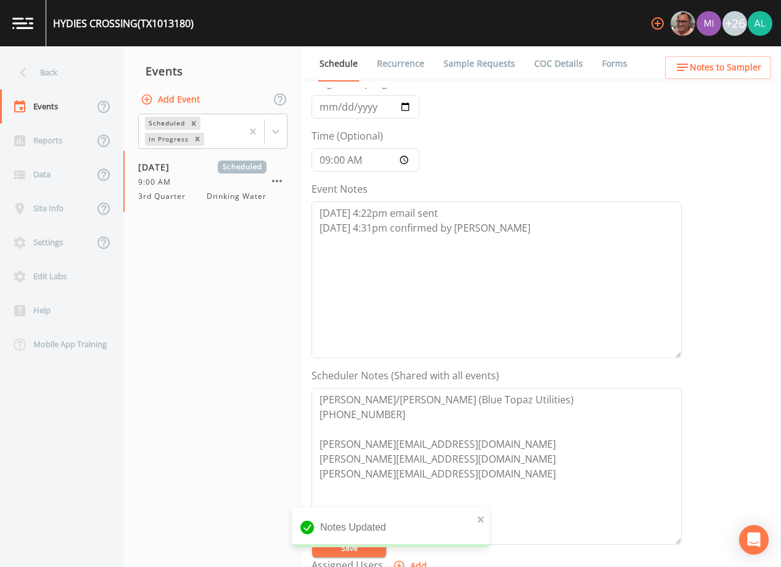
scroll to position [0, 0]
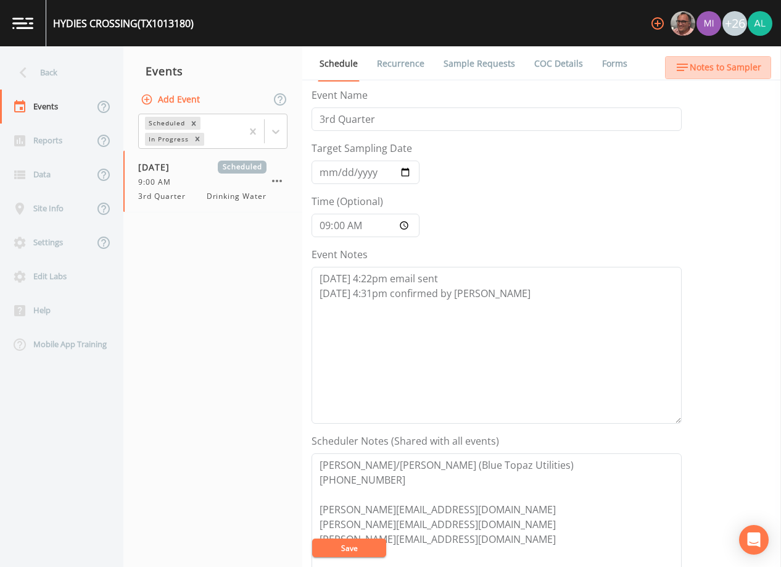
click at [740, 72] on span "Notes to Sampler" at bounding box center [726, 67] width 72 height 15
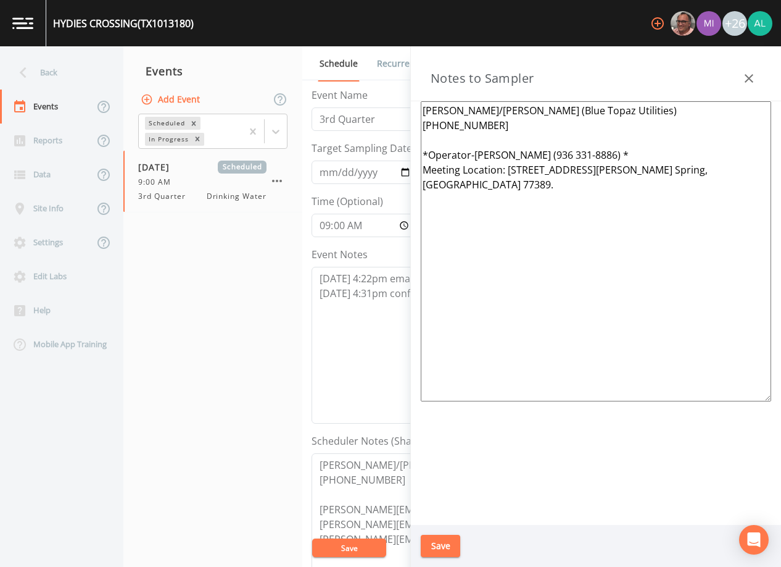
click at [423, 540] on button "Save" at bounding box center [441, 545] width 40 height 23
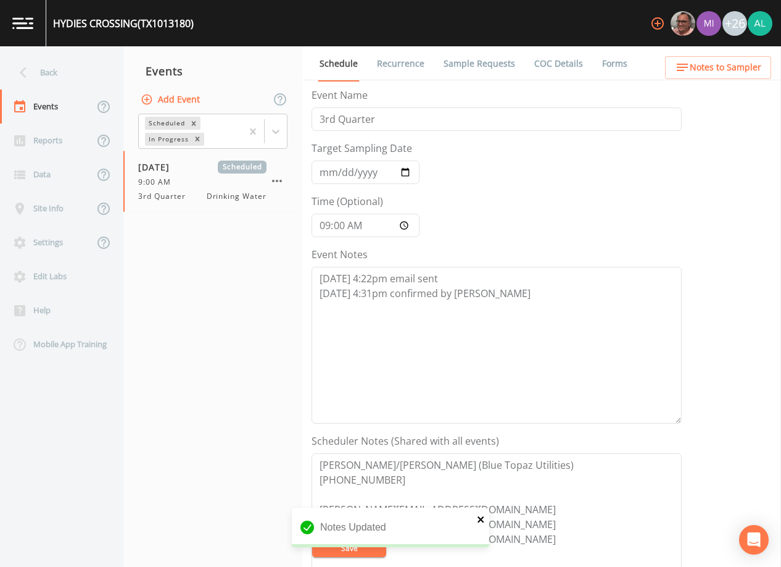
click at [480, 511] on button "close" at bounding box center [481, 518] width 9 height 15
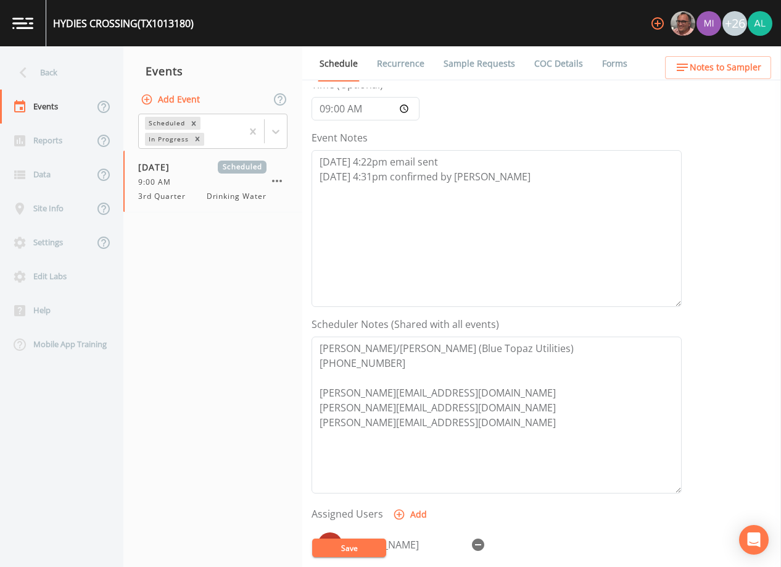
scroll to position [304, 0]
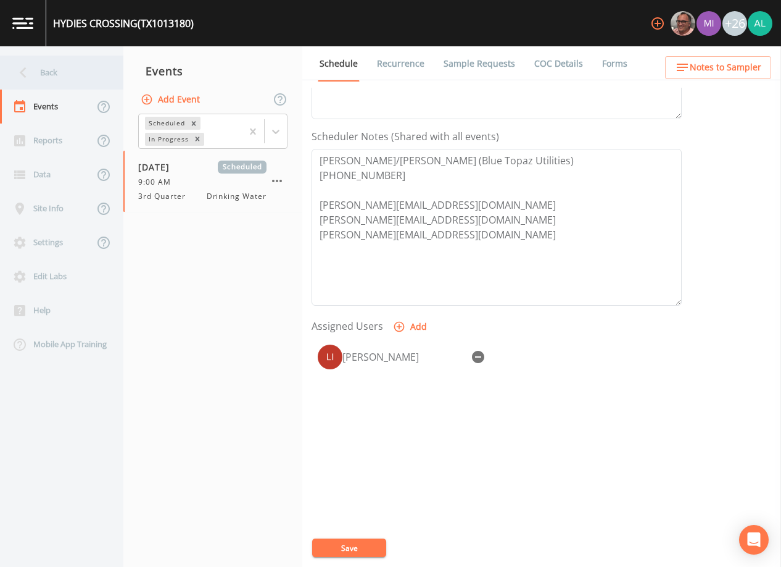
click at [74, 65] on div "Back" at bounding box center [55, 73] width 111 height 34
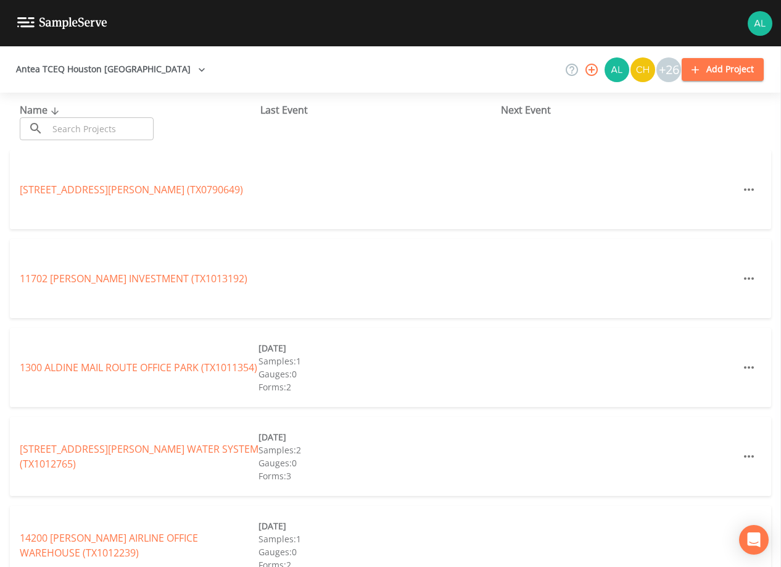
click at [76, 132] on input "text" at bounding box center [101, 128] width 106 height 23
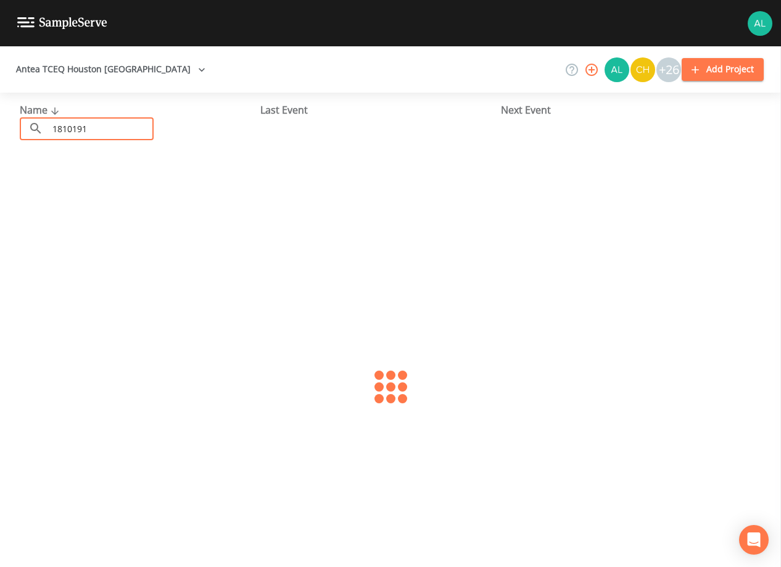
type input "1810191"
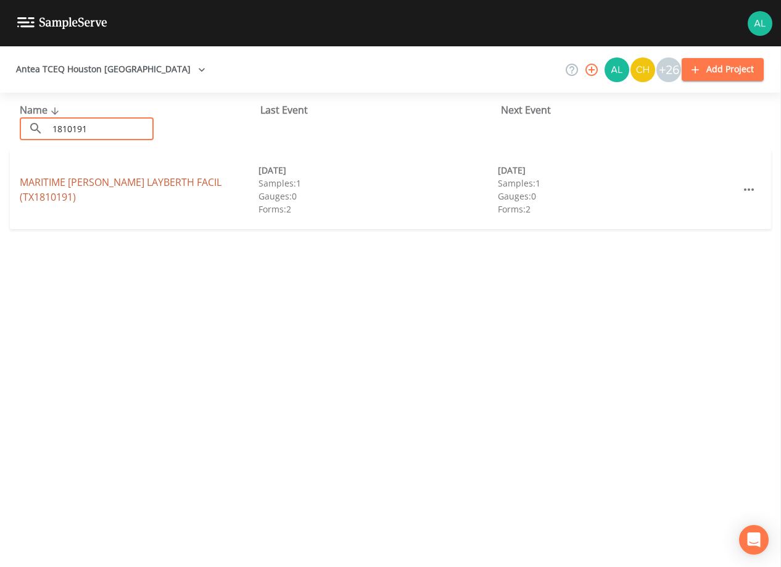
click at [70, 193] on link "MARITIME ADMIN BEAUMONT LAYBERTH FACIL (TX1810191)" at bounding box center [121, 189] width 202 height 28
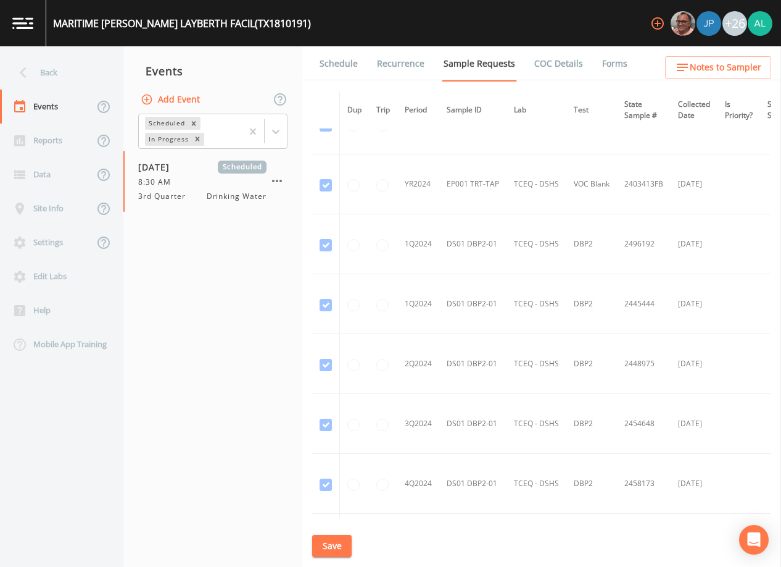
scroll to position [247, 0]
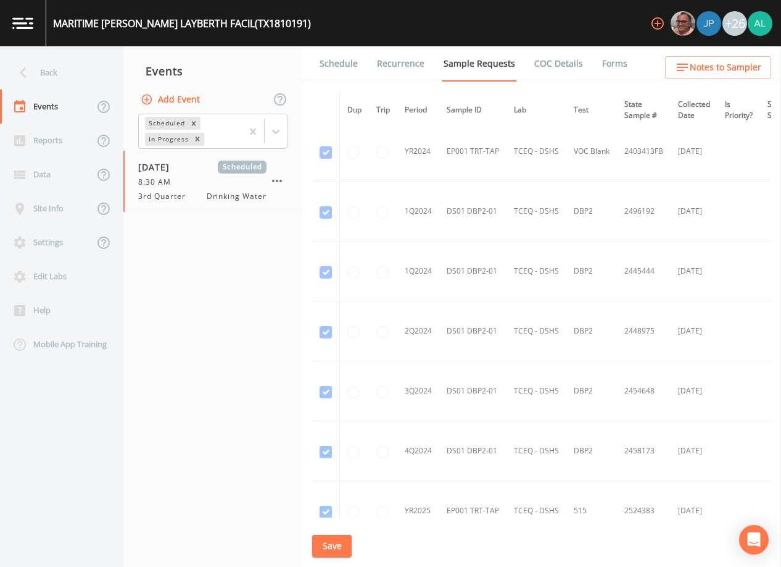
click at [343, 62] on link "Schedule" at bounding box center [339, 63] width 42 height 35
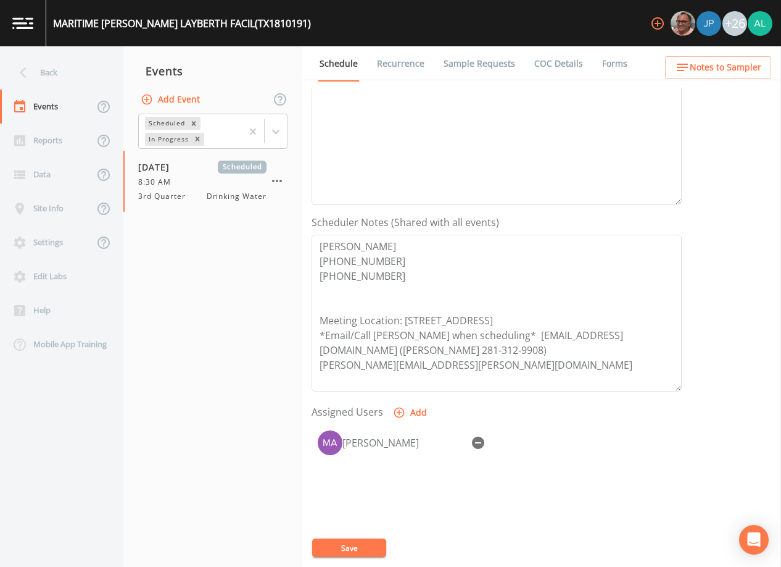
scroll to position [247, 0]
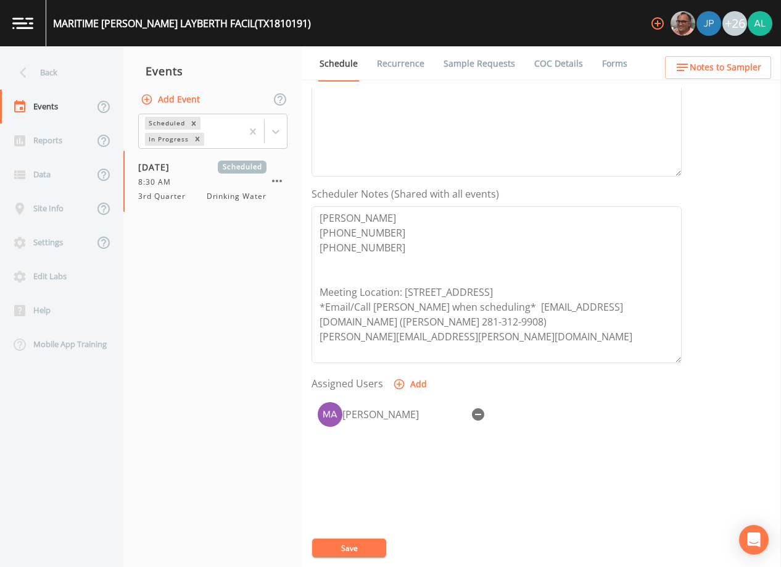
click at [358, 552] on button "Save" at bounding box center [349, 547] width 74 height 19
click at [397, 478] on div "[PERSON_NAME]" at bounding box center [497, 461] width 370 height 130
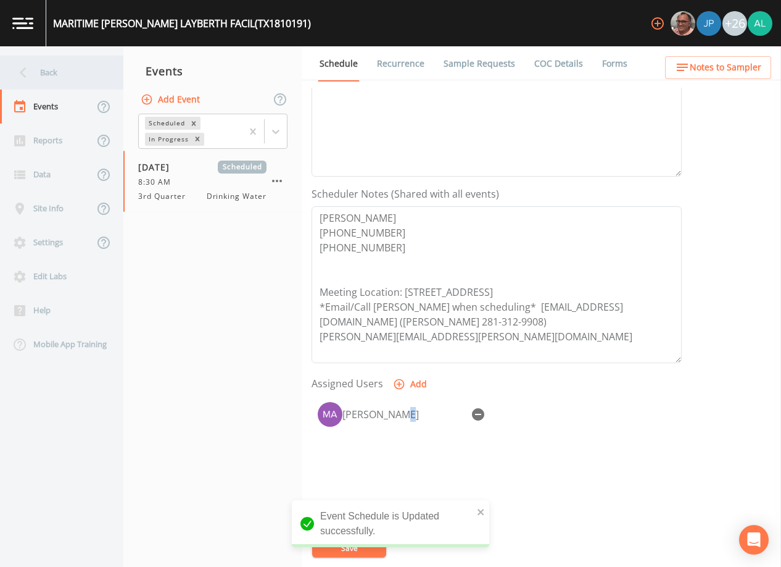
click at [60, 80] on div "Back" at bounding box center [55, 73] width 111 height 34
